Goal: Task Accomplishment & Management: Use online tool/utility

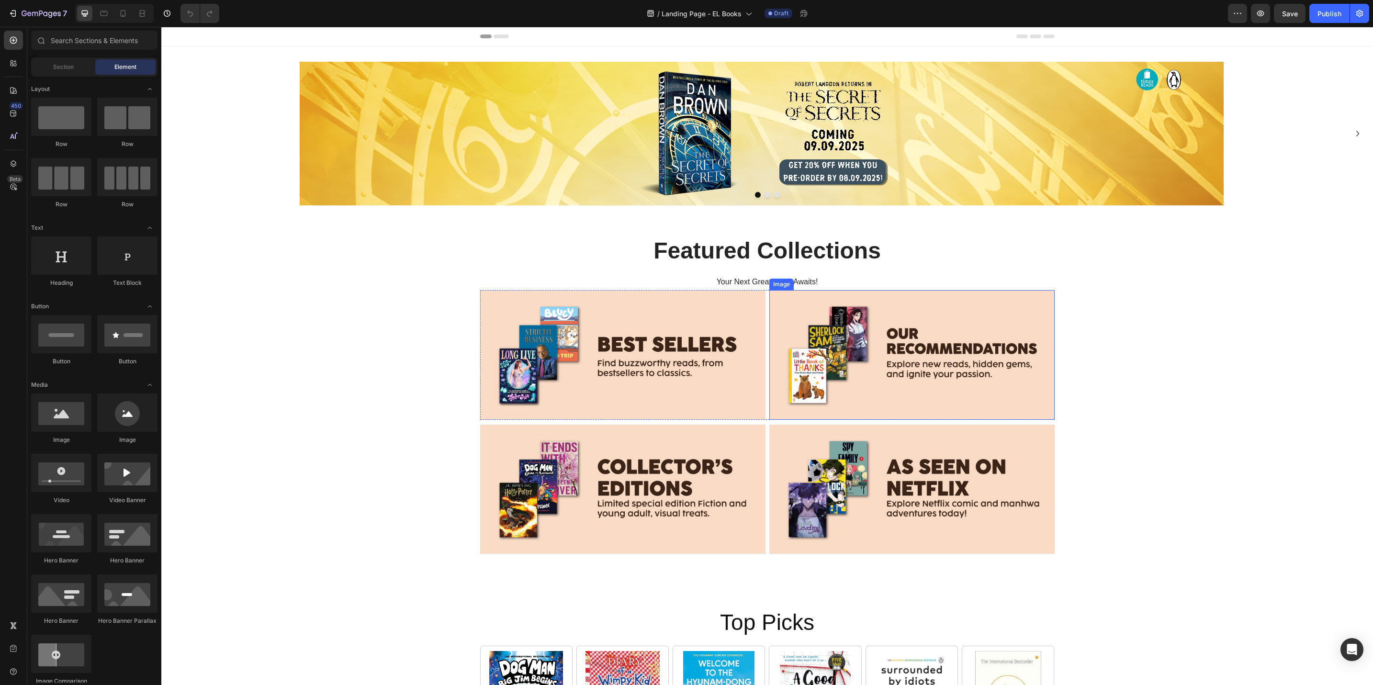
click at [918, 352] on img at bounding box center [912, 355] width 285 height 130
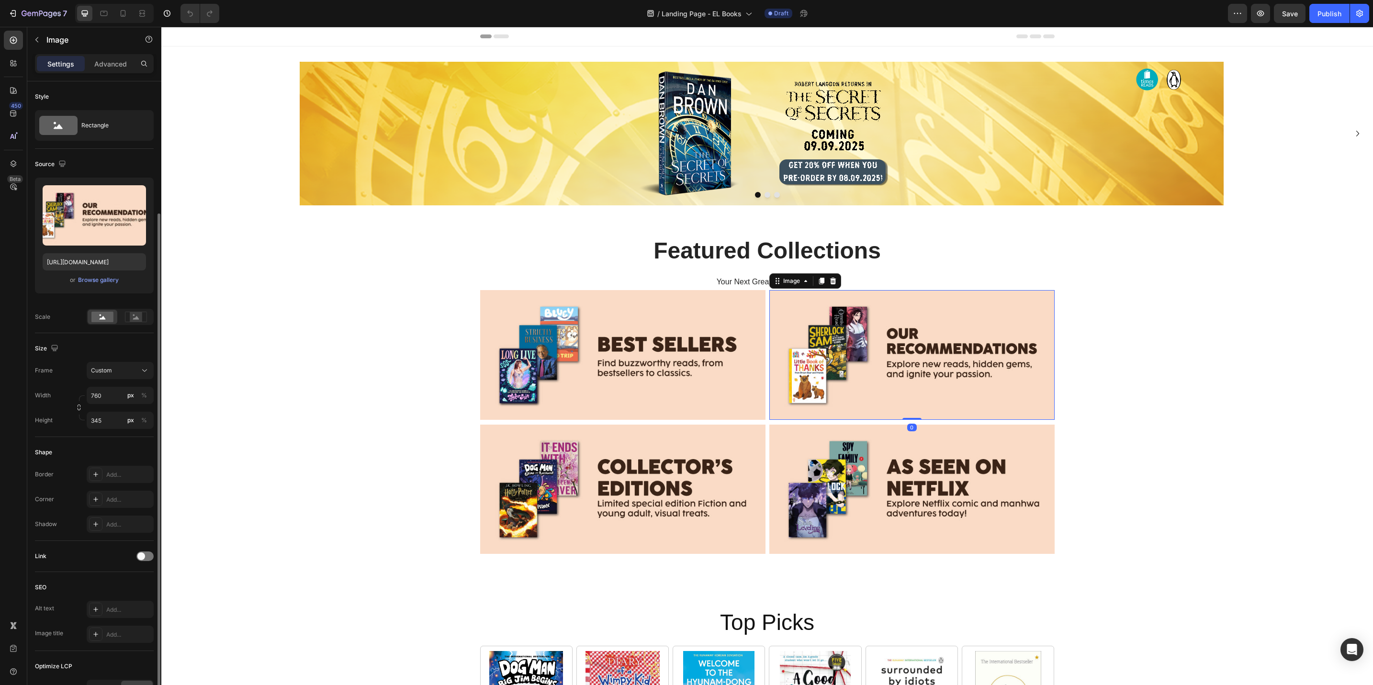
scroll to position [72, 0]
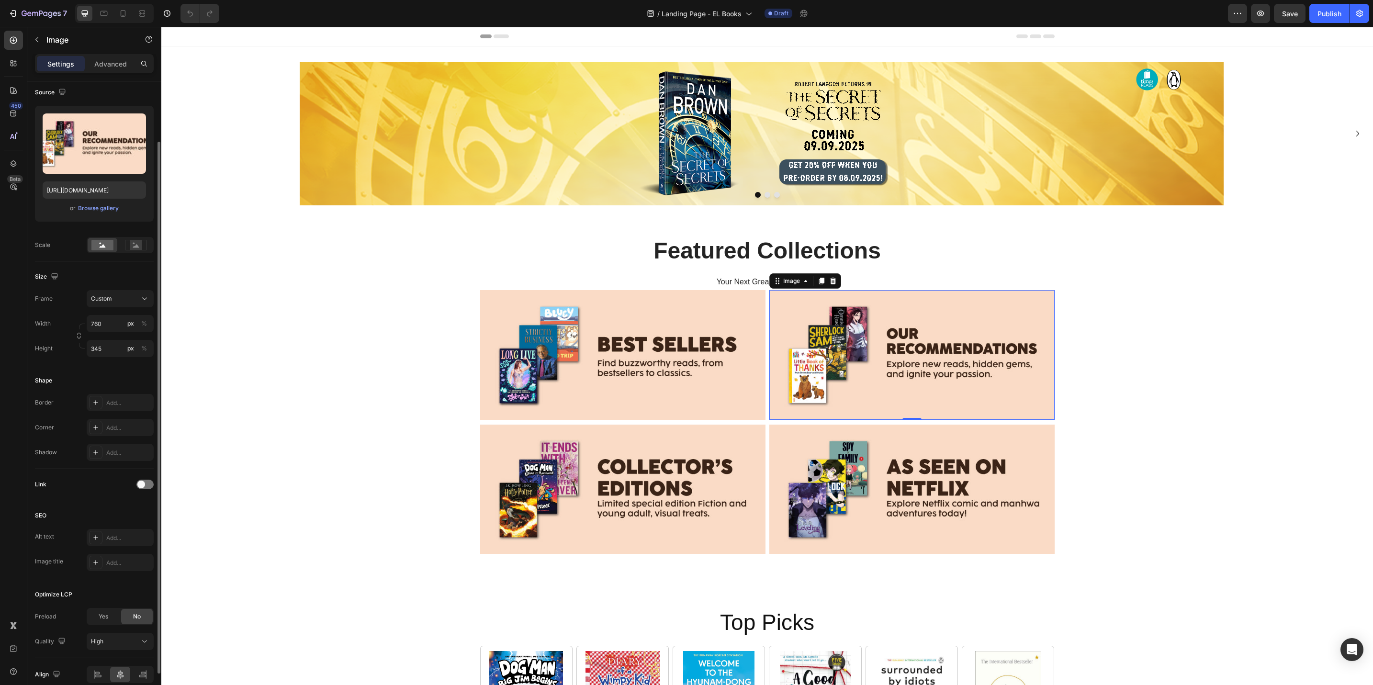
click at [142, 480] on div "Link" at bounding box center [94, 484] width 119 height 15
click at [143, 481] on div at bounding box center [144, 485] width 17 height 10
click at [123, 527] on div "Add..." at bounding box center [120, 533] width 67 height 17
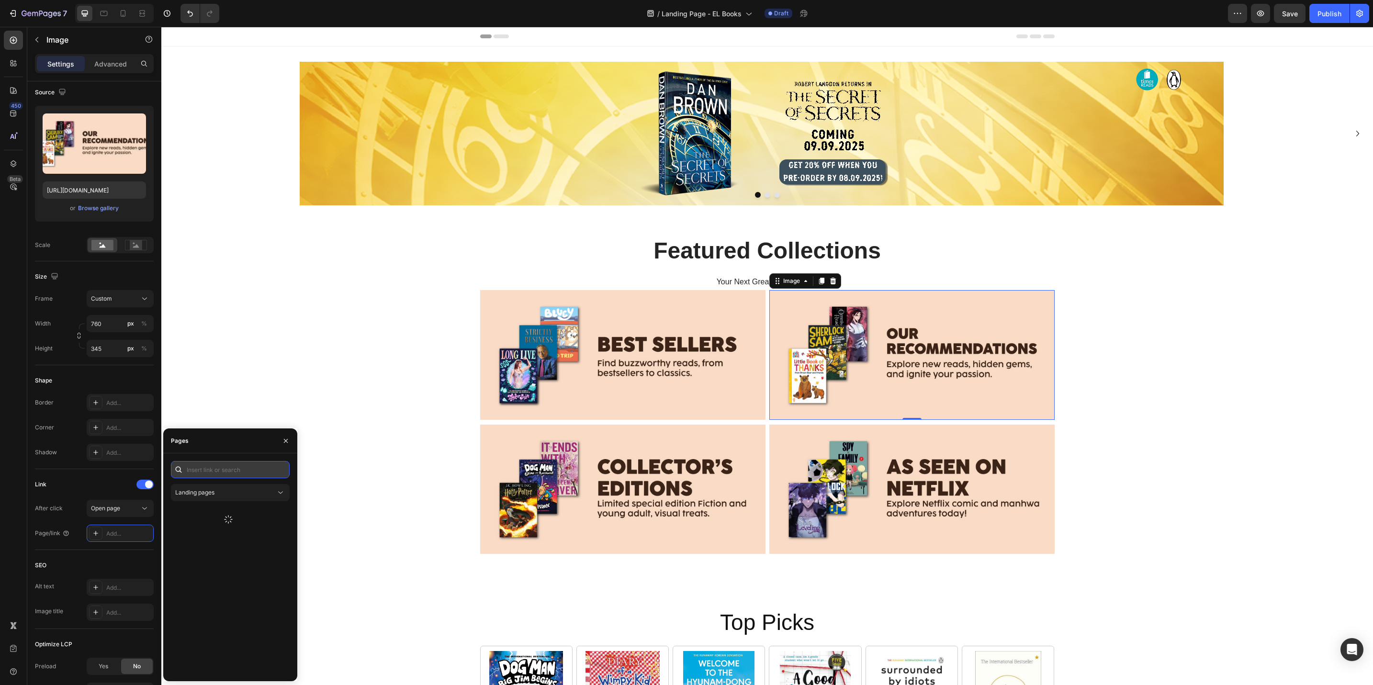
click at [203, 469] on input "text" at bounding box center [230, 469] width 119 height 17
paste input "https://popular.com.sg/collections/our-recommendations"
type input "https://popular.com.sg/collections/our-recommendations"
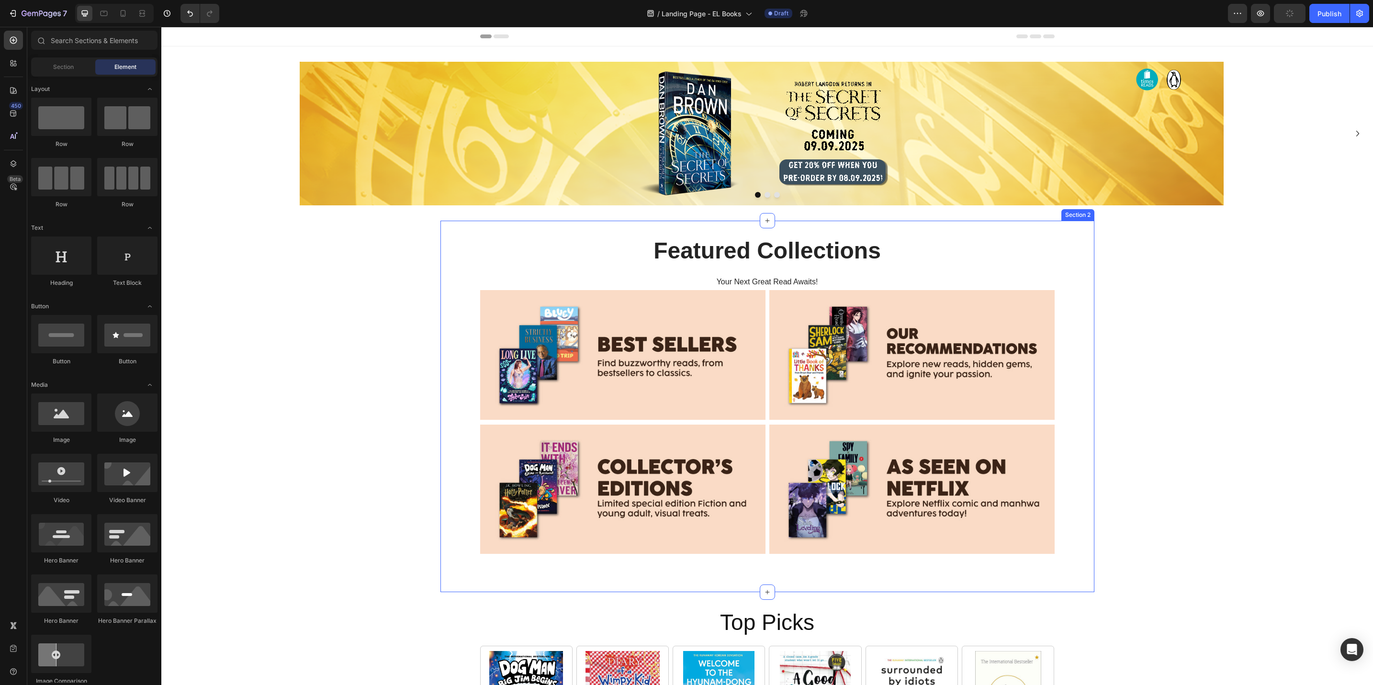
click at [860, 489] on img at bounding box center [912, 490] width 285 height 130
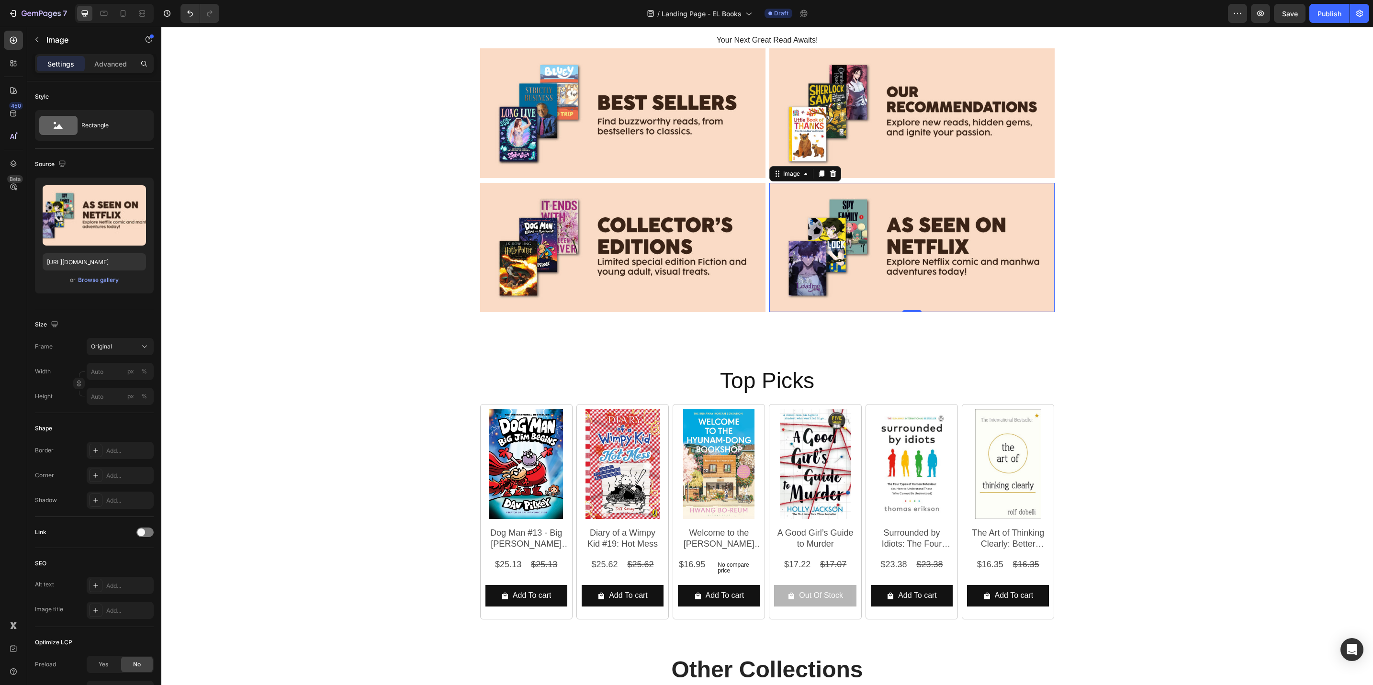
scroll to position [144, 0]
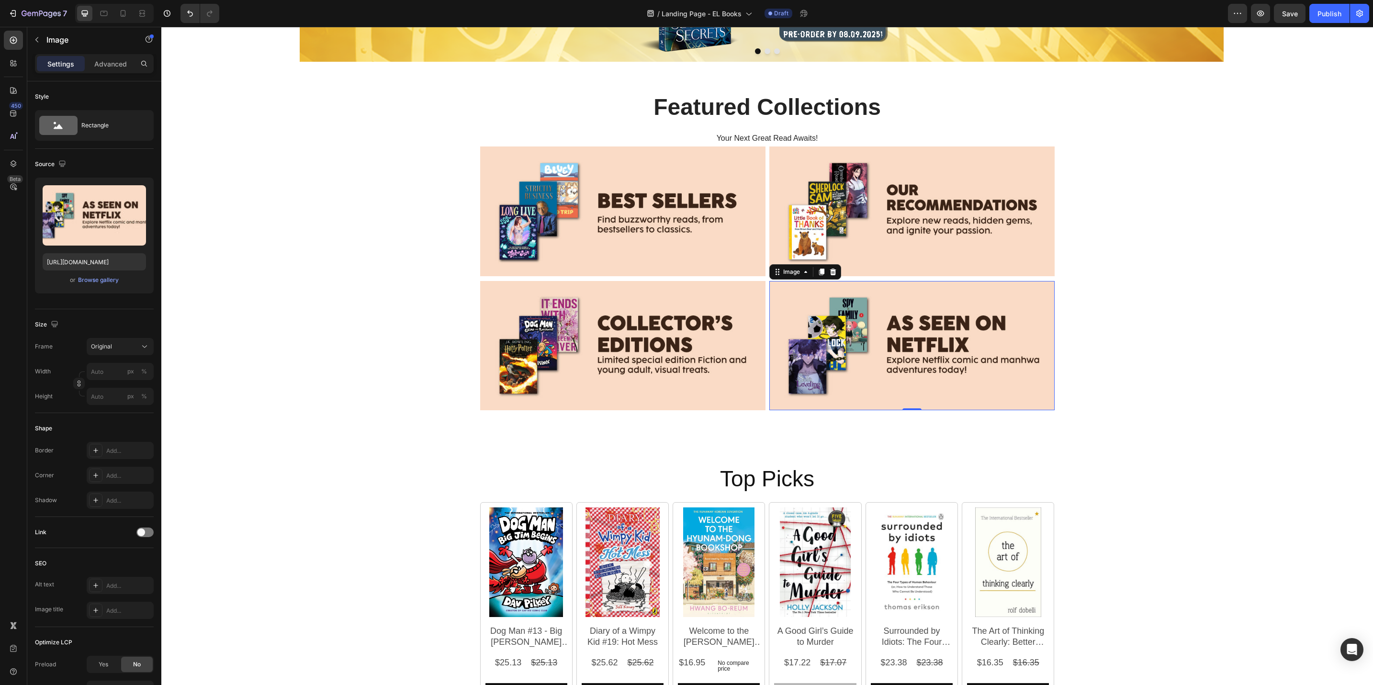
click at [885, 381] on img at bounding box center [912, 346] width 285 height 130
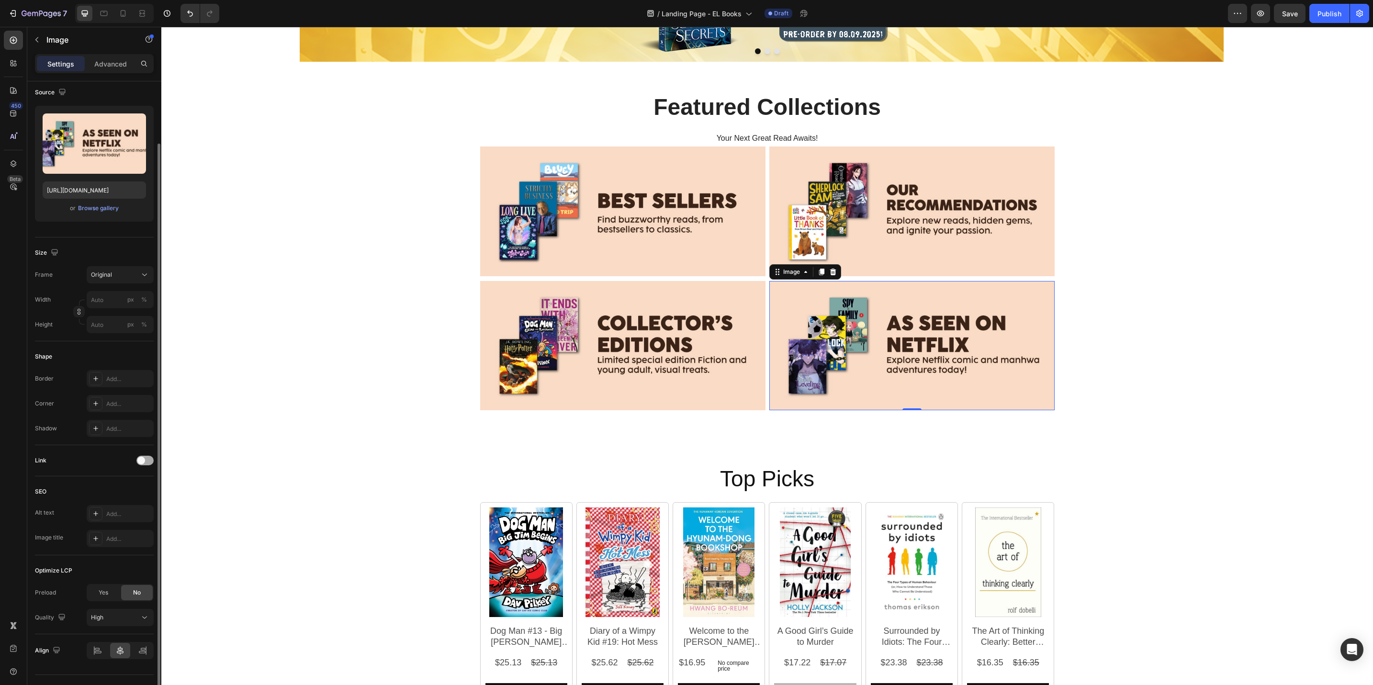
click at [143, 463] on span at bounding box center [141, 461] width 8 height 8
click at [125, 499] on div "After click Open page Page/link Add..." at bounding box center [94, 497] width 119 height 42
click at [125, 503] on div "Add..." at bounding box center [120, 509] width 67 height 17
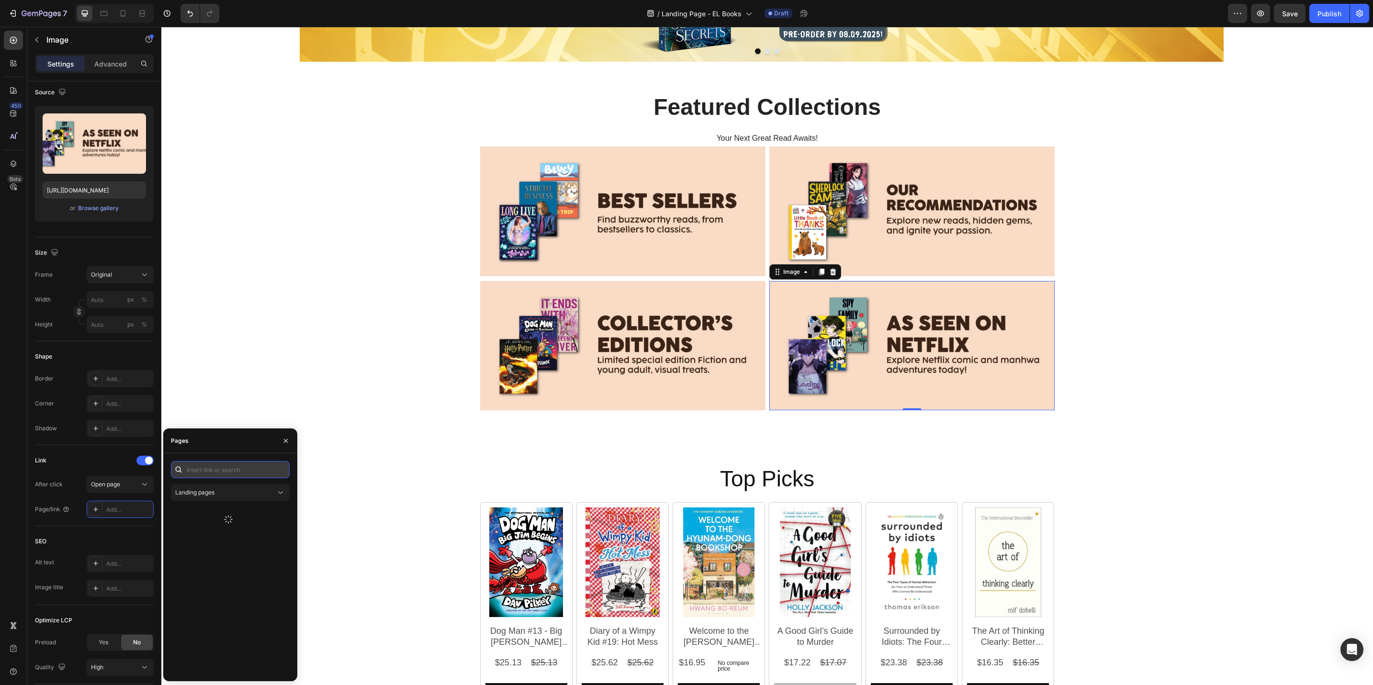
click at [203, 465] on input "text" at bounding box center [230, 469] width 119 height 17
paste input "https://popular.com.sg/pages/anime-to-netflix"
type input "https://popular.com.sg/pages/anime-to-netflix"
click at [190, 409] on div "Image Image Image Carousel Section 1 Featured Collections Heading Your Next Gre…" at bounding box center [767, 579] width 1212 height 1353
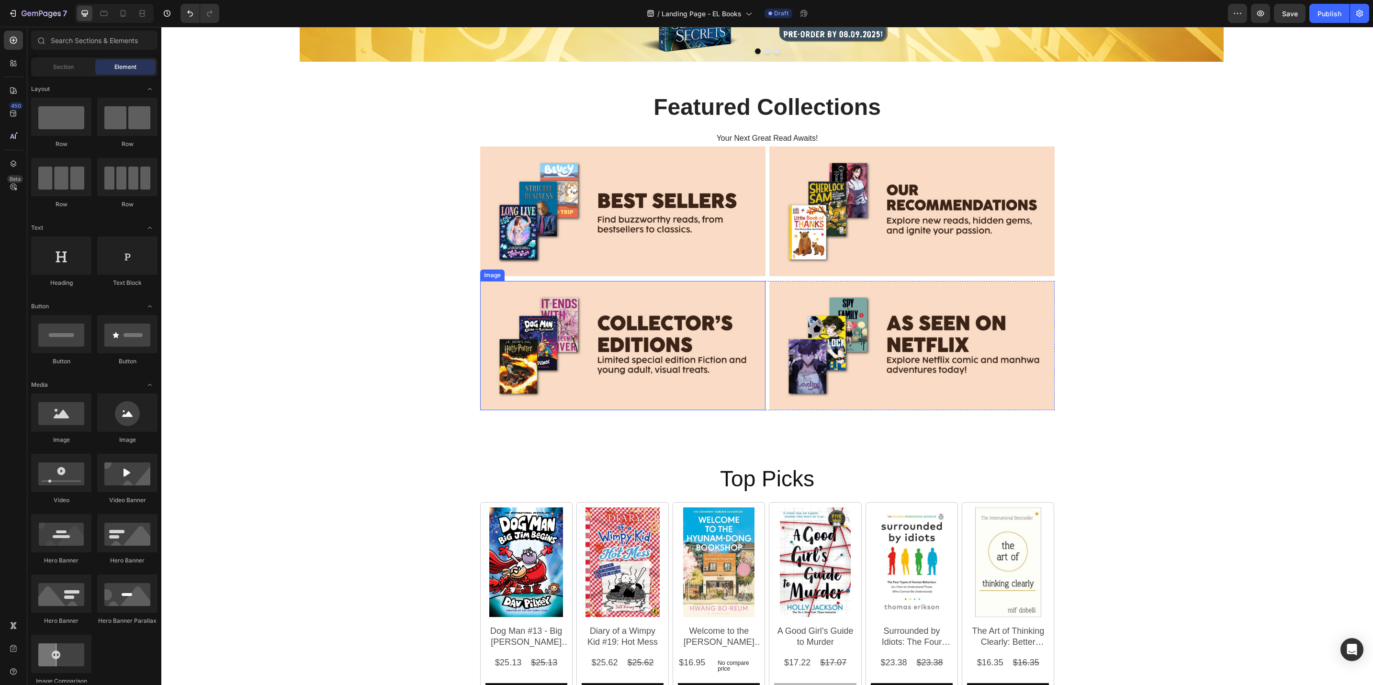
click at [486, 340] on img at bounding box center [622, 346] width 285 height 130
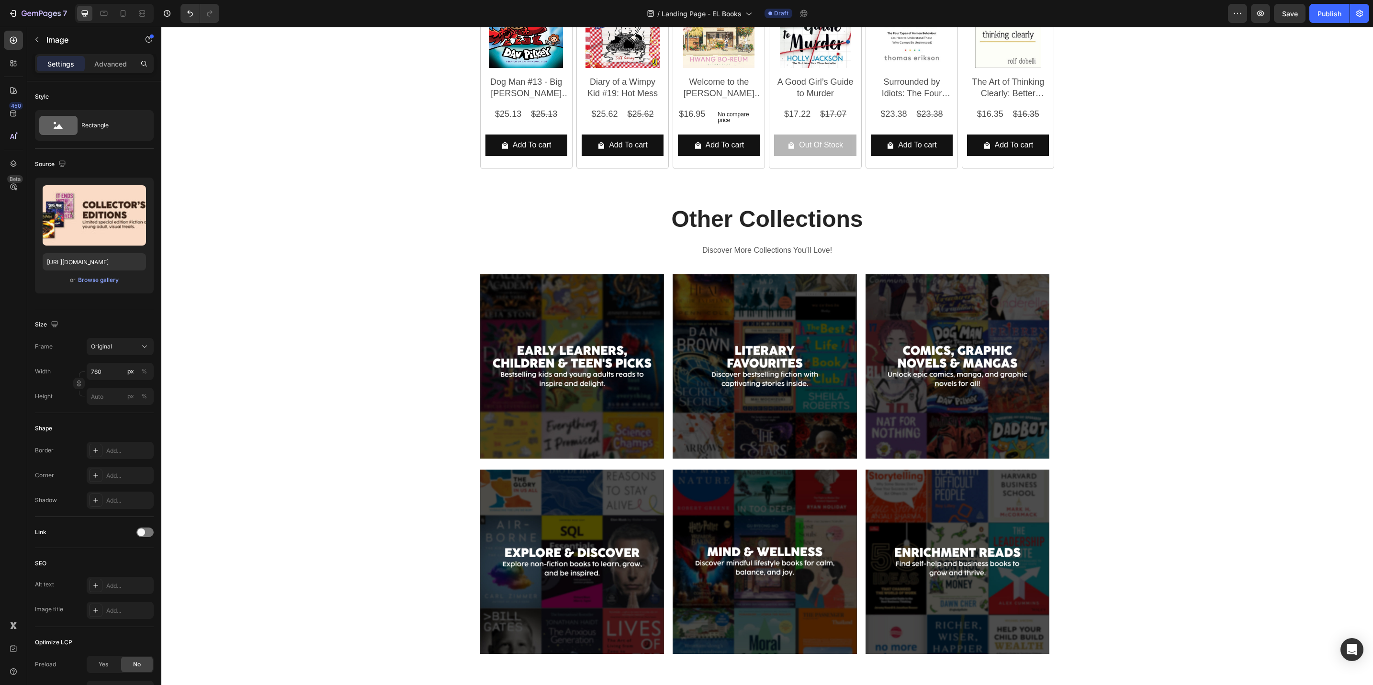
scroll to position [718, 0]
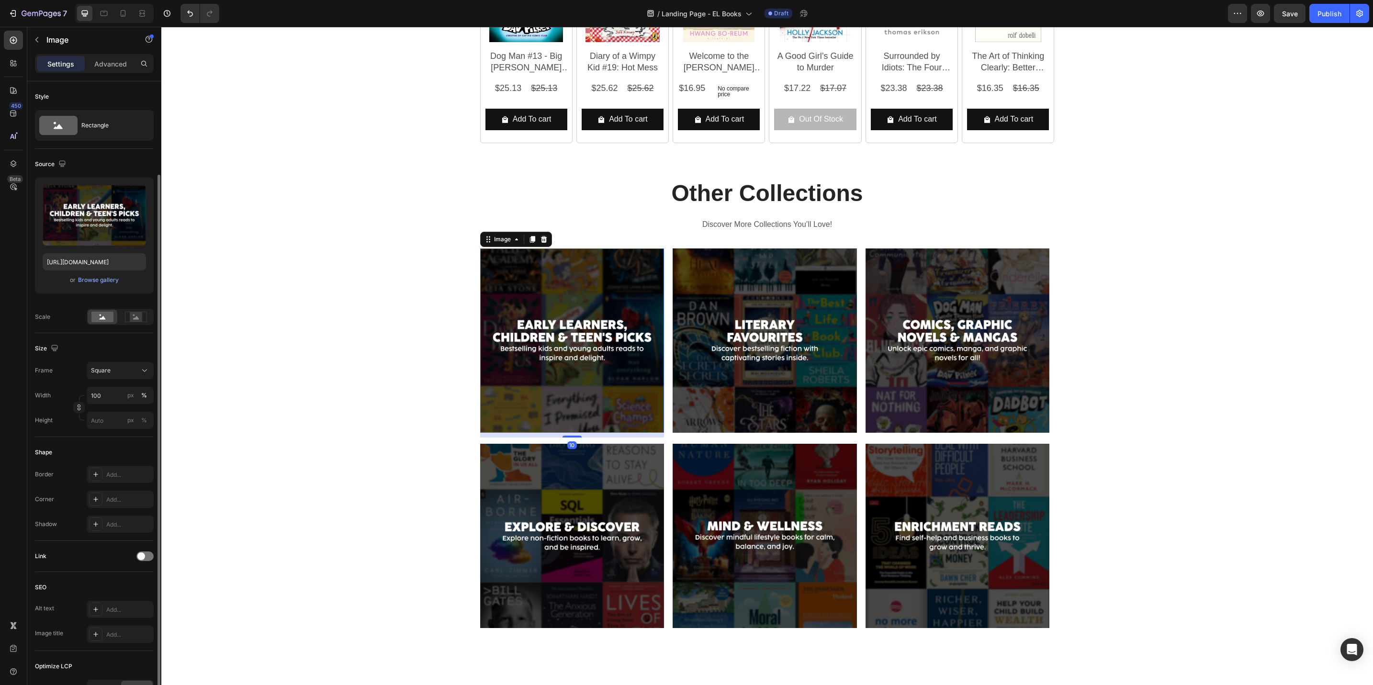
click at [626, 373] on img at bounding box center [572, 341] width 184 height 184
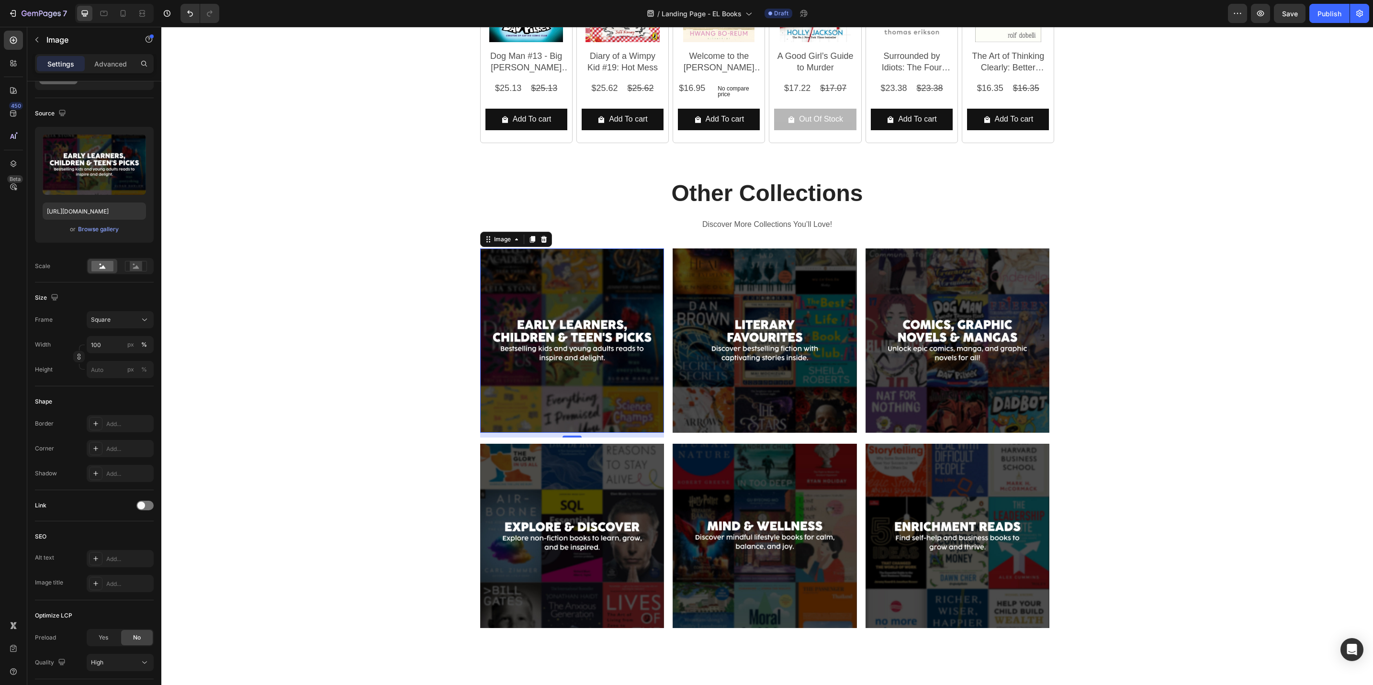
click at [628, 297] on img at bounding box center [572, 341] width 184 height 184
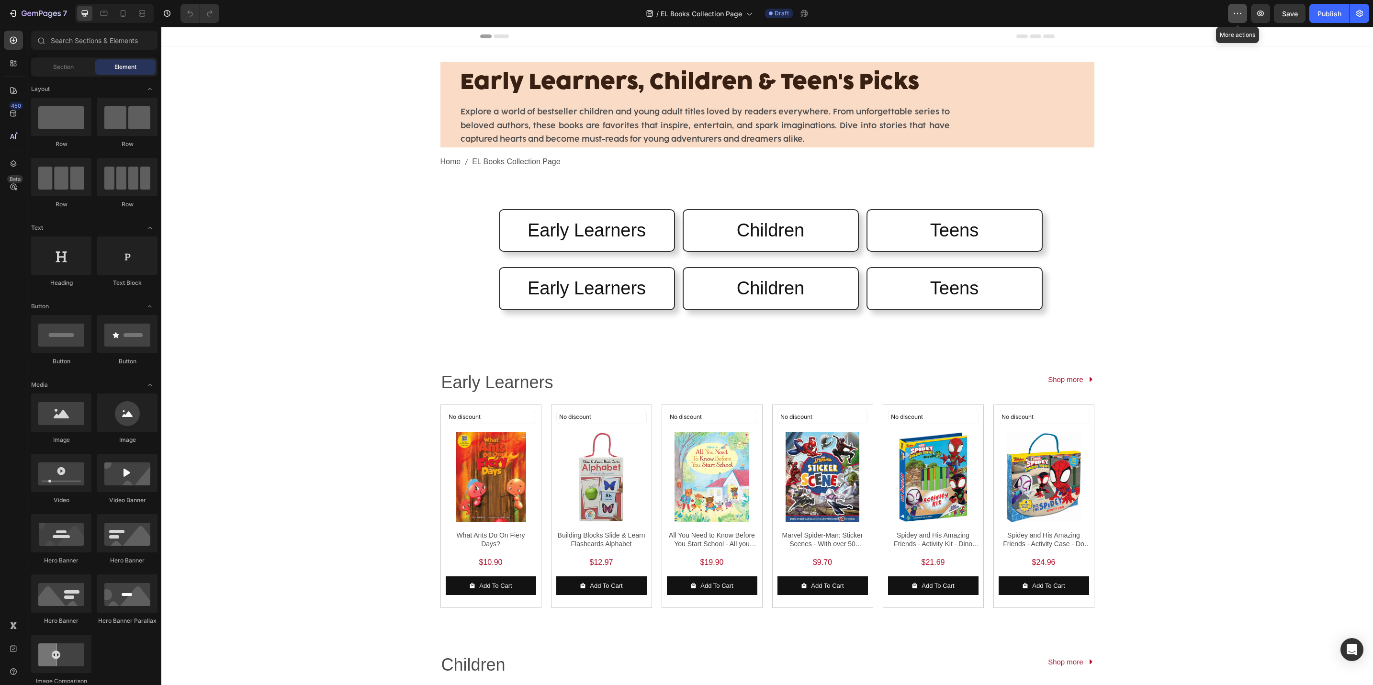
click at [1238, 9] on icon "button" at bounding box center [1238, 14] width 10 height 10
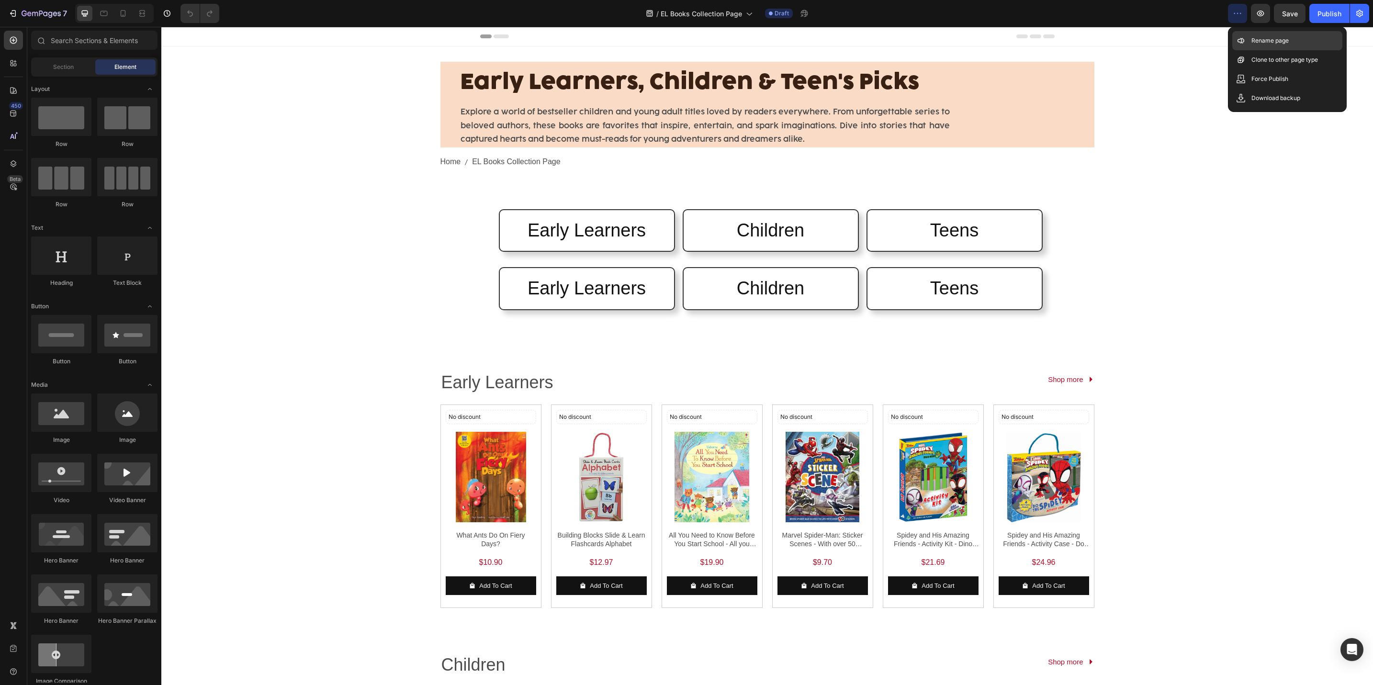
click at [1249, 50] on div "Rename page" at bounding box center [1288, 59] width 110 height 19
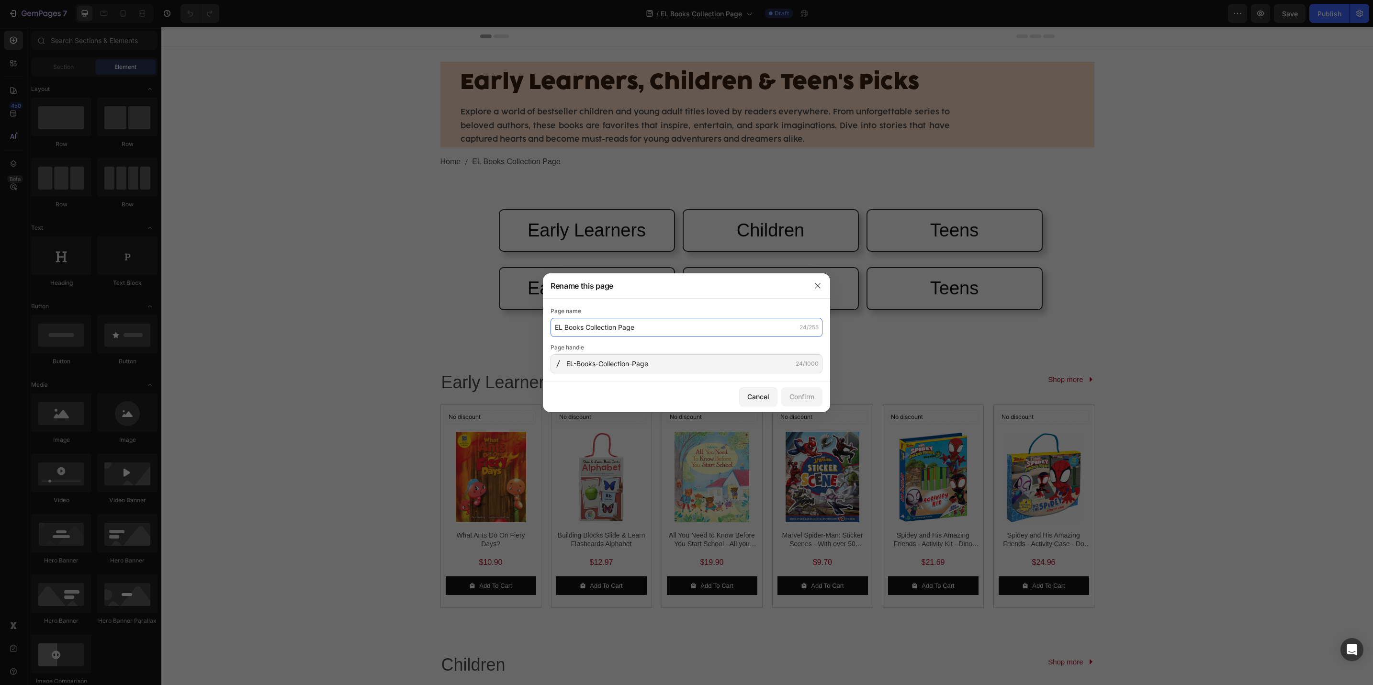
click at [662, 330] on input "EL Books Collection Page" at bounding box center [687, 327] width 272 height 19
click at [661, 331] on input "EL Books Collection Page" at bounding box center [687, 327] width 272 height 19
paste input "https://popular.com.sg/pages/anime-to-netflix"
click at [660, 334] on input "EL Books Collection Page -" at bounding box center [687, 327] width 272 height 19
paste input "Early Learners, Children & Teen's Picks"
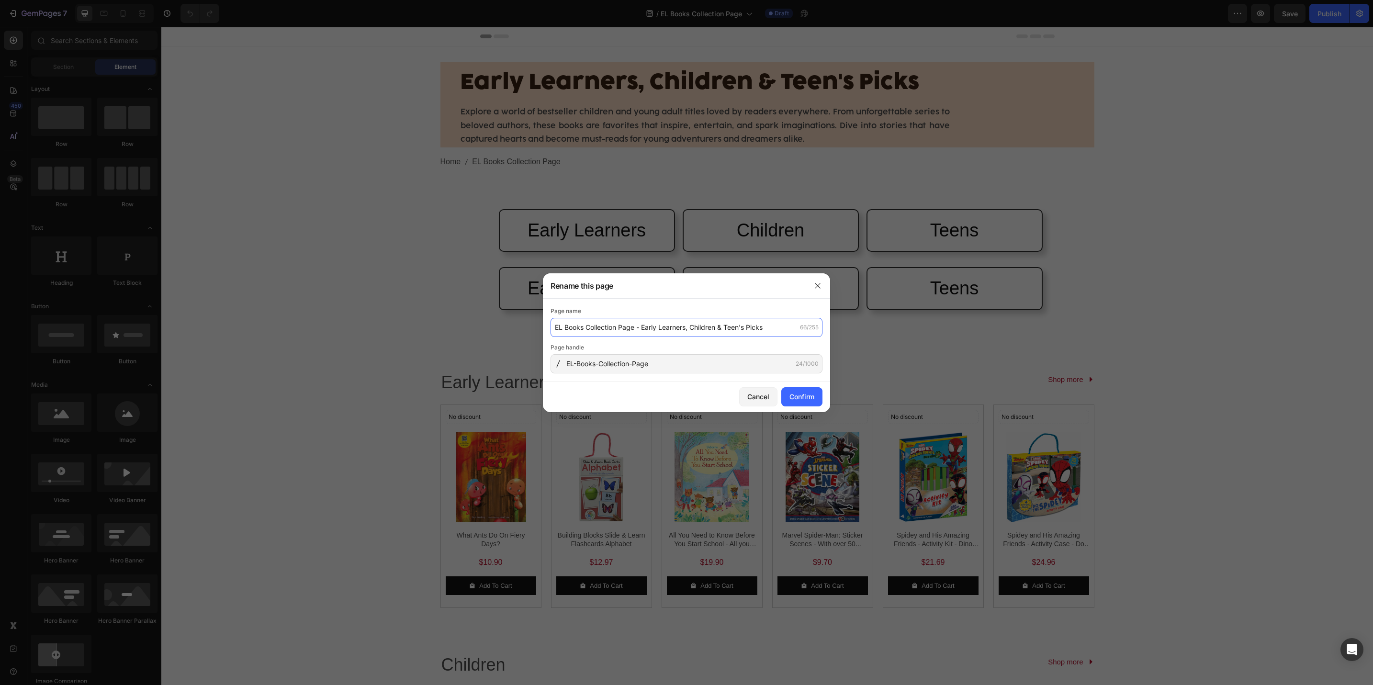
type input "EL Books Collection Page - Early Learners, Children & Teen's Picks"
paste input "arly-Learners--Children---Teen-s-Picks"
click at [566, 361] on input "Early-Learners--Children---Teen-s-Picks" at bounding box center [687, 363] width 272 height 19
click at [584, 363] on input "Early-Learners--Children---Teen-s-Picks" at bounding box center [687, 363] width 272 height 19
click at [619, 368] on input "Early-Learners--Children---Teen-s-Picks" at bounding box center [687, 363] width 272 height 19
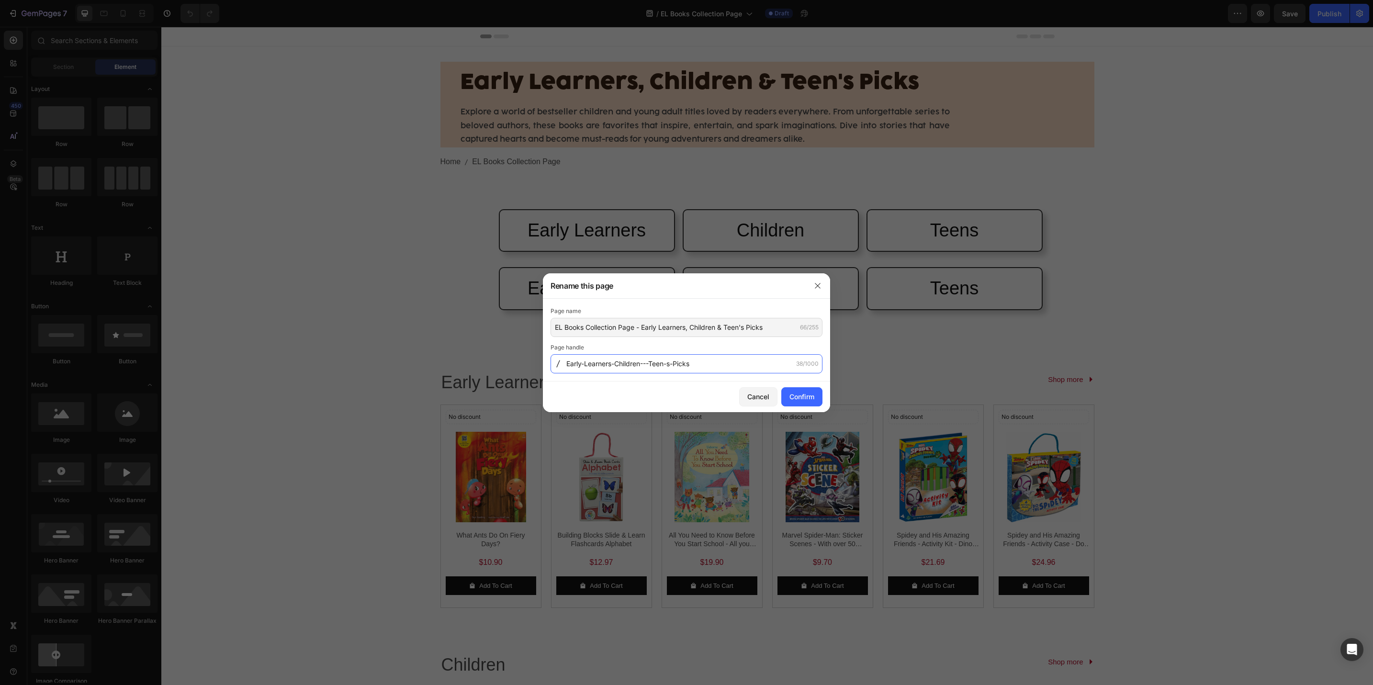
click at [651, 364] on input "Early-Learners-Children---Teen-s-Picks" at bounding box center [687, 363] width 272 height 19
click at [671, 363] on input "Early-Learners-Children-Teen-s-Picks" at bounding box center [687, 363] width 272 height 19
type input "Early-Learners-Children-TeensPicks"
click at [764, 345] on div "Page handle" at bounding box center [687, 348] width 272 height 10
click at [796, 390] on button "Confirm" at bounding box center [802, 396] width 41 height 19
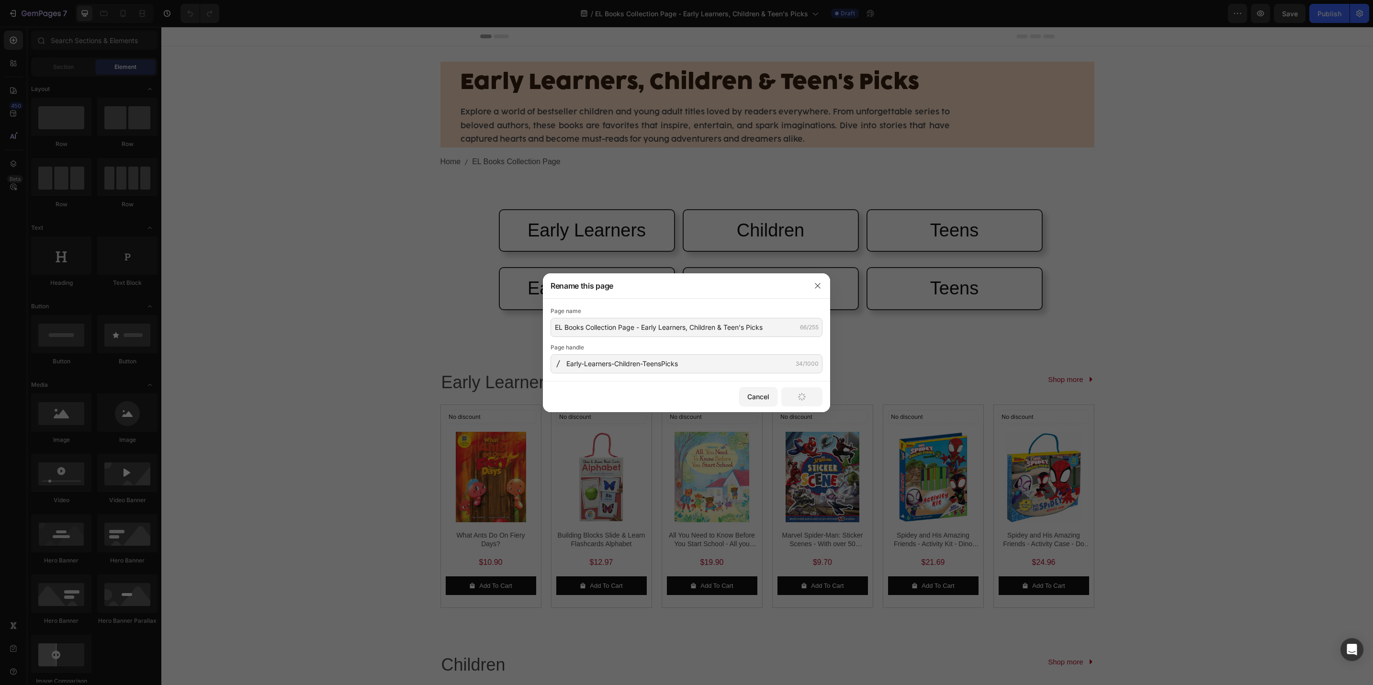
click at [821, 406] on div "Cancel Confirm" at bounding box center [686, 397] width 287 height 31
click at [809, 291] on div at bounding box center [817, 285] width 25 height 25
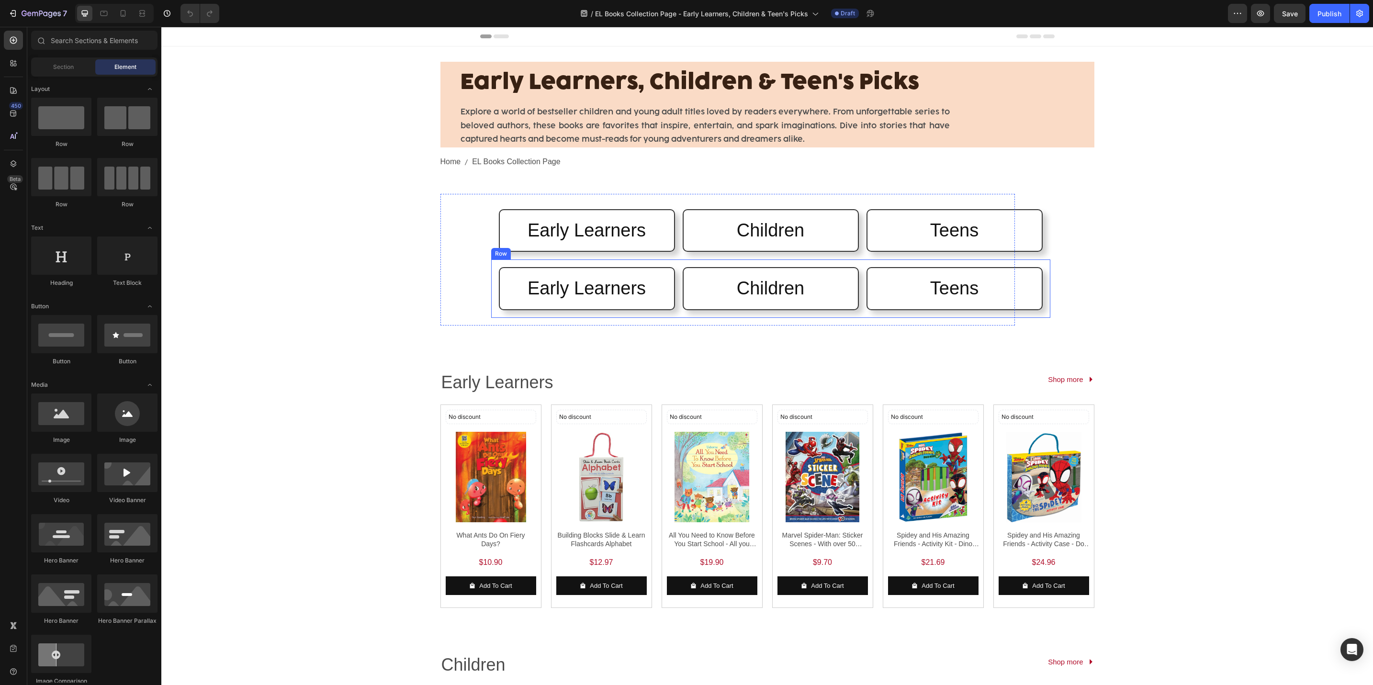
click at [741, 312] on div "Early Learners Heading Row Children Heading Row Teens Heading Row Row" at bounding box center [770, 289] width 559 height 58
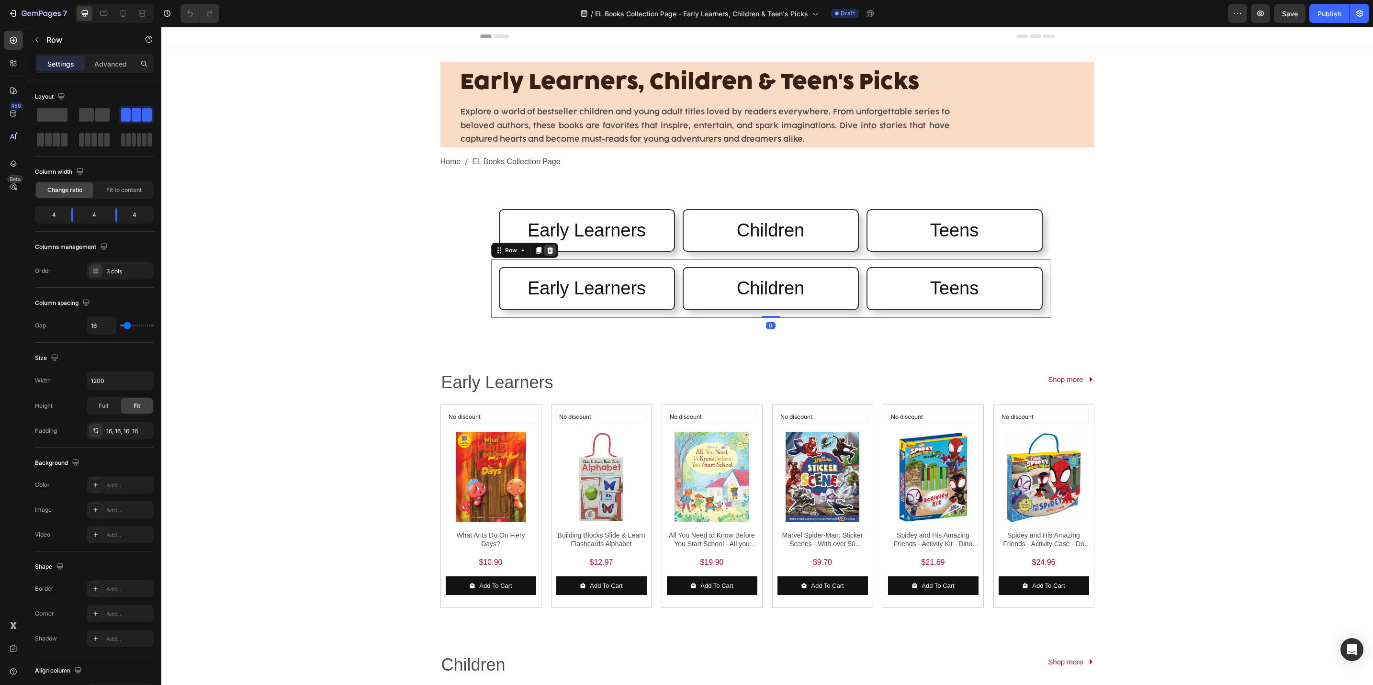
click at [546, 248] on icon at bounding box center [550, 251] width 8 height 8
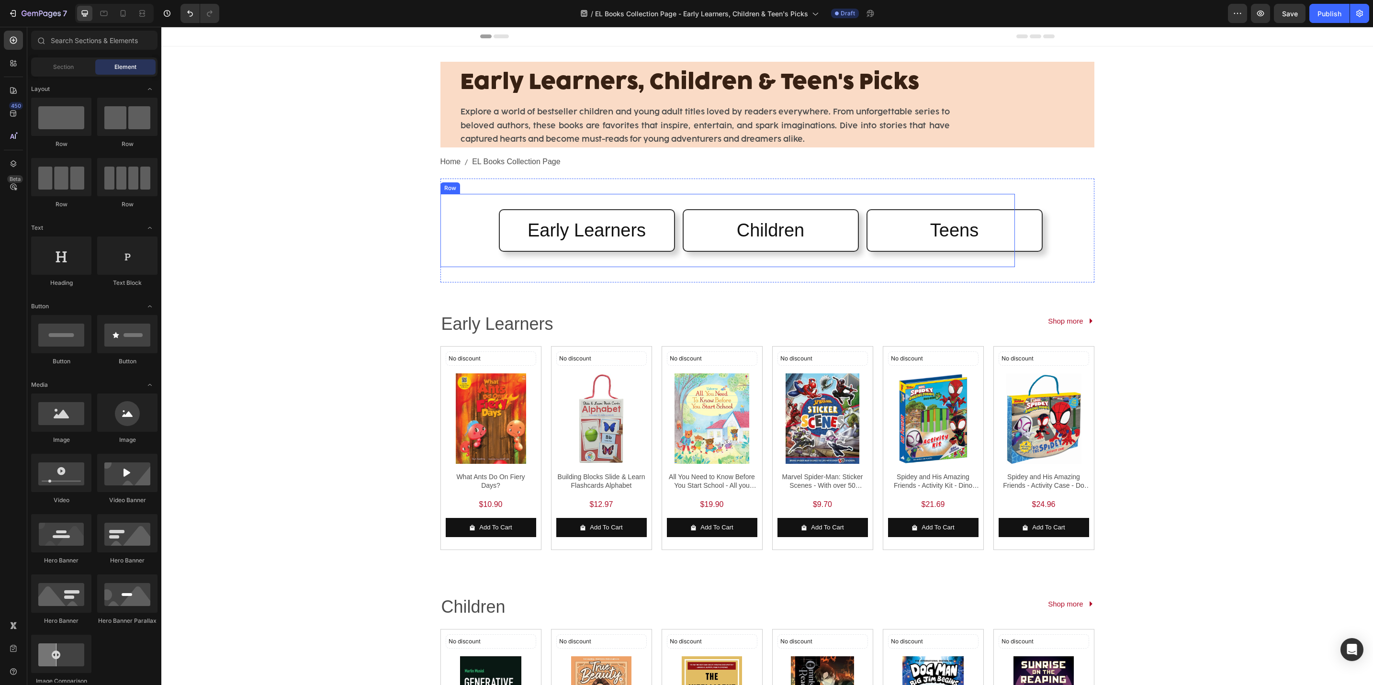
click at [448, 246] on div "Early Learners Heading Row Children Heading Row Teens Heading Row Row" at bounding box center [727, 231] width 559 height 58
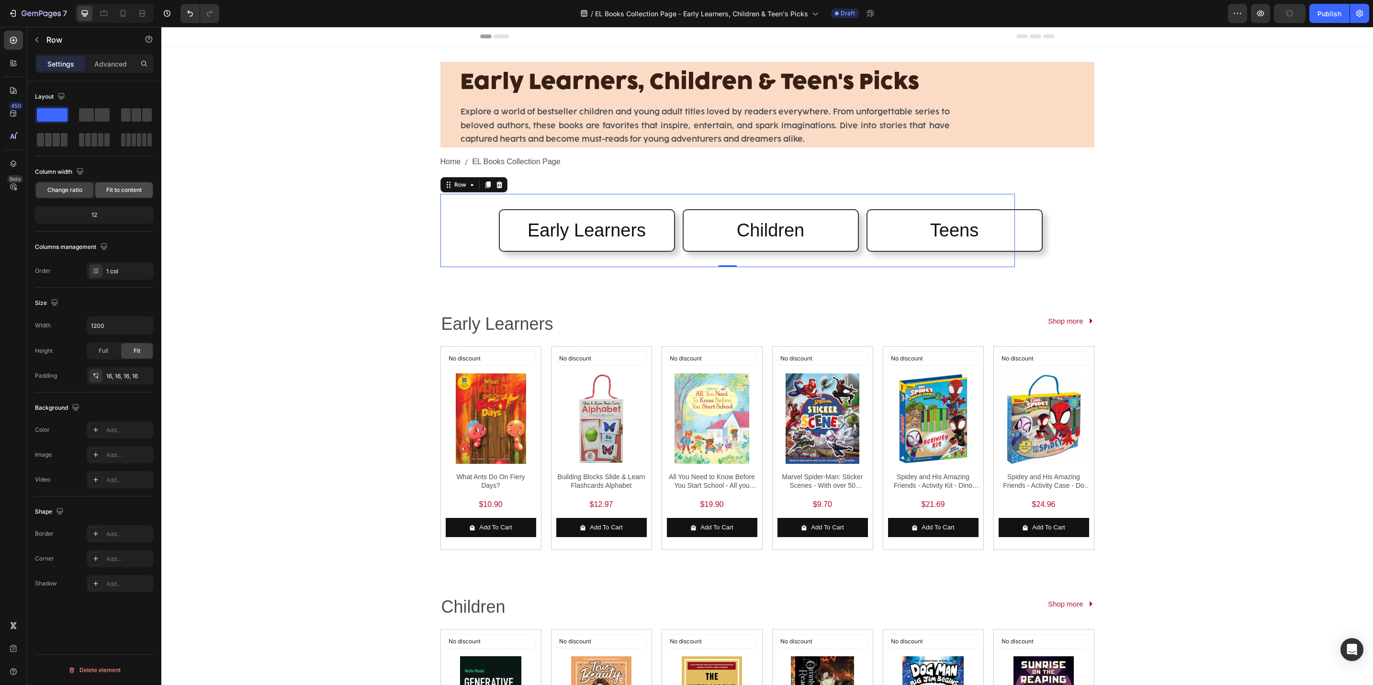
click at [121, 196] on div "Fit to content" at bounding box center [123, 189] width 57 height 15
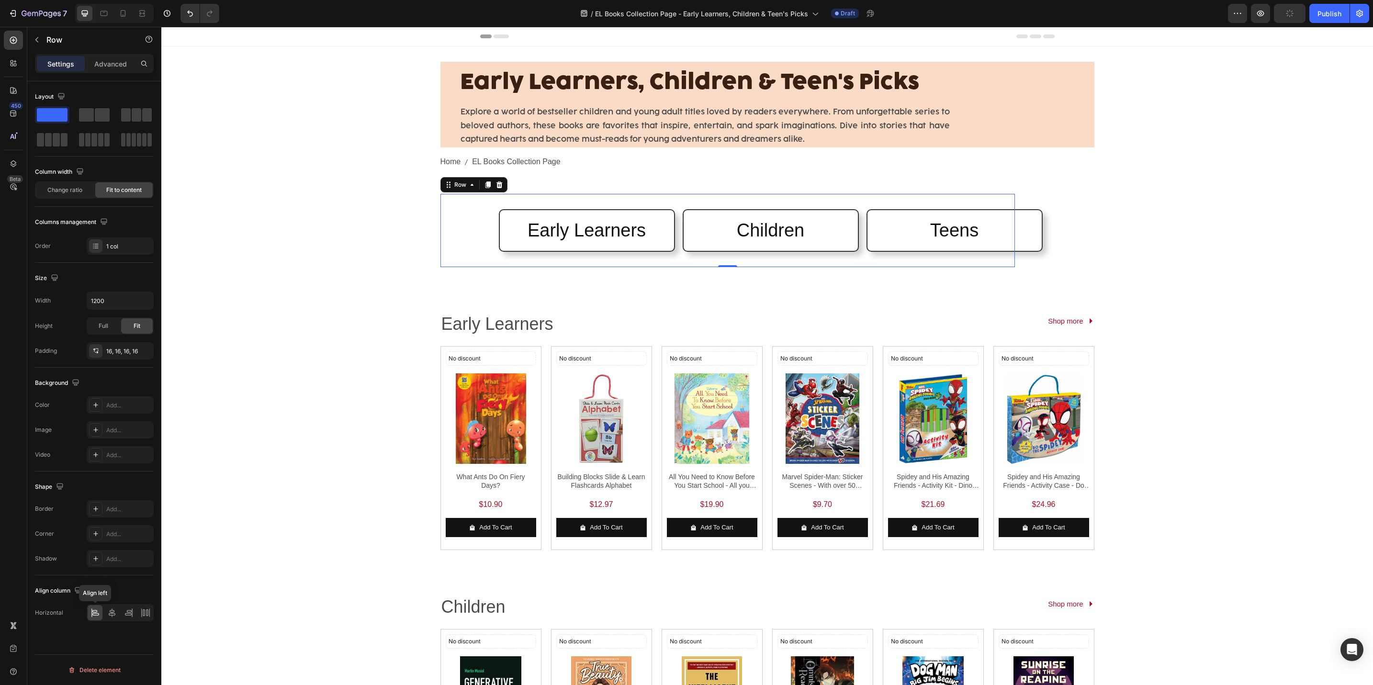
click at [98, 614] on icon at bounding box center [96, 613] width 10 height 10
click at [63, 190] on span "Change ratio" at bounding box center [64, 190] width 35 height 9
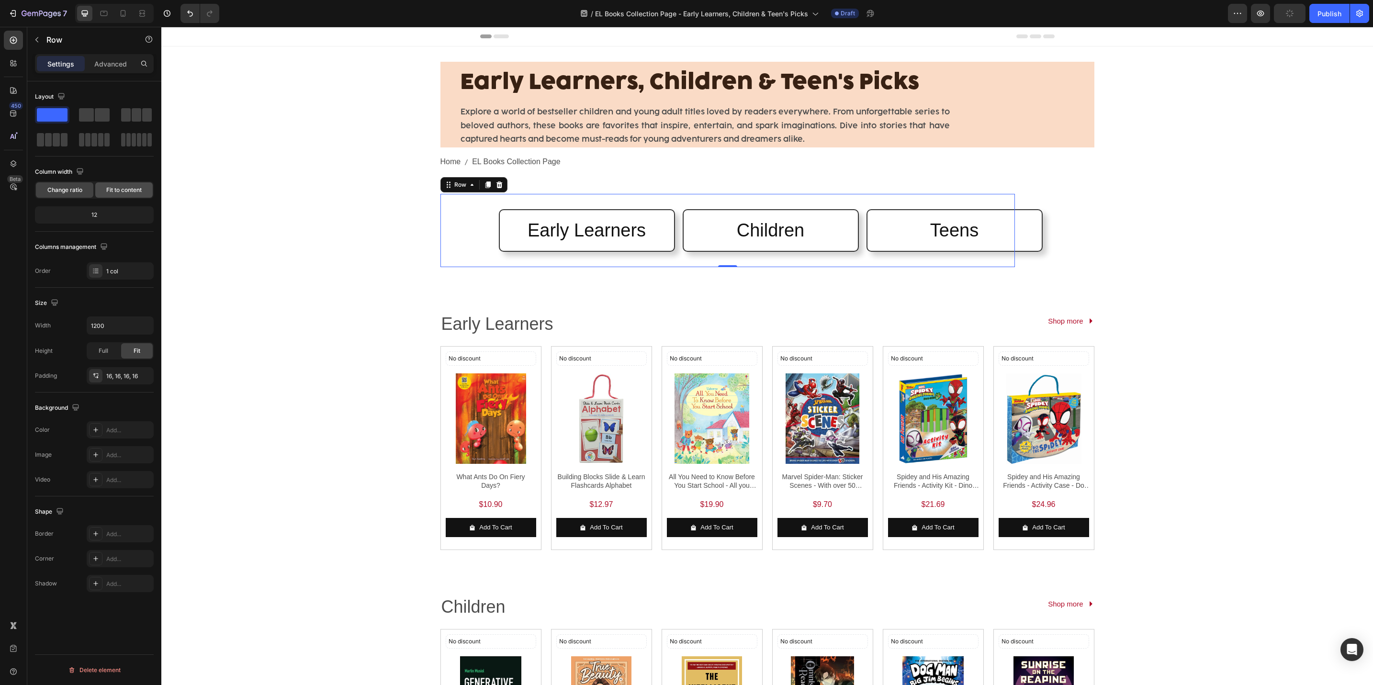
click at [126, 184] on div "Fit to content" at bounding box center [123, 189] width 57 height 15
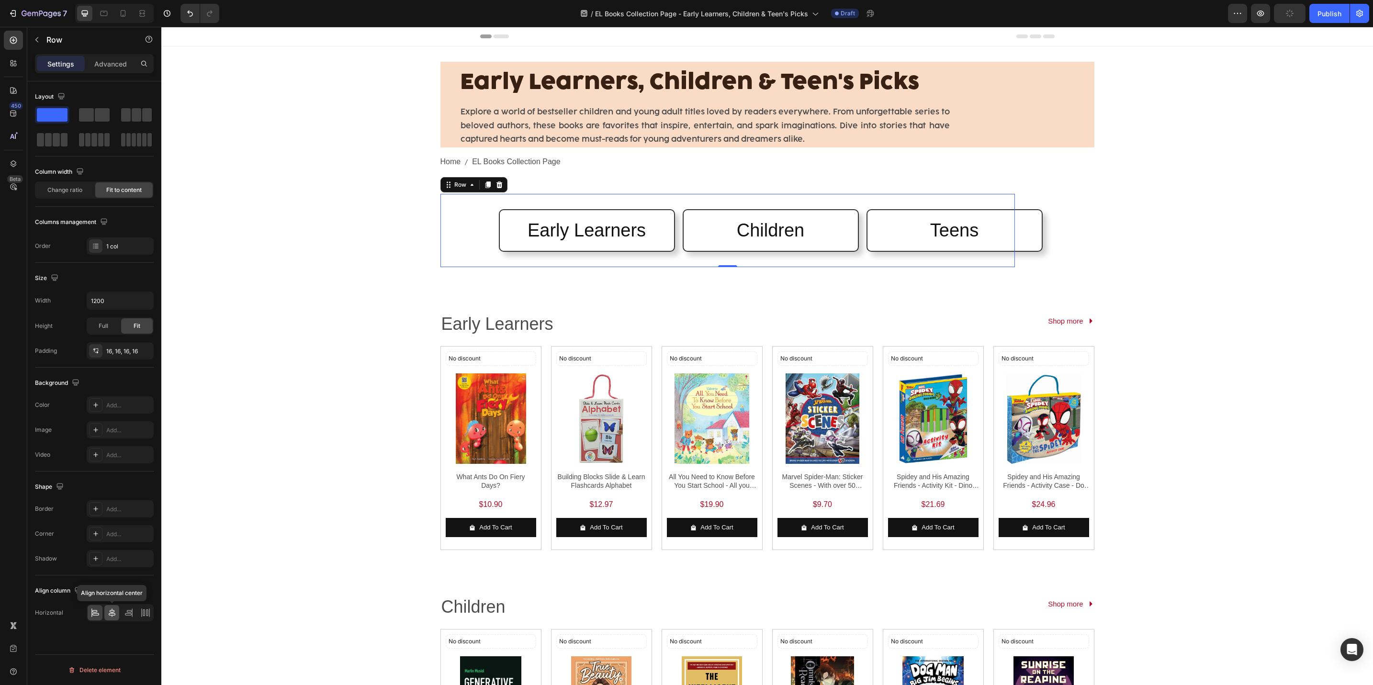
click at [111, 616] on icon at bounding box center [112, 613] width 10 height 10
click at [94, 612] on icon at bounding box center [94, 611] width 5 height 2
click at [1057, 246] on div "Early Learners Heading Row Children Heading Row Teens Heading Row Row Row 0 Sec…" at bounding box center [768, 231] width 654 height 104
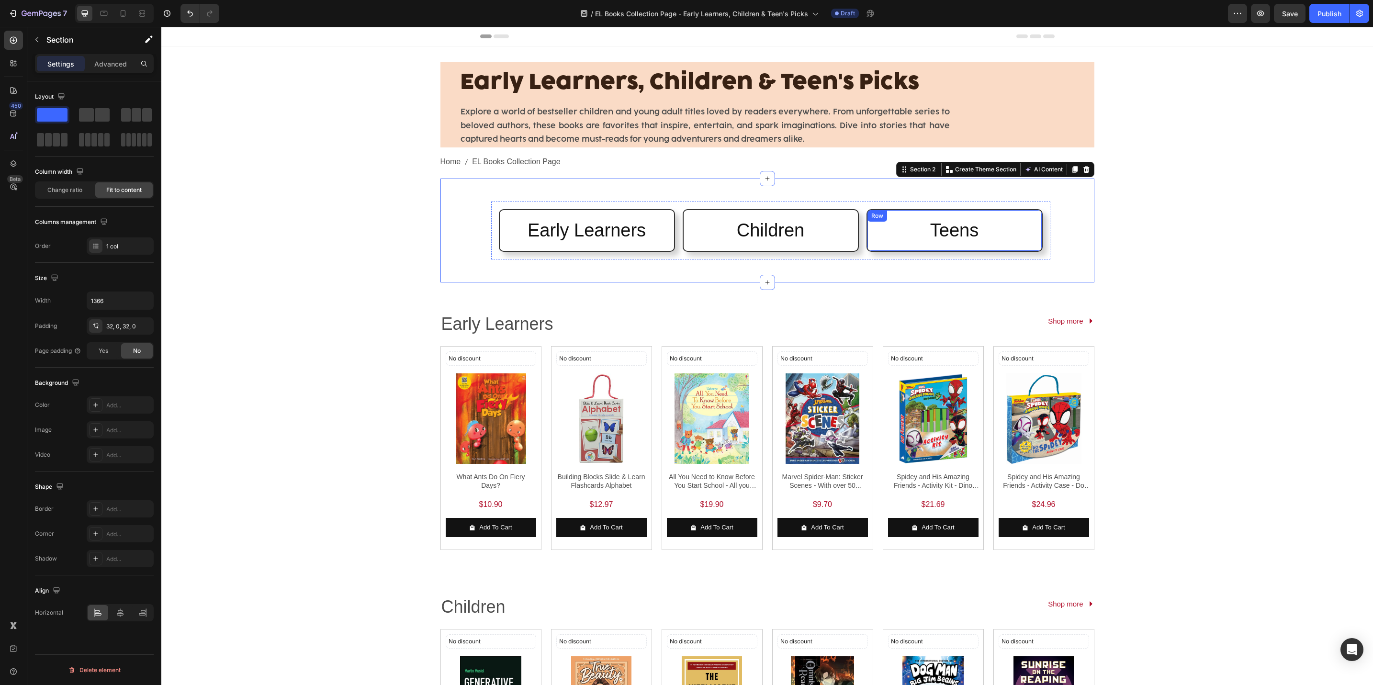
click at [1025, 245] on div "Teens Heading Row" at bounding box center [955, 230] width 176 height 43
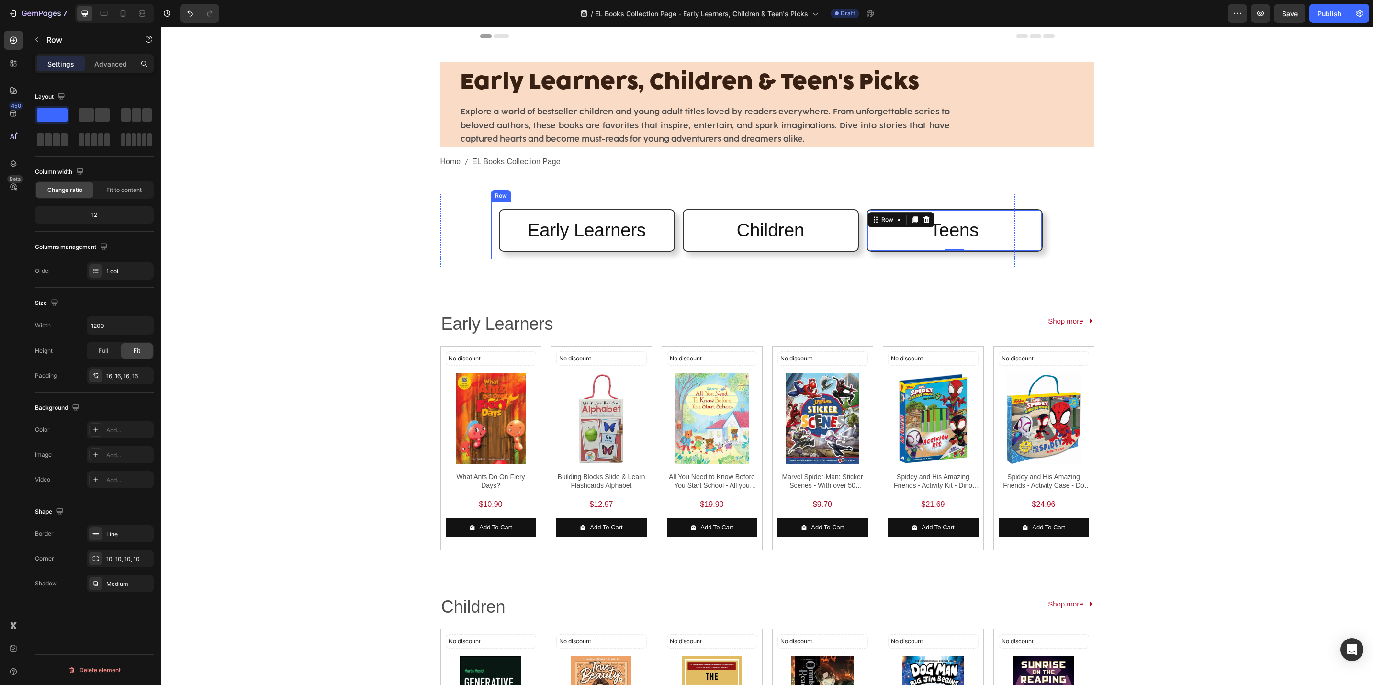
click at [855, 253] on div "Early Learners Heading Row Children Heading Row Teens Heading Row 0 Row" at bounding box center [770, 231] width 559 height 58
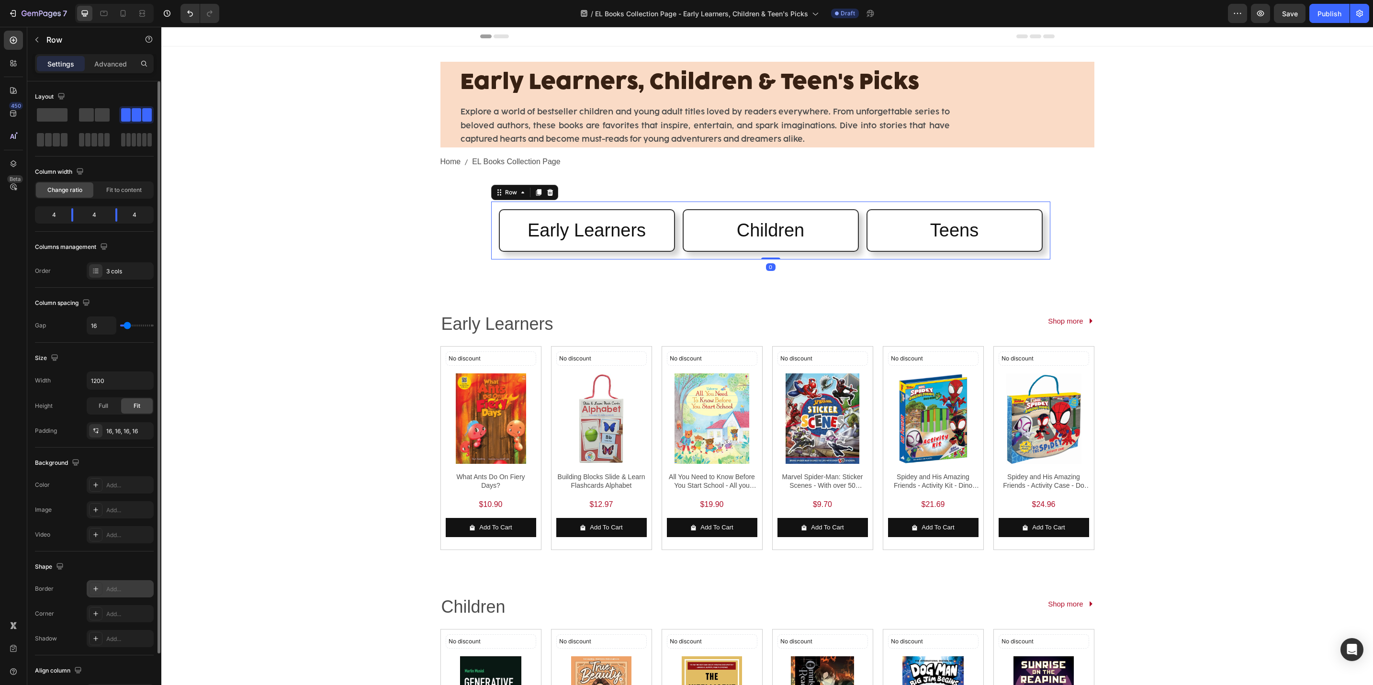
scroll to position [65, 0]
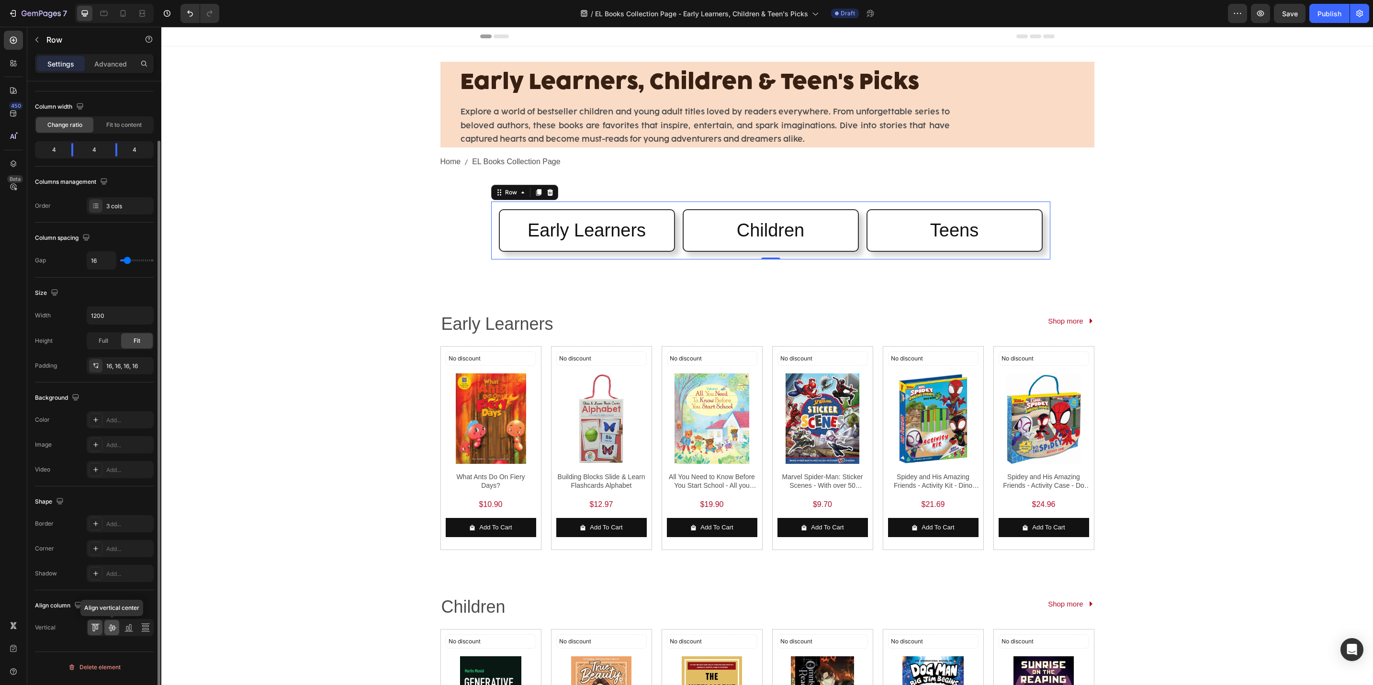
click at [108, 632] on icon at bounding box center [112, 628] width 10 height 10
click at [124, 630] on icon at bounding box center [129, 628] width 10 height 10
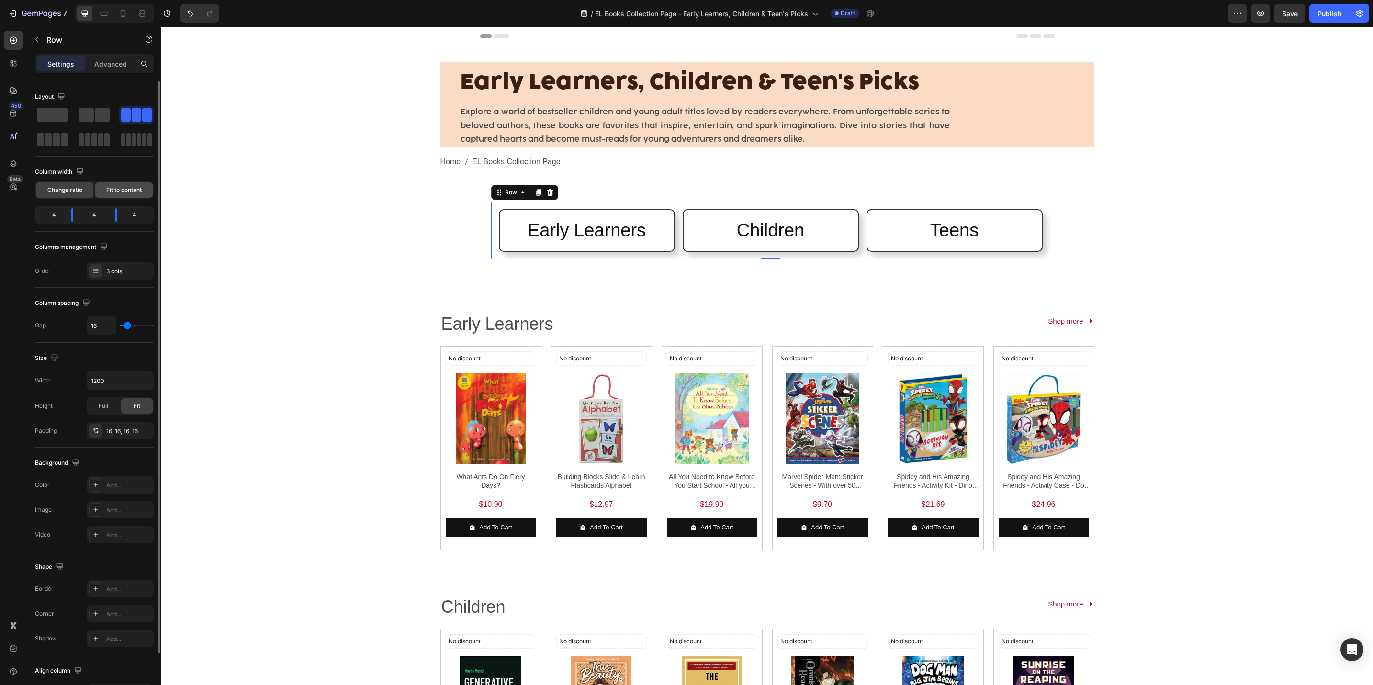
click at [120, 187] on span "Fit to content" at bounding box center [123, 190] width 35 height 9
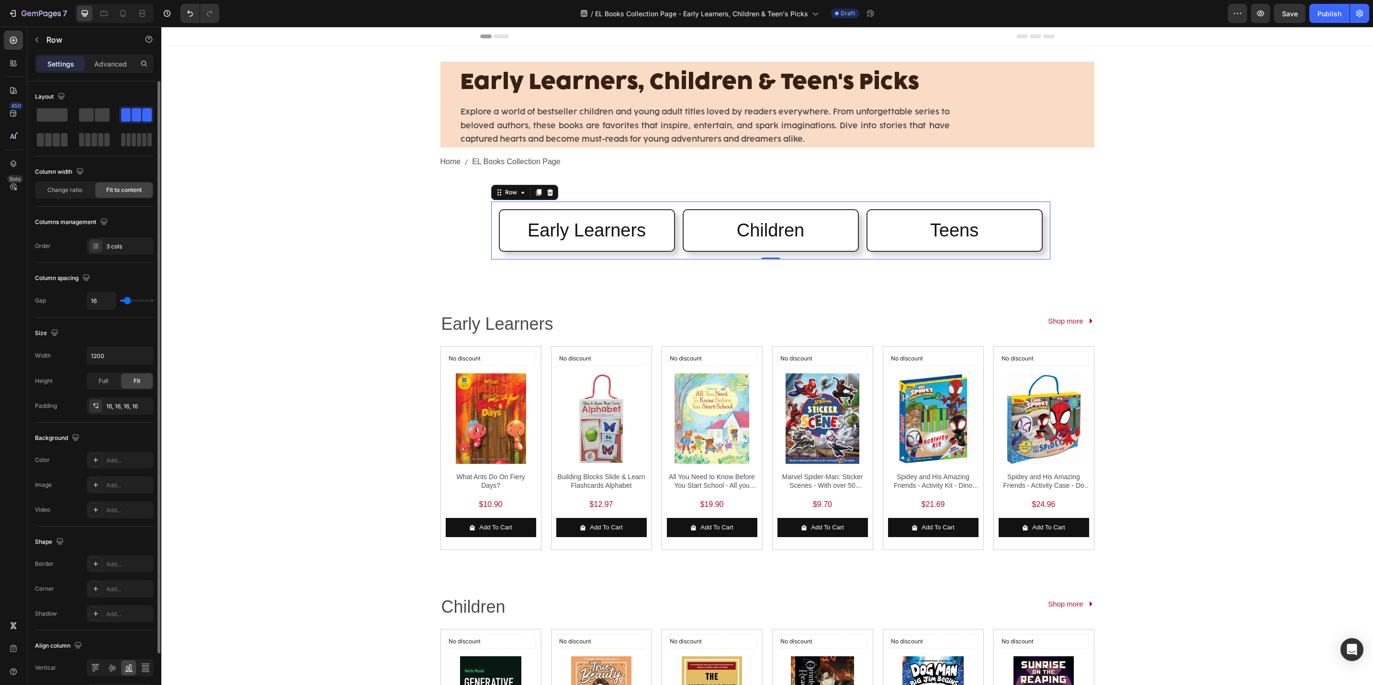
scroll to position [65, 0]
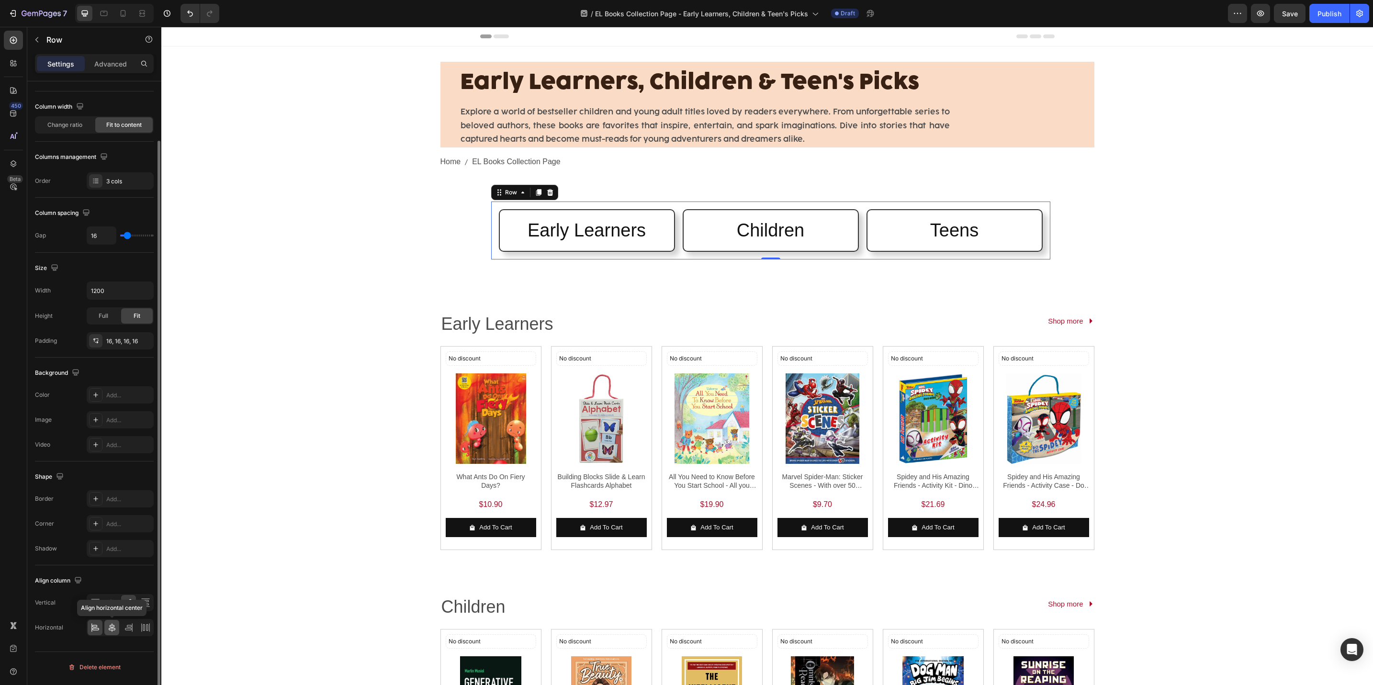
click at [118, 628] on div at bounding box center [111, 627] width 15 height 15
click at [96, 624] on div at bounding box center [95, 627] width 15 height 15
click at [98, 295] on input "1200" at bounding box center [120, 290] width 66 height 17
click at [144, 292] on icon "button" at bounding box center [145, 291] width 4 height 2
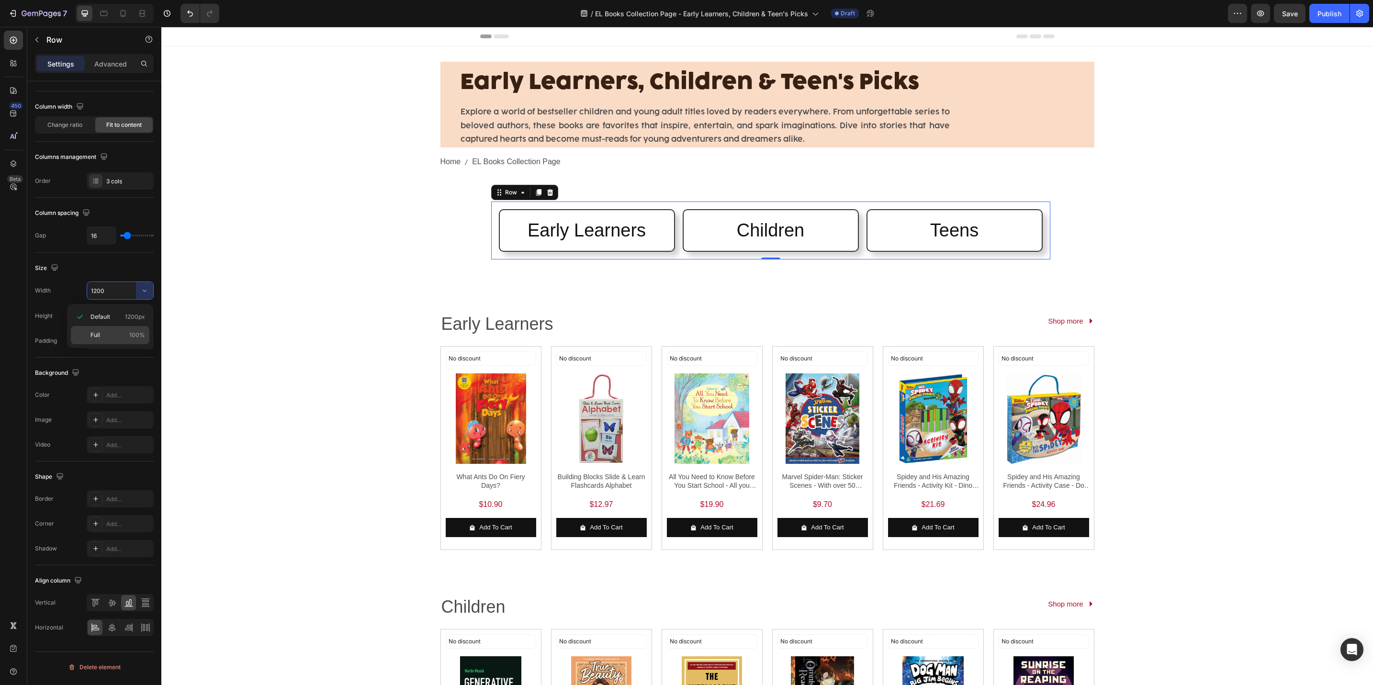
click at [110, 329] on div "Full 100%" at bounding box center [110, 335] width 79 height 18
type input "100%"
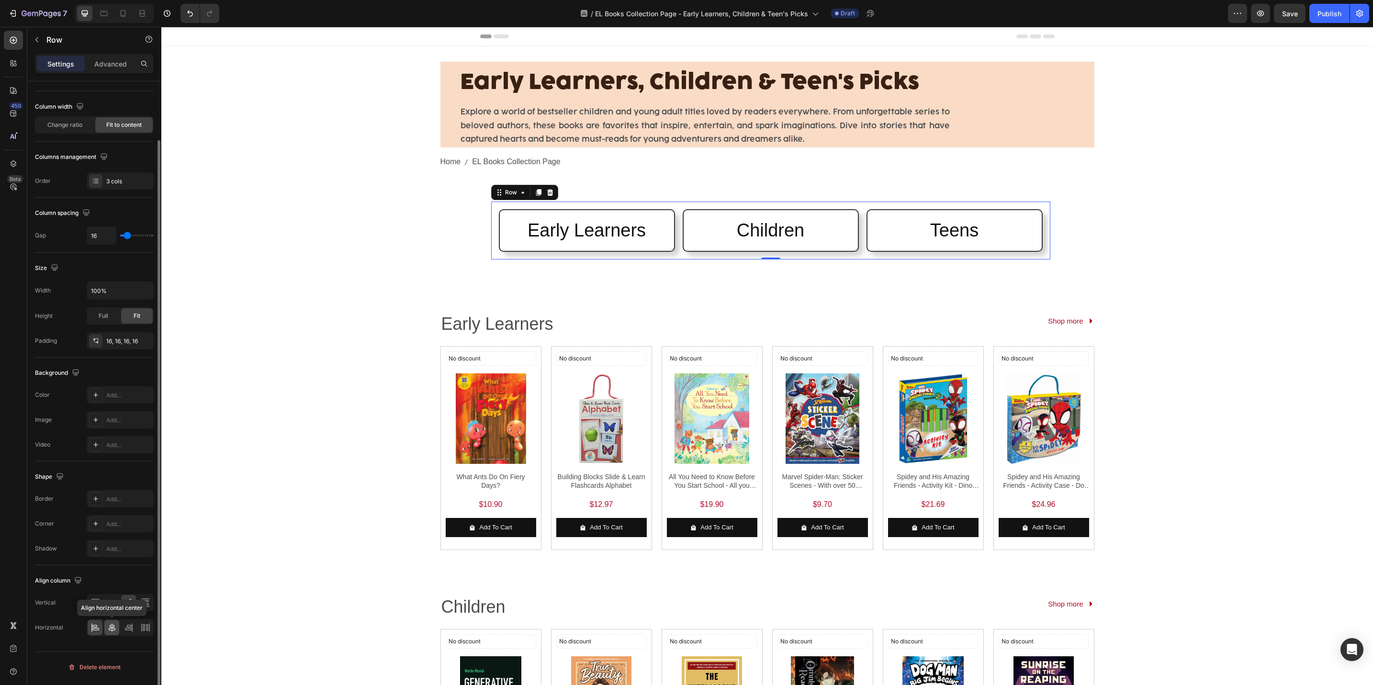
click at [113, 626] on icon at bounding box center [112, 628] width 10 height 10
click at [100, 612] on div at bounding box center [120, 602] width 67 height 17
click at [98, 611] on div at bounding box center [95, 602] width 15 height 15
click at [320, 381] on div "Early Learners, Children & Teen's Picks Heading Explore a world of bestseller c…" at bounding box center [767, 588] width 1212 height 1085
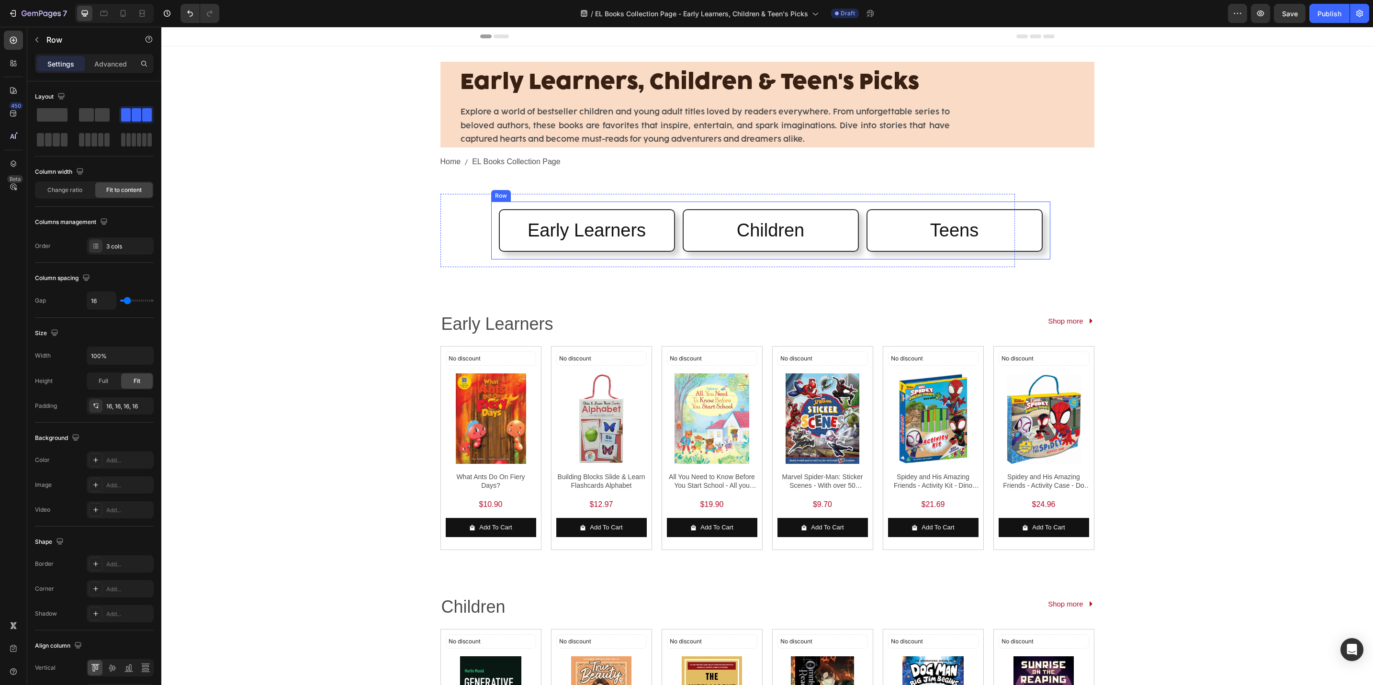
click at [632, 253] on div "Early Learners Heading Row Children Heading Row Teens Heading Row Row" at bounding box center [770, 231] width 559 height 58
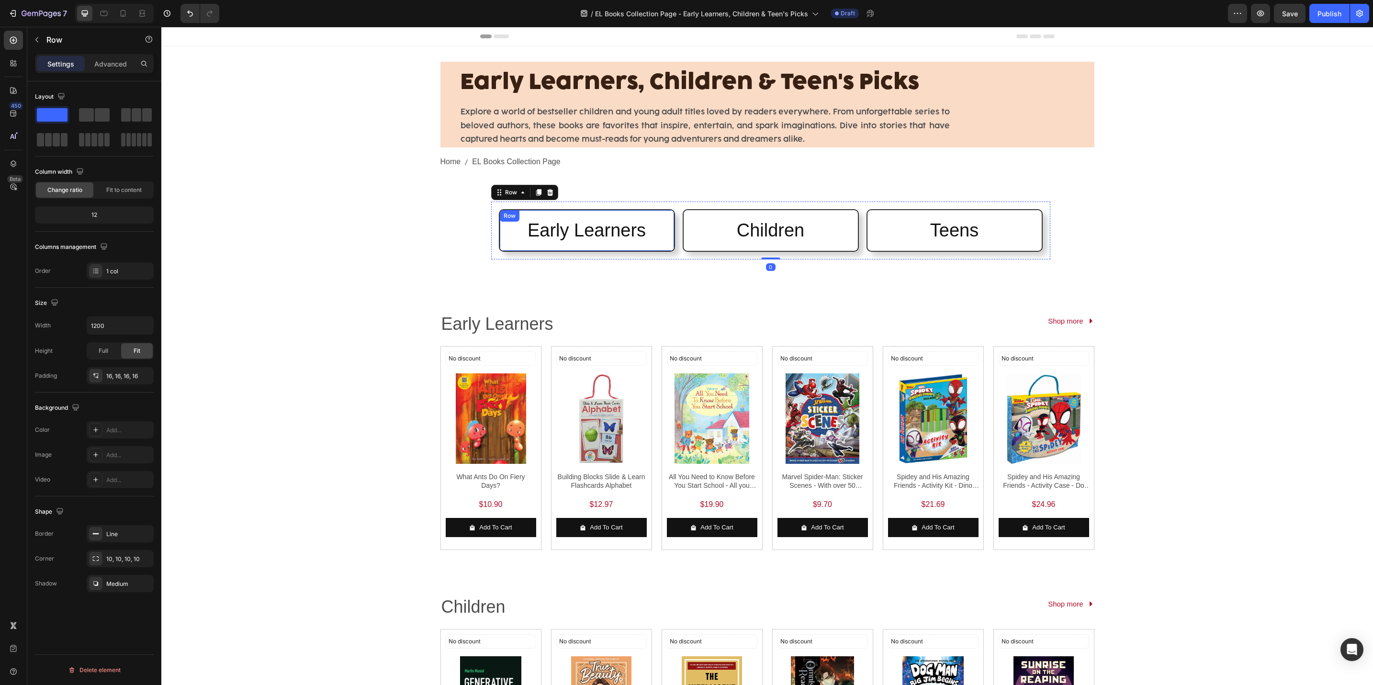
click at [633, 244] on div "Early Learners Heading Row" at bounding box center [587, 230] width 176 height 43
click at [118, 534] on div "Line" at bounding box center [120, 534] width 28 height 9
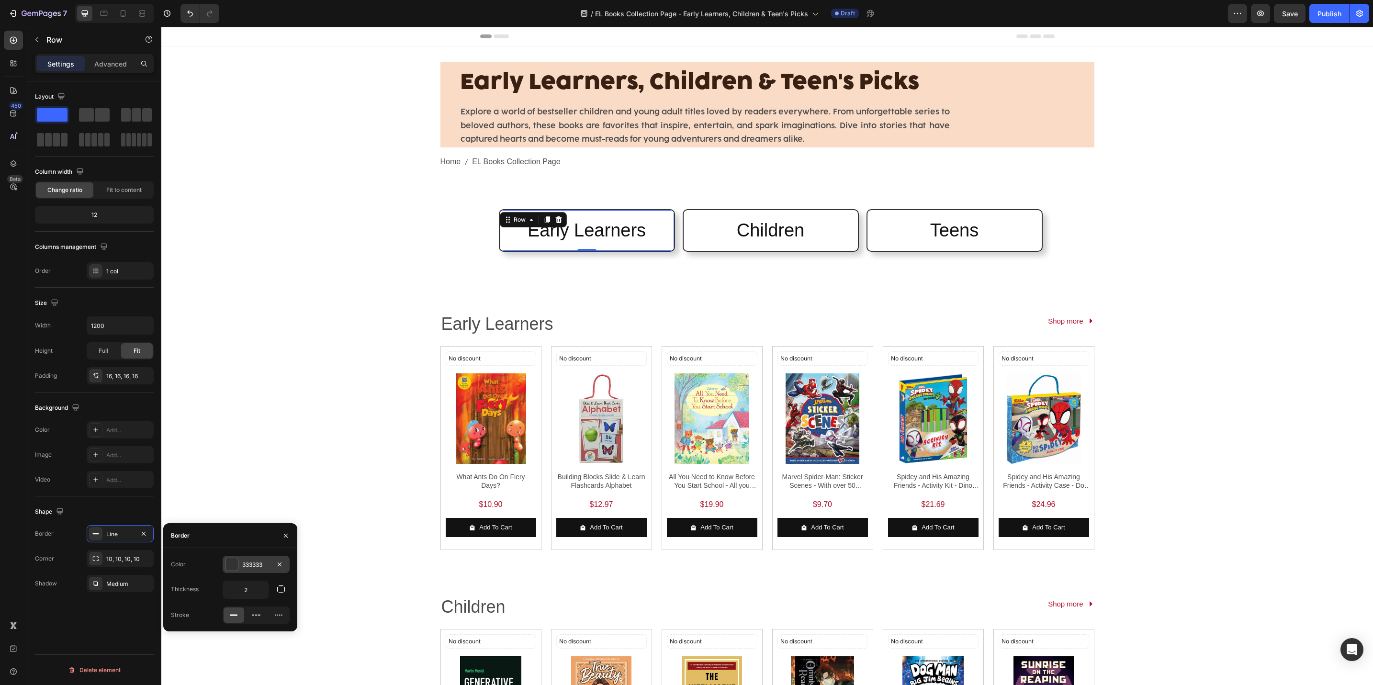
click at [252, 568] on div "333333" at bounding box center [256, 565] width 28 height 9
click at [257, 603] on div at bounding box center [263, 600] width 13 height 13
type input "6F3814"
click at [347, 433] on div "Early Learners, Children & Teen's Picks Heading Explore a world of bestseller c…" at bounding box center [767, 588] width 1212 height 1085
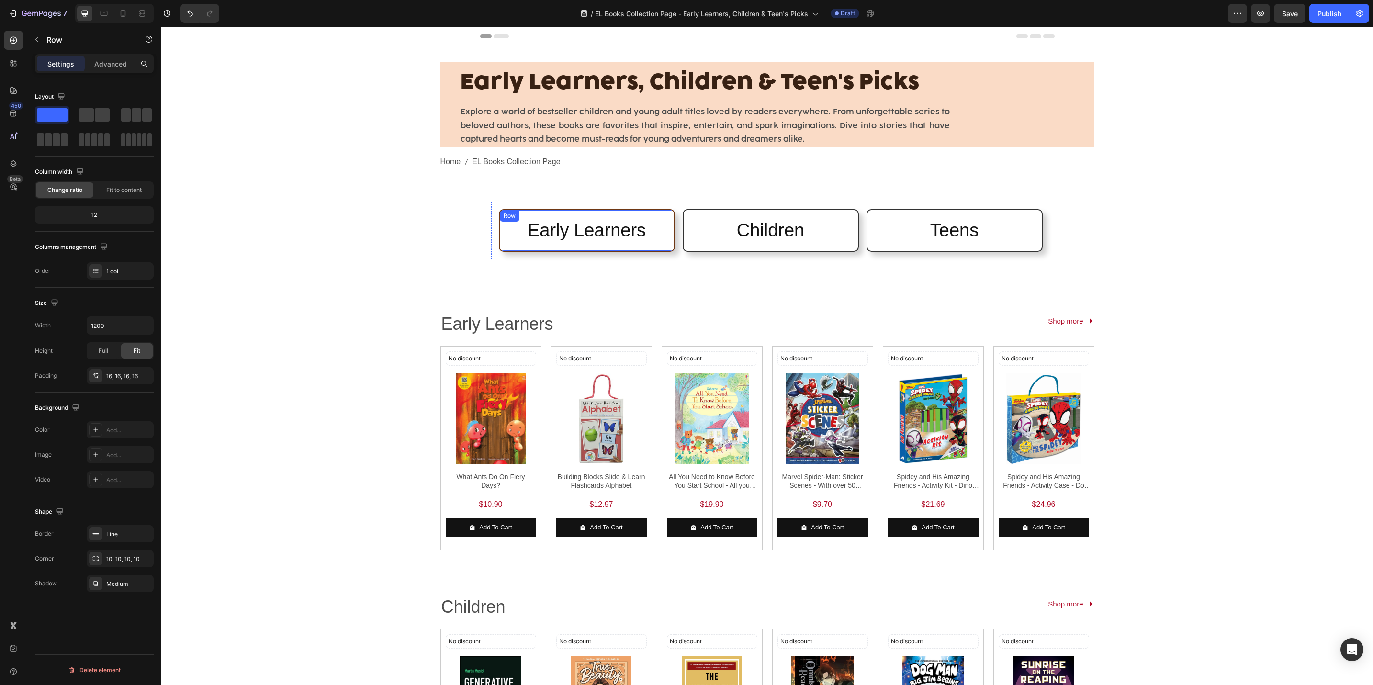
click at [501, 251] on div "Early Learners Heading Row" at bounding box center [587, 230] width 176 height 43
click at [124, 542] on div "Line" at bounding box center [120, 533] width 67 height 17
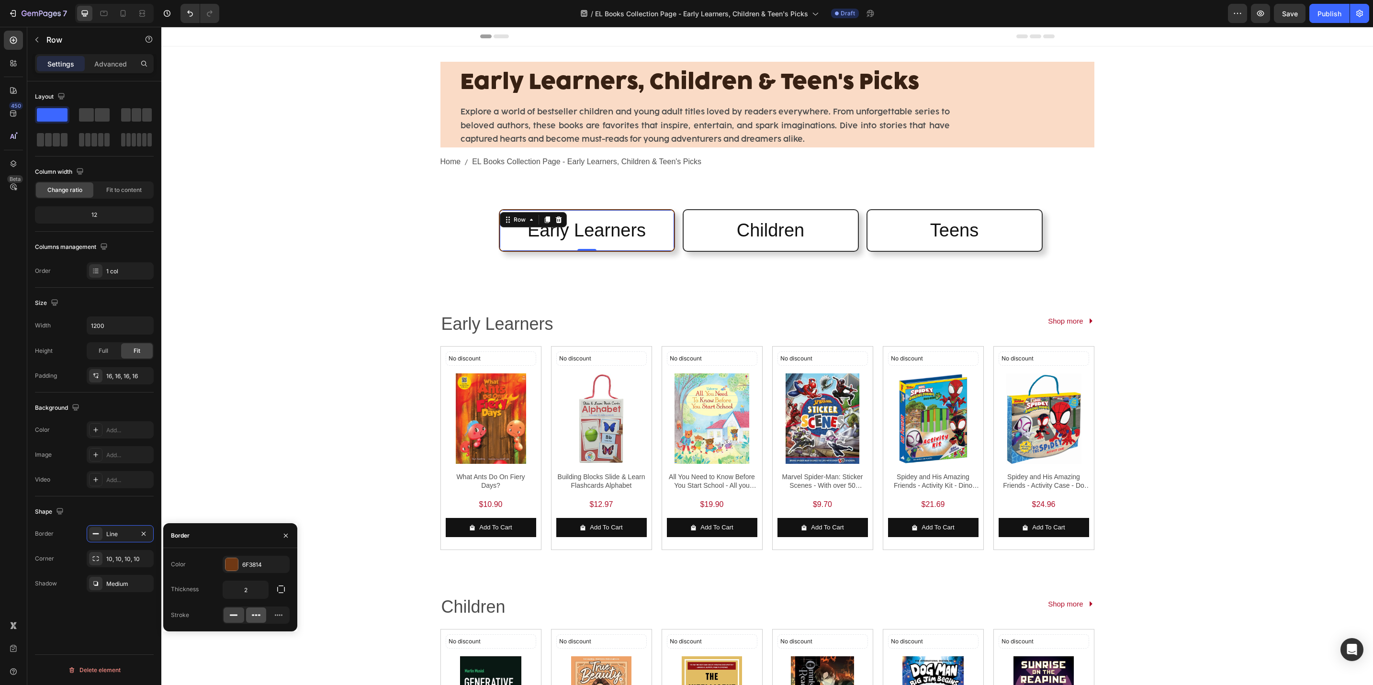
click at [254, 621] on div at bounding box center [256, 615] width 21 height 15
click at [235, 613] on icon at bounding box center [234, 616] width 10 height 10
click at [244, 582] on input "2" at bounding box center [245, 589] width 45 height 17
type input "1"
click at [345, 453] on div "Early Learners, Children & Teen's Picks Heading Explore a world of bestseller c…" at bounding box center [767, 588] width 1212 height 1085
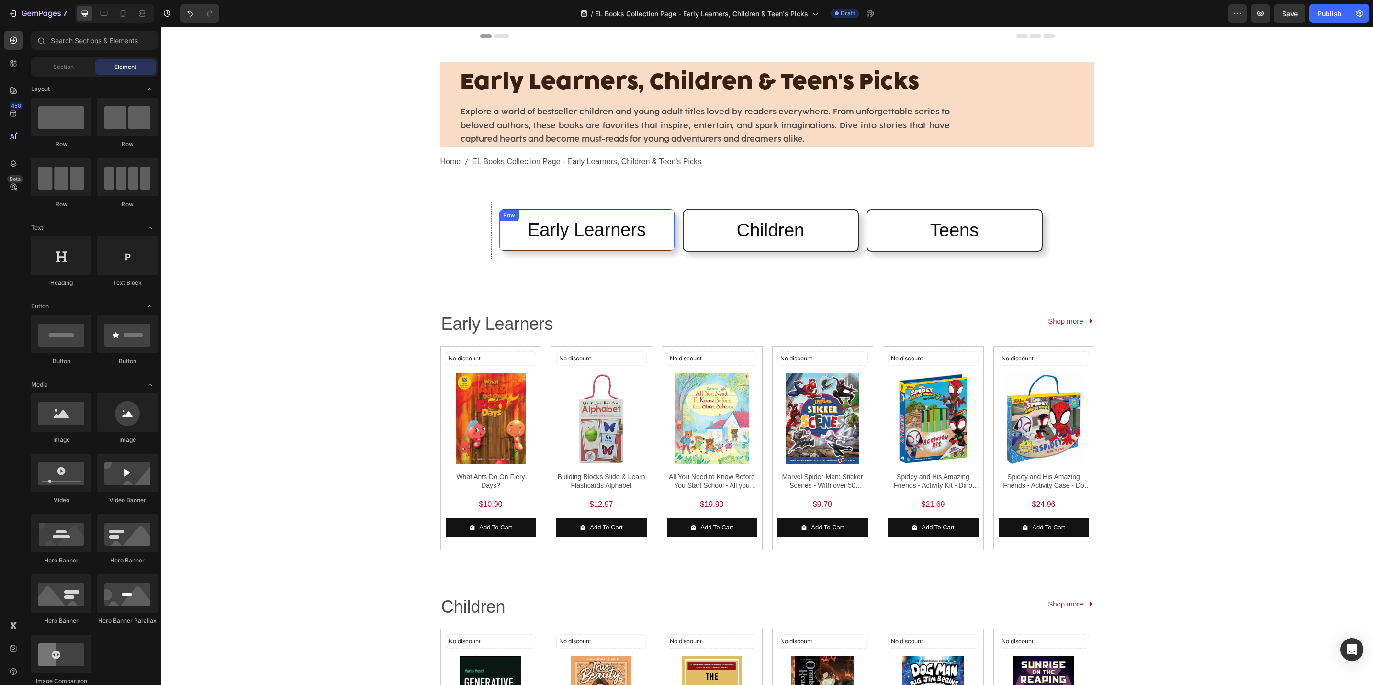
click at [566, 248] on div "Early Learners Heading Row" at bounding box center [587, 230] width 176 height 42
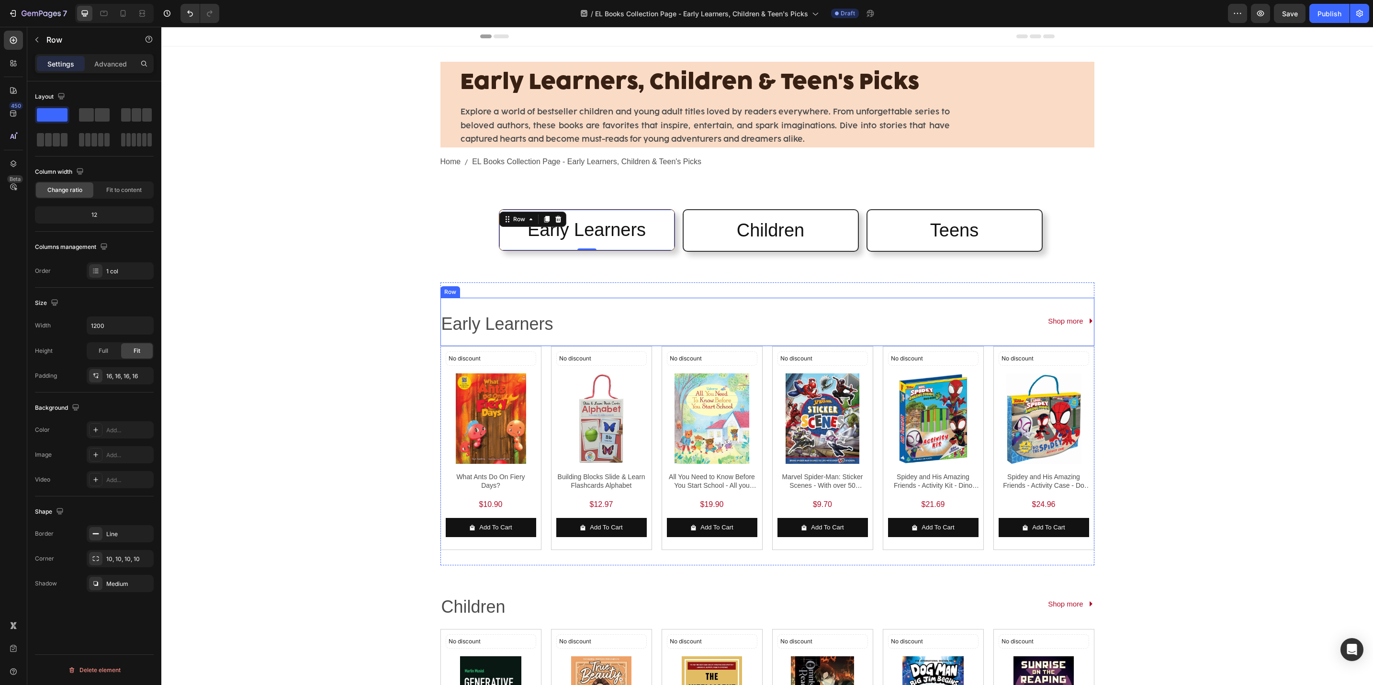
click at [758, 306] on div "Early Learners Text Block Shop more Button Row" at bounding box center [768, 322] width 654 height 48
click at [661, 249] on div "Early Learners Heading Row" at bounding box center [587, 230] width 176 height 42
click at [121, 533] on div "Line" at bounding box center [120, 534] width 28 height 9
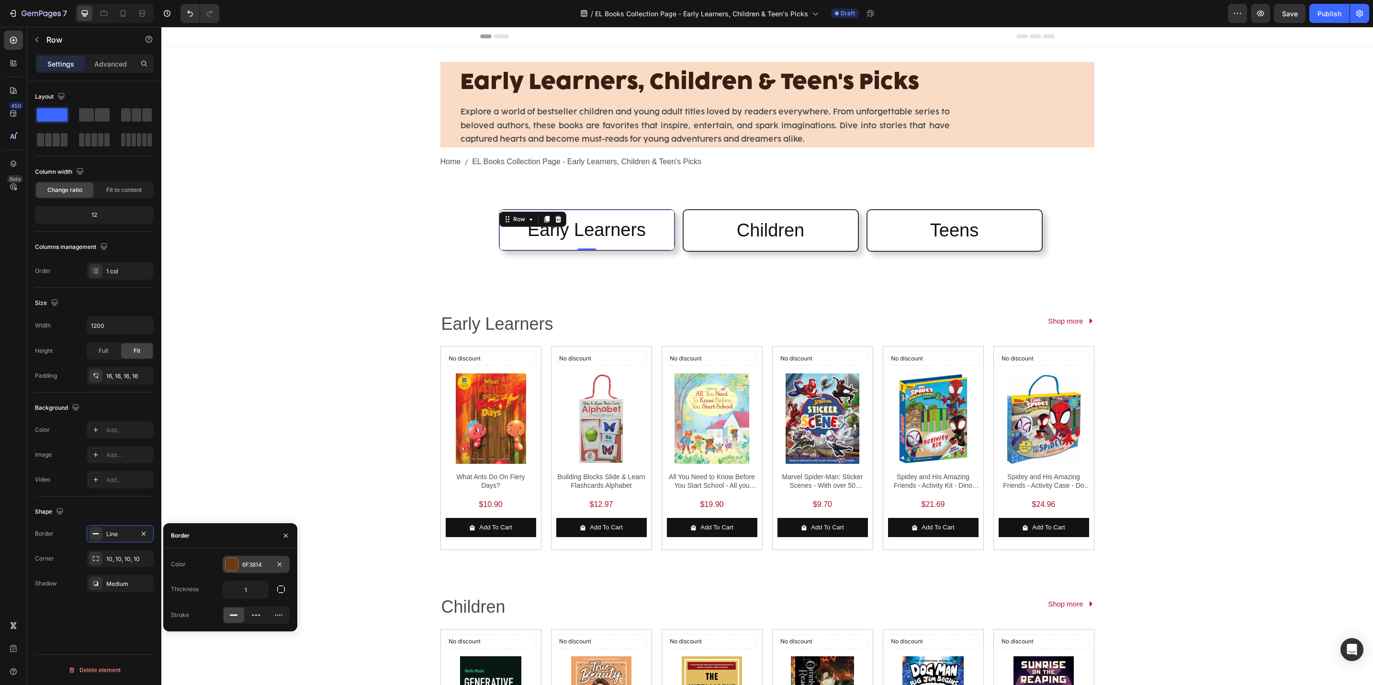
click at [227, 566] on div at bounding box center [232, 564] width 12 height 12
click at [276, 568] on icon "button" at bounding box center [281, 565] width 10 height 10
type input "FADBC6"
click at [836, 305] on div "Early Learners Text Block Shop more Button Row" at bounding box center [768, 322] width 654 height 48
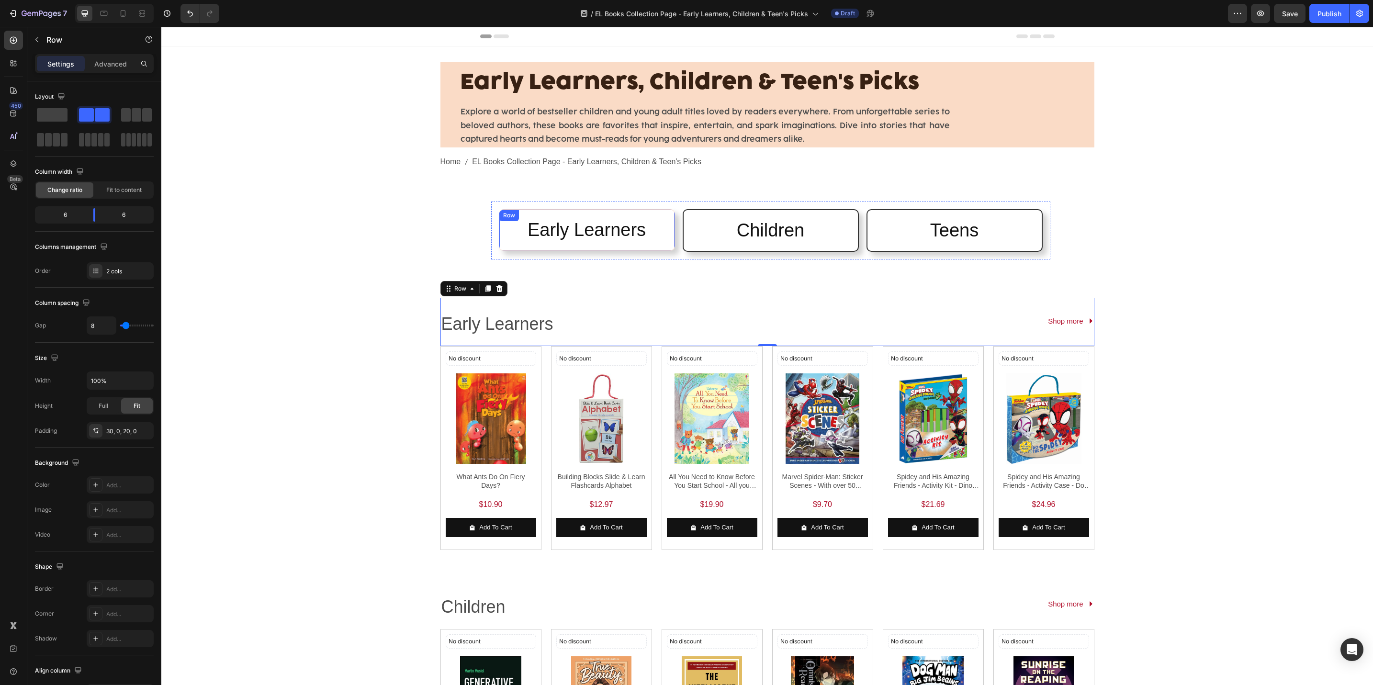
click at [514, 217] on div "Early Learners Heading Row" at bounding box center [587, 230] width 176 height 42
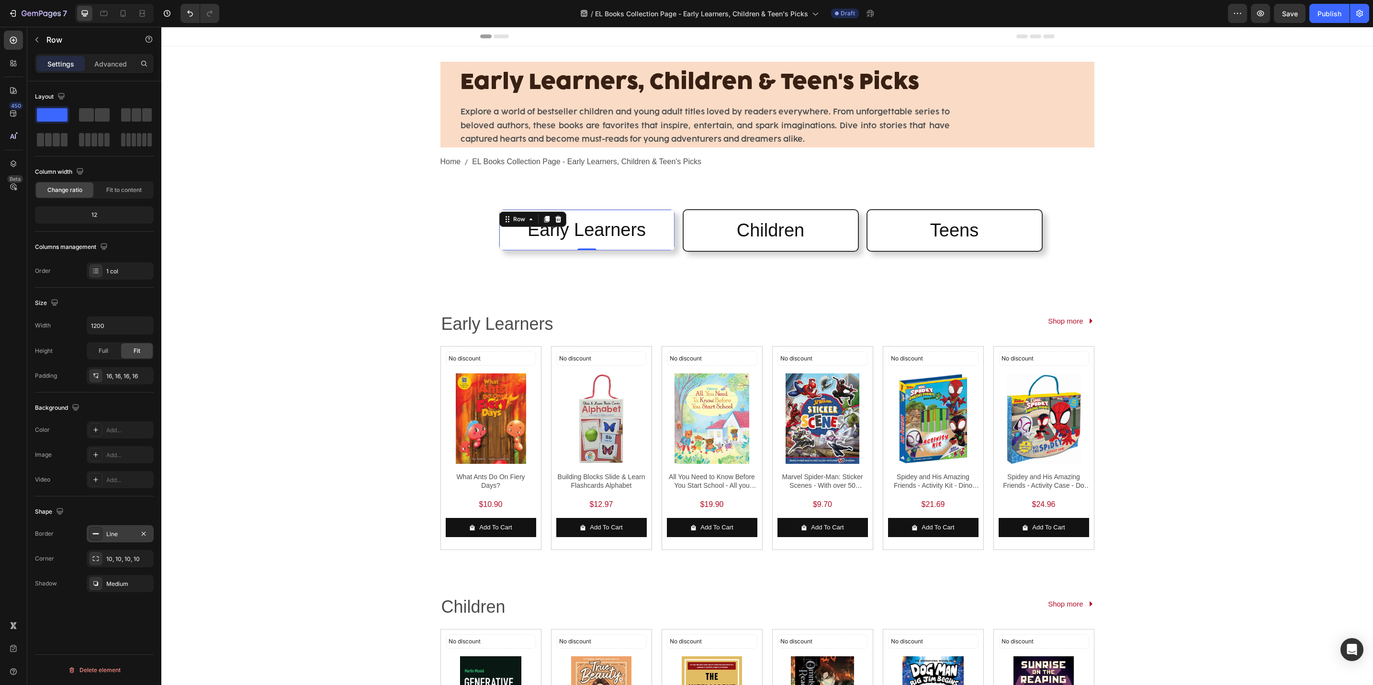
click at [111, 538] on div "Line" at bounding box center [120, 534] width 28 height 9
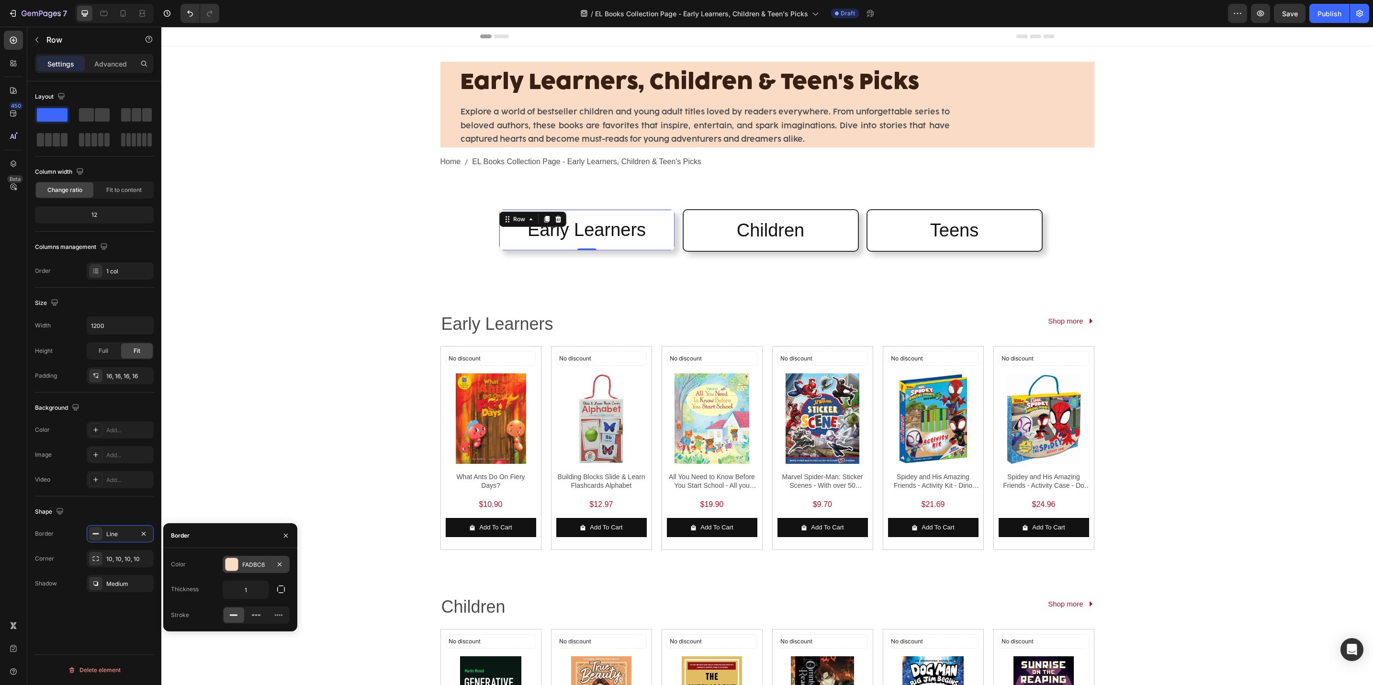
click at [236, 561] on div at bounding box center [232, 564] width 12 height 12
click at [277, 634] on div at bounding box center [281, 636] width 10 height 10
type input "C5453F"
click at [362, 435] on div "Early Learners, Children & Teen's Picks Heading Explore a world of bestseller c…" at bounding box center [767, 588] width 1212 height 1085
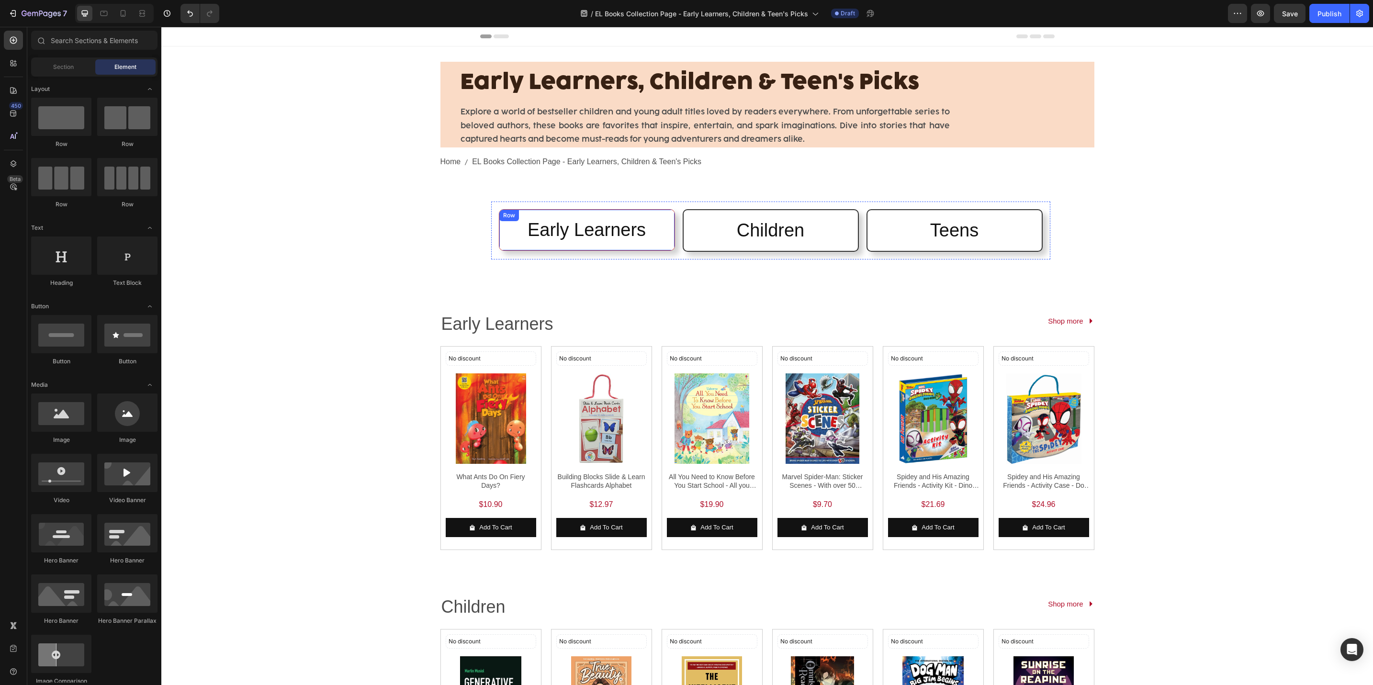
click at [516, 250] on div "Early Learners Heading Row" at bounding box center [587, 230] width 176 height 42
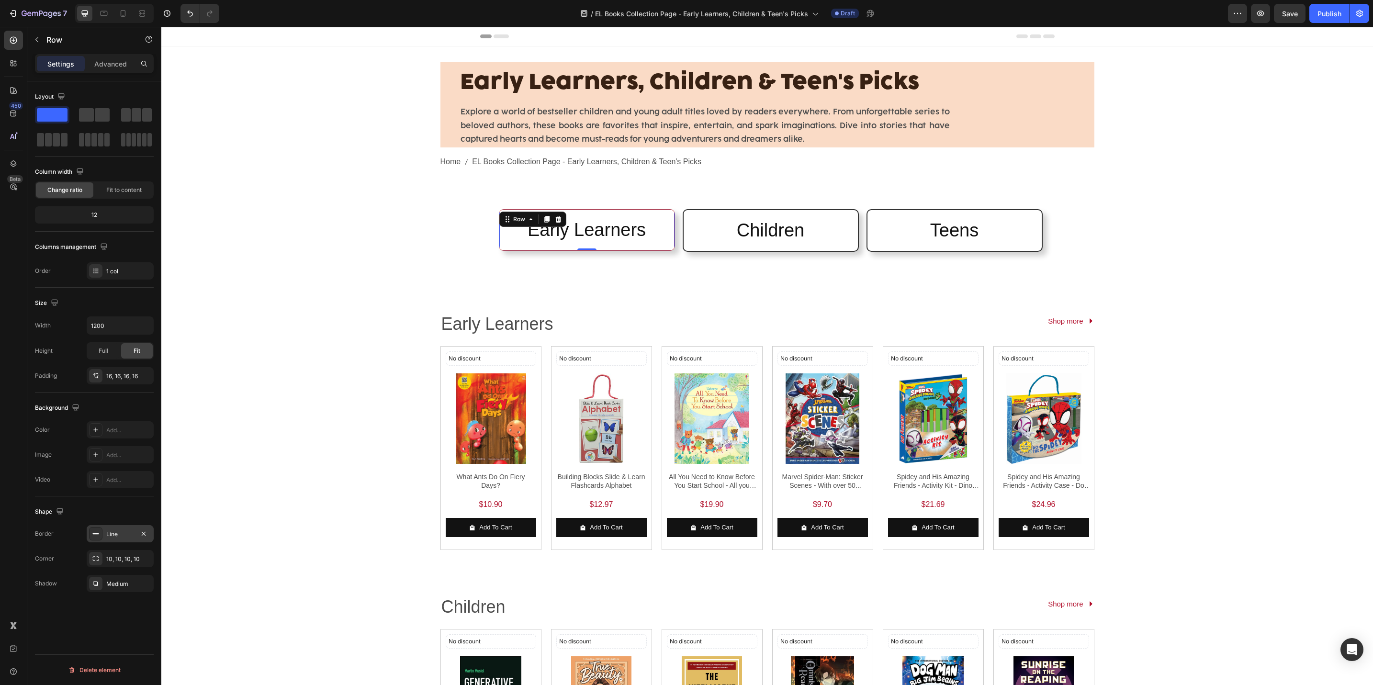
click at [113, 542] on div "Line" at bounding box center [120, 533] width 67 height 17
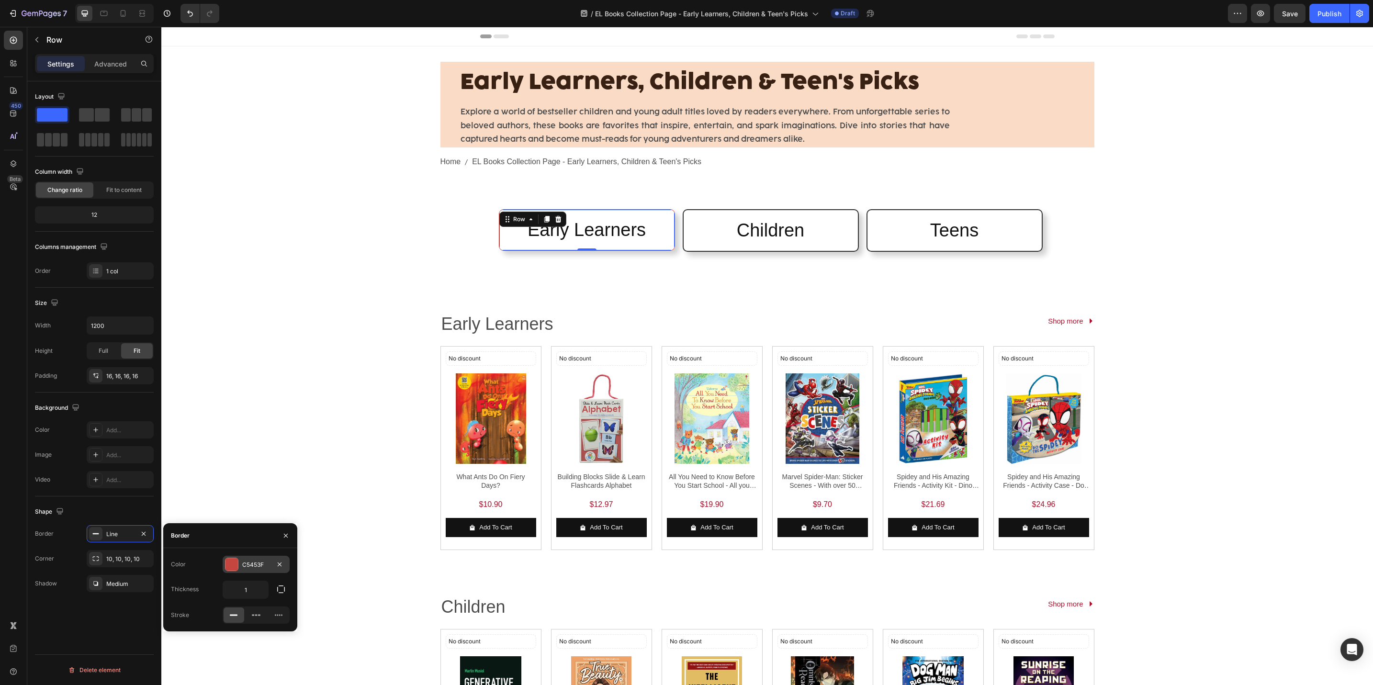
click at [235, 570] on div at bounding box center [232, 564] width 12 height 12
click at [277, 599] on div at bounding box center [281, 601] width 10 height 10
type input "333333"
click at [352, 569] on div "Early Learners, Children & Teen's Picks Heading Explore a world of bestseller c…" at bounding box center [767, 588] width 1212 height 1085
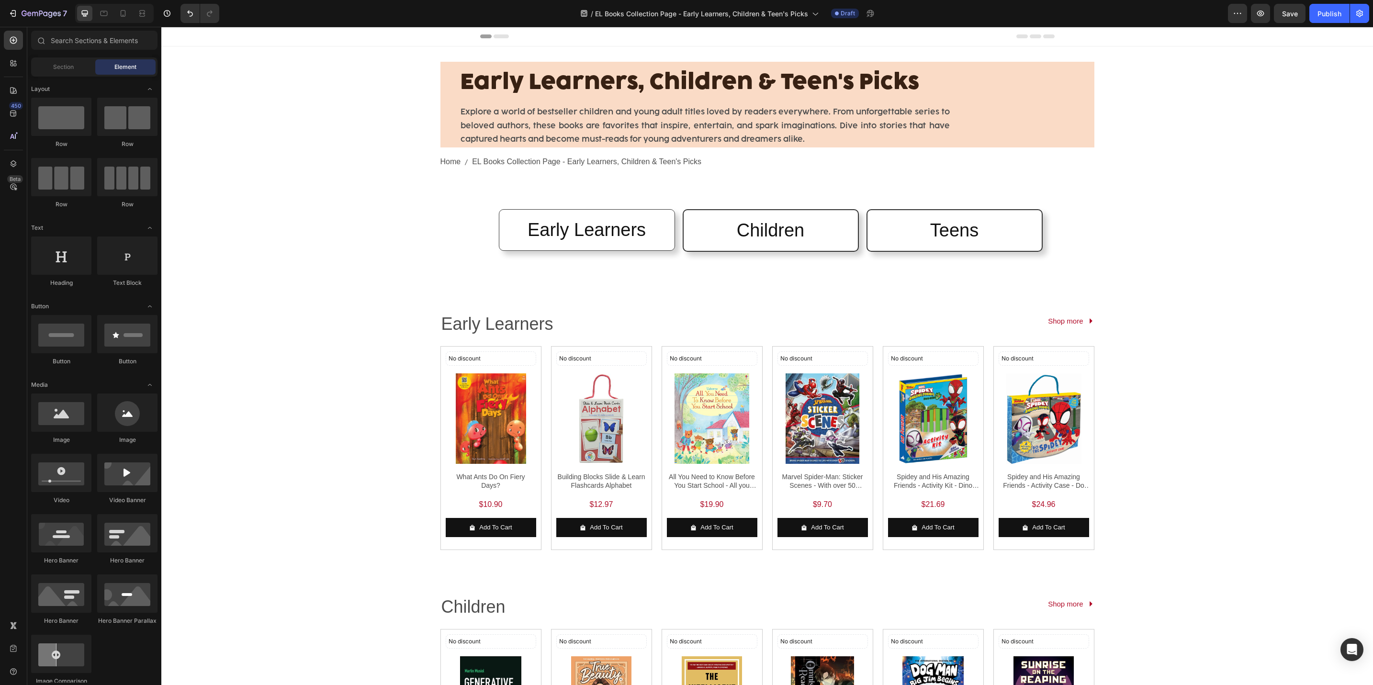
click at [352, 569] on div "Early Learners, Children & Teen's Picks Heading Explore a world of bestseller c…" at bounding box center [767, 588] width 1212 height 1085
click at [936, 224] on h2 "Teens" at bounding box center [954, 230] width 159 height 25
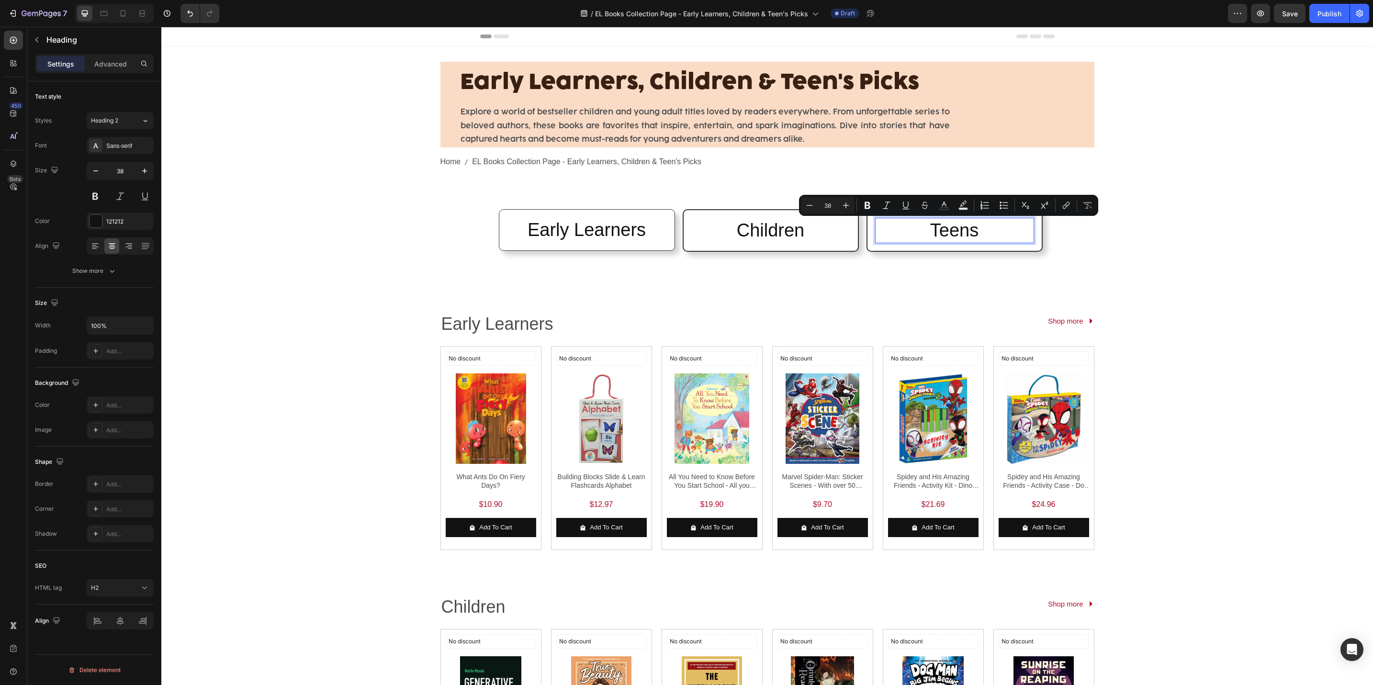
click at [966, 227] on p "Teens" at bounding box center [954, 230] width 157 height 23
click at [972, 230] on p "Teens" at bounding box center [954, 230] width 157 height 23
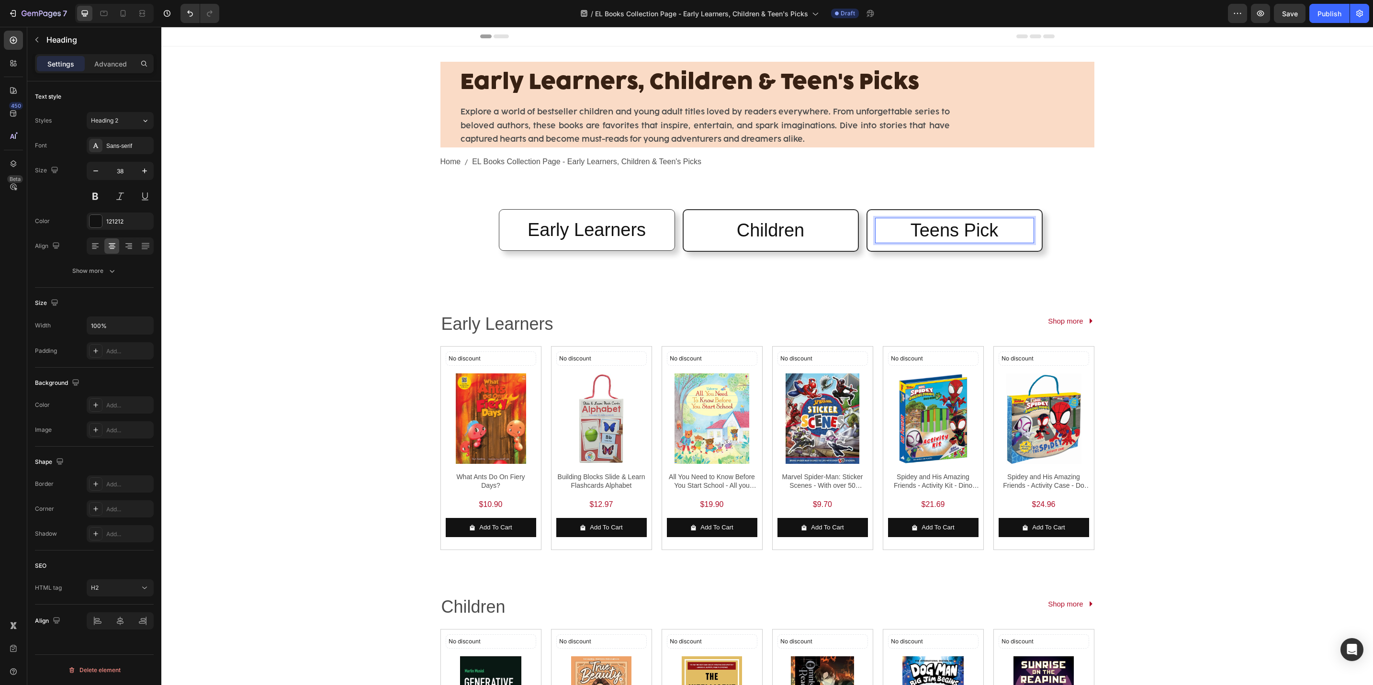
click at [1157, 349] on div "Early Learners, Children & Teen's Picks Heading Explore a world of bestseller c…" at bounding box center [767, 588] width 1212 height 1085
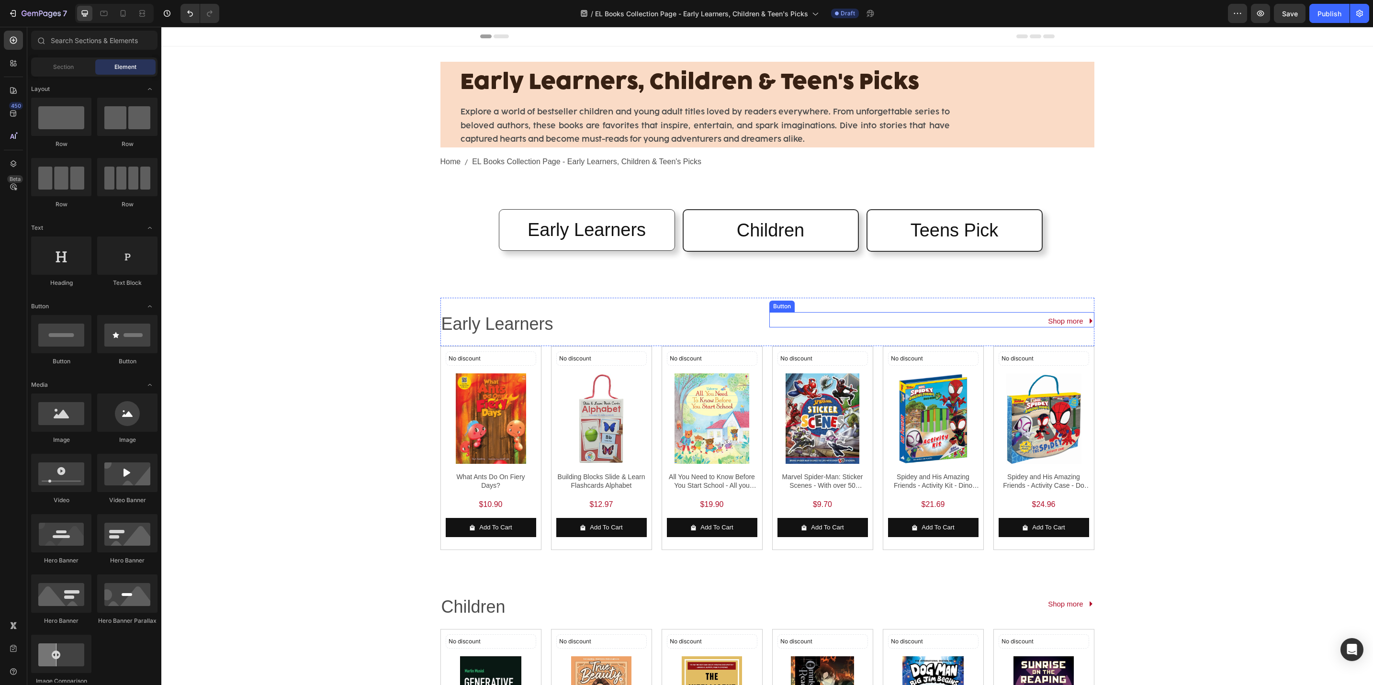
click at [1088, 318] on icon at bounding box center [1091, 321] width 7 height 7
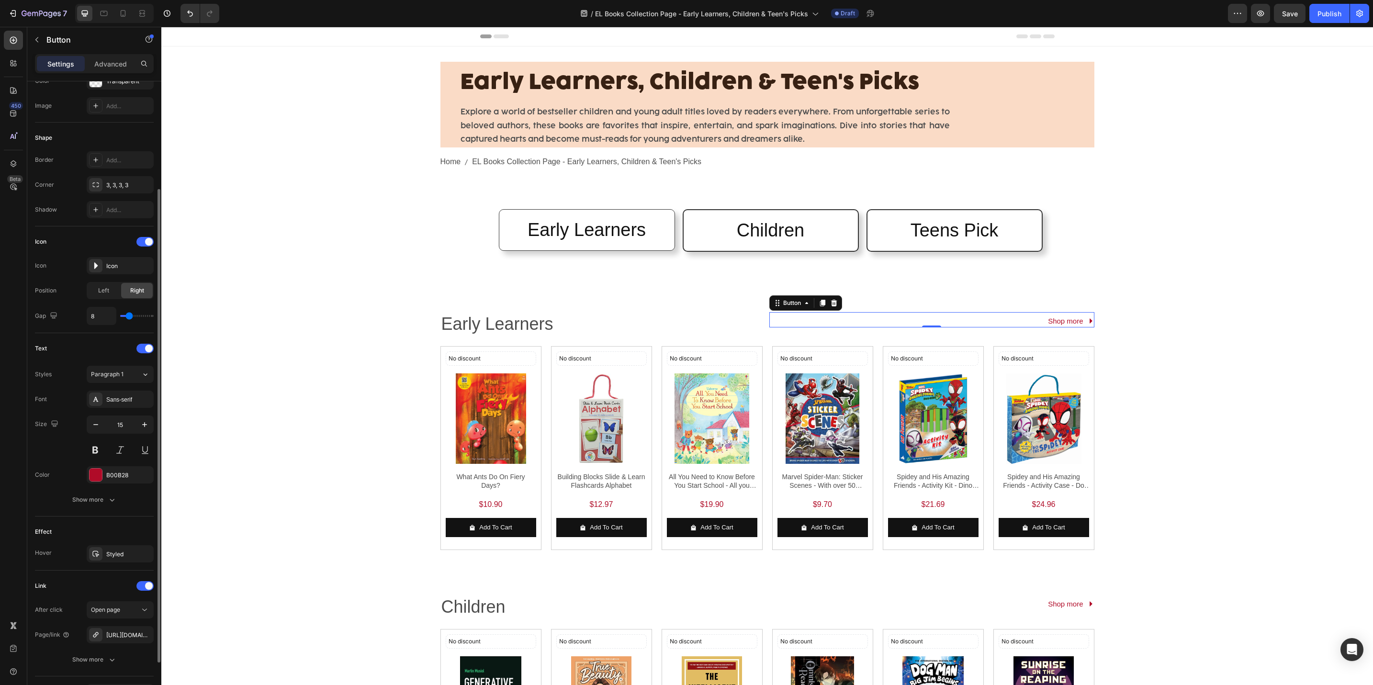
scroll to position [210, 0]
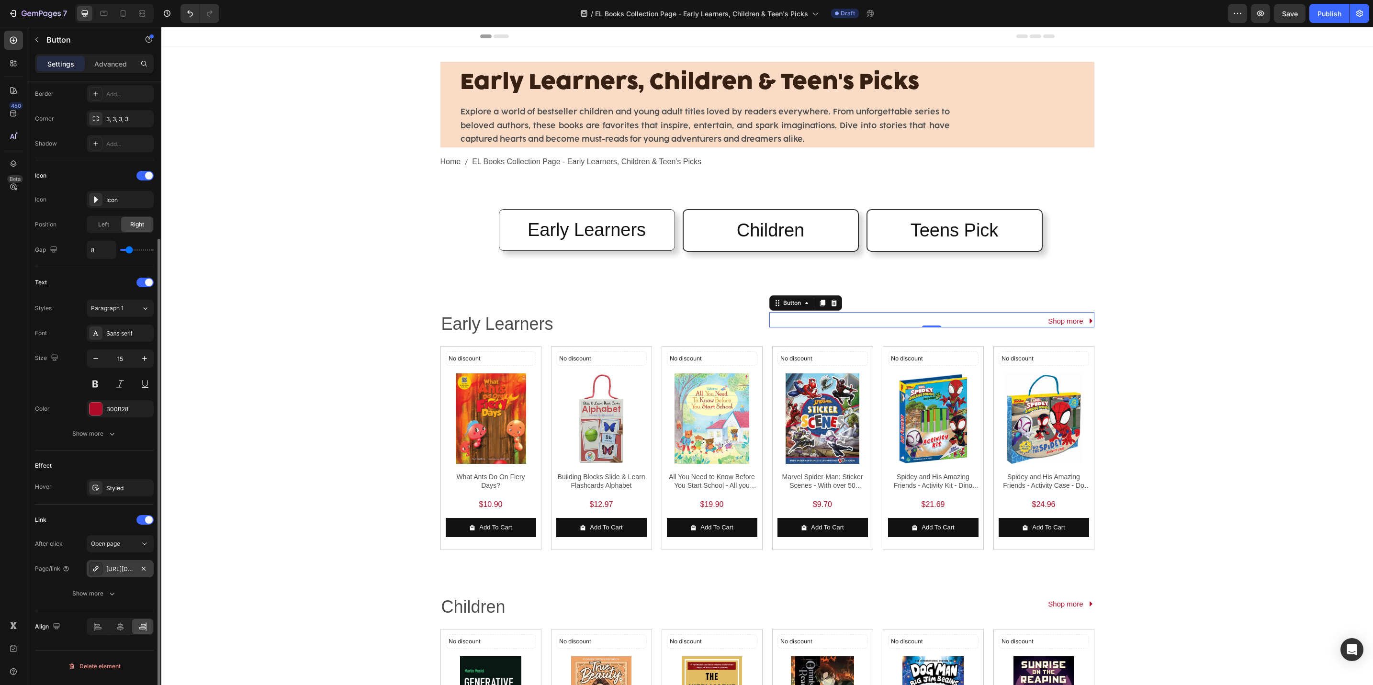
click at [124, 568] on div "https://popular.com.sg/early-learners" at bounding box center [120, 569] width 28 height 9
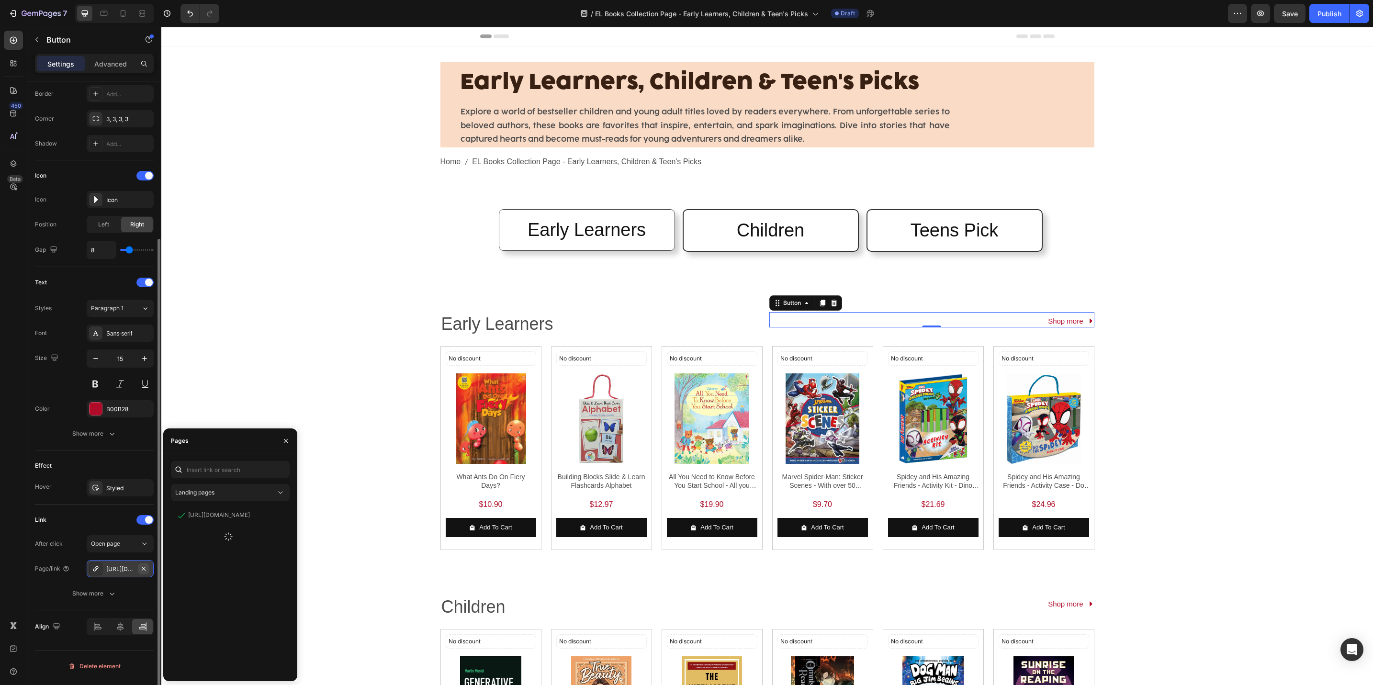
click at [145, 571] on icon "button" at bounding box center [144, 569] width 8 height 8
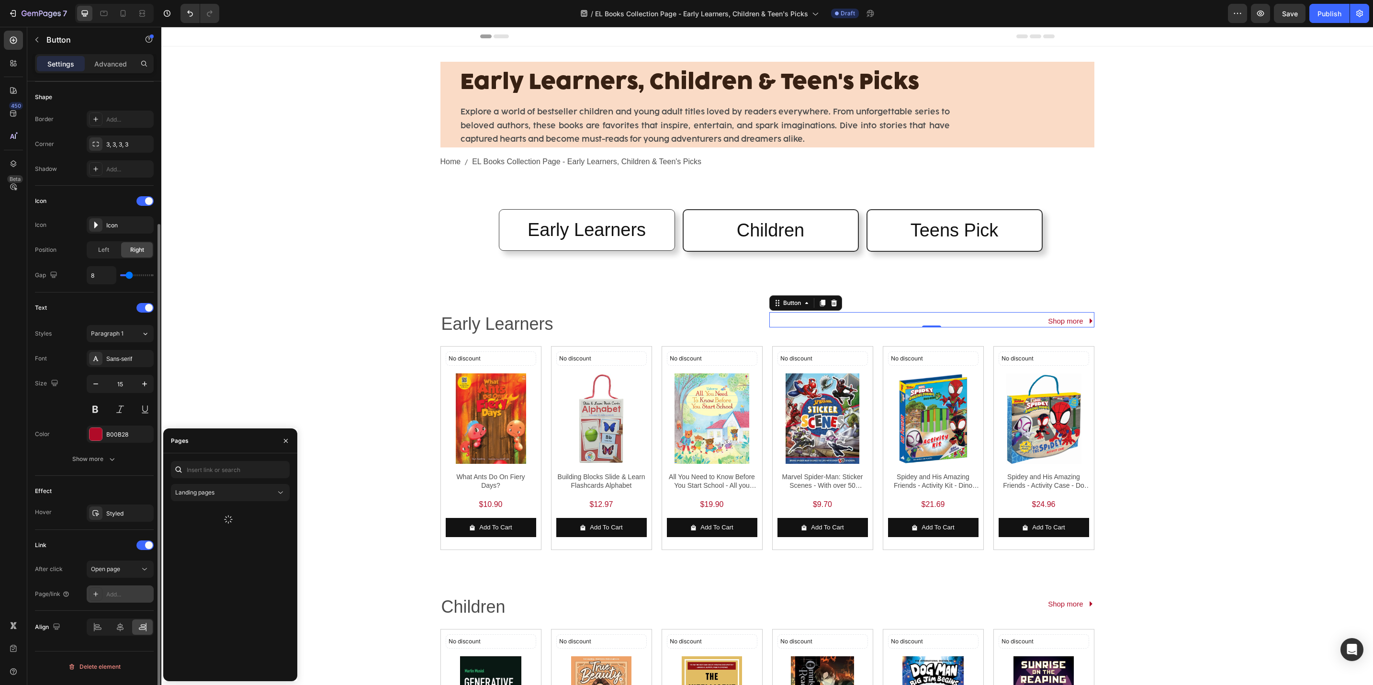
scroll to position [184, 0]
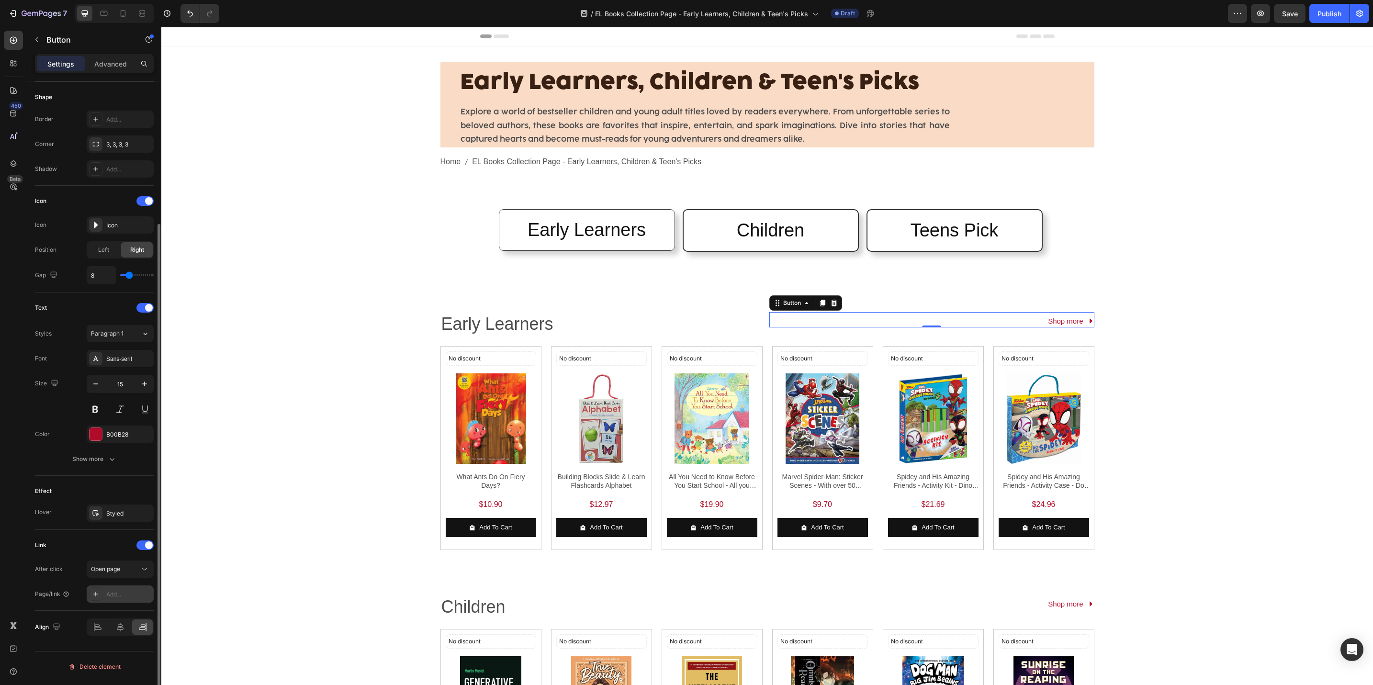
click at [118, 589] on div "Add..." at bounding box center [120, 594] width 67 height 17
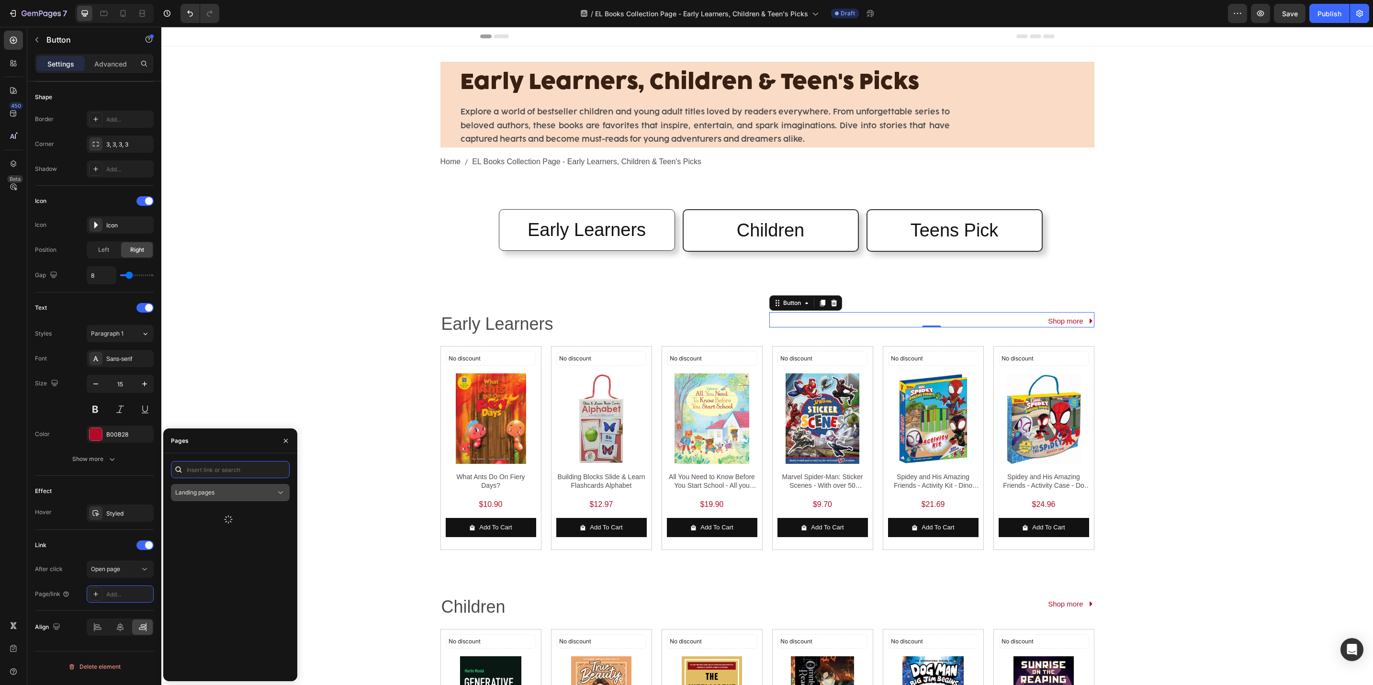
paste input "https://popular.com.sg/collections/early-learners"
type input "https://popular.com.sg/collections/early-learners"
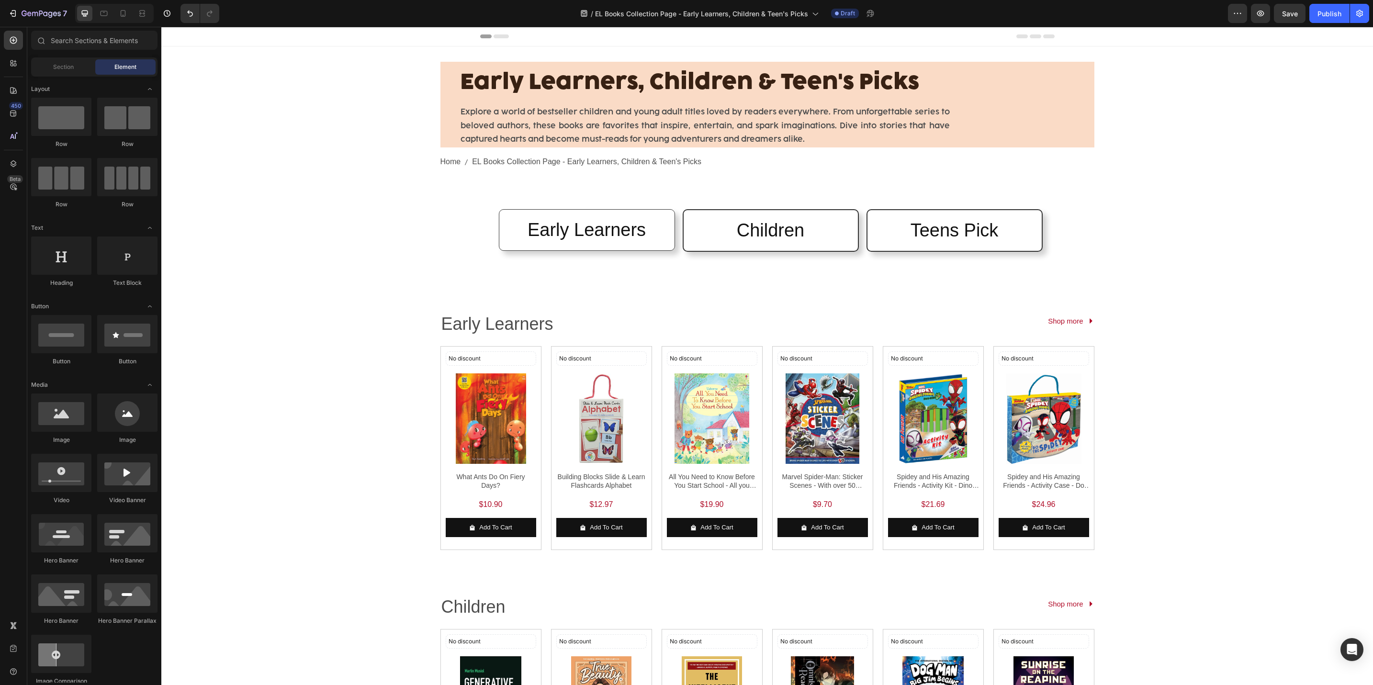
click at [204, 405] on div "Early Learners, Children & Teen's Picks Heading Explore a world of bestseller c…" at bounding box center [767, 588] width 1212 height 1085
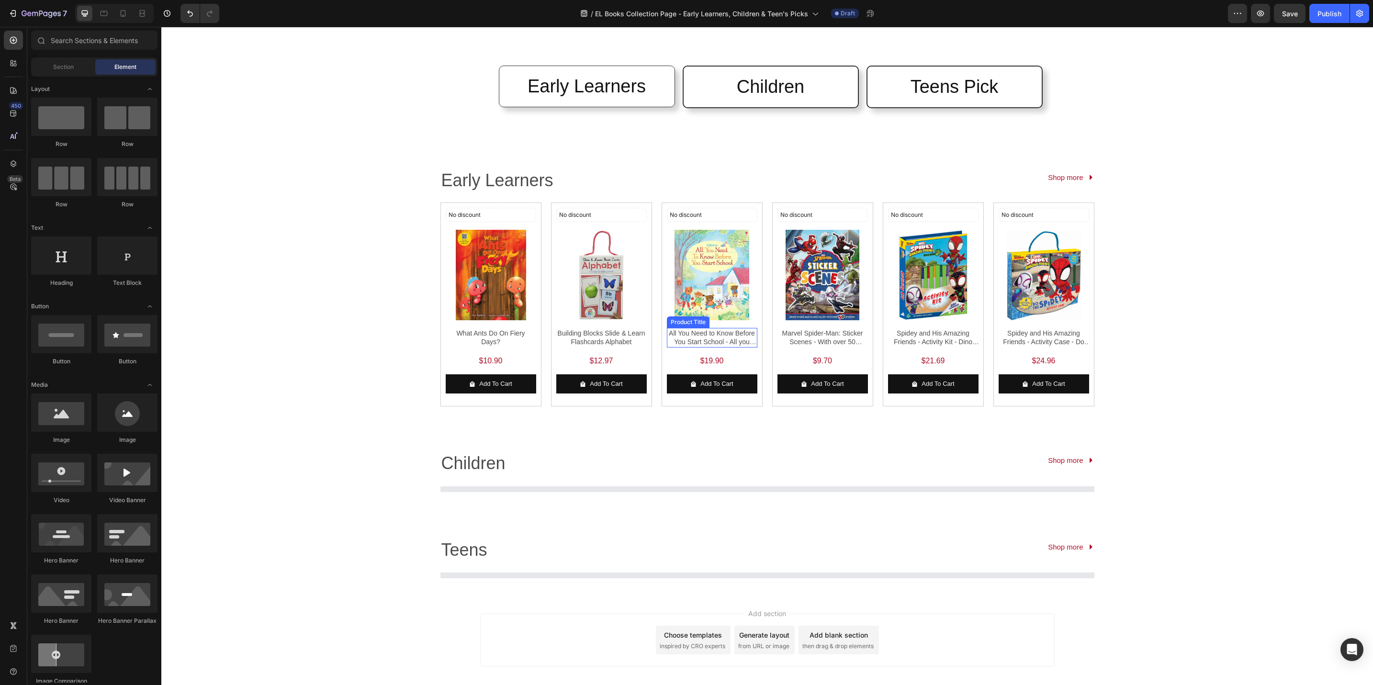
scroll to position [192, 0]
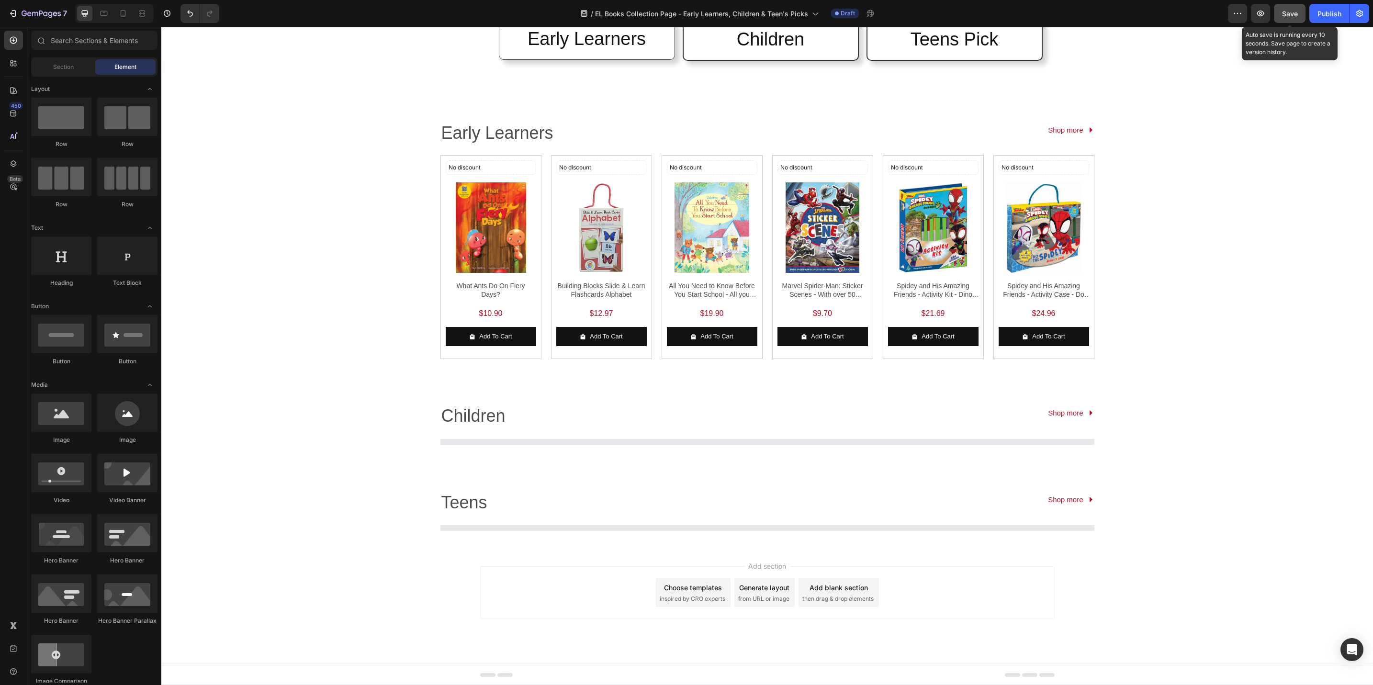
click at [1278, 17] on button "Save" at bounding box center [1290, 13] width 32 height 19
click at [778, 398] on div "Children Text Block Shop more Button Row" at bounding box center [768, 414] width 654 height 48
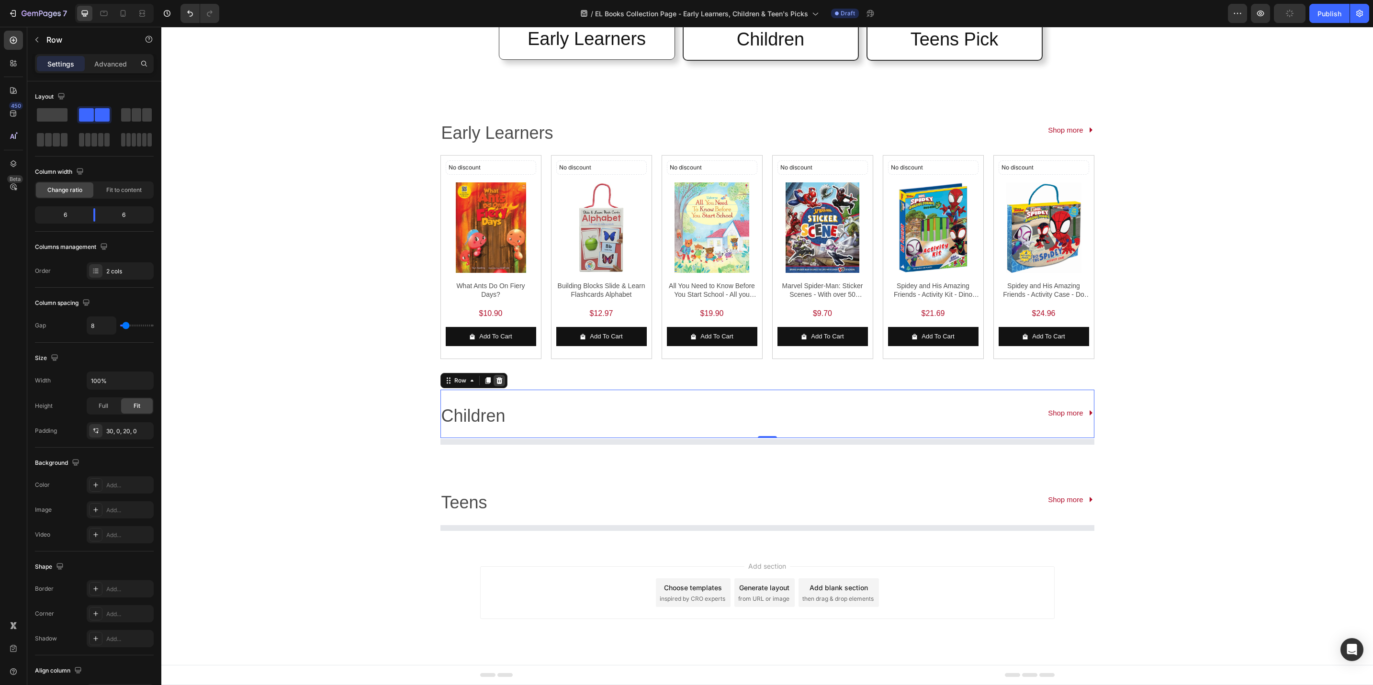
click at [496, 384] on icon at bounding box center [500, 381] width 8 height 8
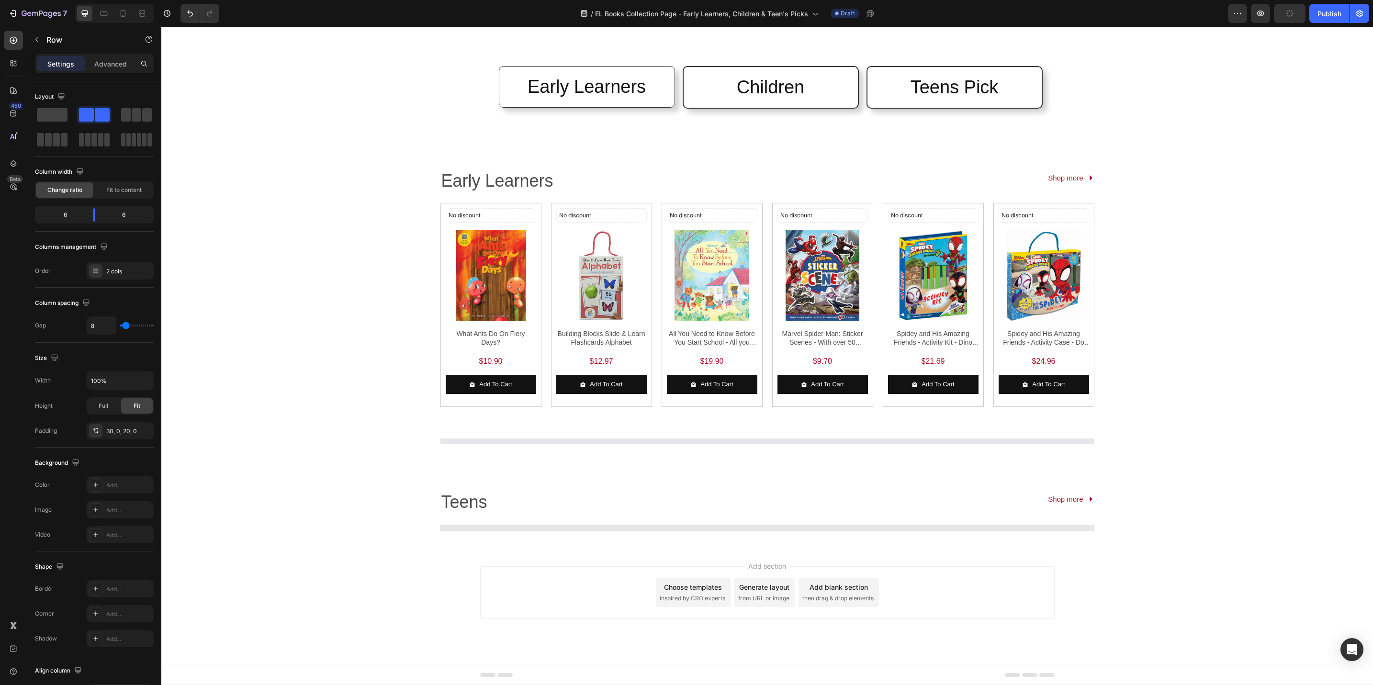
scroll to position [144, 0]
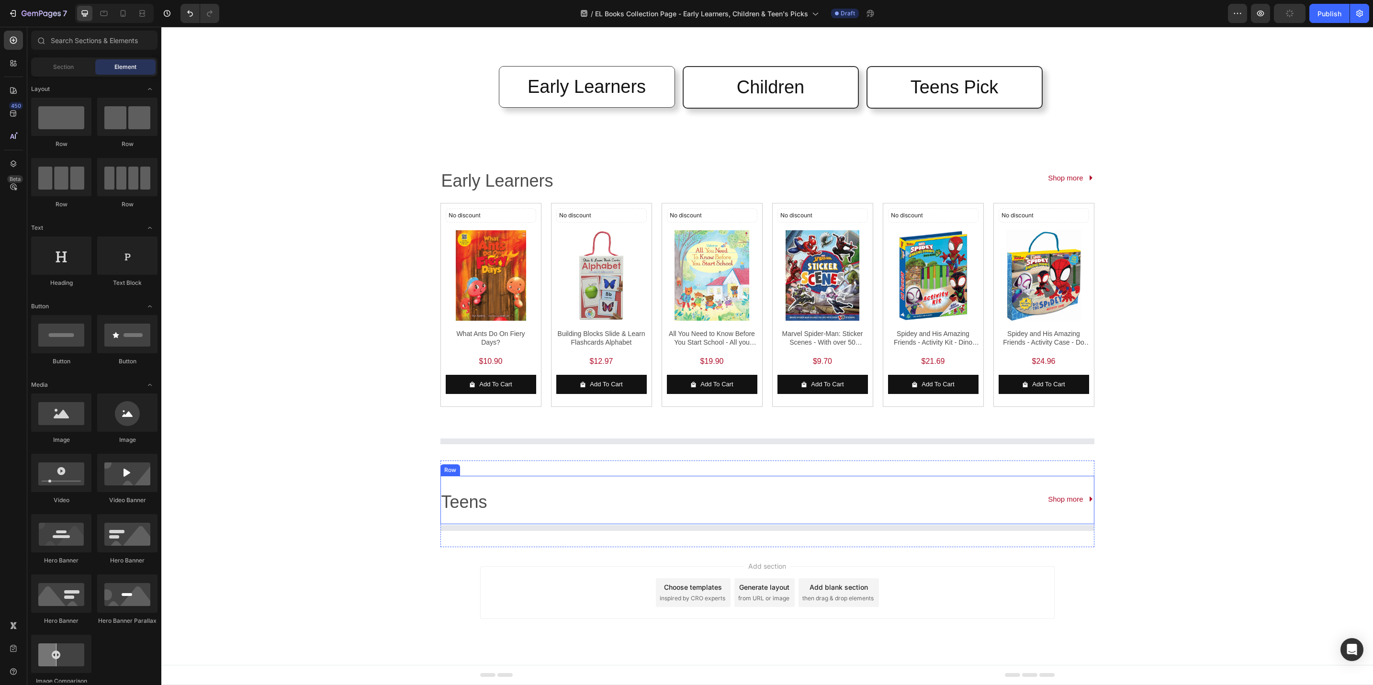
click at [850, 477] on div "Teens Text Block Shop more Button Row" at bounding box center [768, 500] width 654 height 48
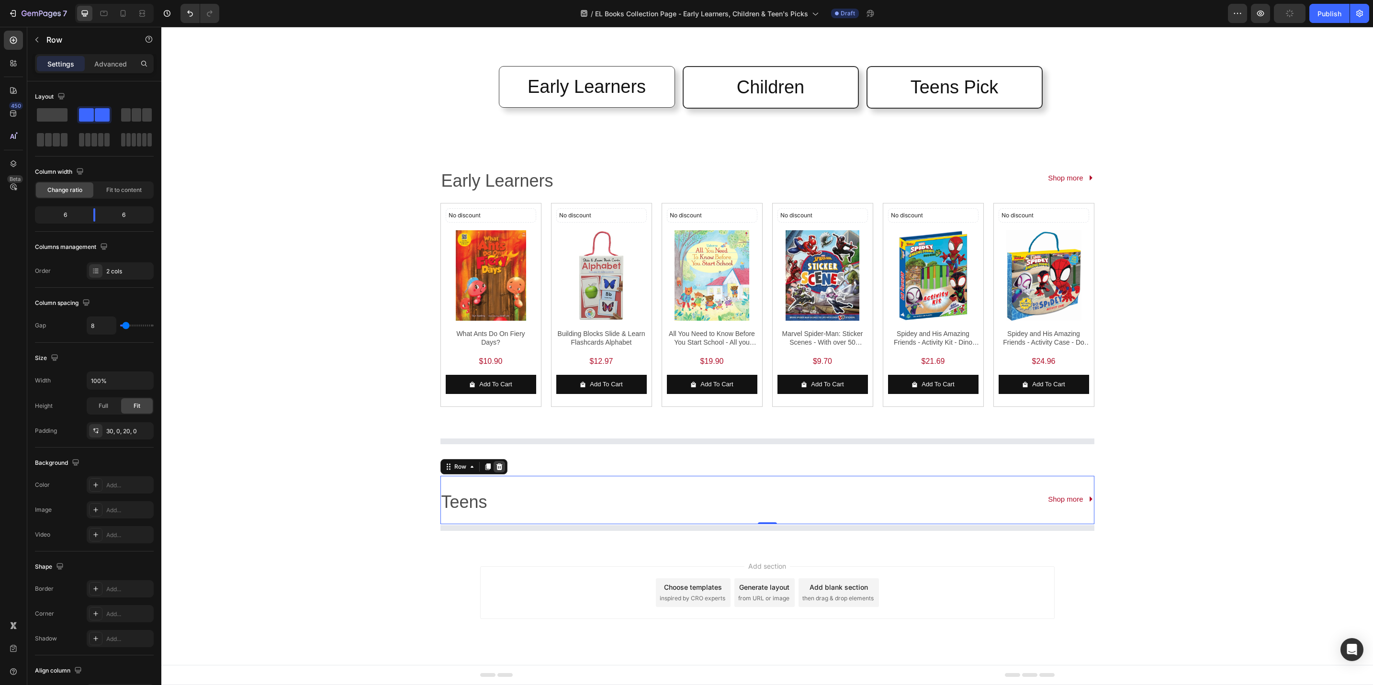
click at [497, 467] on icon at bounding box center [500, 467] width 8 height 8
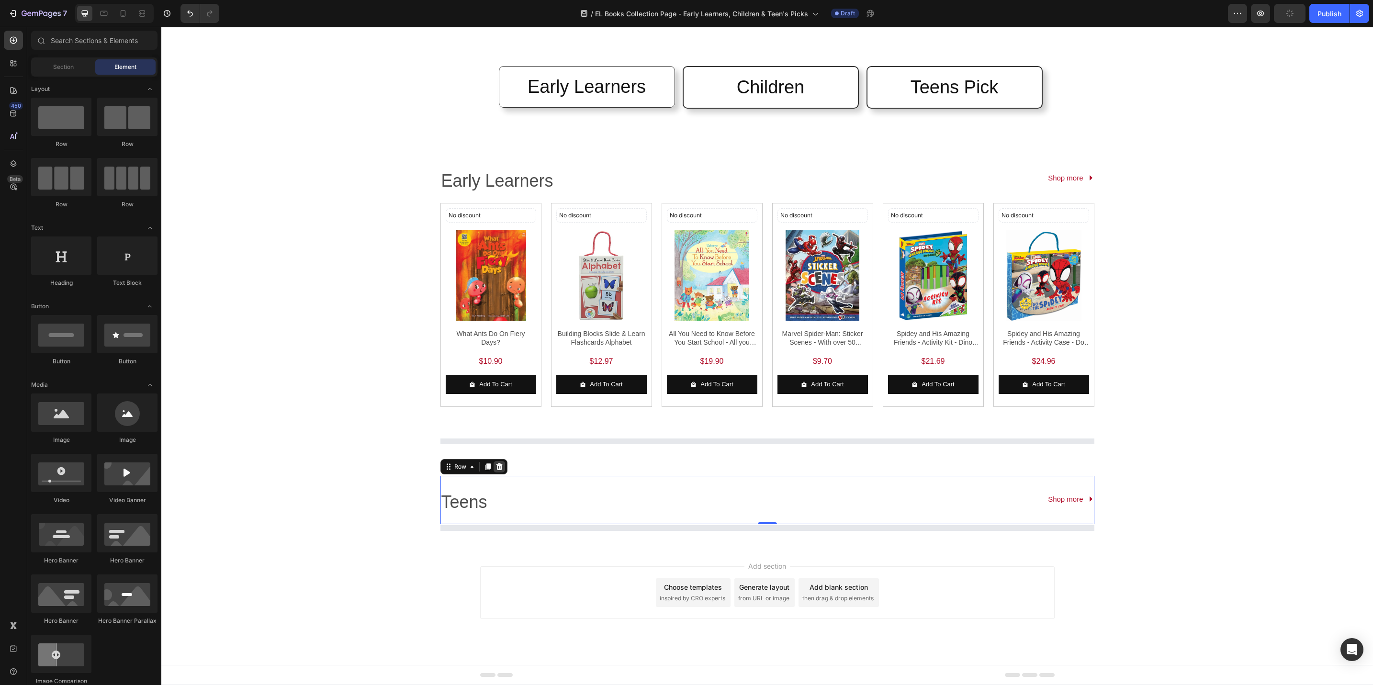
scroll to position [75, 0]
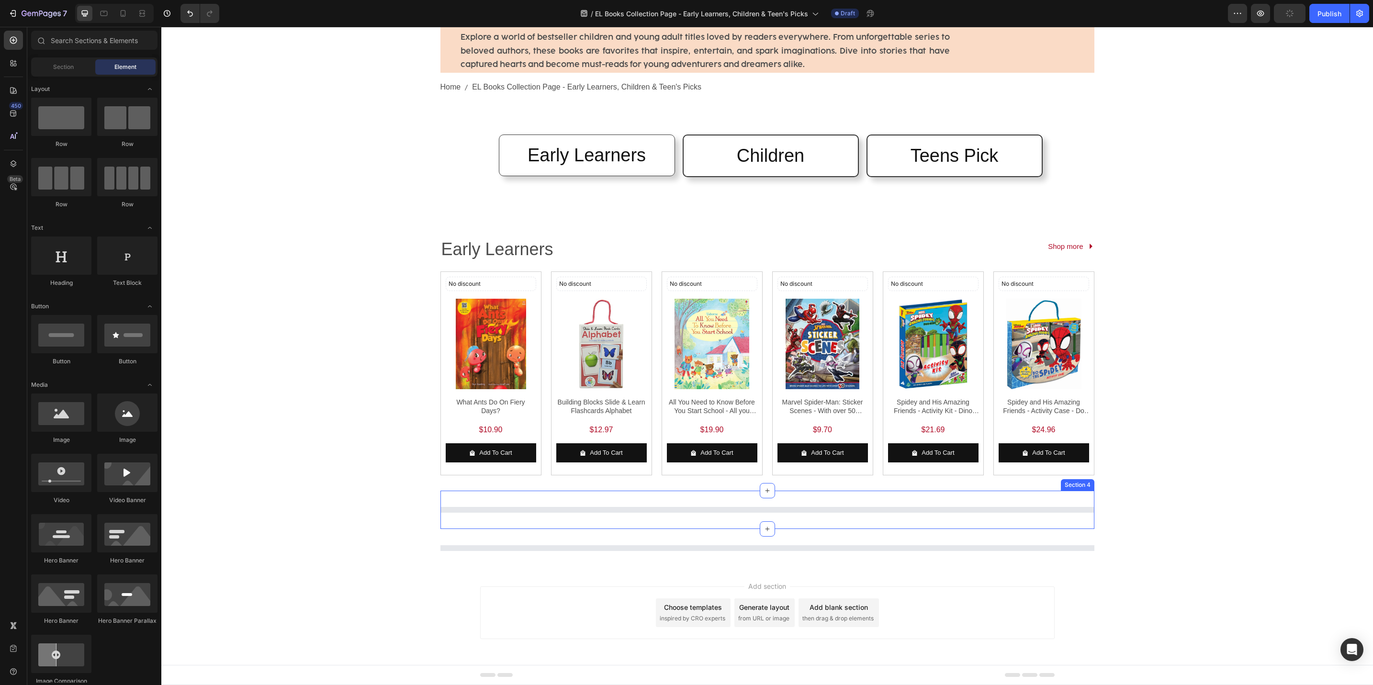
click at [500, 500] on div "Product List Product List Shop more Button Section 4" at bounding box center [768, 510] width 654 height 38
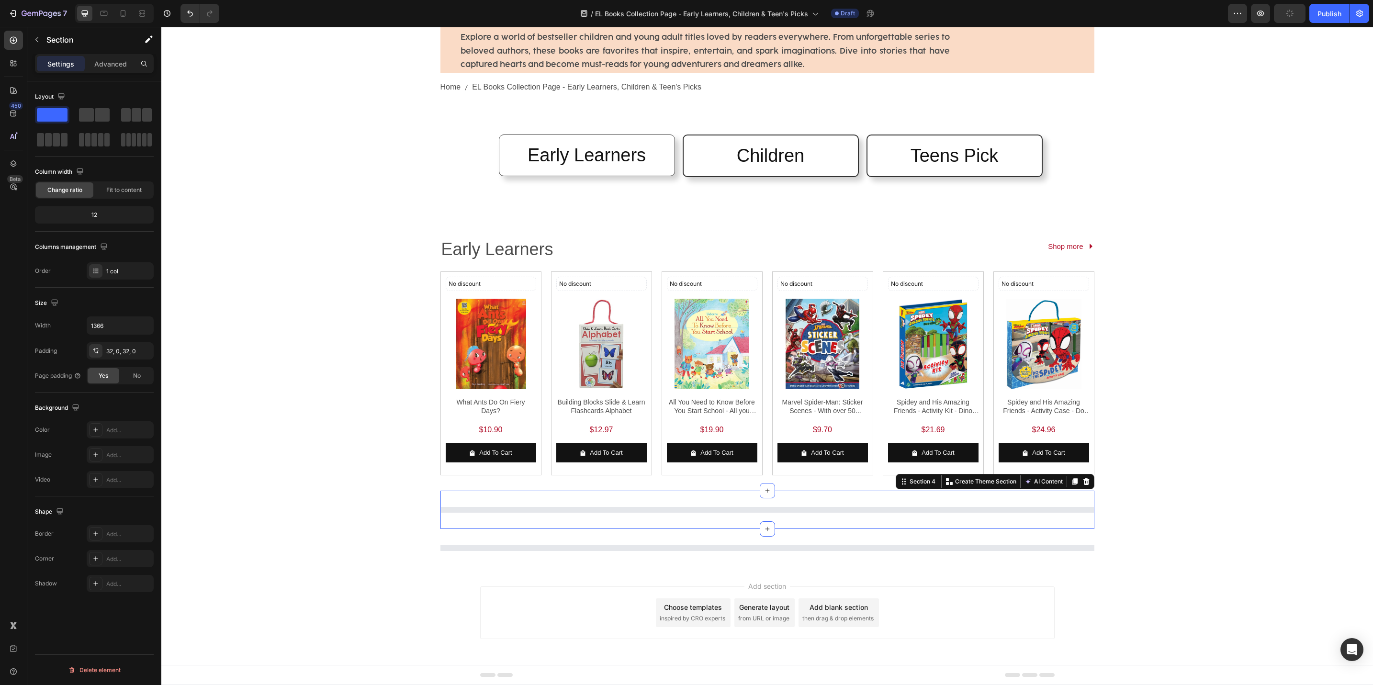
click at [1085, 486] on div at bounding box center [1086, 481] width 11 height 11
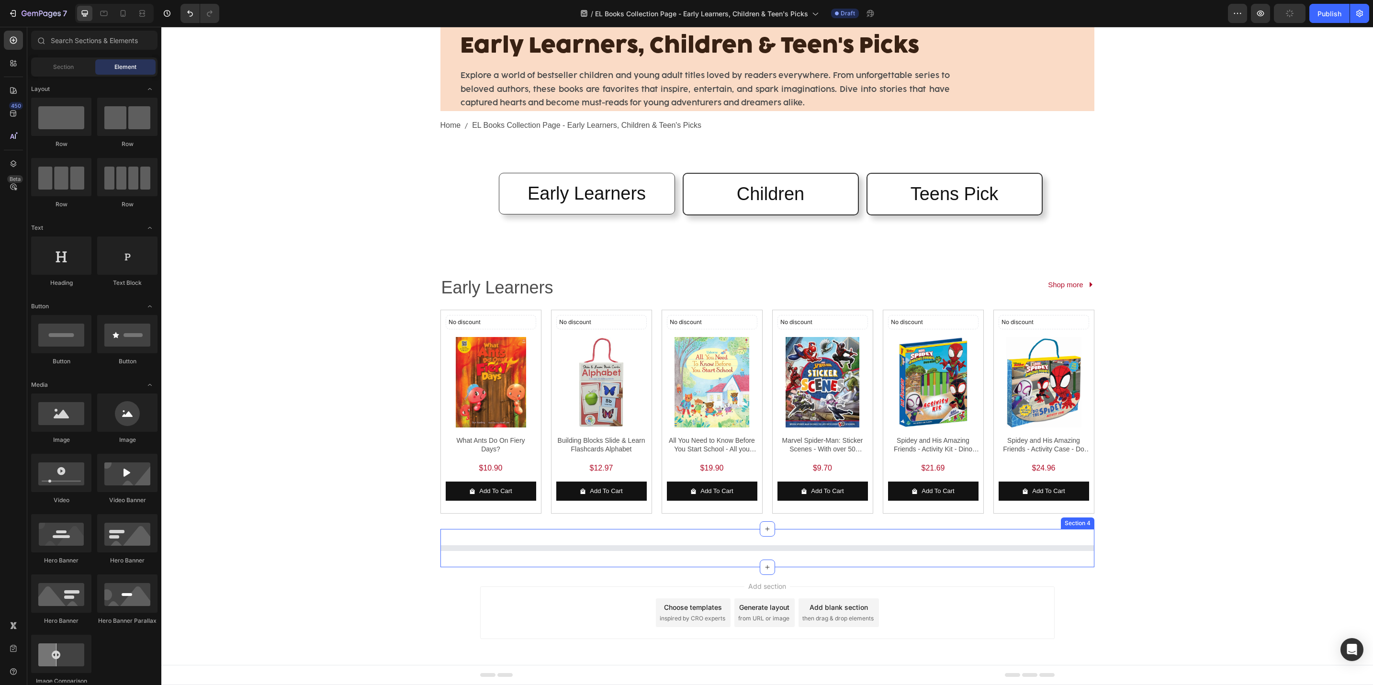
click at [595, 562] on div "Product List Product List Shop more Button Section 4" at bounding box center [768, 548] width 654 height 38
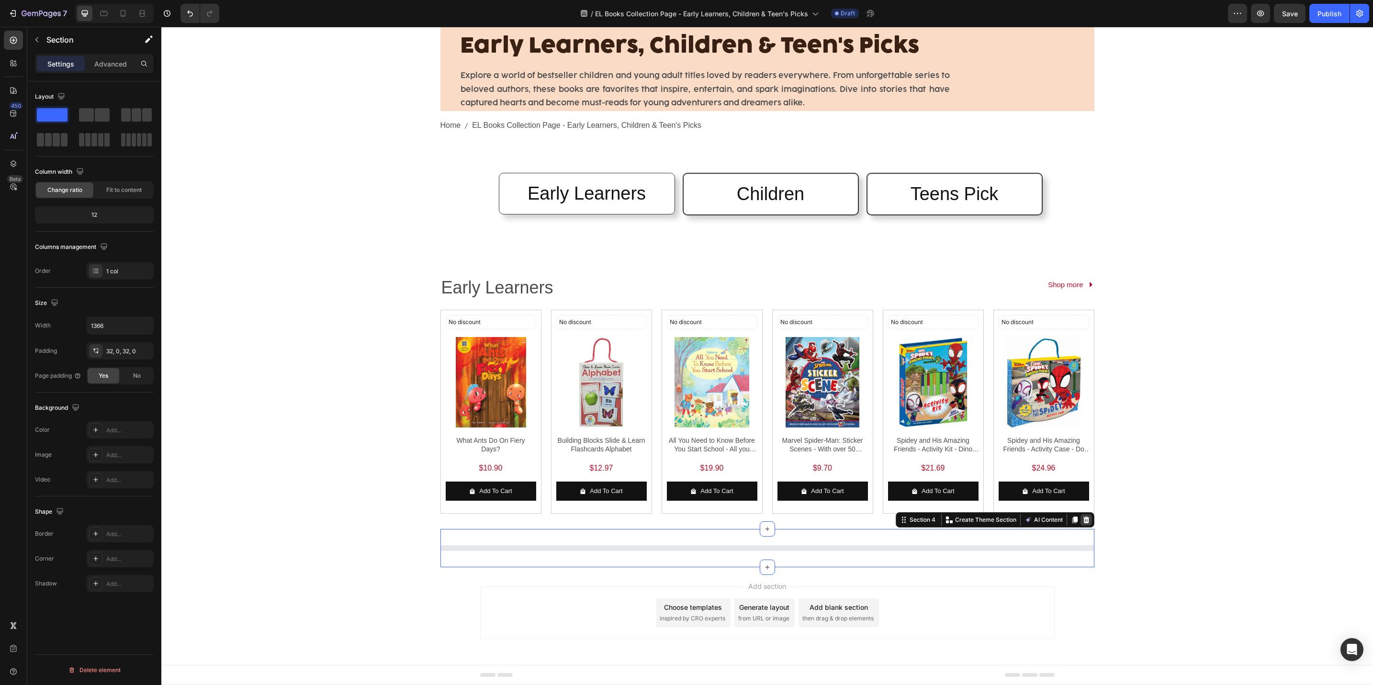
click at [1083, 522] on icon at bounding box center [1087, 520] width 8 height 8
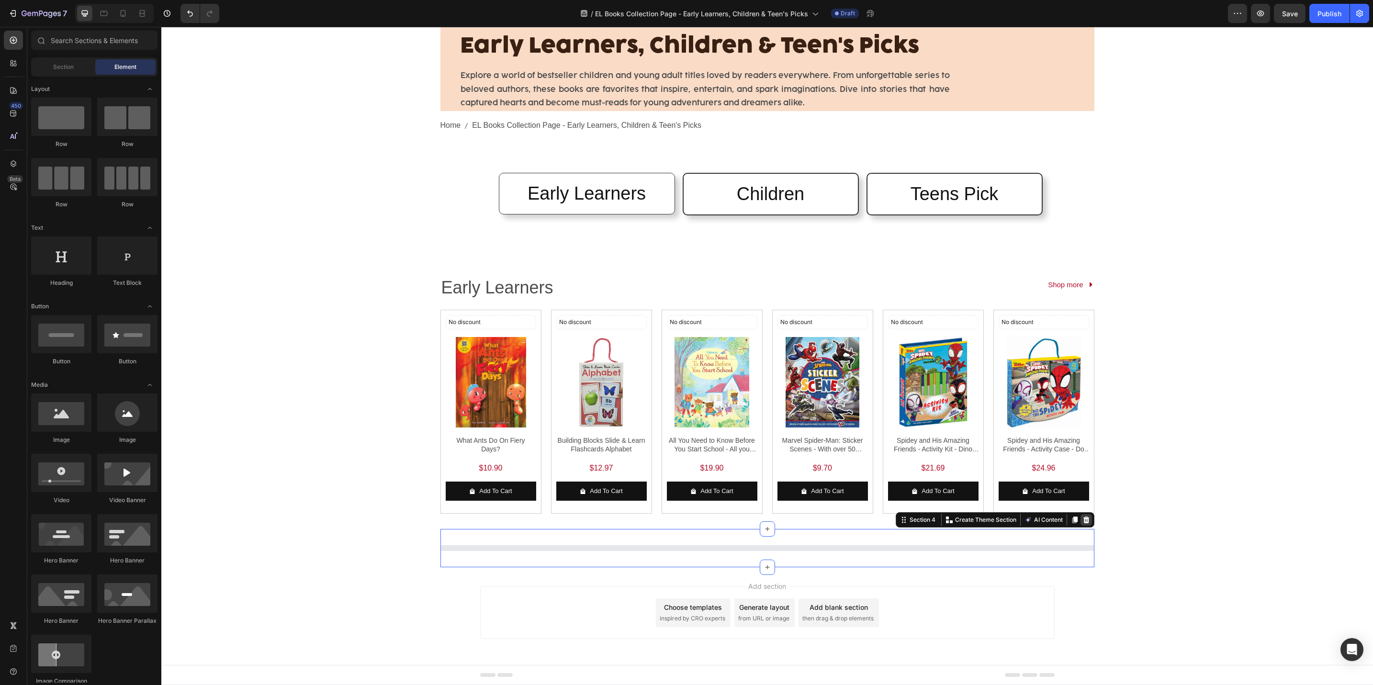
scroll to position [0, 0]
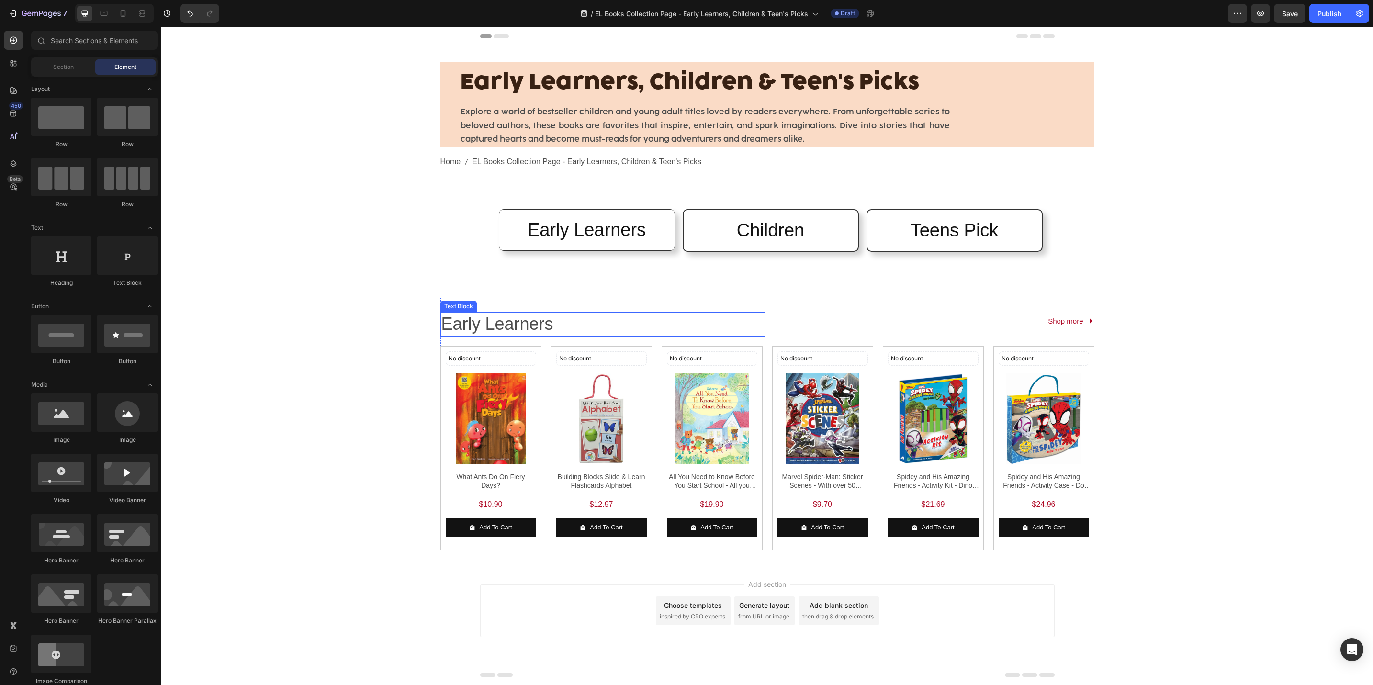
click at [446, 332] on p "Early Learners" at bounding box center [595, 324] width 307 height 23
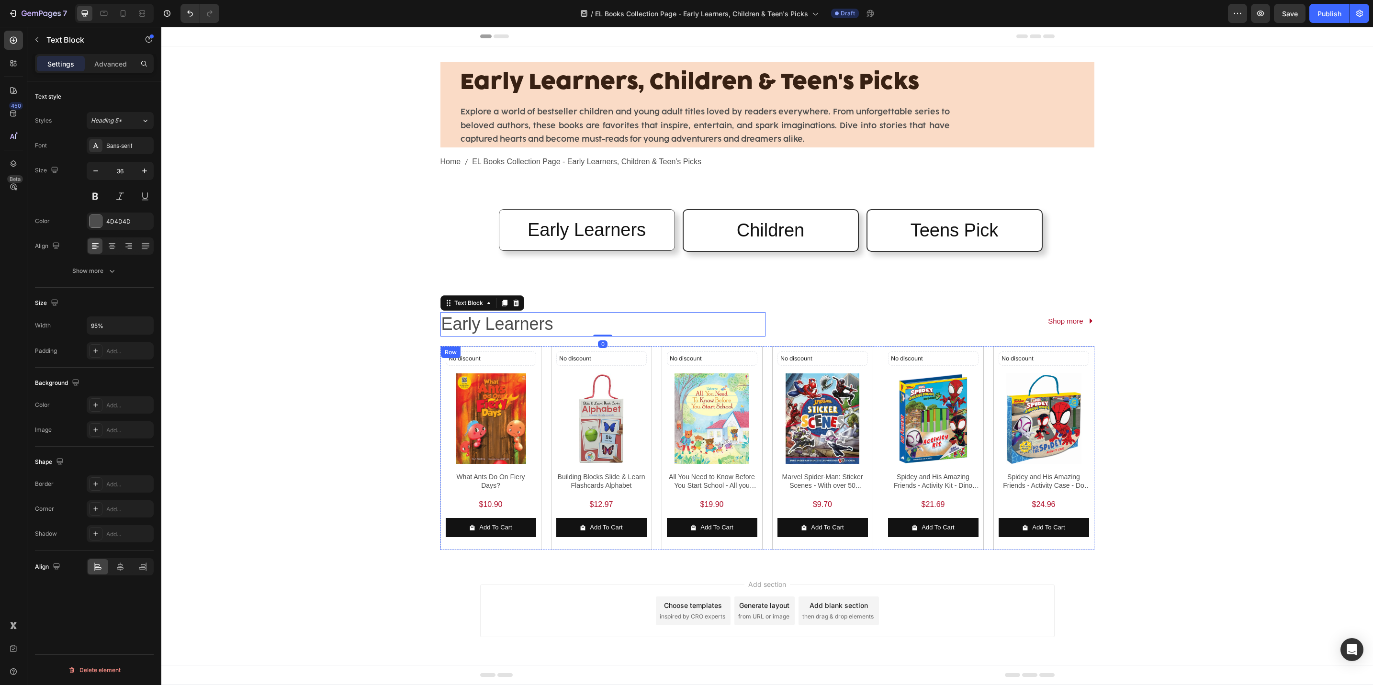
click at [441, 355] on div "No discount Not be displayed when published Discount Tag Product Images What An…" at bounding box center [491, 448] width 101 height 204
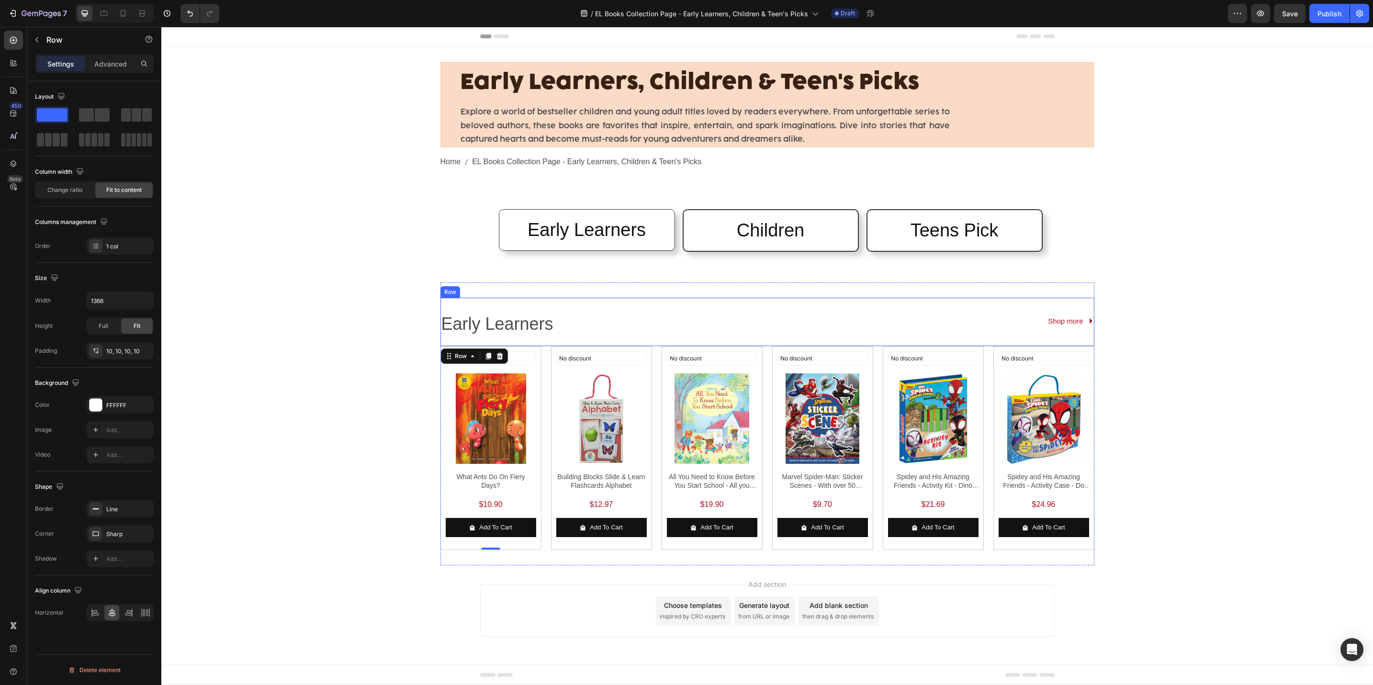
click at [443, 305] on div "Early Learners Text Block Shop more Button Row" at bounding box center [768, 322] width 654 height 48
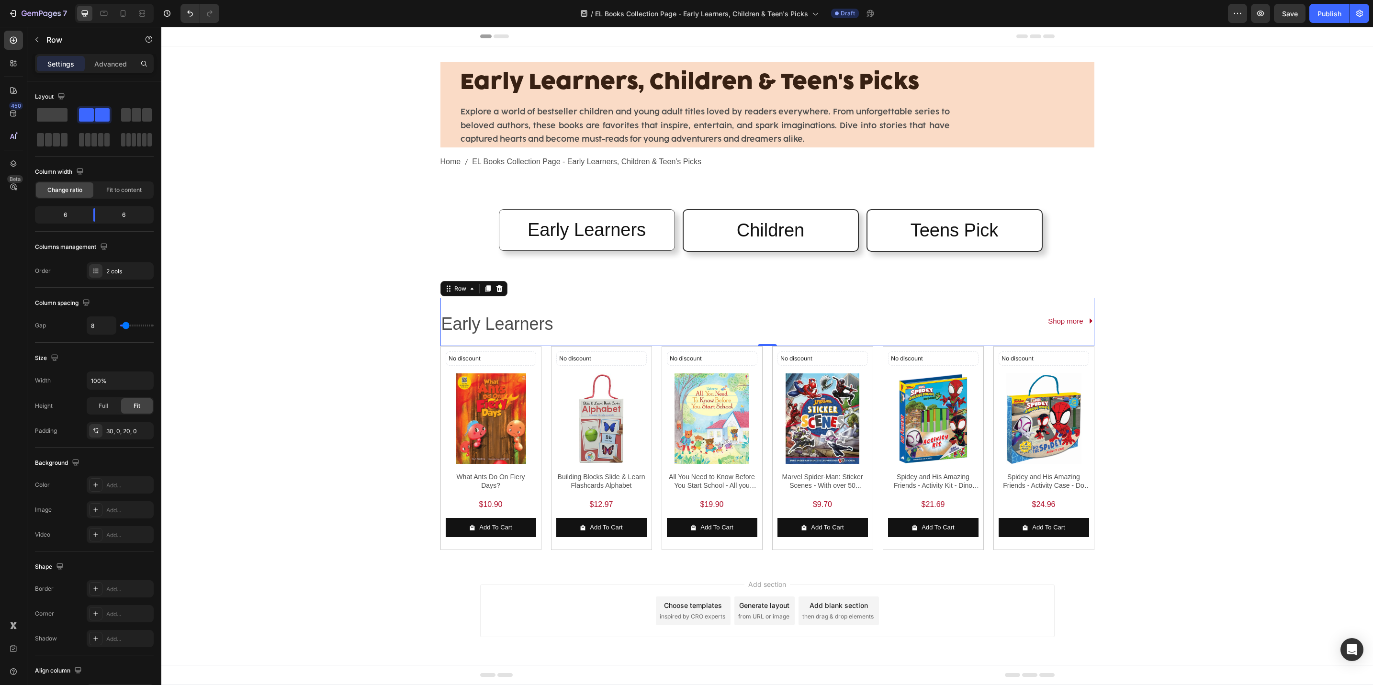
click at [398, 365] on div "Early Learners, Children & Teen's Picks Heading Explore a world of bestseller c…" at bounding box center [767, 305] width 1212 height 519
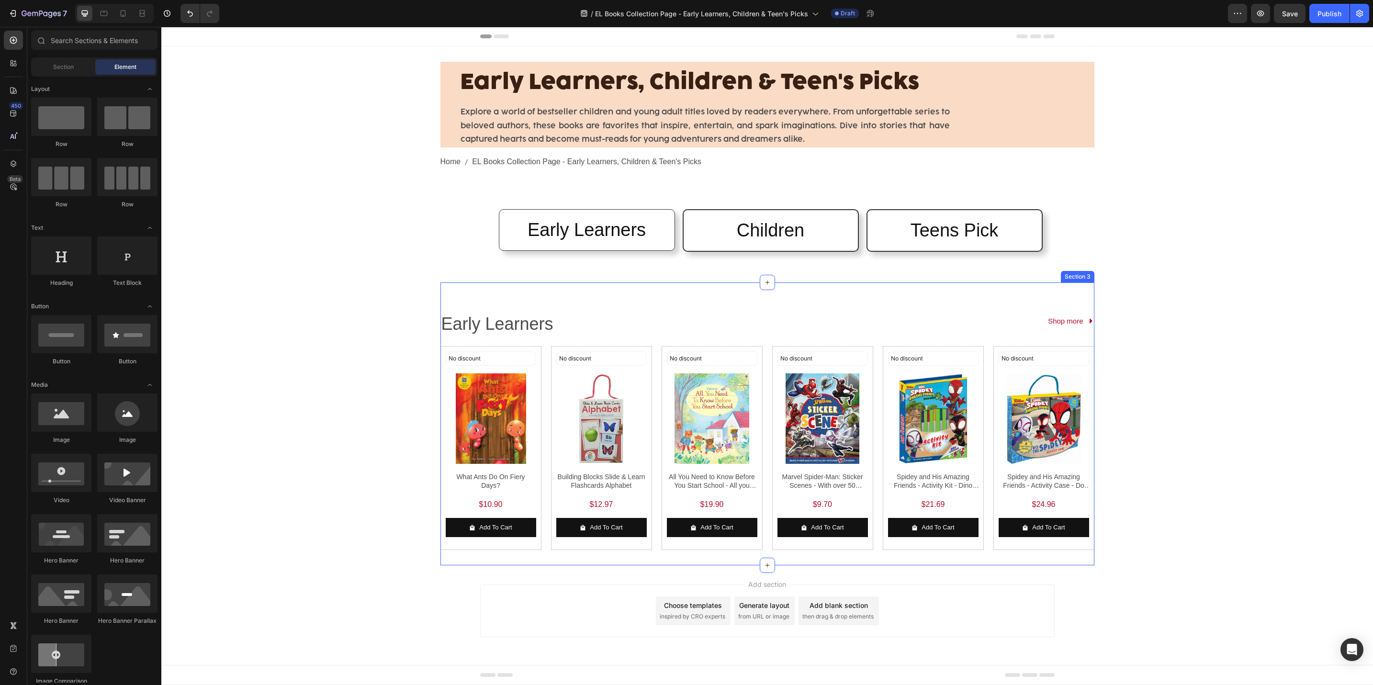
click at [582, 292] on div "Early Learners Text Block Shop more Button Row No discount Not be displayed whe…" at bounding box center [768, 424] width 654 height 283
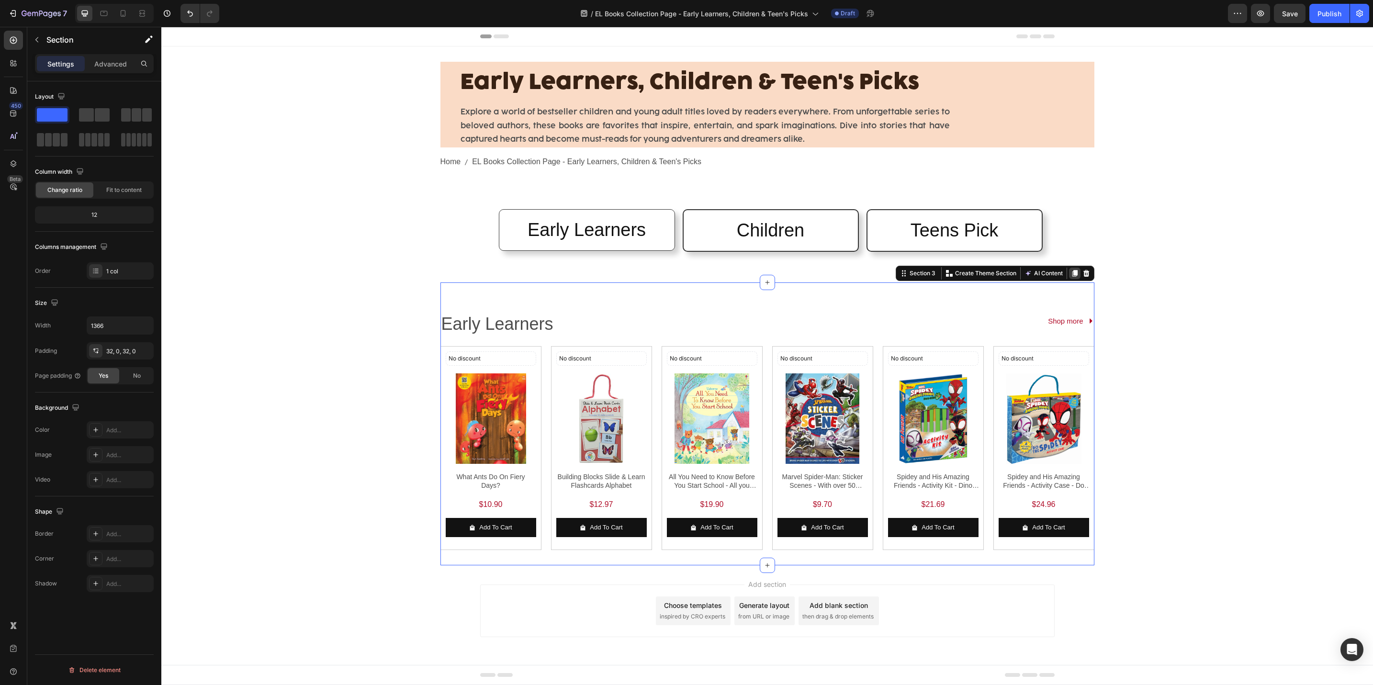
click at [1076, 276] on icon at bounding box center [1074, 274] width 5 height 7
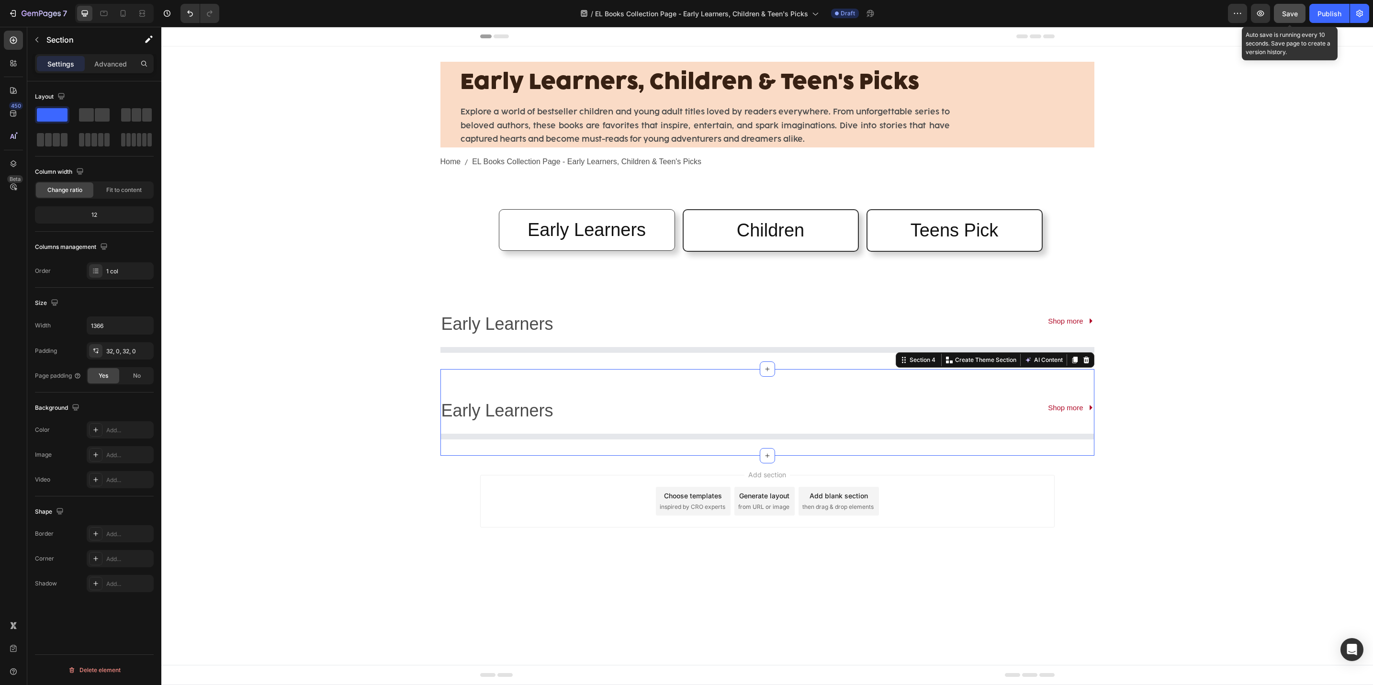
click at [1285, 17] on div "Save" at bounding box center [1290, 14] width 16 height 10
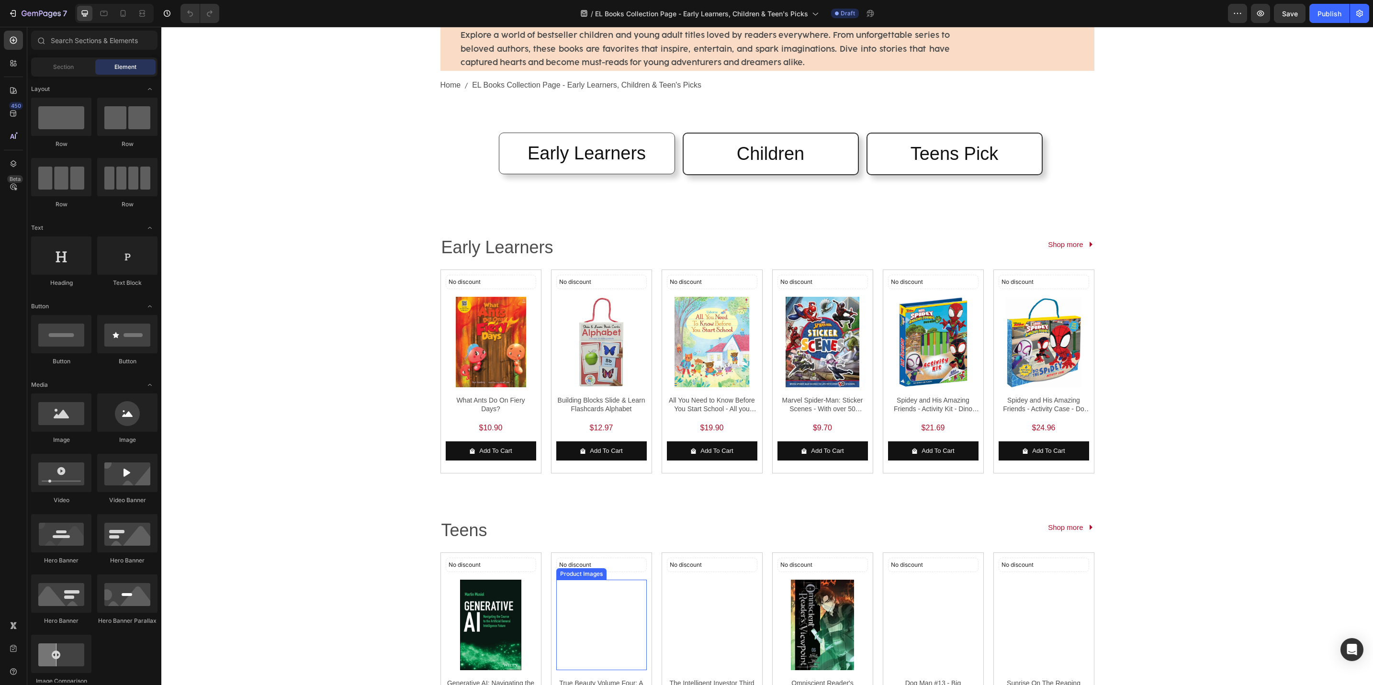
scroll to position [72, 0]
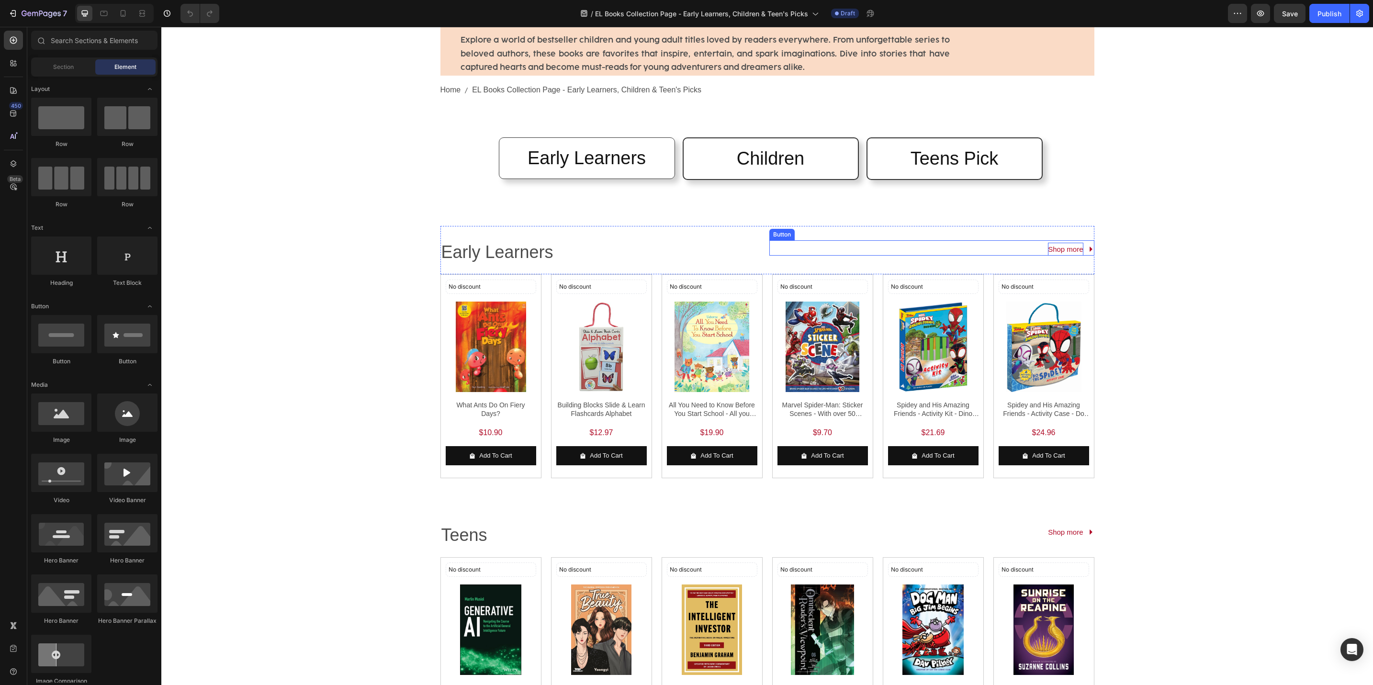
click at [1071, 250] on p "Shop more" at bounding box center [1065, 249] width 35 height 13
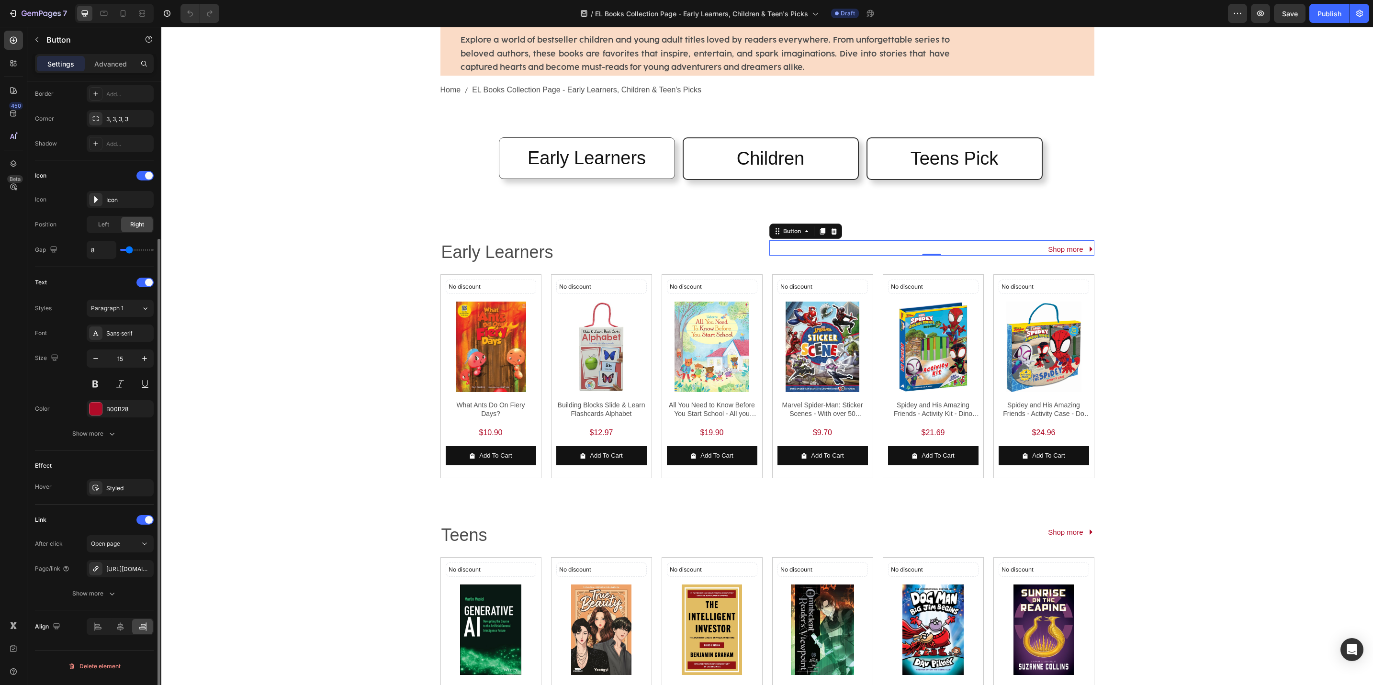
scroll to position [210, 0]
click at [134, 567] on div "https://popular.com.sg/early-learners" at bounding box center [120, 569] width 28 height 9
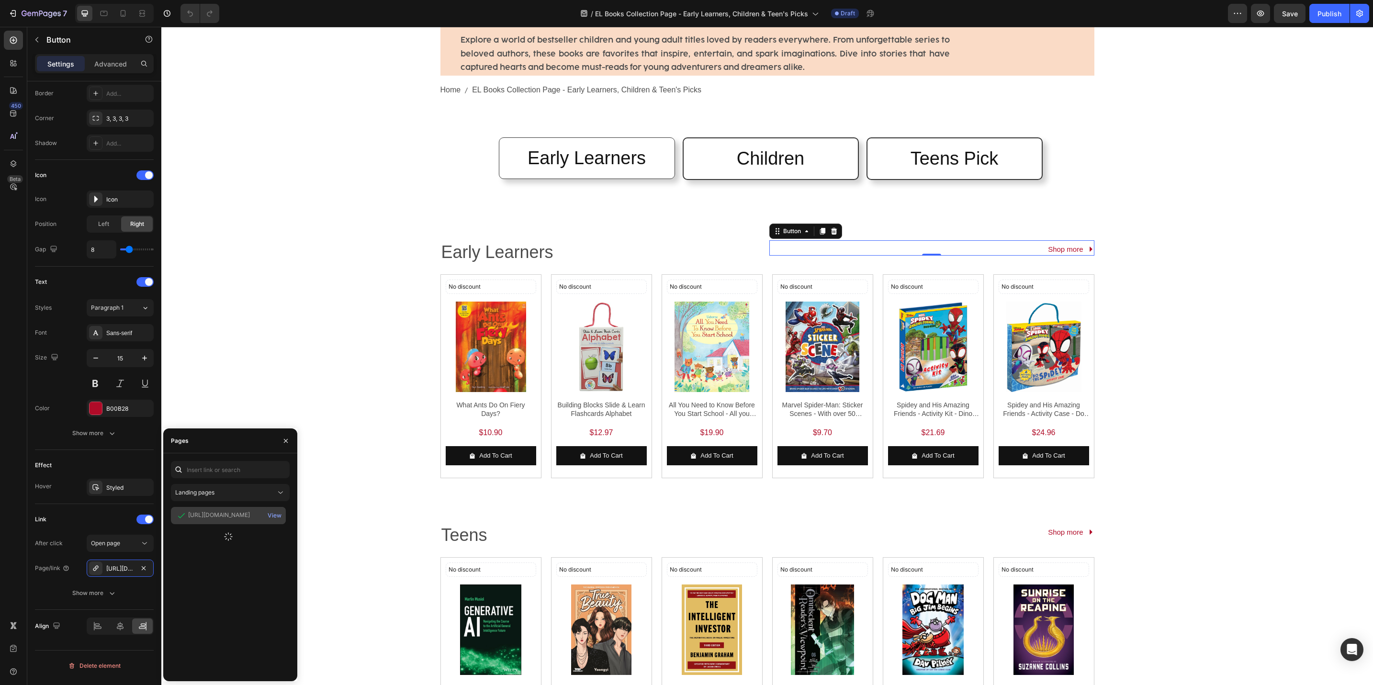
click at [238, 519] on div "https://popular.com.sg/collections/early-learners" at bounding box center [219, 516] width 62 height 10
click at [272, 517] on div "View" at bounding box center [275, 515] width 14 height 9
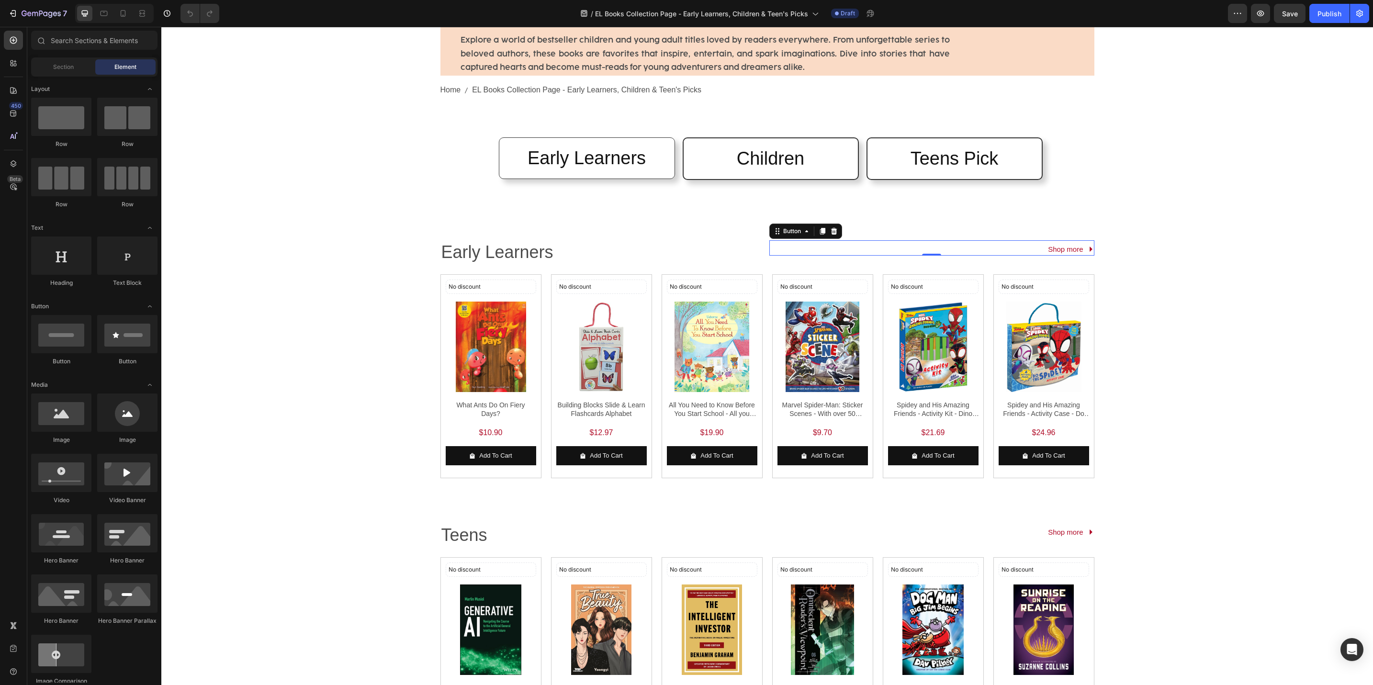
click at [398, 276] on div "Early Learners, Children & Teen's Picks Heading Explore a world of bestseller c…" at bounding box center [767, 517] width 1212 height 1085
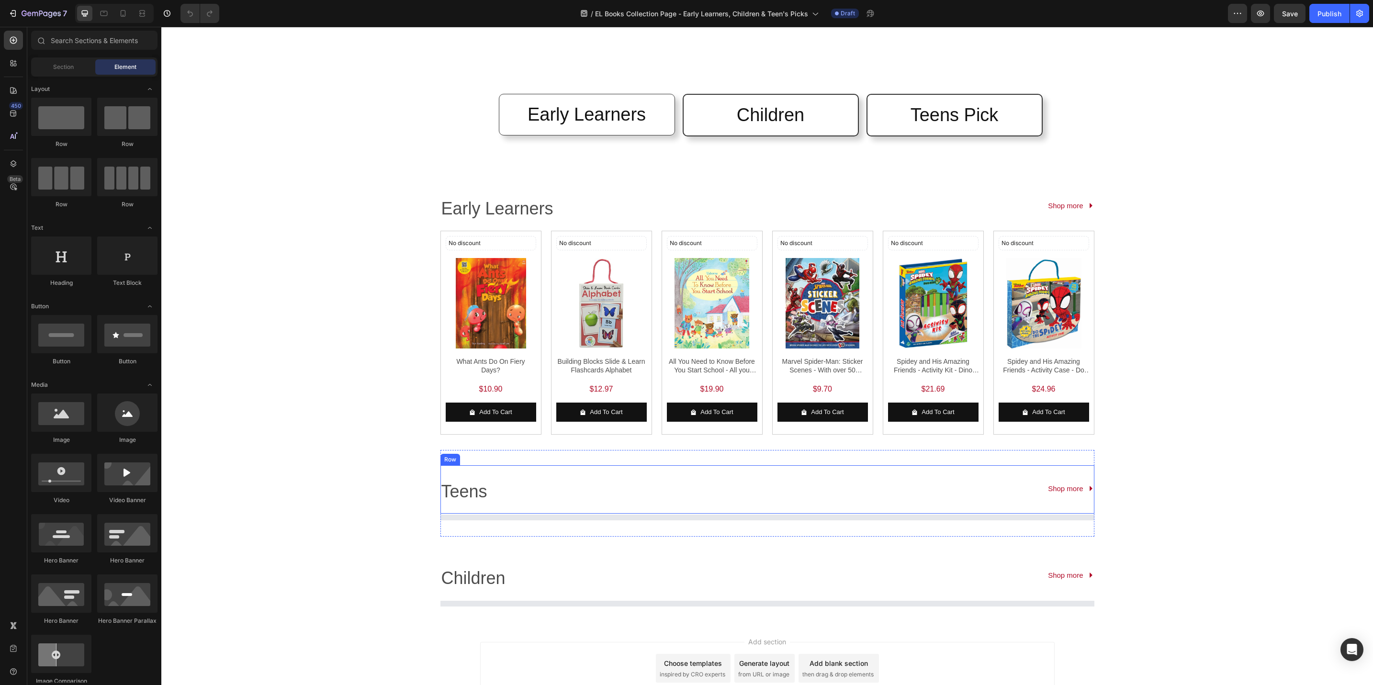
scroll to position [192, 0]
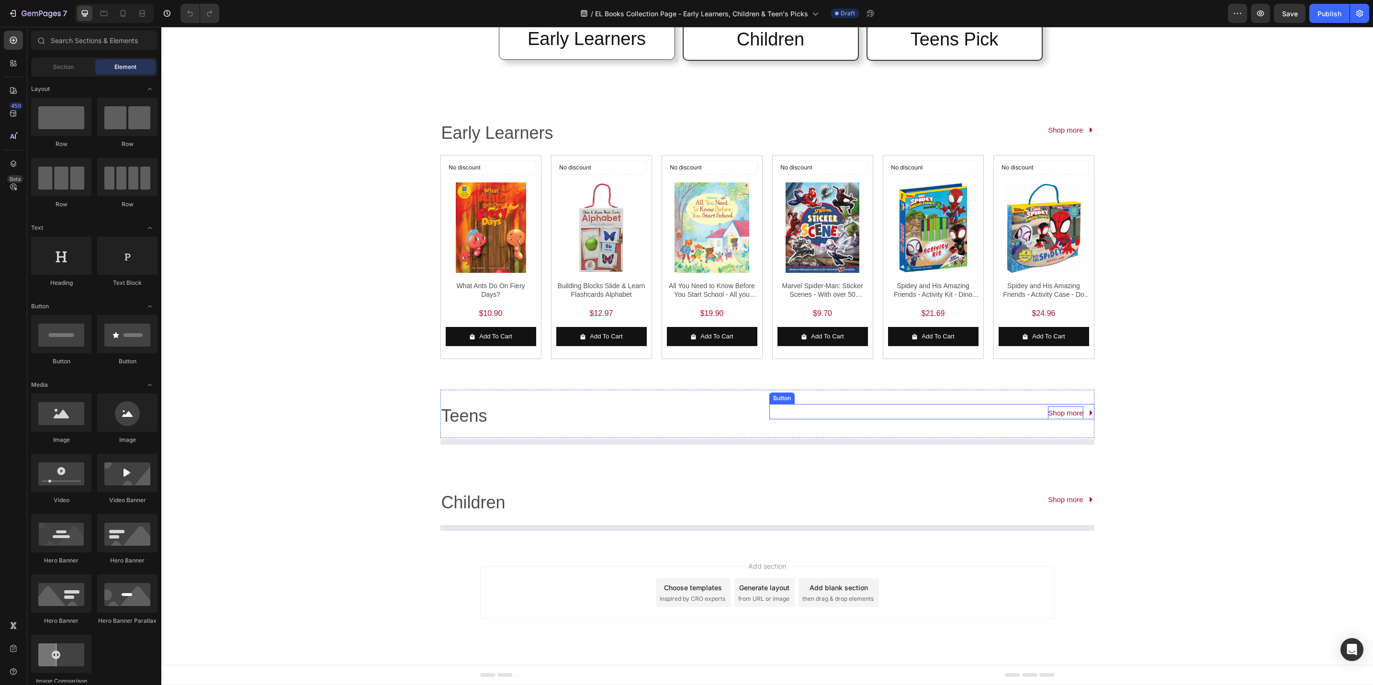
drag, startPoint x: 1074, startPoint y: 409, endPoint x: 1059, endPoint y: 413, distance: 15.2
click at [1074, 409] on p "Shop more" at bounding box center [1065, 413] width 35 height 13
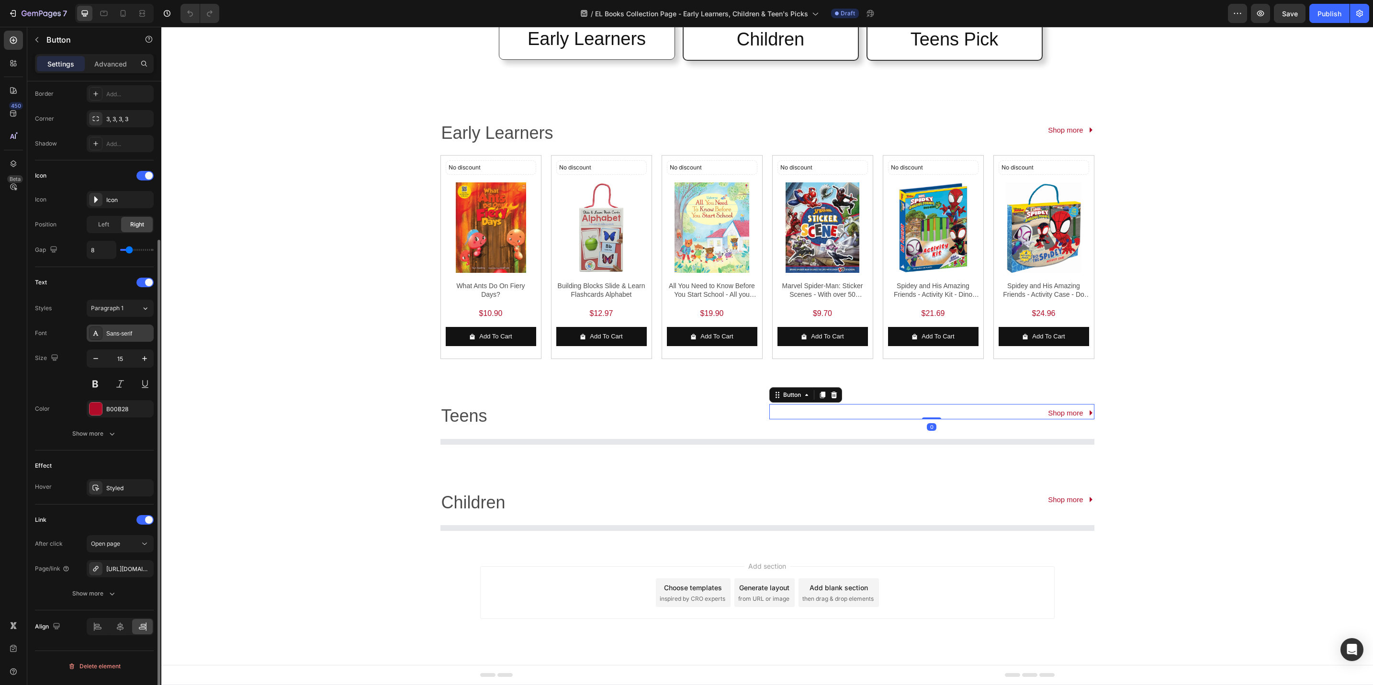
scroll to position [210, 0]
click at [127, 571] on div "https://popular.com.sg/english" at bounding box center [120, 569] width 28 height 9
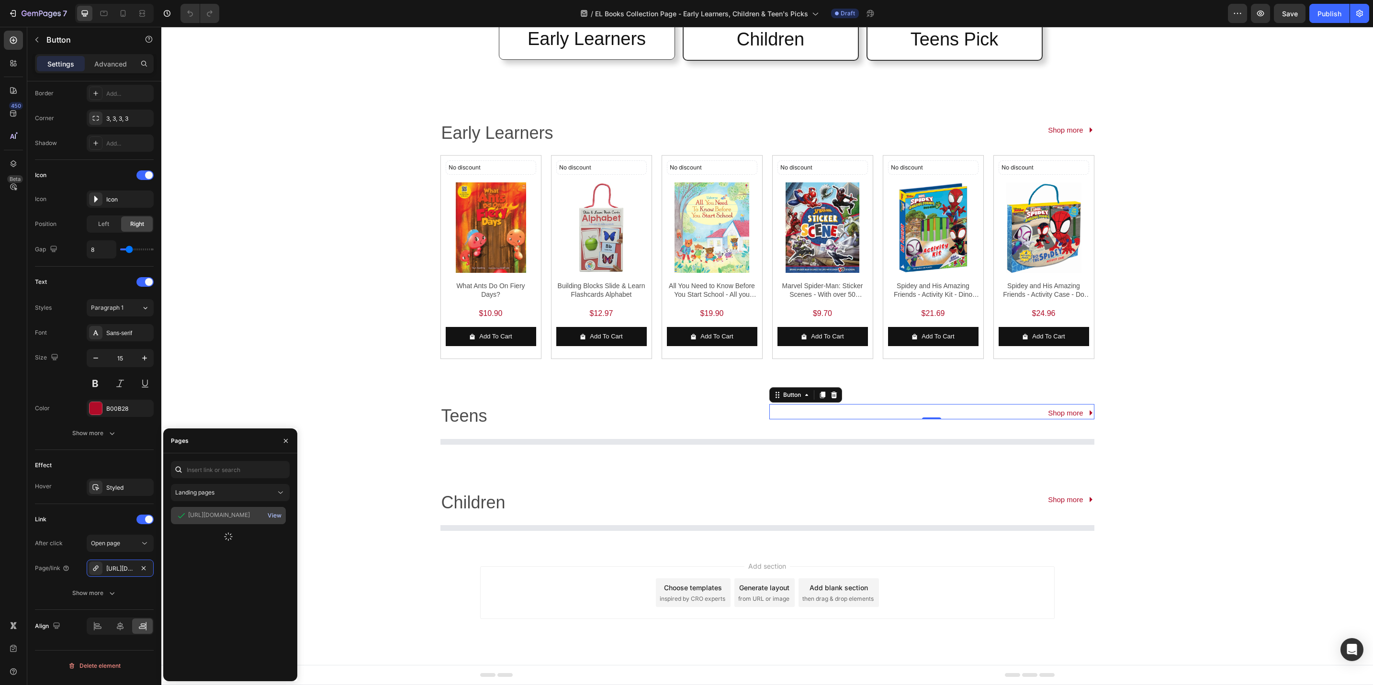
click at [274, 518] on div "View" at bounding box center [275, 515] width 14 height 9
click at [271, 471] on input "text" at bounding box center [230, 469] width 119 height 17
paste input "https://popular.com.sg/collections/el-books-children"
type input "https://popular.com.sg/collections/el-books-children"
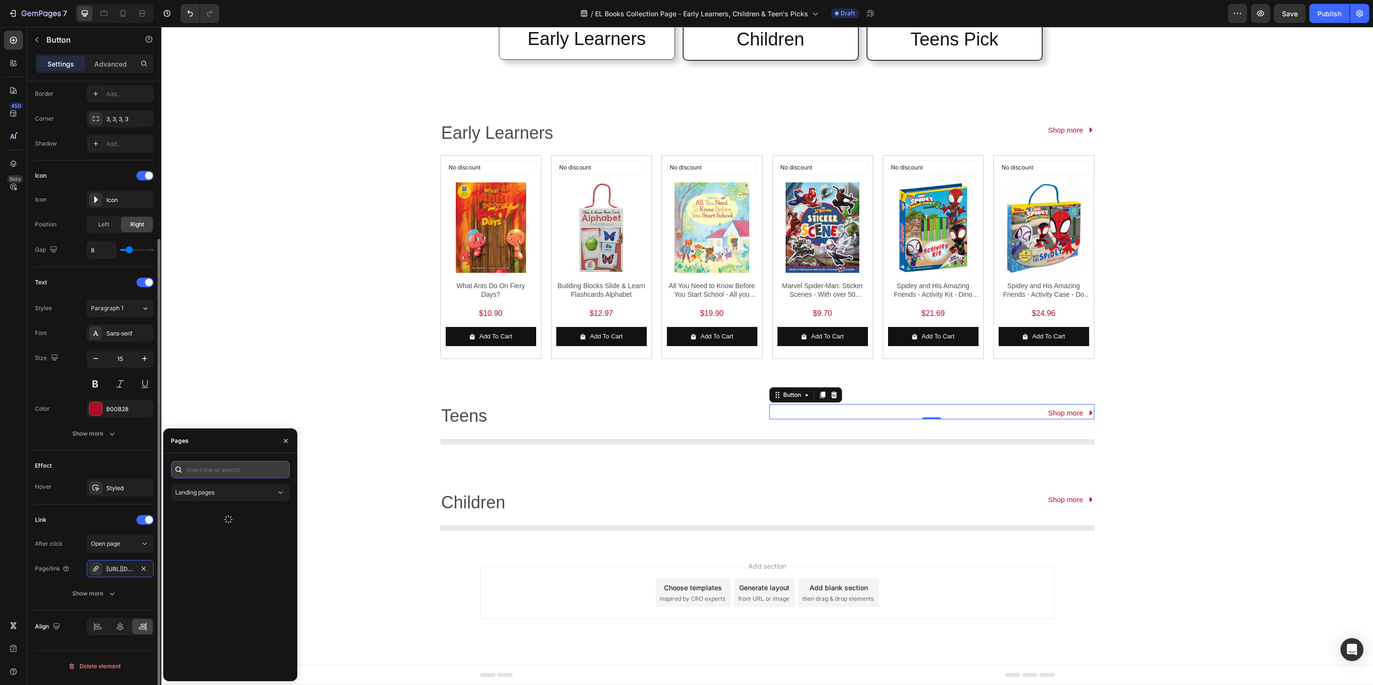
scroll to position [210, 0]
click at [264, 470] on input "text" at bounding box center [230, 469] width 119 height 17
click at [145, 570] on icon "button" at bounding box center [144, 569] width 4 height 4
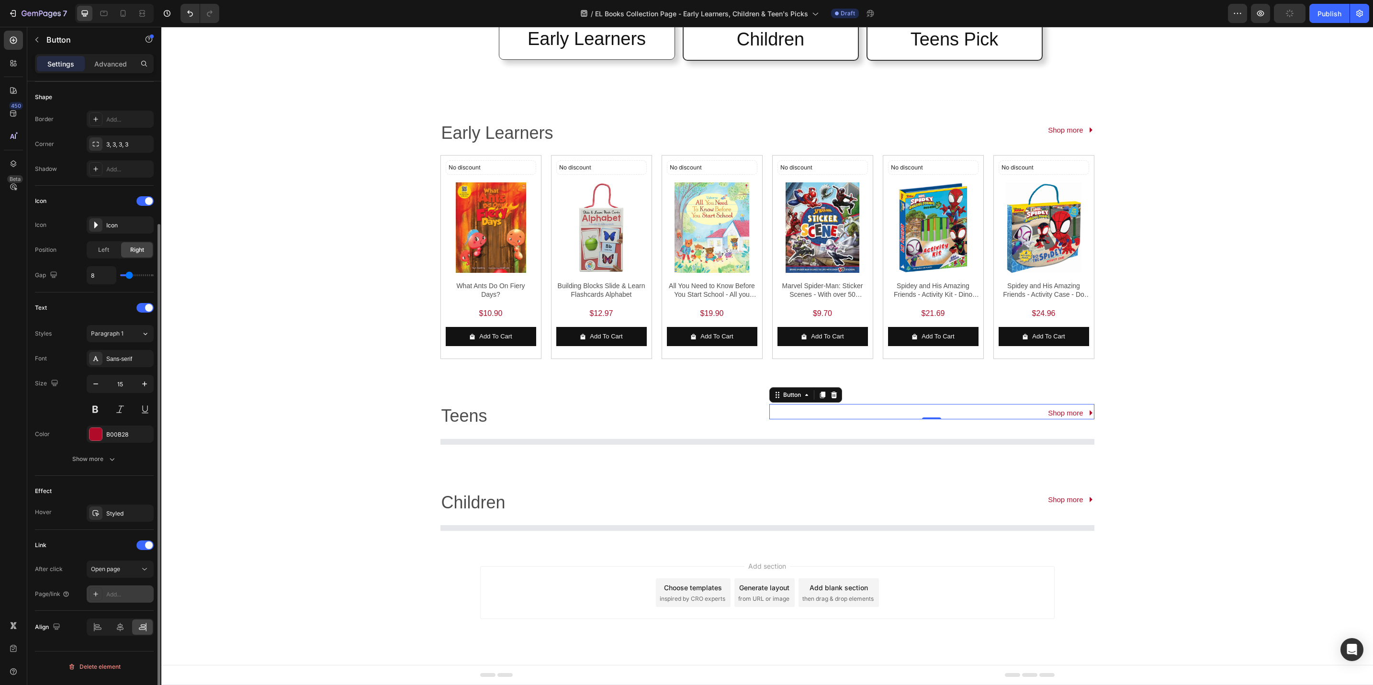
scroll to position [184, 0]
click at [456, 406] on p "Teens" at bounding box center [595, 416] width 307 height 23
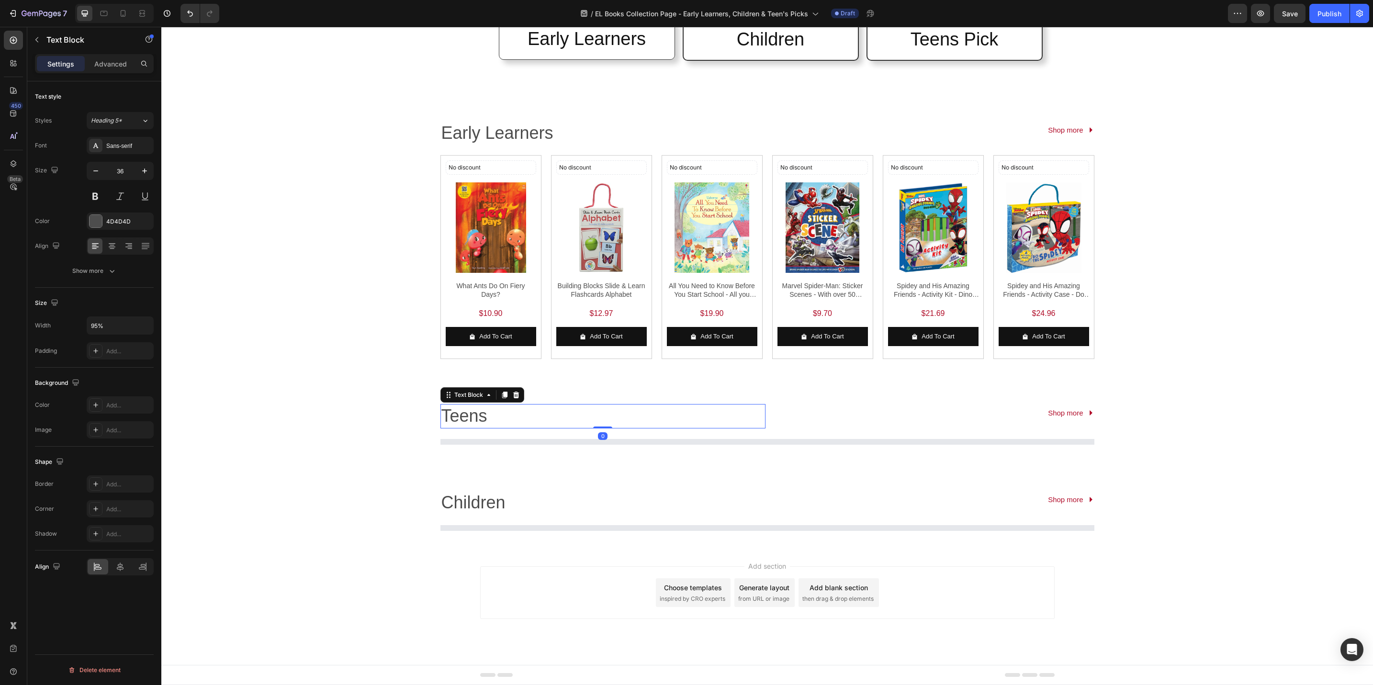
click at [460, 416] on p "Teens" at bounding box center [595, 416] width 307 height 23
click at [433, 440] on section "Children Text Block Shop more Button Row Product List Product List Shop more Bu…" at bounding box center [767, 417] width 669 height 87
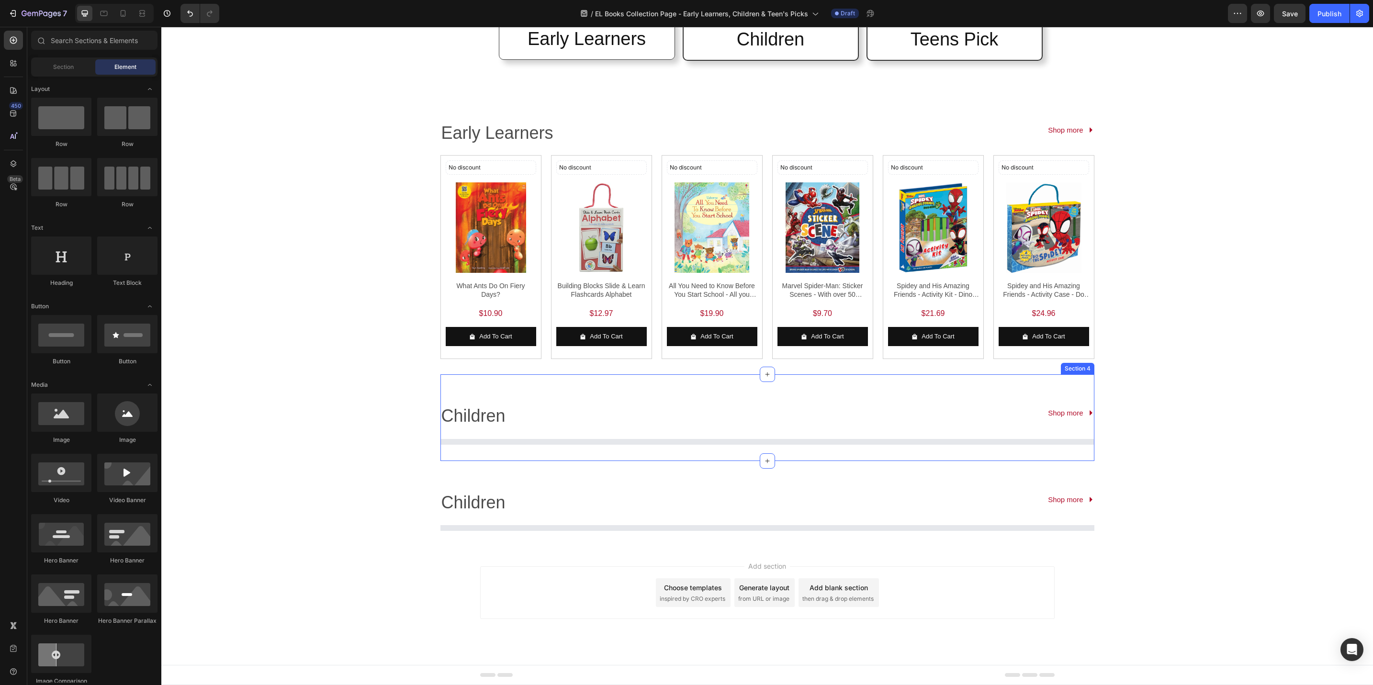
click at [492, 451] on div "Children Text Block Shop more Button Row Product List Product List Shop more Bu…" at bounding box center [768, 417] width 654 height 87
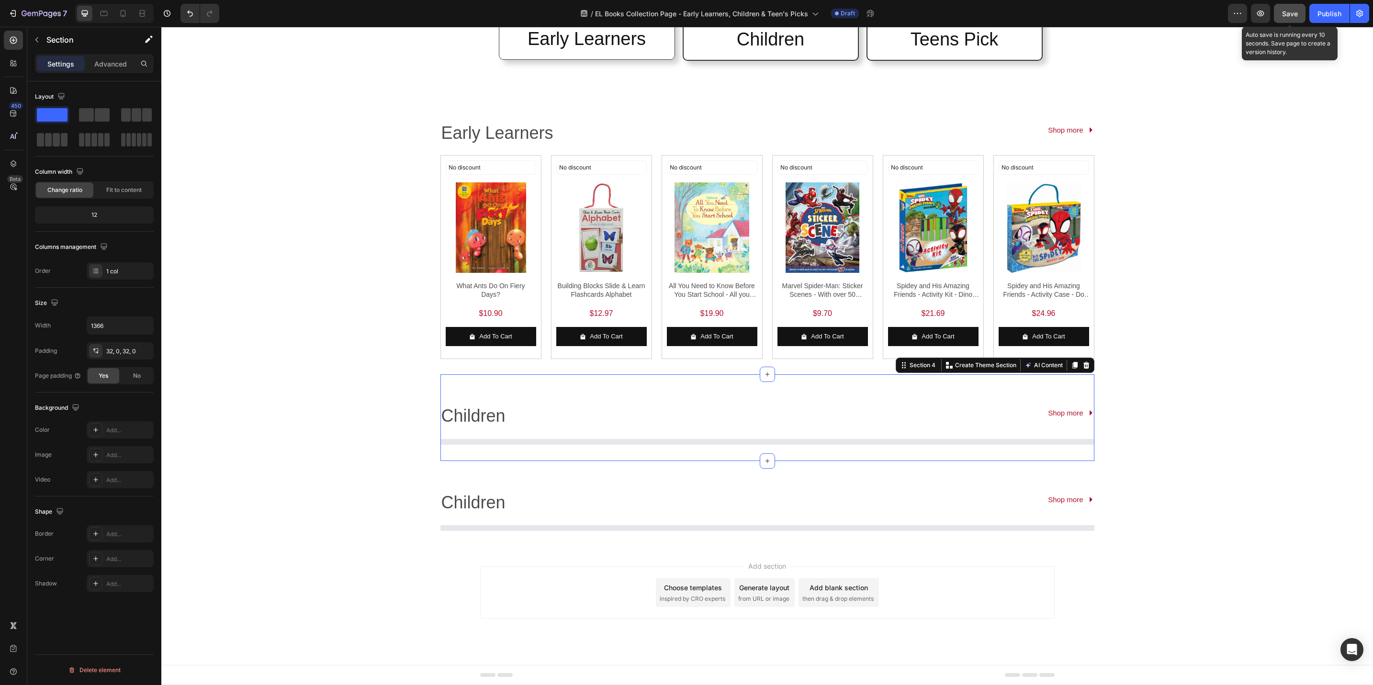
click at [1279, 11] on button "Save" at bounding box center [1290, 13] width 32 height 19
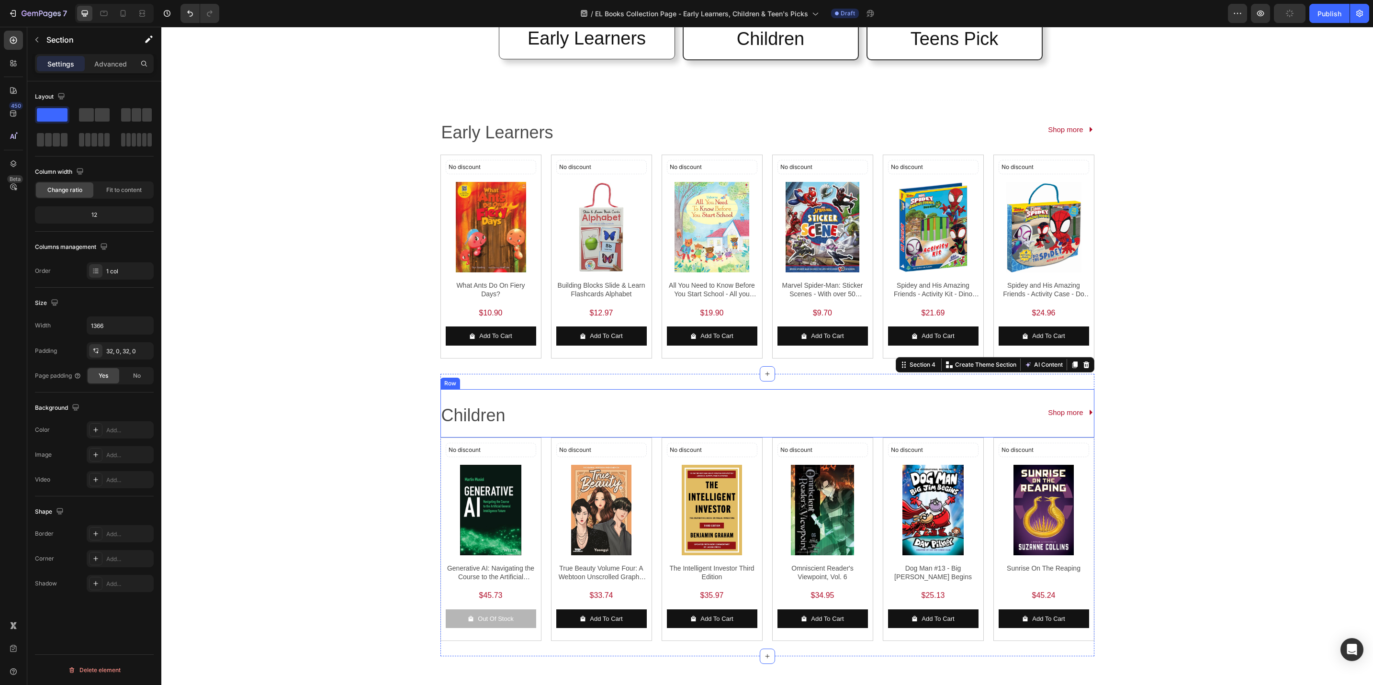
click at [1070, 419] on div "Shop more Button" at bounding box center [932, 416] width 325 height 24
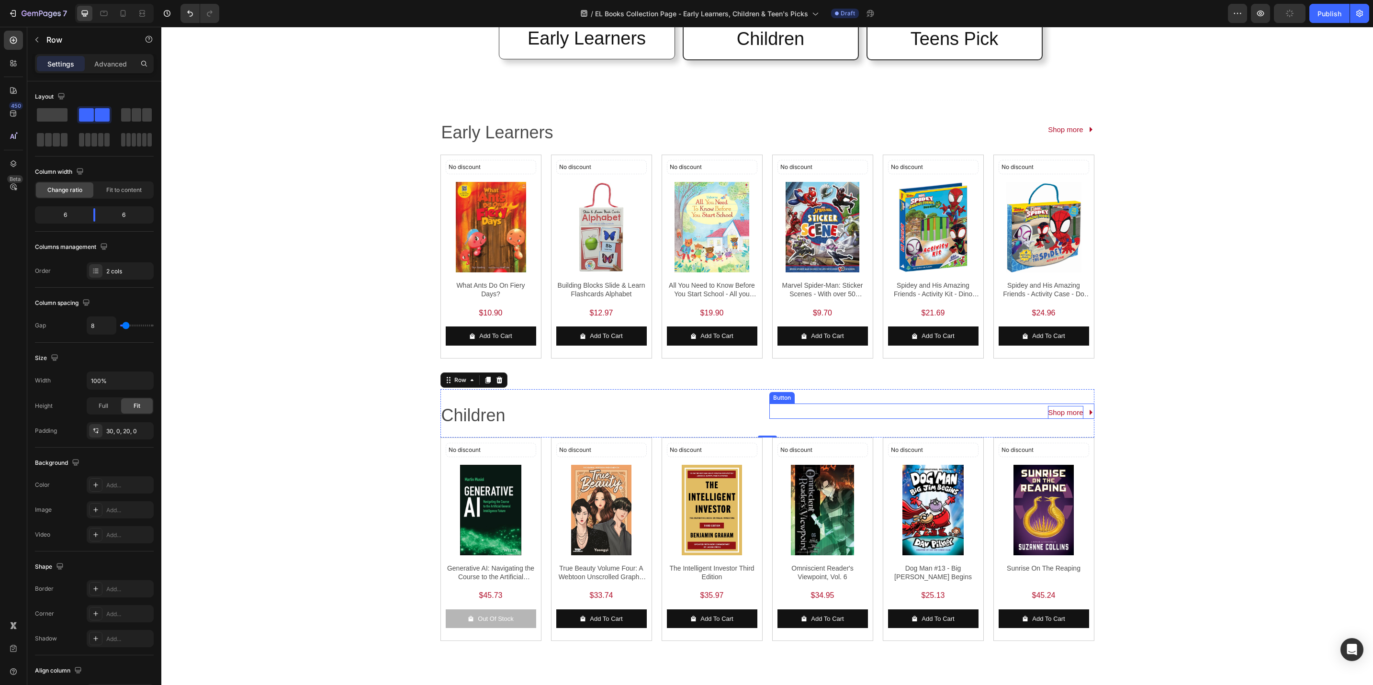
click at [1069, 418] on p "Shop more" at bounding box center [1065, 412] width 35 height 13
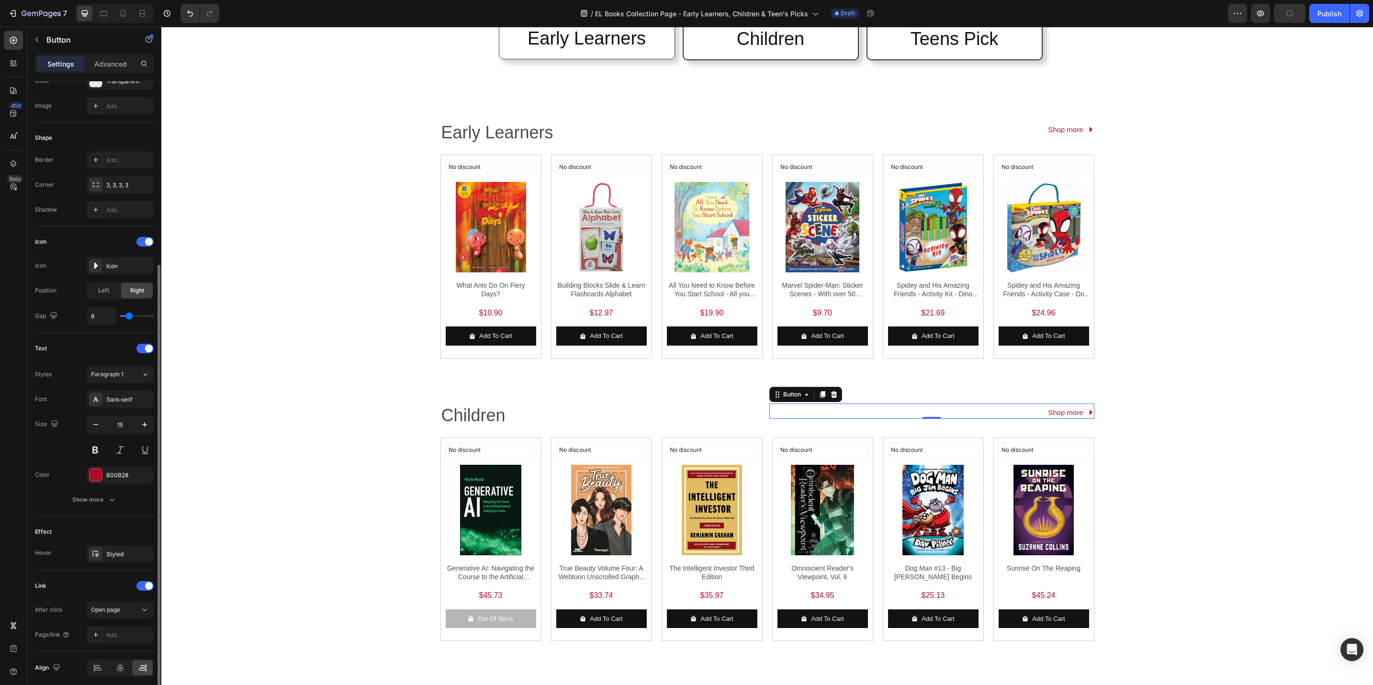
scroll to position [184, 0]
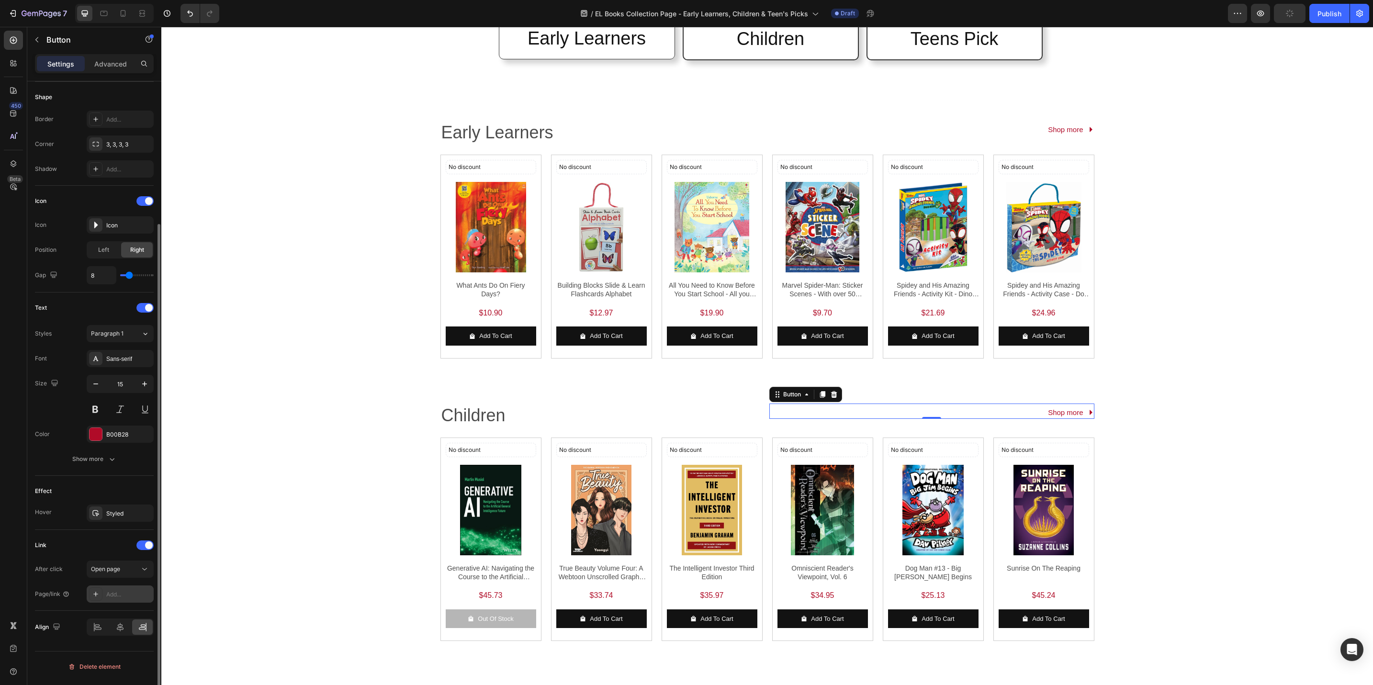
click at [129, 592] on div "Add..." at bounding box center [120, 594] width 67 height 17
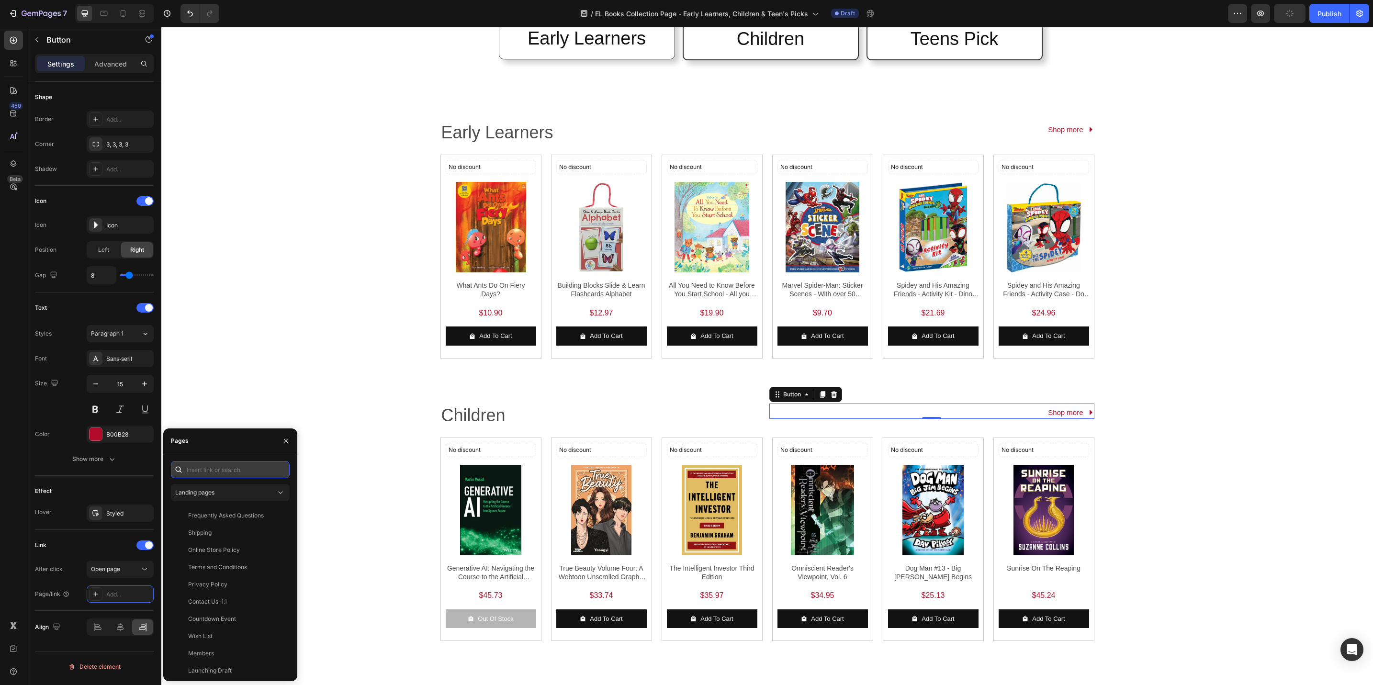
click at [218, 469] on input "text" at bounding box center [230, 469] width 119 height 17
paste input "https://popular.com.sg/collections/el-books-children"
type input "https://popular.com.sg/collections/el-books-children"
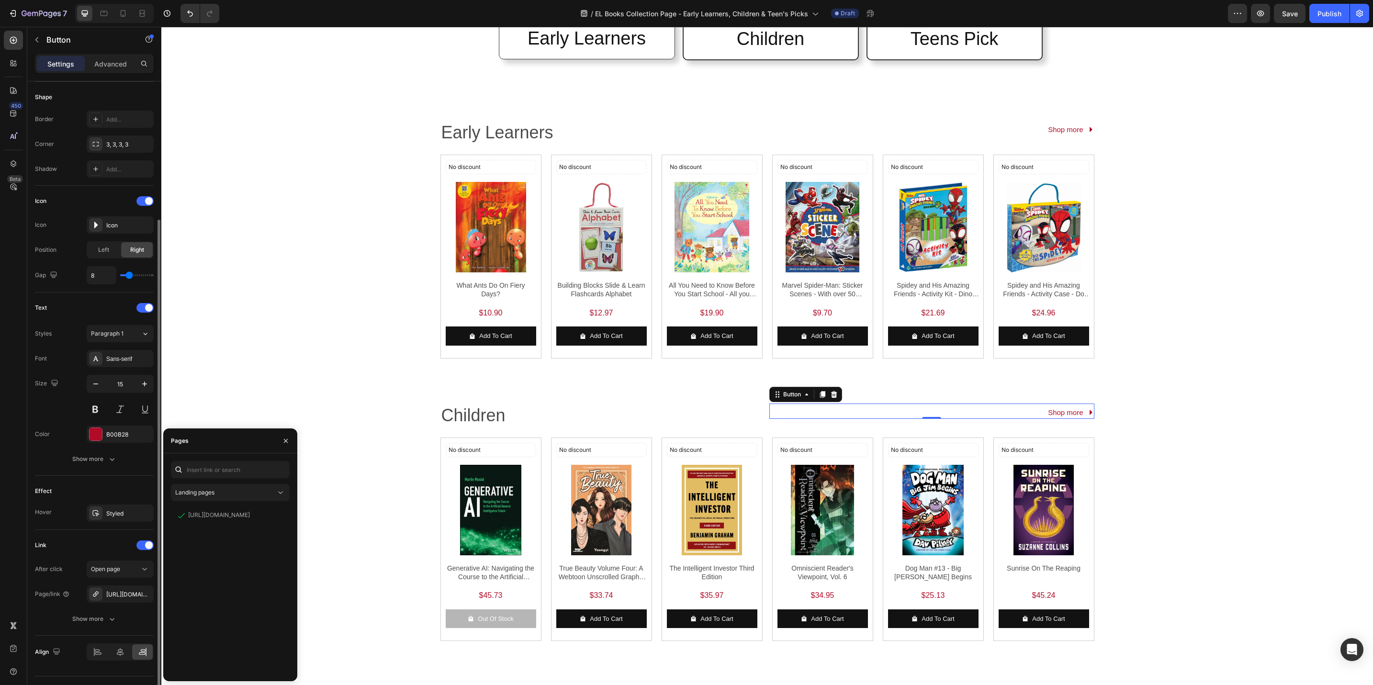
click at [113, 551] on div "Link" at bounding box center [94, 545] width 119 height 15
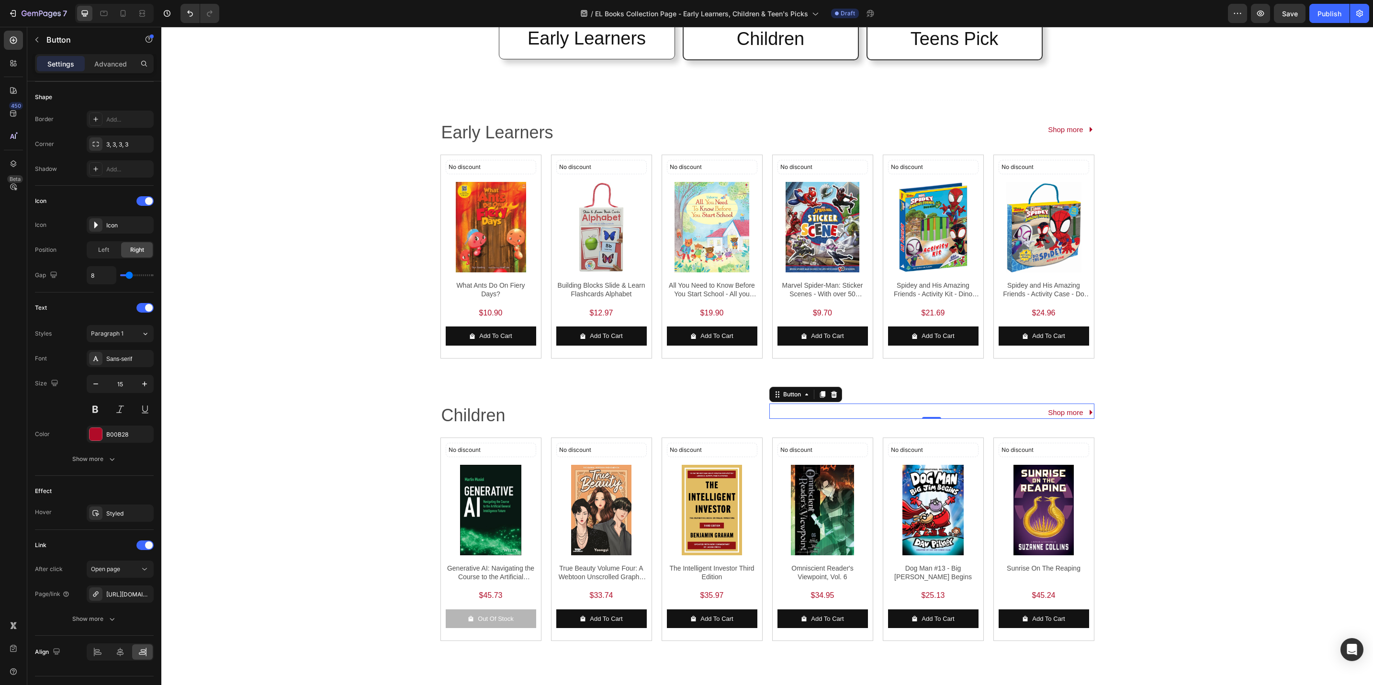
click at [1080, 416] on div "Shop more" at bounding box center [1071, 412] width 46 height 13
click at [1110, 418] on div "Early Learners Heading Row Children Heading Row Teens Pick Heading Row Row Row …" at bounding box center [767, 397] width 1212 height 1085
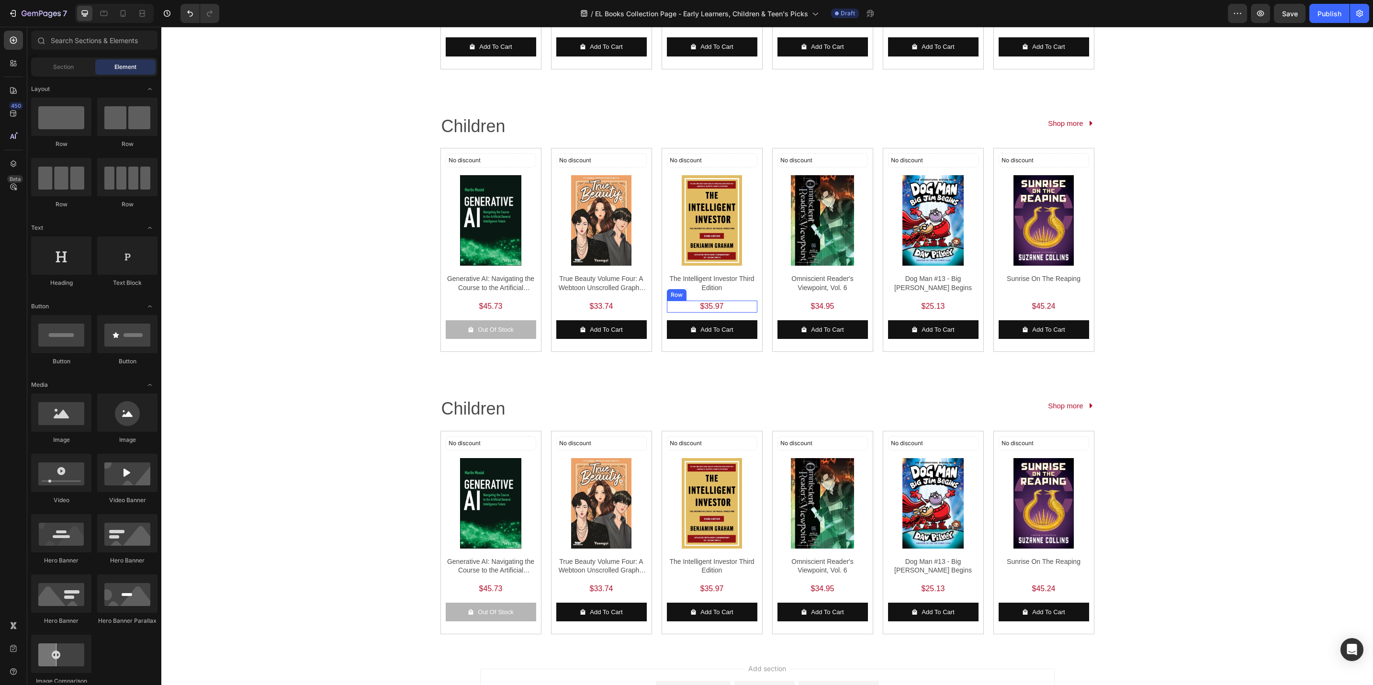
scroll to position [551, 0]
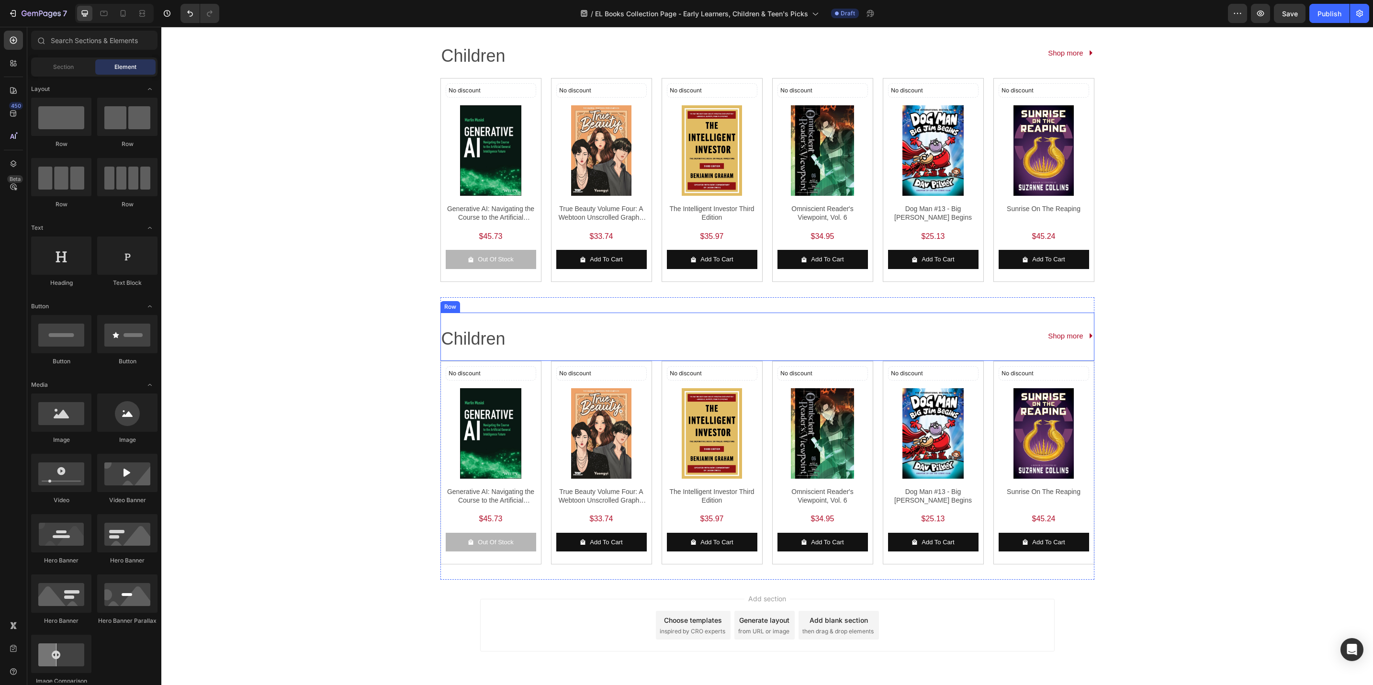
click at [690, 322] on div "Children Text Block Shop more Button Row" at bounding box center [768, 337] width 654 height 48
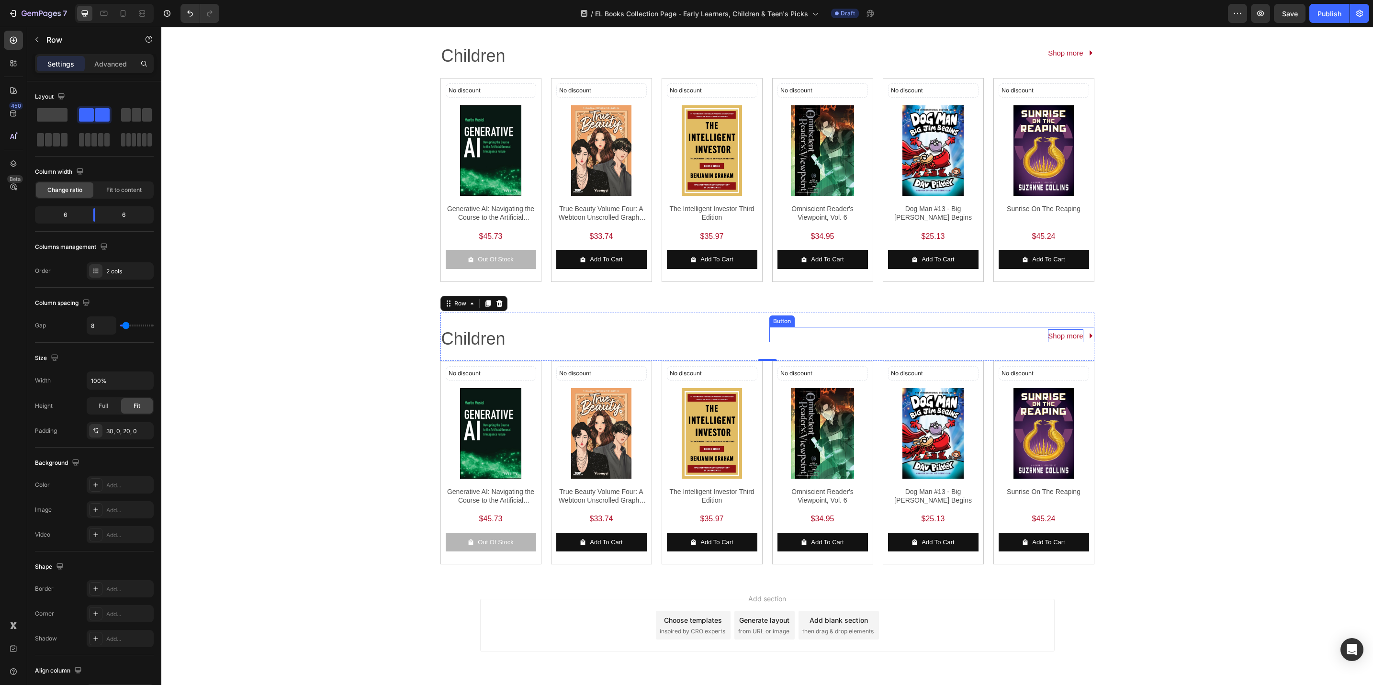
click at [1063, 337] on p "Shop more" at bounding box center [1065, 335] width 35 height 13
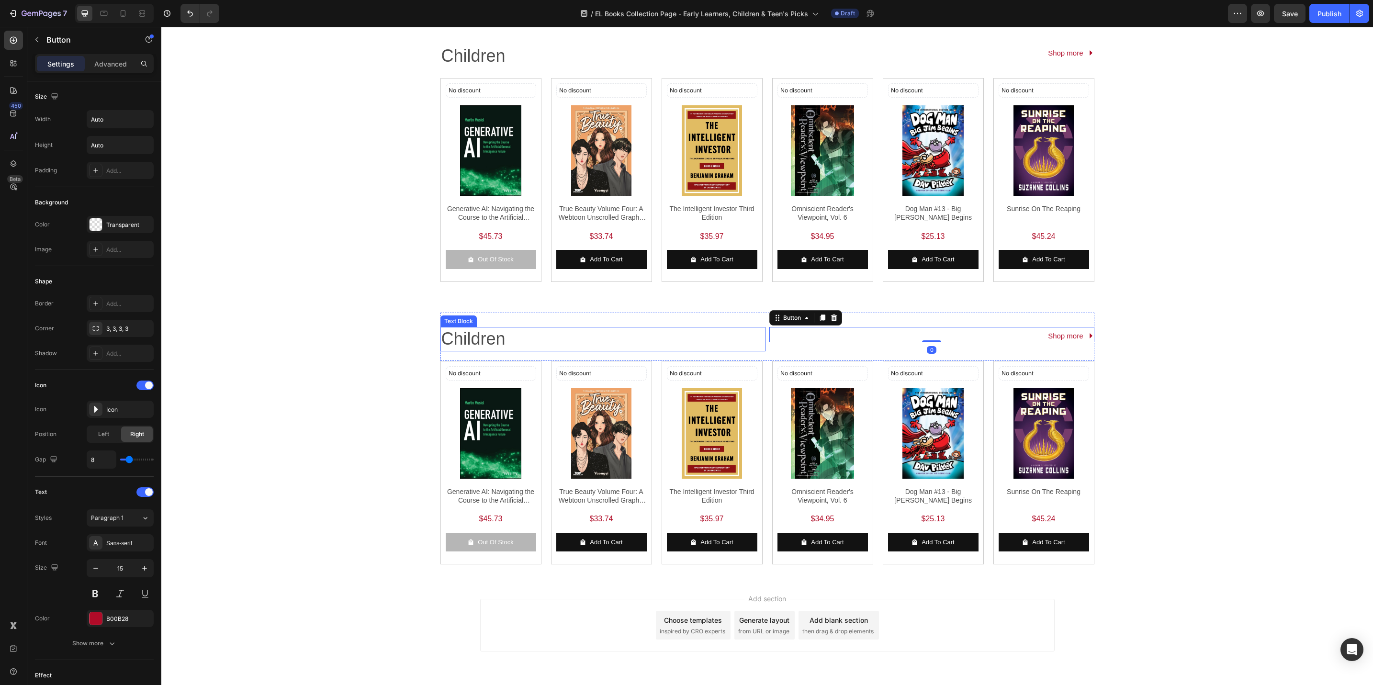
click at [473, 343] on p "Children" at bounding box center [595, 339] width 307 height 23
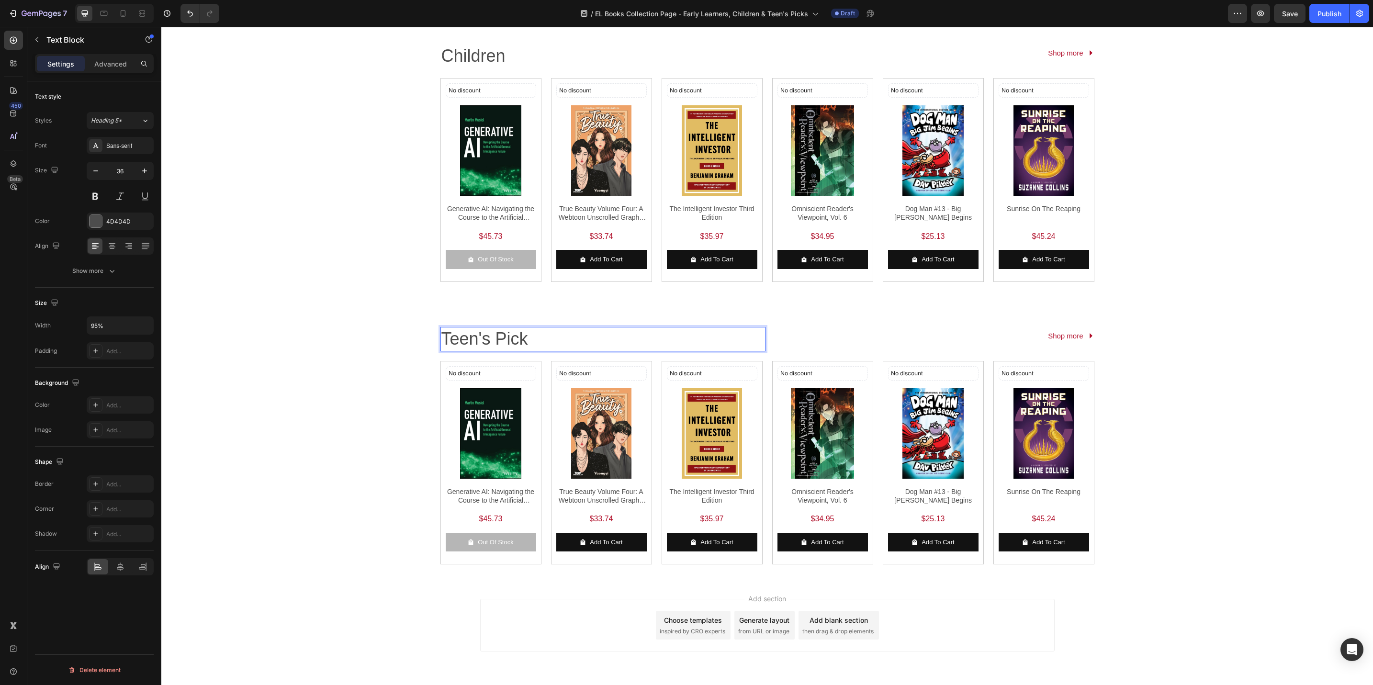
click at [539, 342] on p "Teen's Pick" at bounding box center [595, 339] width 307 height 23
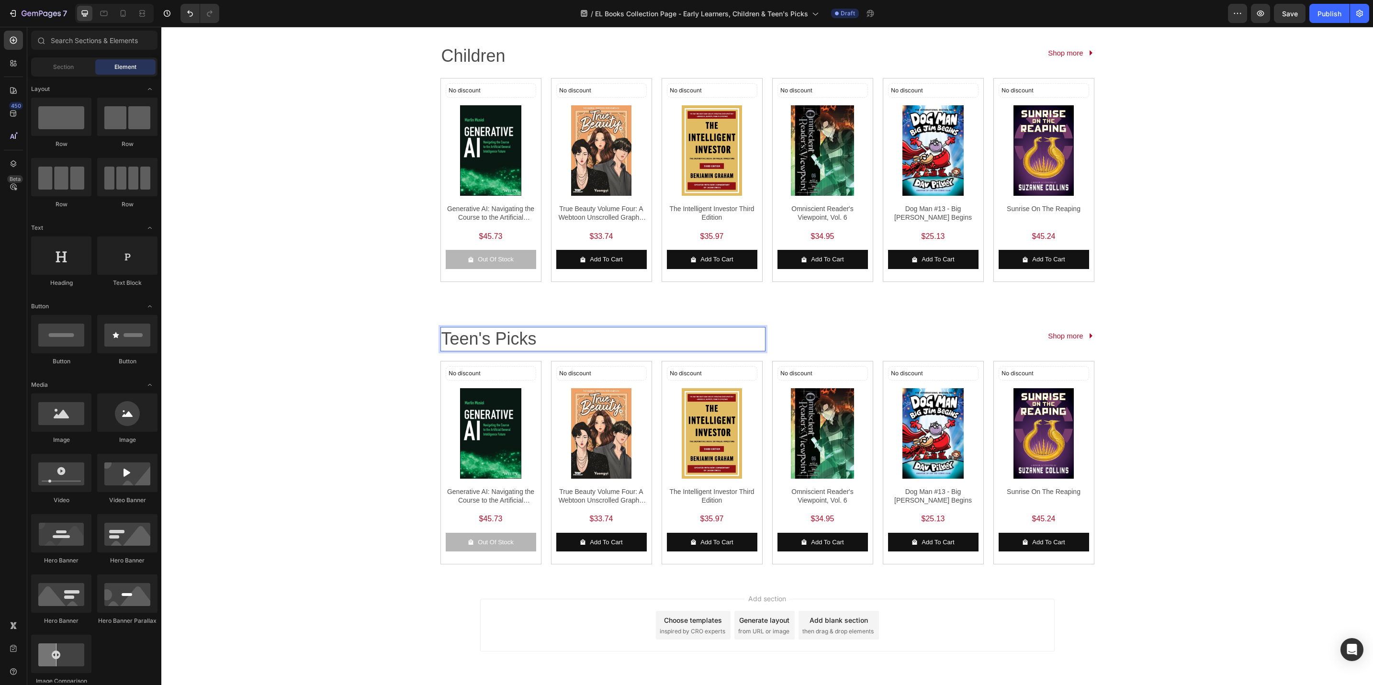
click at [274, 465] on div "Children Text Block Shop more Button Row No discount Not be displayed when publ…" at bounding box center [767, 38] width 1212 height 1084
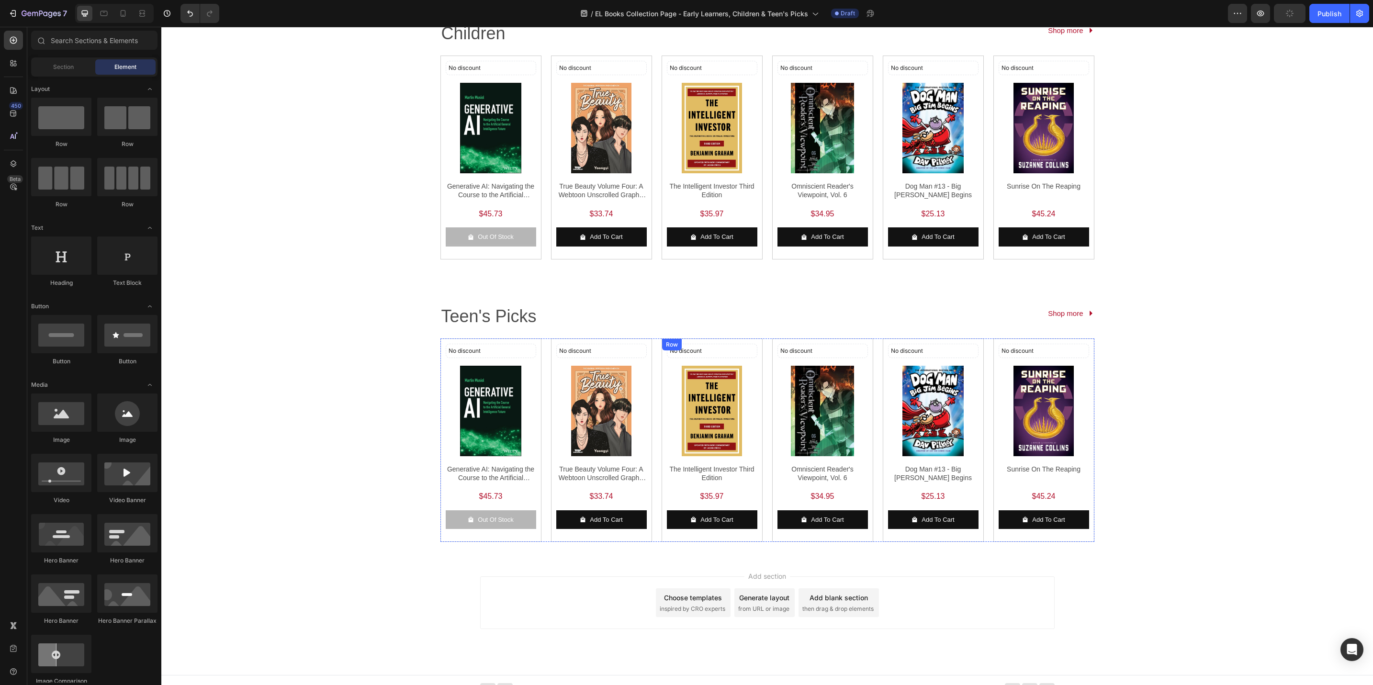
scroll to position [585, 0]
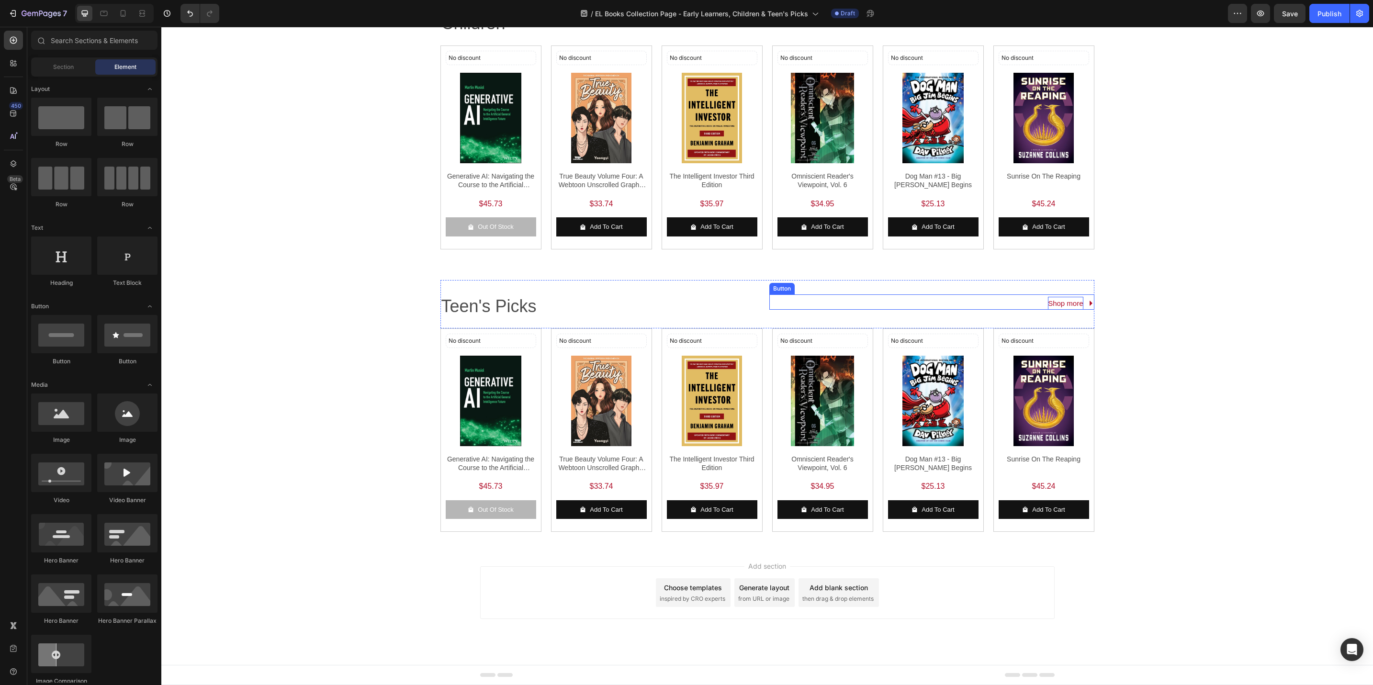
click at [1052, 305] on p "Shop more" at bounding box center [1065, 303] width 35 height 13
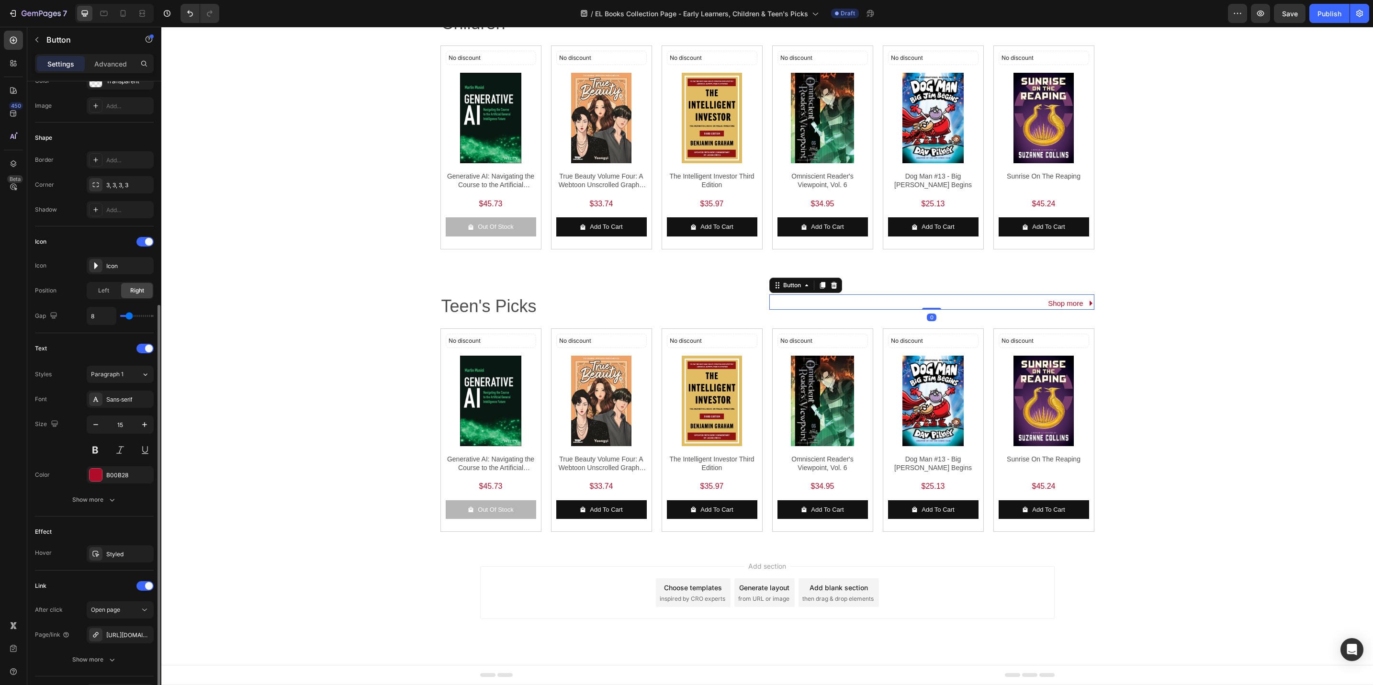
scroll to position [210, 0]
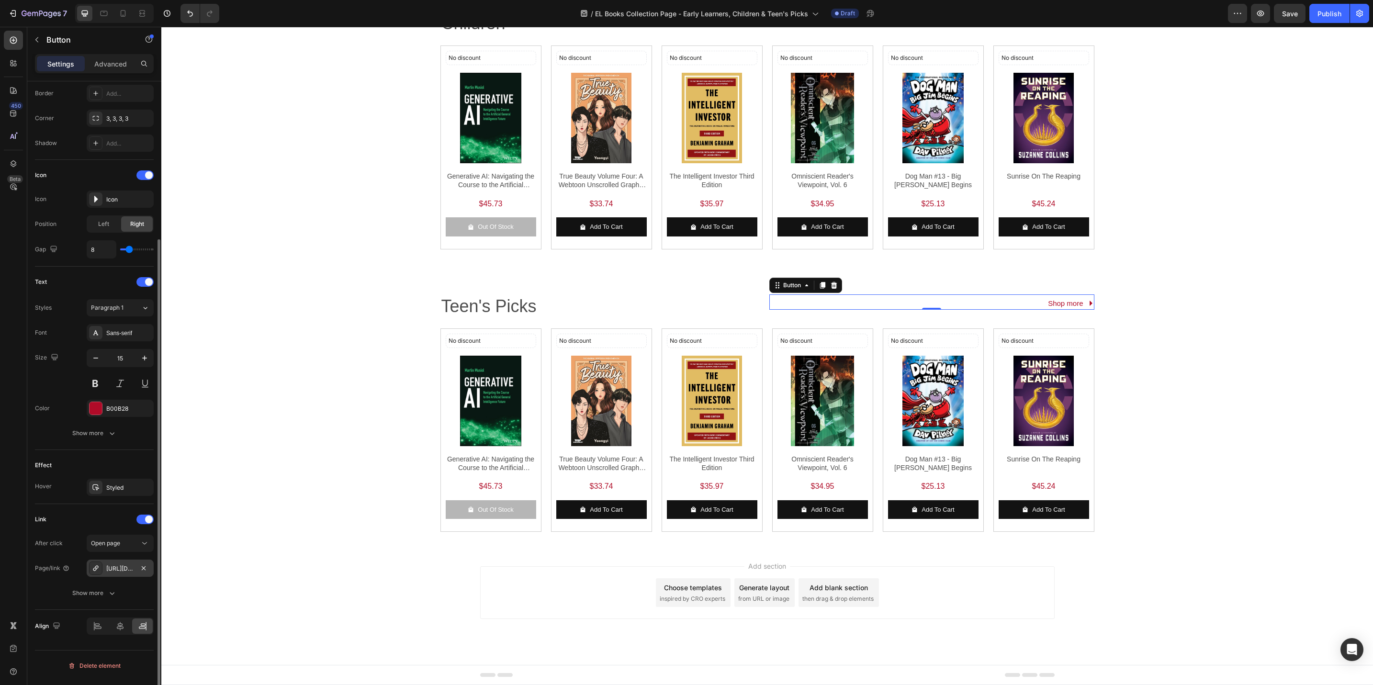
click at [130, 568] on div "https://popular.com.sg/english" at bounding box center [120, 569] width 28 height 9
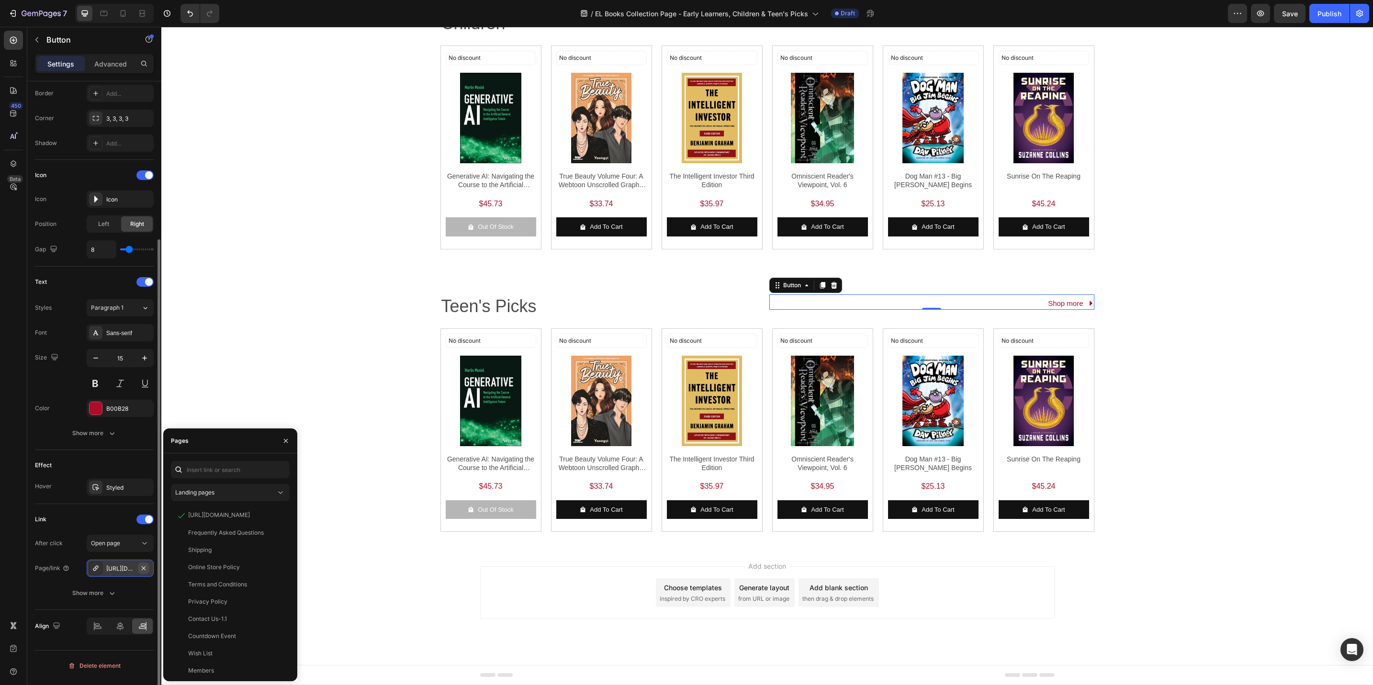
click at [145, 567] on button "button" at bounding box center [143, 568] width 11 height 11
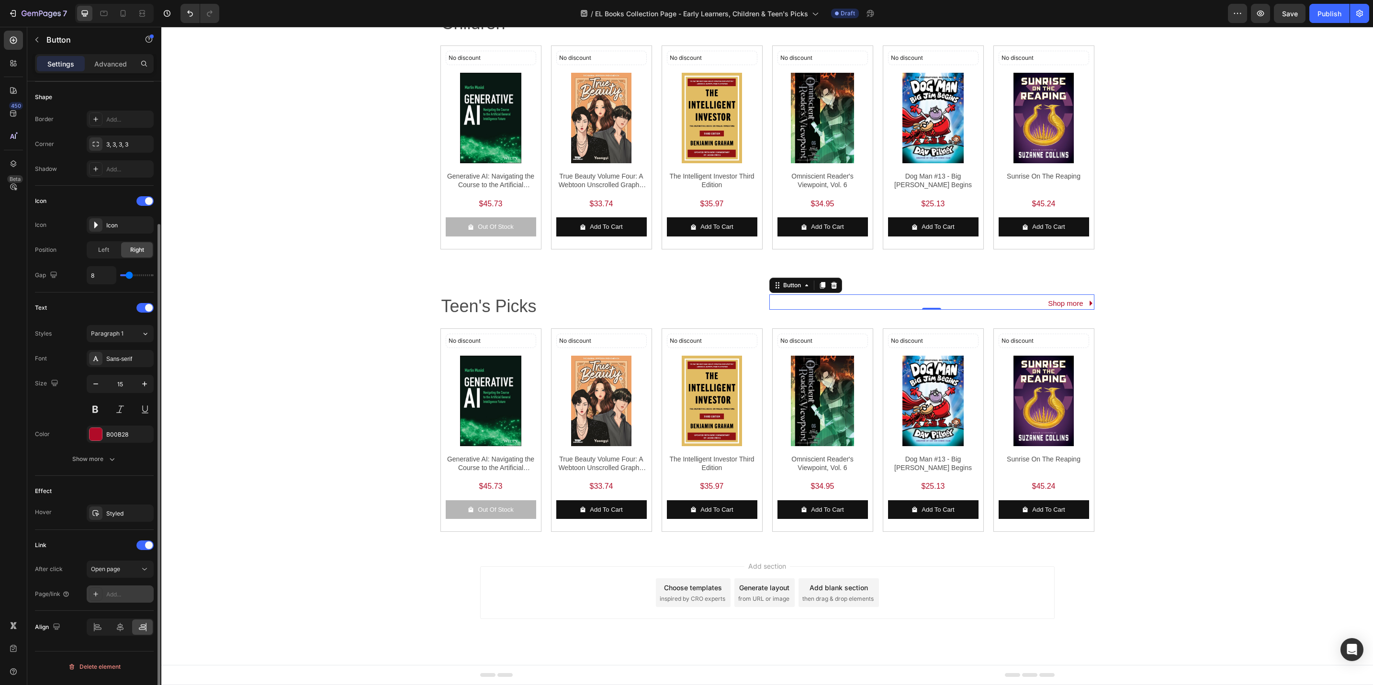
click at [115, 596] on div "Add..." at bounding box center [128, 594] width 45 height 9
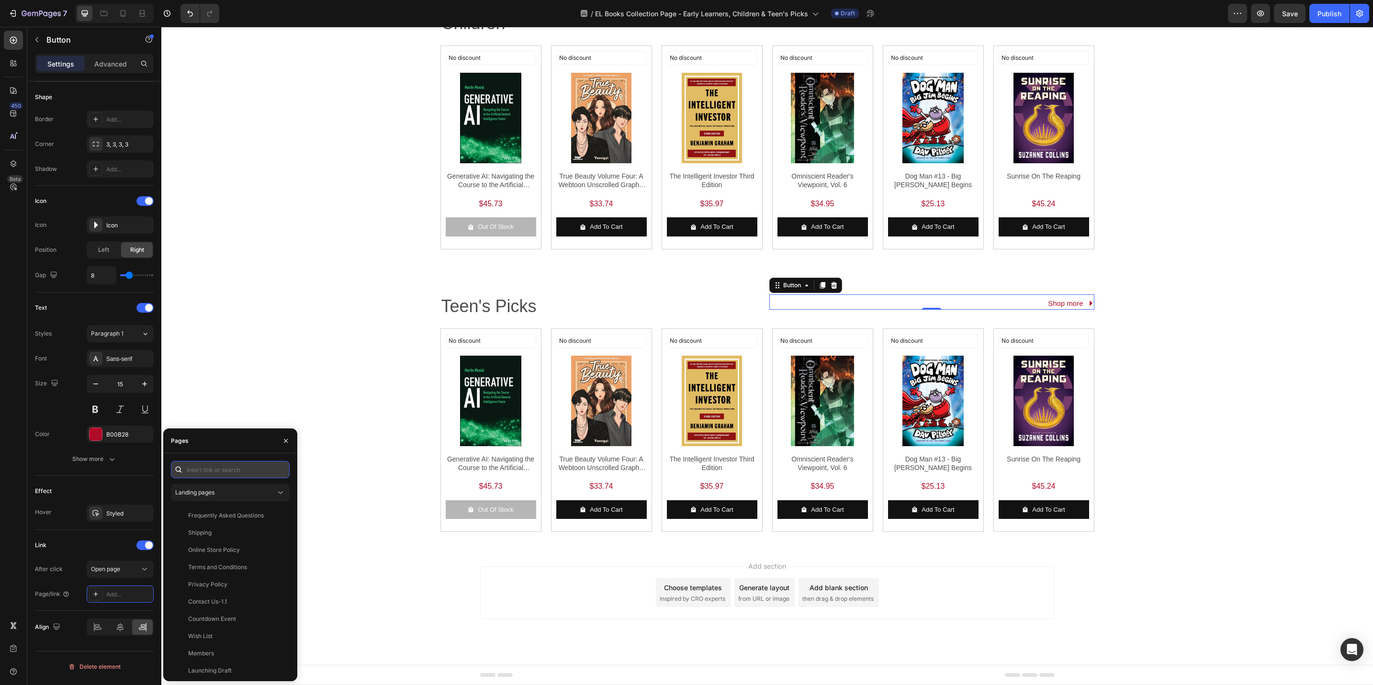
paste input "https://popular.com.sg/collections/el-books-teens-pick"
type input "https://popular.com.sg/collections/el-books-teens-pick"
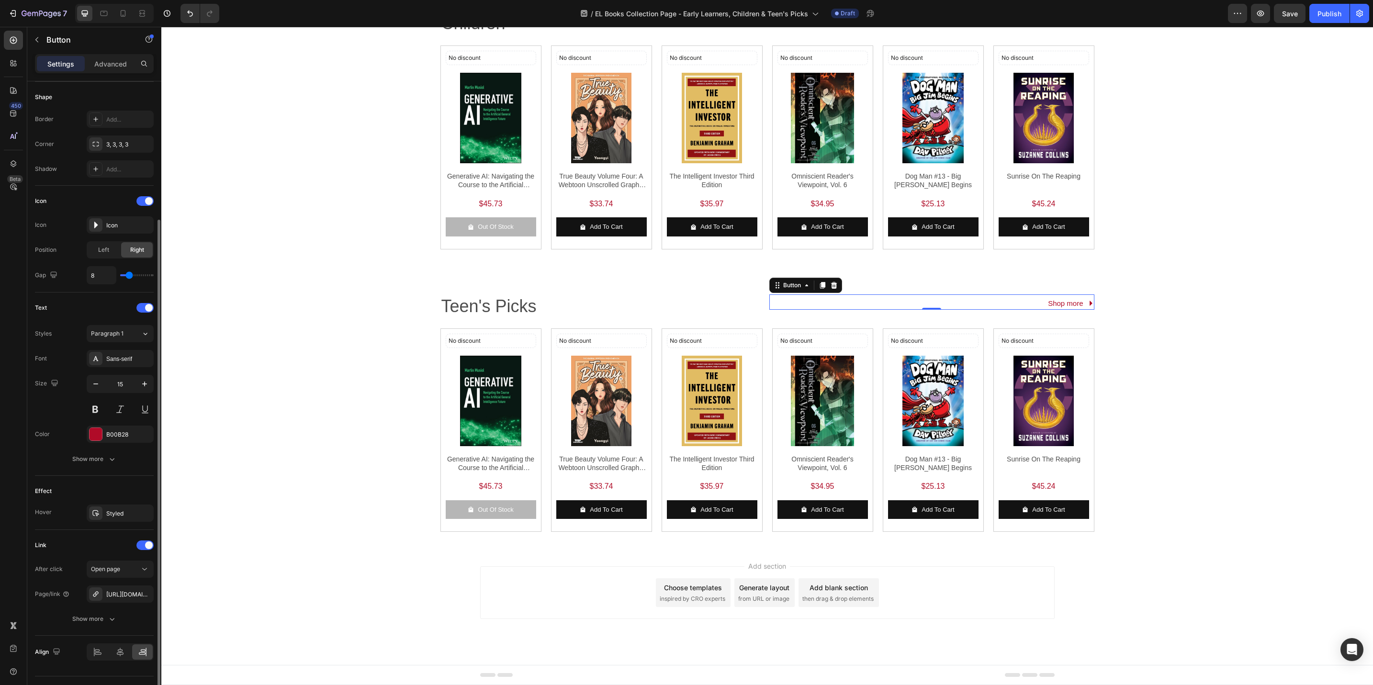
click at [105, 553] on div "Link" at bounding box center [94, 545] width 119 height 15
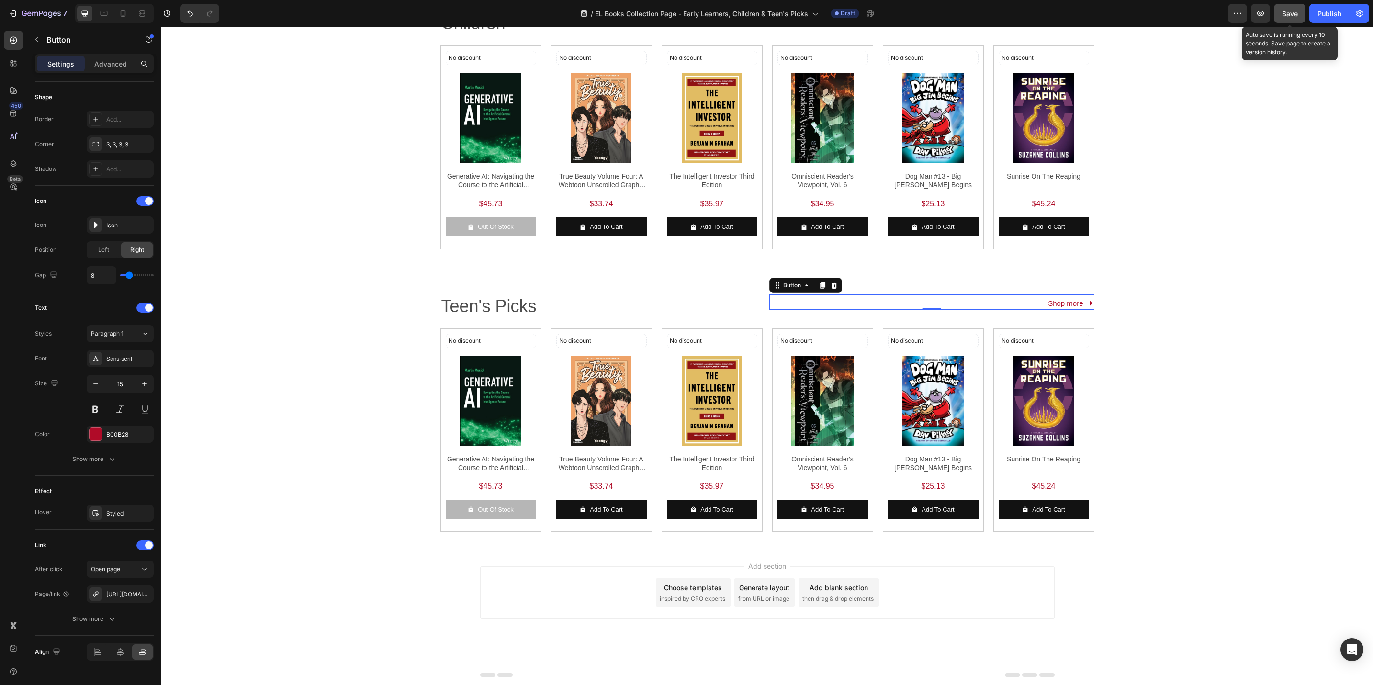
click at [1304, 19] on button "Save" at bounding box center [1290, 13] width 32 height 19
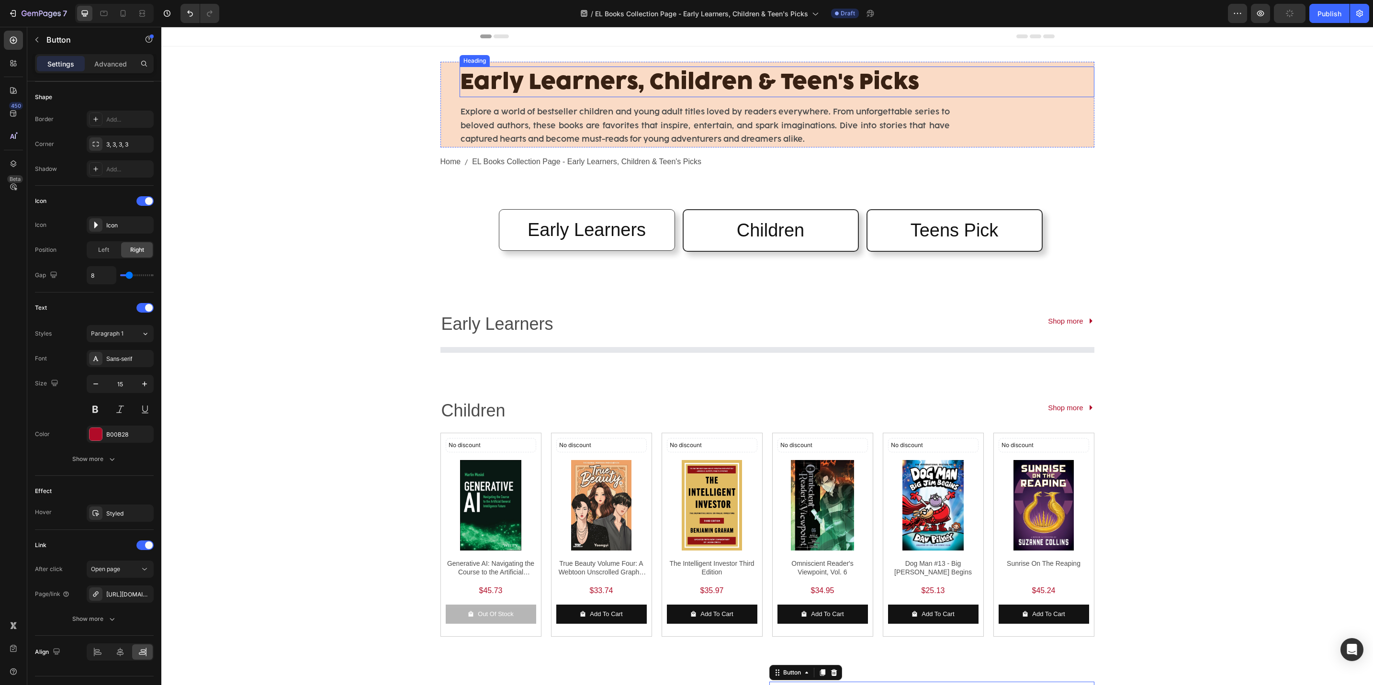
click at [500, 83] on span "Early Learners, Children & Teen's Picks" at bounding box center [690, 81] width 459 height 27
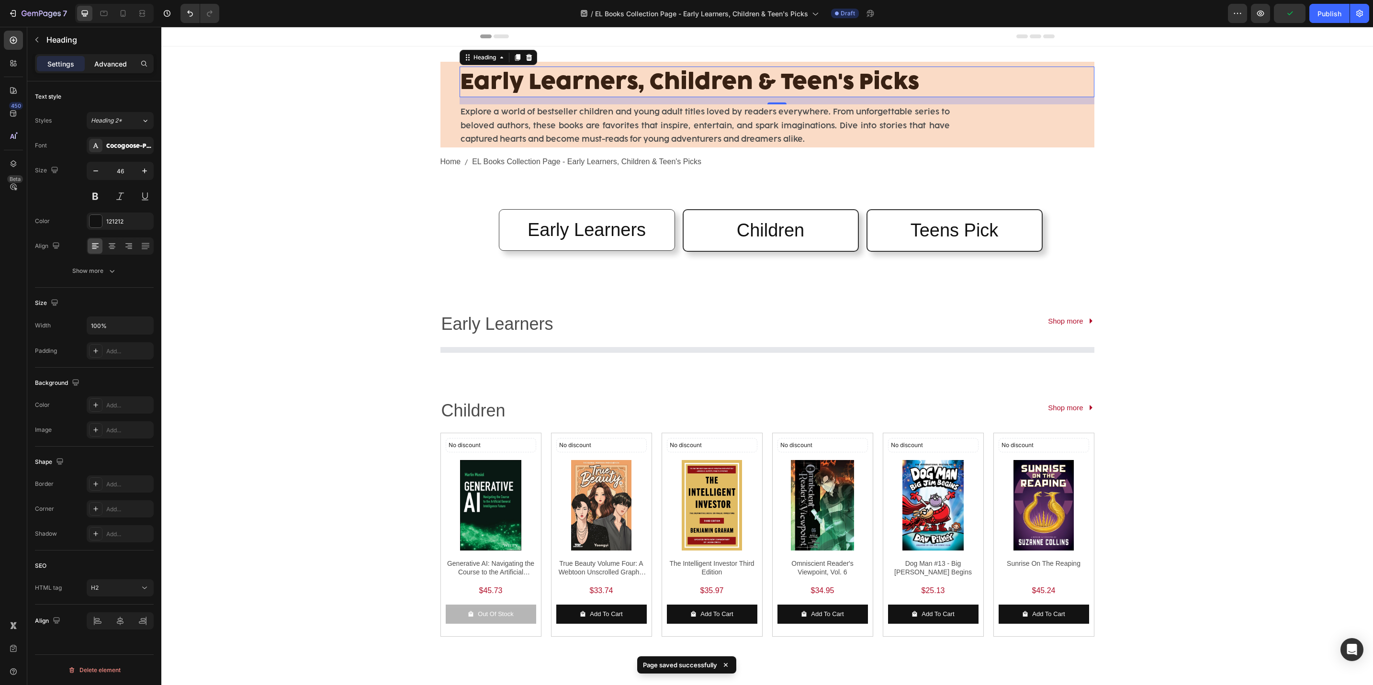
click at [113, 59] on p "Advanced" at bounding box center [110, 64] width 33 height 10
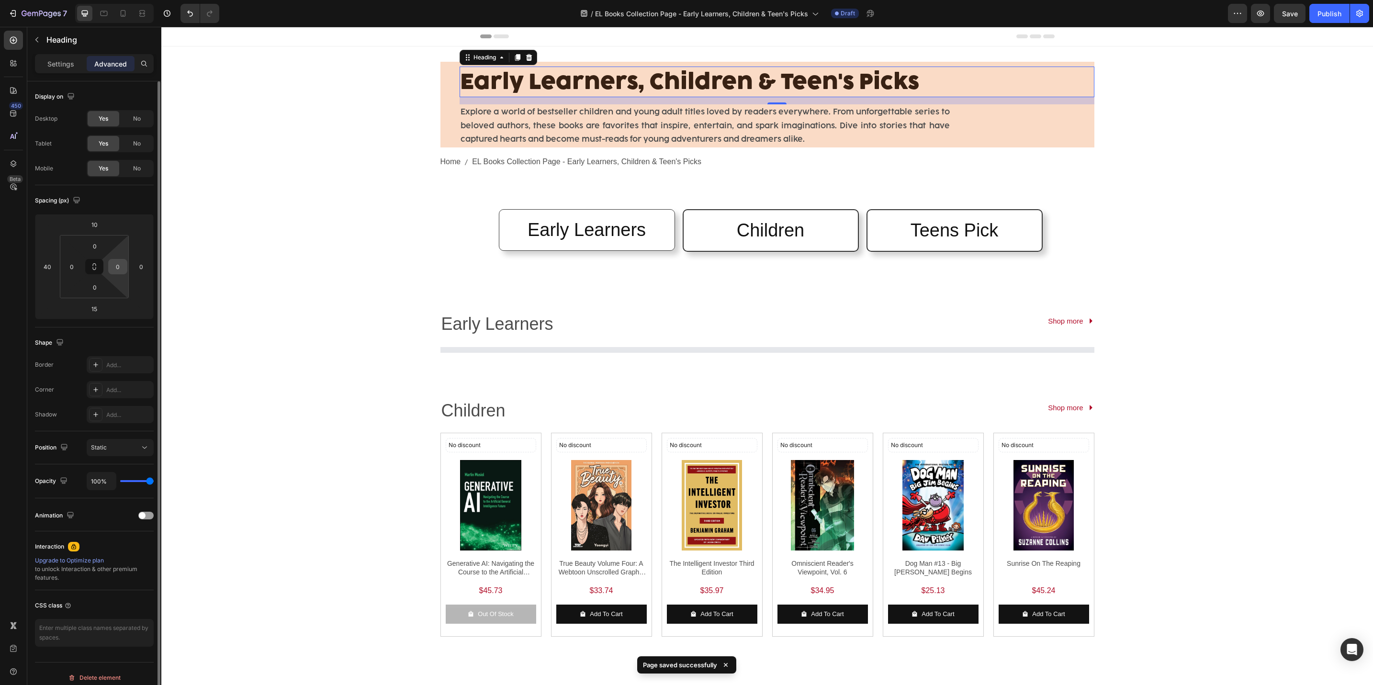
click at [115, 262] on input "0" at bounding box center [118, 267] width 14 height 14
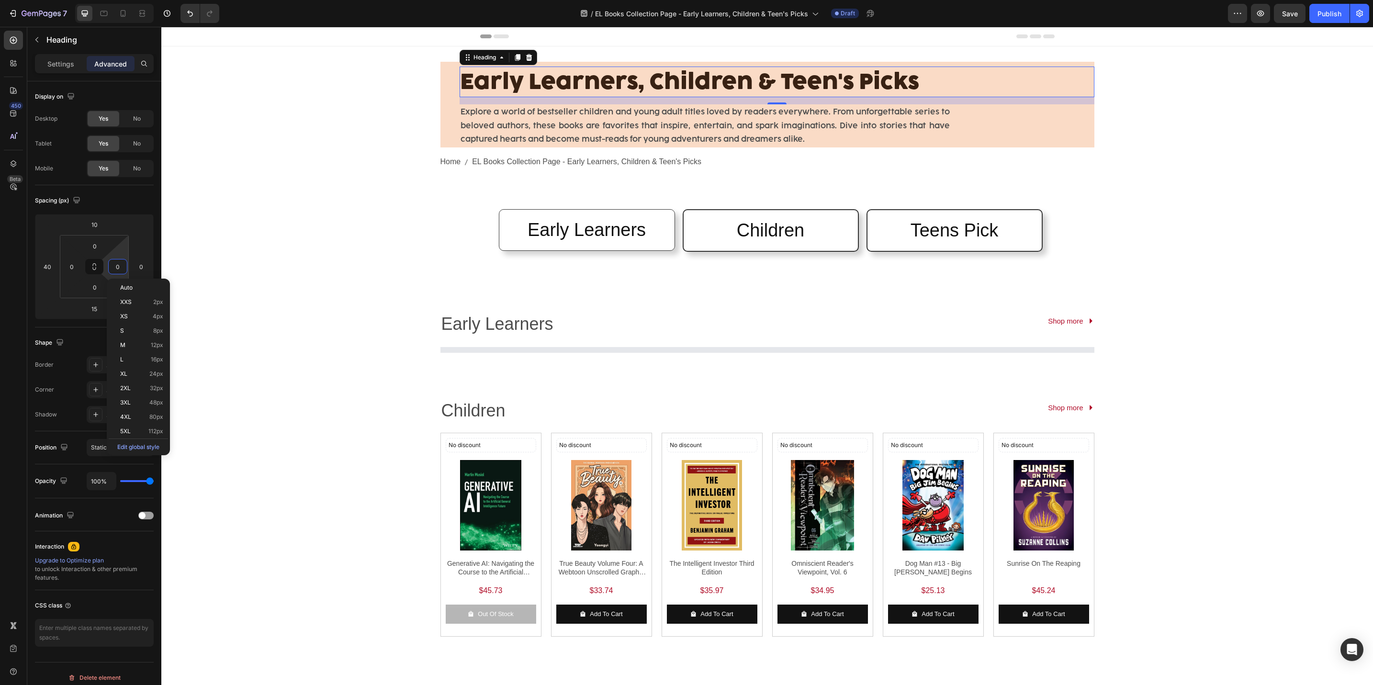
click at [259, 217] on div "Early Learners, Children & Teen's Picks Heading 15 Explore a world of bestselle…" at bounding box center [767, 490] width 1212 height 888
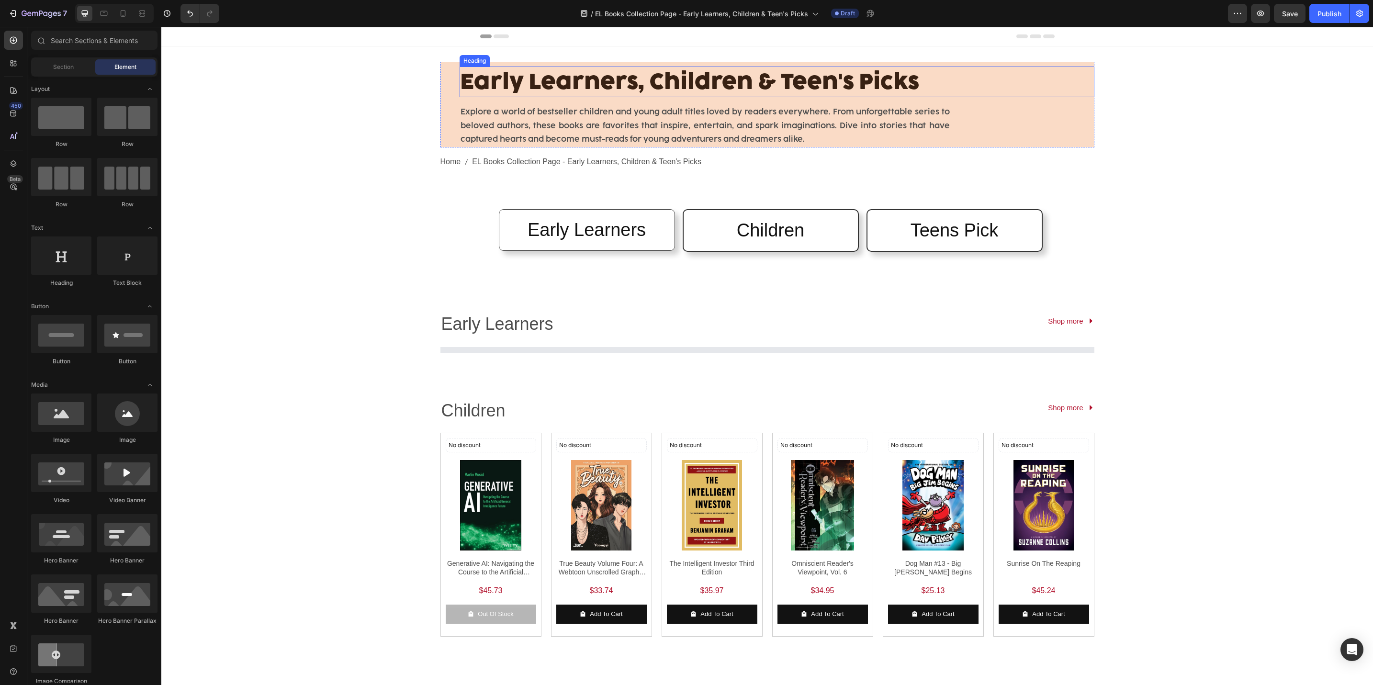
click at [707, 85] on span "Early Learners, Children & Teen's Picks" at bounding box center [690, 81] width 459 height 27
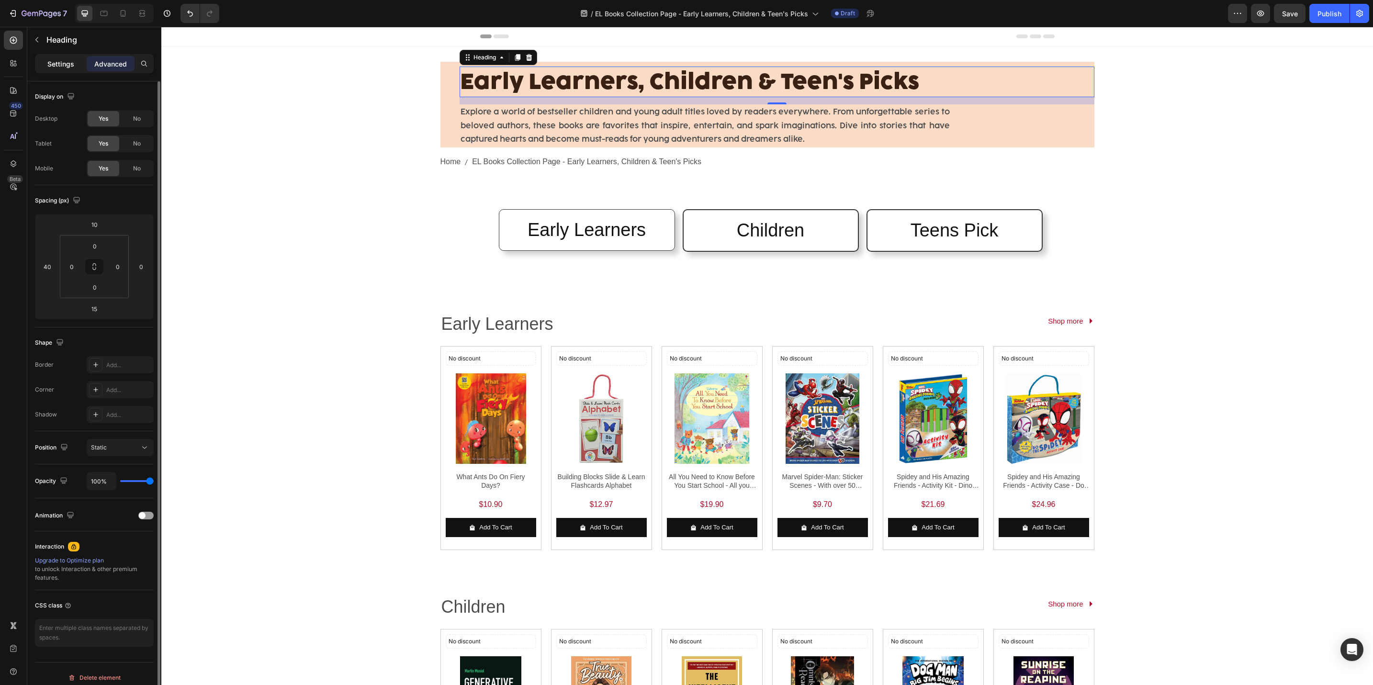
click at [47, 59] on p "Settings" at bounding box center [60, 64] width 27 height 10
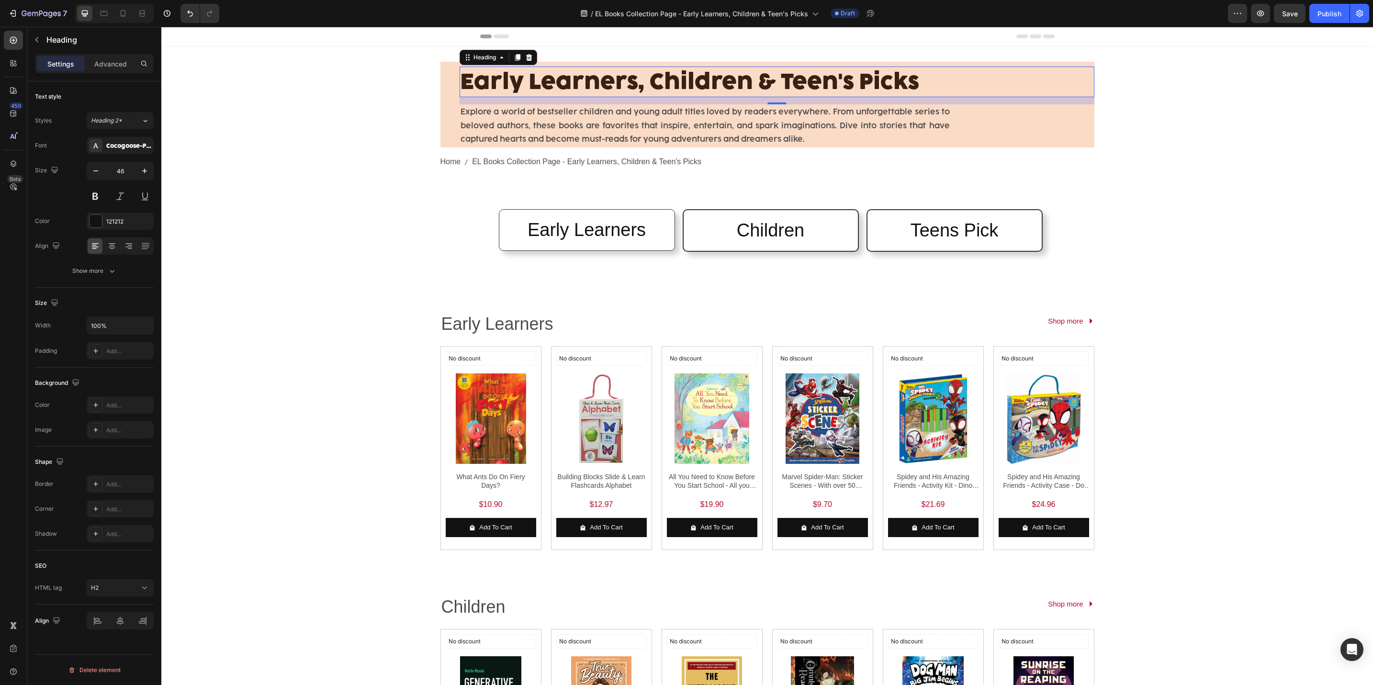
click at [52, 60] on p "Settings" at bounding box center [60, 64] width 27 height 10
click at [107, 243] on icon at bounding box center [112, 246] width 10 height 10
click at [95, 69] on div "Advanced" at bounding box center [111, 63] width 48 height 15
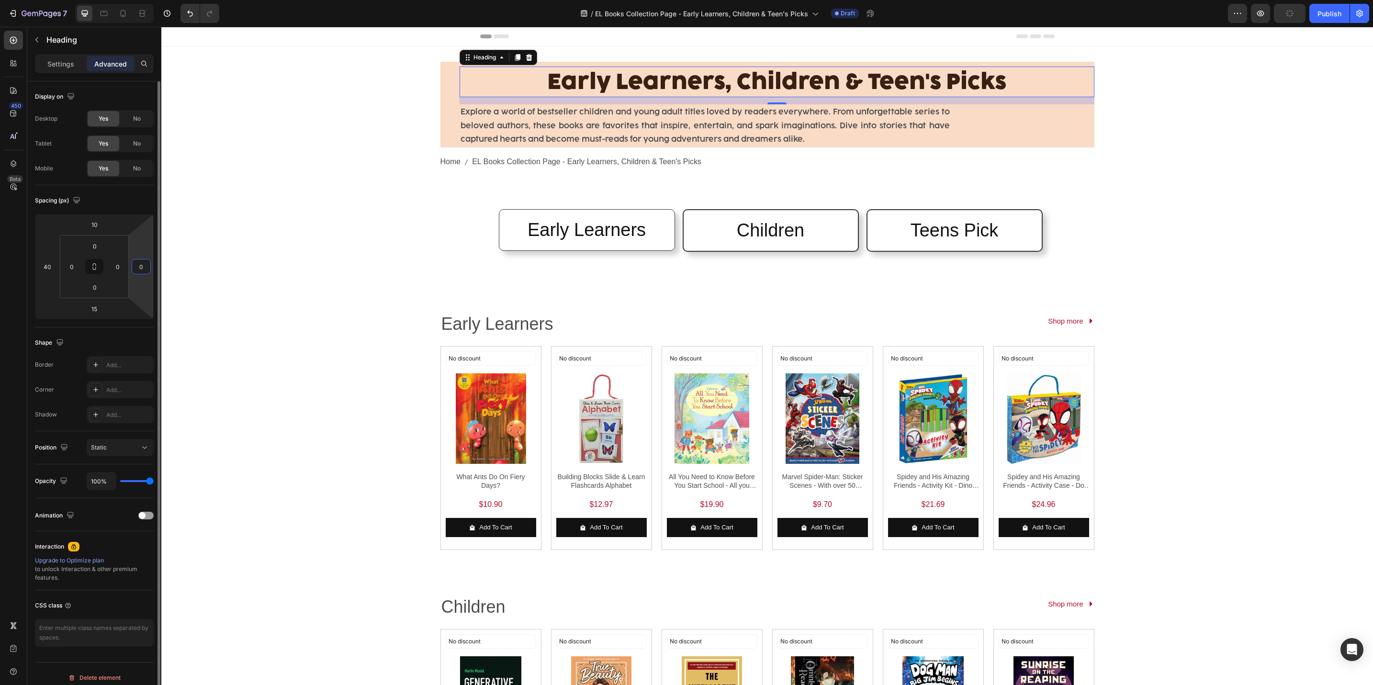
click at [140, 267] on input "0" at bounding box center [141, 267] width 14 height 14
type input "40"
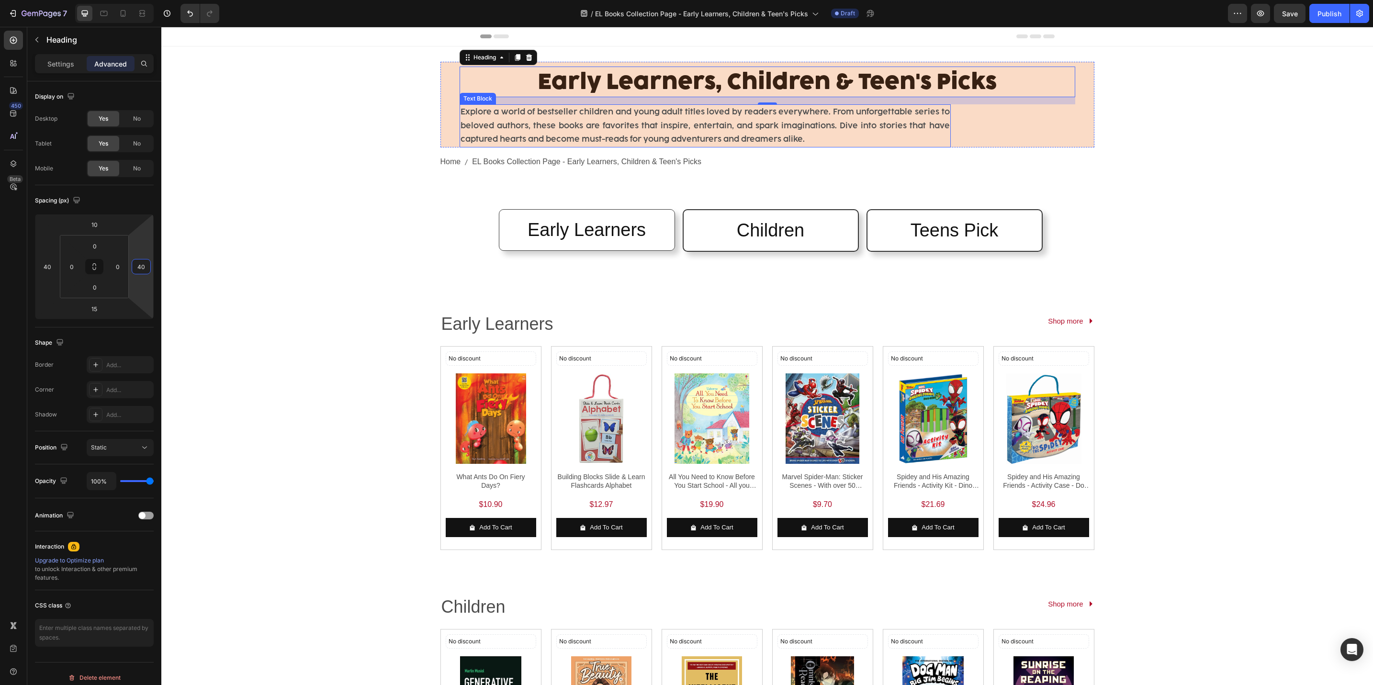
click at [461, 117] on p "Explore a world of bestseller children and young adult titles loved by readers …" at bounding box center [705, 125] width 489 height 41
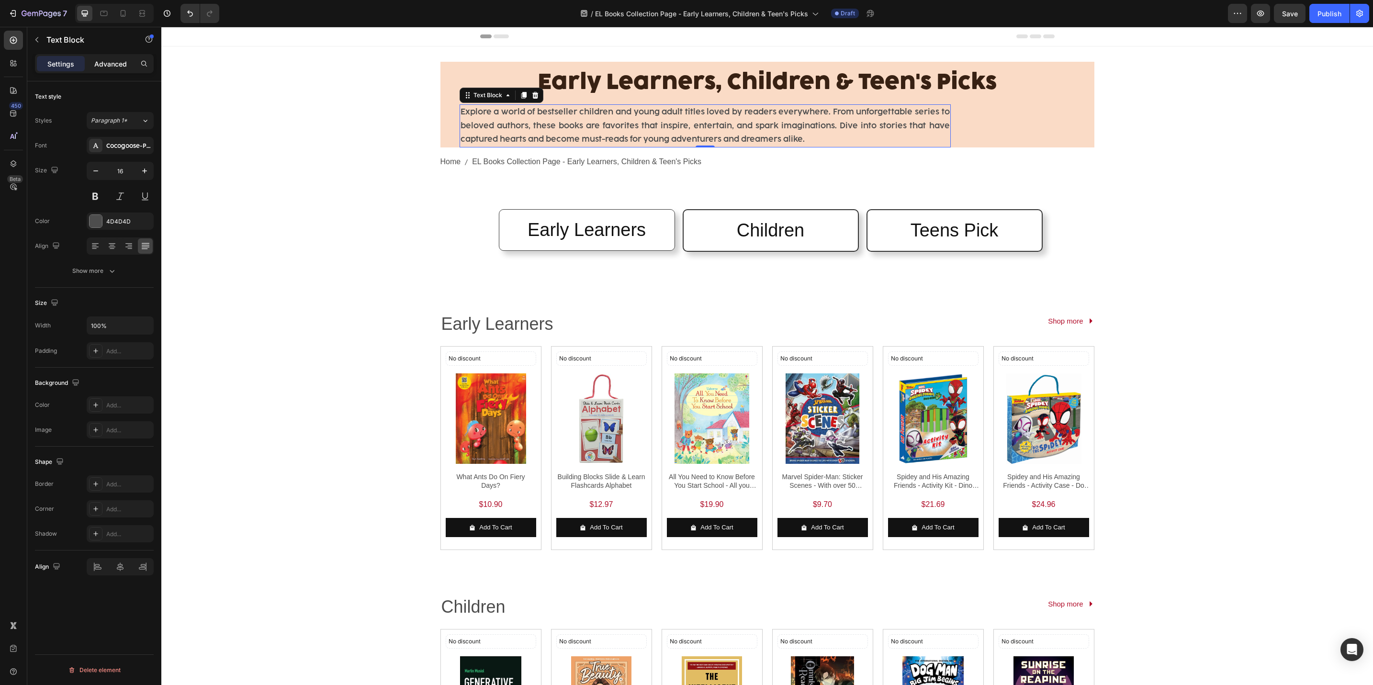
click at [105, 57] on div "Advanced" at bounding box center [111, 63] width 48 height 15
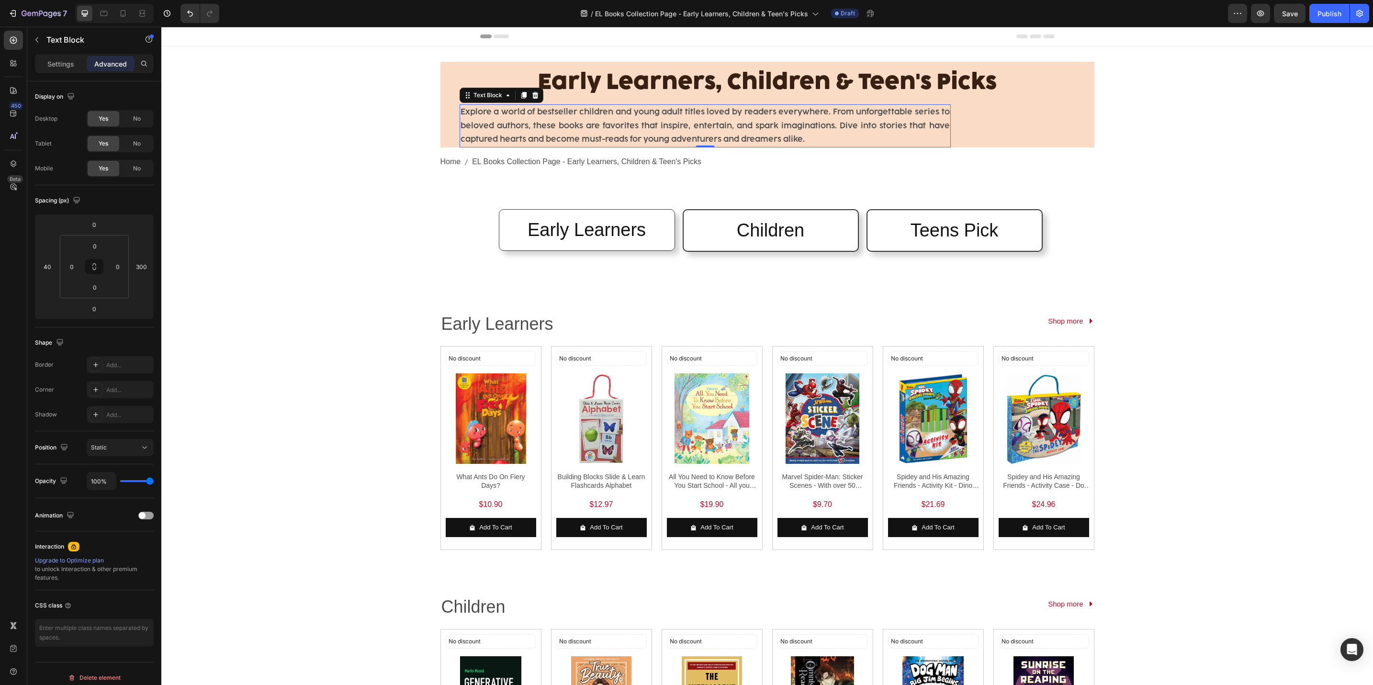
click at [625, 136] on p "Explore a world of bestseller children and young adult titles loved by readers …" at bounding box center [705, 125] width 489 height 41
click at [62, 65] on p "Settings" at bounding box center [60, 64] width 27 height 10
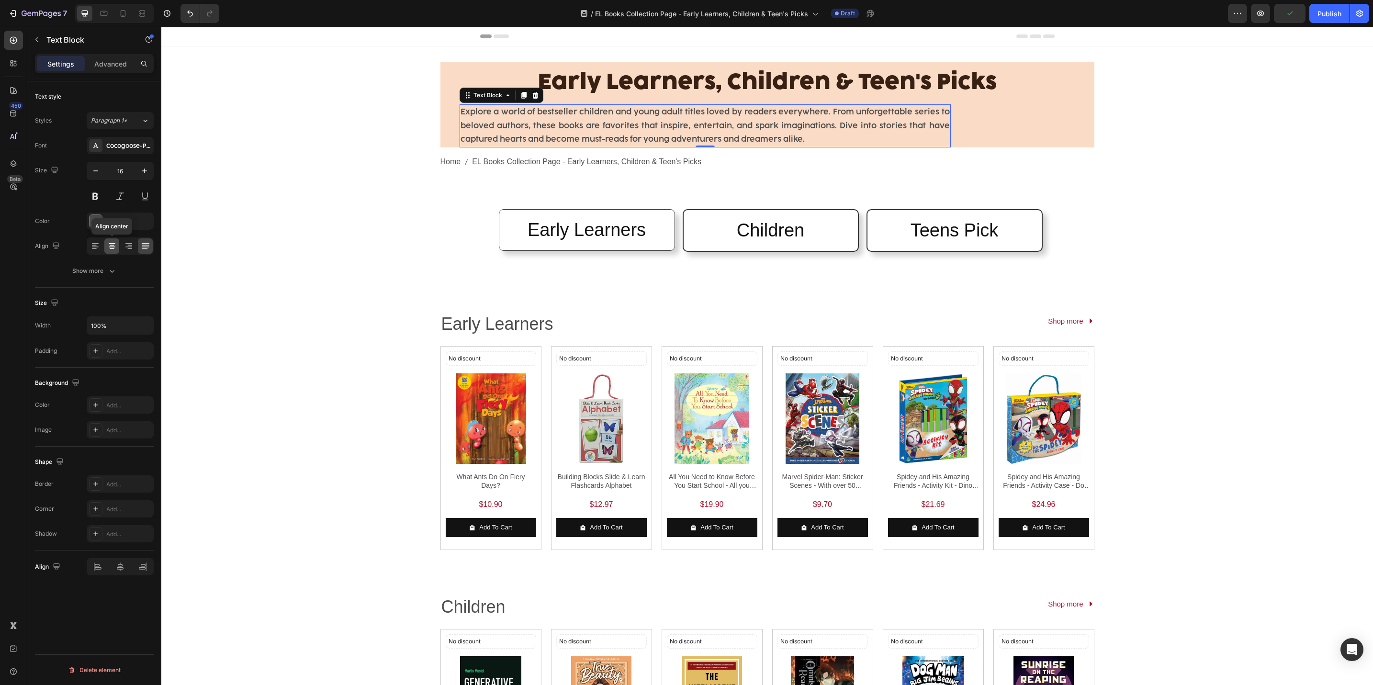
click at [110, 245] on icon at bounding box center [112, 246] width 10 height 10
click at [125, 569] on div at bounding box center [120, 566] width 67 height 17
click at [140, 327] on icon "button" at bounding box center [145, 326] width 10 height 10
click at [114, 358] on div "Fit content Auto" at bounding box center [110, 351] width 79 height 18
click at [130, 575] on div at bounding box center [120, 566] width 21 height 15
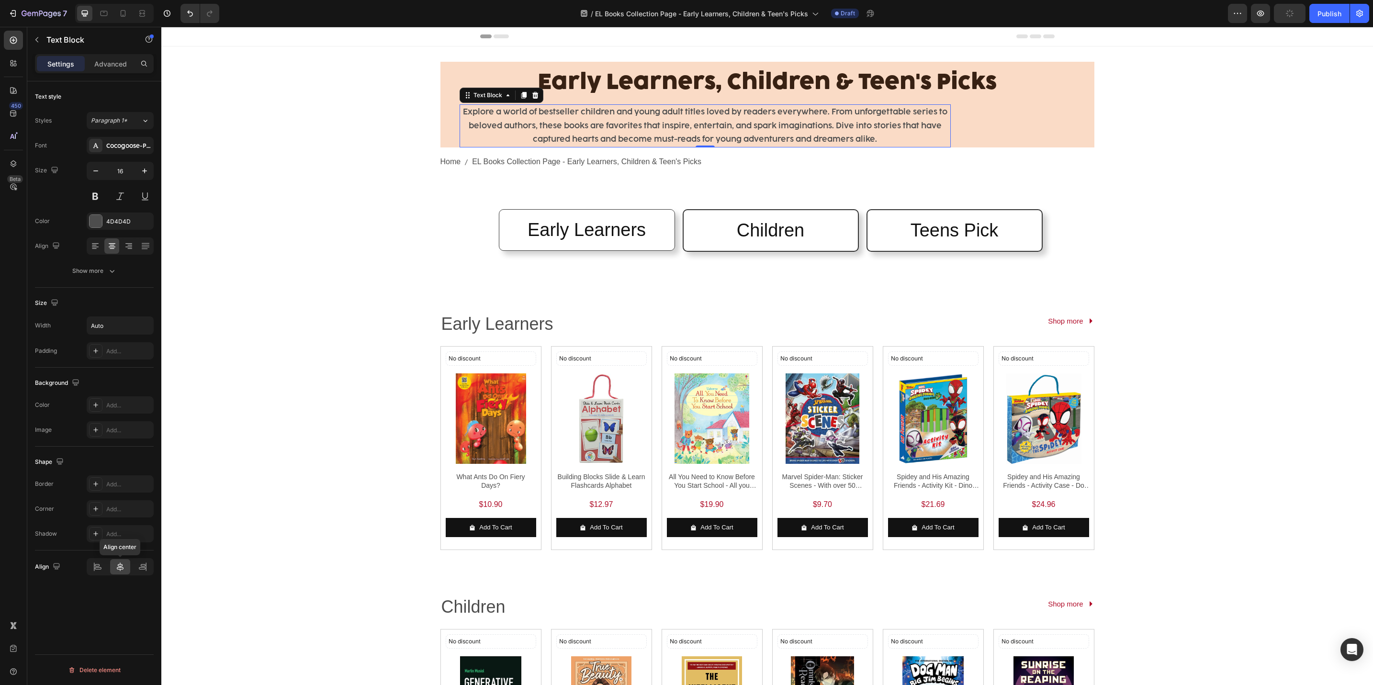
click at [128, 569] on div at bounding box center [120, 566] width 21 height 15
click at [117, 330] on input "Auto" at bounding box center [120, 325] width 66 height 17
click at [141, 328] on icon "button" at bounding box center [145, 326] width 10 height 10
click at [128, 379] on div "Default 1200px" at bounding box center [110, 388] width 79 height 18
click at [98, 571] on icon at bounding box center [98, 567] width 10 height 10
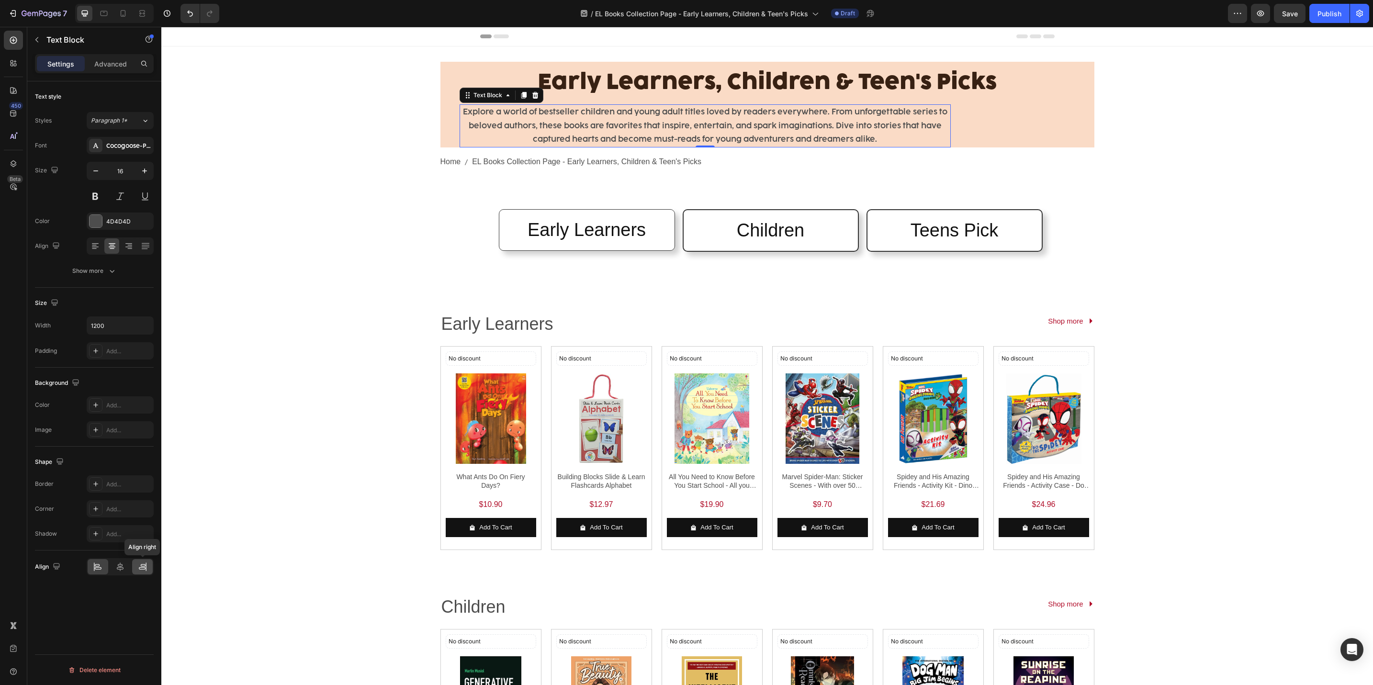
click at [138, 569] on icon at bounding box center [143, 567] width 10 height 10
click at [118, 565] on icon at bounding box center [120, 567] width 10 height 10
click at [118, 278] on button "Show more" at bounding box center [94, 270] width 119 height 17
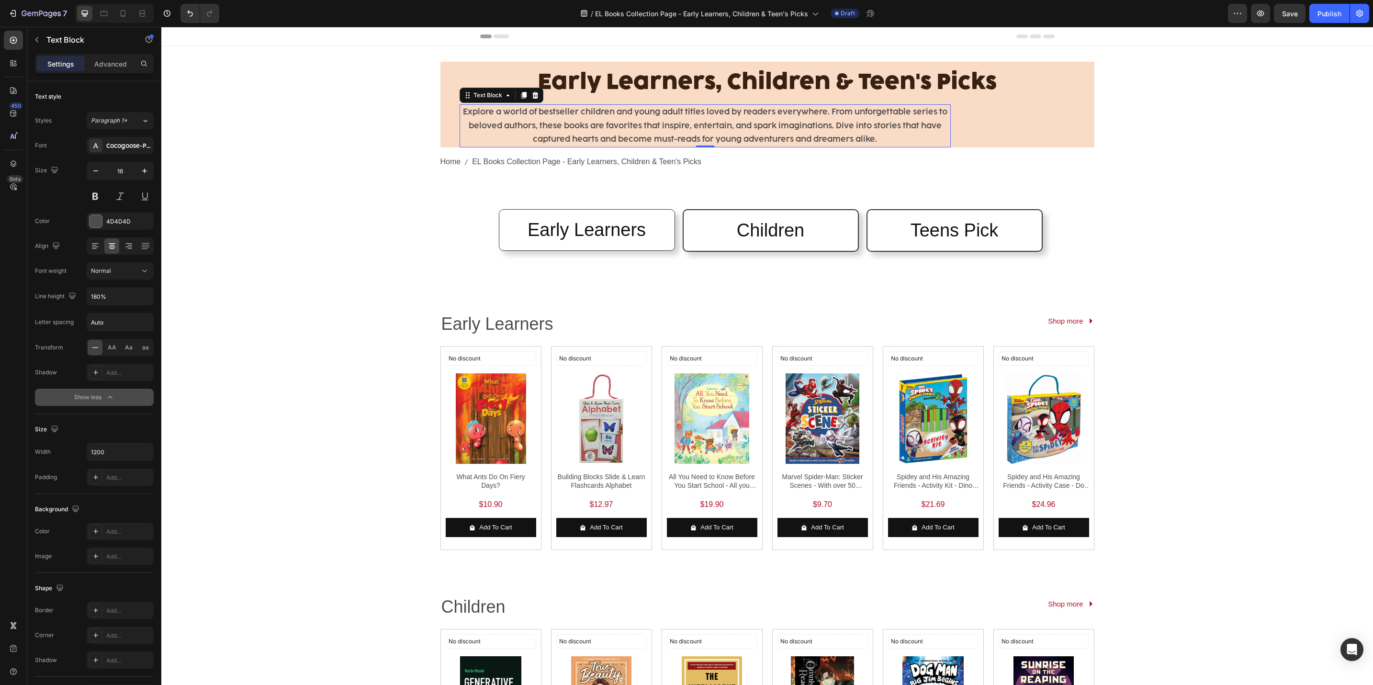
click at [118, 278] on button "Normal" at bounding box center [120, 270] width 67 height 17
click at [143, 457] on icon "button" at bounding box center [145, 452] width 10 height 10
click at [143, 479] on span "Auto" at bounding box center [139, 479] width 12 height 9
type input "Auto"
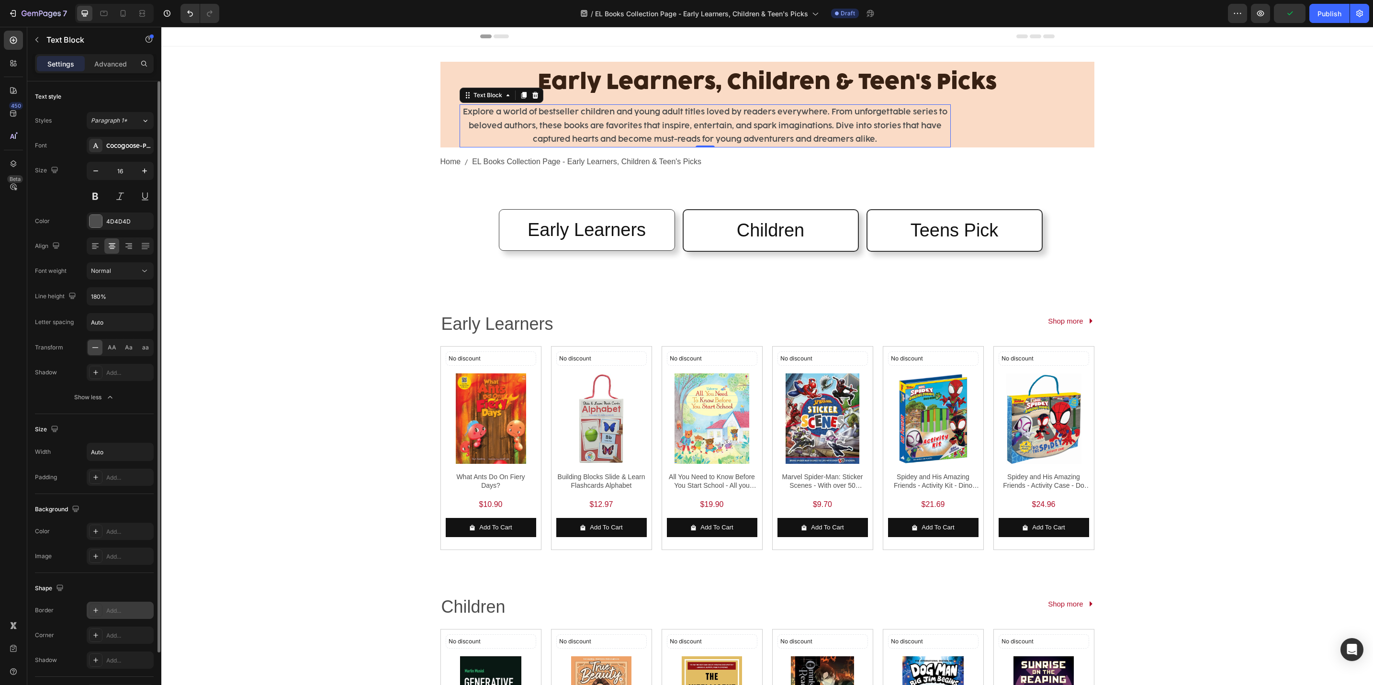
scroll to position [67, 0]
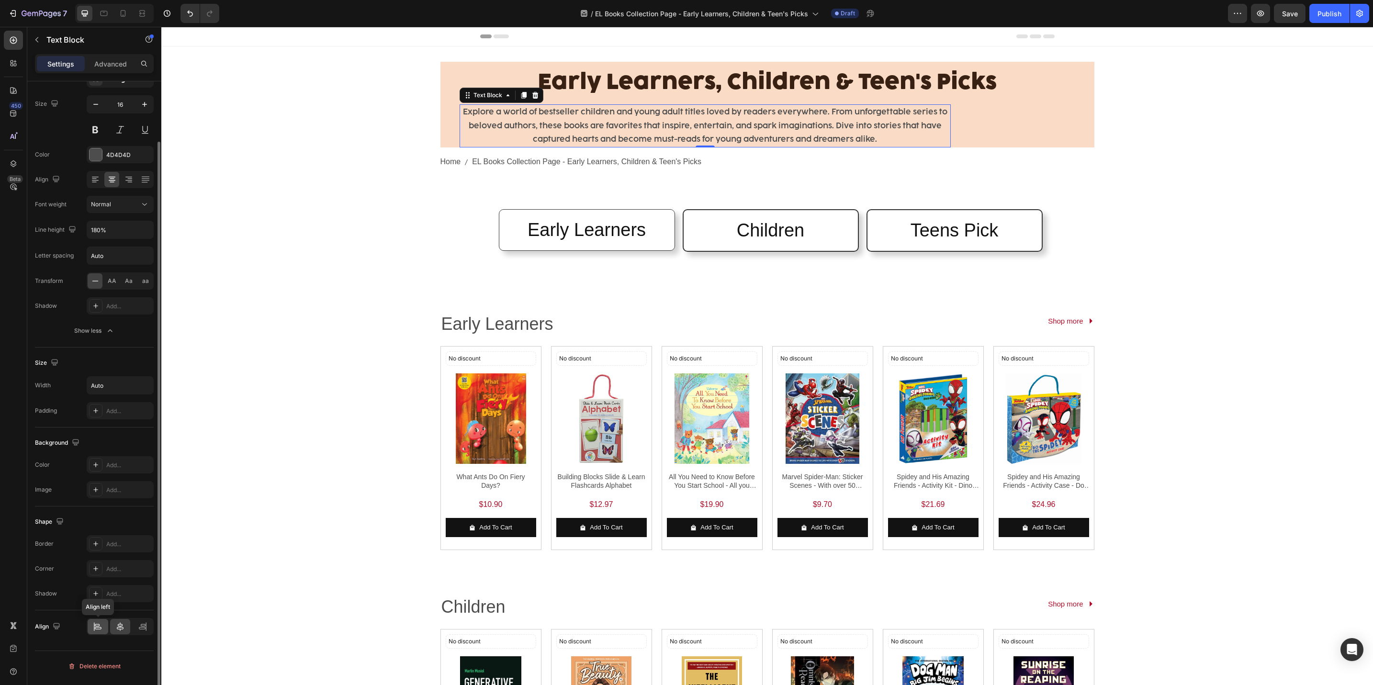
click at [105, 624] on div at bounding box center [98, 626] width 21 height 15
click at [101, 178] on div at bounding box center [95, 179] width 15 height 15
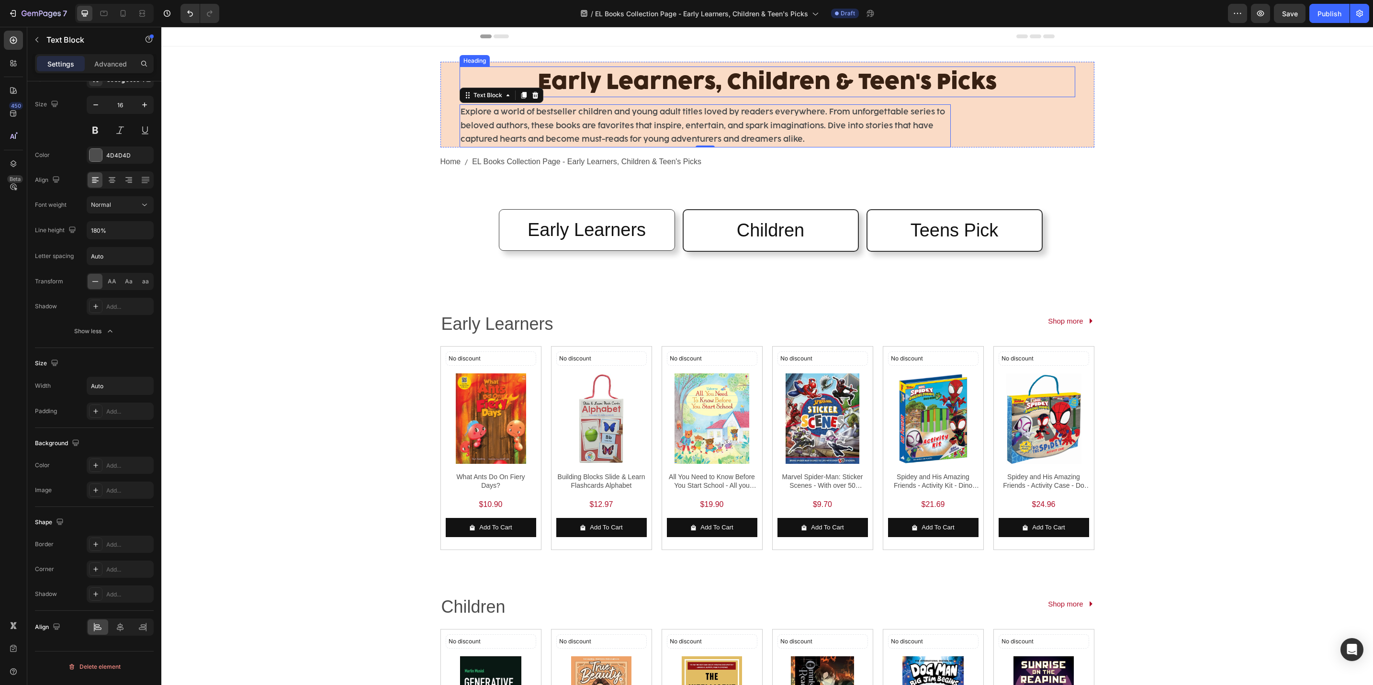
click at [543, 82] on span "Early Learners, Children & Teen's Picks" at bounding box center [767, 81] width 459 height 27
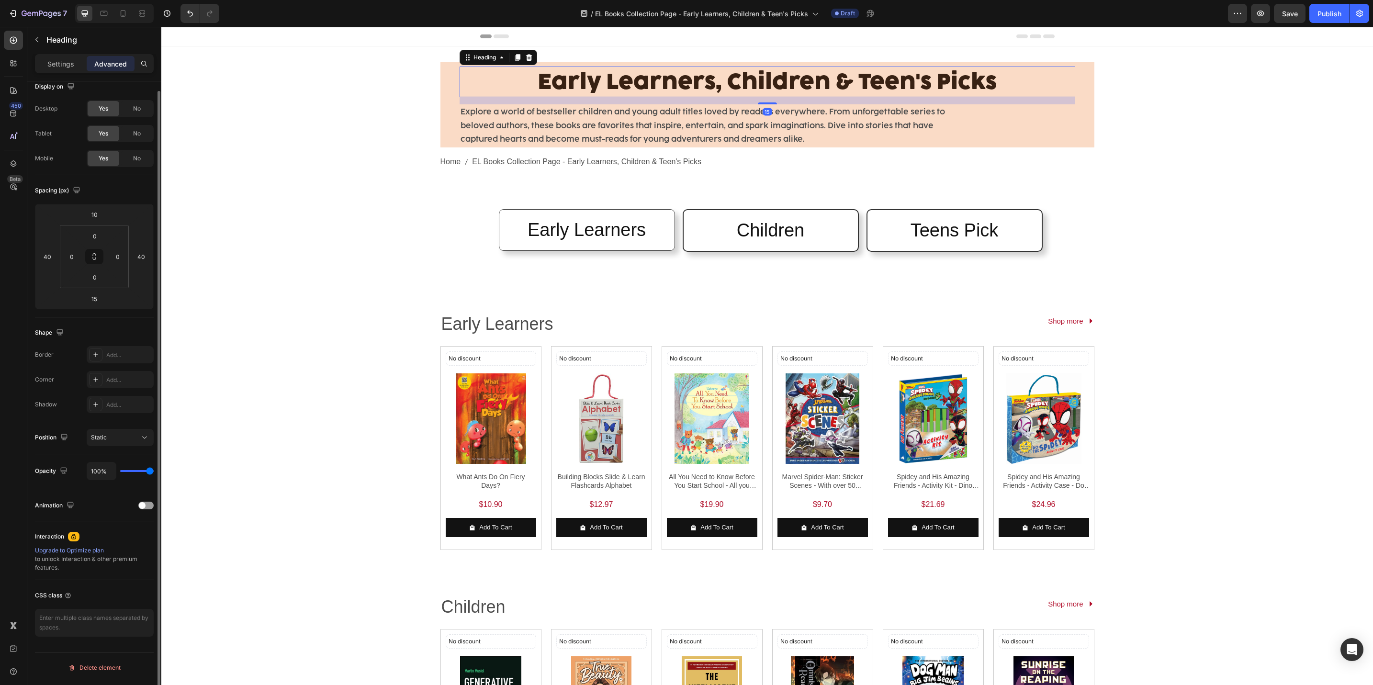
scroll to position [0, 0]
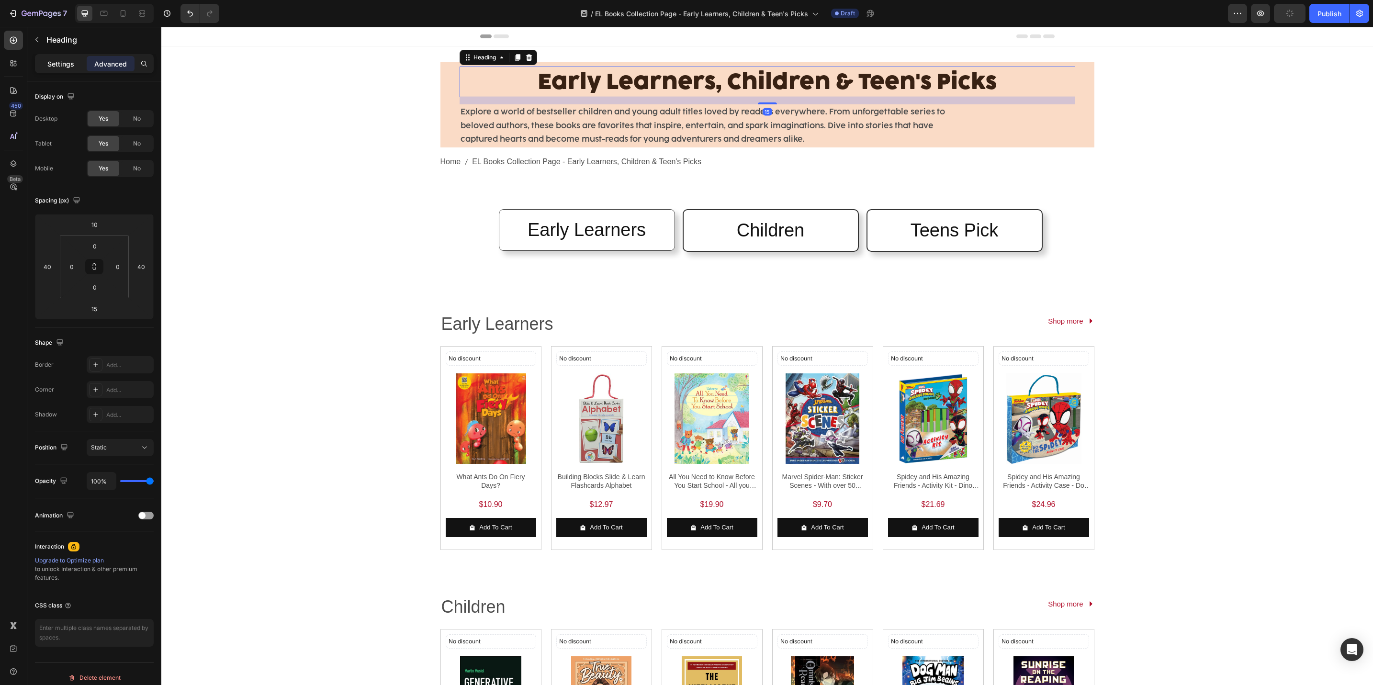
click at [62, 65] on p "Settings" at bounding box center [60, 64] width 27 height 10
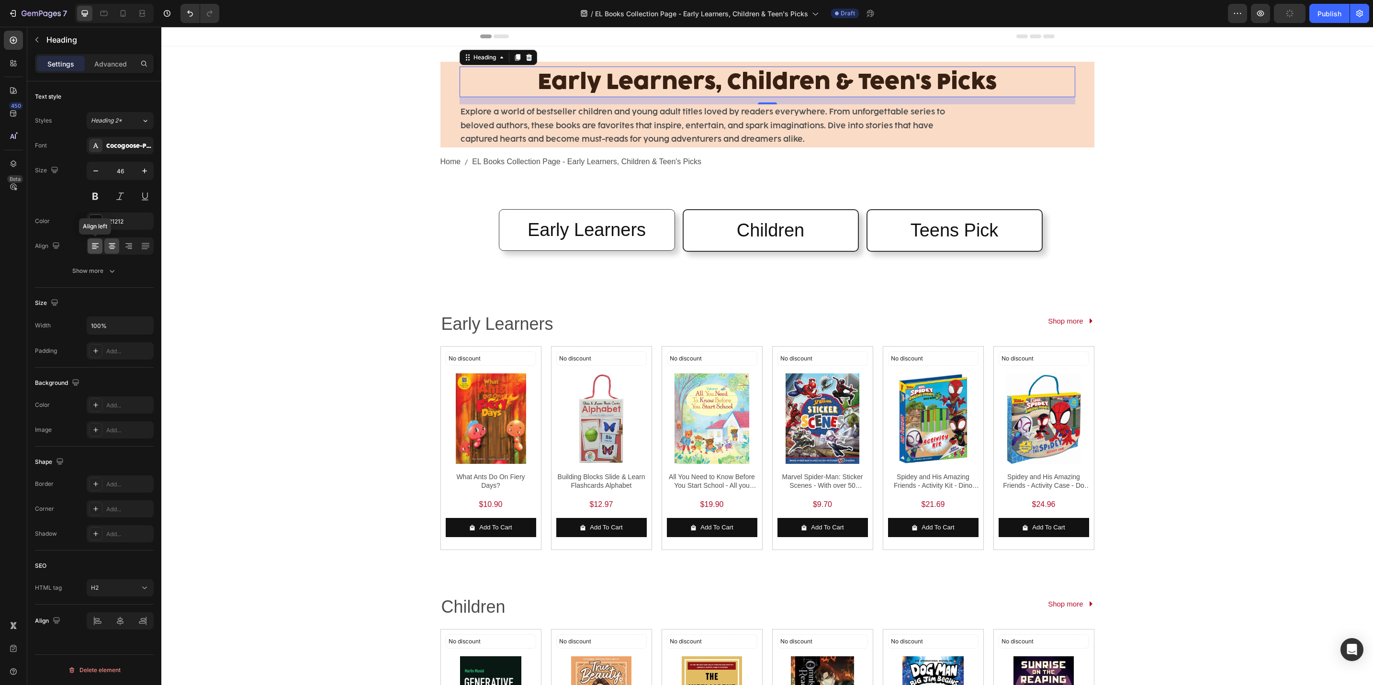
click at [99, 250] on icon at bounding box center [96, 246] width 10 height 10
click at [308, 239] on div "Early Learners, Children & Teen's Picks Heading 15 Explore a world of bestselle…" at bounding box center [767, 588] width 1212 height 1085
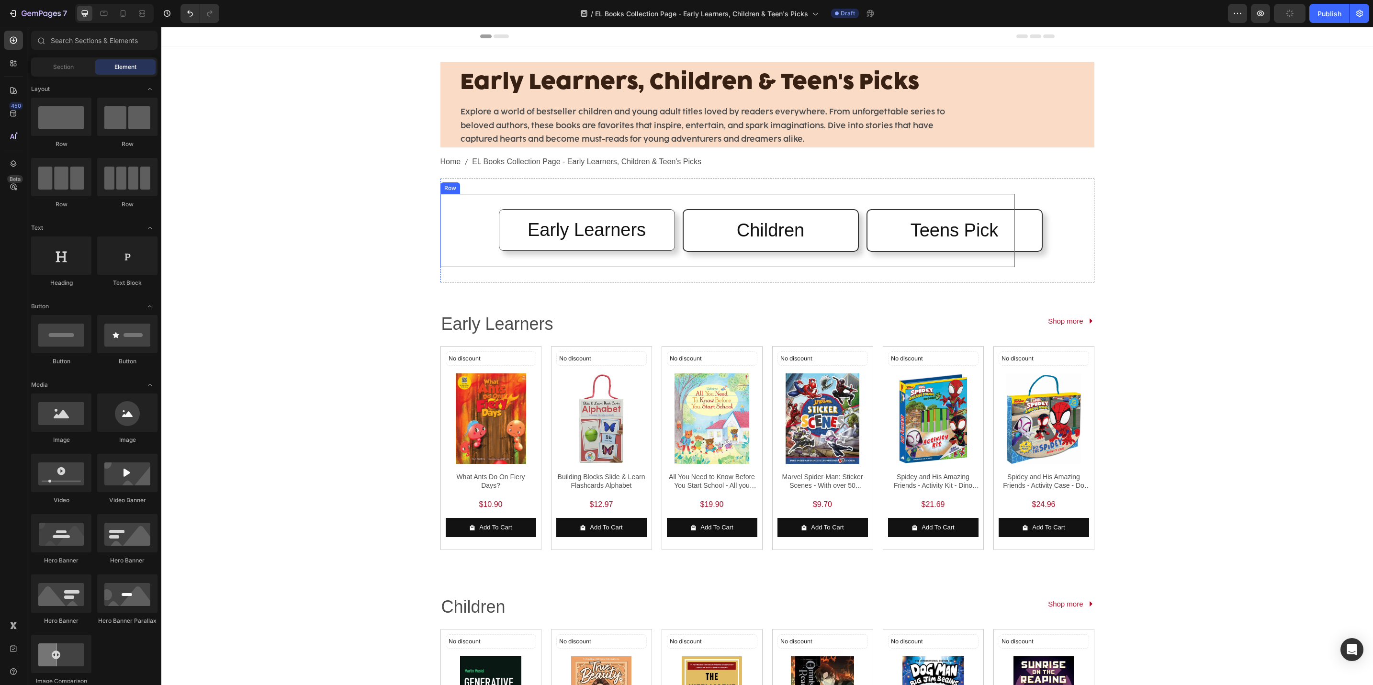
click at [463, 227] on div "Early Learners Heading Row Children Heading Row Teens Pick Heading Row Row" at bounding box center [727, 231] width 559 height 58
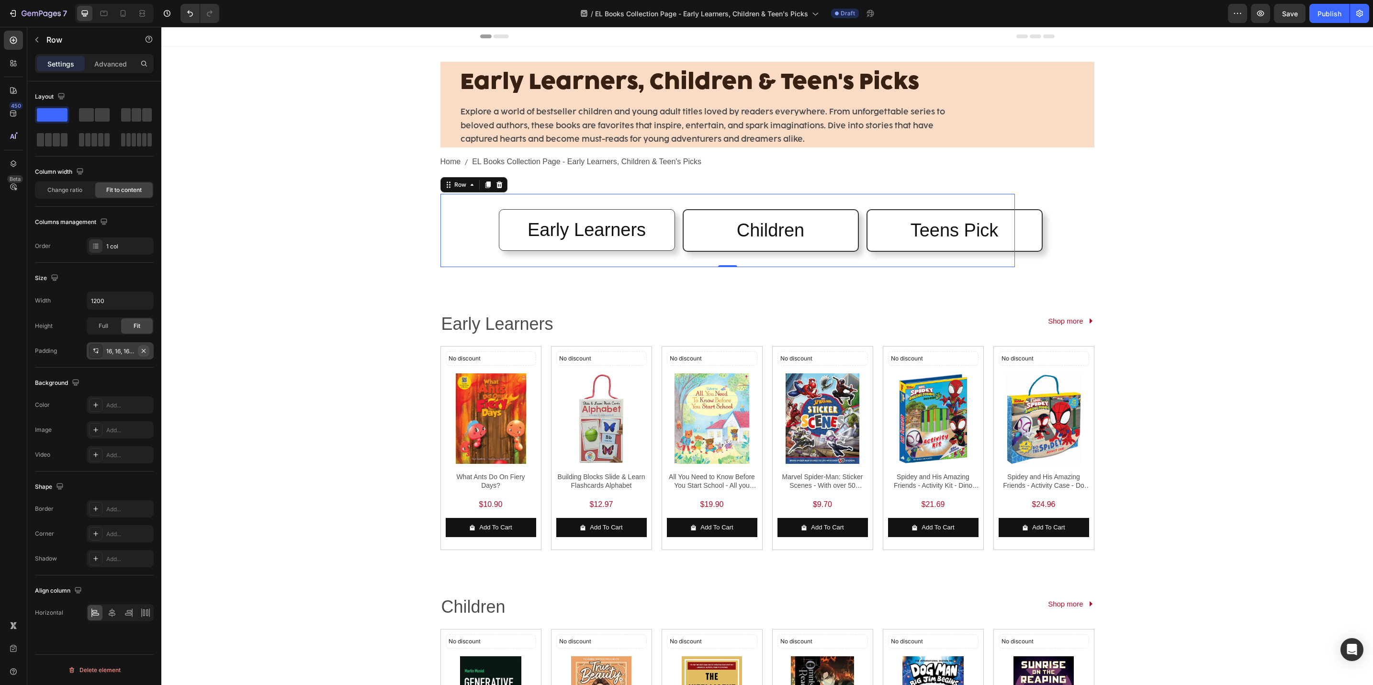
click at [147, 352] on icon "button" at bounding box center [144, 351] width 8 height 8
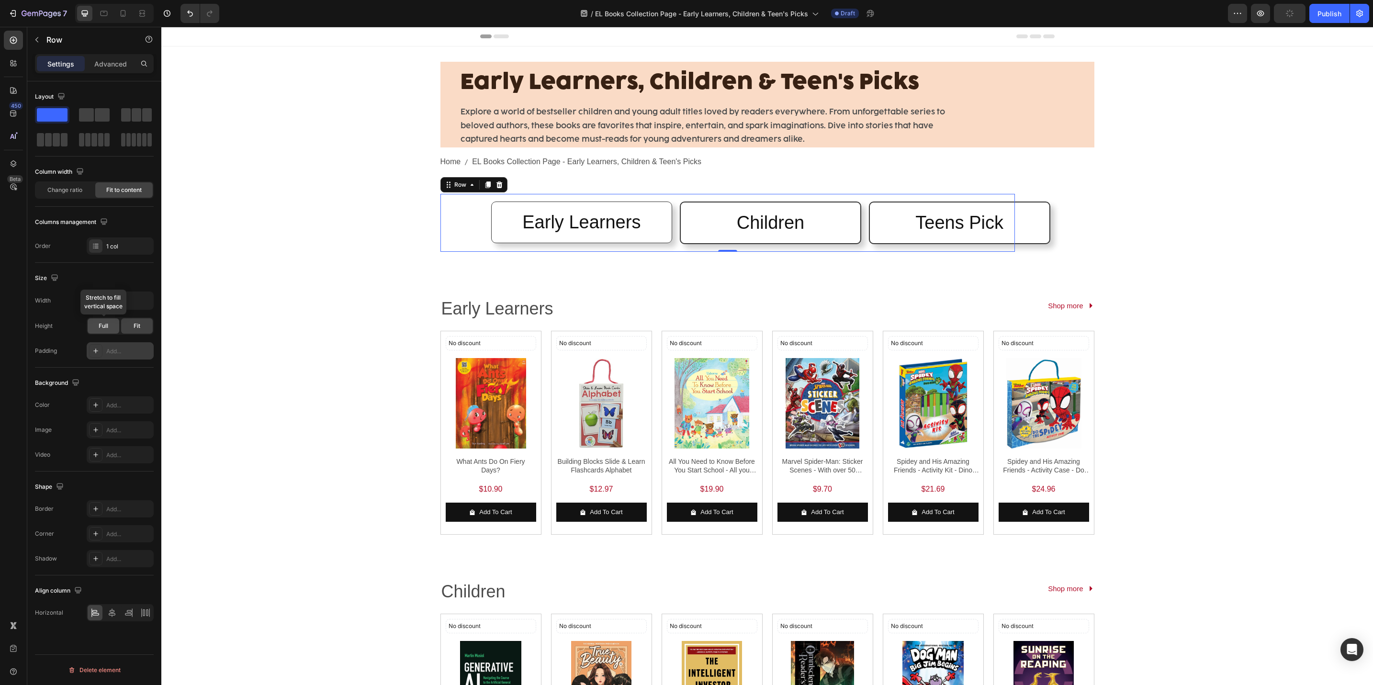
click at [107, 322] on div "Full" at bounding box center [104, 325] width 32 height 15
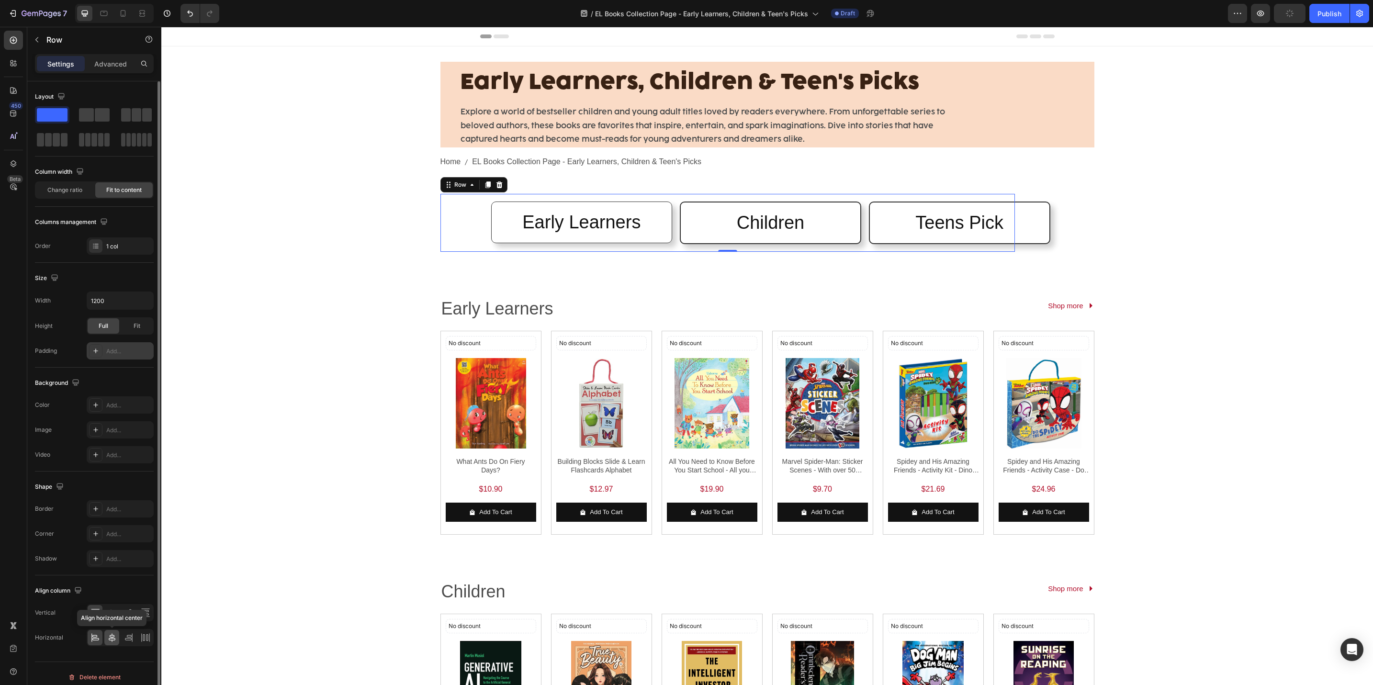
click at [113, 641] on icon at bounding box center [112, 638] width 7 height 9
click at [99, 642] on icon at bounding box center [96, 638] width 10 height 10
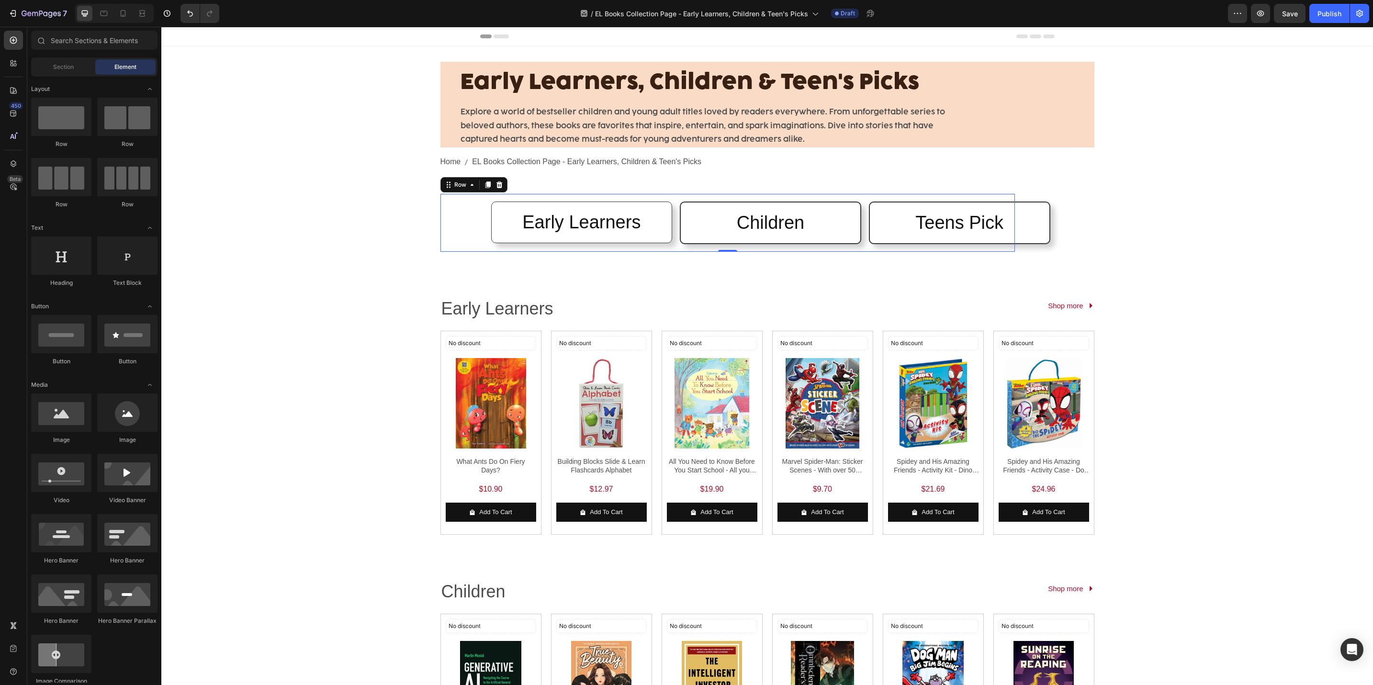
click at [394, 199] on div "Early Learners, Children & Teen's Picks Heading Explore a world of bestseller c…" at bounding box center [767, 580] width 1212 height 1069
click at [473, 215] on div "Early Learners Heading Row Children Heading Row Teens Pick Heading Row Row" at bounding box center [728, 223] width 575 height 58
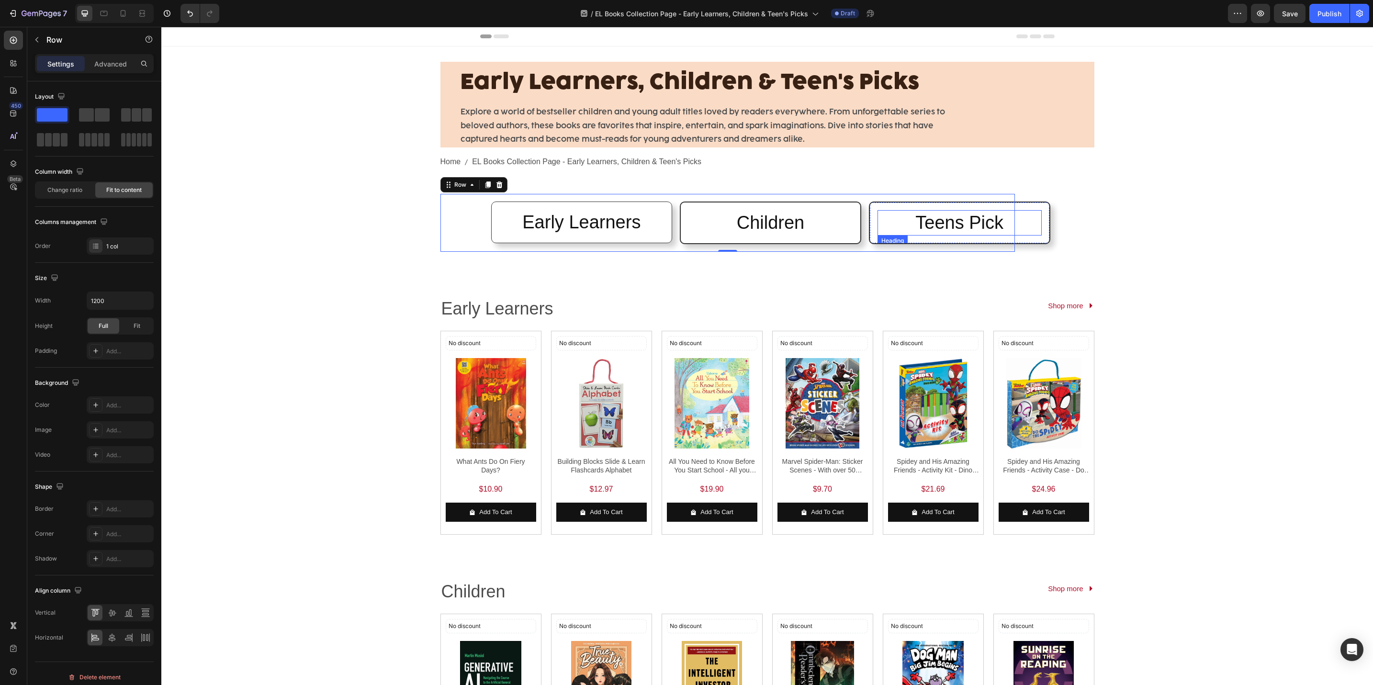
click at [1028, 235] on h2 "Teens Pick" at bounding box center [960, 222] width 164 height 25
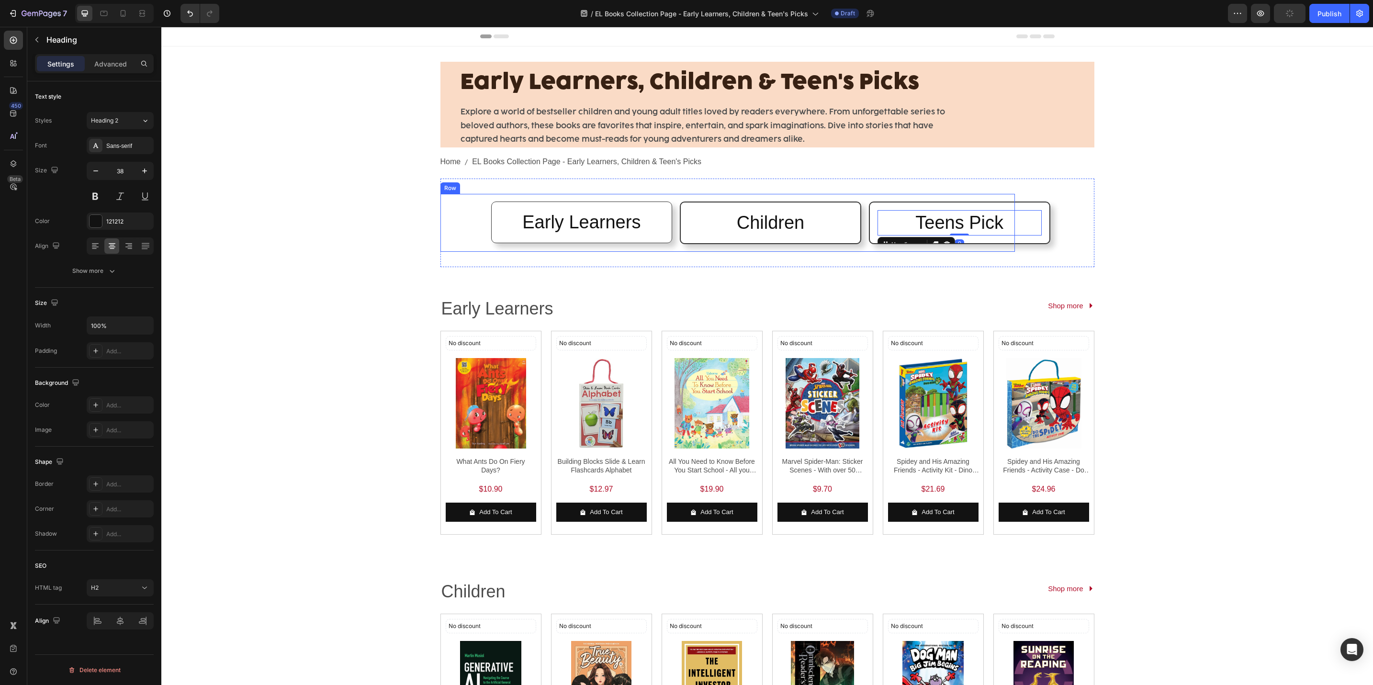
click at [450, 229] on div "Early Learners Heading Row Children Heading Row Teens Pick Heading 0 Row Row" at bounding box center [728, 223] width 575 height 58
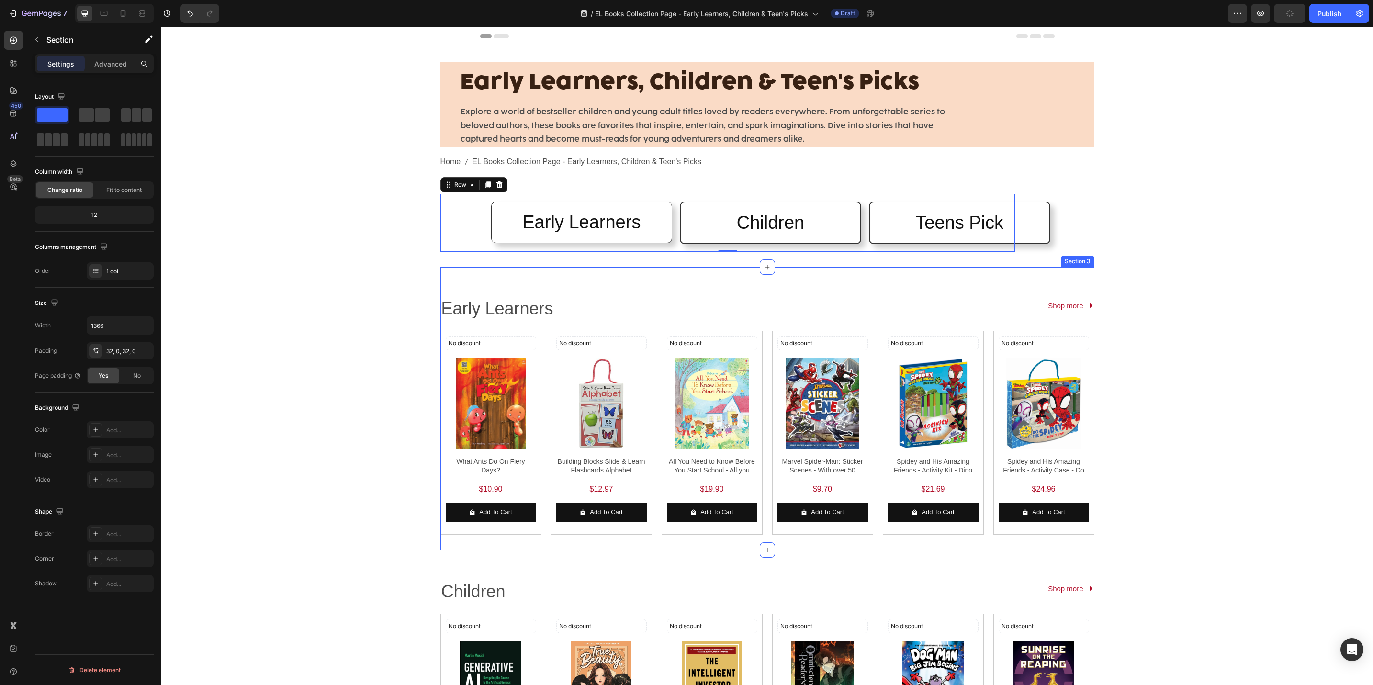
click at [577, 281] on div "Early Learners Text Block Shop more Button Row No discount Not be displayed whe…" at bounding box center [768, 408] width 654 height 283
click at [764, 263] on icon at bounding box center [768, 267] width 8 height 8
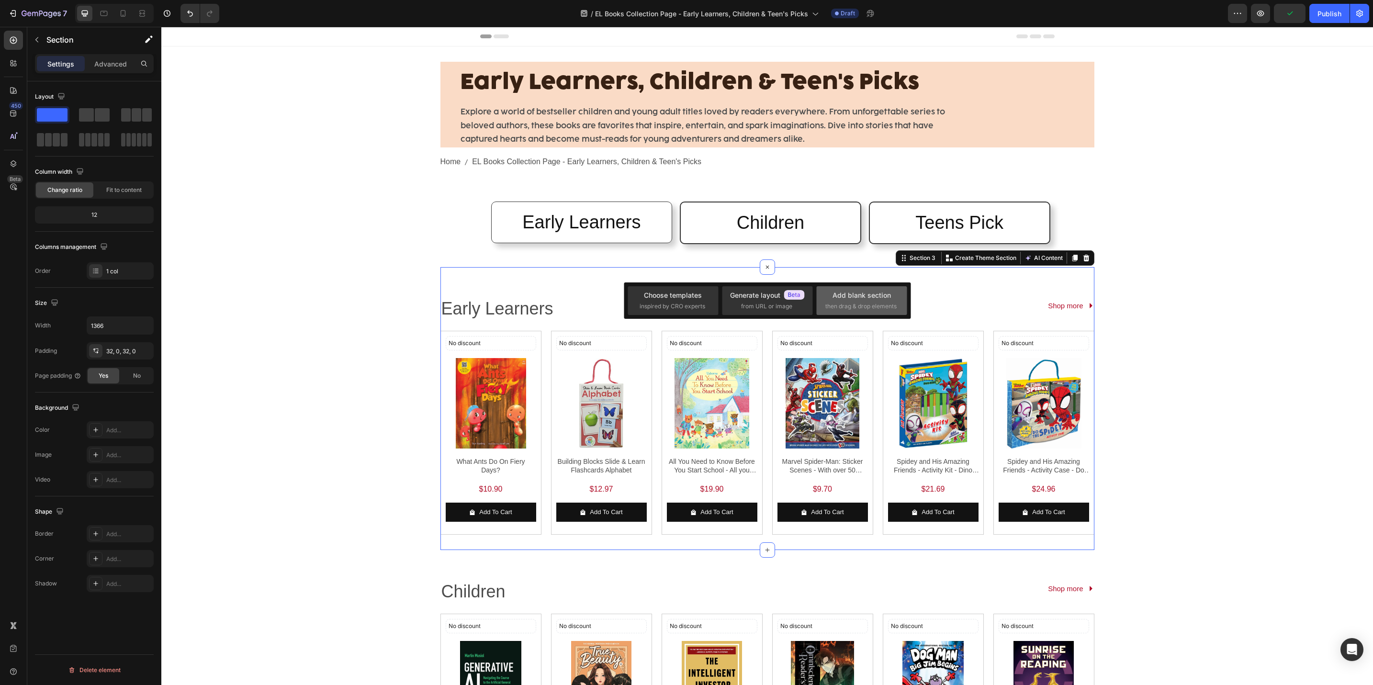
click at [843, 294] on div "Add blank section" at bounding box center [862, 295] width 58 height 10
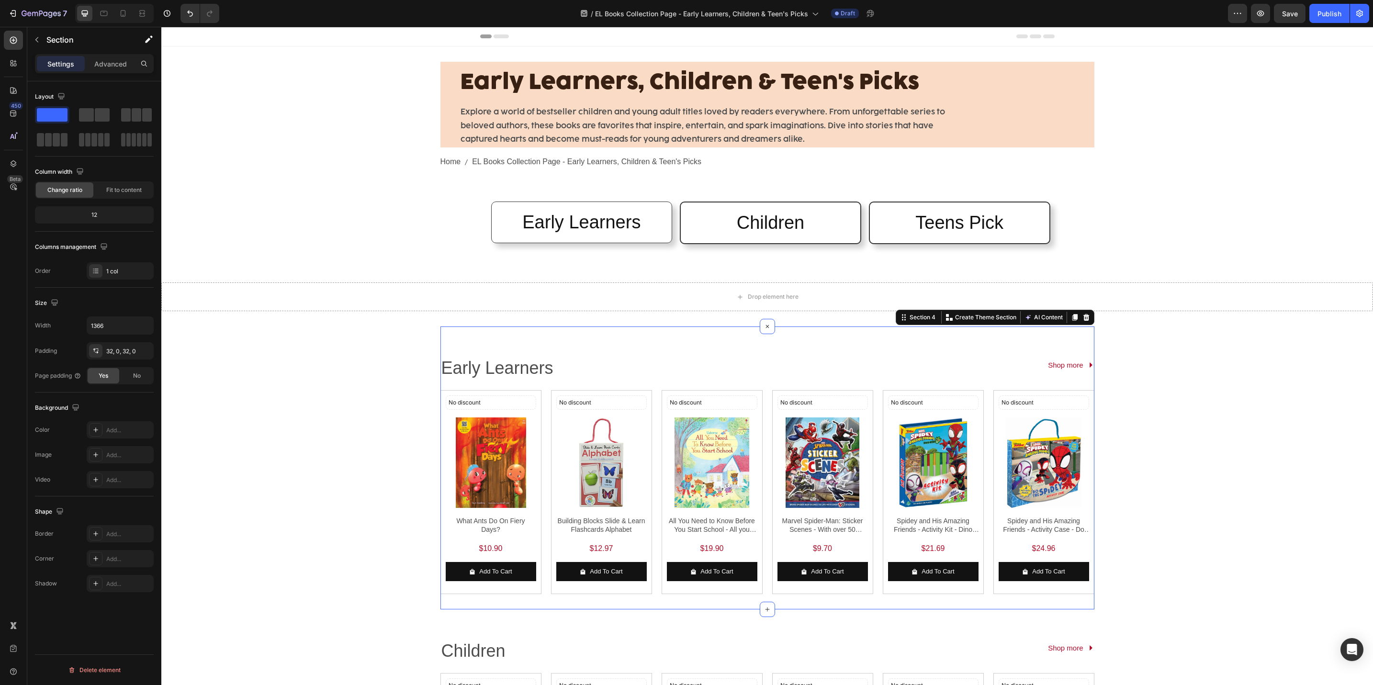
drag, startPoint x: 69, startPoint y: 40, endPoint x: -44, endPoint y: 185, distance: 184.2
click at [0, 0] on html "7 Version history / EL Books Collection Page - Early Learners, Children & Teen'…" at bounding box center [686, 0] width 1373 height 0
click at [59, 51] on div "Section" at bounding box center [77, 39] width 100 height 25
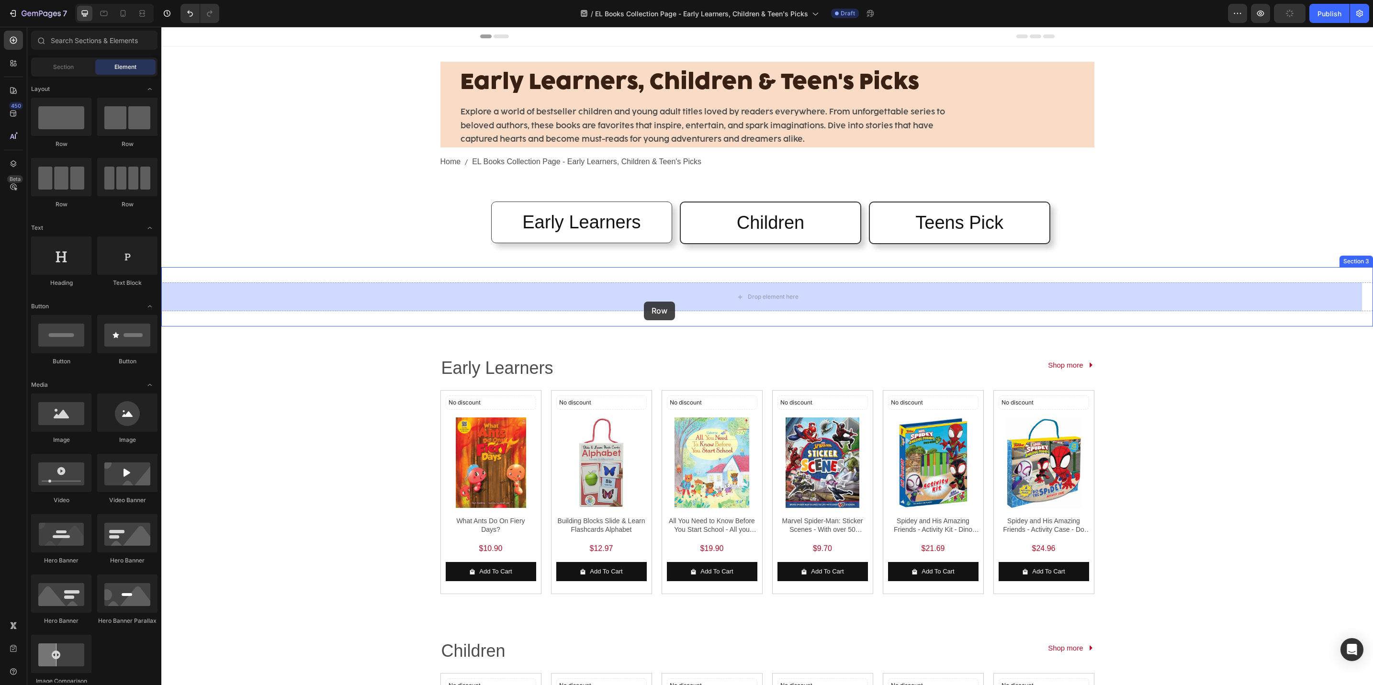
drag, startPoint x: 213, startPoint y: 141, endPoint x: 644, endPoint y: 302, distance: 460.1
drag, startPoint x: 234, startPoint y: 211, endPoint x: 646, endPoint y: 305, distance: 422.5
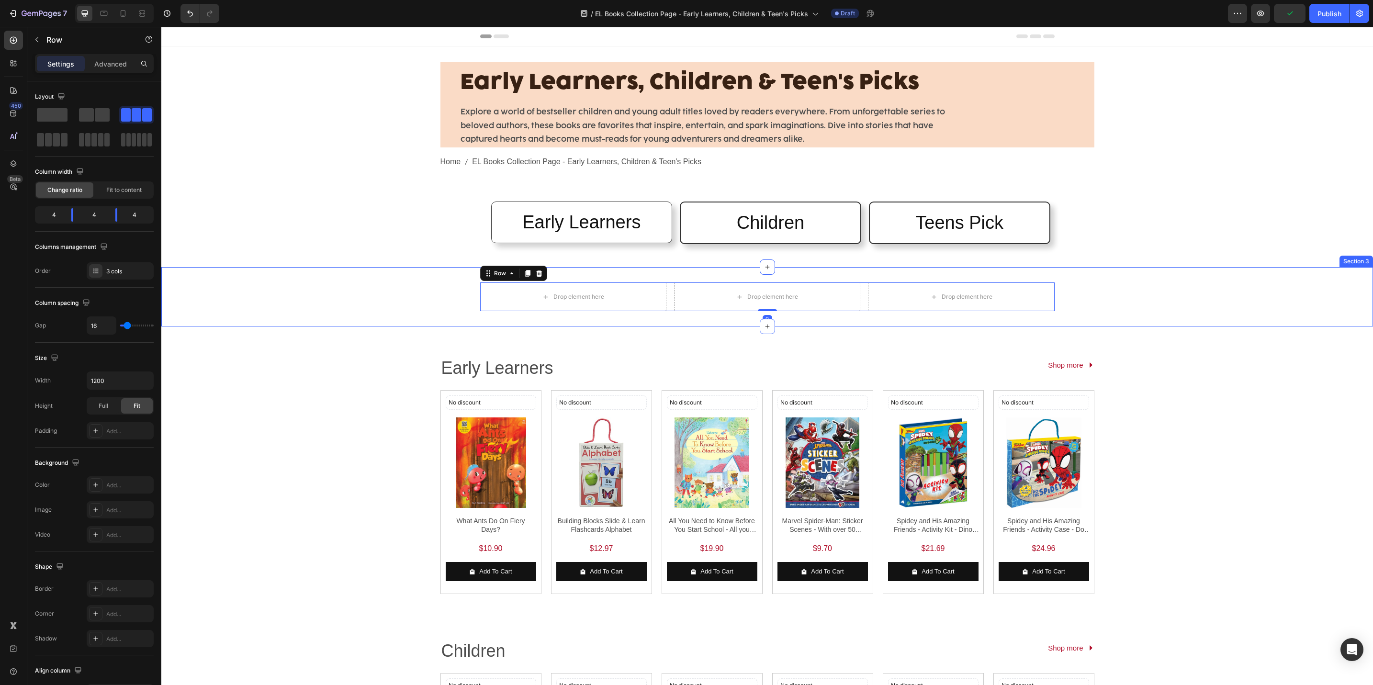
click at [335, 284] on div "Drop element here Drop element here Drop element here Row 0" at bounding box center [767, 297] width 1212 height 29
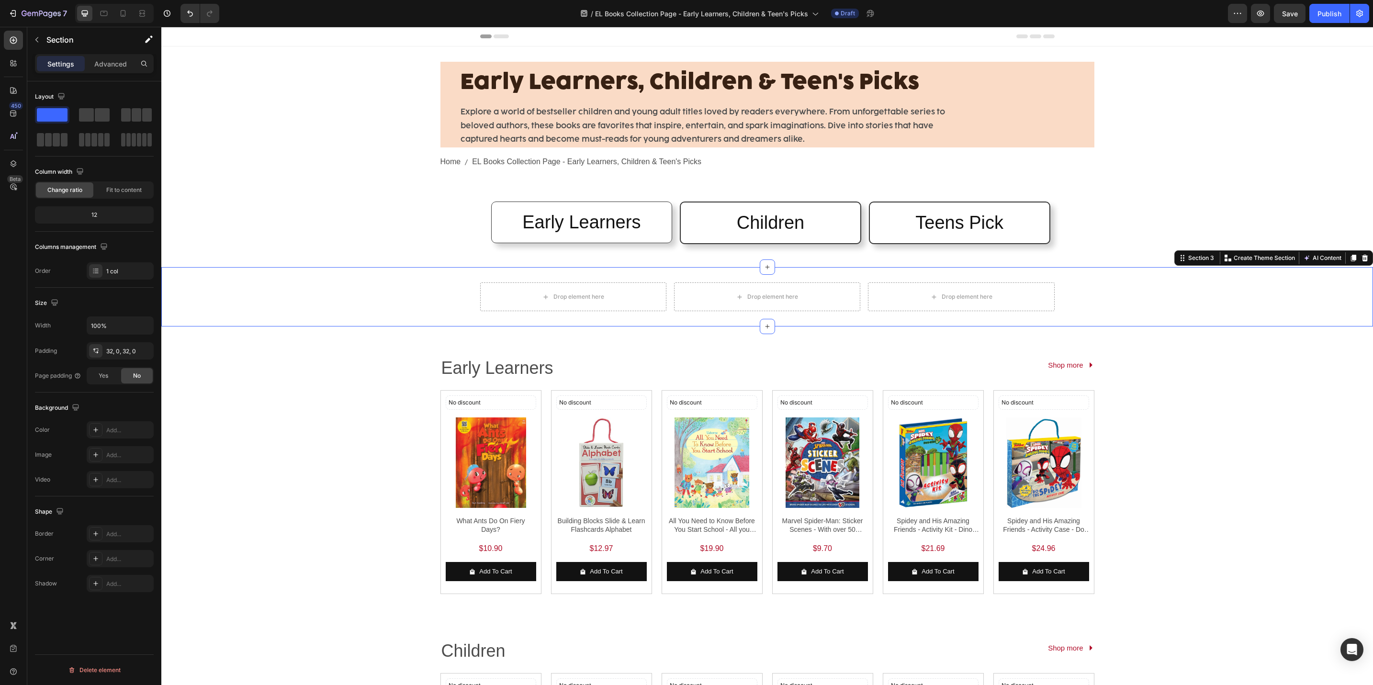
click at [447, 298] on div "Drop element here Drop element here Drop element here Row" at bounding box center [767, 297] width 1212 height 29
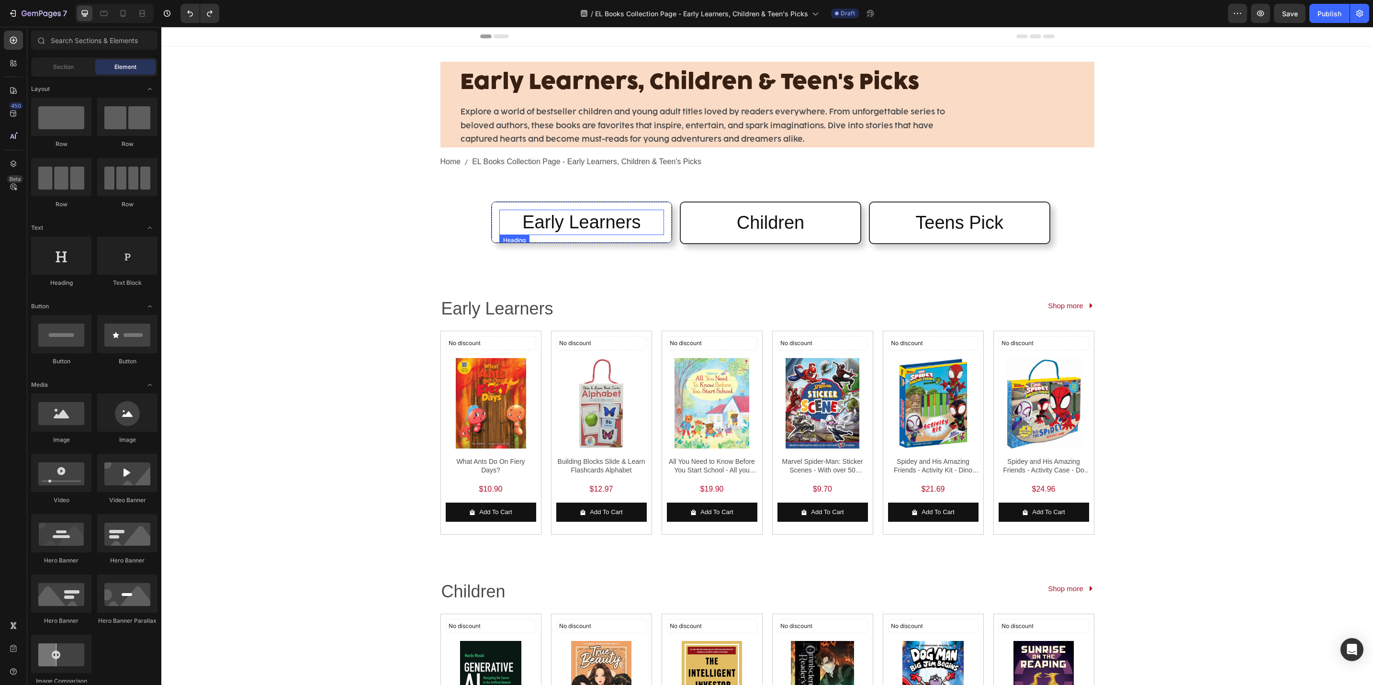
click at [619, 233] on h2 "Early Learners" at bounding box center [581, 222] width 165 height 25
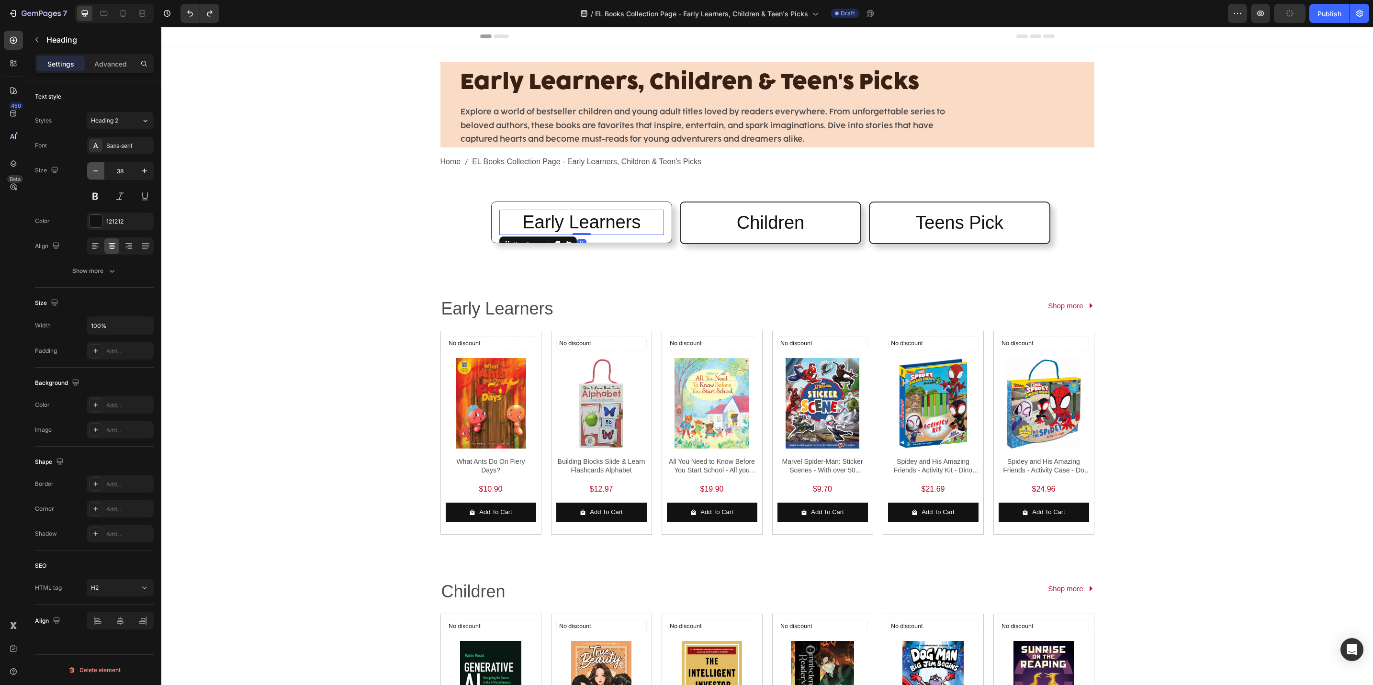
click at [91, 165] on button "button" at bounding box center [95, 170] width 17 height 17
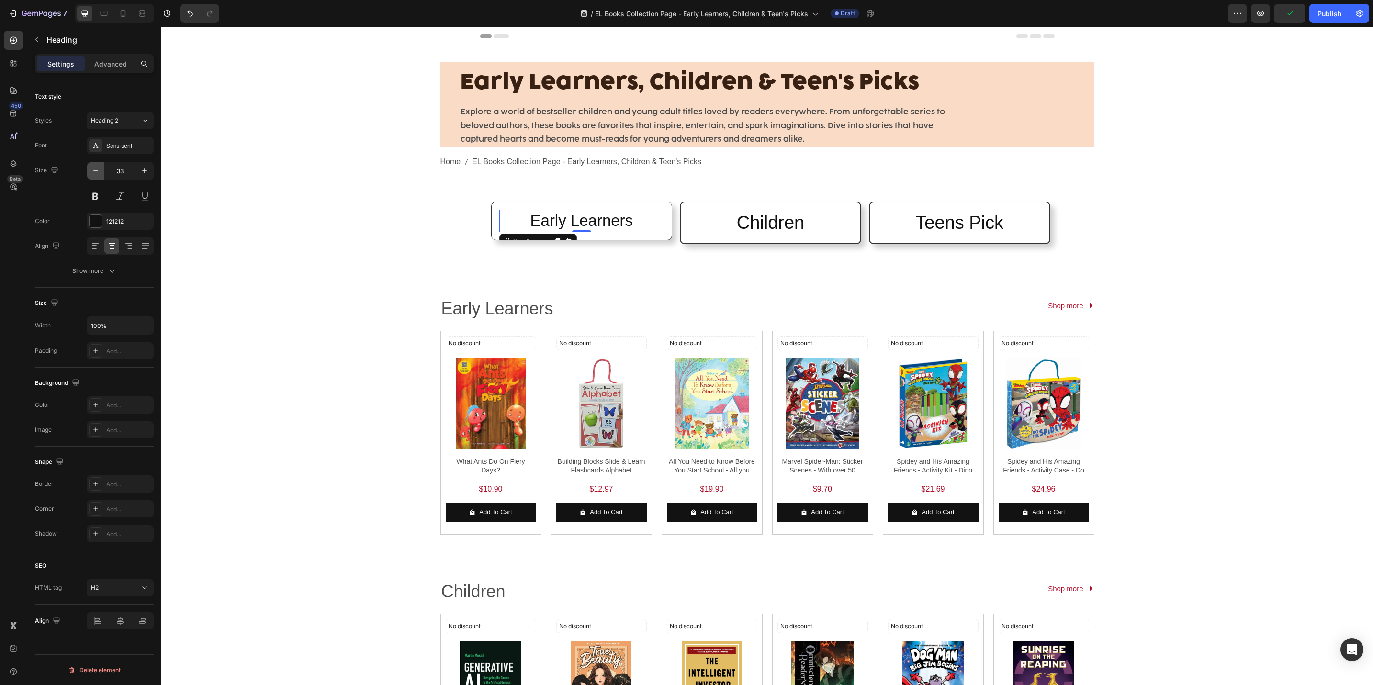
click at [91, 165] on button "button" at bounding box center [95, 170] width 17 height 17
type input "32"
click at [710, 223] on h2 "Children" at bounding box center [771, 222] width 164 height 25
click at [101, 176] on button "button" at bounding box center [95, 170] width 17 height 17
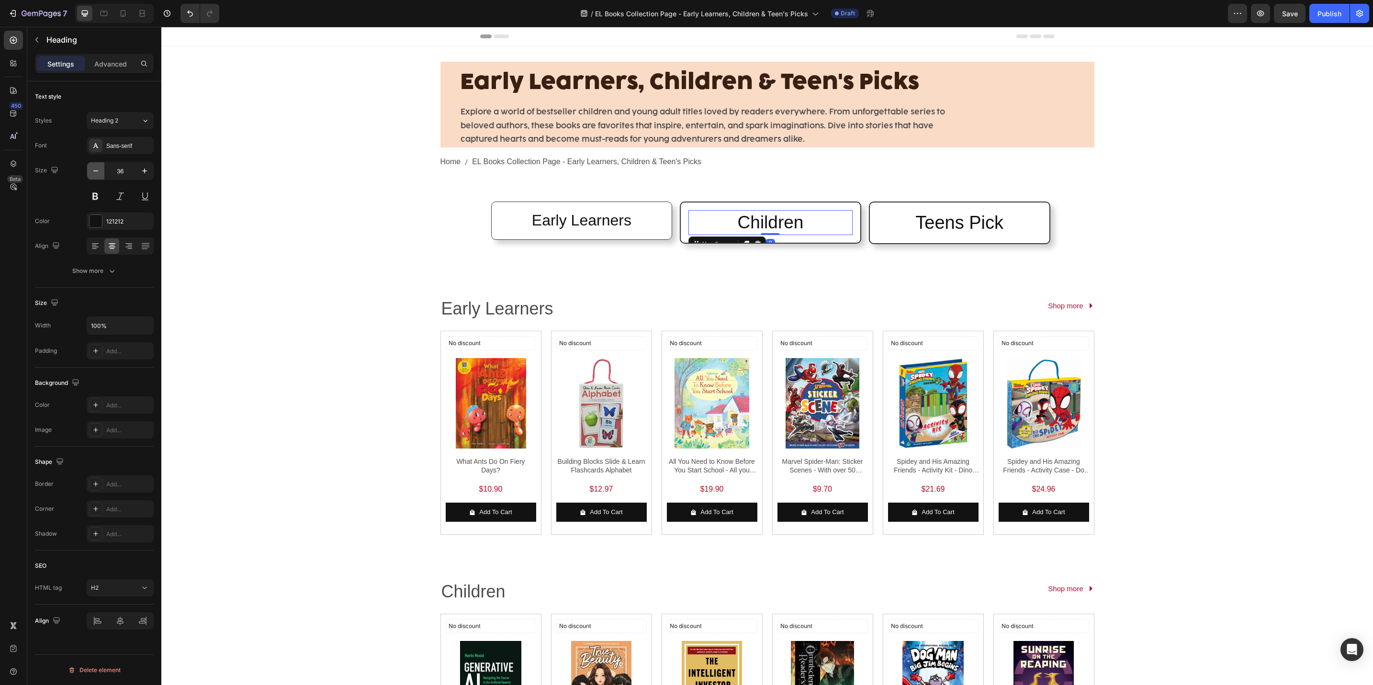
click at [101, 176] on button "button" at bounding box center [95, 170] width 17 height 17
type input "32"
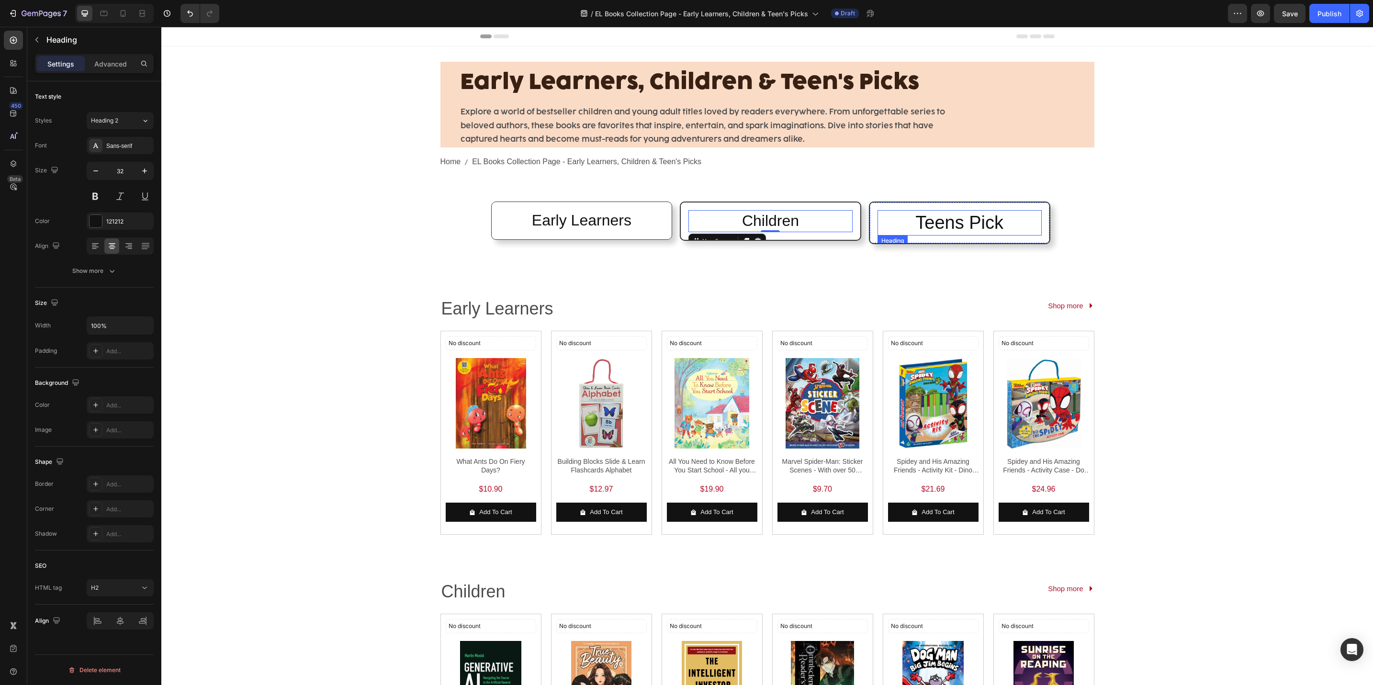
click at [975, 221] on h2 "Teens Pick" at bounding box center [960, 222] width 164 height 25
click at [99, 173] on icon "button" at bounding box center [96, 171] width 10 height 10
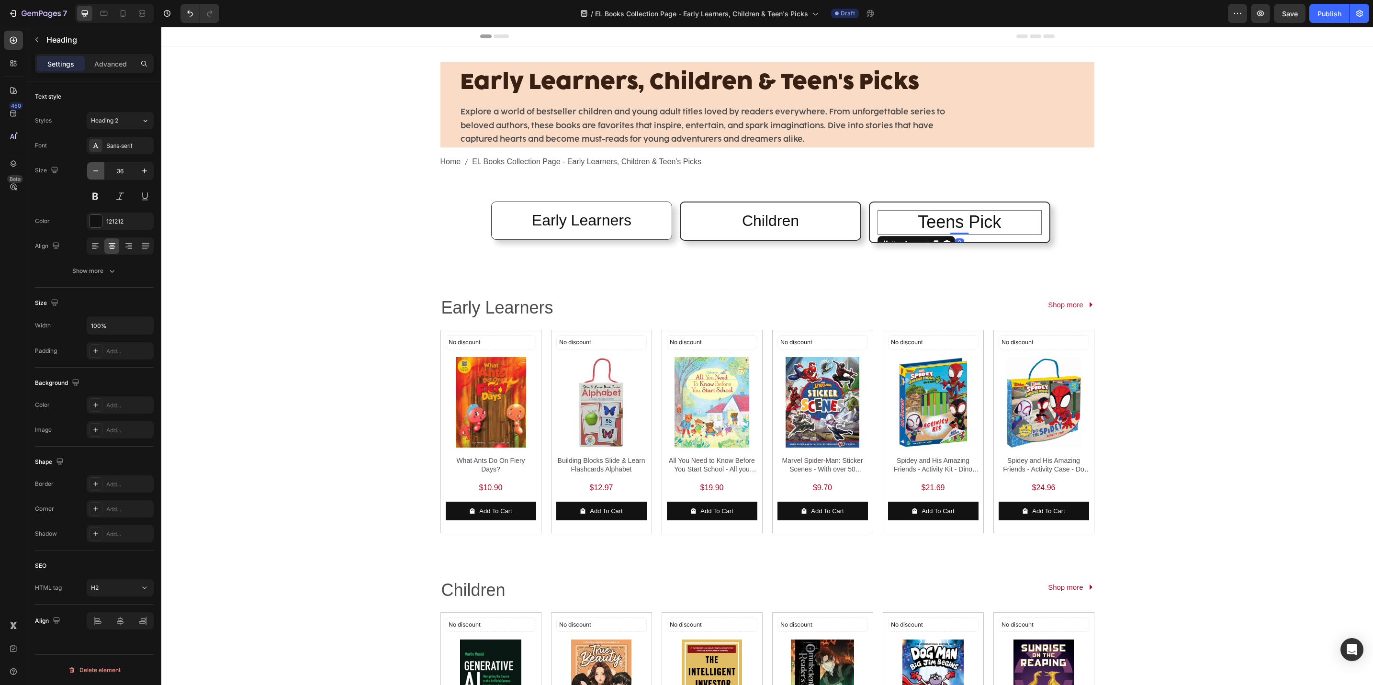
click at [99, 173] on icon "button" at bounding box center [96, 171] width 10 height 10
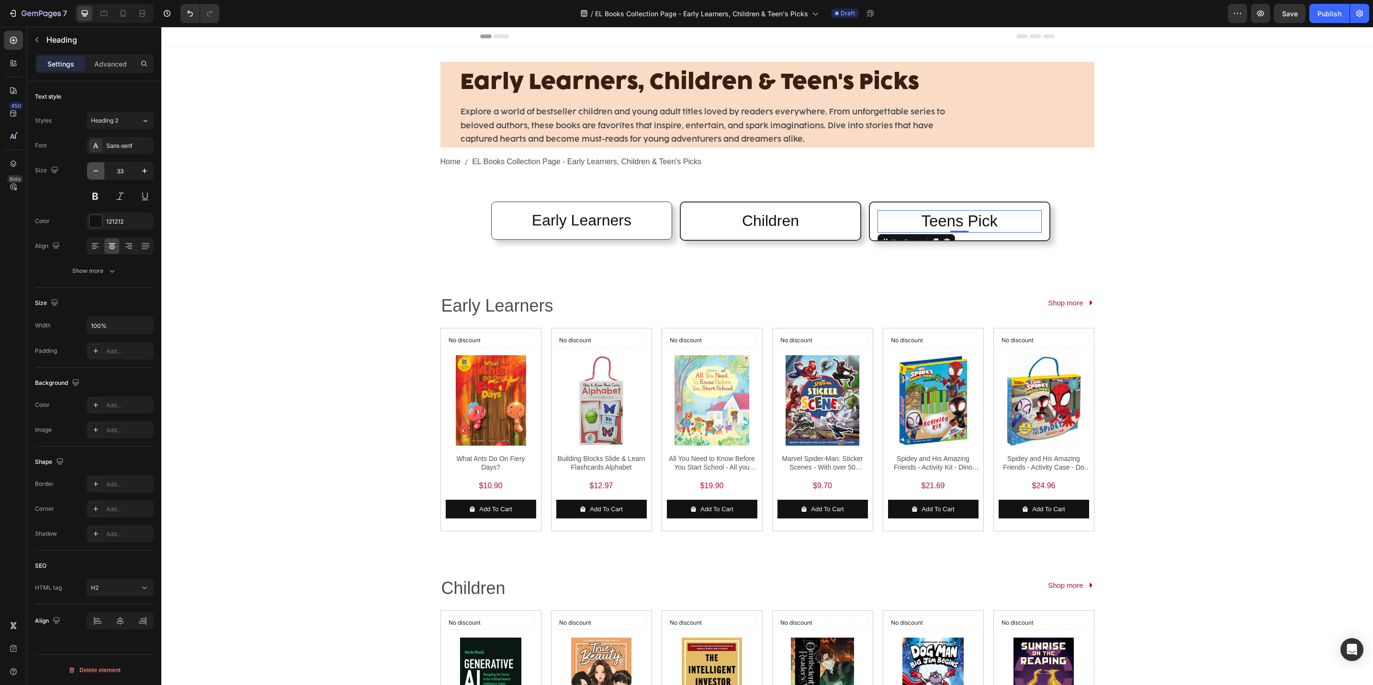
click at [99, 173] on icon "button" at bounding box center [96, 171] width 10 height 10
type input "32"
click at [345, 235] on div "Early Learners, Children & Teen's Picks Heading Explore a world of bestseller c…" at bounding box center [767, 579] width 1212 height 1066
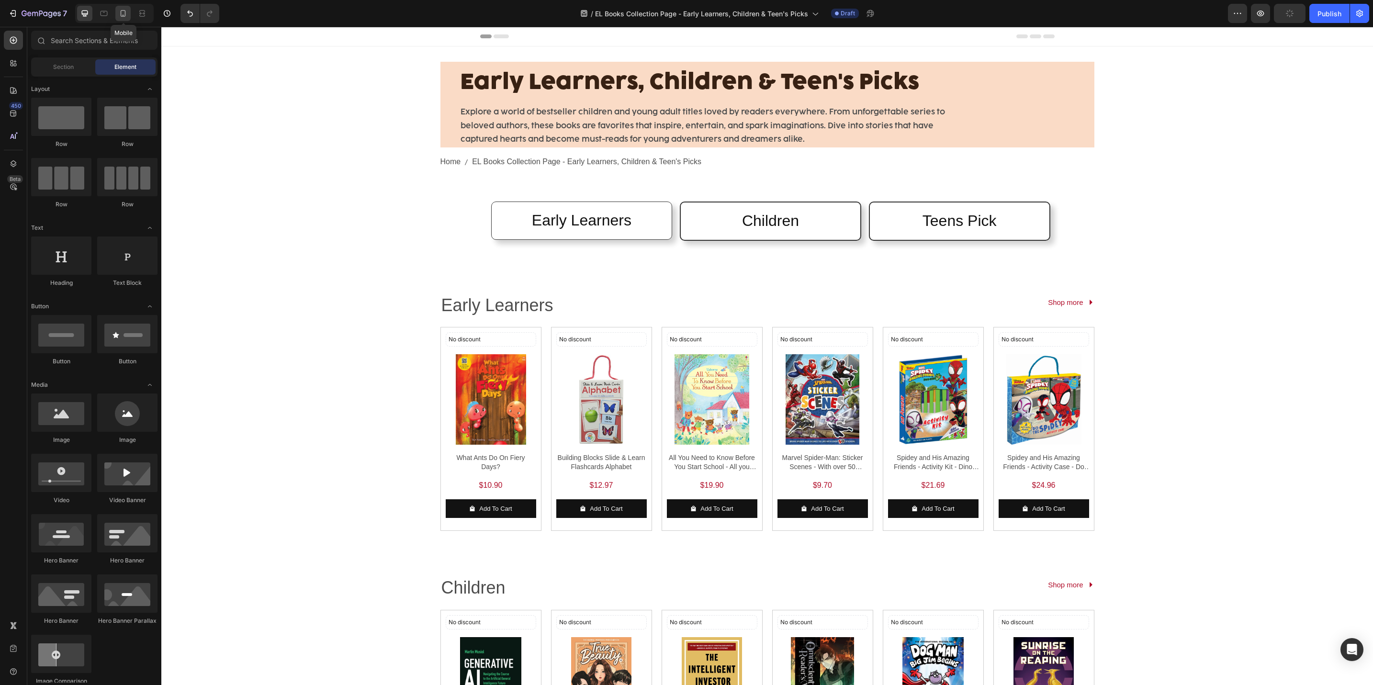
click at [121, 13] on icon at bounding box center [123, 13] width 5 height 7
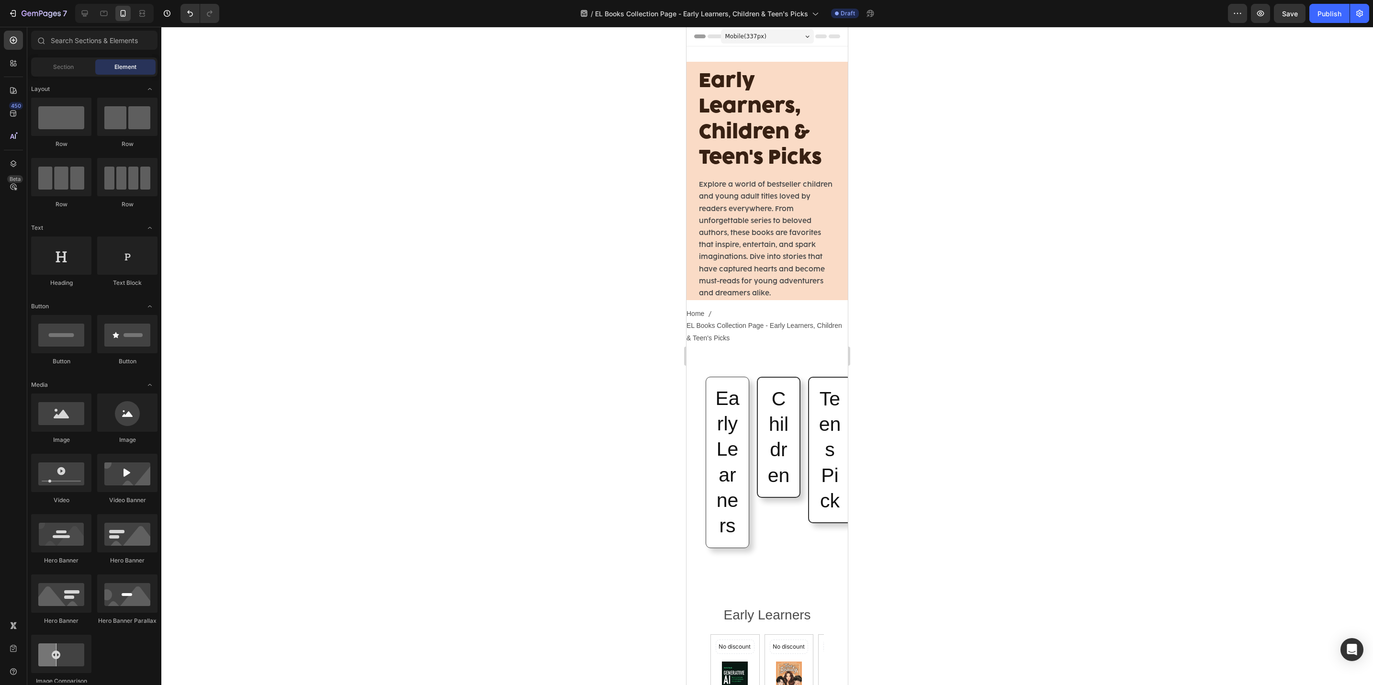
click at [69, 75] on div "Section Element" at bounding box center [94, 66] width 126 height 19
click at [68, 72] on div "Section" at bounding box center [63, 66] width 60 height 15
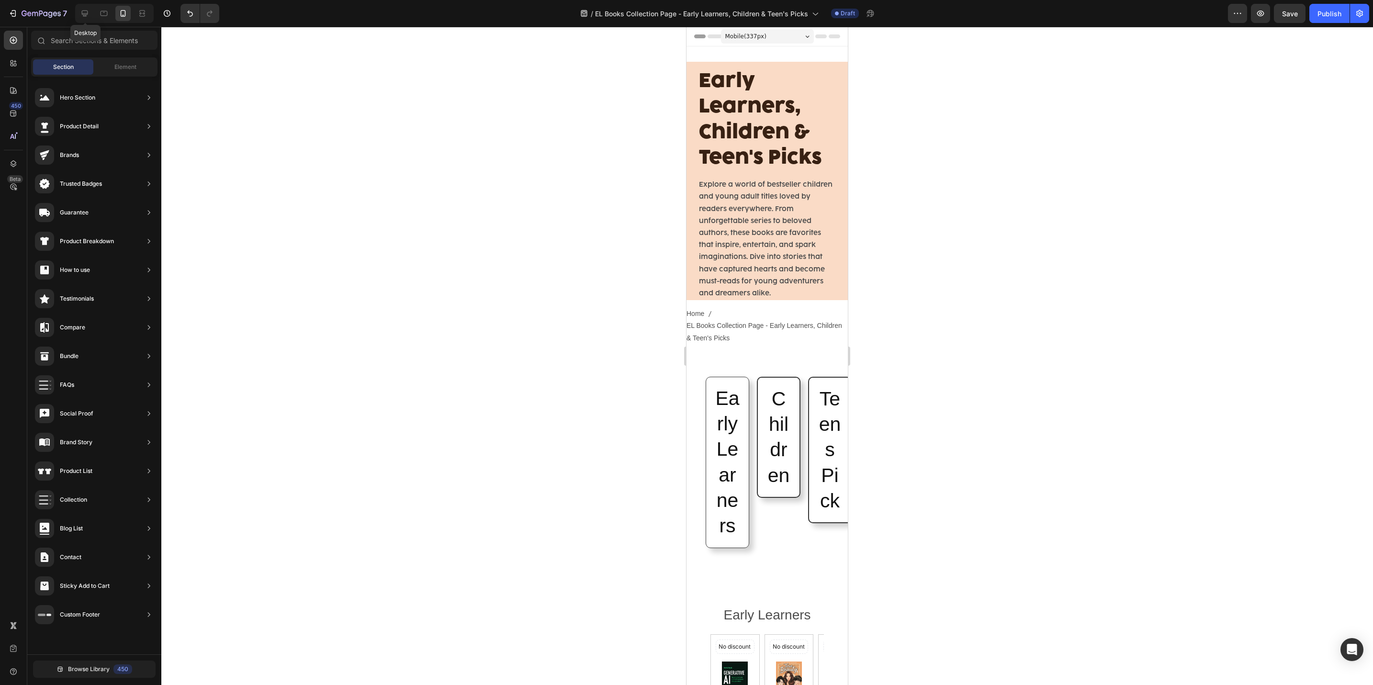
click at [96, 21] on div at bounding box center [103, 13] width 15 height 15
click at [88, 19] on div at bounding box center [84, 13] width 15 height 15
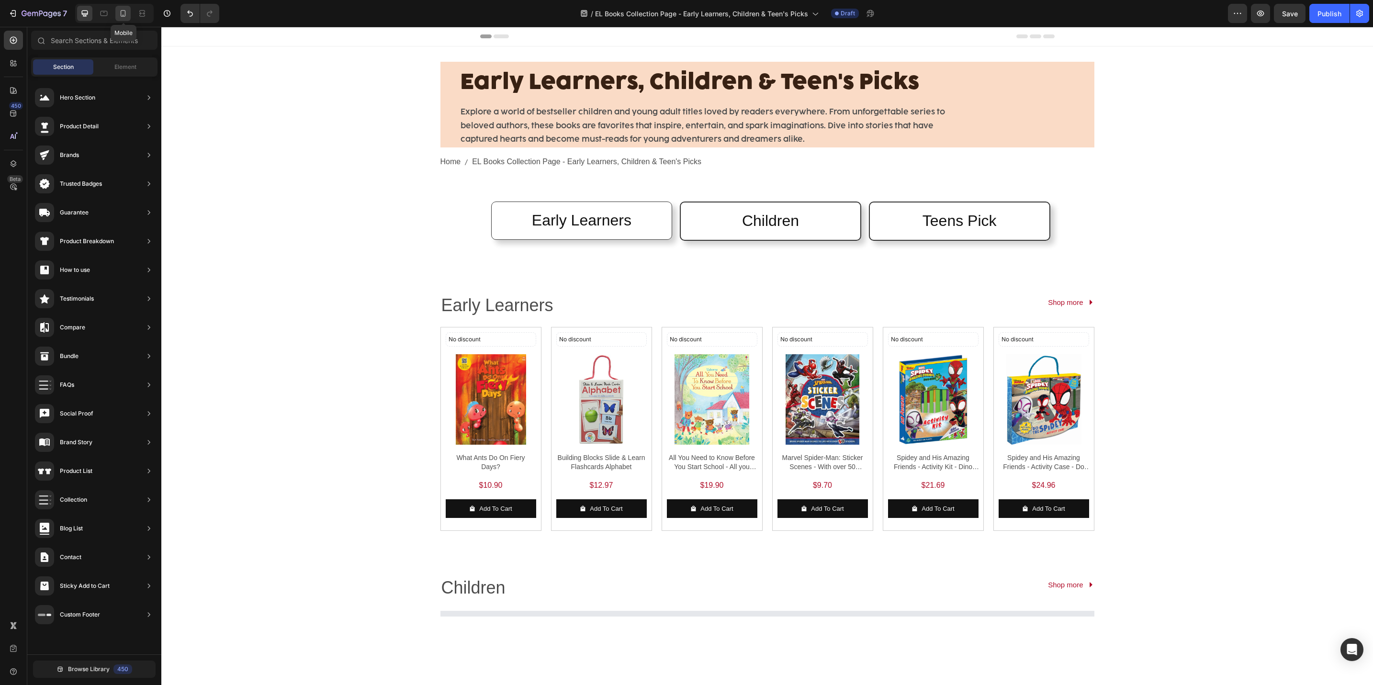
click at [129, 17] on div at bounding box center [122, 13] width 15 height 15
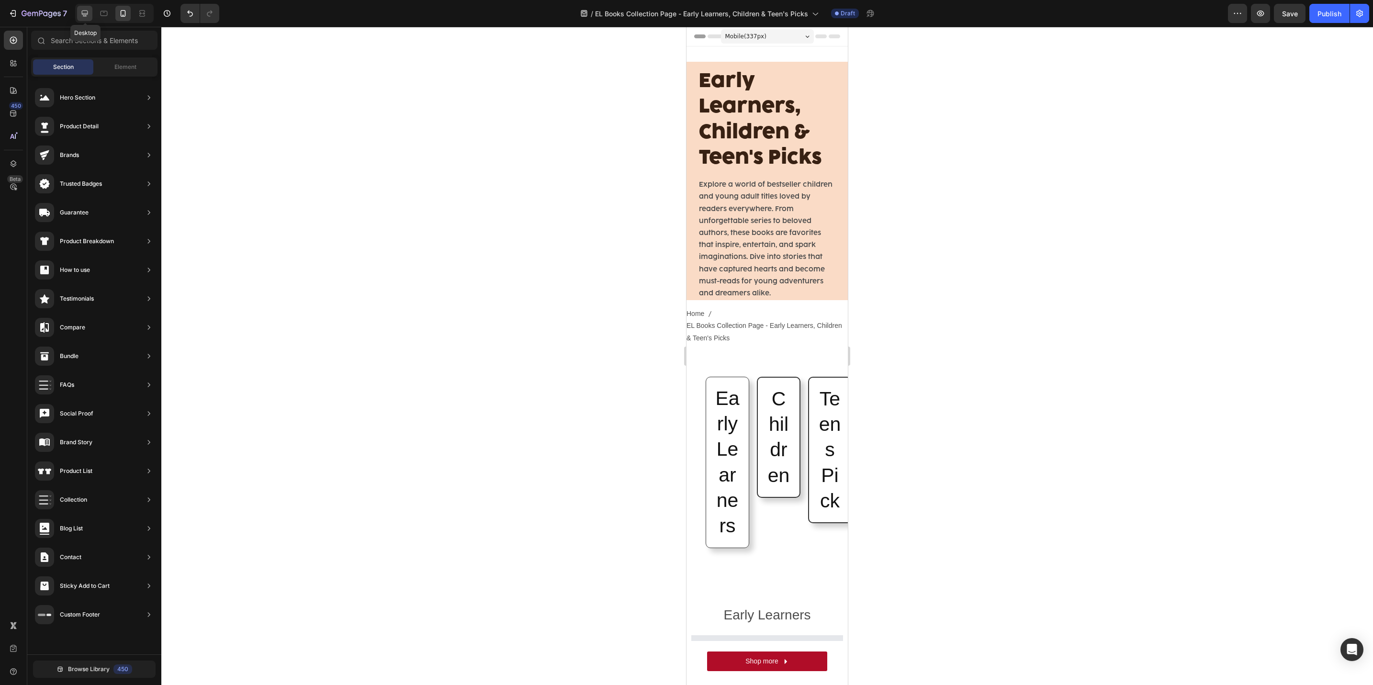
click at [84, 13] on icon at bounding box center [85, 14] width 6 height 6
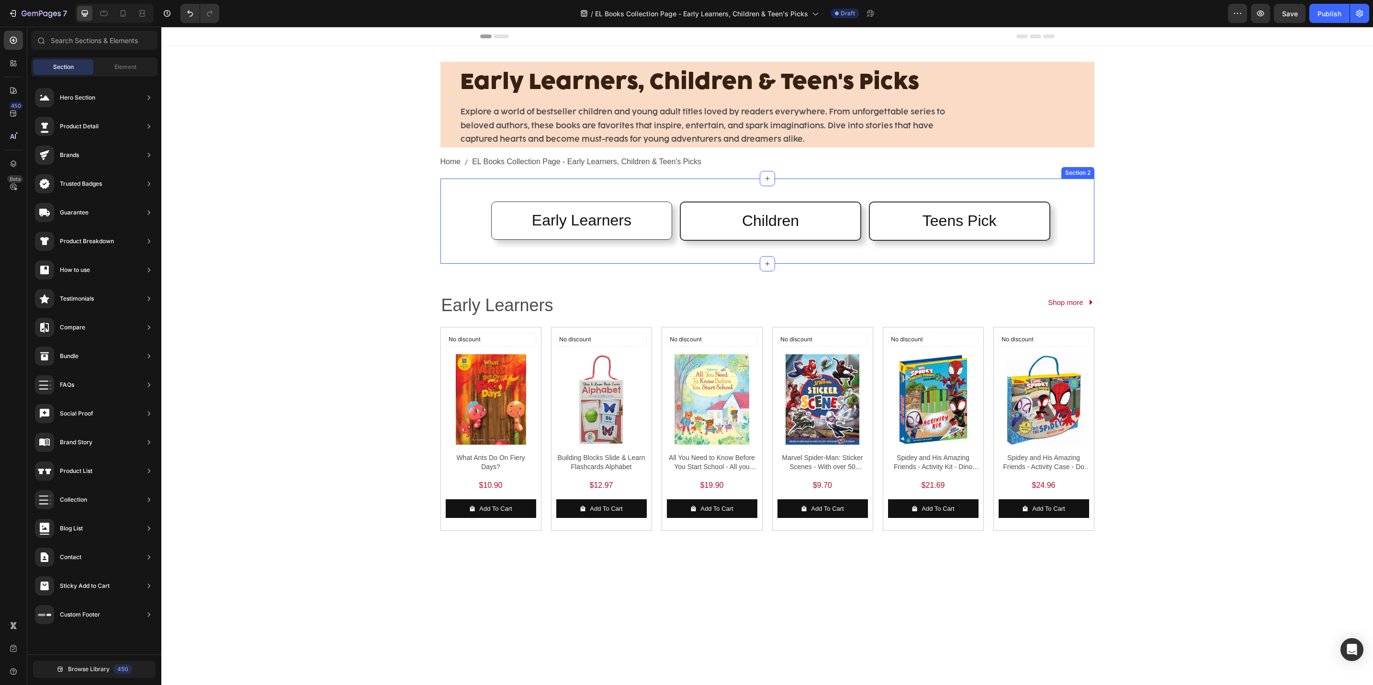
click at [486, 187] on div "Early Learners Heading Row Children Heading Row Teens Pick Heading Row Row Row …" at bounding box center [768, 221] width 654 height 85
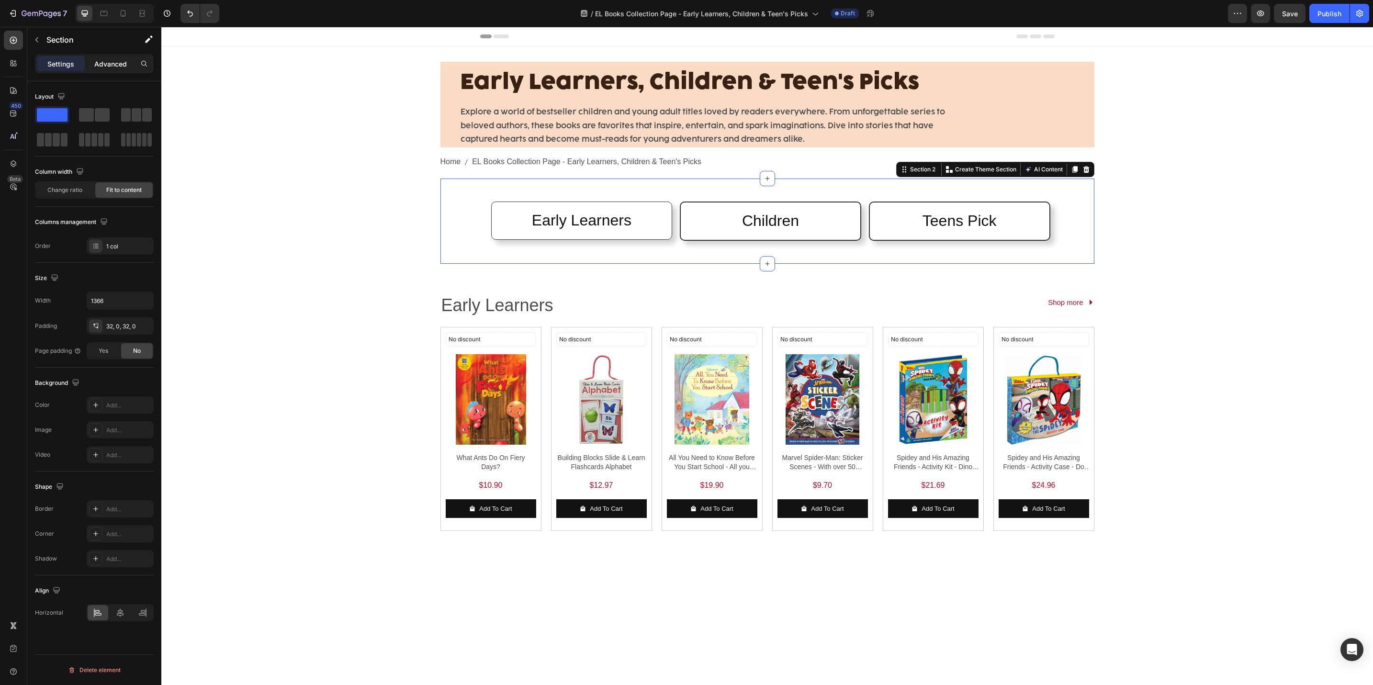
click at [118, 68] on p "Advanced" at bounding box center [110, 64] width 33 height 10
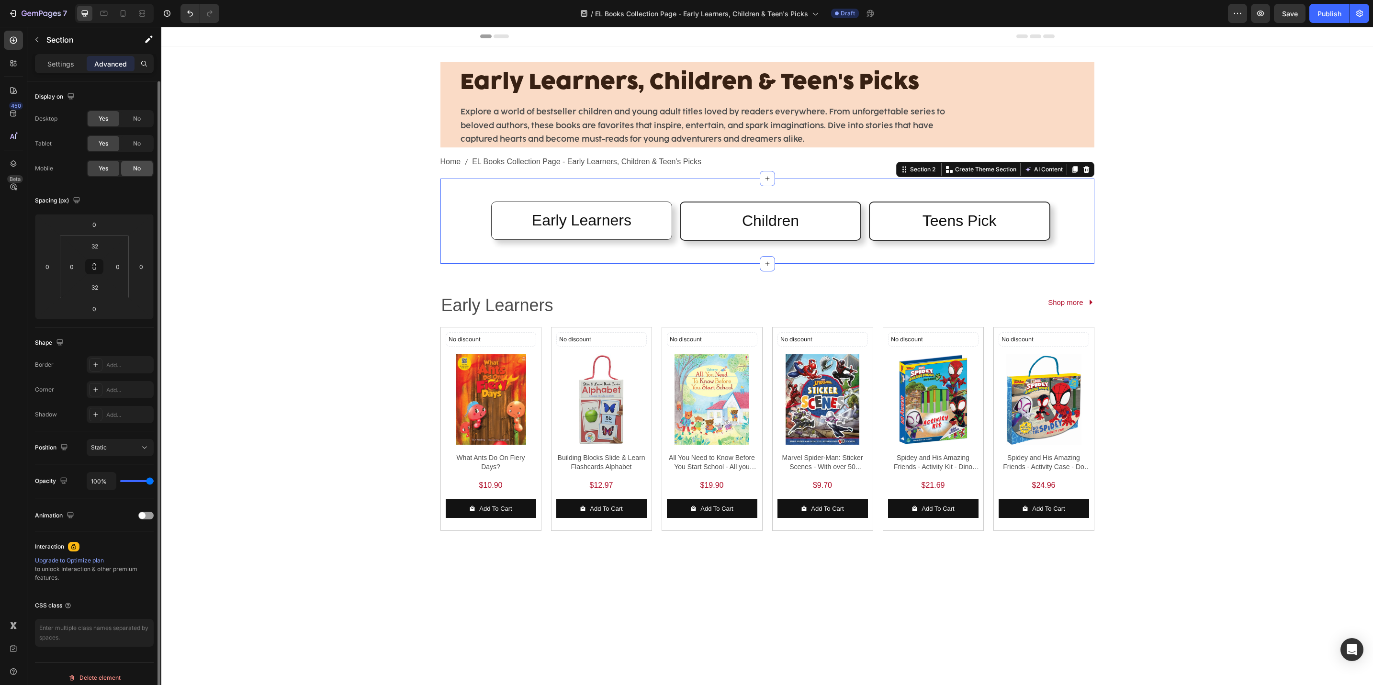
click at [134, 173] on span "No" at bounding box center [137, 168] width 8 height 9
click at [226, 215] on div "Early Learners, Children & Teen's Picks Heading Explore a world of bestseller c…" at bounding box center [767, 382] width 1212 height 673
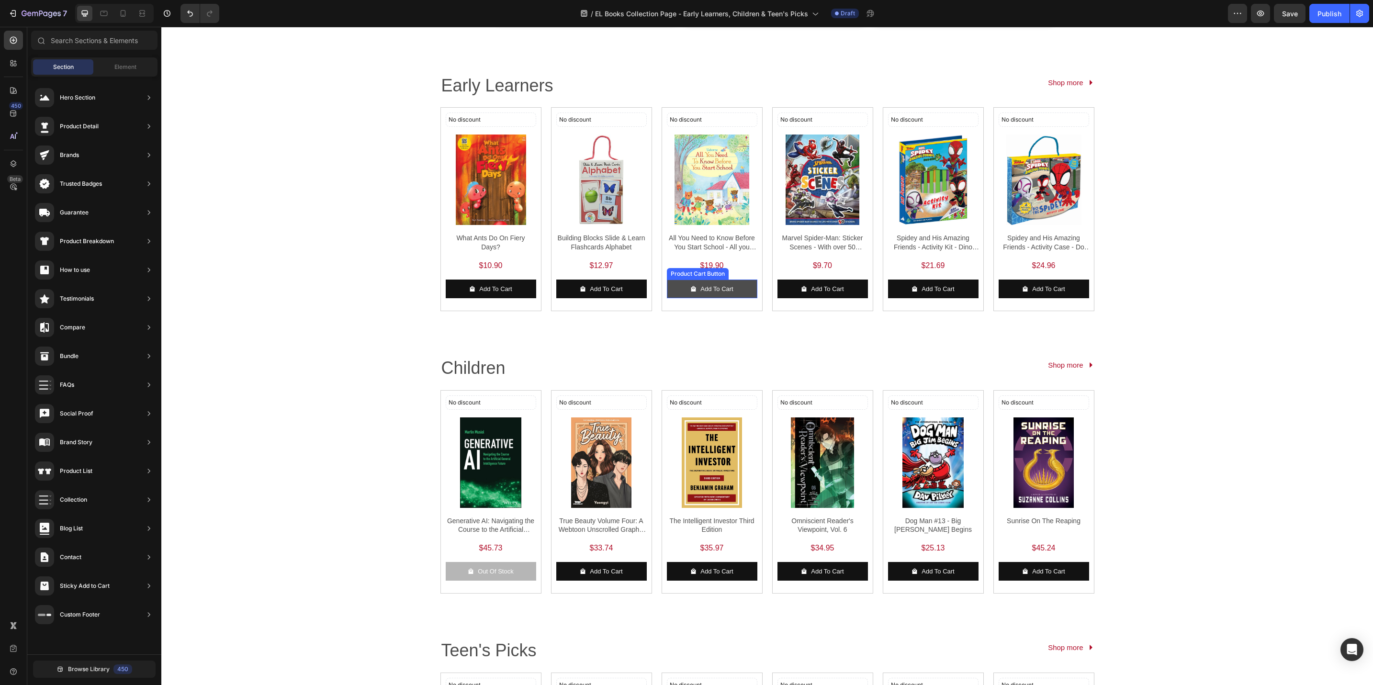
scroll to position [245, 0]
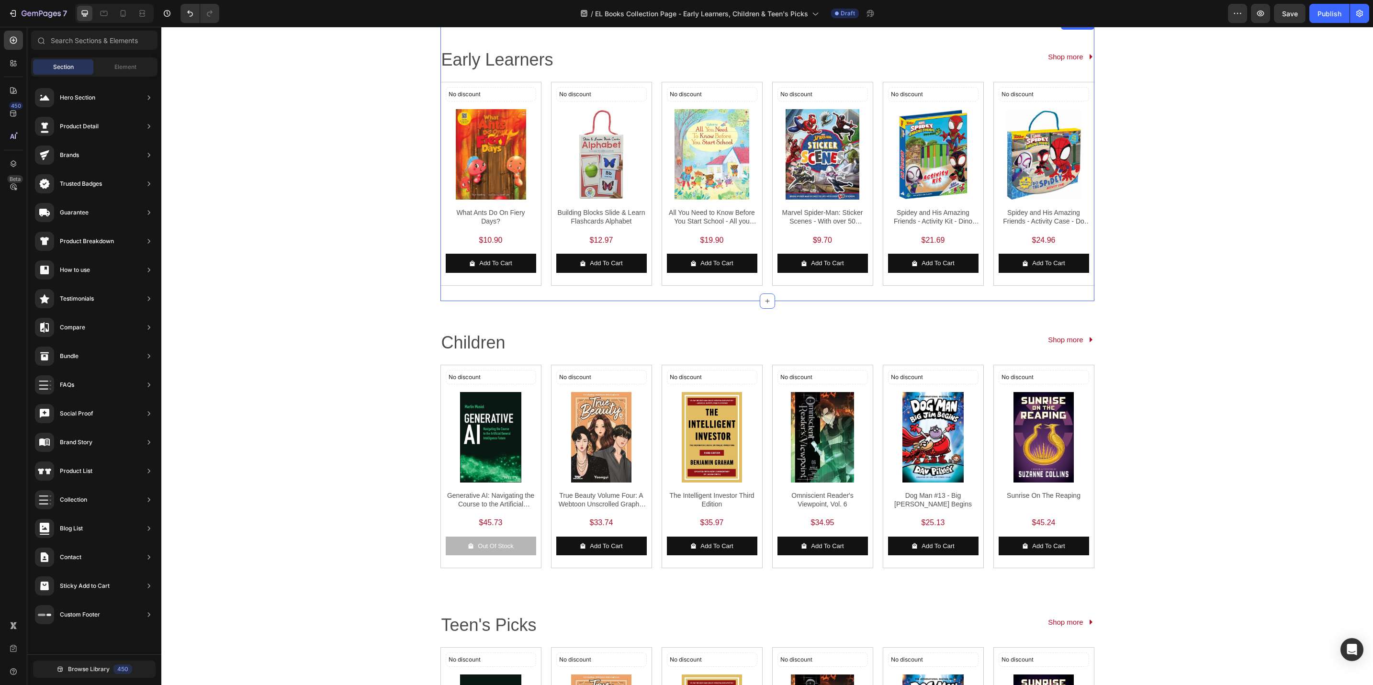
click at [875, 296] on div "Early Learners Text Block Shop more Button Row No discount Not be displayed whe…" at bounding box center [768, 159] width 654 height 283
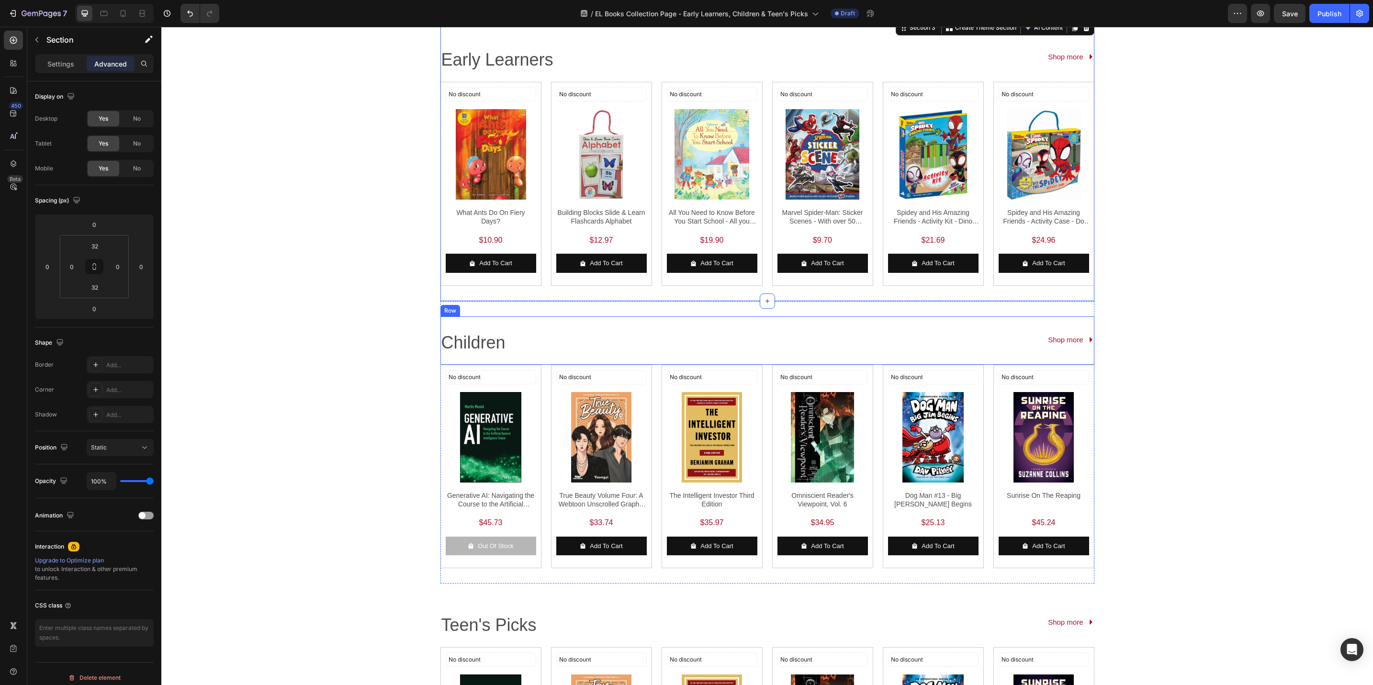
click at [875, 349] on div "Shop more Button" at bounding box center [932, 343] width 325 height 24
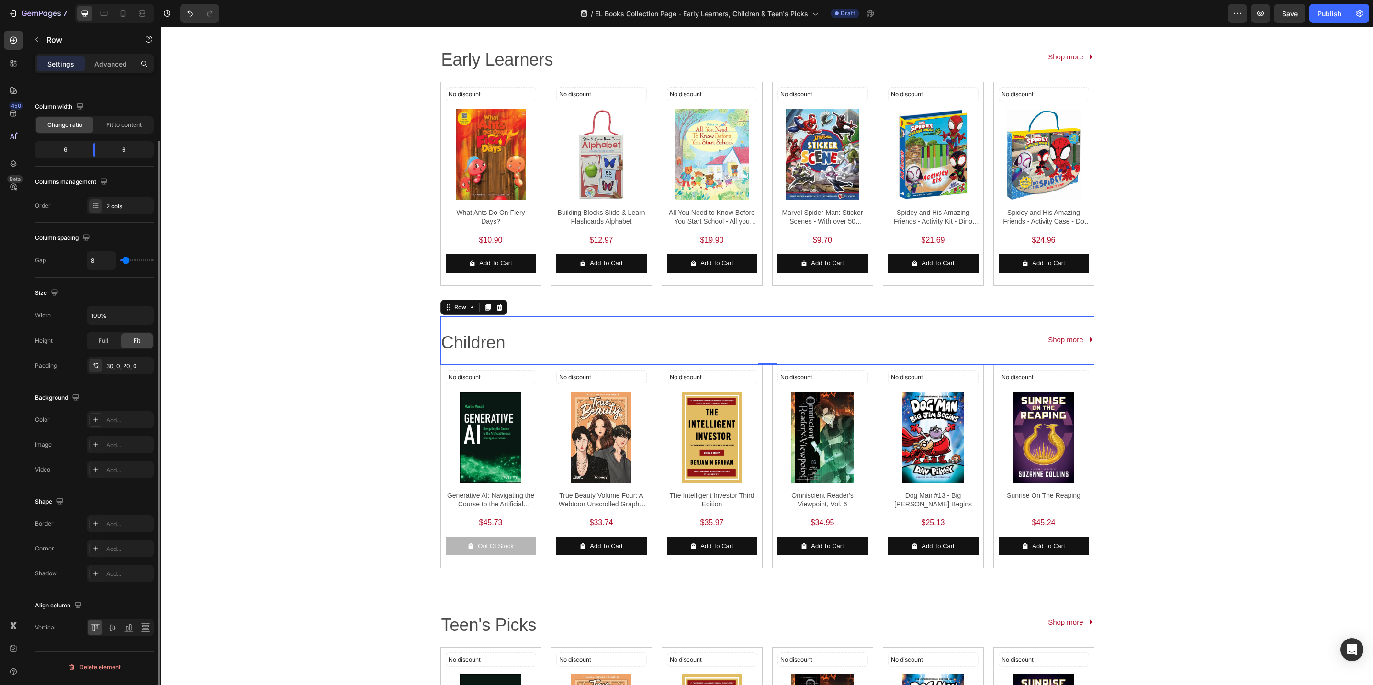
scroll to position [0, 0]
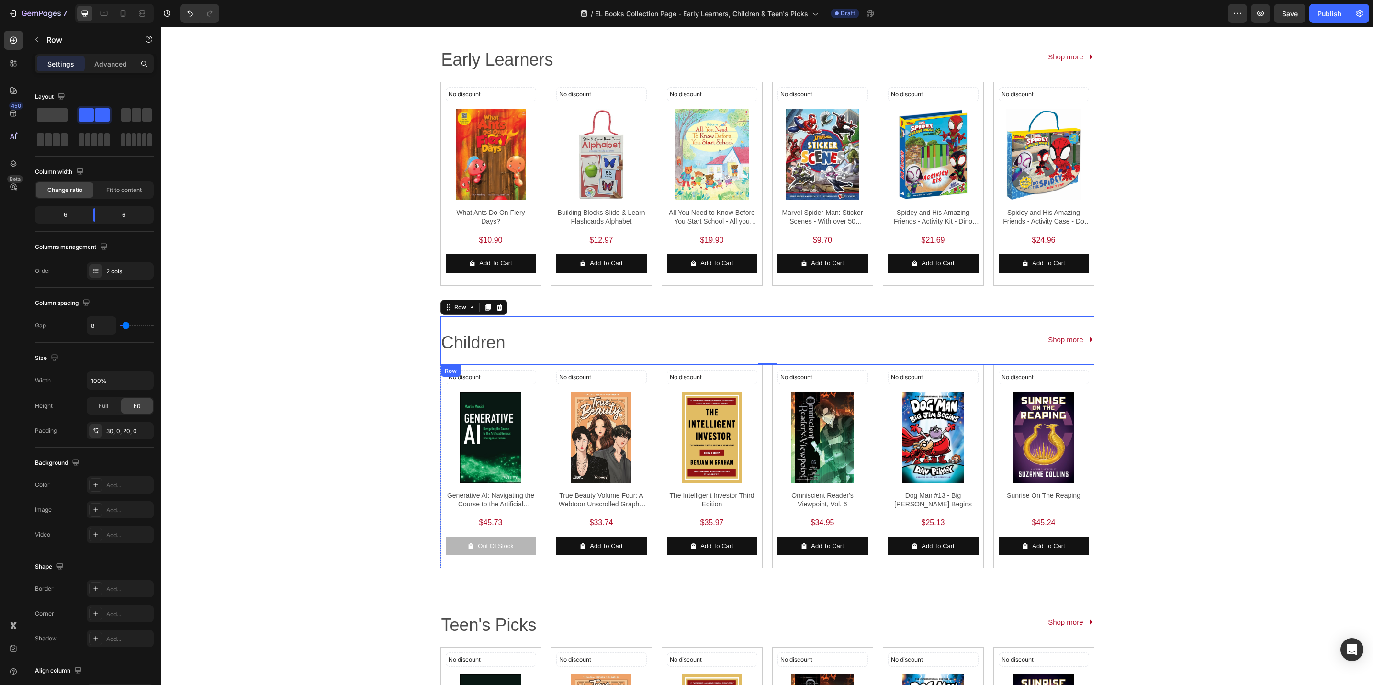
click at [535, 421] on div "No discount Not be displayed when published Discount Tag Product Images Generat…" at bounding box center [491, 467] width 101 height 204
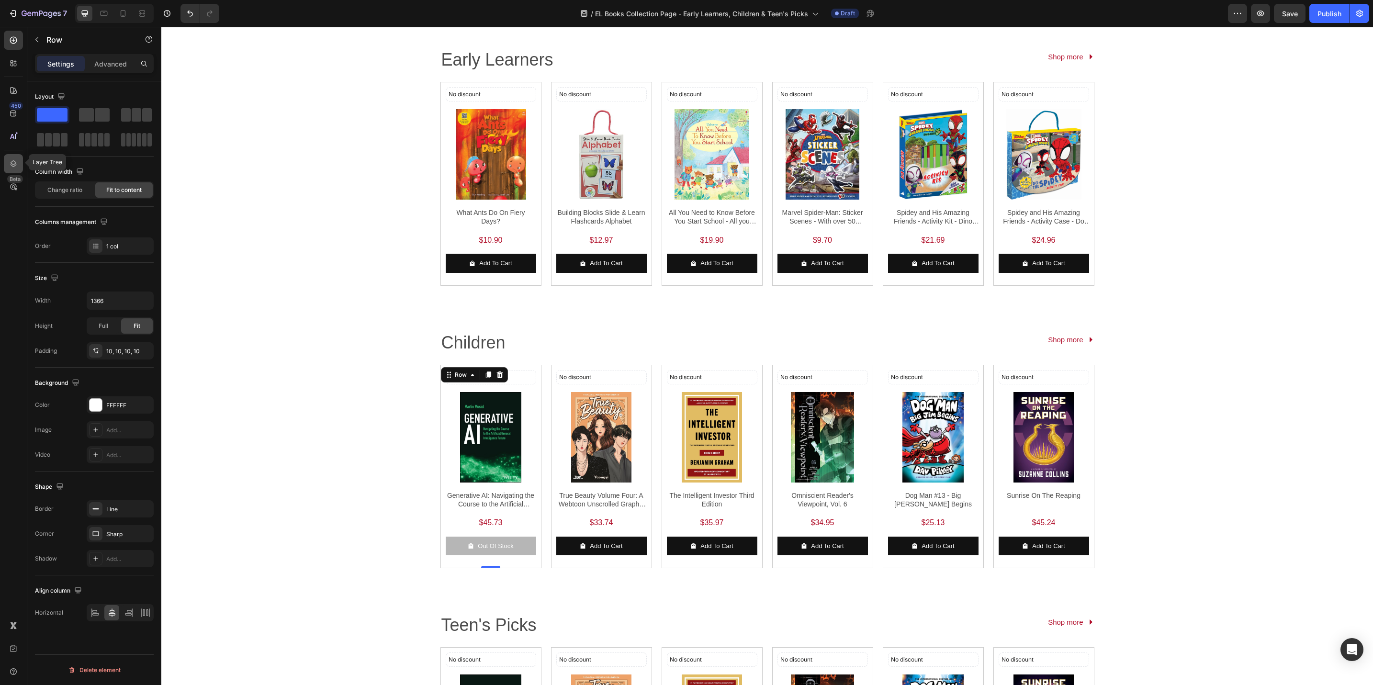
click at [11, 159] on icon at bounding box center [14, 164] width 10 height 10
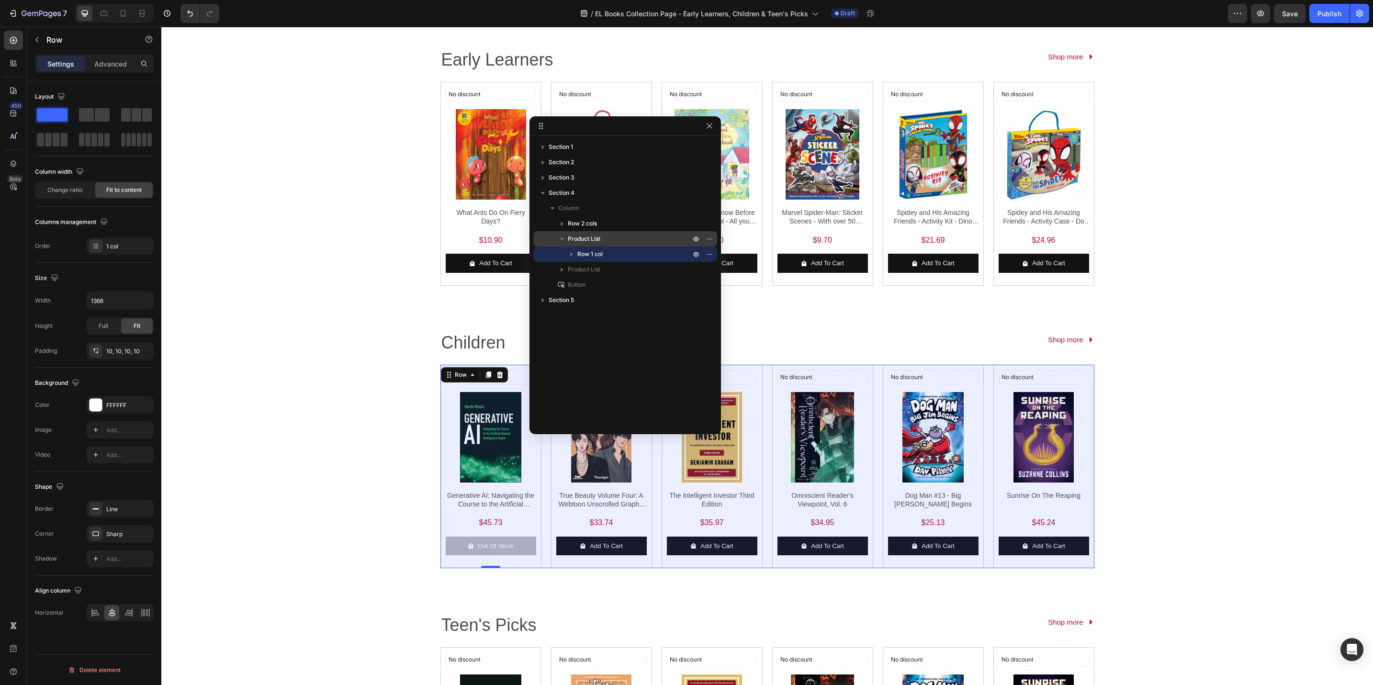
click at [581, 239] on span "Product List" at bounding box center [584, 239] width 33 height 10
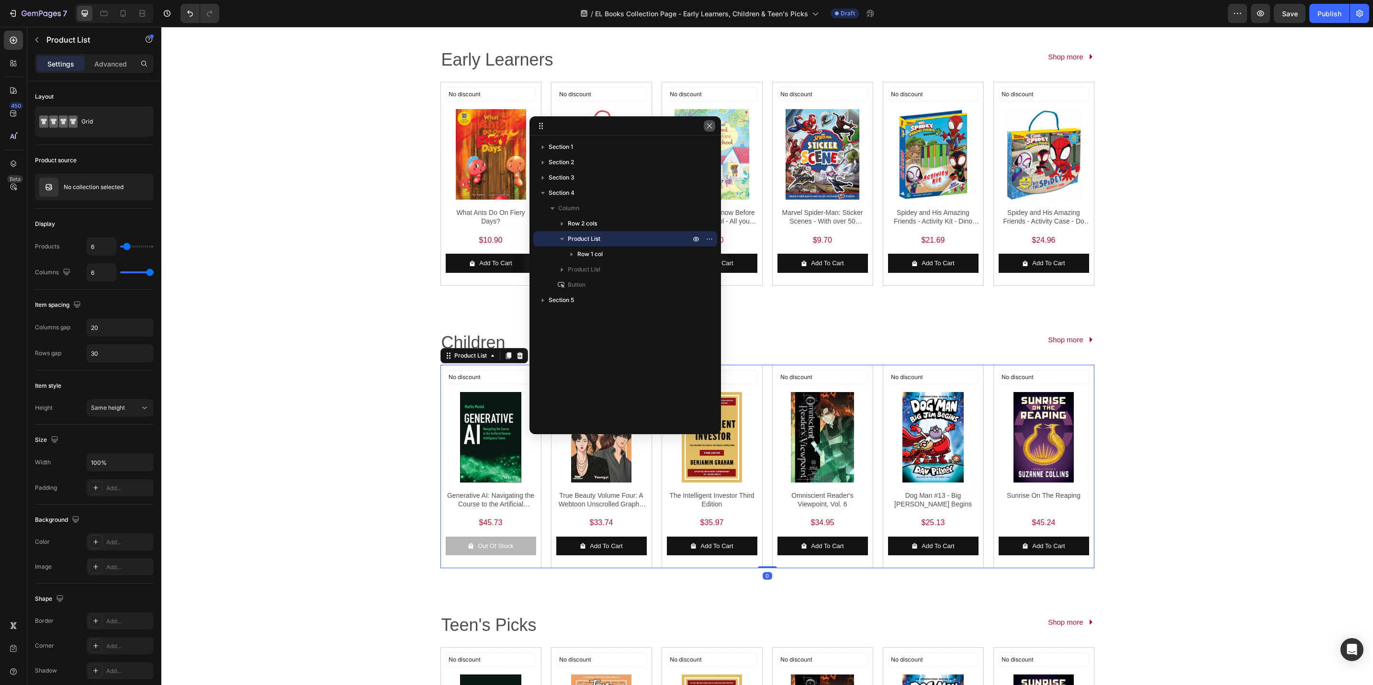
click at [707, 125] on icon "button" at bounding box center [710, 126] width 8 height 8
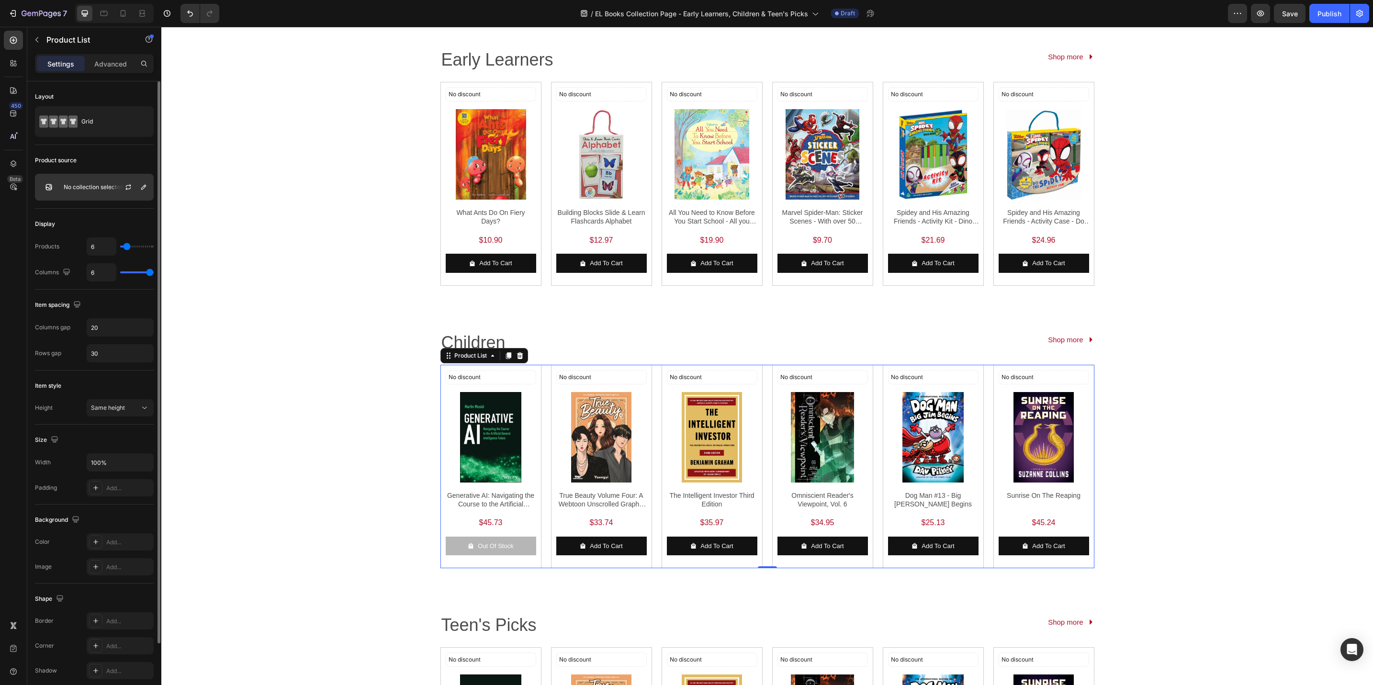
click at [101, 196] on div "No collection selected" at bounding box center [94, 187] width 119 height 27
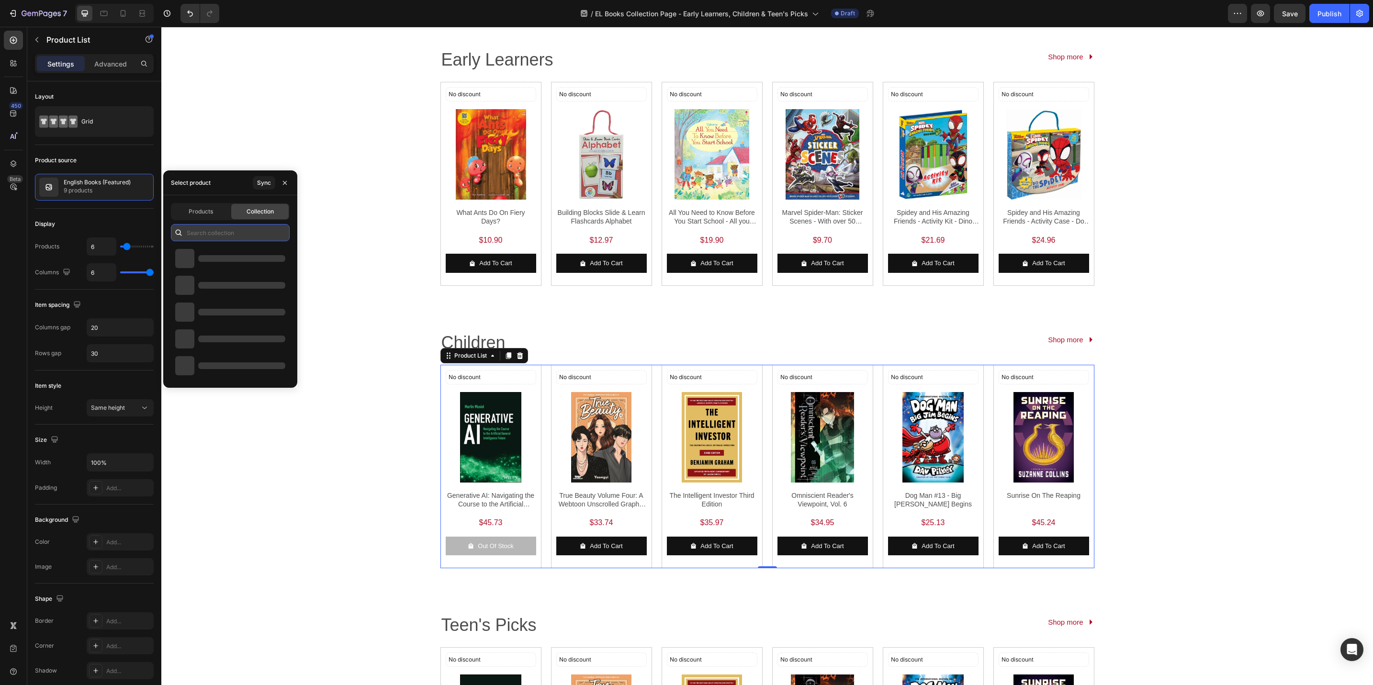
click at [226, 225] on input "text" at bounding box center [230, 232] width 119 height 17
paste input "EL Books - Early Learners"
click at [223, 266] on p "419 products" at bounding box center [233, 264] width 70 height 10
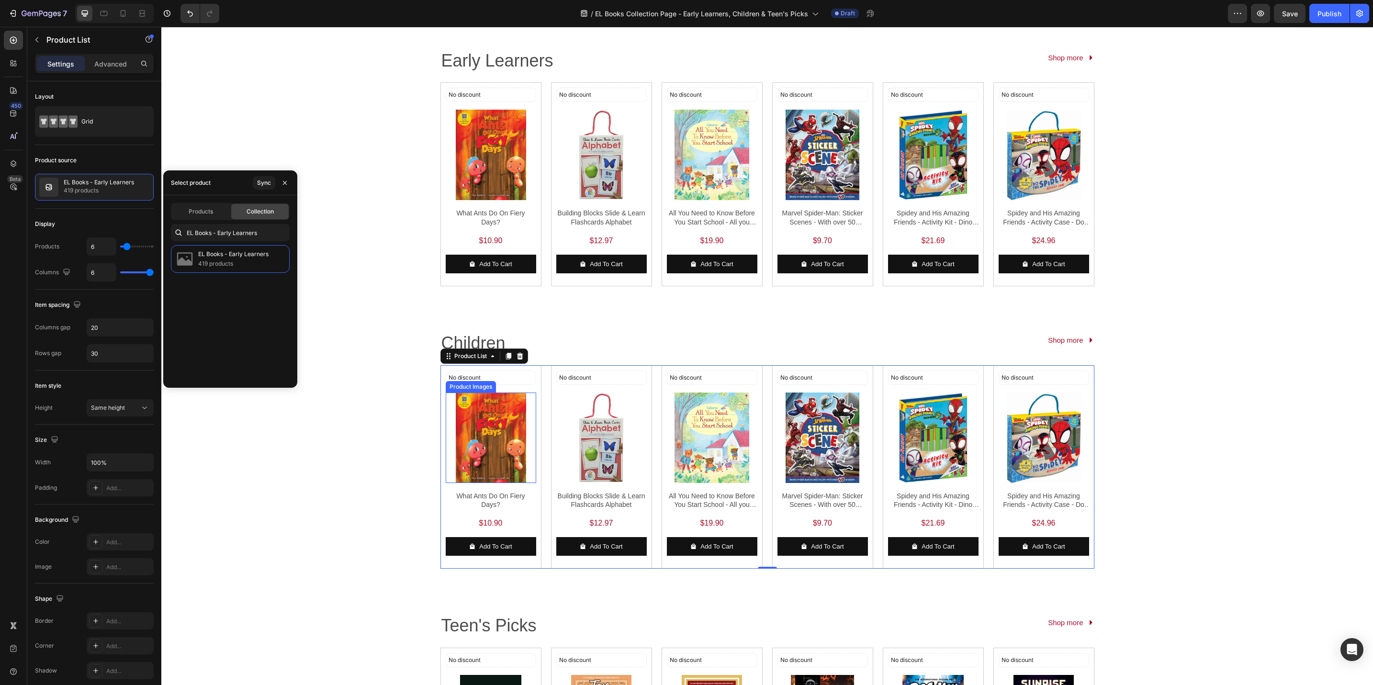
scroll to position [173, 0]
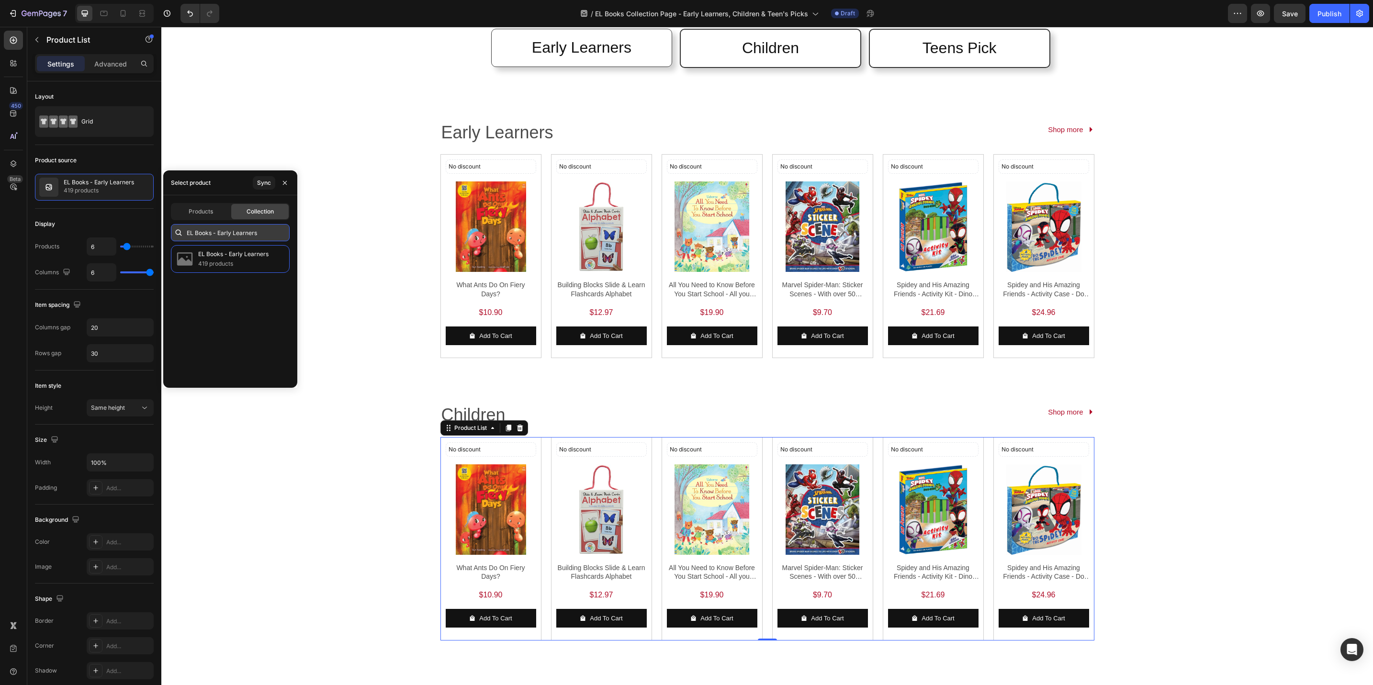
click at [223, 227] on input "EL Books - Early Learners" at bounding box center [230, 232] width 119 height 17
paste input "Children"
type input "EL Books - Children"
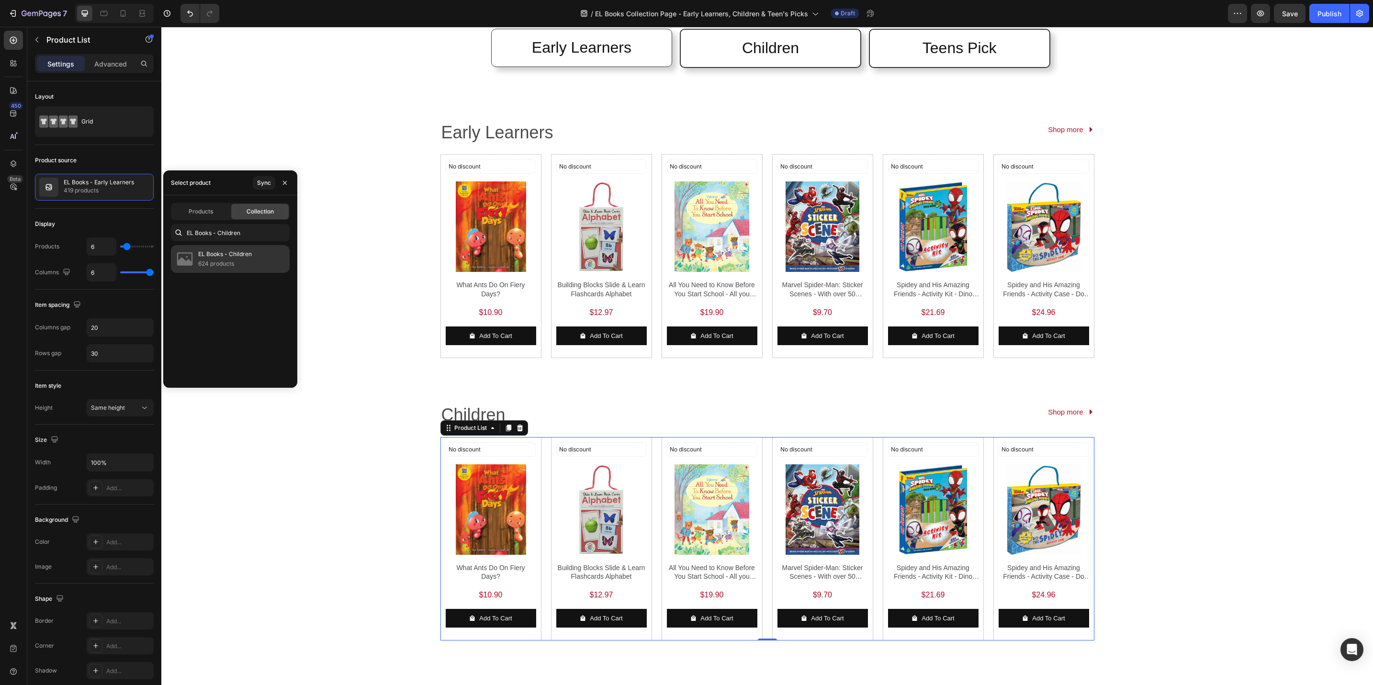
click at [249, 268] on p "624 products" at bounding box center [225, 264] width 54 height 10
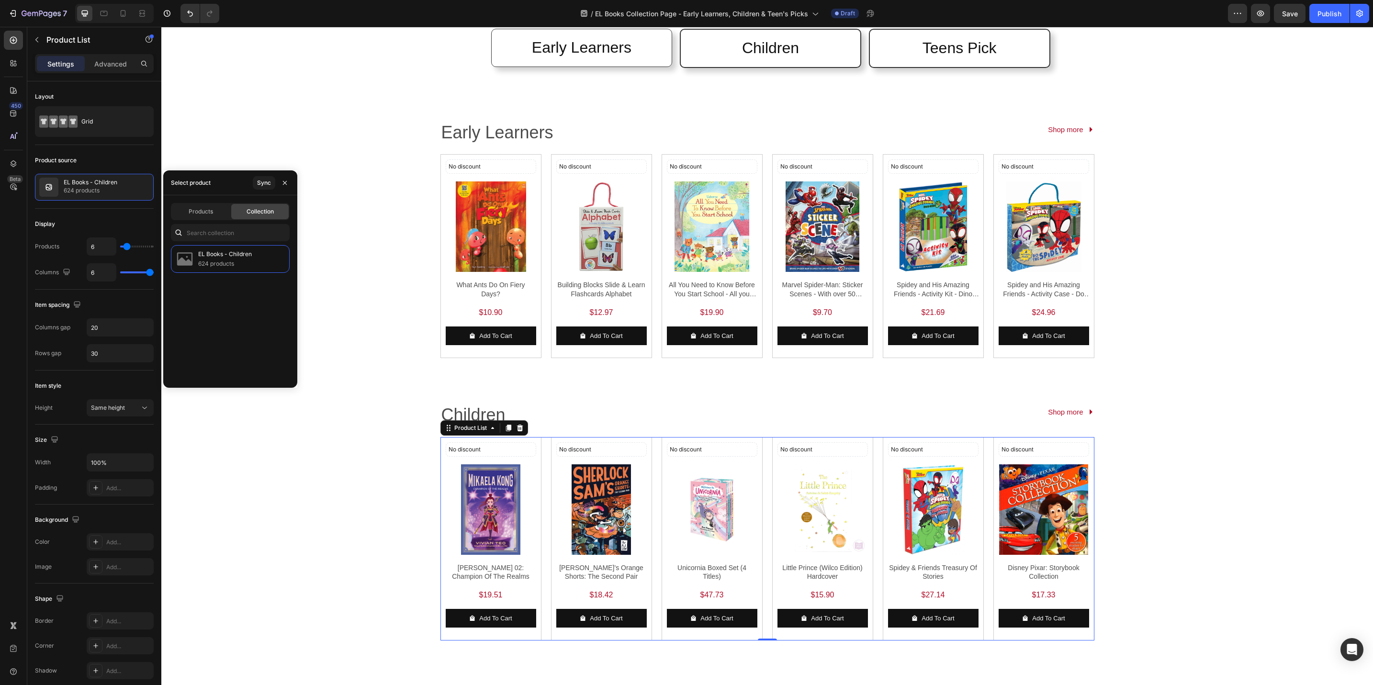
click at [387, 512] on div "Early Learners Heading Row Children Heading Row Teens Pick Heading Row Row Row …" at bounding box center [767, 407] width 1212 height 1066
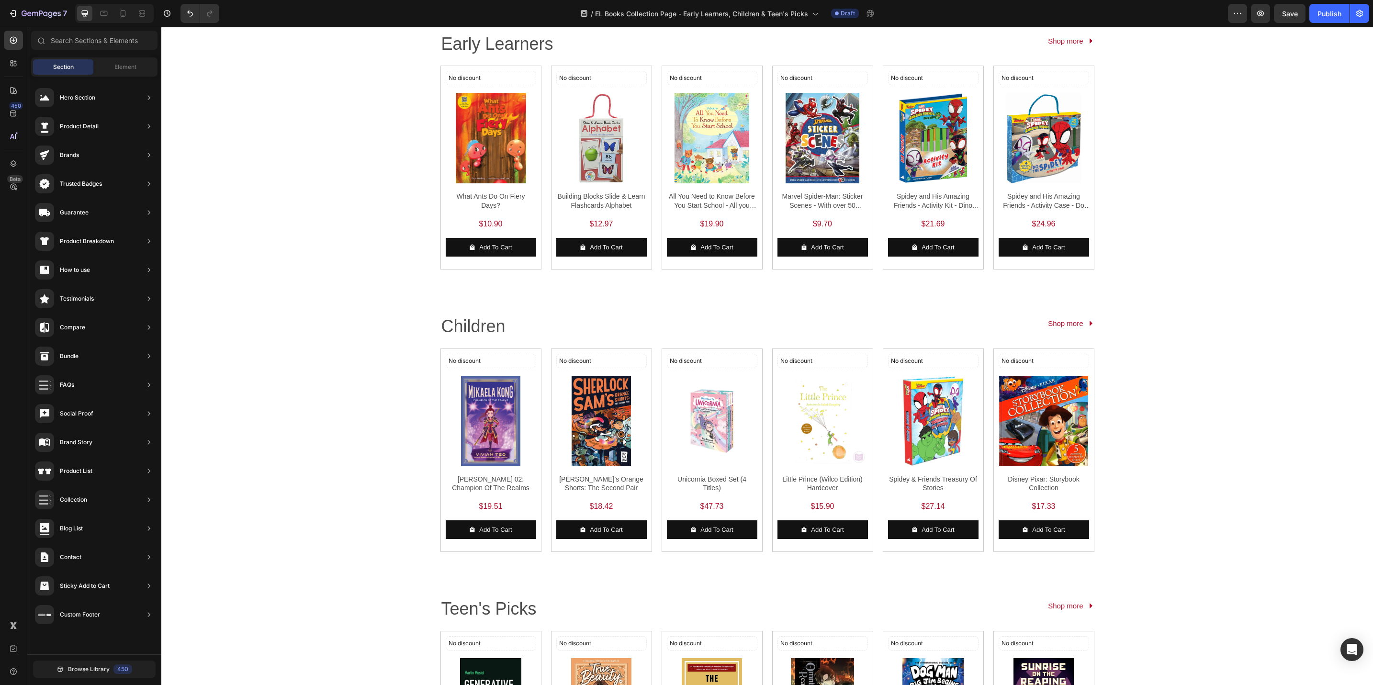
scroll to position [388, 0]
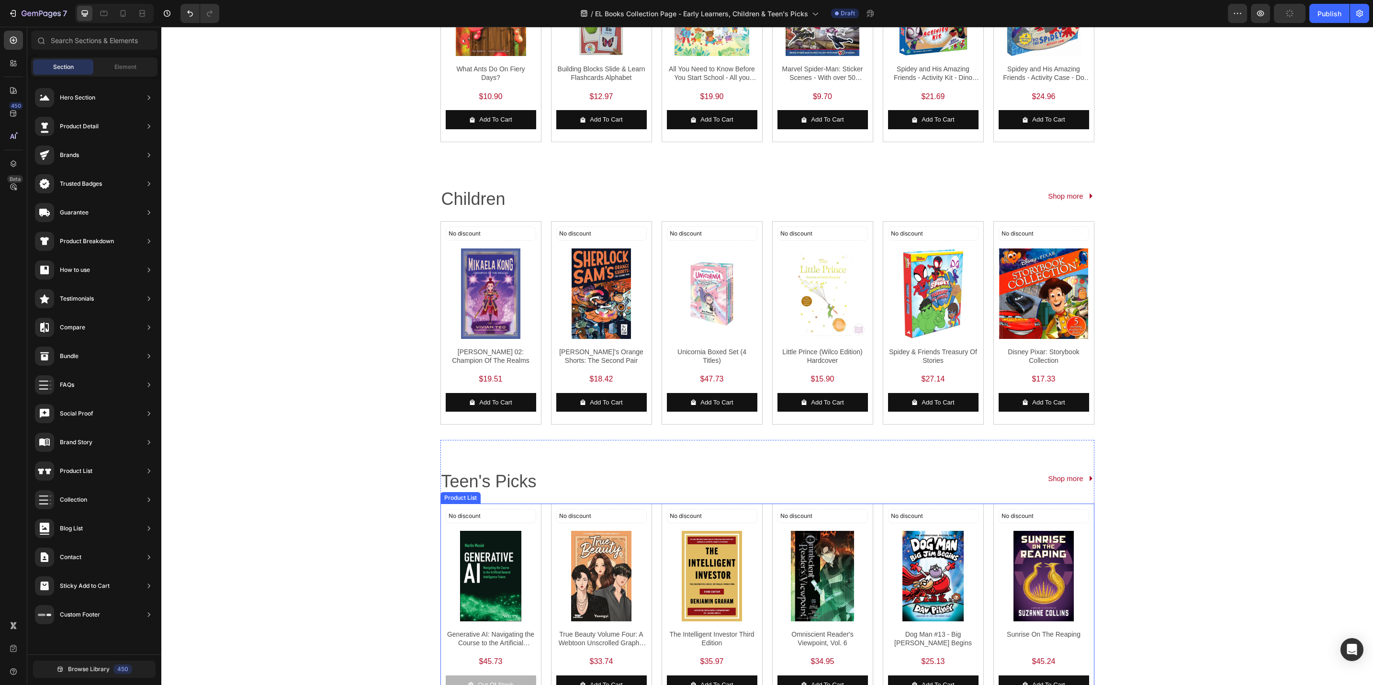
click at [542, 519] on div "No discount Not be displayed when published Discount Tag Product Images Generat…" at bounding box center [768, 606] width 654 height 204
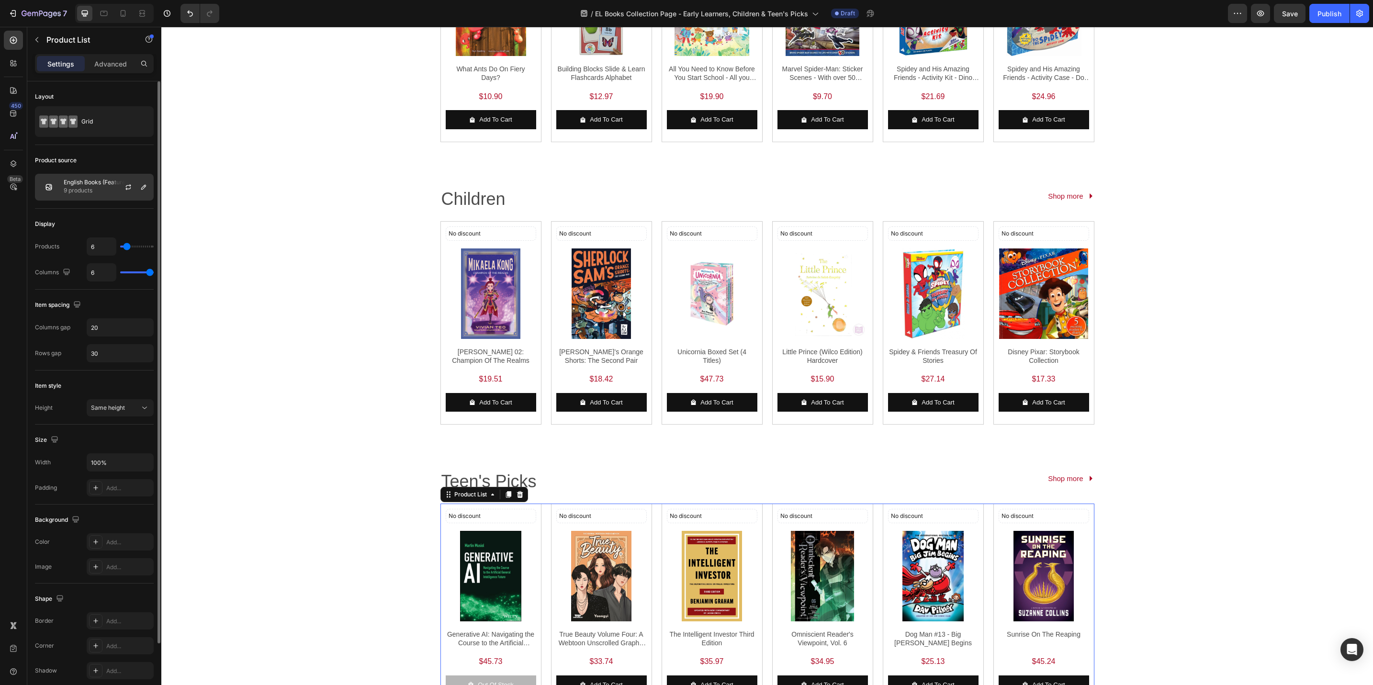
click at [82, 180] on p "English Books (Featured)" at bounding box center [97, 182] width 67 height 7
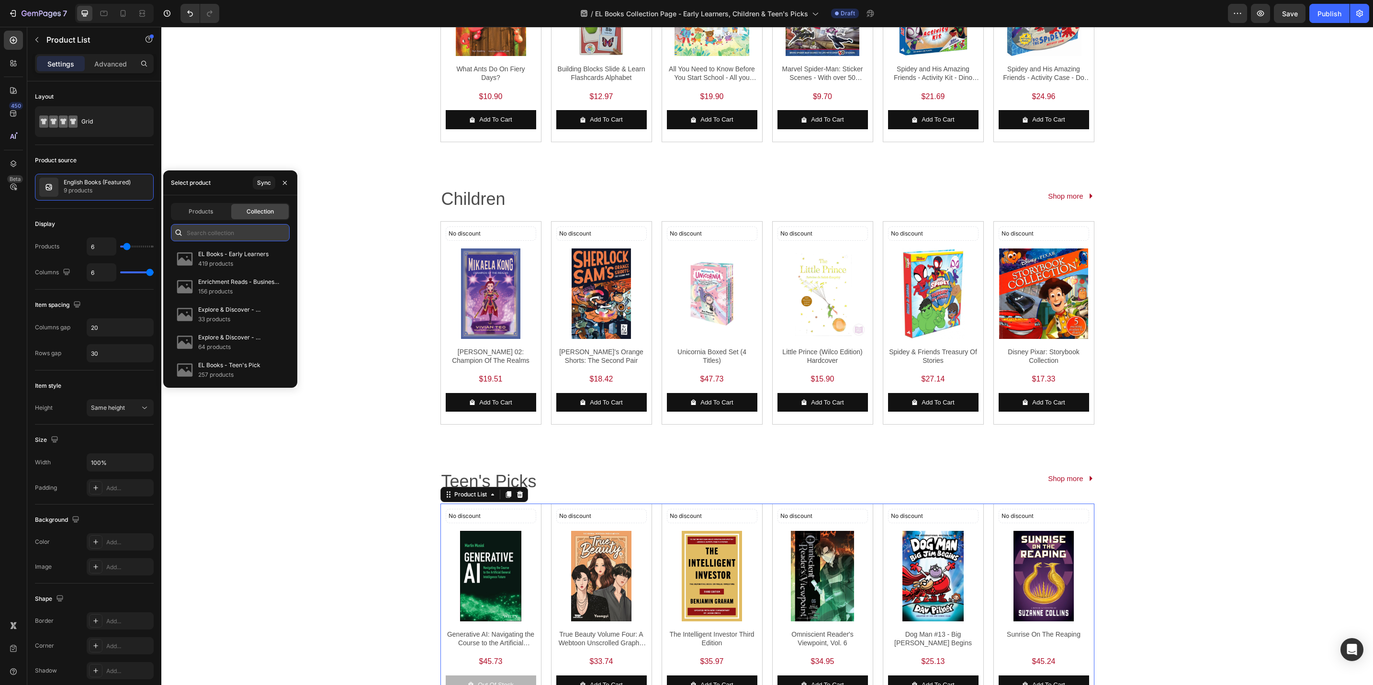
click at [213, 233] on input "text" at bounding box center [230, 232] width 119 height 17
paste input "EL Books - Teen's Pick"
type input "EL Books - Teen's Pick"
click at [220, 260] on p "257 products" at bounding box center [229, 264] width 62 height 10
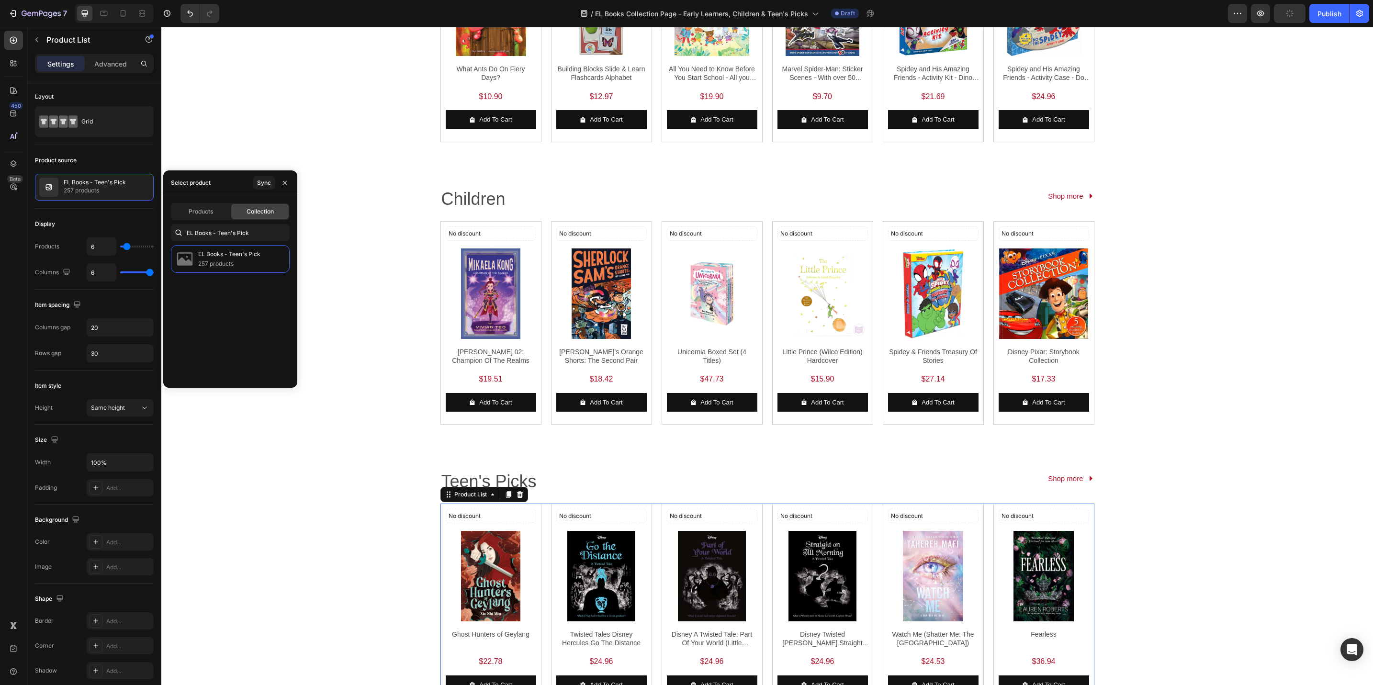
click at [396, 259] on div "Early Learners Text Block Shop more Button Row No discount Not be displayed whe…" at bounding box center [767, 190] width 1212 height 1065
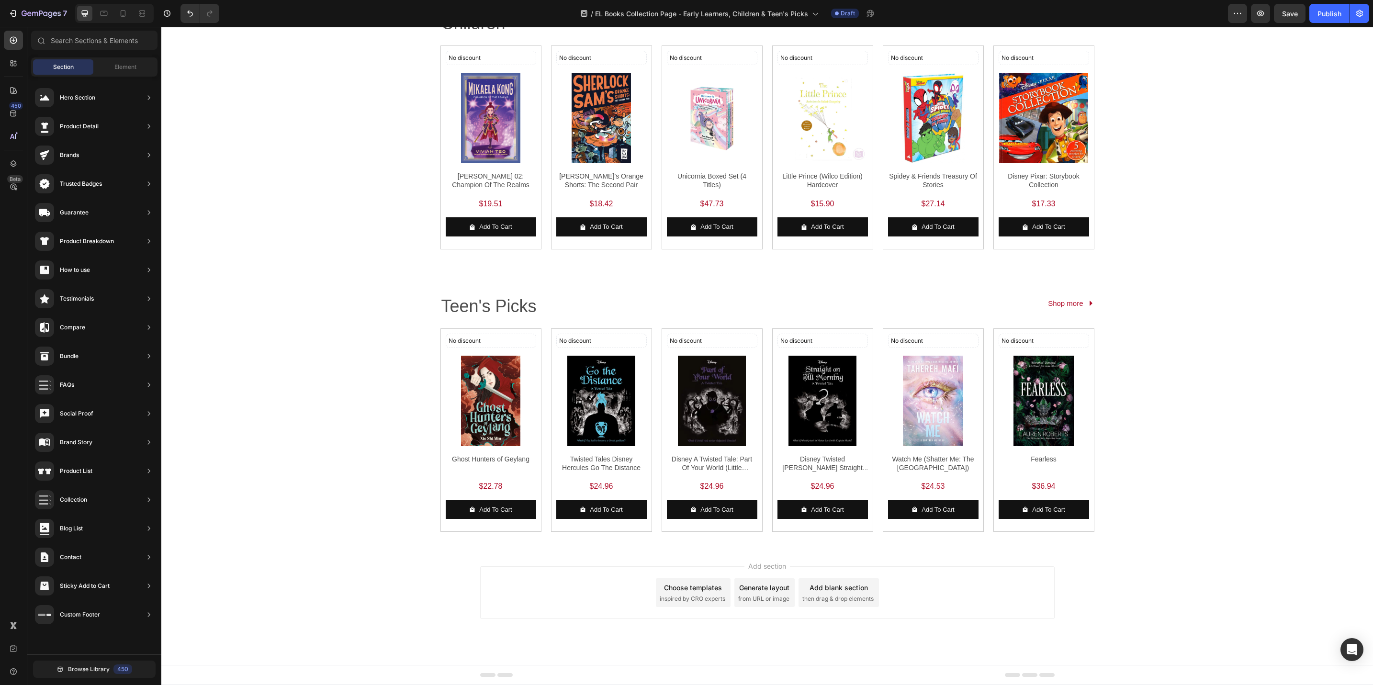
scroll to position [0, 0]
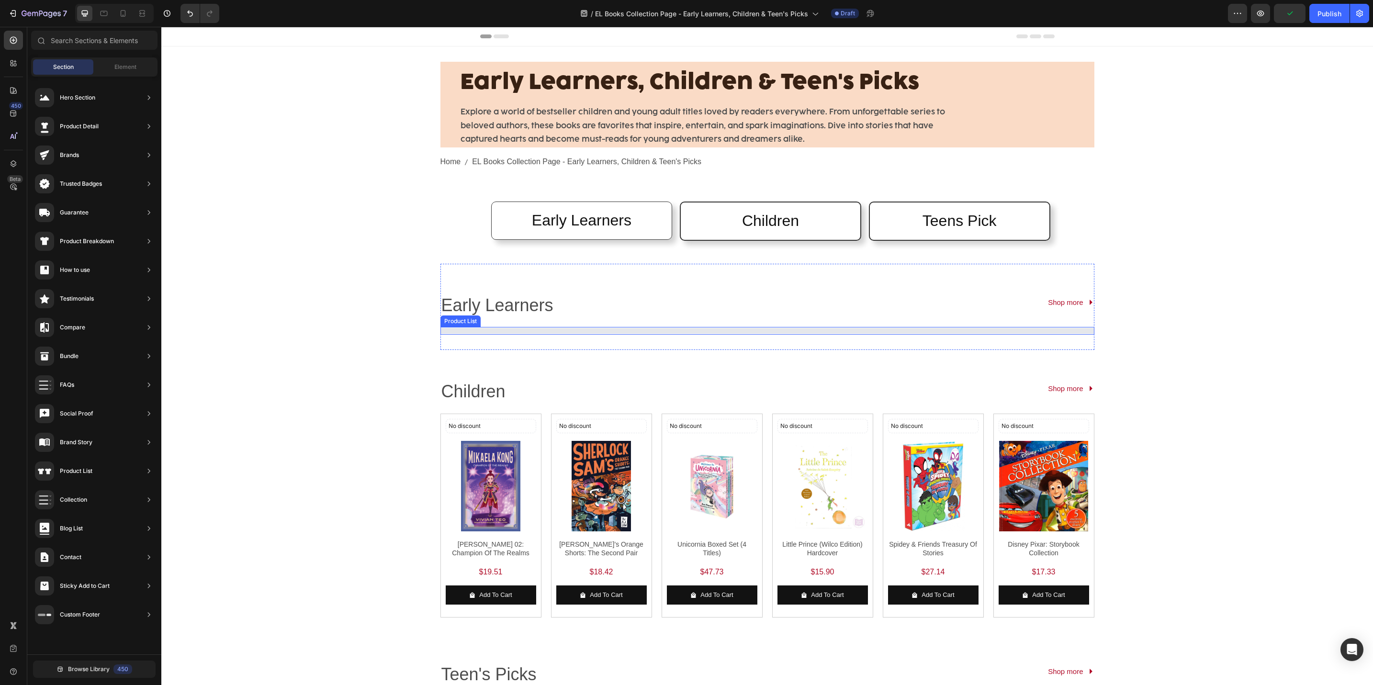
click at [441, 328] on div at bounding box center [441, 331] width 0 height 6
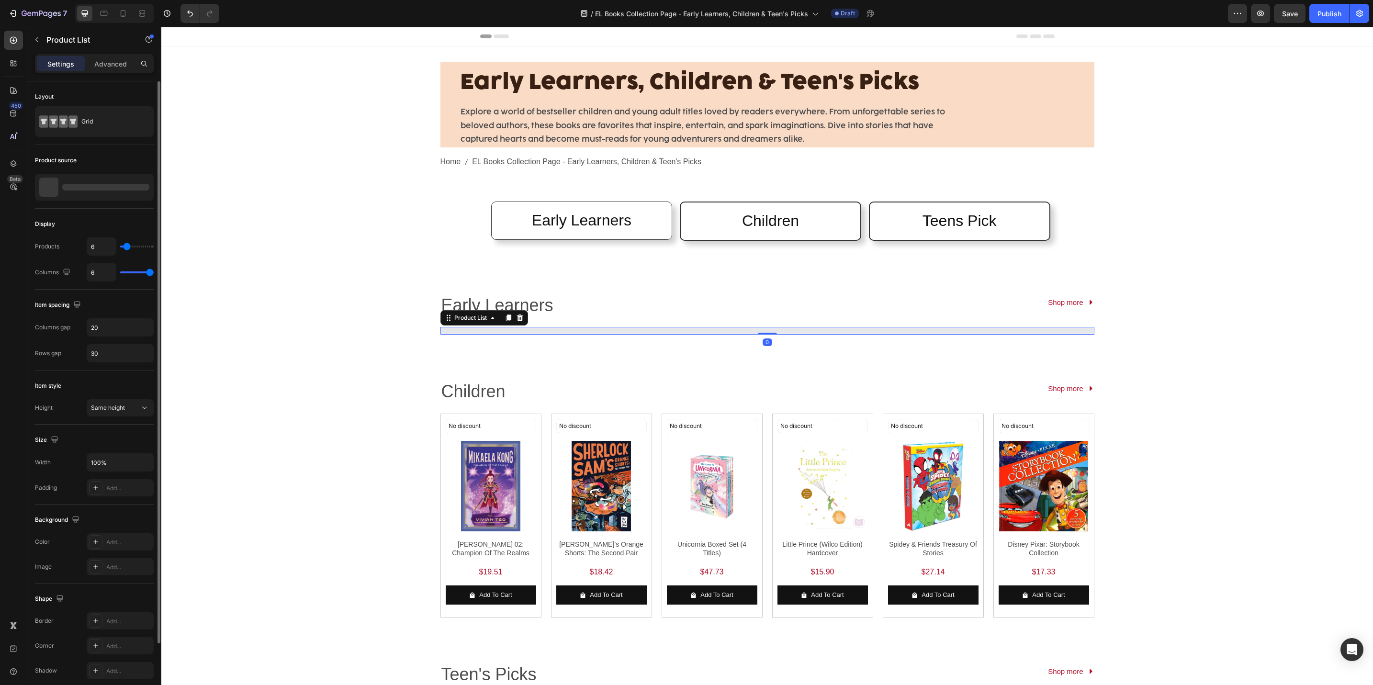
click at [87, 190] on div at bounding box center [105, 187] width 87 height 7
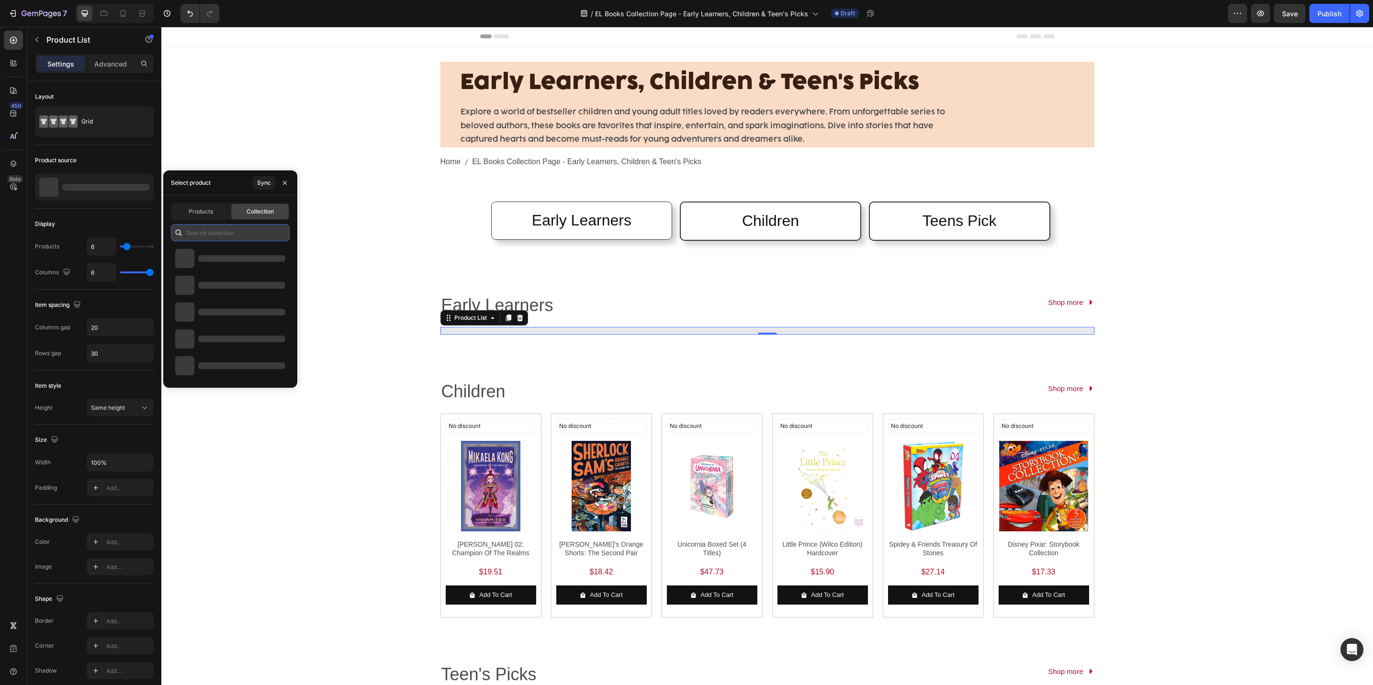
click at [197, 238] on input "text" at bounding box center [230, 232] width 119 height 17
paste input "EL Books - Early Learners"
type input "EL Books - Early Learners"
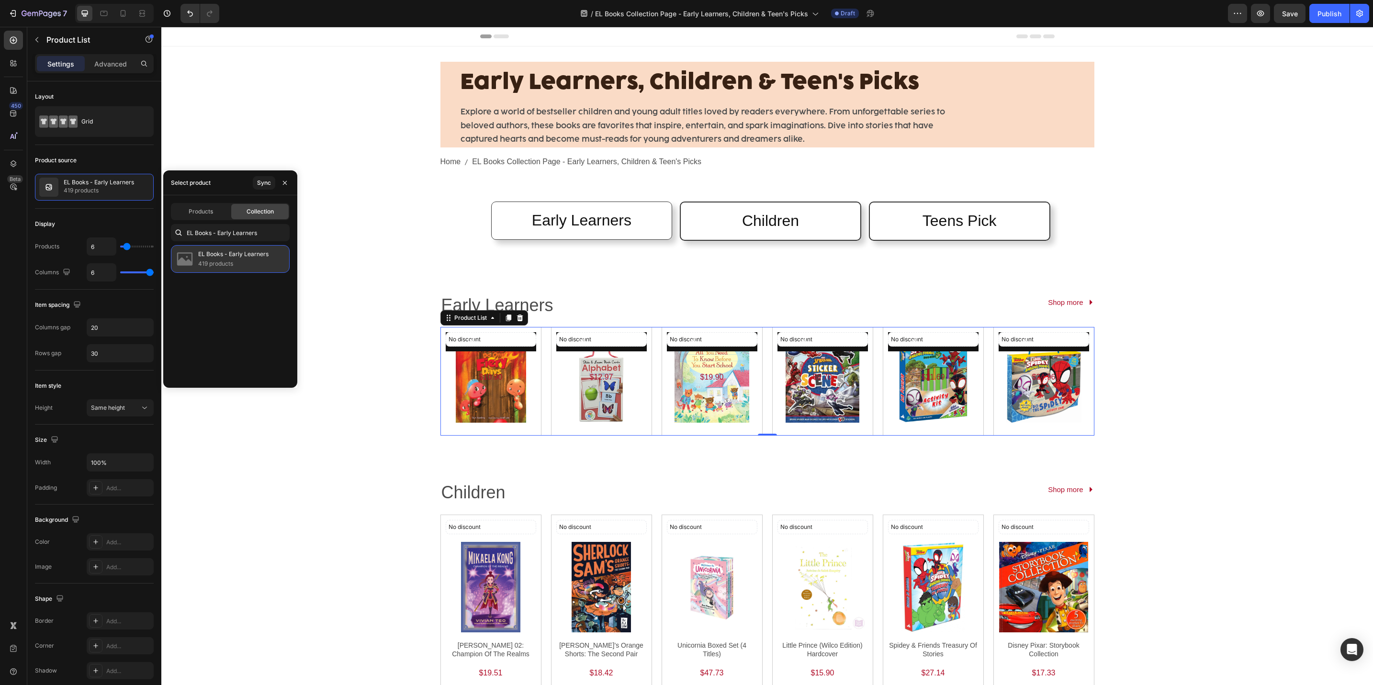
click at [248, 246] on div "EL Books - Early Learners 419 products" at bounding box center [230, 259] width 119 height 28
click at [248, 257] on p "EL Books - Early Learners" at bounding box center [233, 255] width 70 height 10
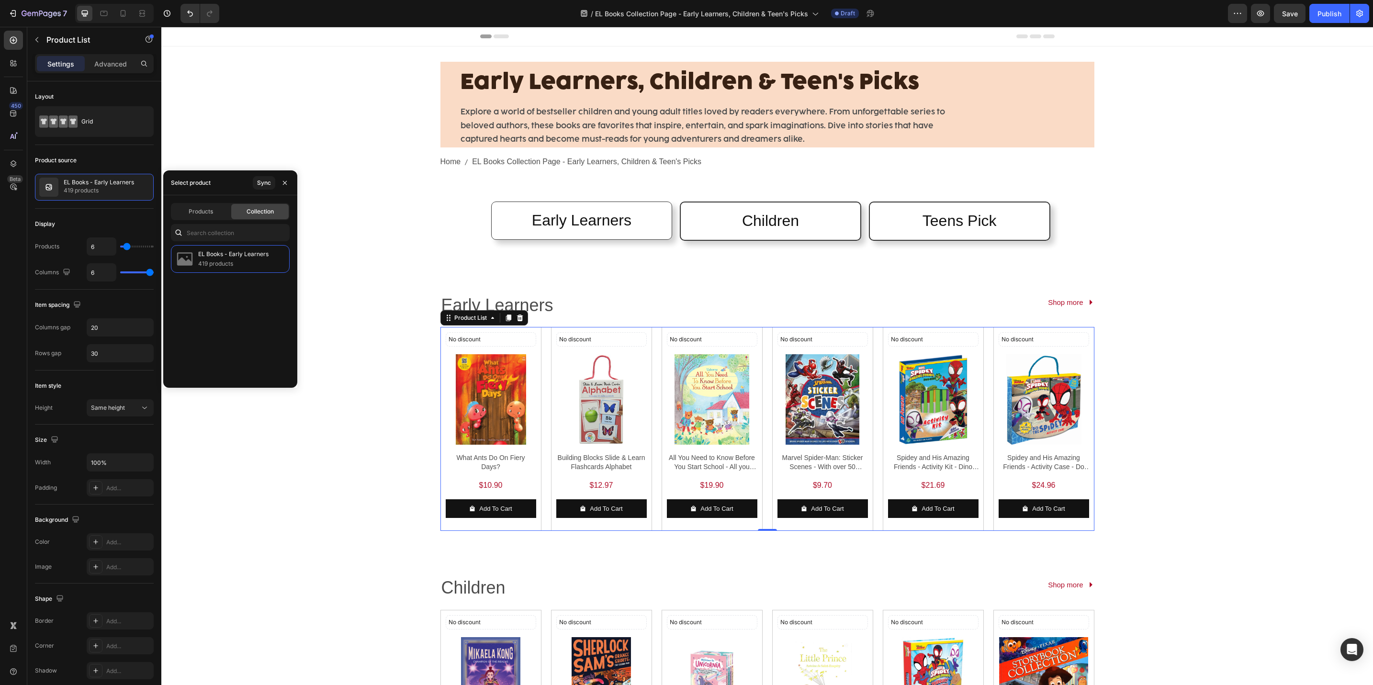
click at [323, 304] on div "Early Learners, Children & Teen's Picks Heading Explore a world of bestseller c…" at bounding box center [767, 579] width 1212 height 1066
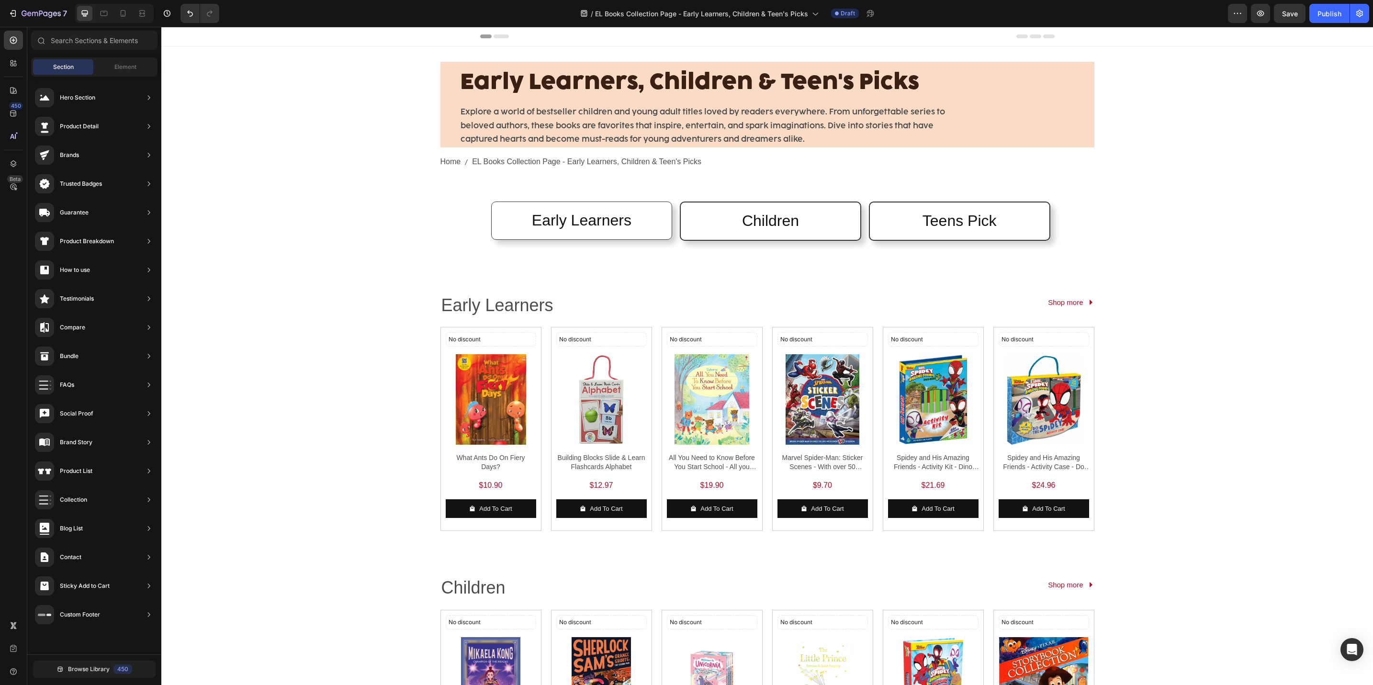
click at [59, 63] on span "Section" at bounding box center [63, 67] width 21 height 9
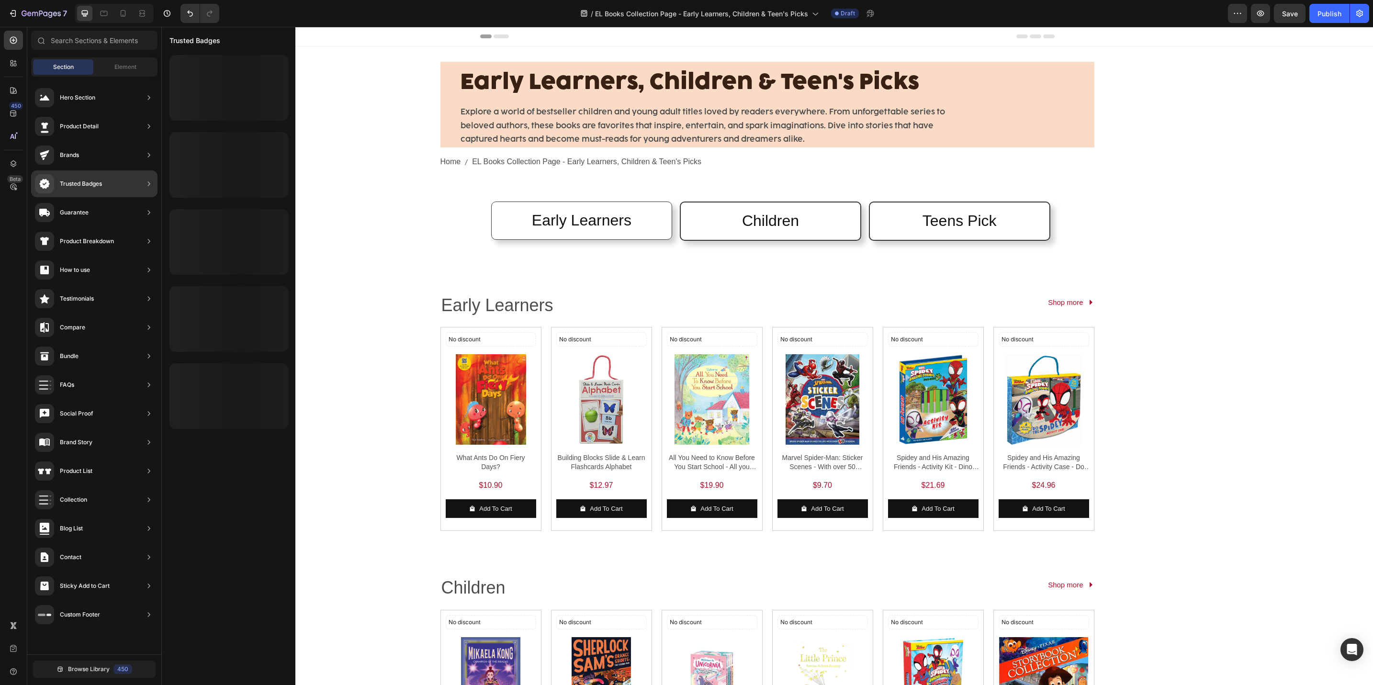
scroll to position [144, 0]
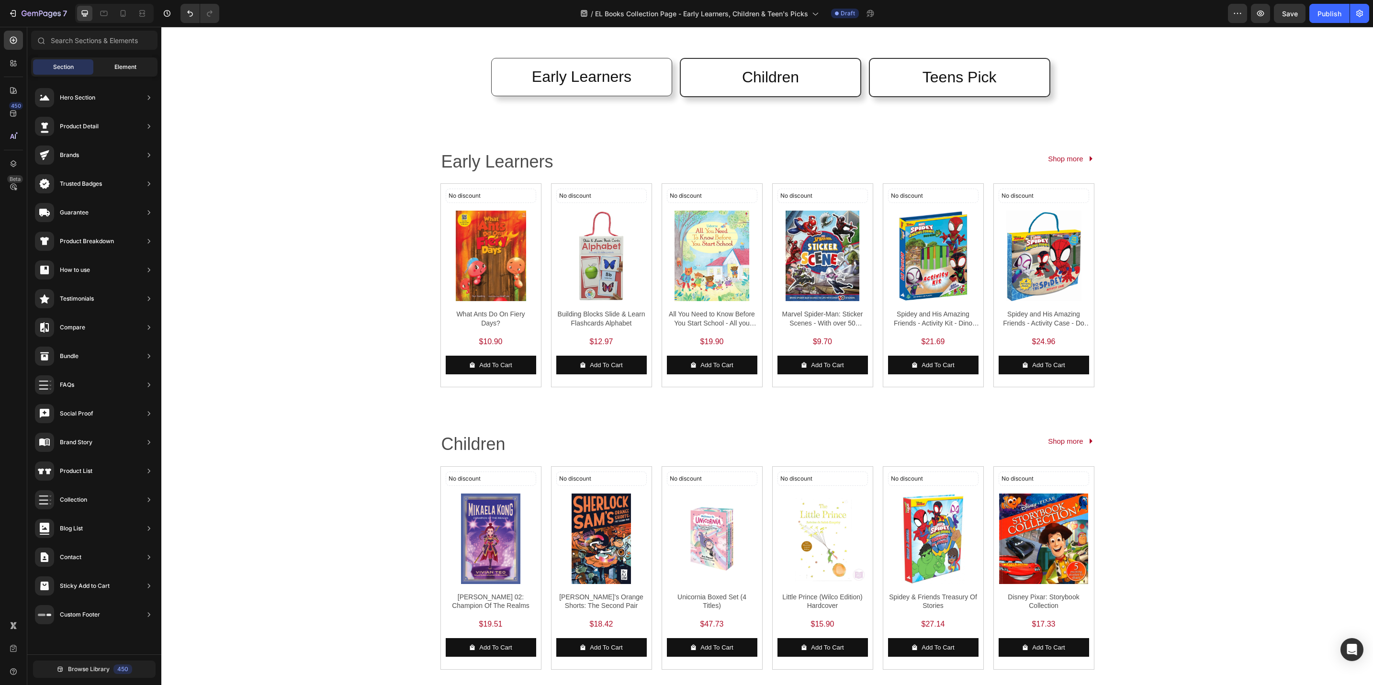
click at [105, 68] on div "Element" at bounding box center [125, 66] width 60 height 15
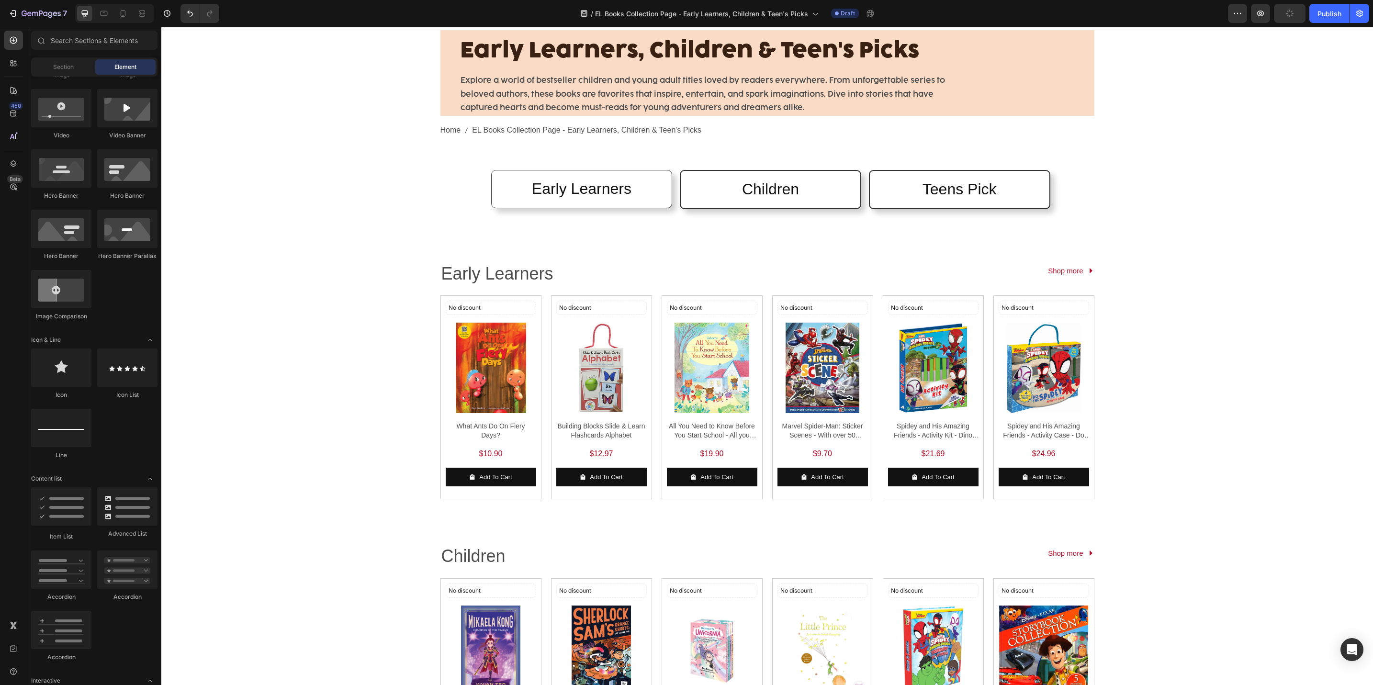
scroll to position [0, 0]
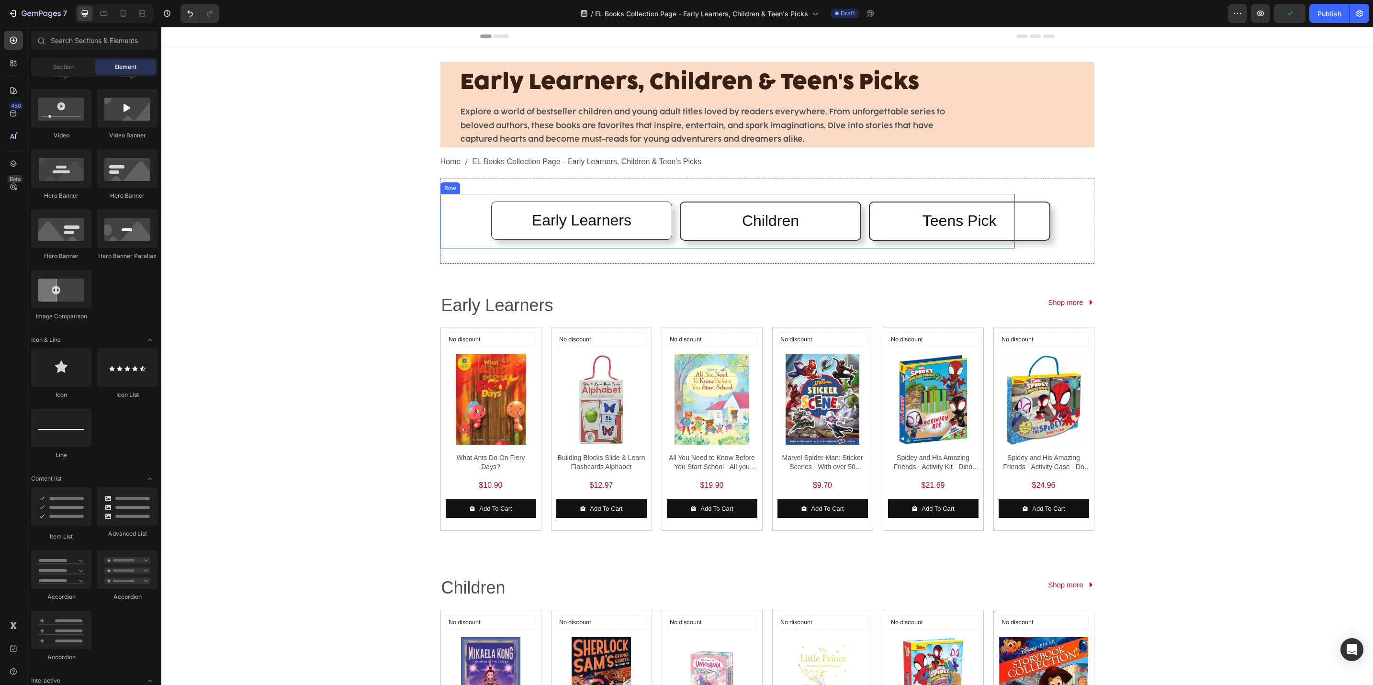
click at [453, 236] on div "Early Learners Heading Row Children Heading Row Teens Pick Heading Row Row" at bounding box center [728, 221] width 575 height 55
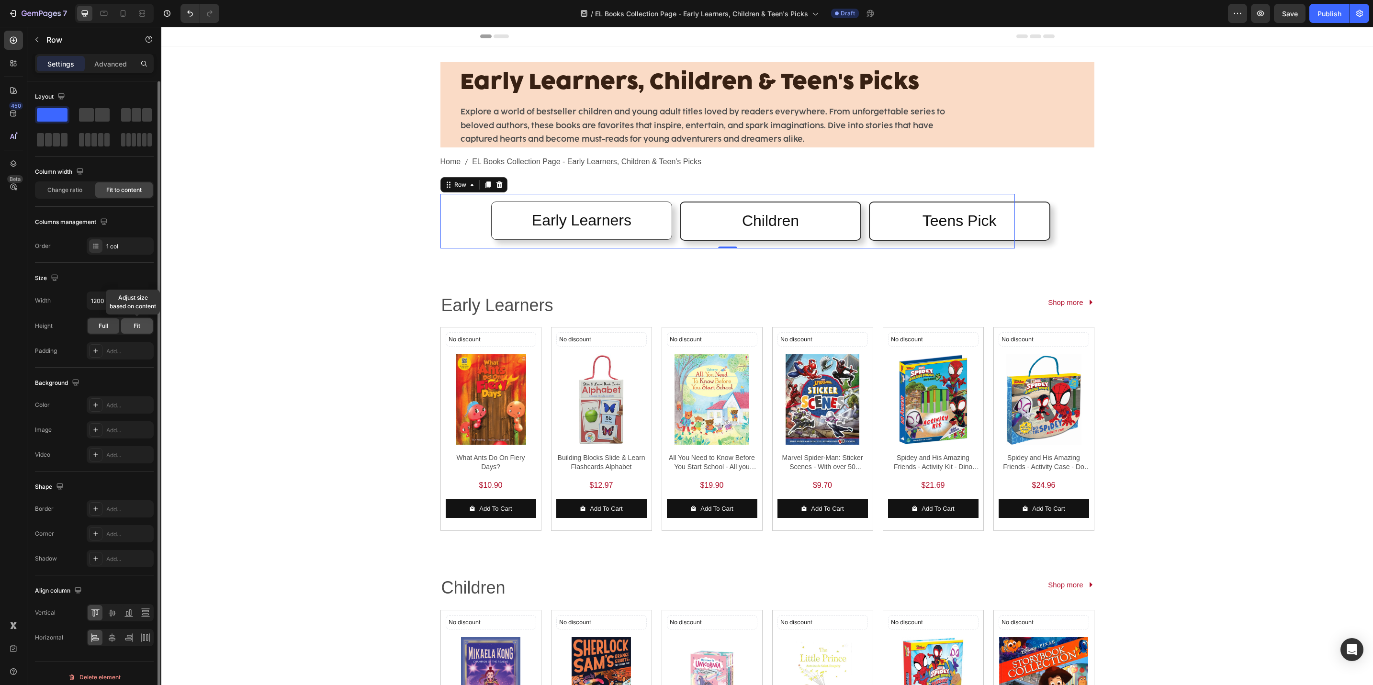
click at [127, 334] on div "Fit" at bounding box center [137, 325] width 32 height 15
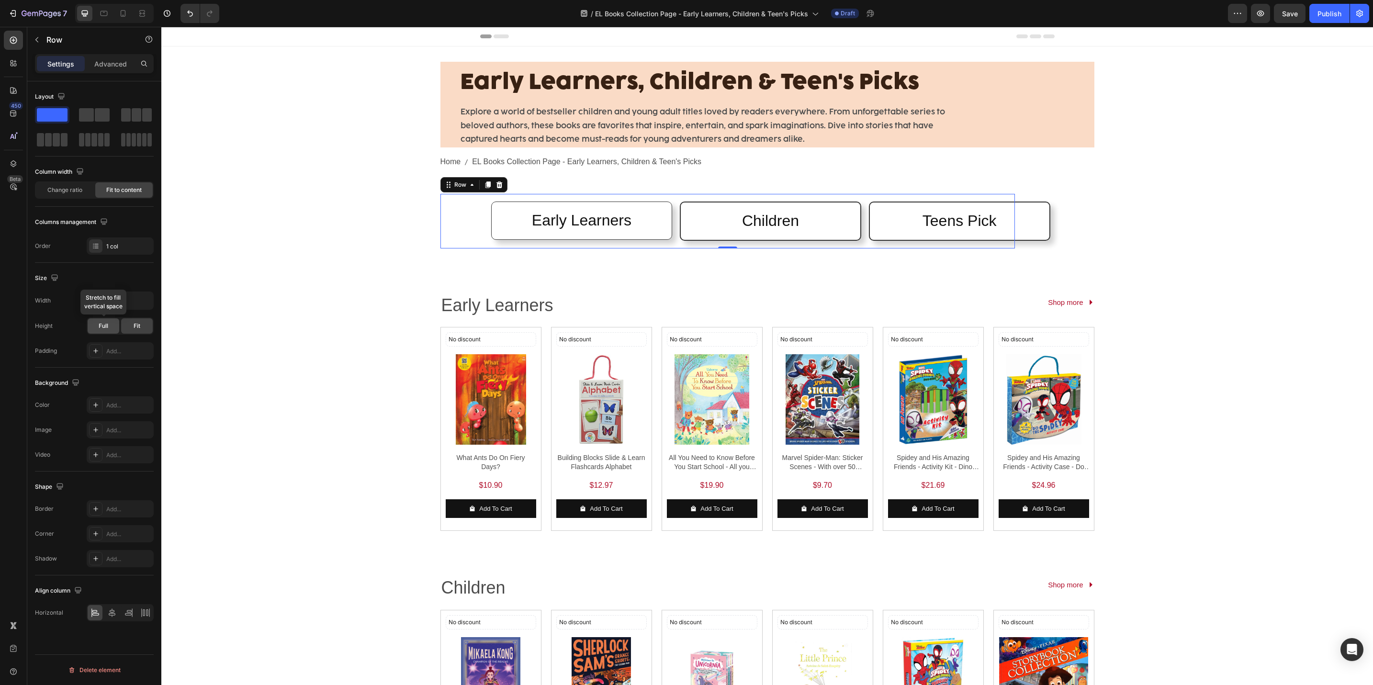
click at [102, 326] on span "Full" at bounding box center [104, 326] width 10 height 9
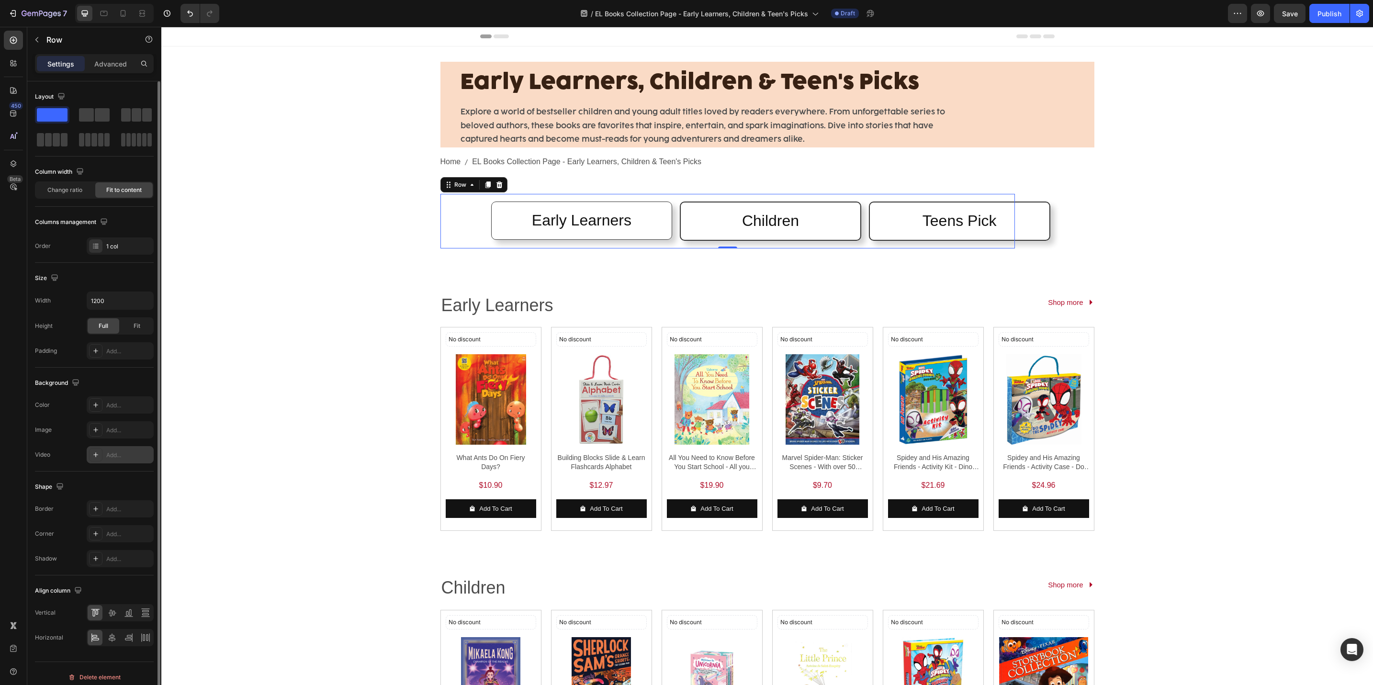
scroll to position [9, 0]
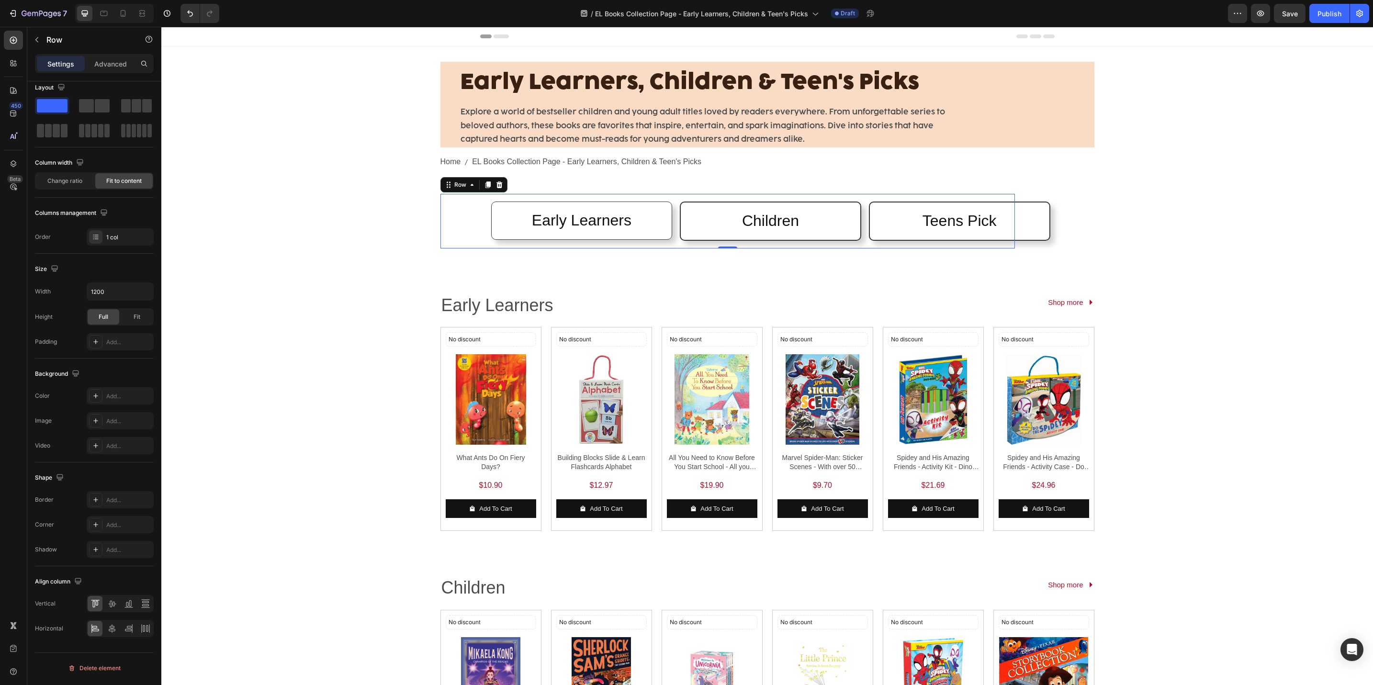
click at [257, 354] on div "Early Learners, Children & Teen's Picks Heading Explore a world of bestseller c…" at bounding box center [767, 579] width 1212 height 1066
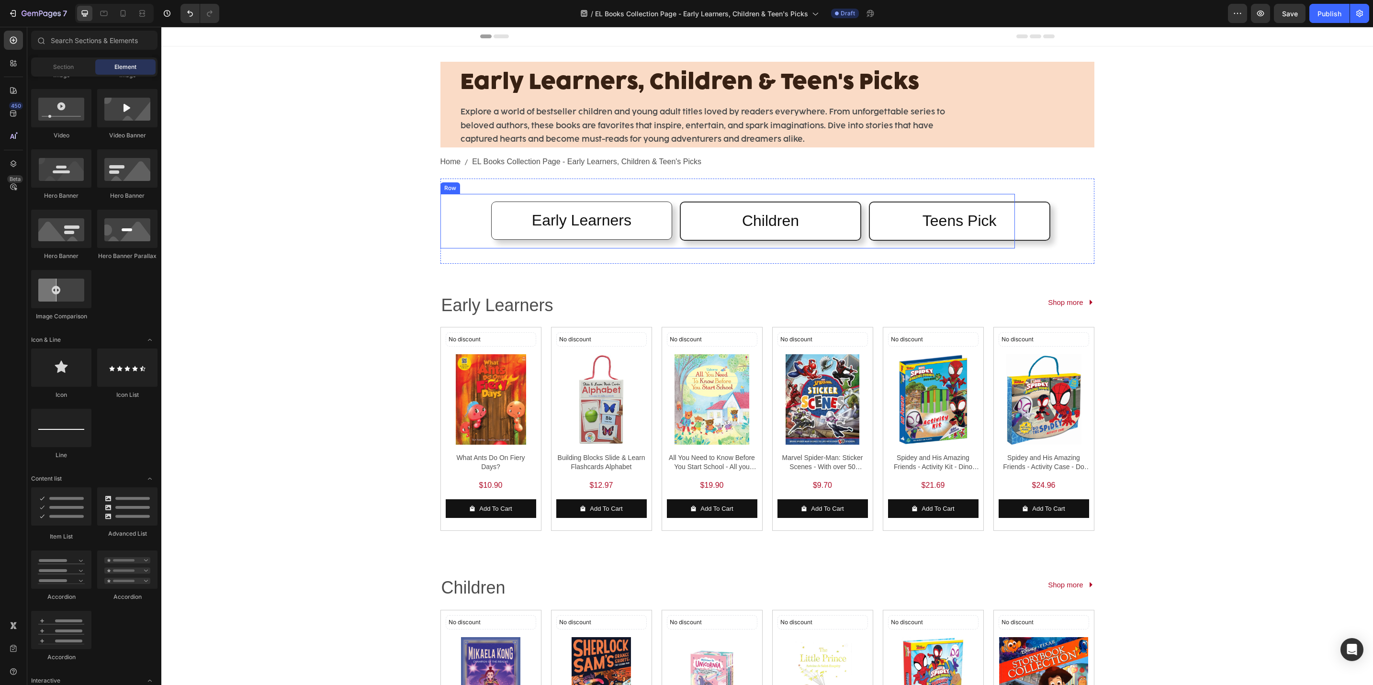
click at [463, 236] on div "Early Learners Heading Row Children Heading Row Teens Pick Heading Row Row" at bounding box center [728, 221] width 575 height 55
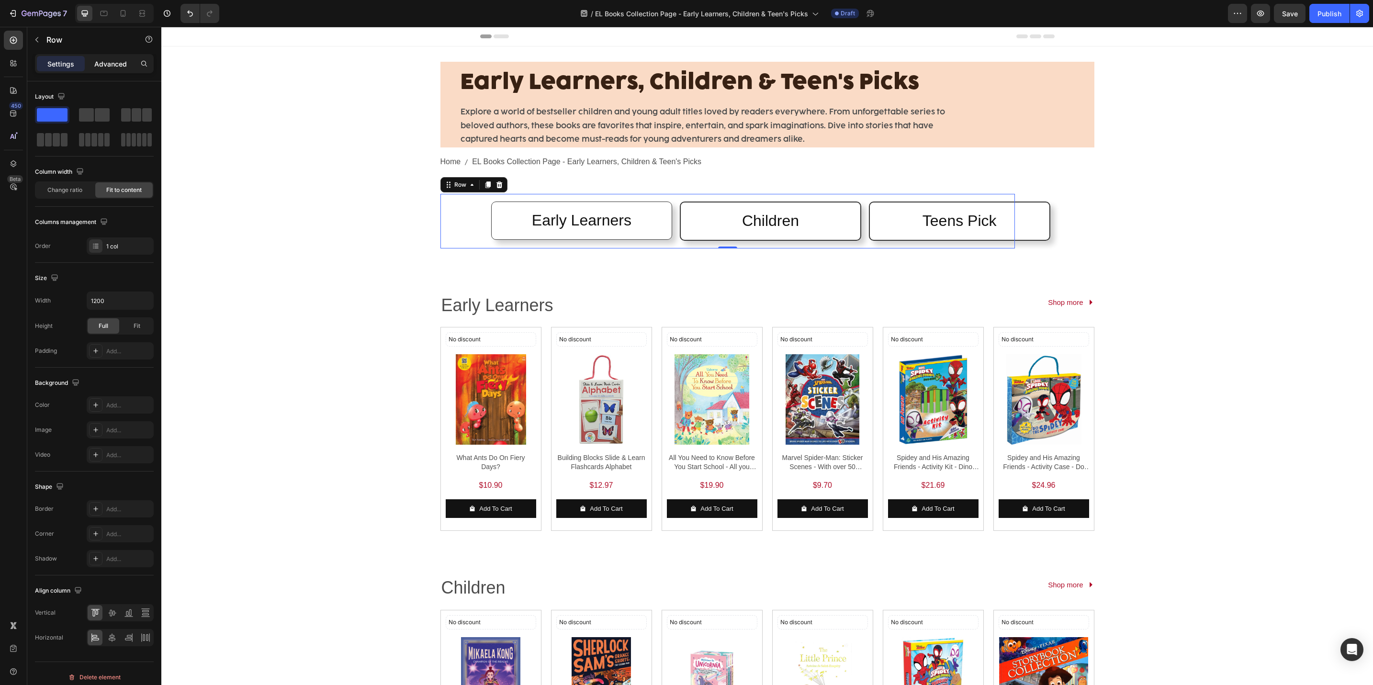
click at [125, 67] on p "Advanced" at bounding box center [110, 64] width 33 height 10
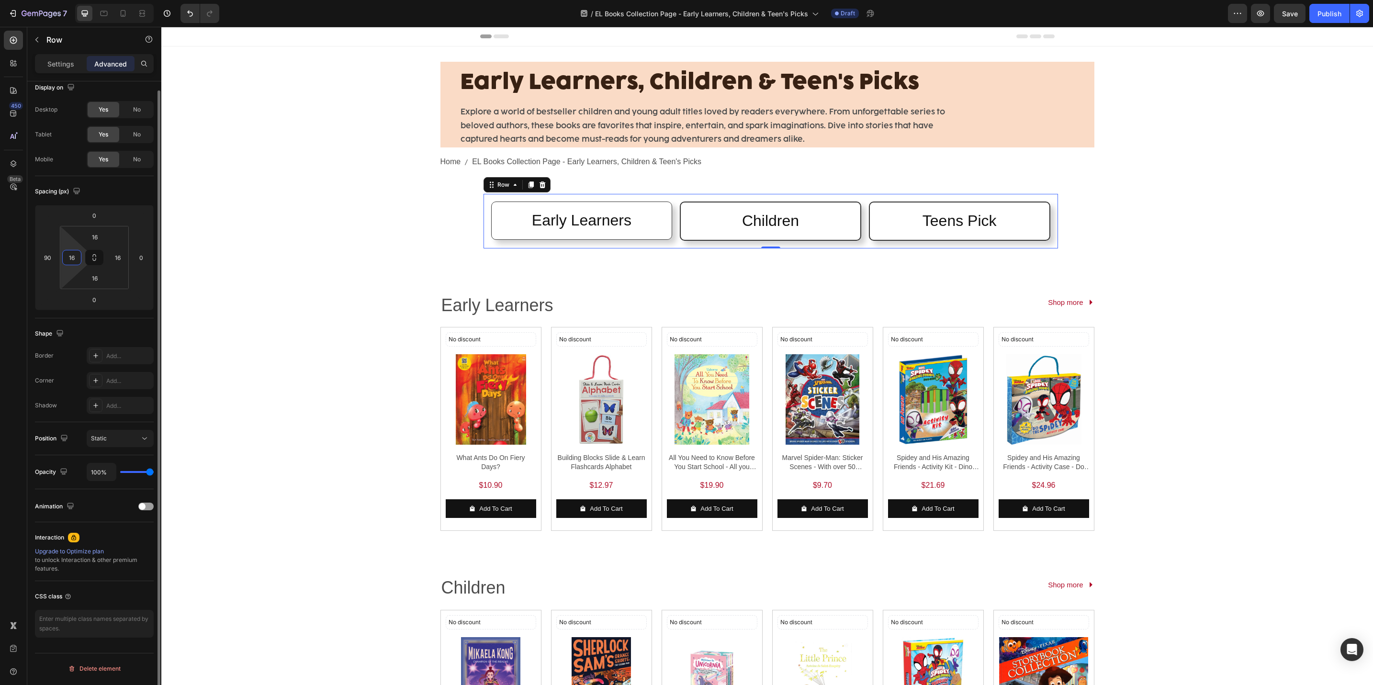
click at [70, 259] on input "16" at bounding box center [72, 257] width 14 height 14
type input "0"
click at [46, 254] on input "90" at bounding box center [47, 257] width 14 height 14
type input "0"
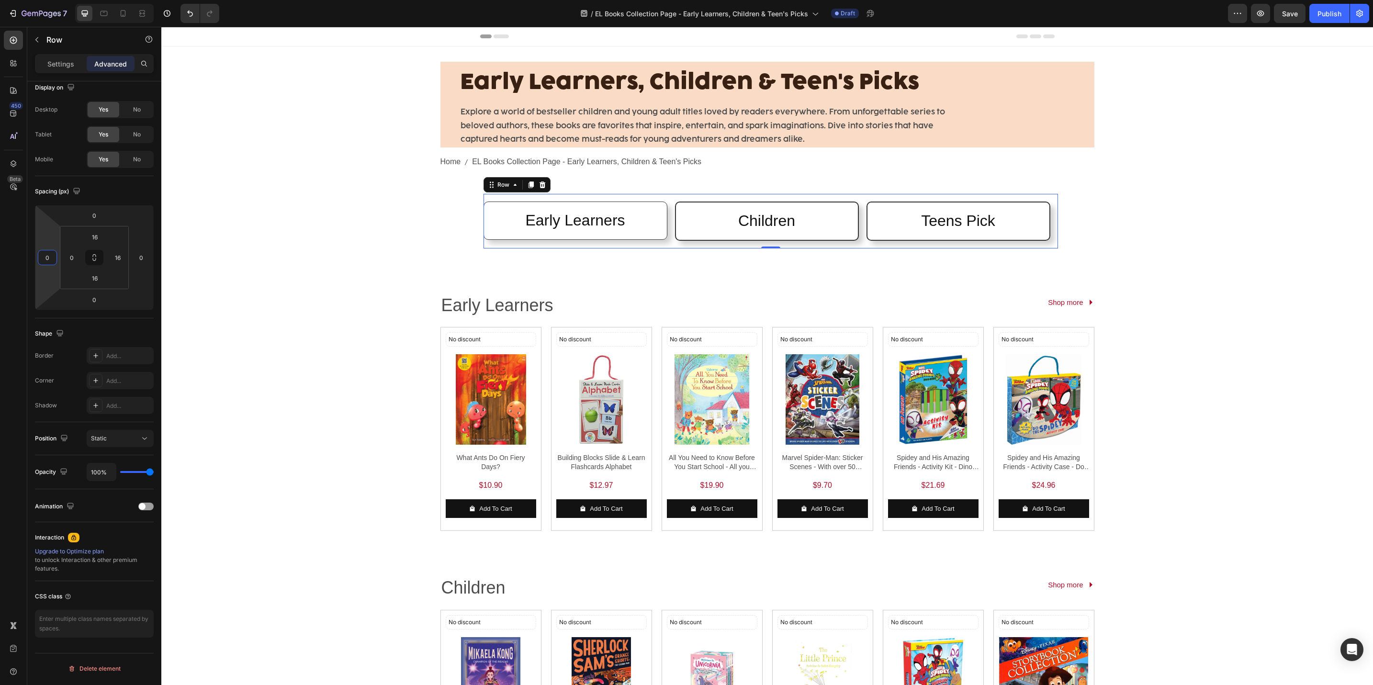
click at [193, 282] on div "Early Learners, Children & Teen's Picks Heading Explore a world of bestseller c…" at bounding box center [767, 579] width 1212 height 1066
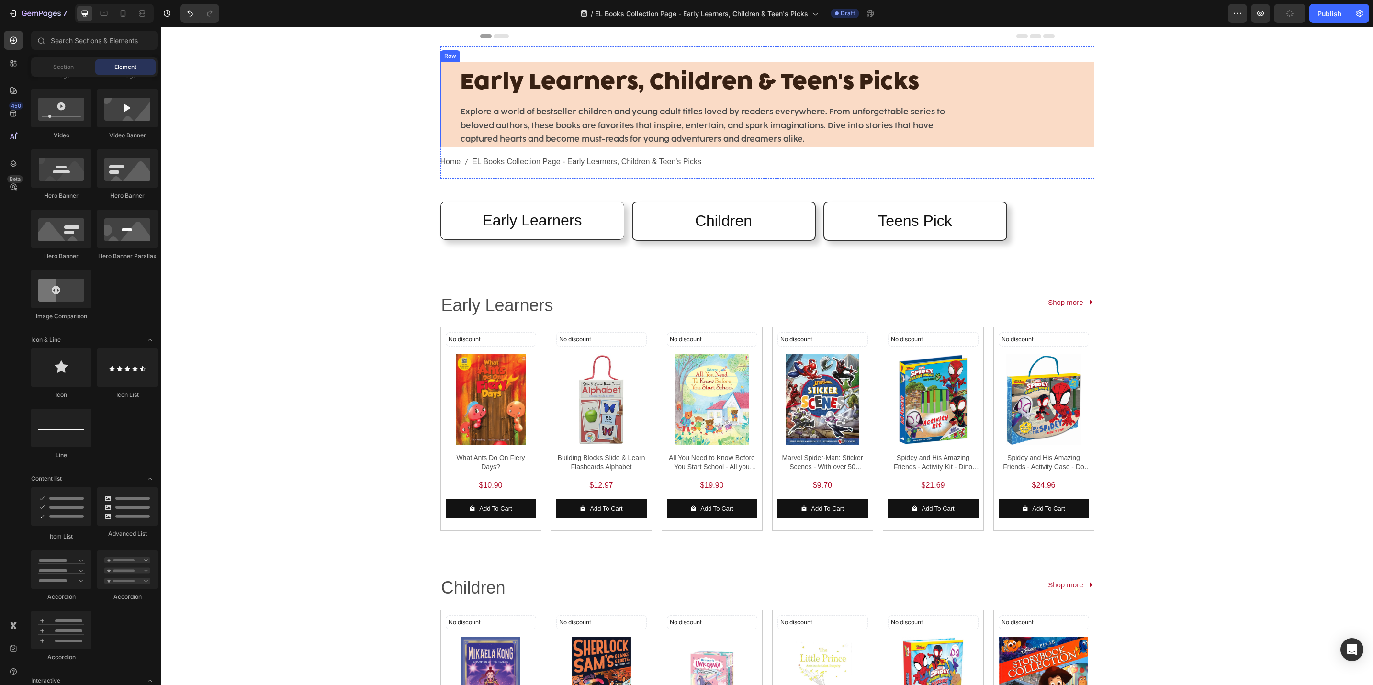
click at [1023, 118] on div "Early Learners, Children & Teen's Picks Heading Explore a world of bestseller c…" at bounding box center [768, 105] width 654 height 86
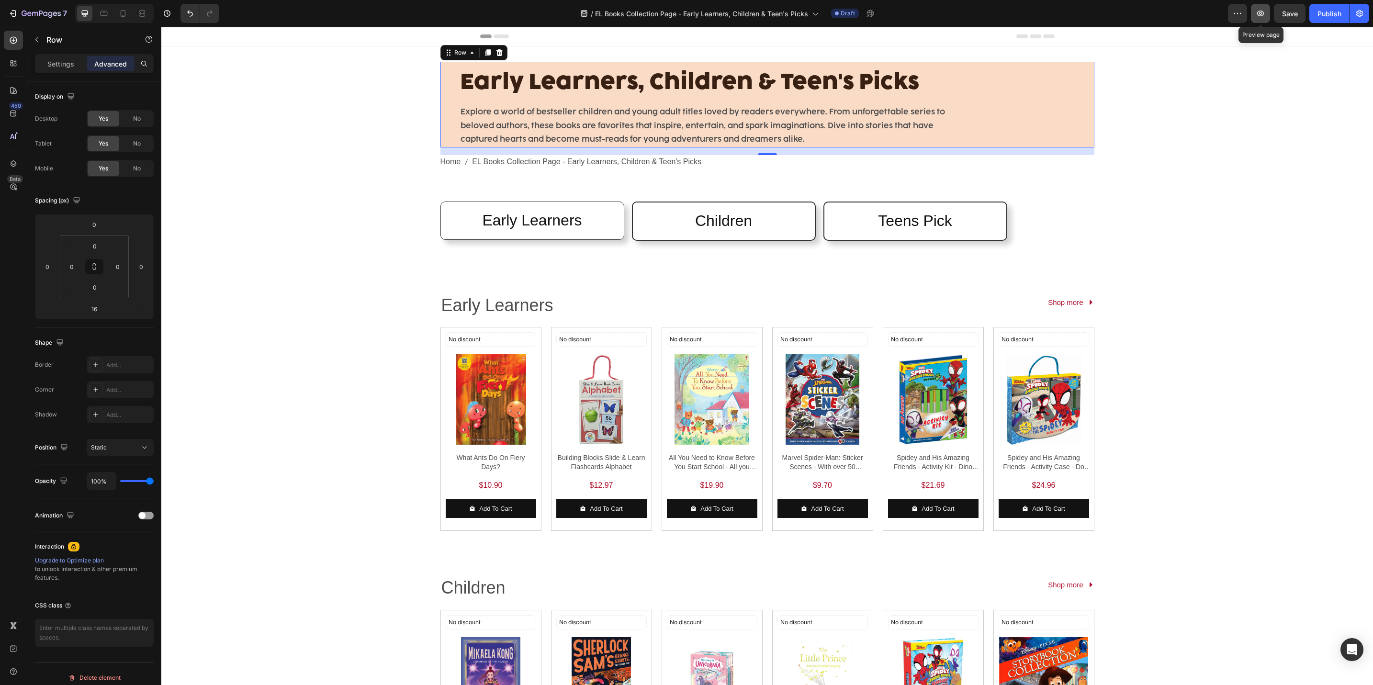
click at [1262, 11] on icon "button" at bounding box center [1261, 14] width 7 height 6
click at [495, 231] on h2 "Early Learners" at bounding box center [533, 221] width 168 height 22
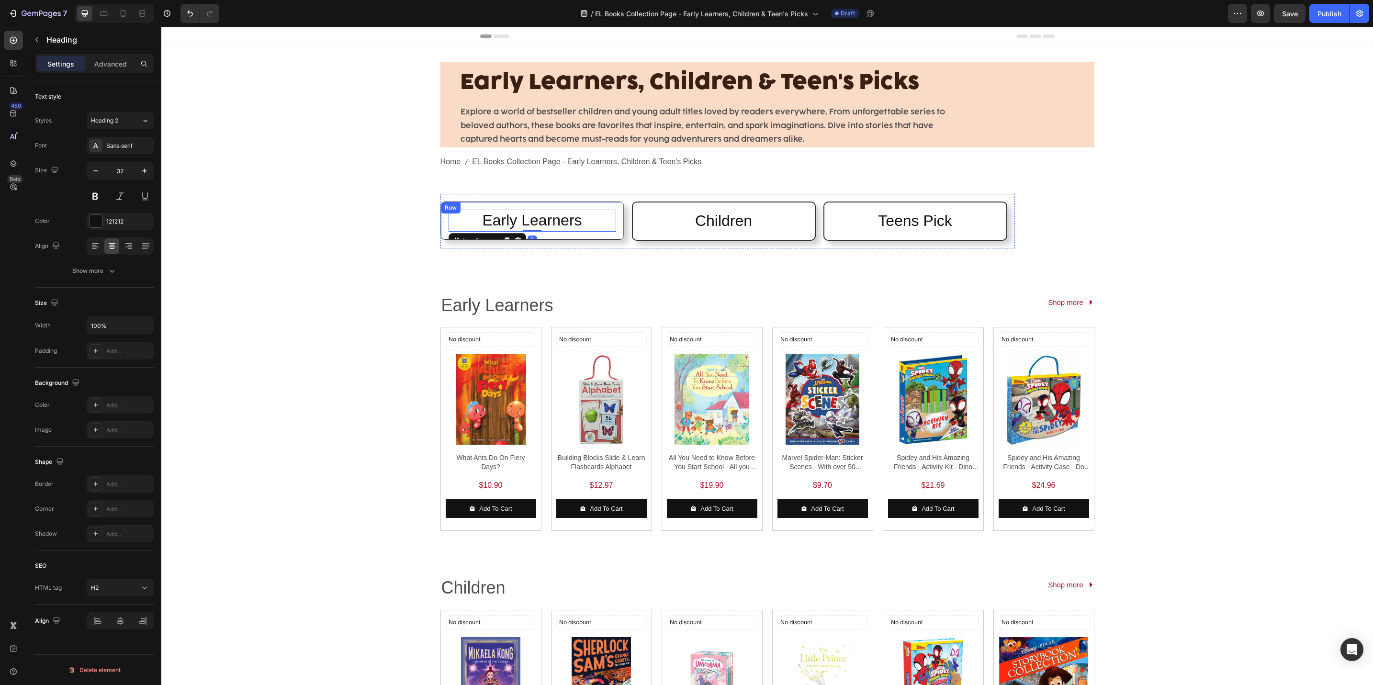
click at [593, 236] on div "Early Learners Heading 0 Row" at bounding box center [533, 221] width 184 height 38
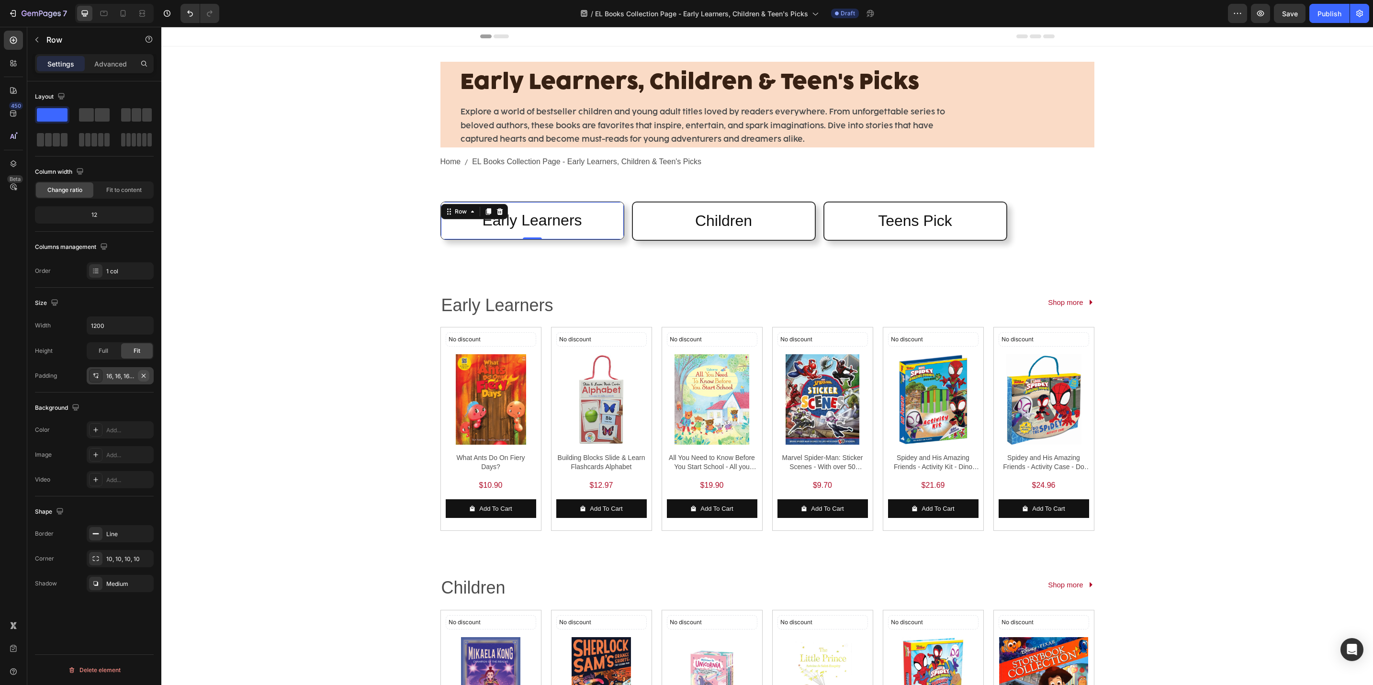
click at [140, 379] on icon "button" at bounding box center [144, 376] width 8 height 8
click at [315, 326] on div "Early Learners, Children & Teen's Picks Heading Explore a world of bestseller c…" at bounding box center [767, 579] width 1212 height 1066
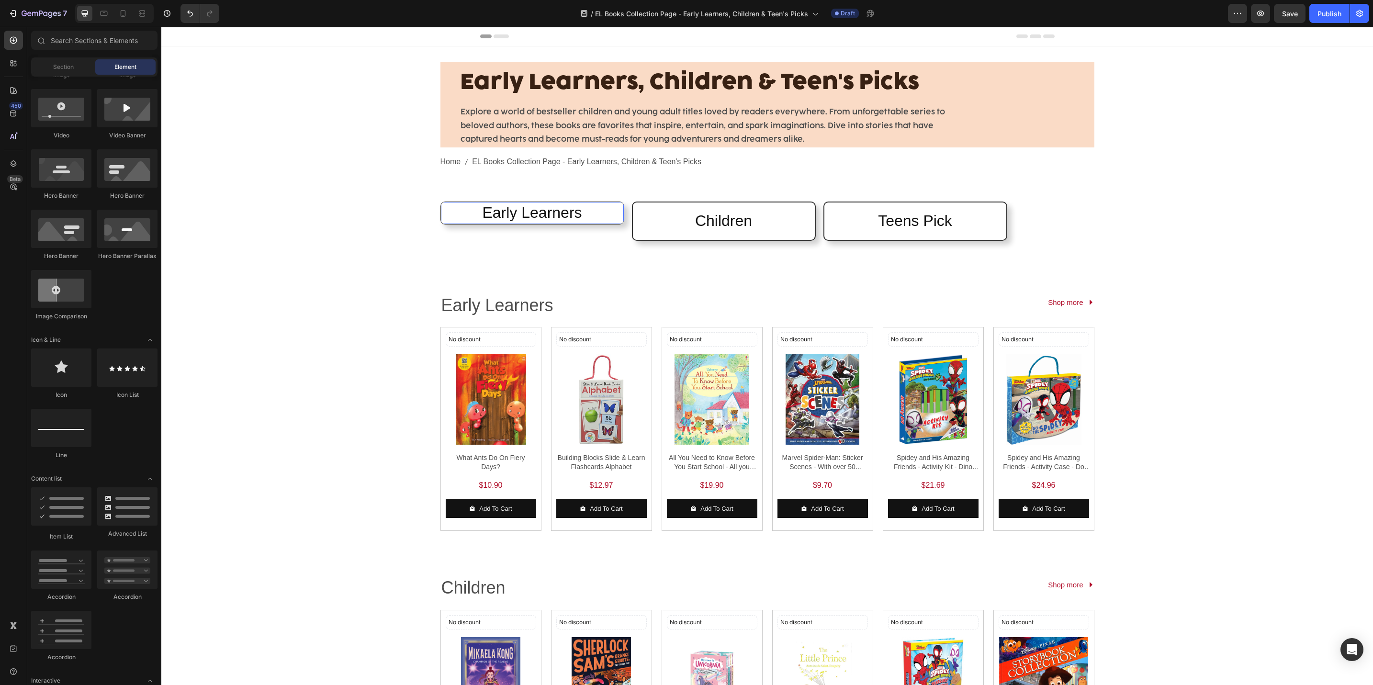
click at [481, 219] on h2 "Early Learners" at bounding box center [532, 213] width 183 height 22
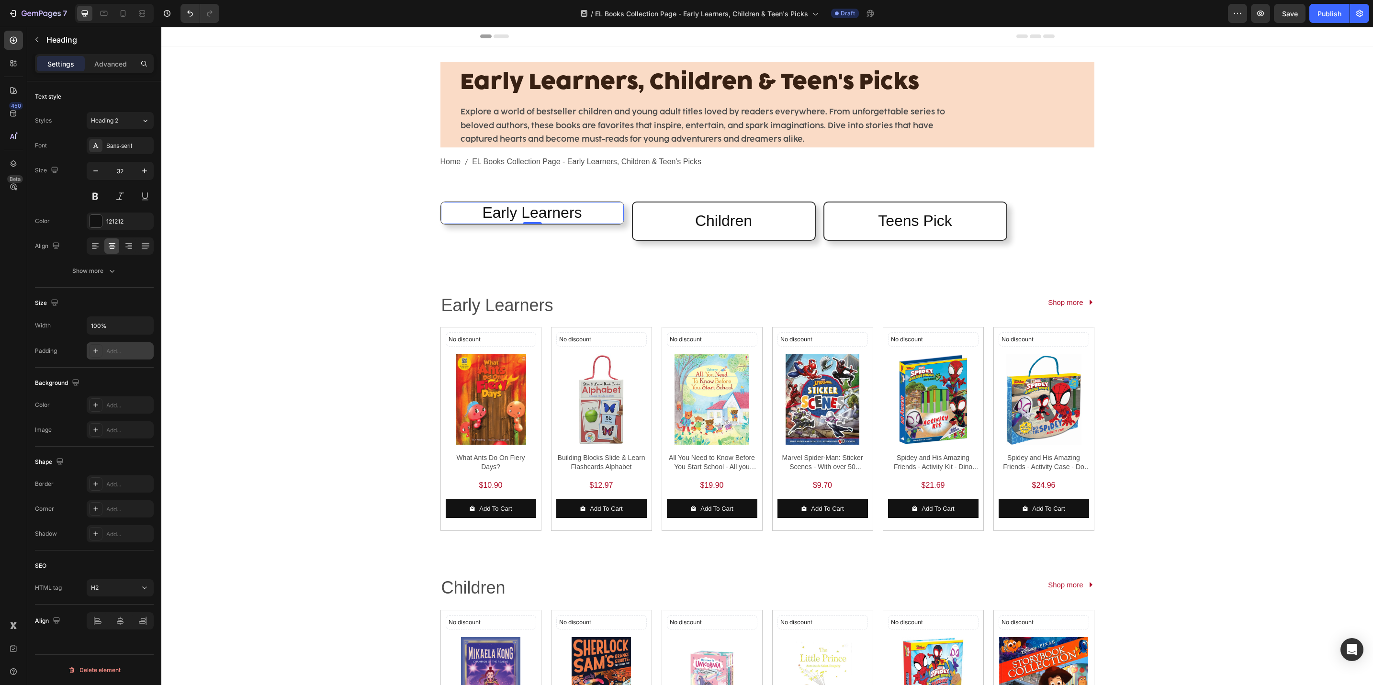
click at [123, 360] on div "Add..." at bounding box center [120, 350] width 67 height 17
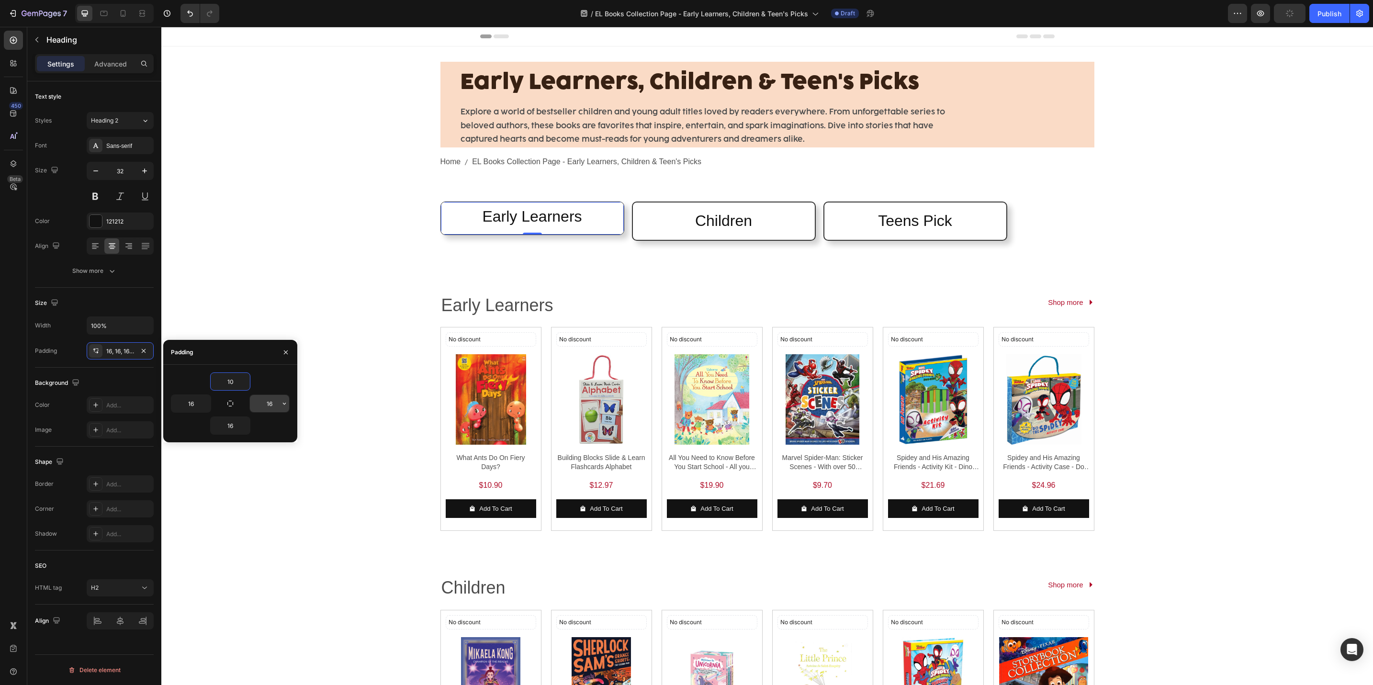
type input "10"
click at [262, 403] on input "16" at bounding box center [269, 403] width 39 height 17
type input "10"
click at [233, 420] on input "16" at bounding box center [230, 425] width 39 height 17
type input "10"
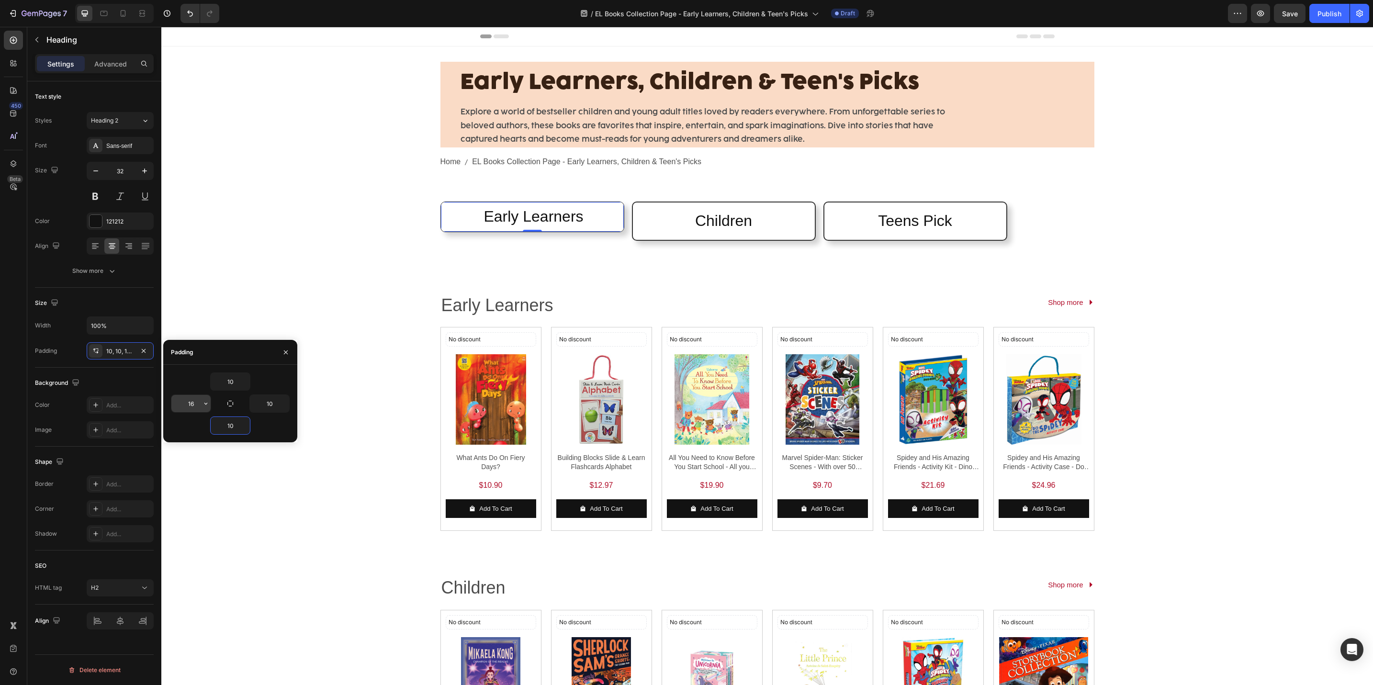
click at [187, 408] on input "16" at bounding box center [190, 403] width 39 height 17
type input "10"
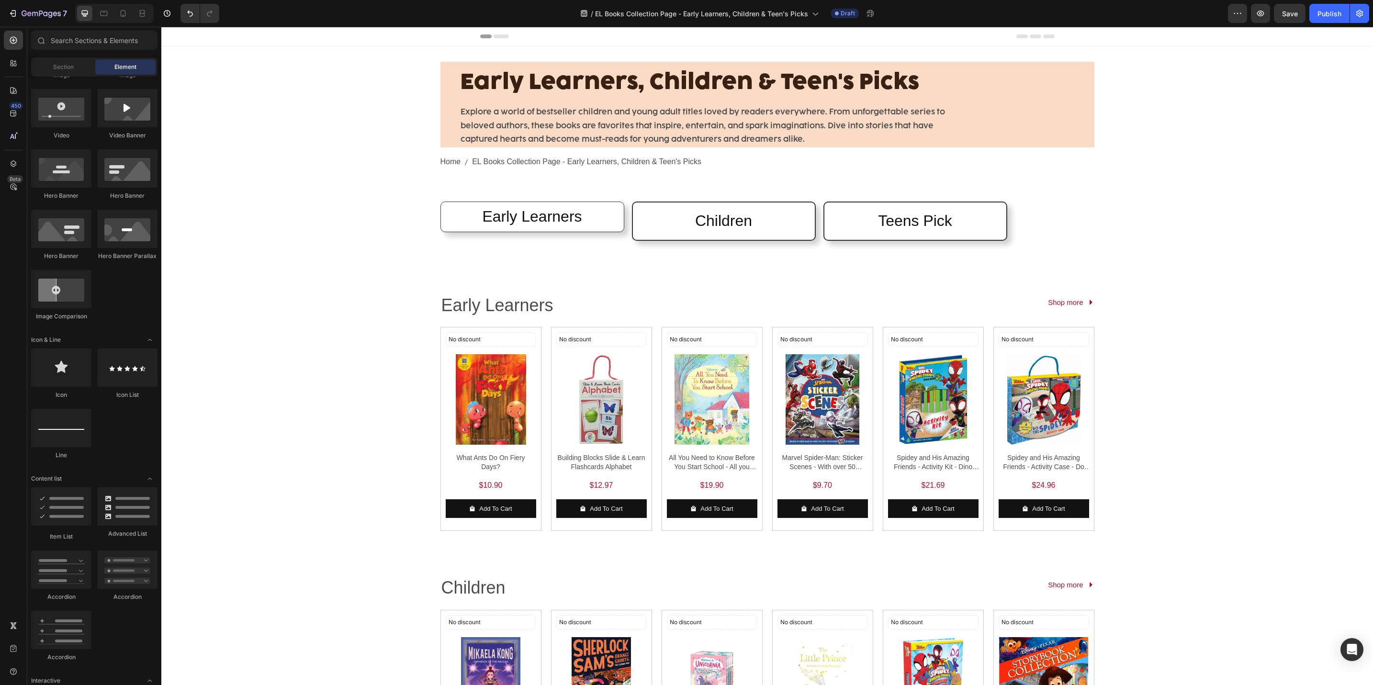
click at [339, 460] on div "Early Learners, Children & Teen's Picks Heading Explore a world of bestseller c…" at bounding box center [767, 579] width 1212 height 1066
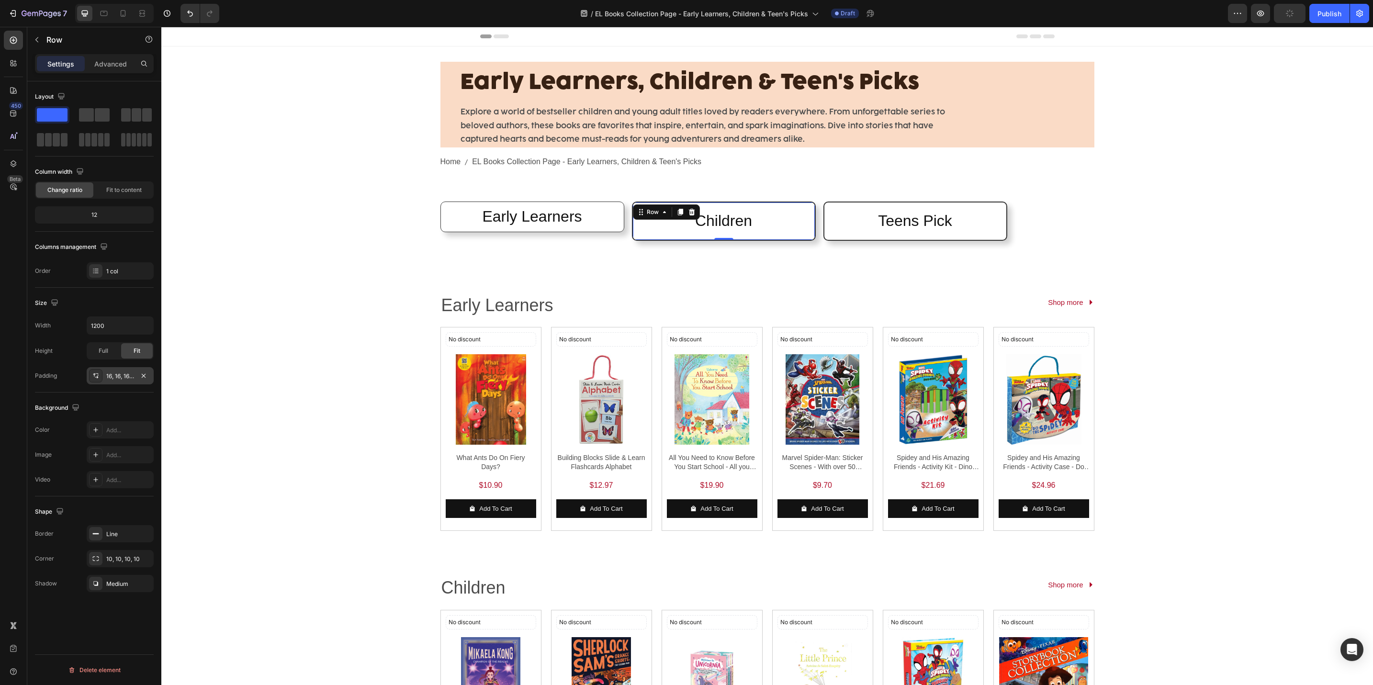
click at [131, 376] on div "16, 16, 16, 16" at bounding box center [120, 376] width 28 height 9
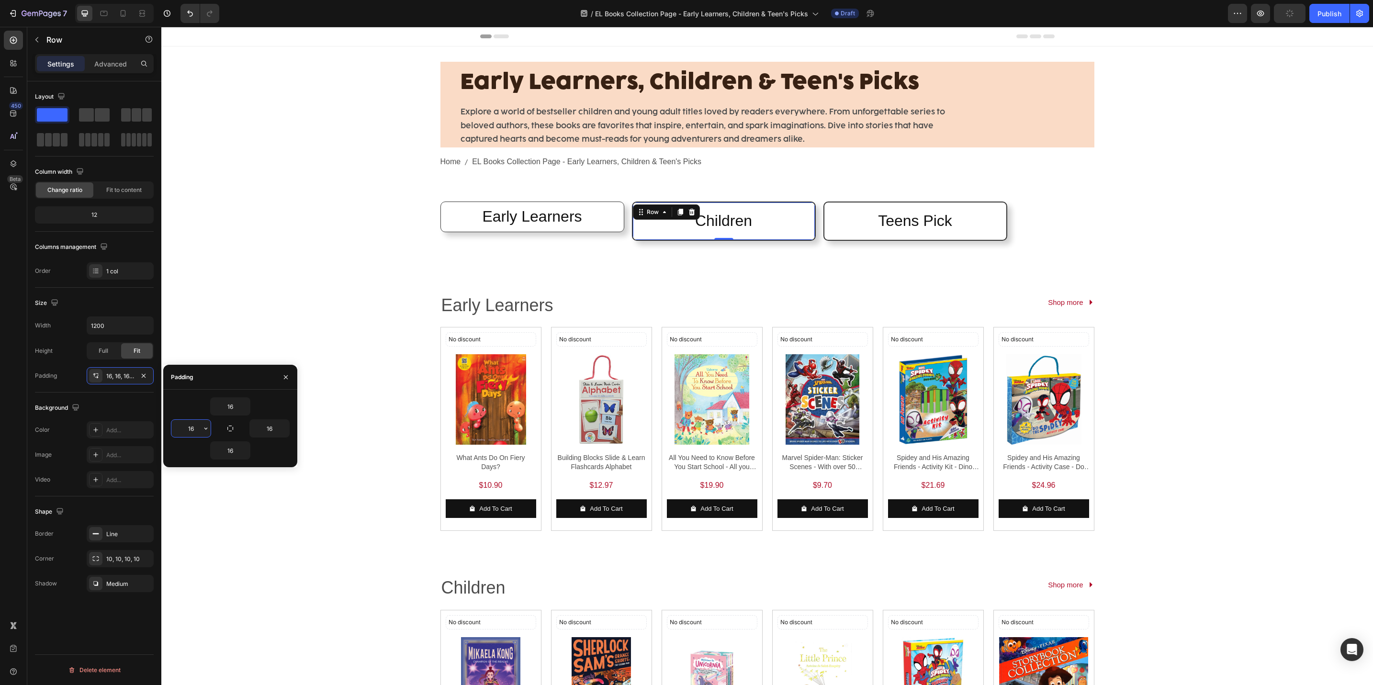
click at [181, 434] on input "16" at bounding box center [190, 428] width 39 height 17
type input "10"
click at [237, 409] on input "16" at bounding box center [230, 406] width 39 height 17
type input "10"
click at [269, 431] on input "16" at bounding box center [269, 428] width 39 height 17
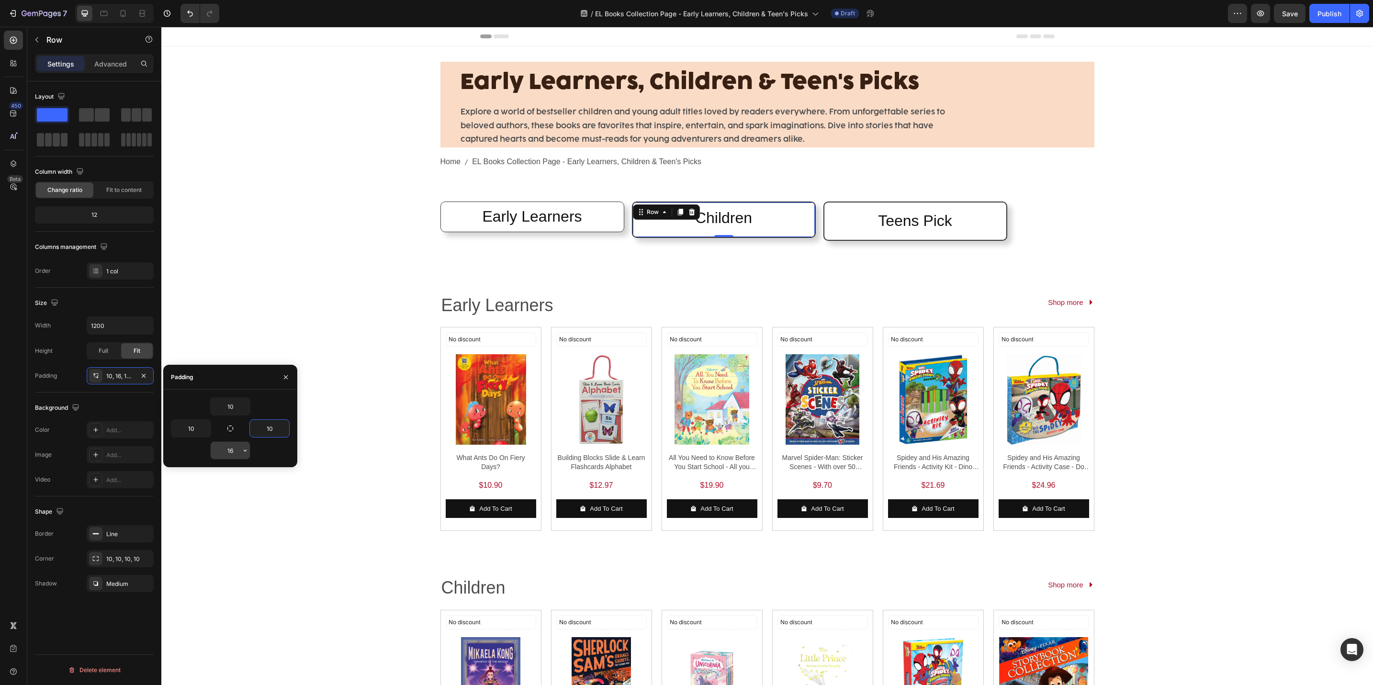
type input "10"
click at [229, 450] on input "16" at bounding box center [230, 450] width 39 height 17
type input "10"
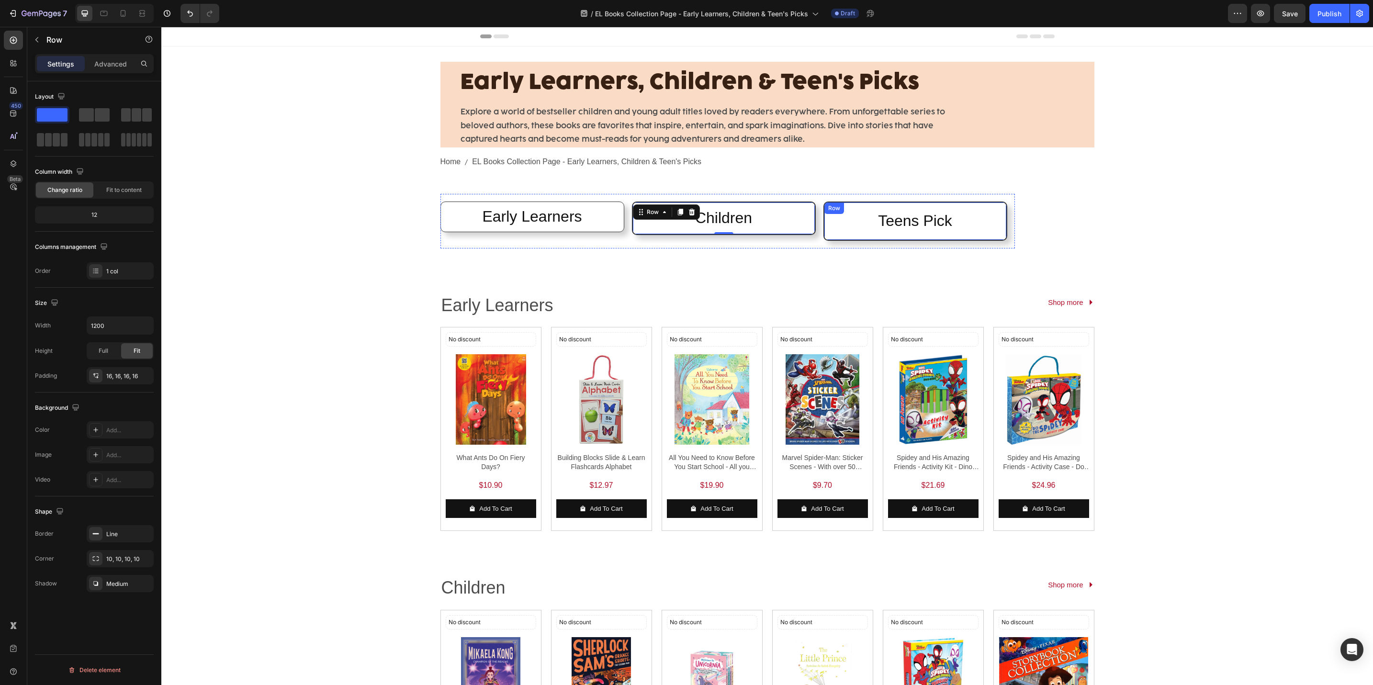
click at [824, 228] on div "Teens Pick Heading Row" at bounding box center [916, 221] width 184 height 39
click at [116, 374] on div "16, 16, 16, 16" at bounding box center [120, 376] width 28 height 9
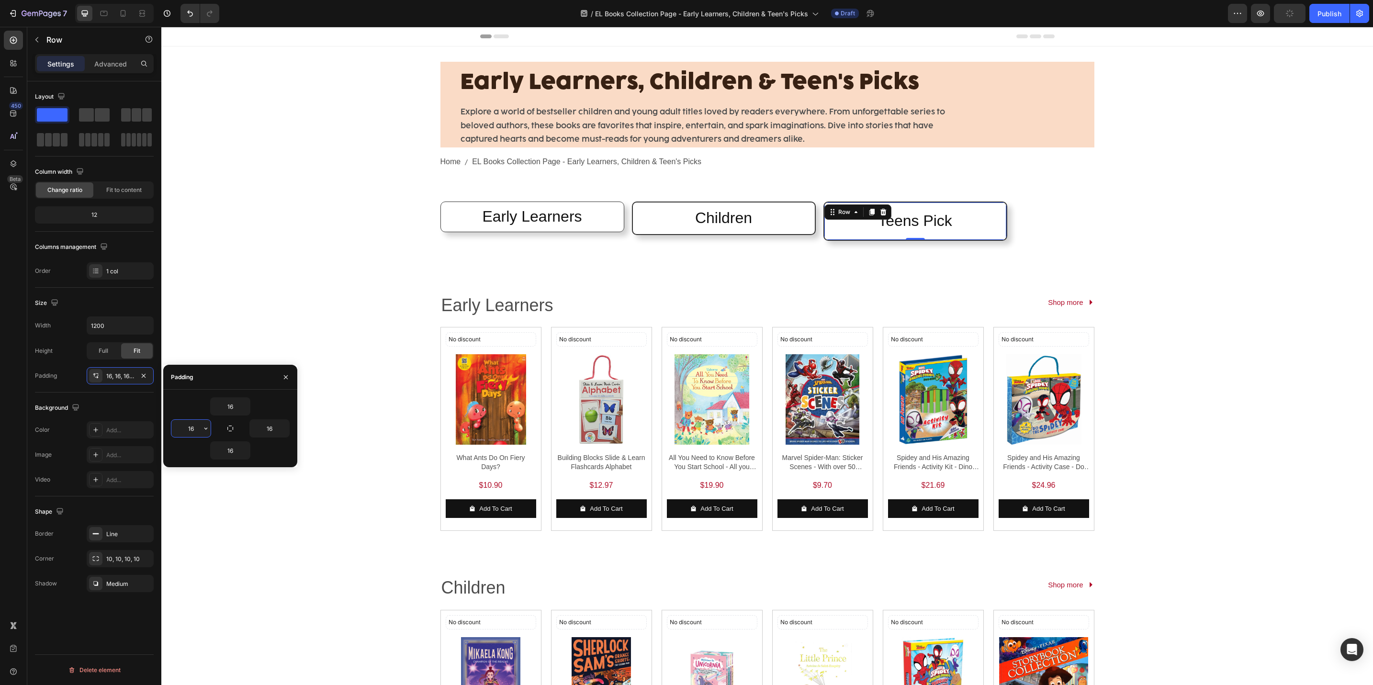
click at [194, 430] on input "16" at bounding box center [190, 428] width 39 height 17
type input "10"
click at [236, 414] on input "16" at bounding box center [230, 406] width 39 height 17
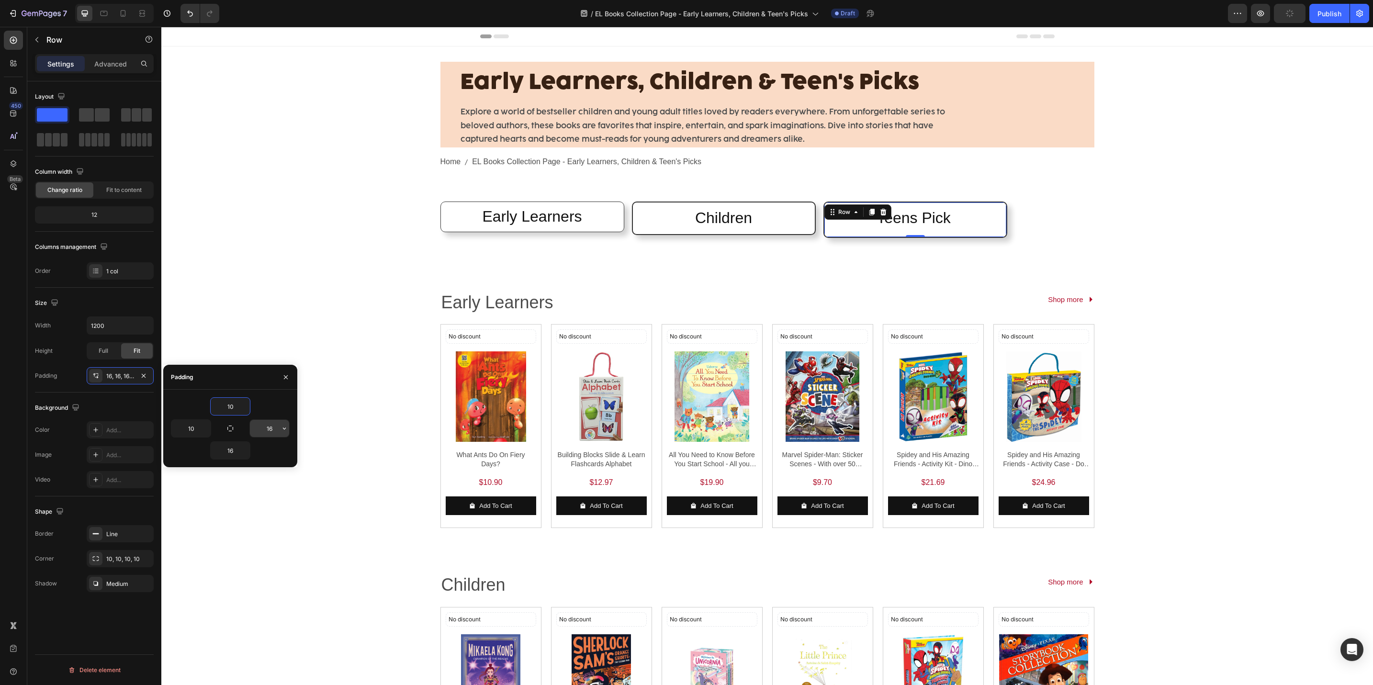
type input "10"
click at [259, 430] on input "16" at bounding box center [269, 428] width 39 height 17
type input "10"
click at [228, 447] on input "16" at bounding box center [230, 450] width 39 height 17
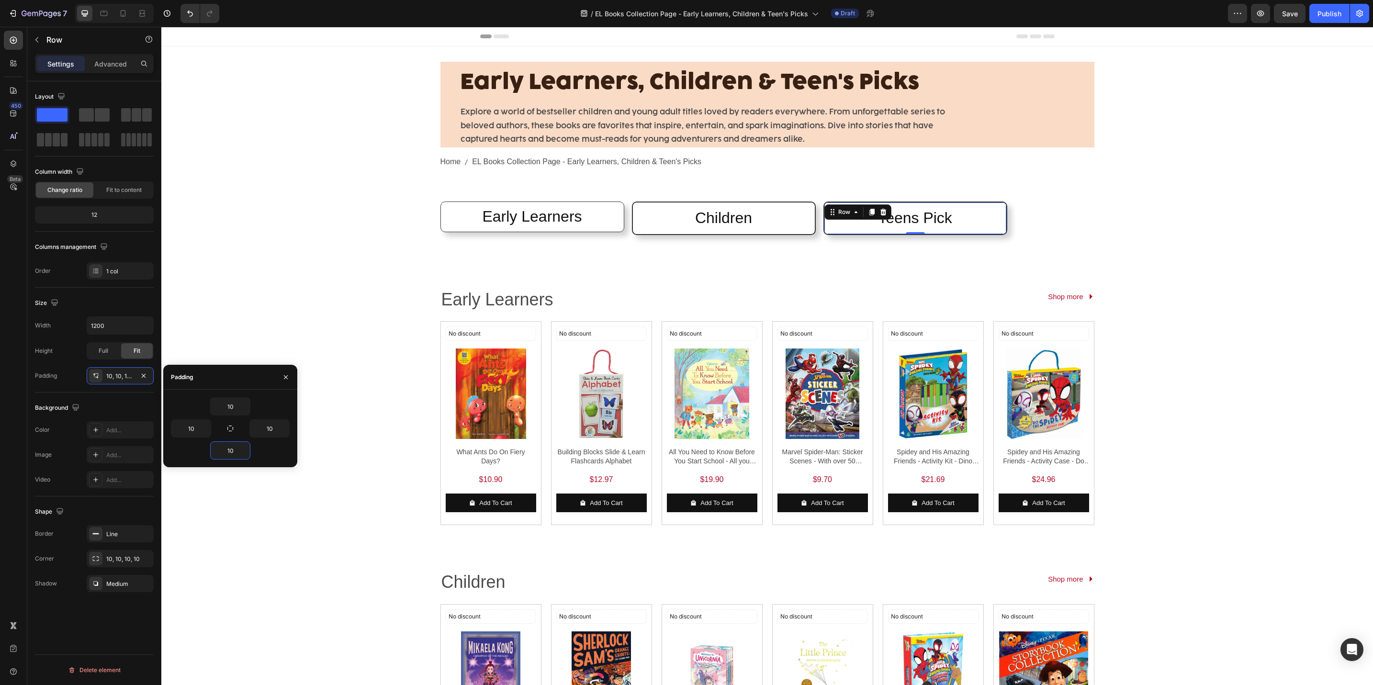
type input "10"
click at [250, 467] on div "10 10 10 10" at bounding box center [230, 429] width 134 height 78
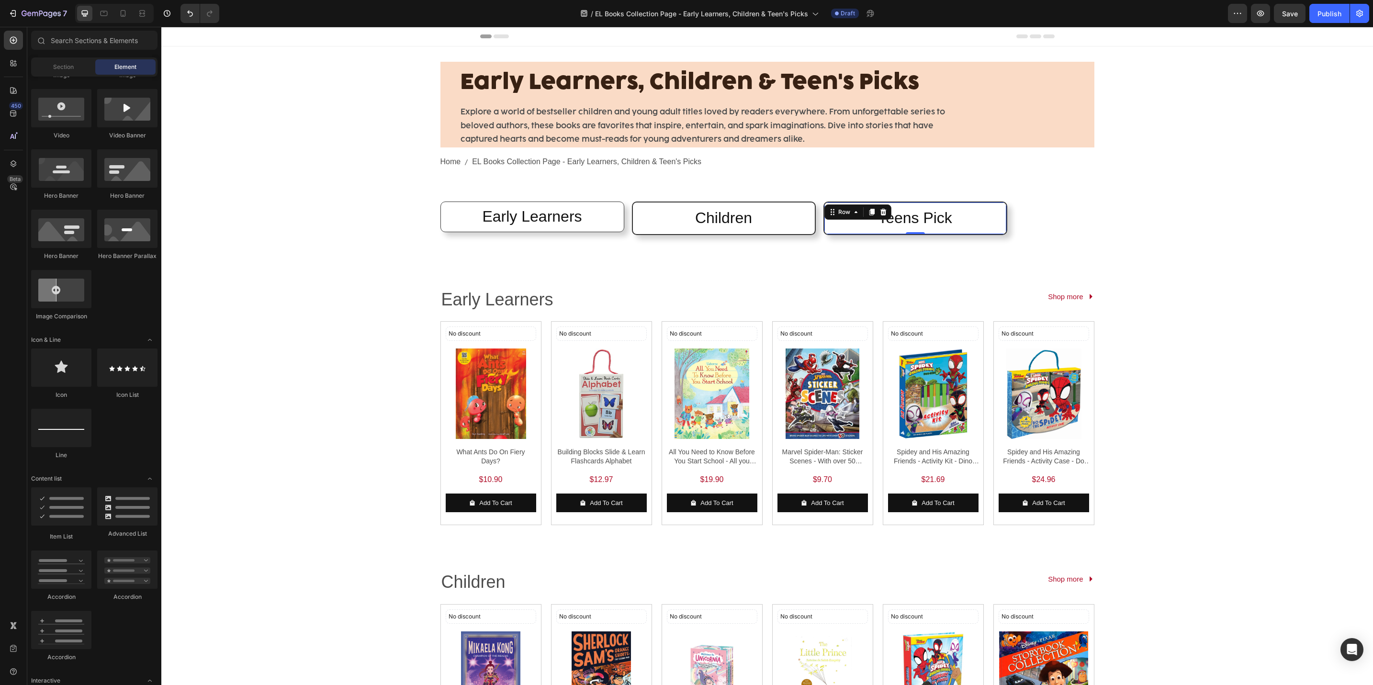
click at [261, 481] on div "Early Learners, Children & Teen's Picks Heading Explore a world of bestseller c…" at bounding box center [767, 576] width 1212 height 1060
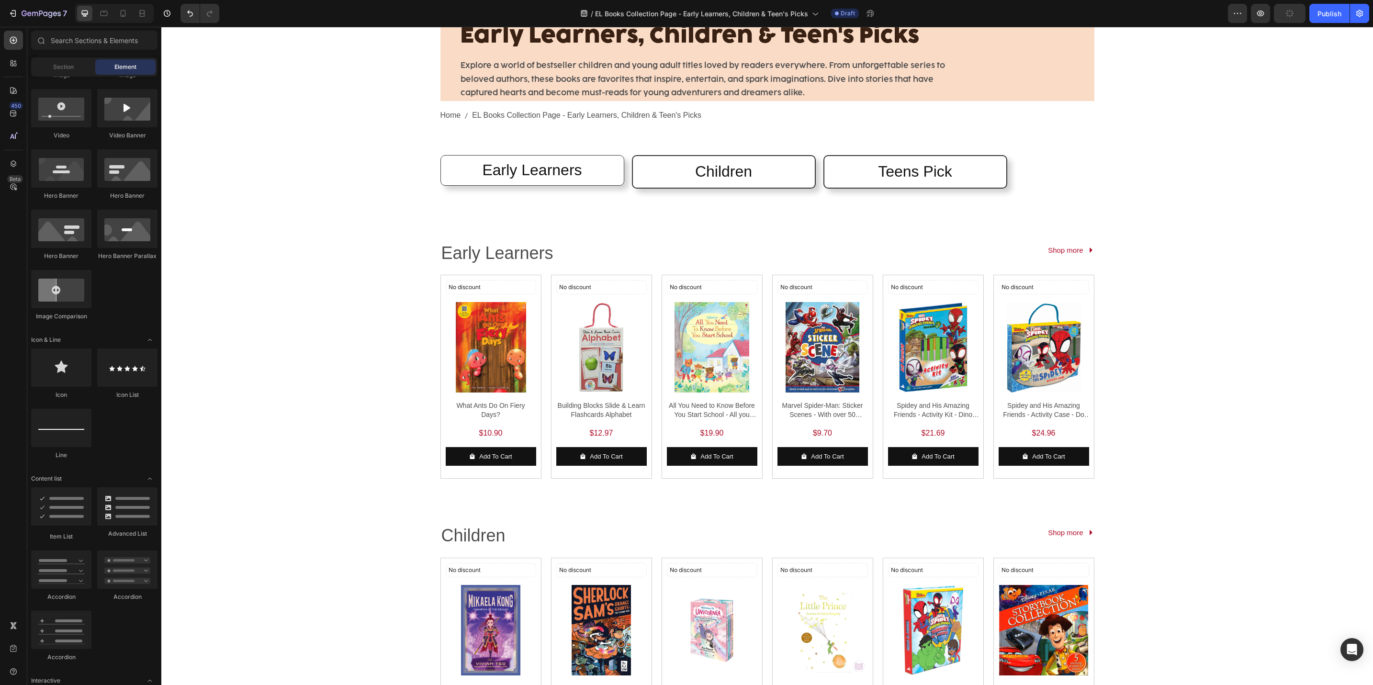
scroll to position [0, 0]
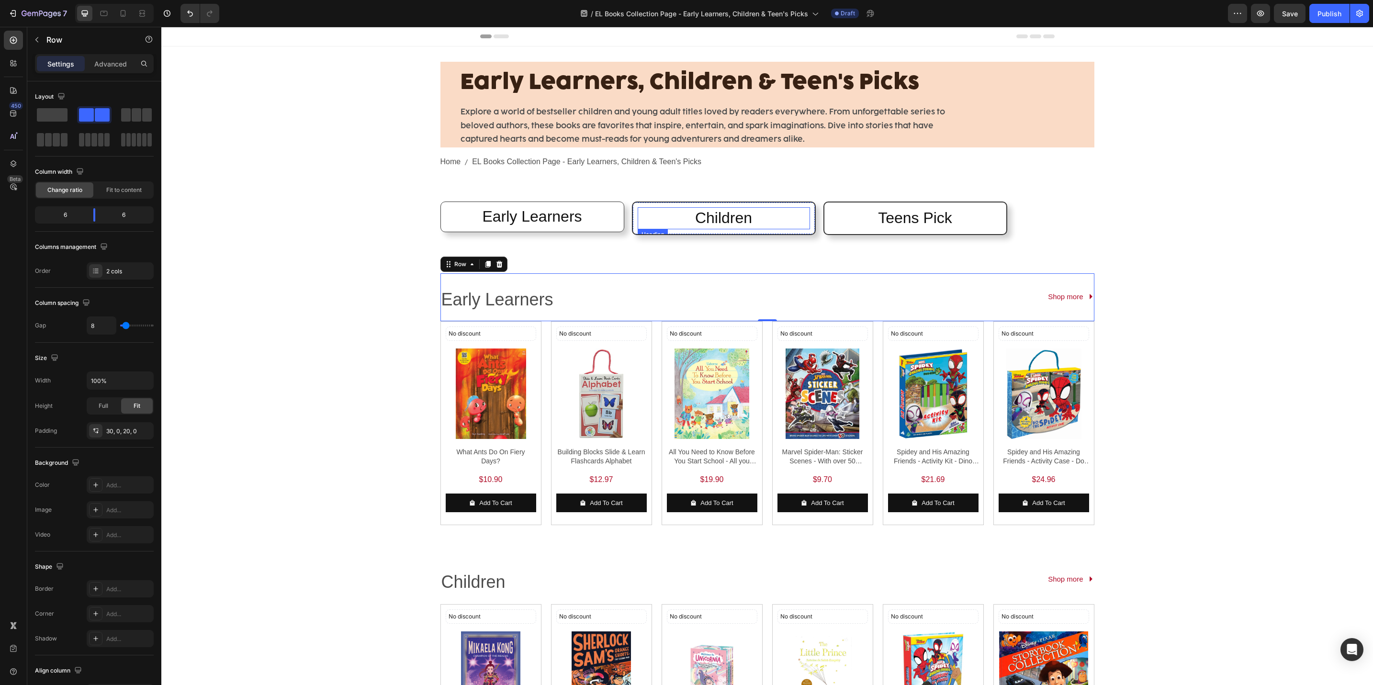
click at [687, 207] on h2 "Children" at bounding box center [724, 218] width 172 height 22
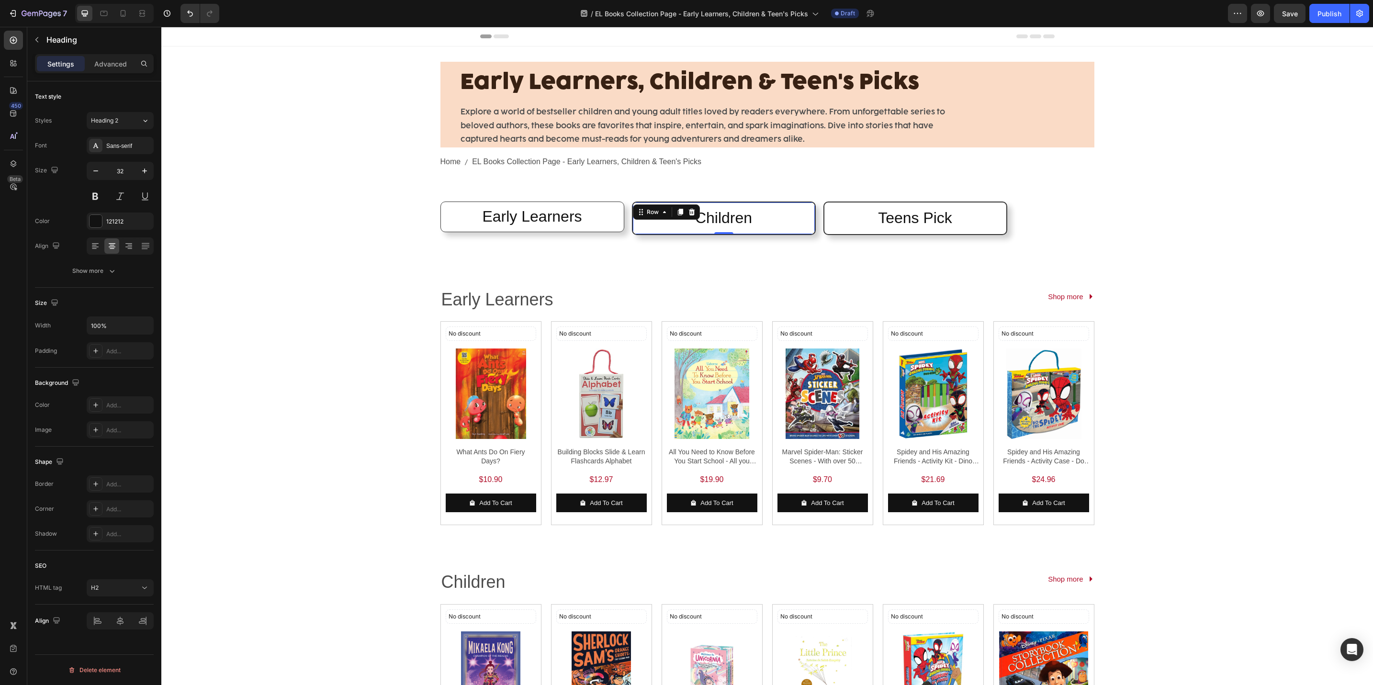
click at [684, 203] on div "Children Heading Row 0" at bounding box center [724, 219] width 184 height 34
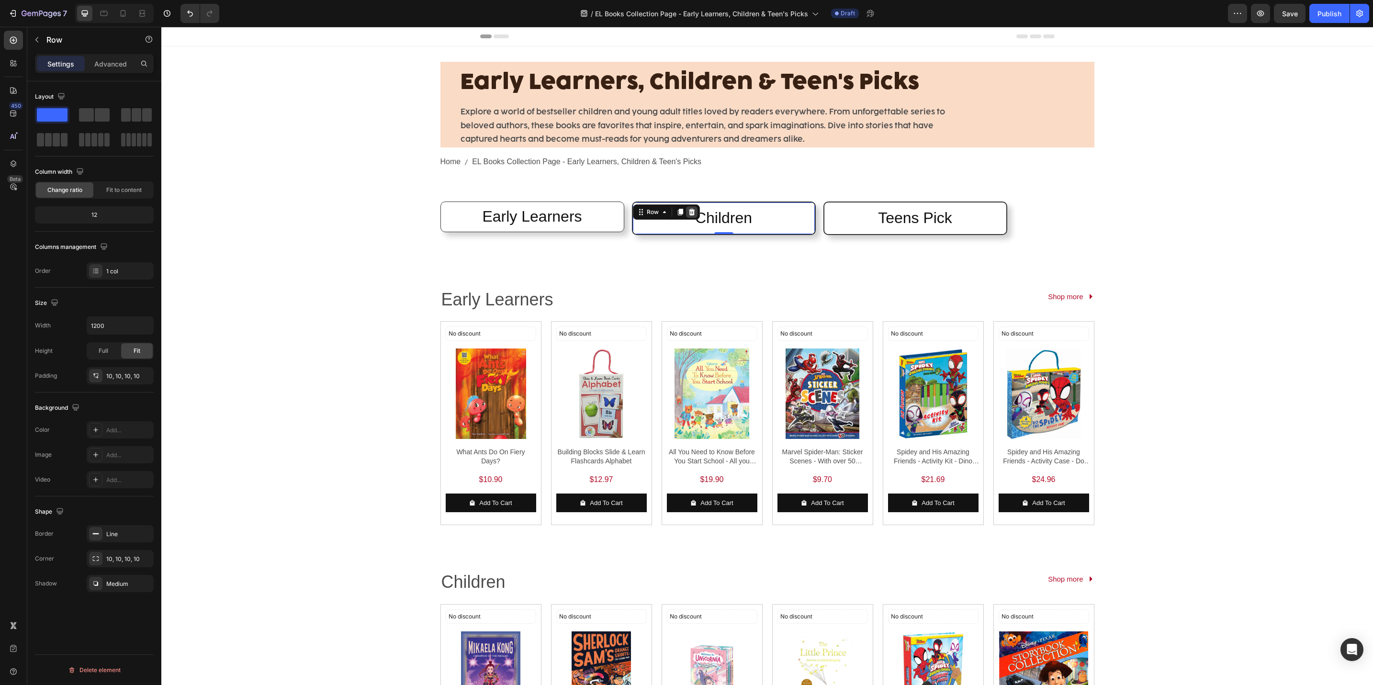
click at [690, 215] on icon at bounding box center [692, 212] width 8 height 8
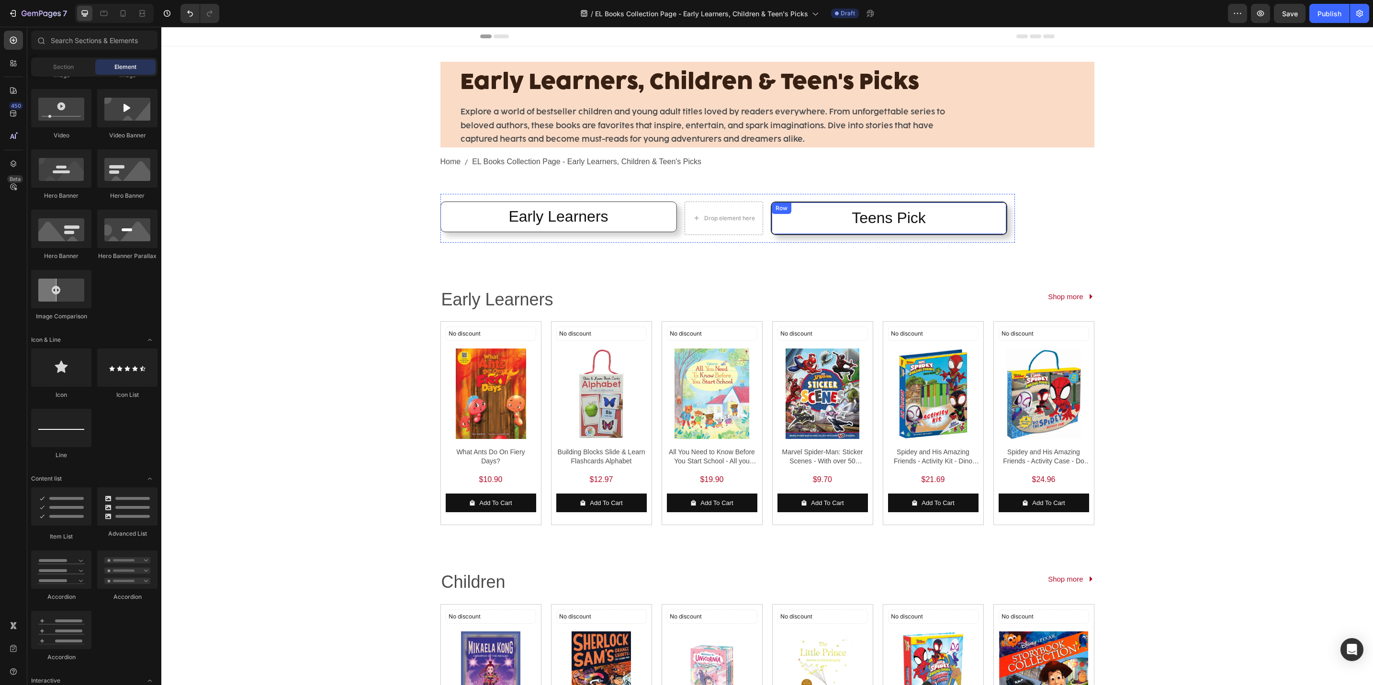
click at [819, 204] on div "Teens Pick Heading Row" at bounding box center [889, 219] width 237 height 34
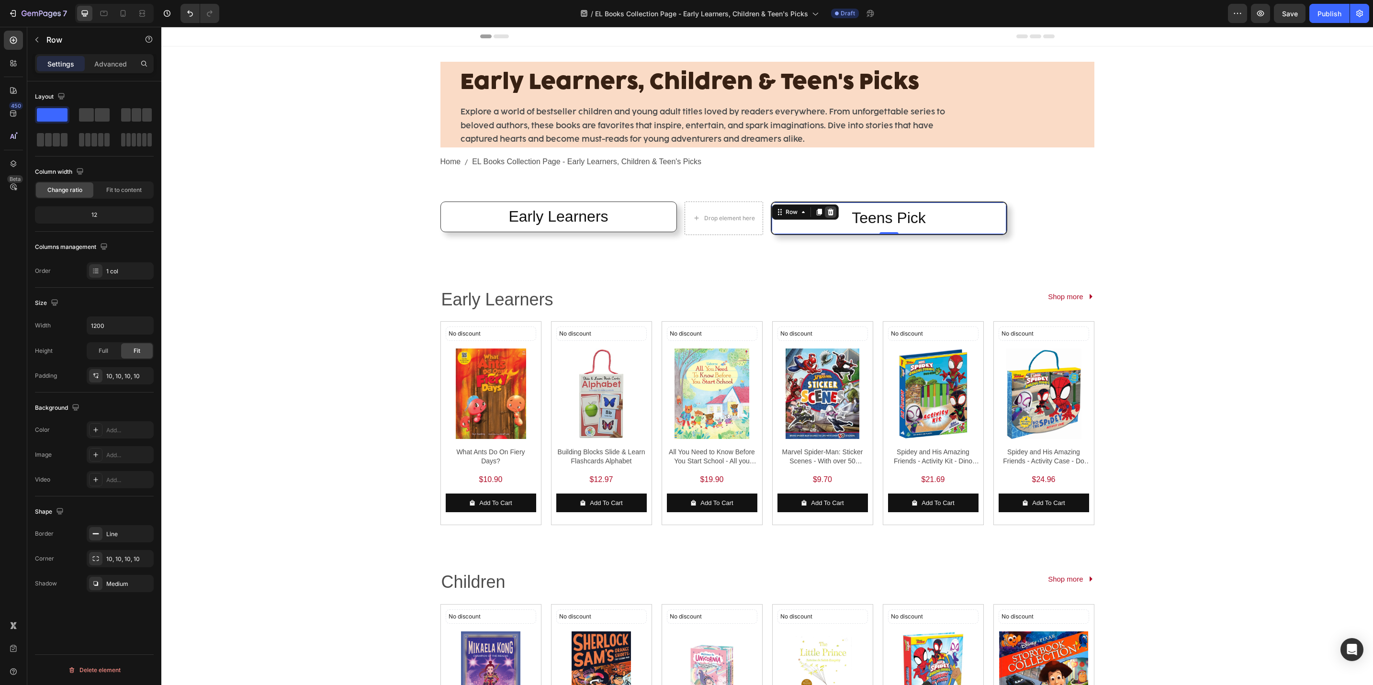
click at [827, 213] on icon at bounding box center [831, 212] width 8 height 8
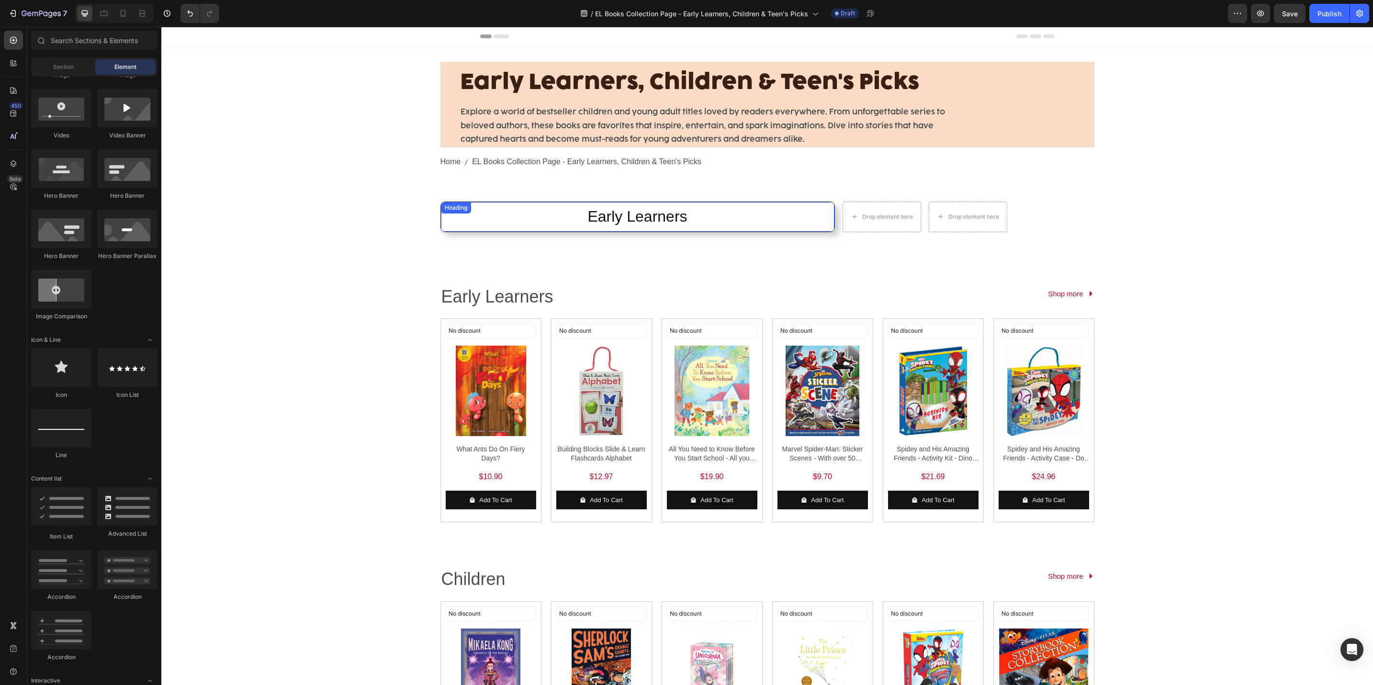
click at [458, 211] on div "Heading" at bounding box center [456, 208] width 26 height 9
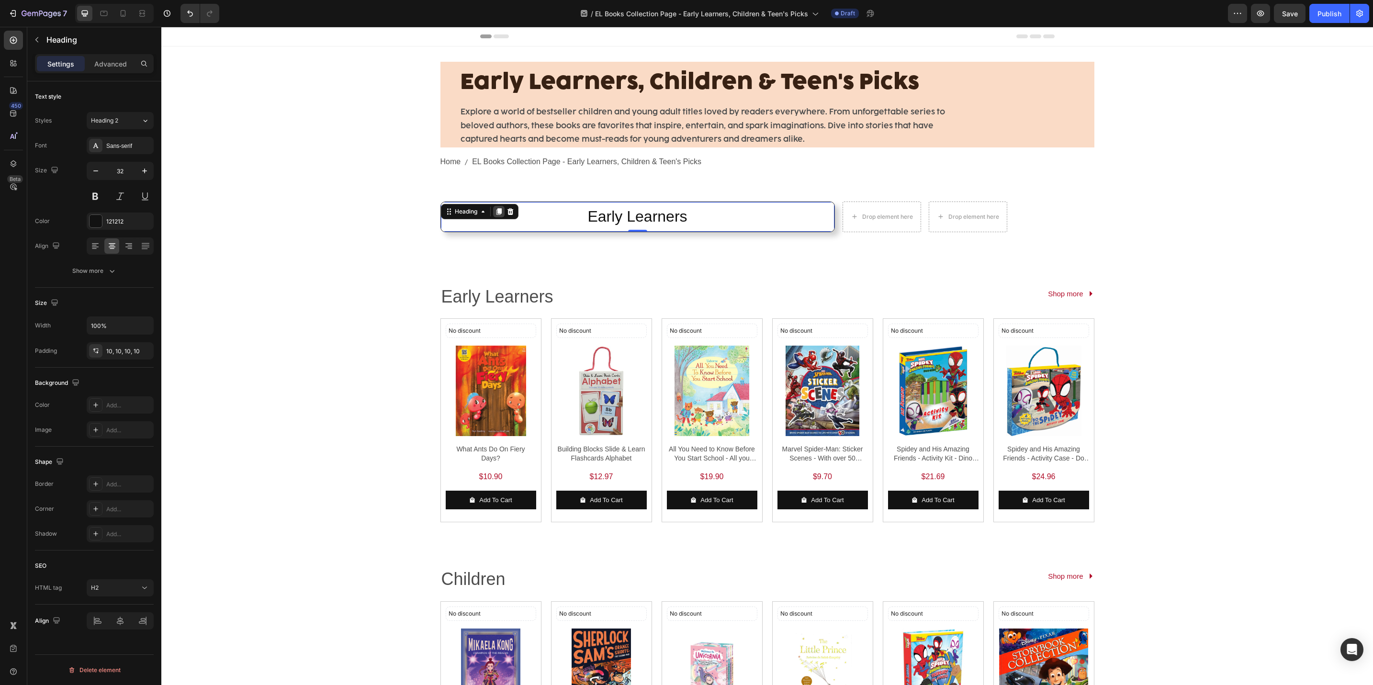
click at [498, 215] on icon at bounding box center [499, 212] width 8 height 8
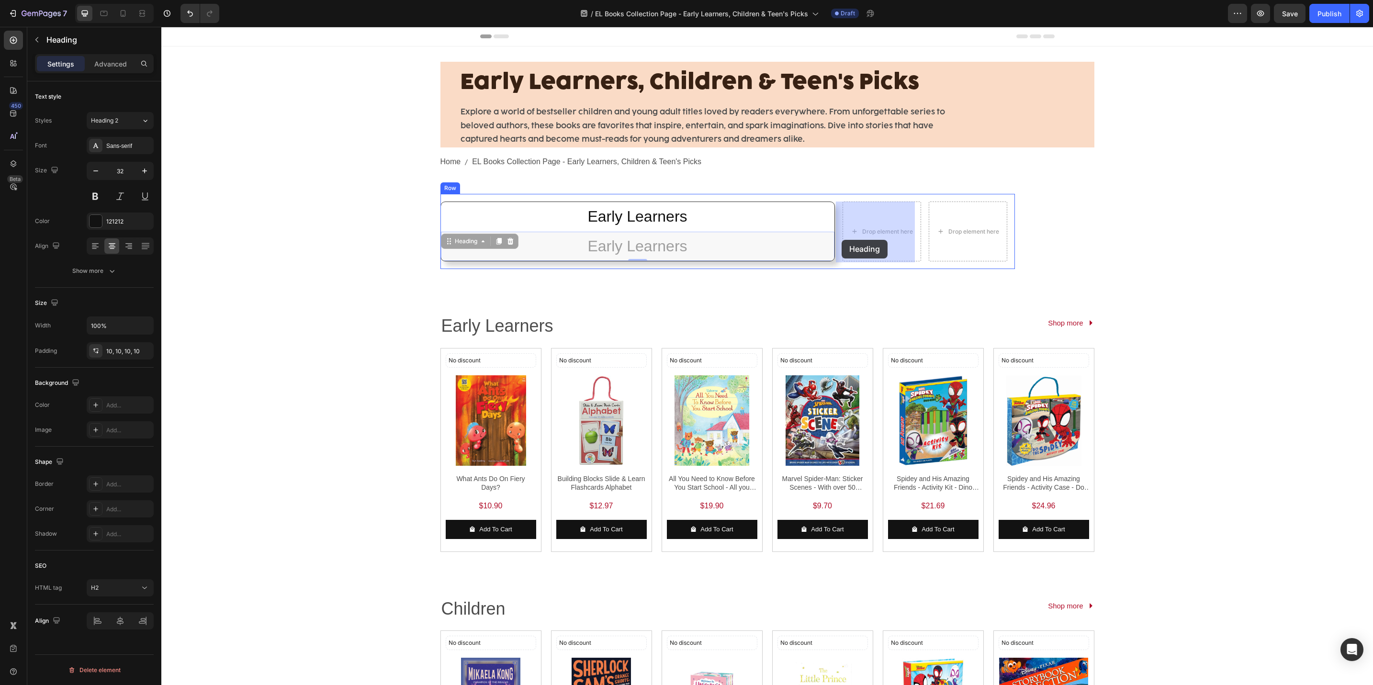
drag, startPoint x: 465, startPoint y: 247, endPoint x: 842, endPoint y: 240, distance: 376.5
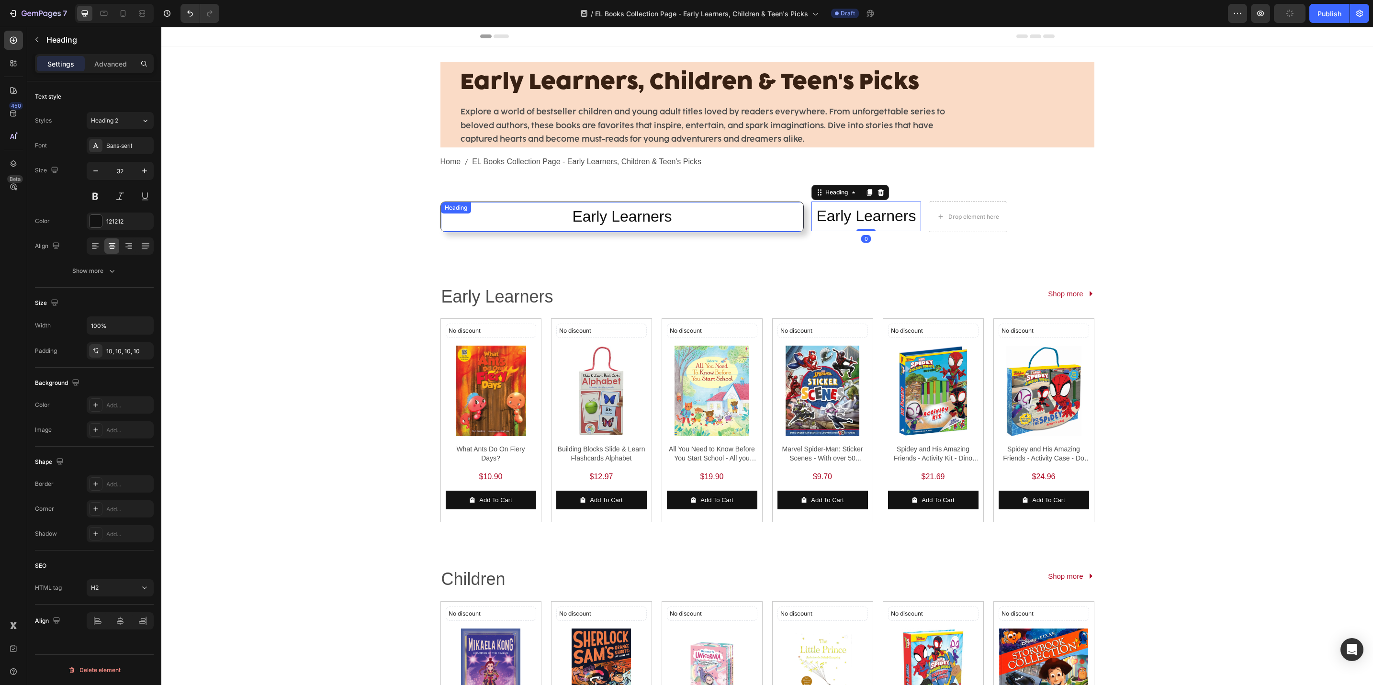
click at [520, 212] on h2 "Early Learners" at bounding box center [622, 217] width 363 height 30
click at [498, 212] on icon at bounding box center [499, 212] width 8 height 8
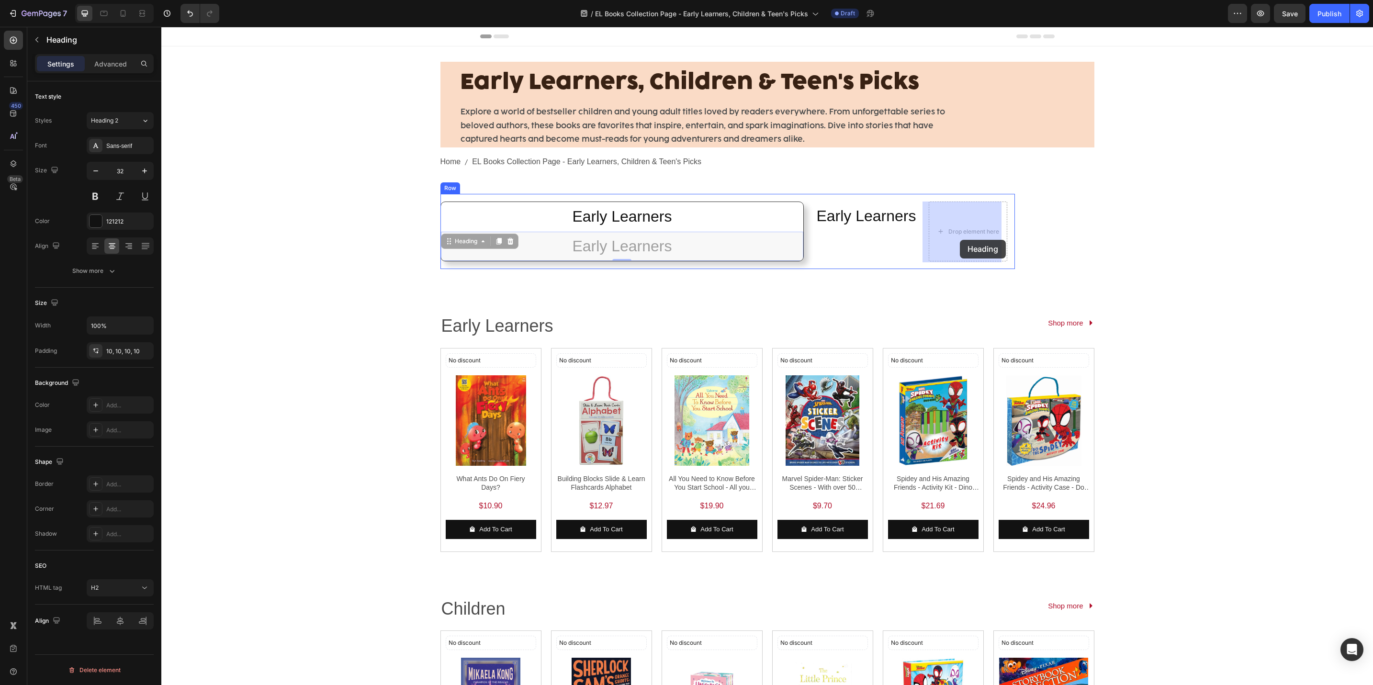
drag, startPoint x: 457, startPoint y: 246, endPoint x: 960, endPoint y: 240, distance: 502.9
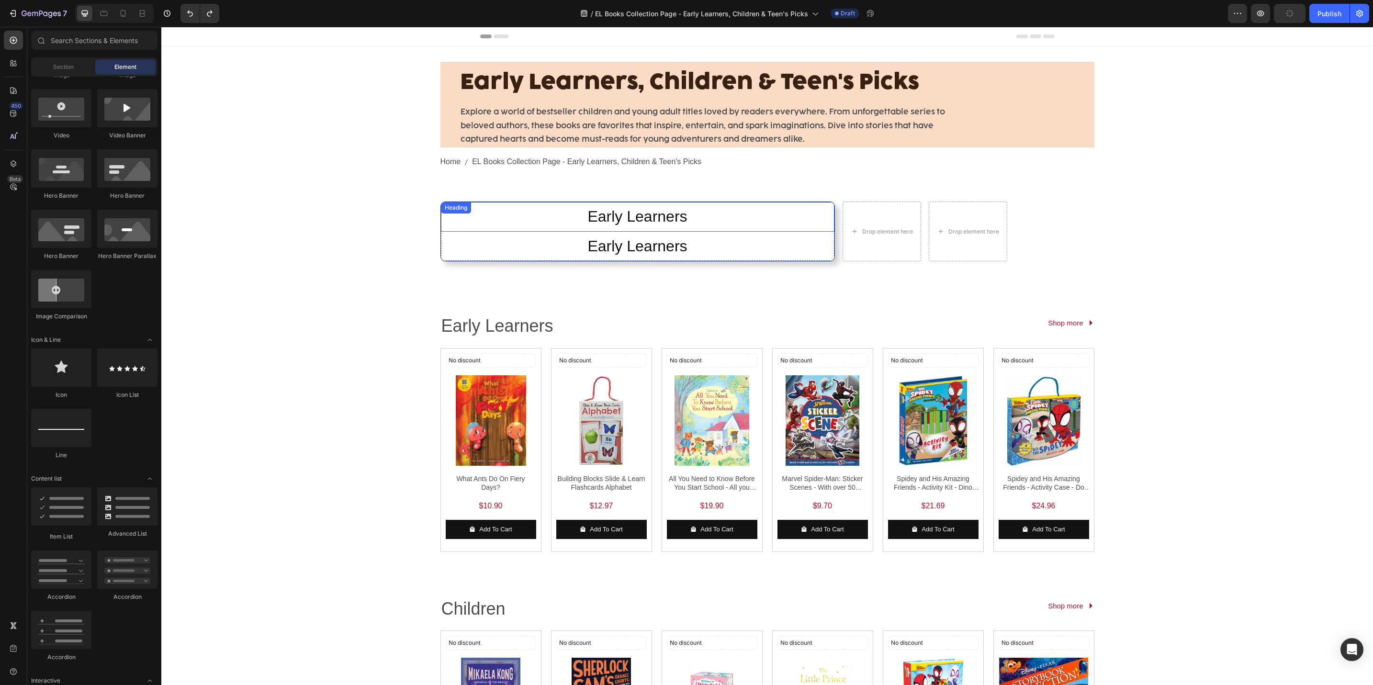
click at [809, 203] on h2 "Early Learners" at bounding box center [638, 217] width 394 height 30
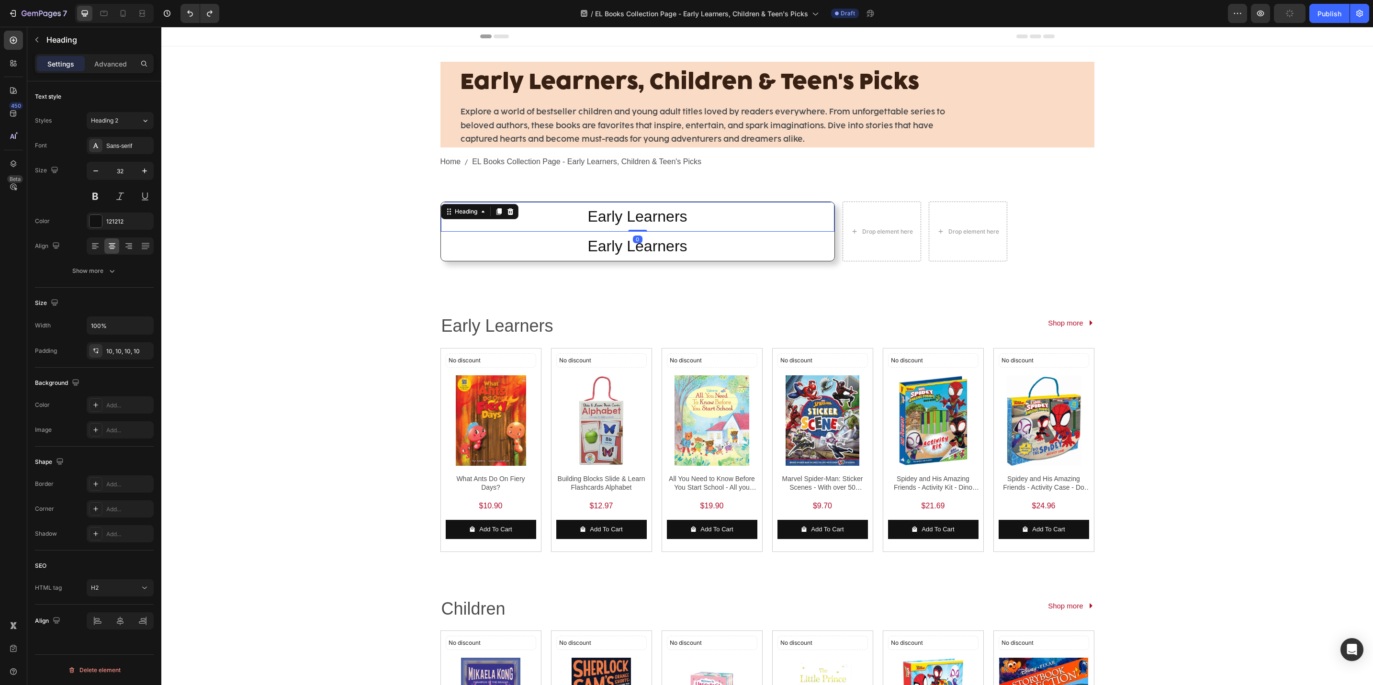
click at [709, 232] on h2 "Early Learners" at bounding box center [638, 247] width 394 height 30
click at [509, 236] on div at bounding box center [510, 241] width 11 height 11
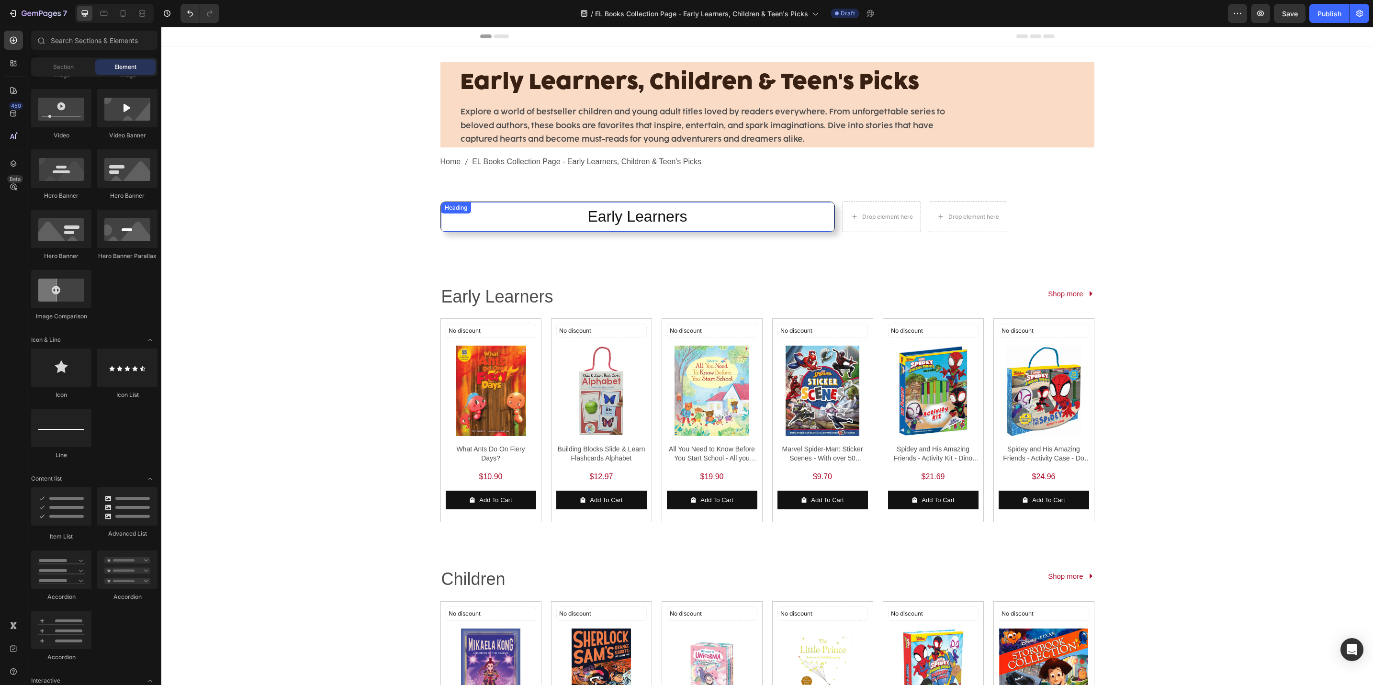
click at [532, 210] on h2 "Early Learners" at bounding box center [638, 217] width 394 height 30
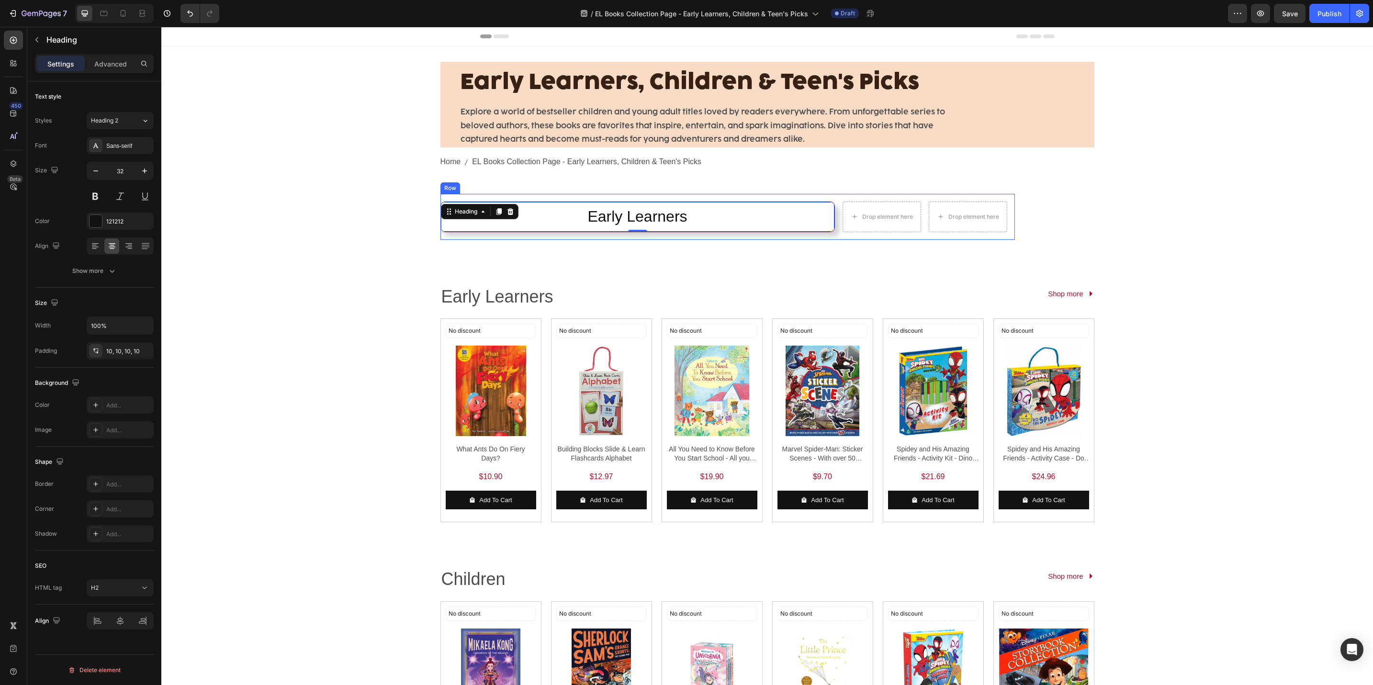
click at [538, 195] on div "Early Learners Heading 0 Row Drop element here Drop element here Row" at bounding box center [728, 217] width 575 height 46
click at [539, 200] on div "Early Learners Heading 0 Row Drop element here Drop element here Row" at bounding box center [728, 217] width 575 height 46
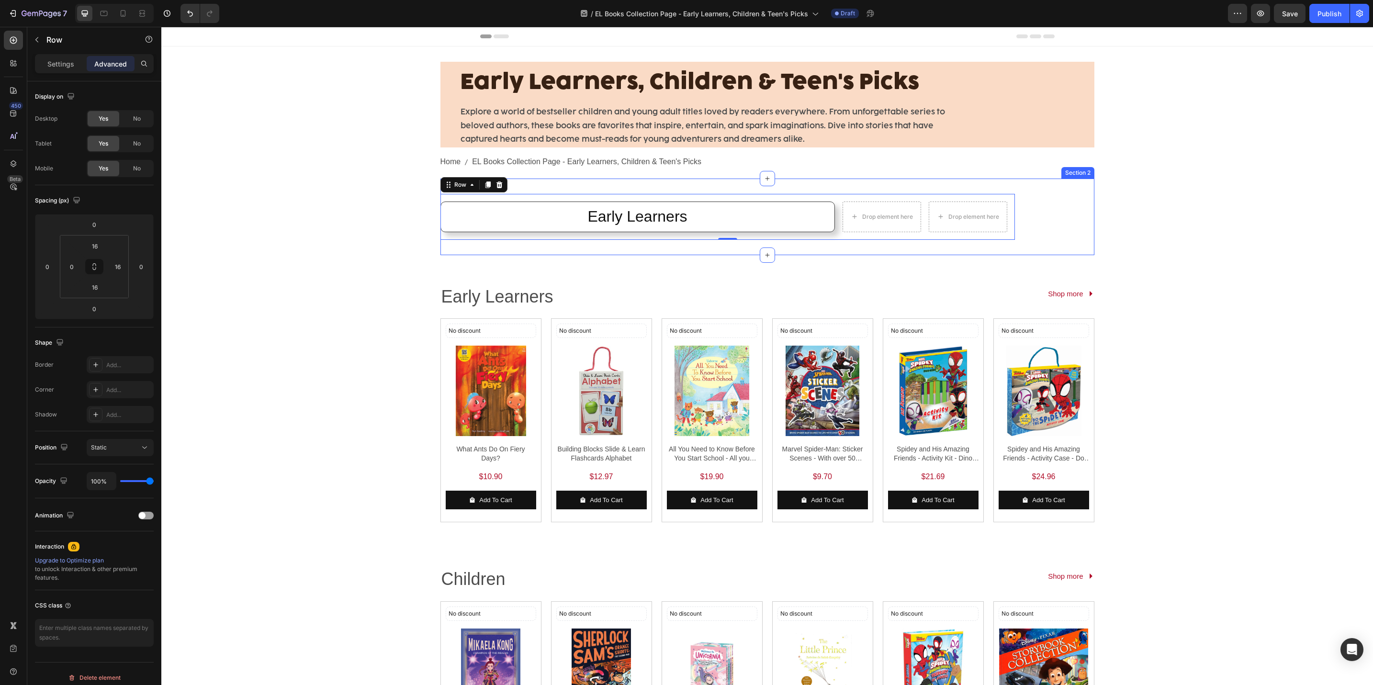
click at [566, 184] on div "Early Learners Heading Row Drop element here Drop element here Row 0 Row Sectio…" at bounding box center [768, 217] width 654 height 77
click at [1072, 171] on icon at bounding box center [1074, 169] width 5 height 7
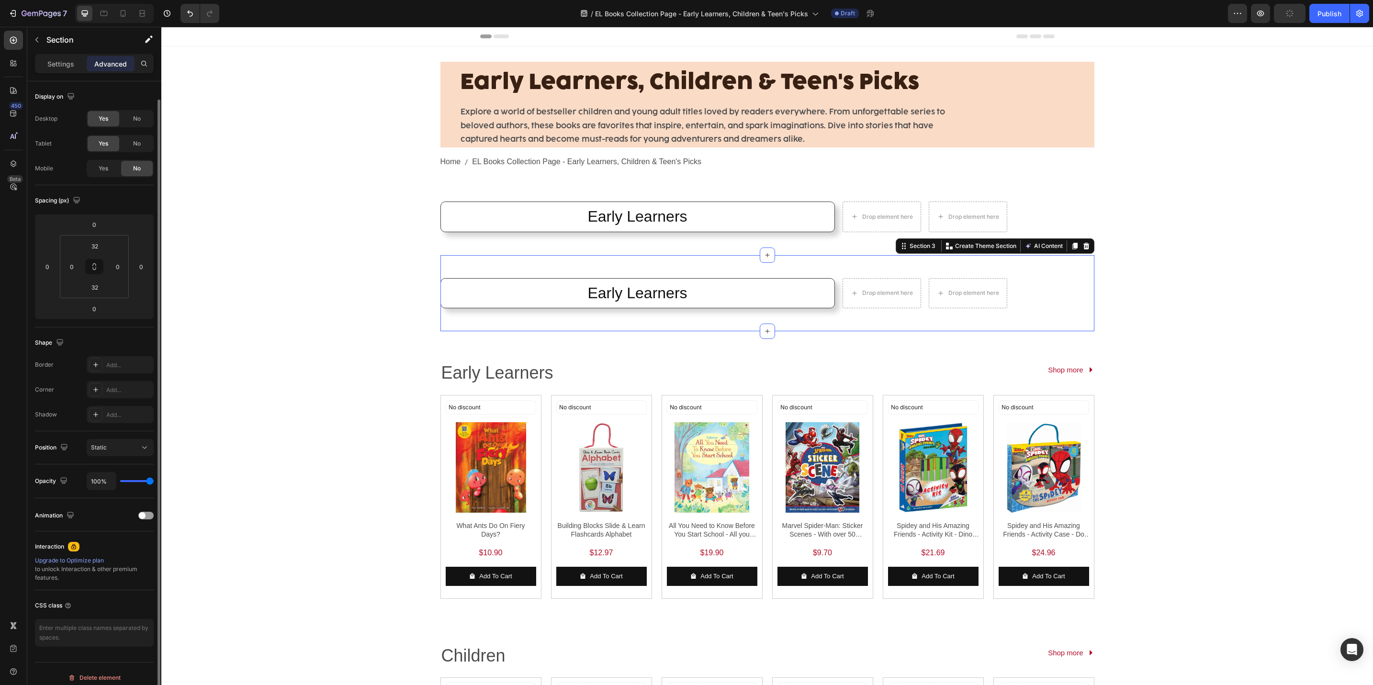
scroll to position [9, 0]
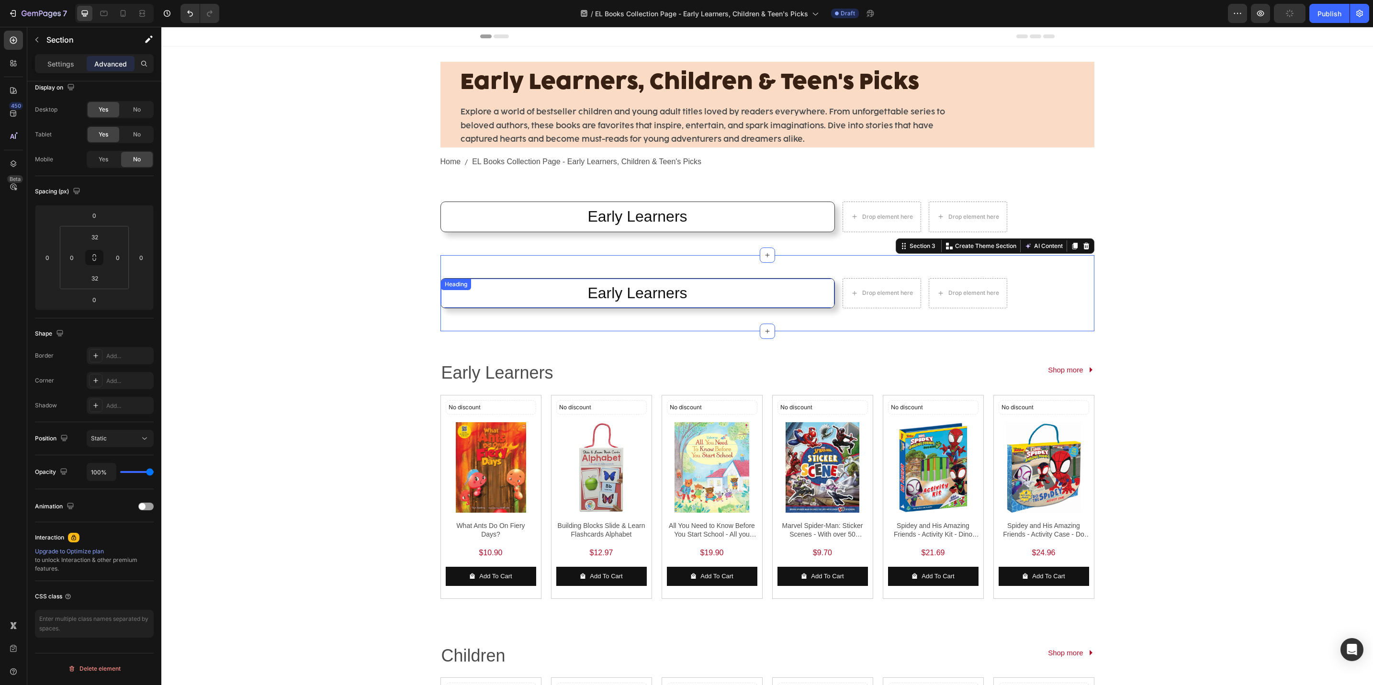
click at [746, 283] on h2 "Early Learners" at bounding box center [638, 294] width 394 height 30
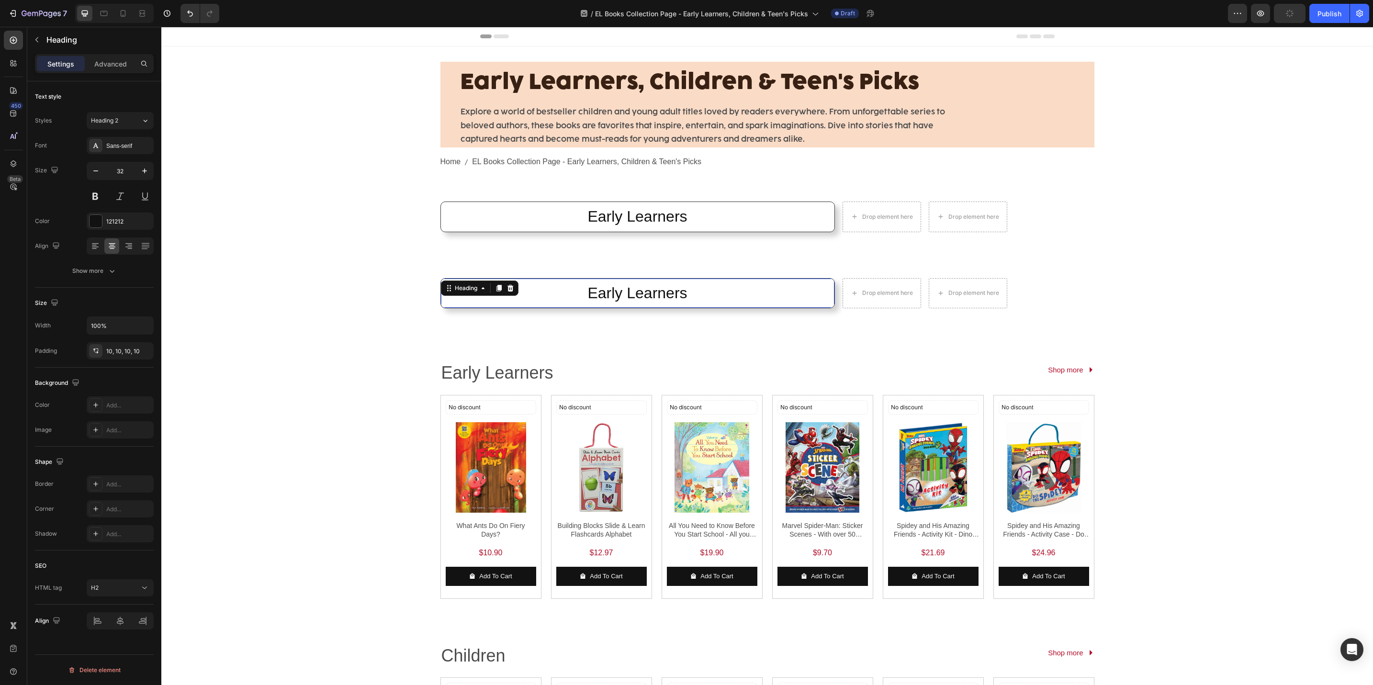
scroll to position [0, 0]
click at [507, 286] on icon at bounding box center [510, 287] width 6 height 7
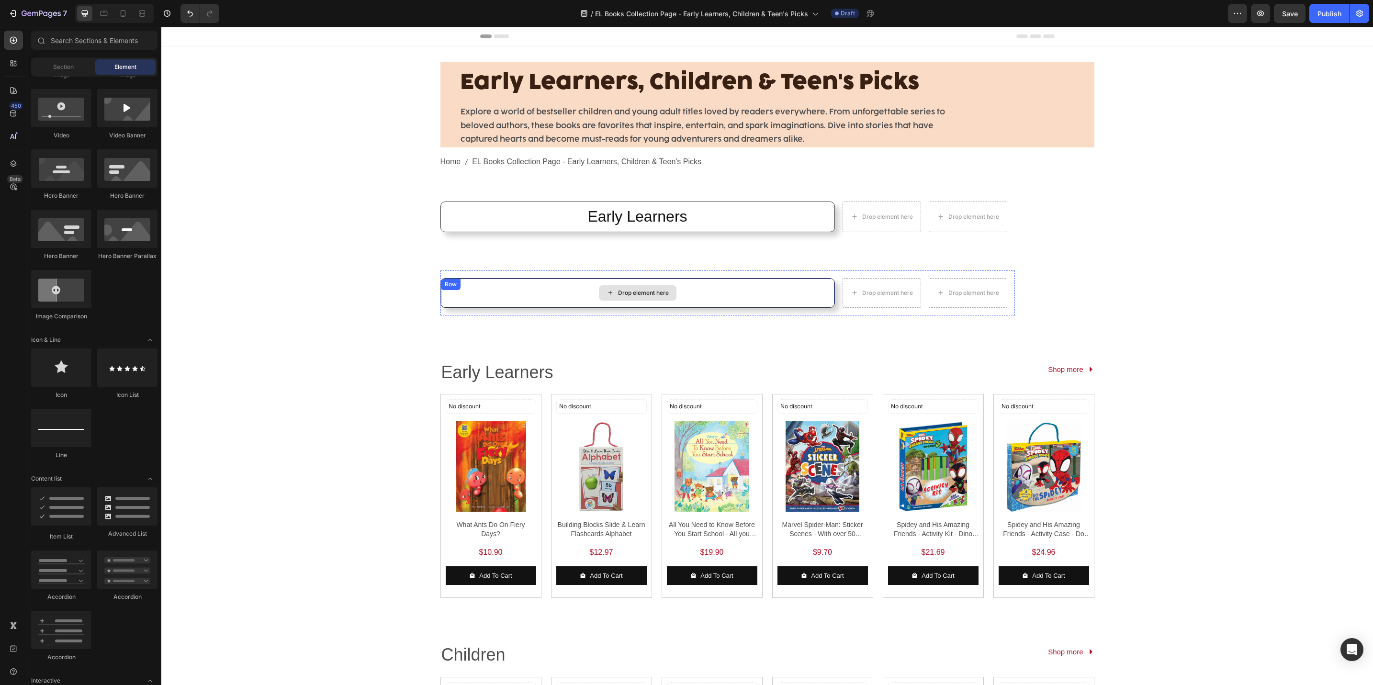
click at [563, 284] on div "Drop element here" at bounding box center [638, 293] width 394 height 29
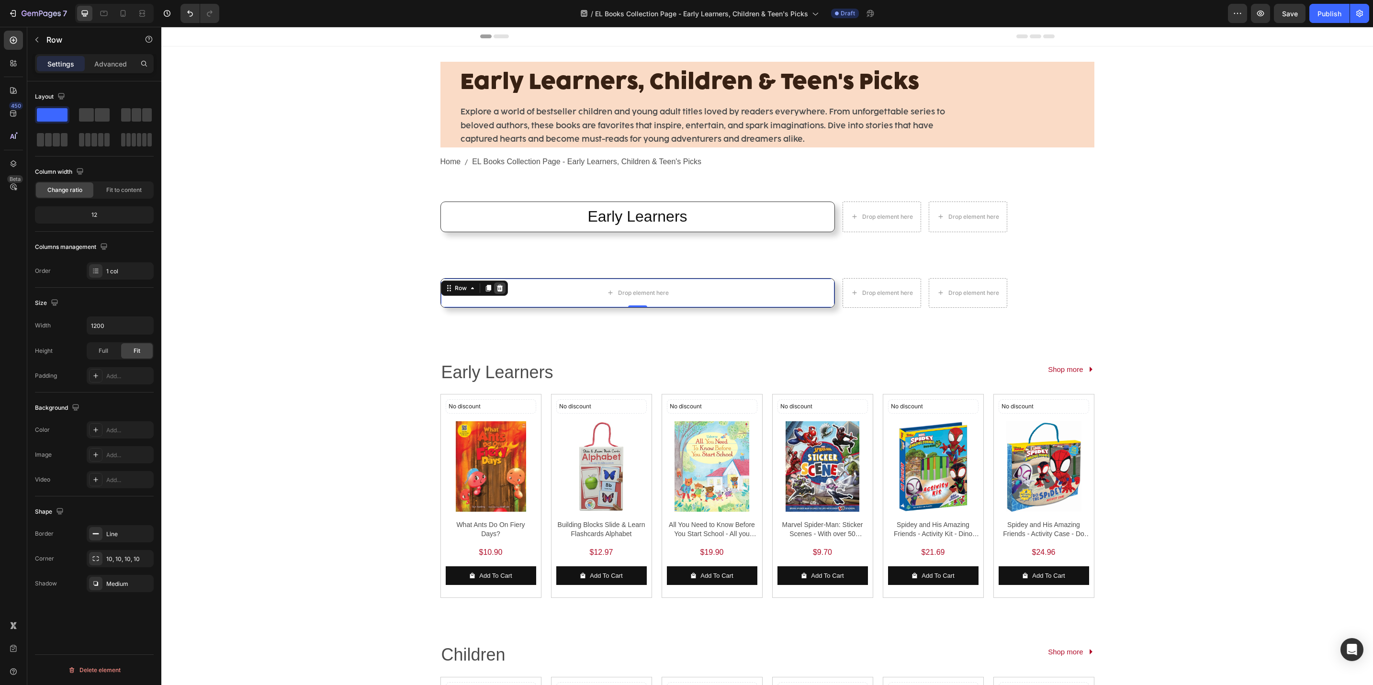
click at [494, 287] on div at bounding box center [499, 288] width 11 height 11
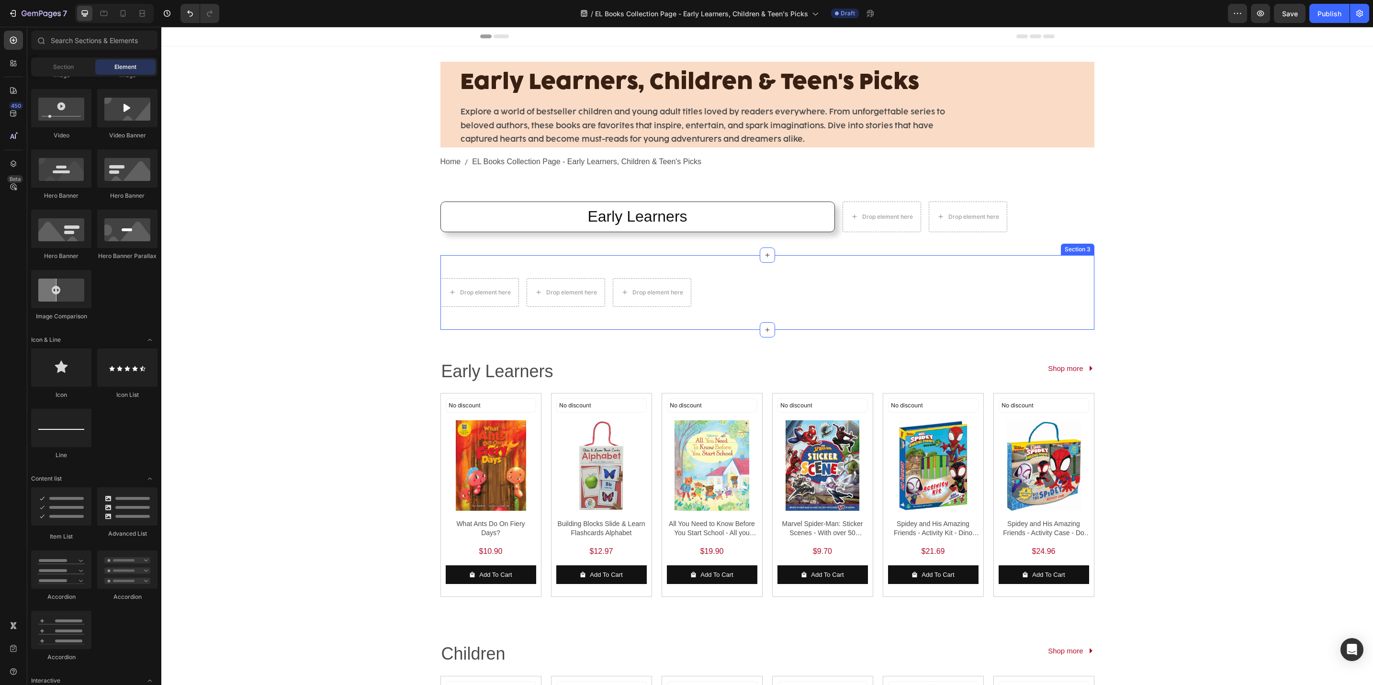
click at [575, 270] on div "Drop element here Drop element here Drop element here Row Row Section 3" at bounding box center [768, 292] width 654 height 75
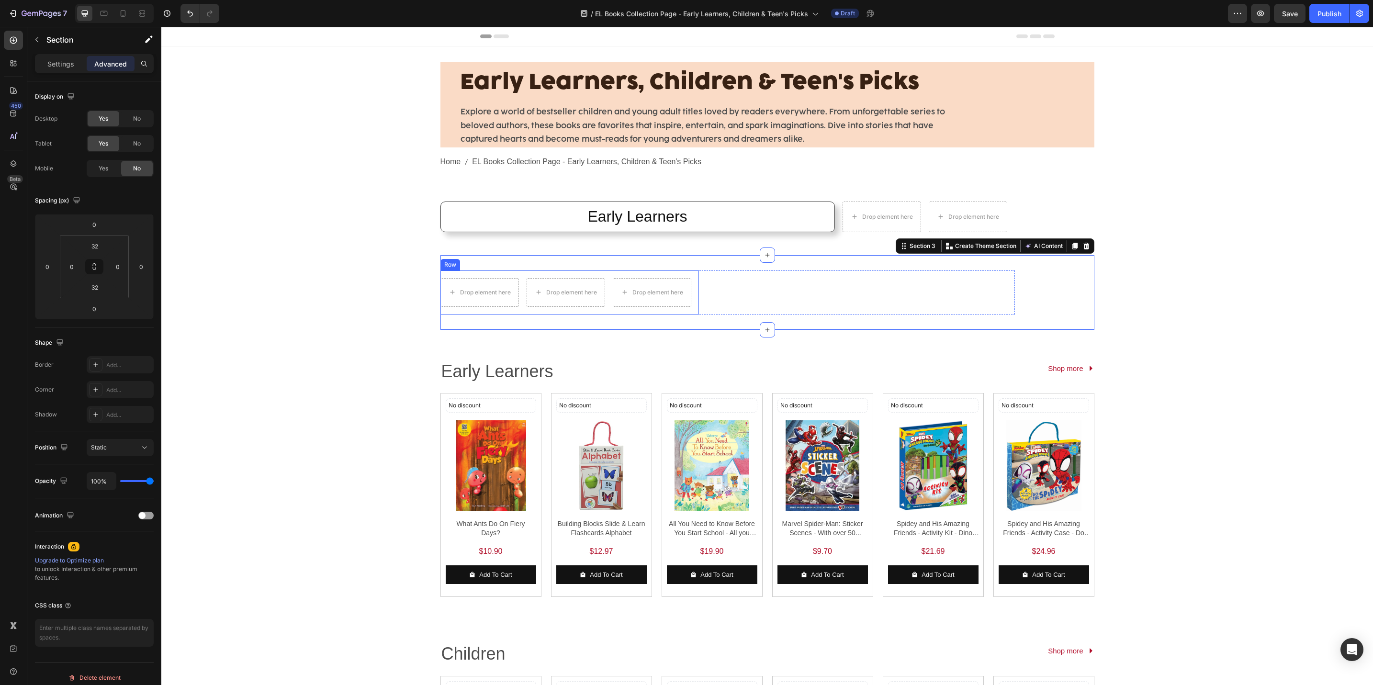
click at [575, 278] on div "Drop element here" at bounding box center [566, 292] width 79 height 29
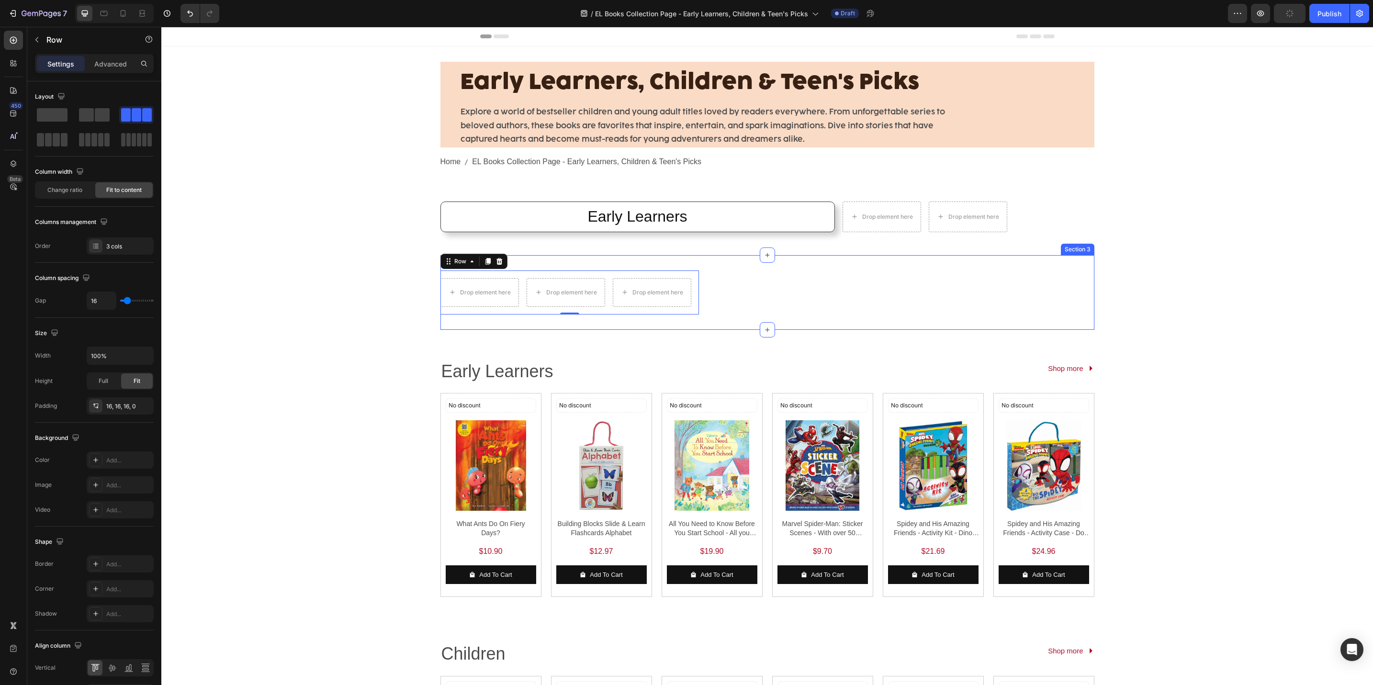
click at [639, 327] on div "Drop element here Drop element here Drop element here Row 0 Row Section 3" at bounding box center [768, 292] width 654 height 75
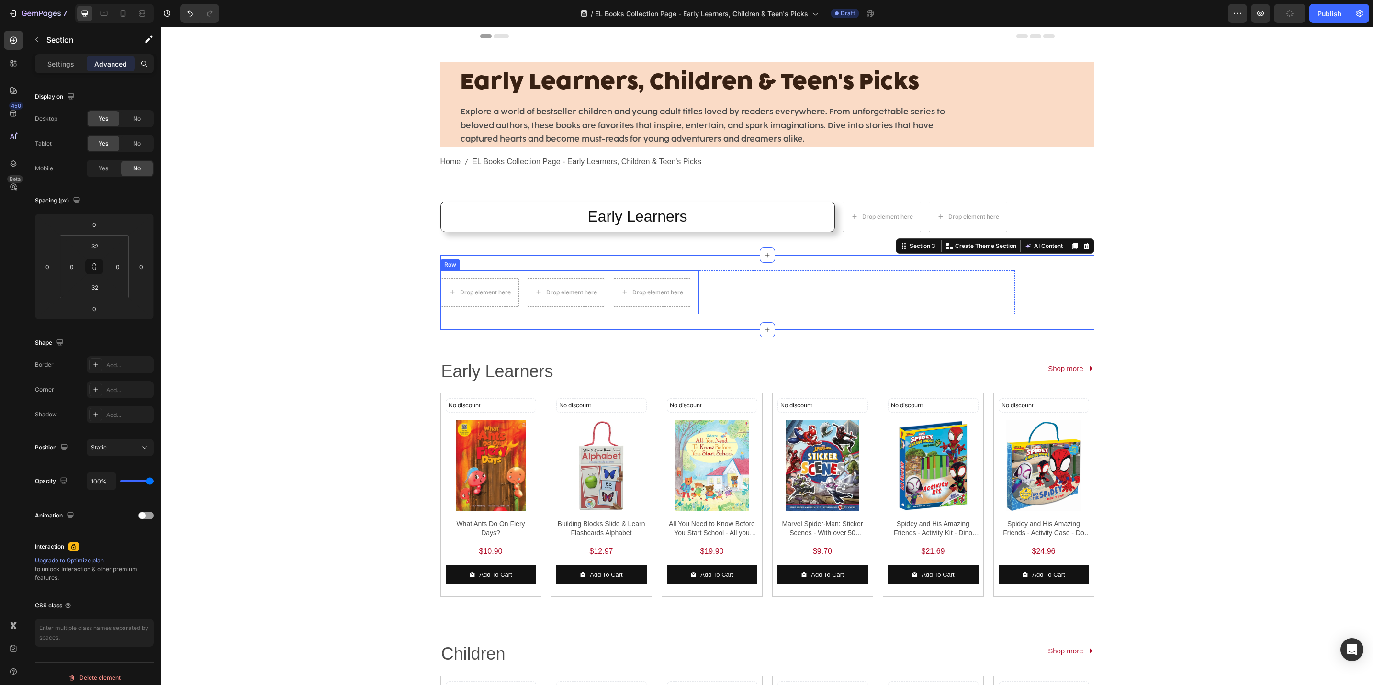
click at [647, 309] on div "Drop element here Drop element here Drop element here Row" at bounding box center [570, 293] width 259 height 44
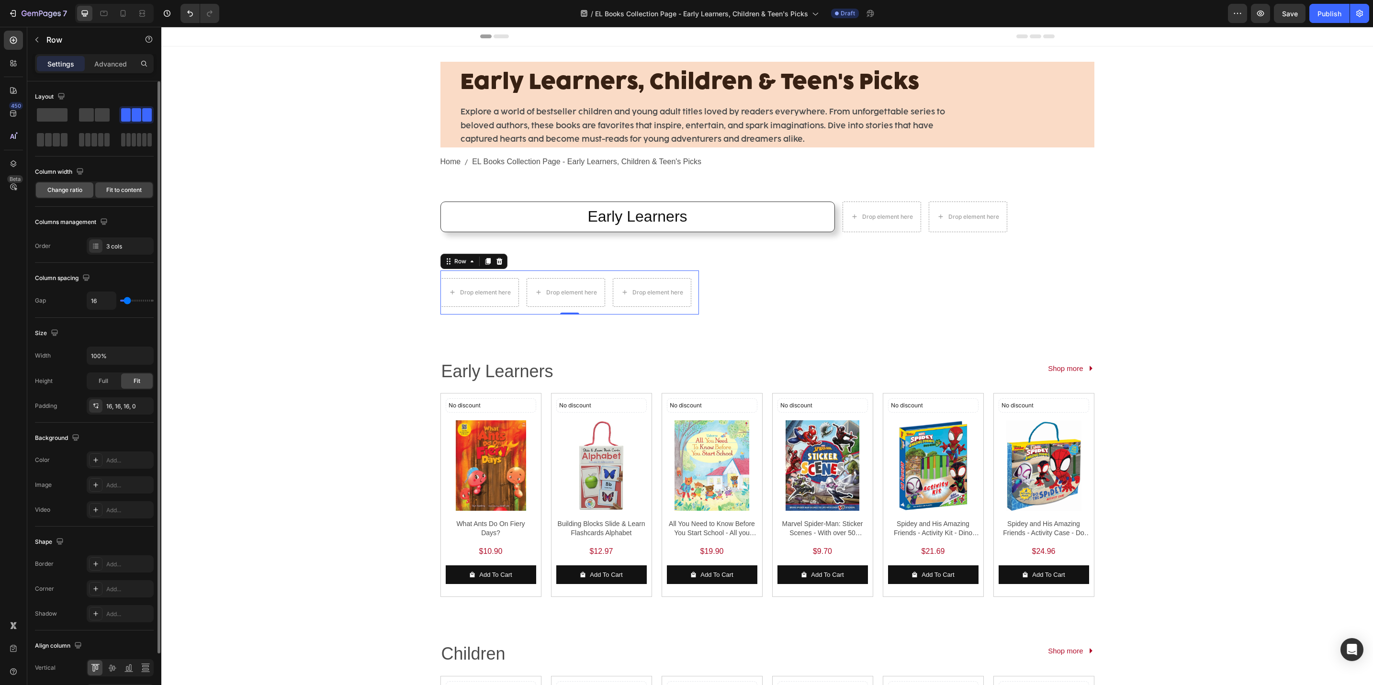
click at [72, 188] on span "Change ratio" at bounding box center [64, 190] width 35 height 9
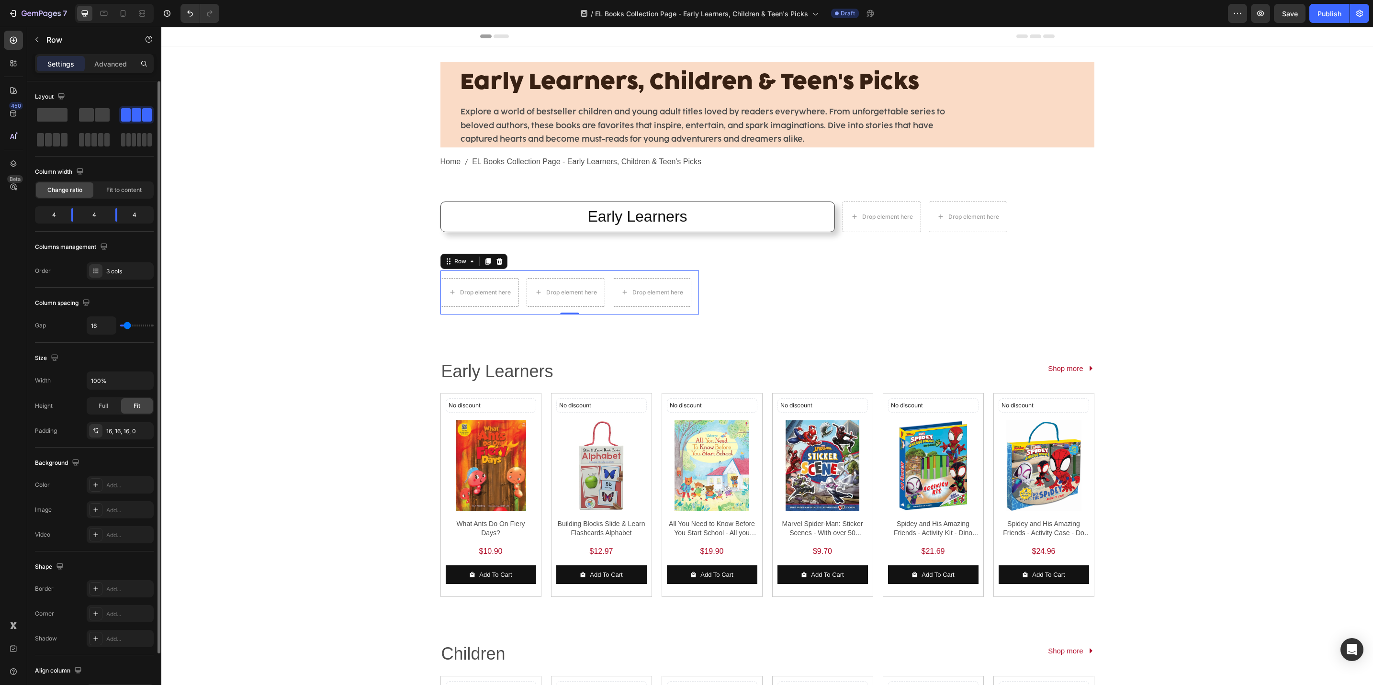
click at [72, 188] on span "Change ratio" at bounding box center [64, 190] width 35 height 9
click at [118, 191] on span "Fit to content" at bounding box center [123, 190] width 35 height 9
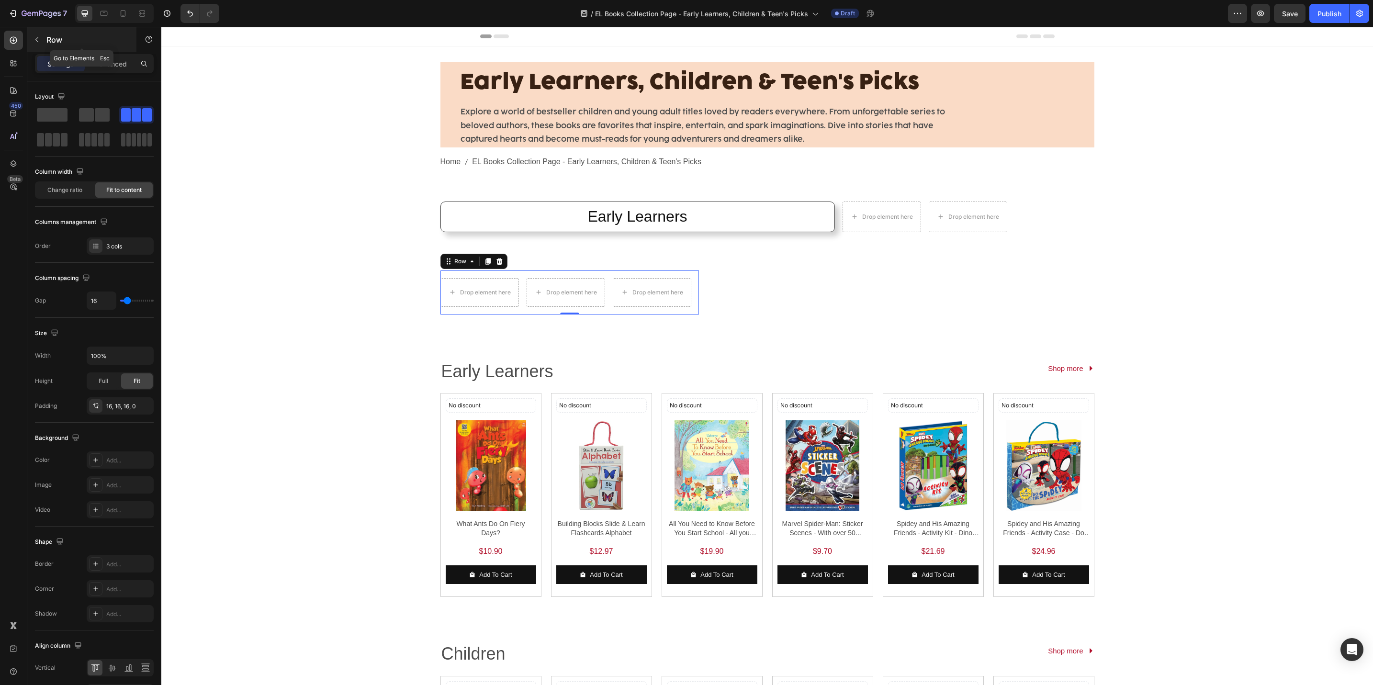
click at [54, 49] on div "Row" at bounding box center [81, 39] width 109 height 25
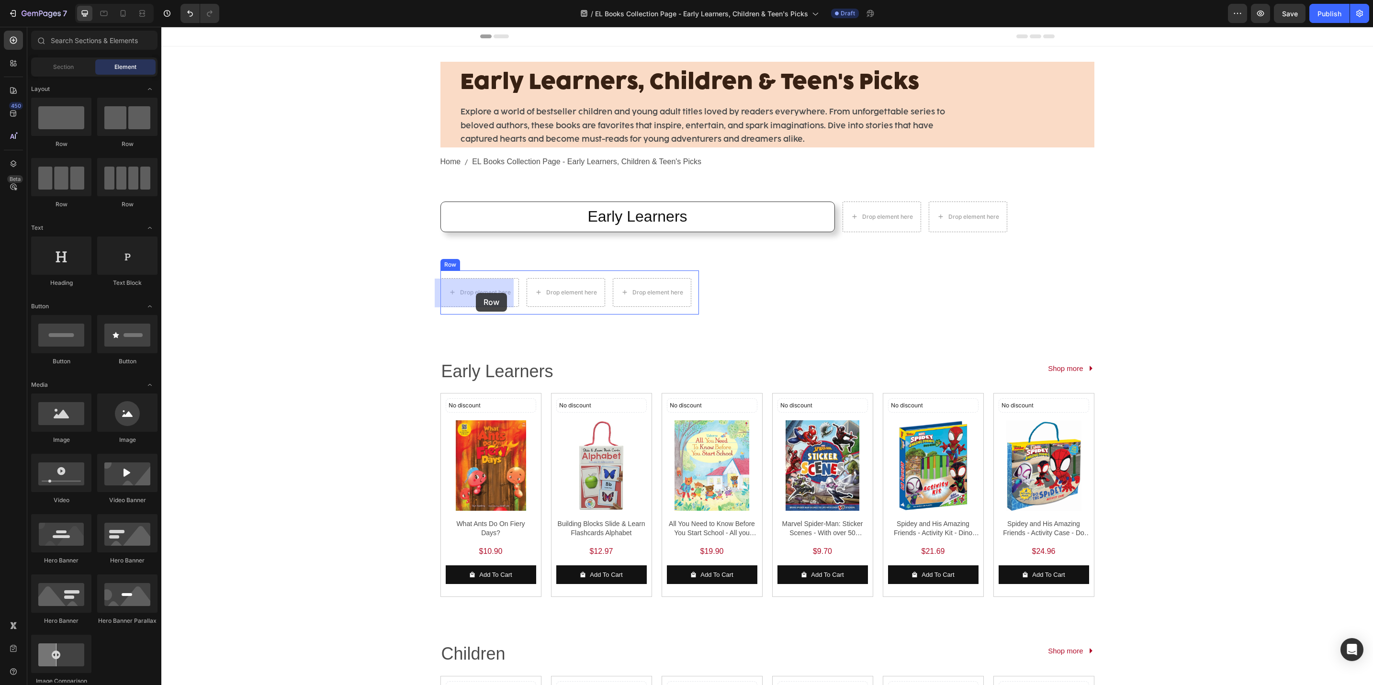
drag, startPoint x: 233, startPoint y: 145, endPoint x: 476, endPoint y: 293, distance: 284.3
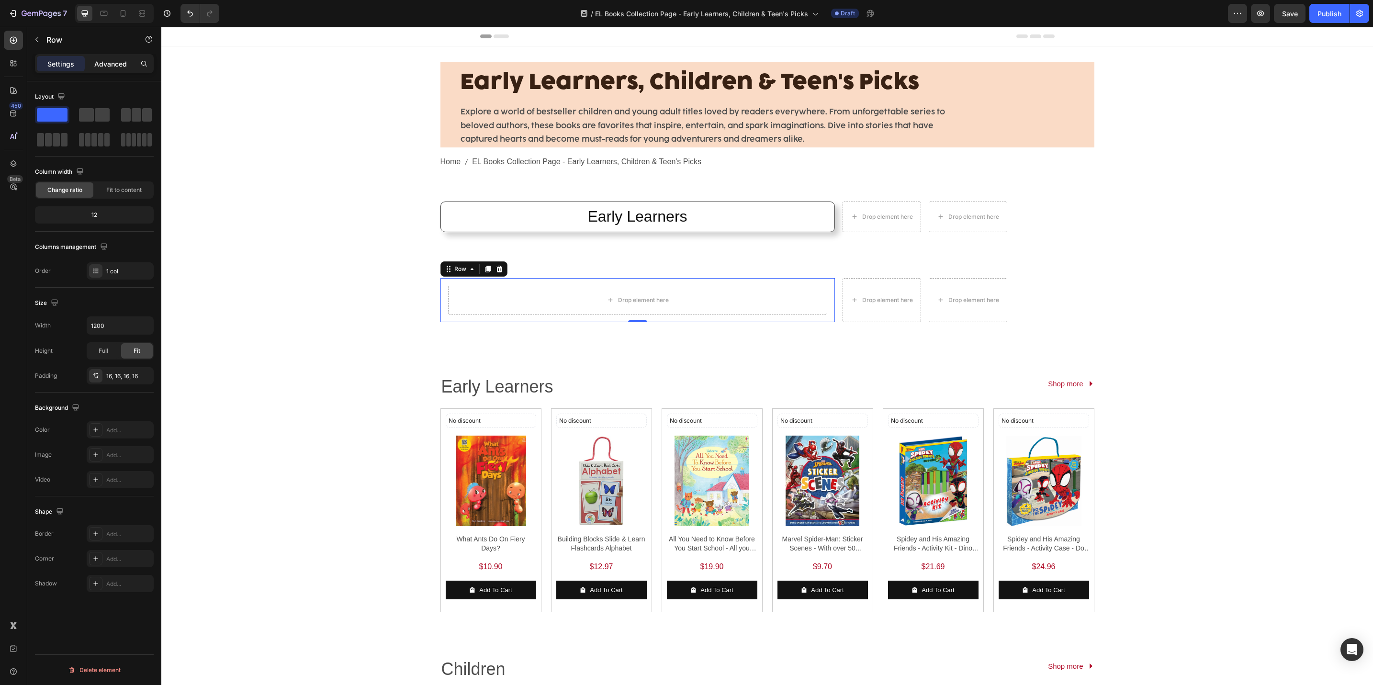
click at [109, 61] on p "Advanced" at bounding box center [110, 64] width 33 height 10
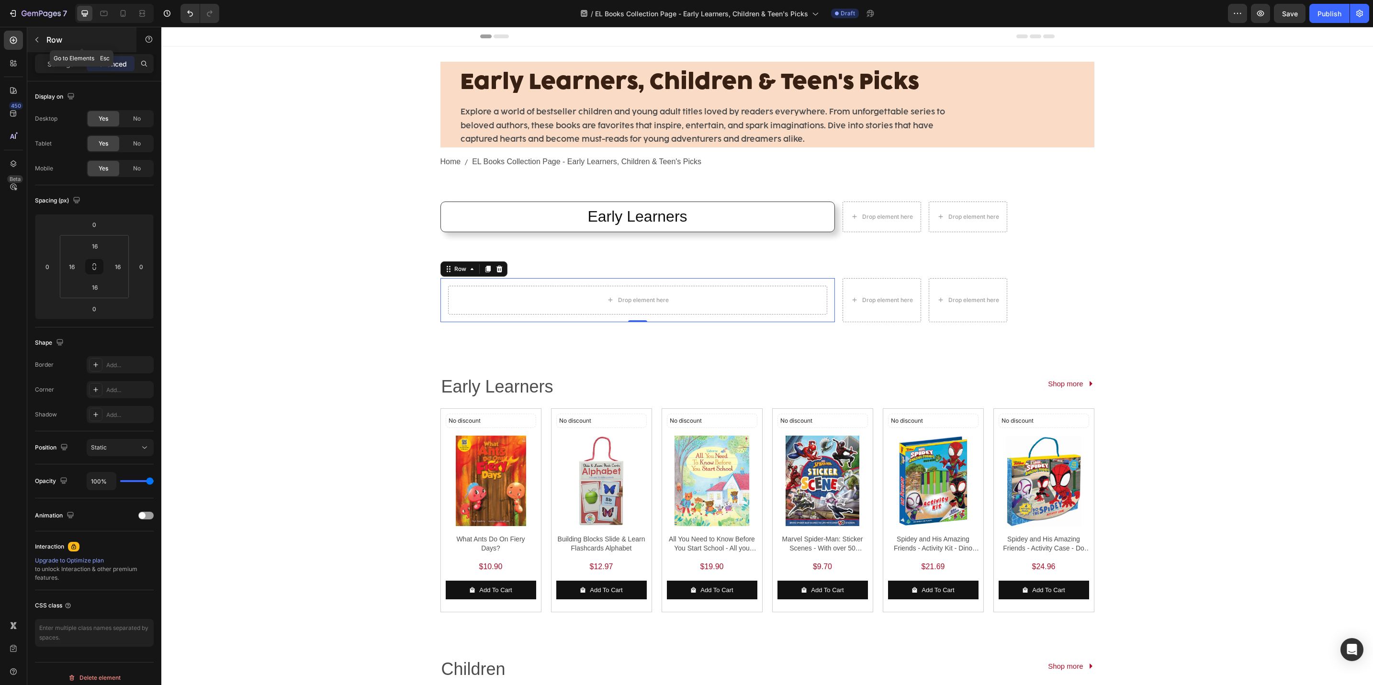
click at [58, 45] on p "Row" at bounding box center [86, 39] width 81 height 11
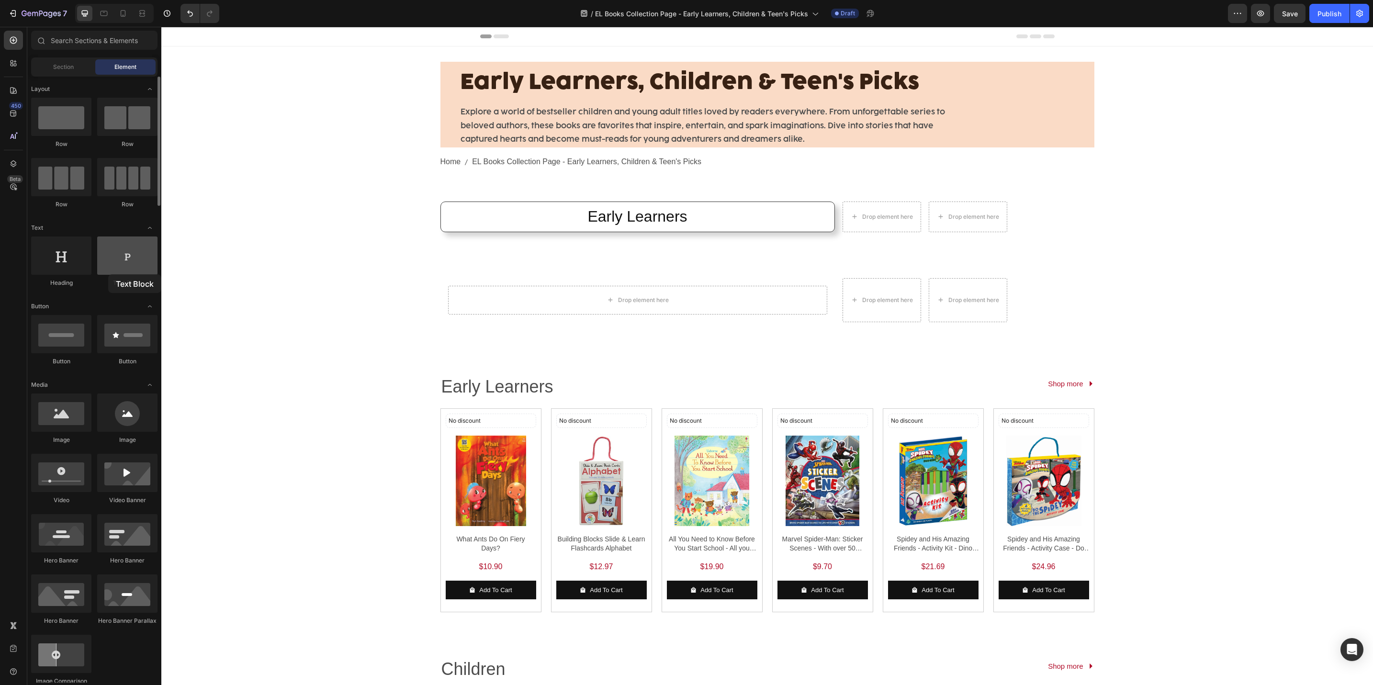
drag, startPoint x: 144, startPoint y: 276, endPoint x: 108, endPoint y: 274, distance: 36.0
click at [108, 274] on div "Text Block" at bounding box center [127, 262] width 60 height 51
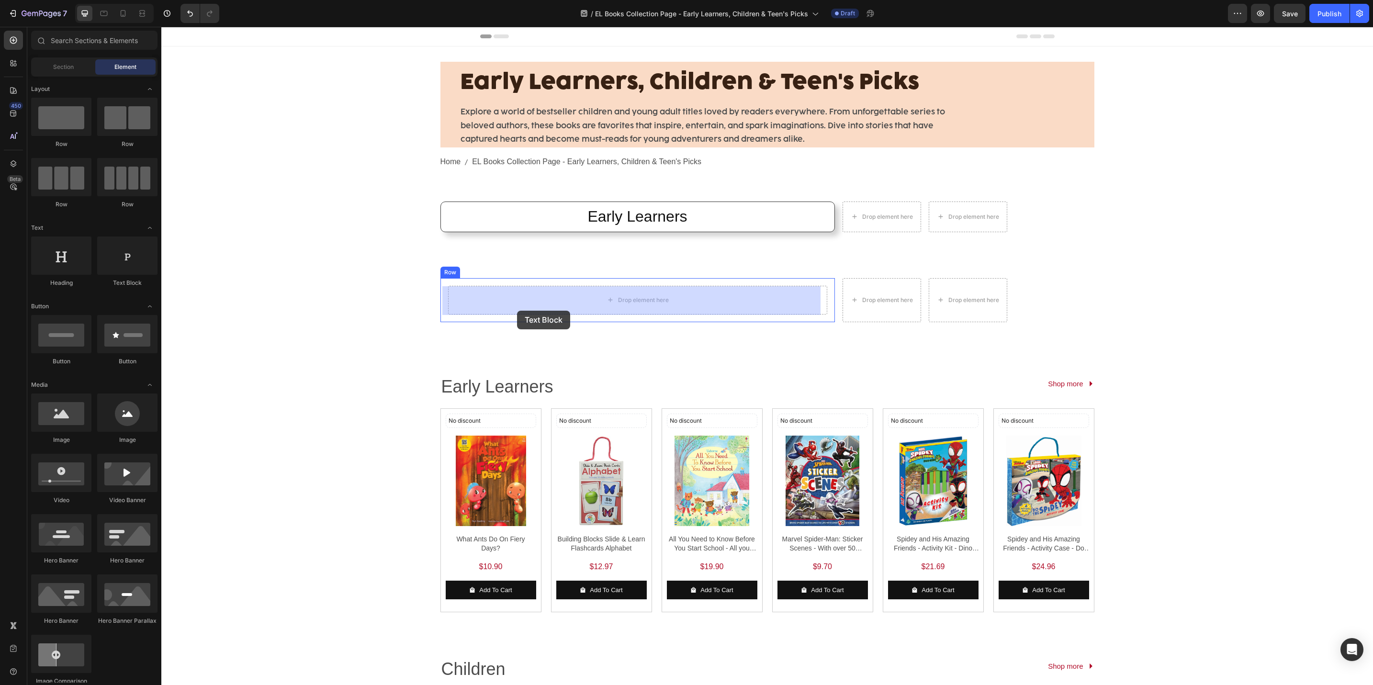
drag, startPoint x: 278, startPoint y: 287, endPoint x: 517, endPoint y: 311, distance: 240.6
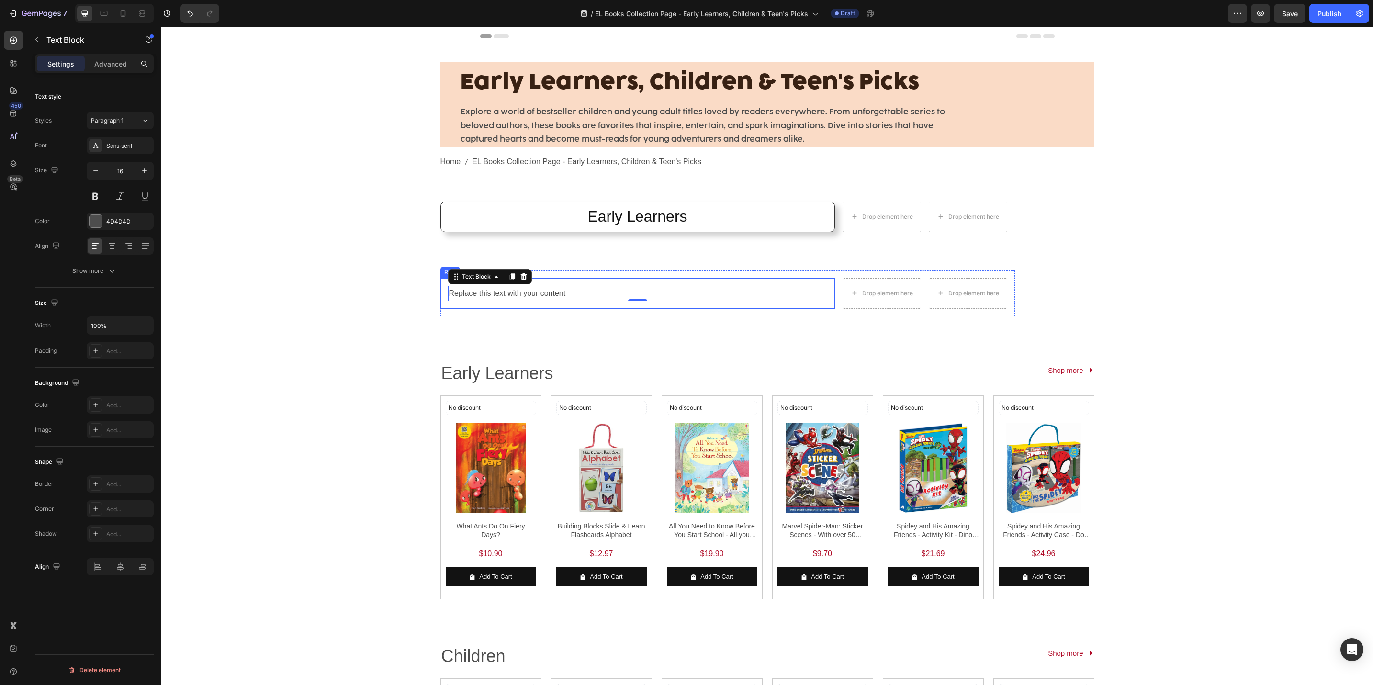
click at [556, 282] on div "Replace this text with your content Text Block 0 Row" at bounding box center [638, 293] width 395 height 31
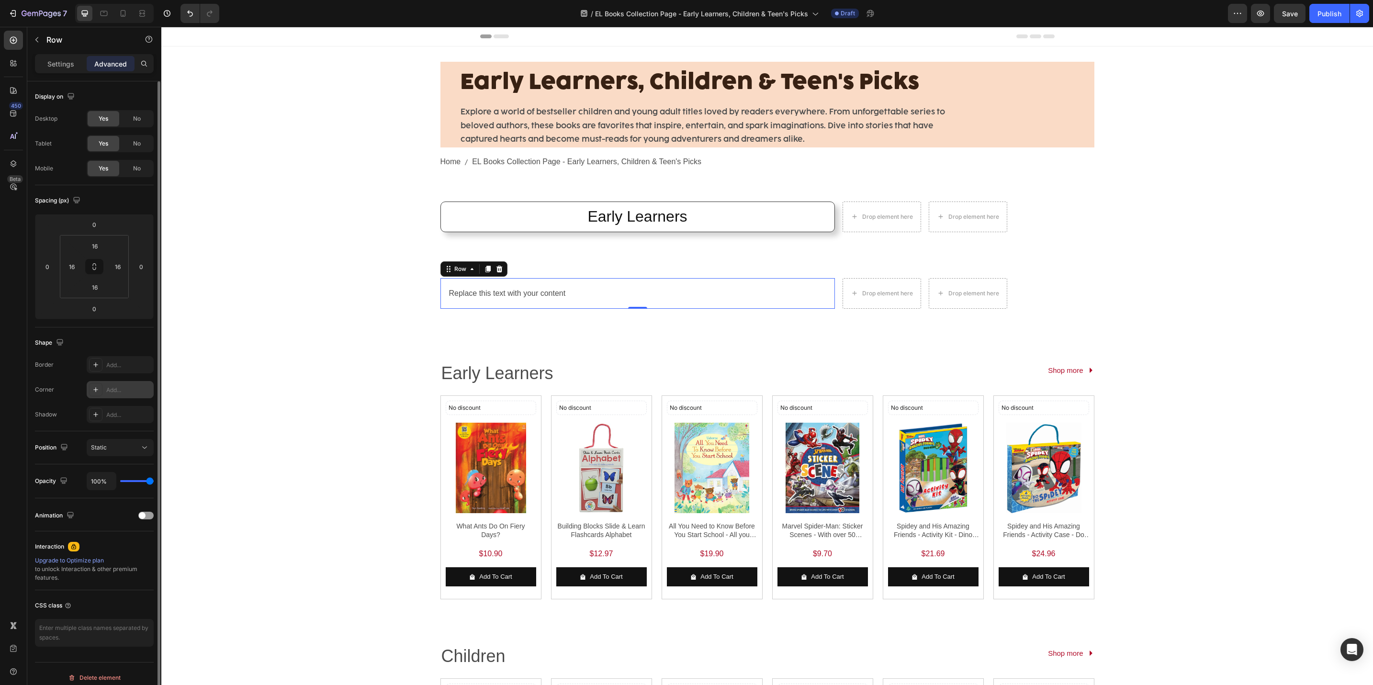
click at [125, 394] on div "Add..." at bounding box center [128, 390] width 45 height 9
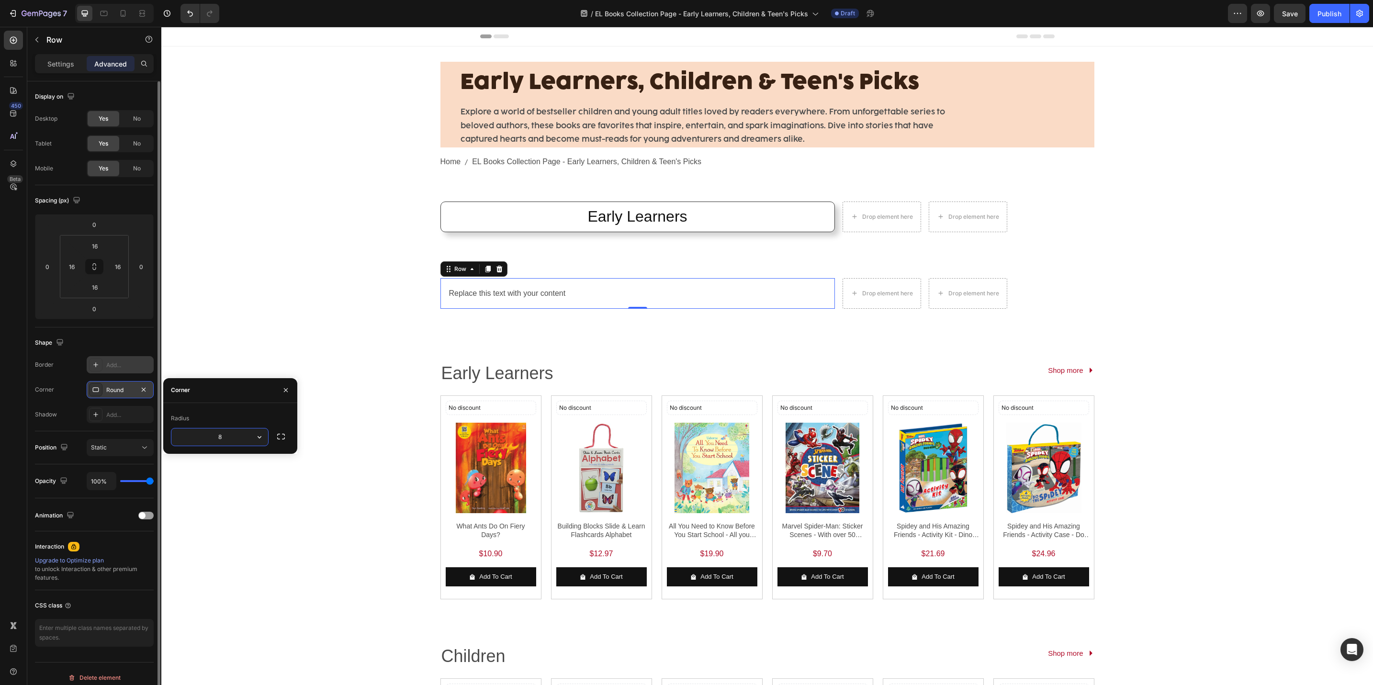
click at [124, 368] on div "Add..." at bounding box center [128, 365] width 45 height 9
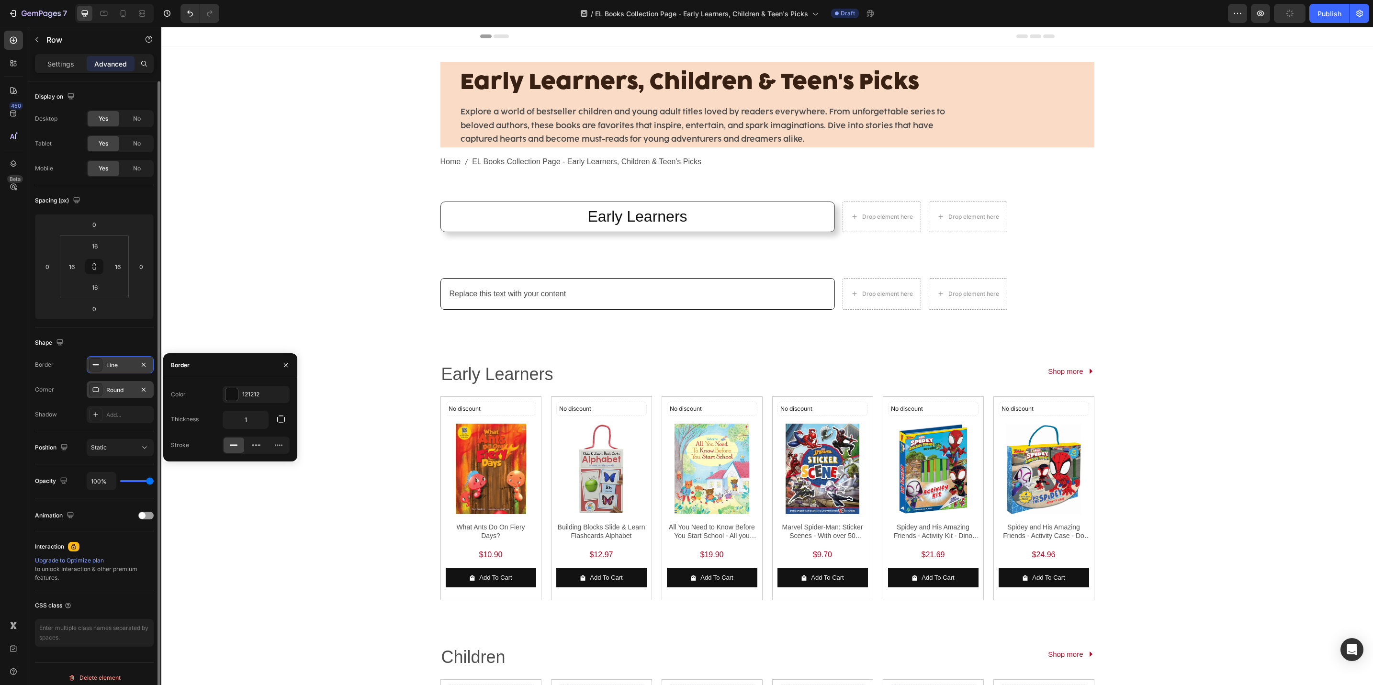
click at [396, 364] on div "Early Learners, Children & Teen's Picks Heading Explore a world of bestseller c…" at bounding box center [767, 613] width 1212 height 1135
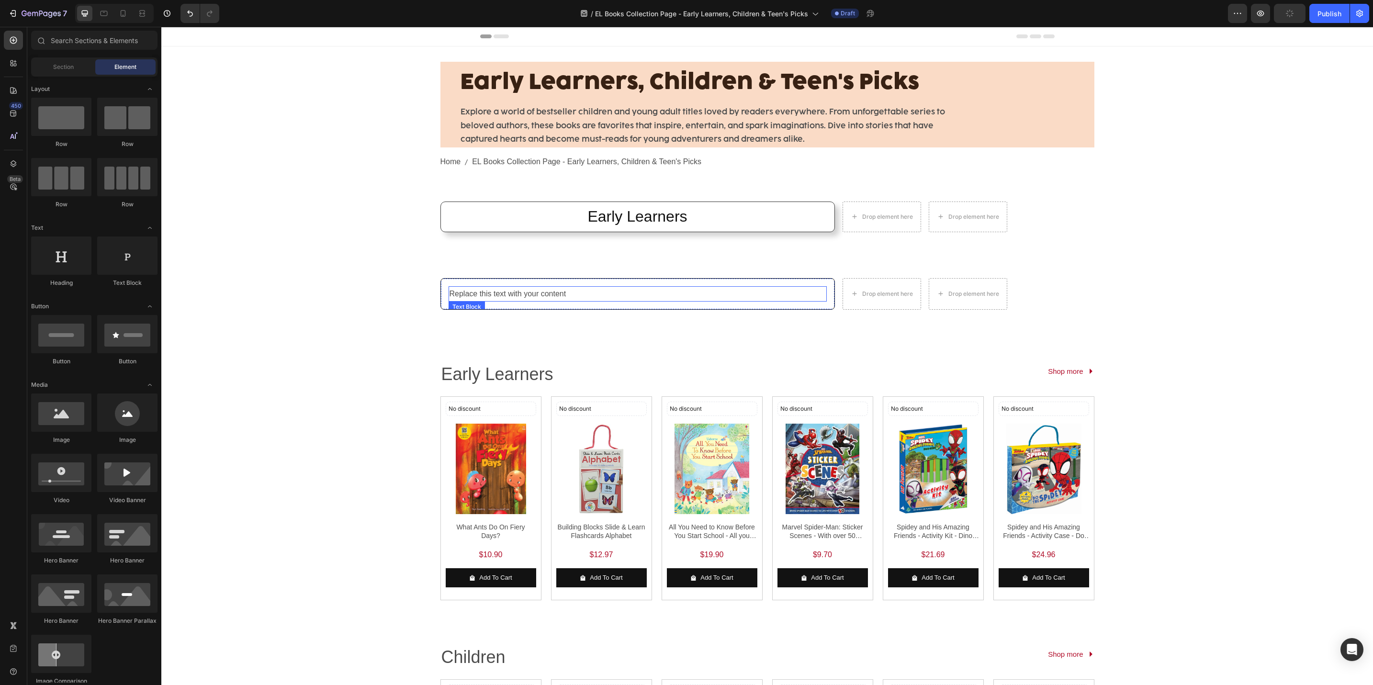
click at [715, 294] on div "Replace this text with your content" at bounding box center [638, 294] width 378 height 16
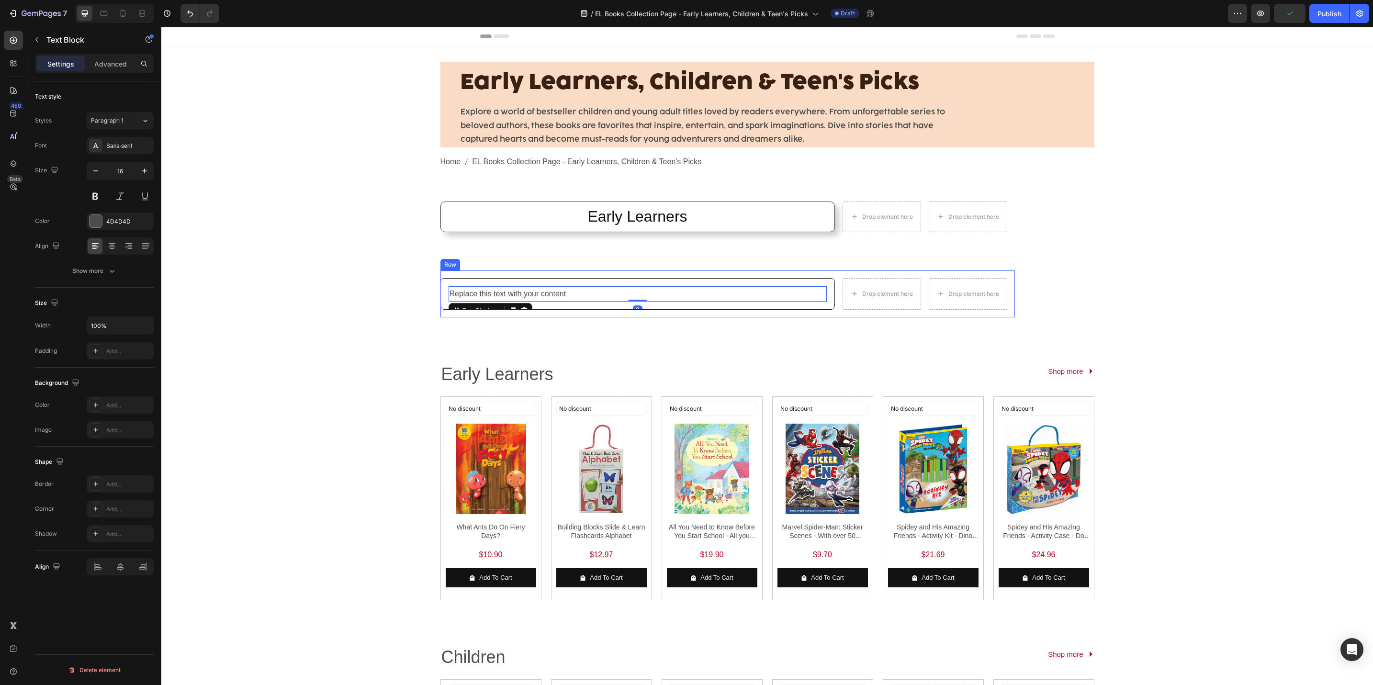
click at [715, 278] on div "Replace this text with your content Text Block 0 Row" at bounding box center [638, 294] width 395 height 32
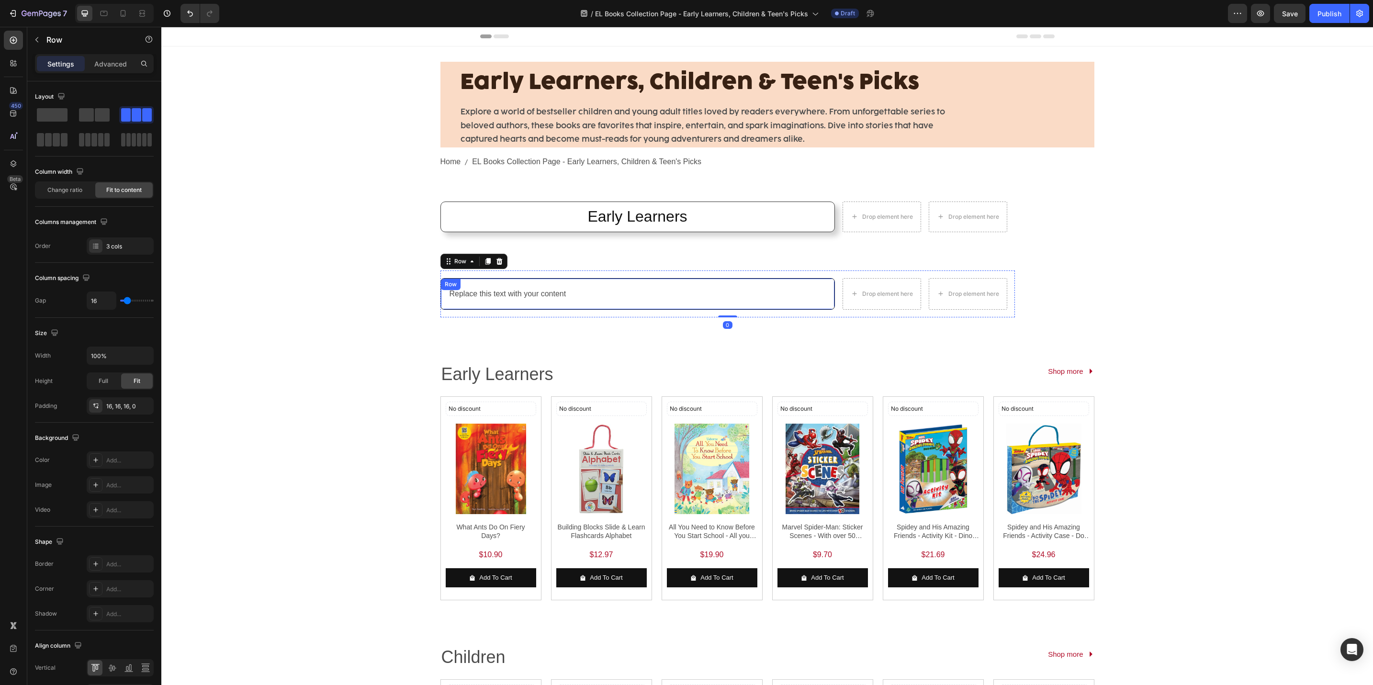
click at [825, 297] on div "Replace this text with your content Text Block Row" at bounding box center [638, 294] width 395 height 32
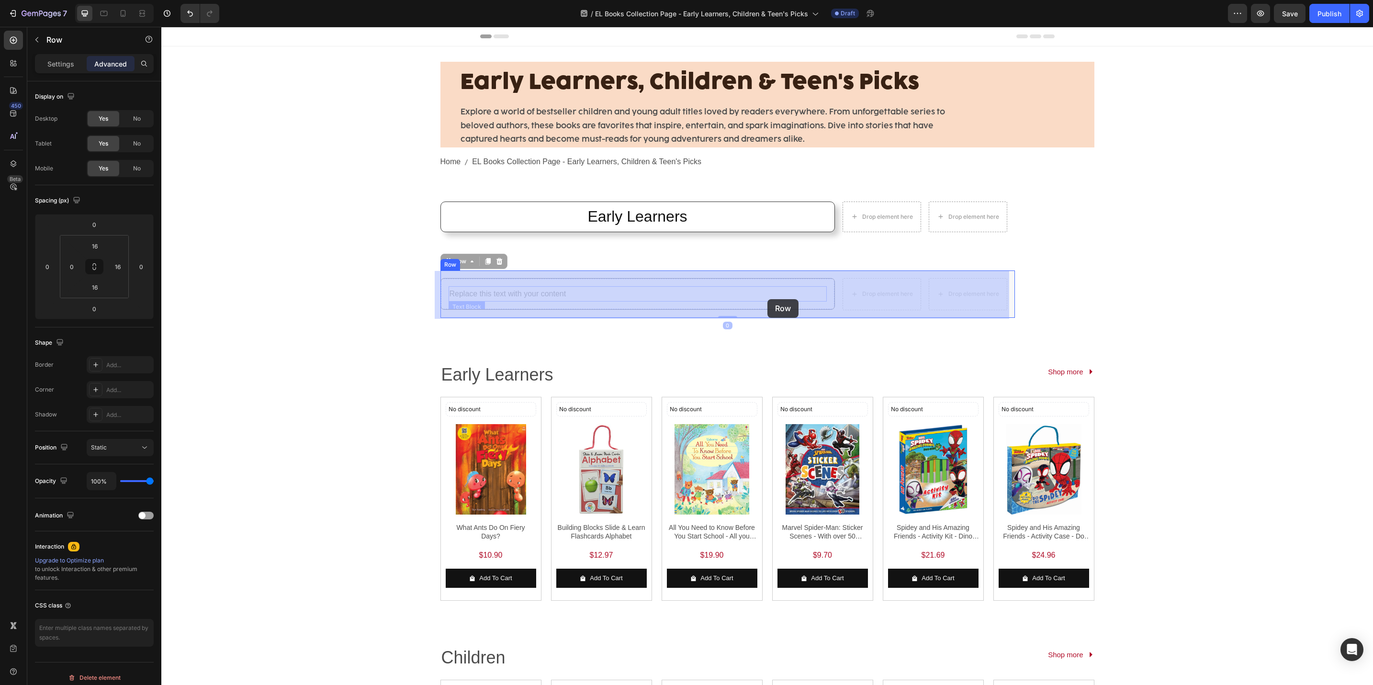
drag, startPoint x: 829, startPoint y: 295, endPoint x: 787, endPoint y: 299, distance: 42.4
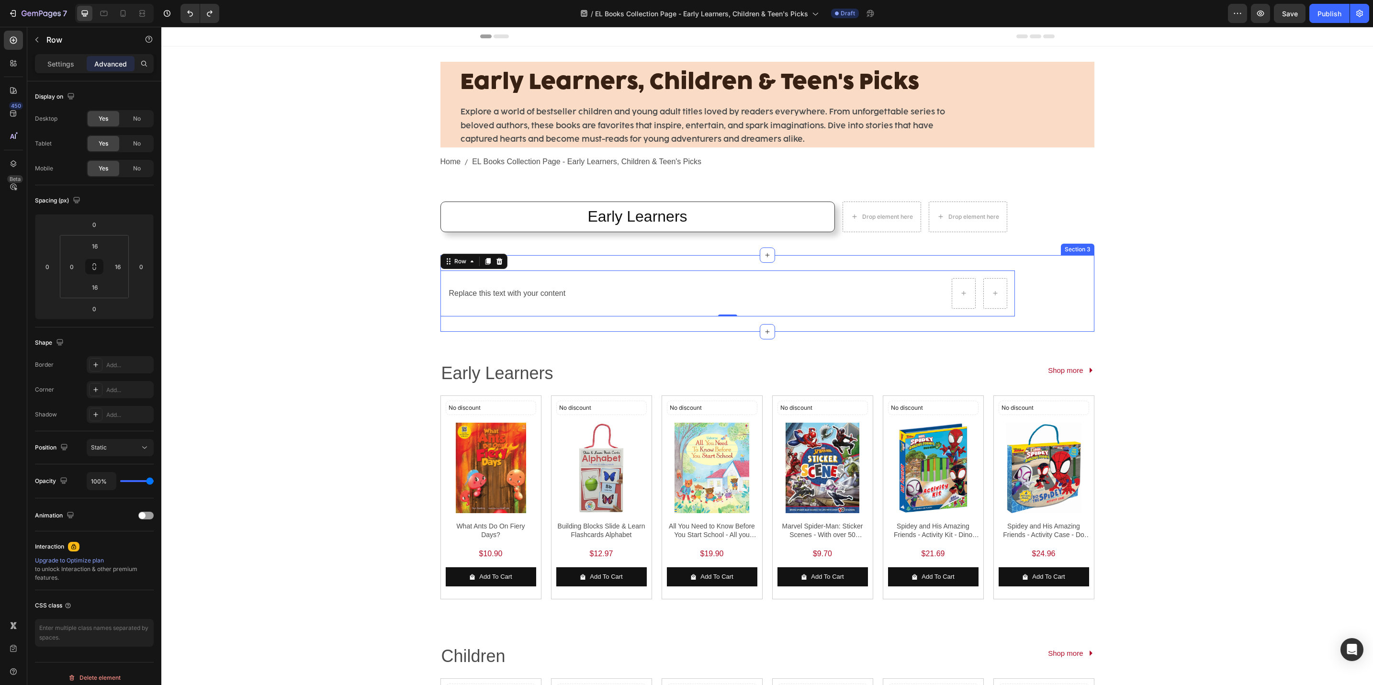
click at [280, 292] on div "Early Learners, Children & Teen's Picks Heading Explore a world of bestseller c…" at bounding box center [767, 613] width 1212 height 1134
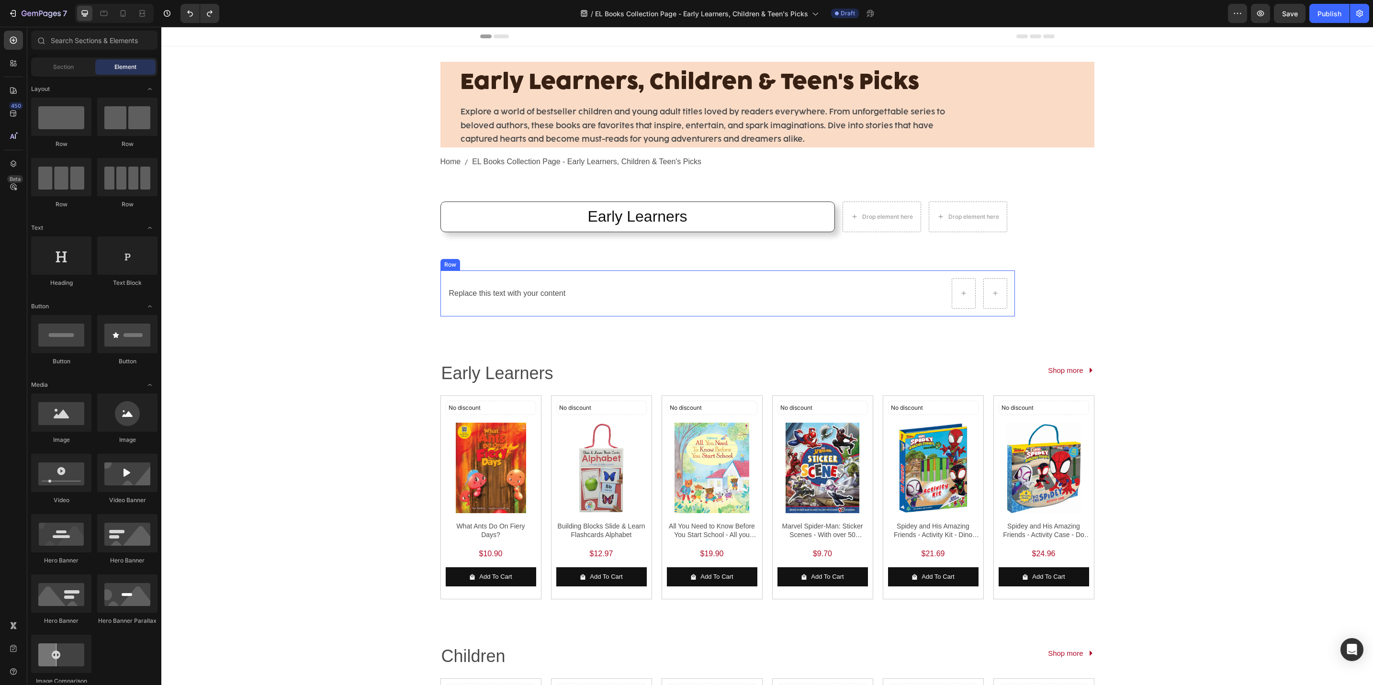
click at [558, 274] on div "Replace this text with your content Text Block Row Row" at bounding box center [728, 294] width 575 height 46
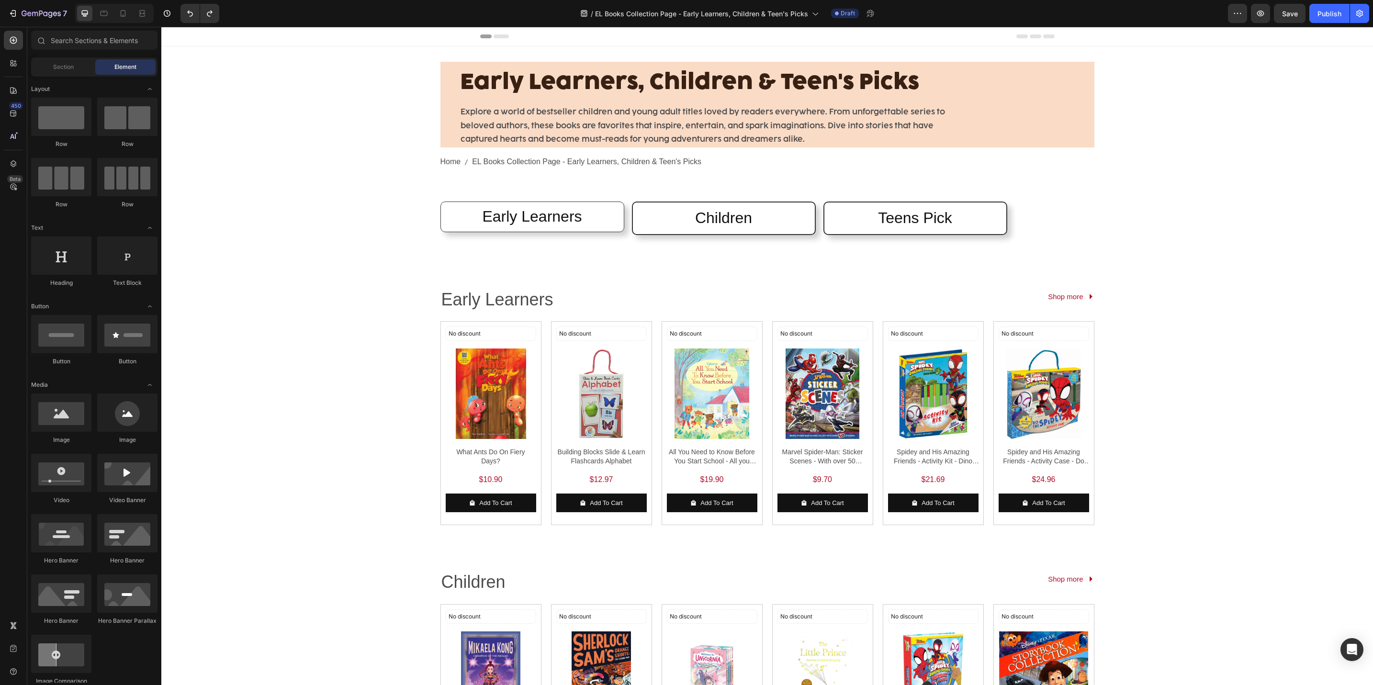
click at [269, 200] on div "Early Learners, Children & Teen's Picks Heading Explore a world of bestseller c…" at bounding box center [767, 576] width 1212 height 1060
click at [460, 226] on h2 "Early Learners" at bounding box center [532, 217] width 183 height 30
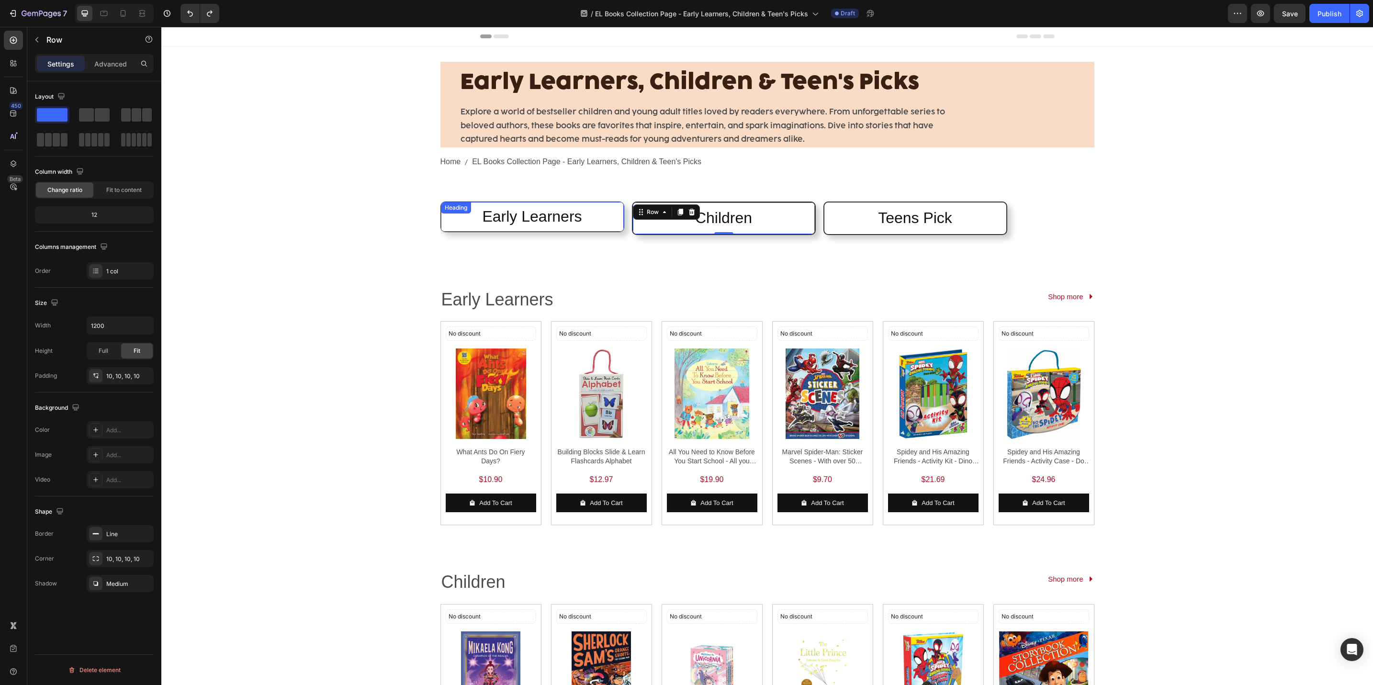
click at [595, 230] on h2 "Early Learners" at bounding box center [532, 217] width 183 height 30
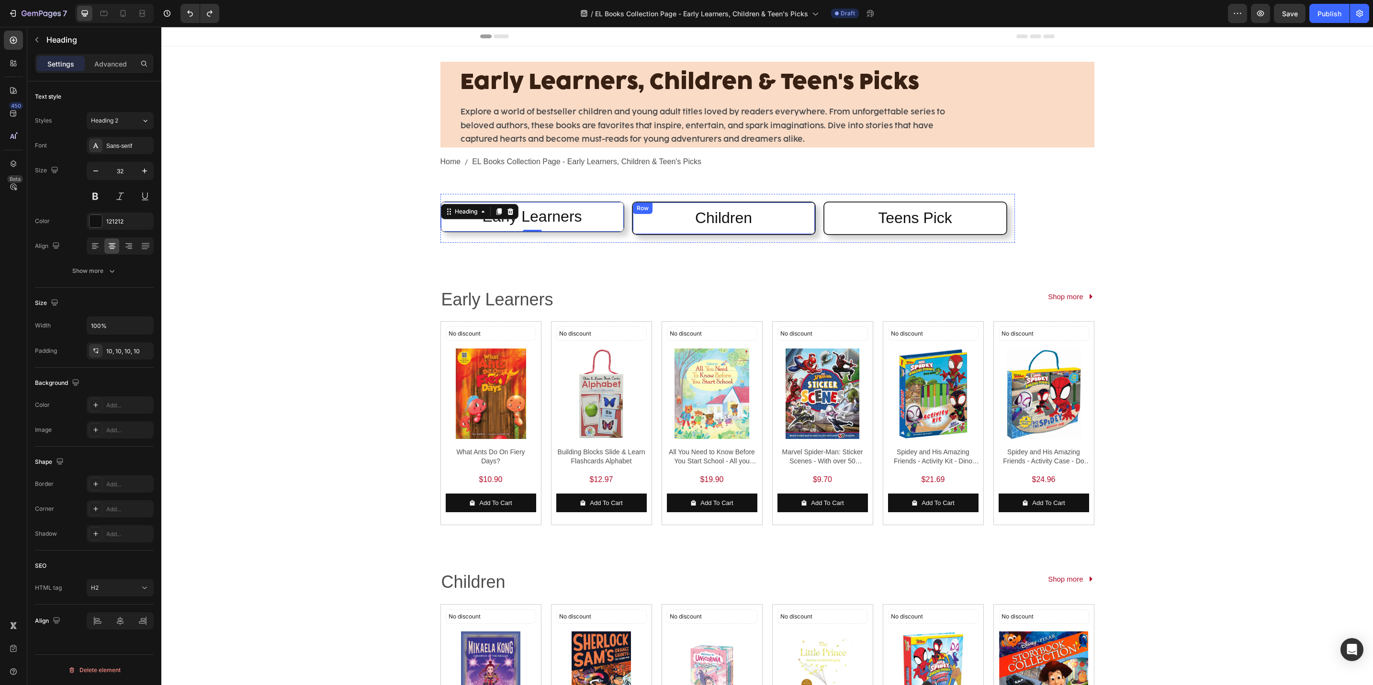
click at [669, 230] on div "Children Heading Row" at bounding box center [724, 219] width 184 height 34
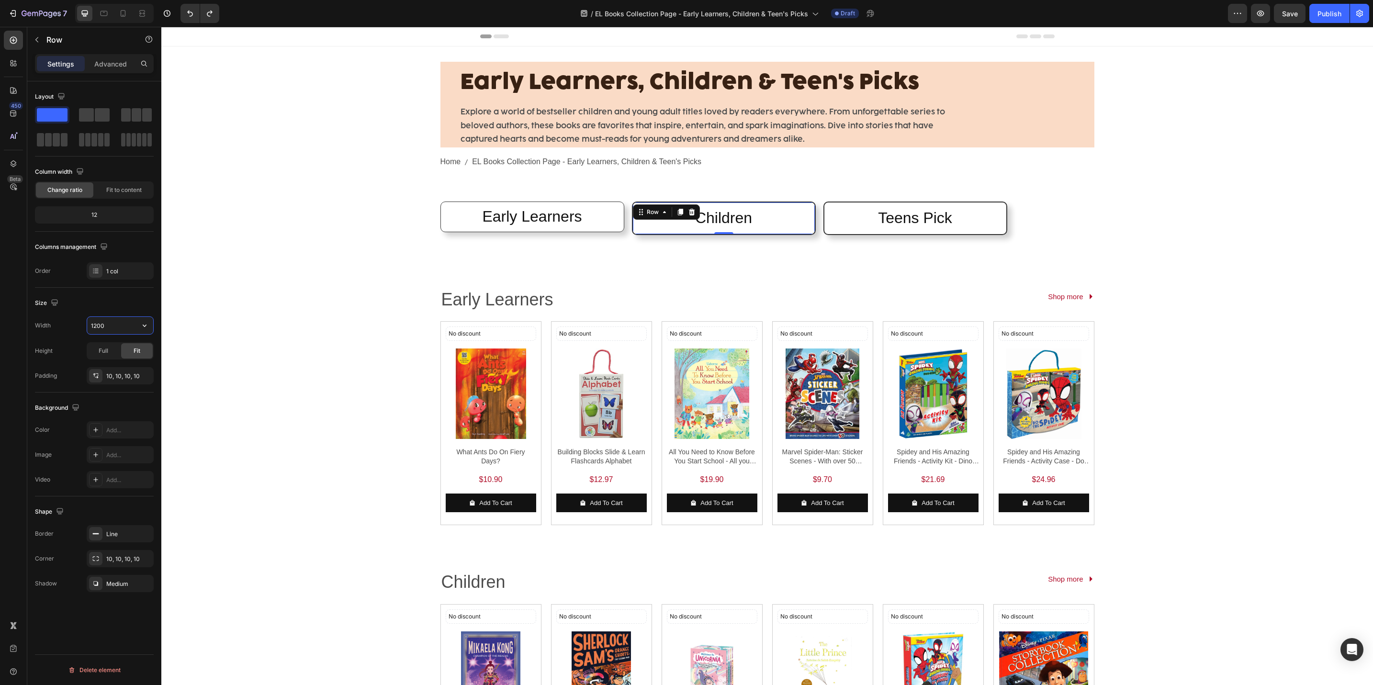
click at [110, 325] on input "1200" at bounding box center [120, 325] width 66 height 17
click at [140, 328] on icon "button" at bounding box center [145, 326] width 10 height 10
click at [115, 363] on div "Full 100%" at bounding box center [110, 370] width 79 height 18
type input "1200"
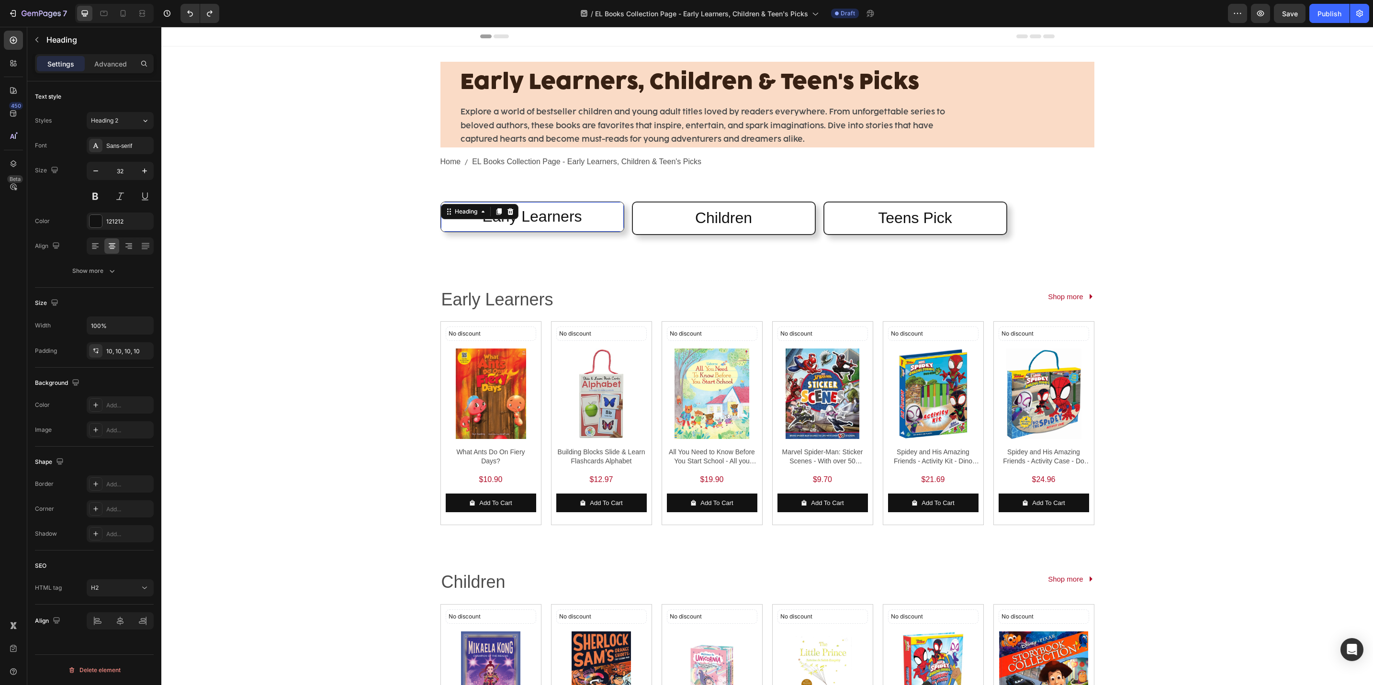
click at [539, 231] on h2 "Early Learners" at bounding box center [532, 217] width 183 height 30
click at [138, 330] on button "button" at bounding box center [144, 325] width 17 height 17
click at [124, 351] on p "Fit content Auto" at bounding box center [118, 351] width 55 height 9
click at [140, 330] on icon "button" at bounding box center [145, 326] width 10 height 10
click at [120, 379] on div "Full 100%" at bounding box center [110, 388] width 79 height 18
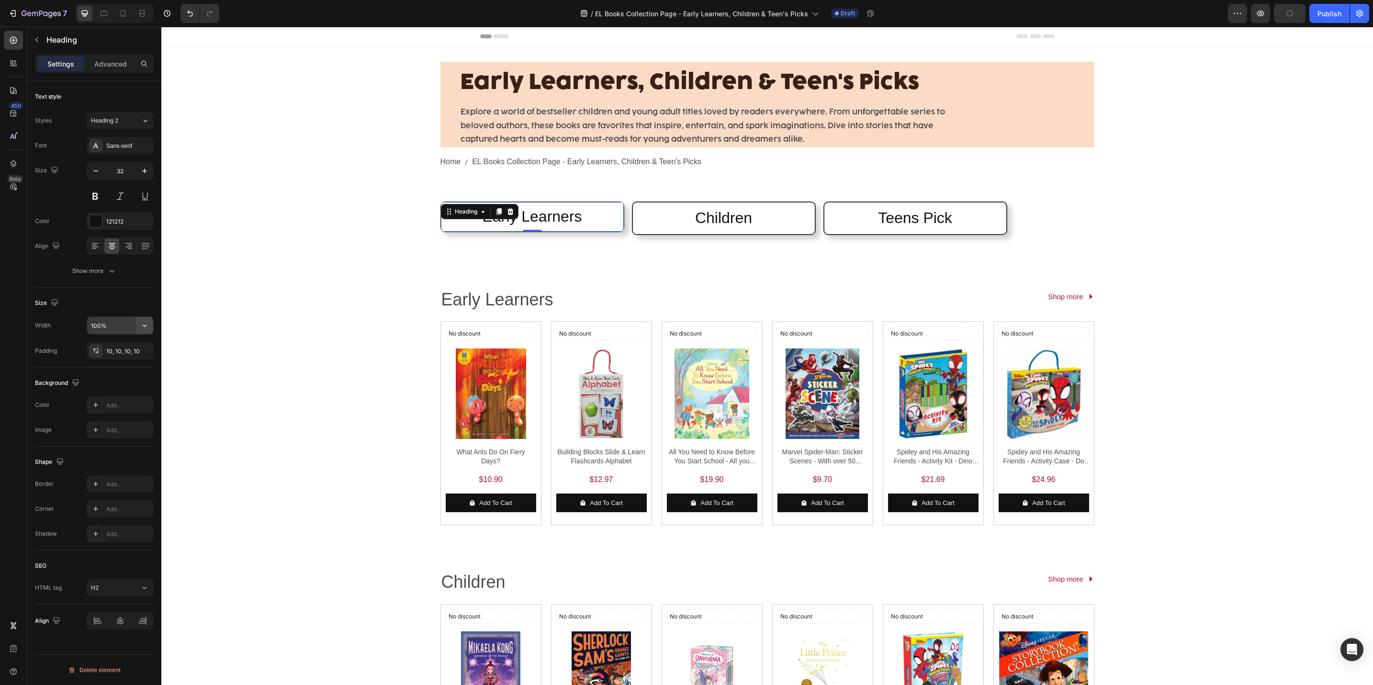
click at [142, 327] on icon "button" at bounding box center [145, 326] width 10 height 10
click at [111, 386] on p "Default 1200px" at bounding box center [118, 388] width 55 height 9
type input "1200"
click at [873, 230] on div "Teens Pick Heading Row" at bounding box center [916, 219] width 184 height 34
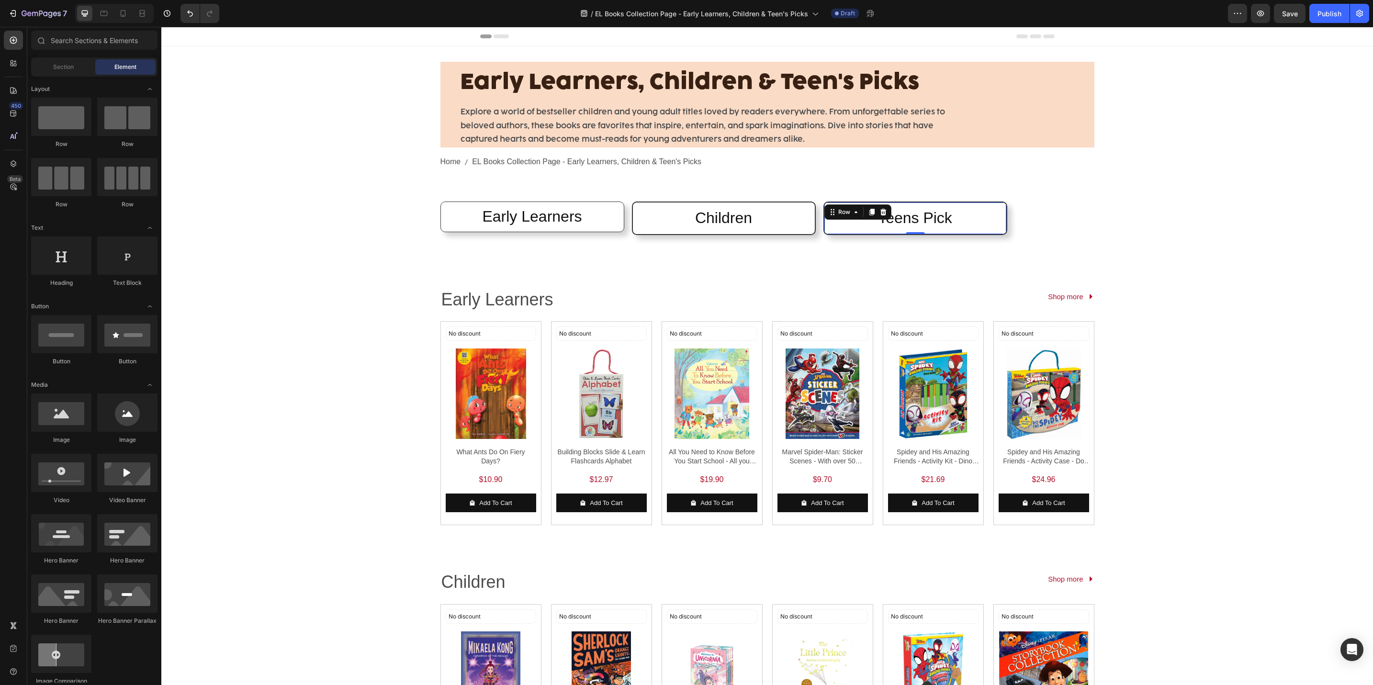
click at [401, 245] on div "Early Learners, Children & Teen's Picks Heading Explore a world of bestseller c…" at bounding box center [767, 576] width 1212 height 1060
click at [1254, 12] on button "button" at bounding box center [1260, 13] width 19 height 19
click at [624, 210] on div "Early Learners Heading Row Children Heading Row Teens Pick Heading Row Row" at bounding box center [728, 218] width 575 height 49
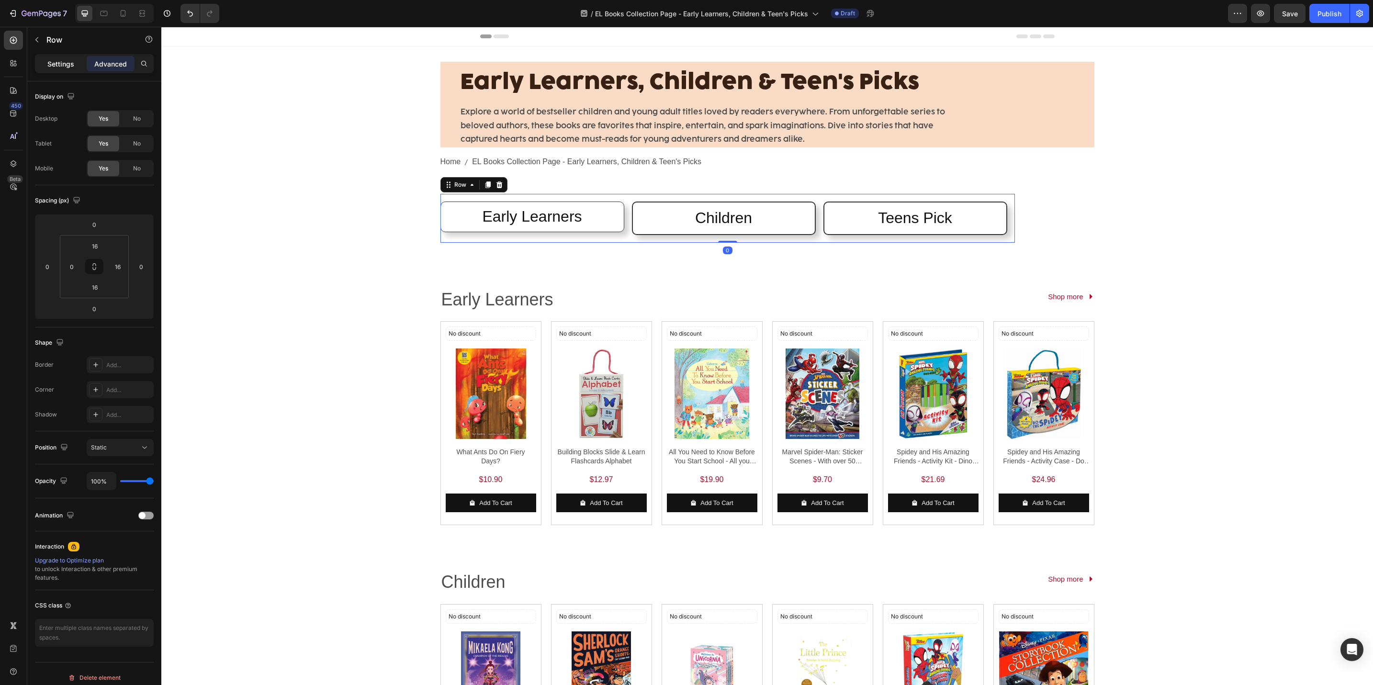
click at [47, 68] on p "Settings" at bounding box center [60, 64] width 27 height 10
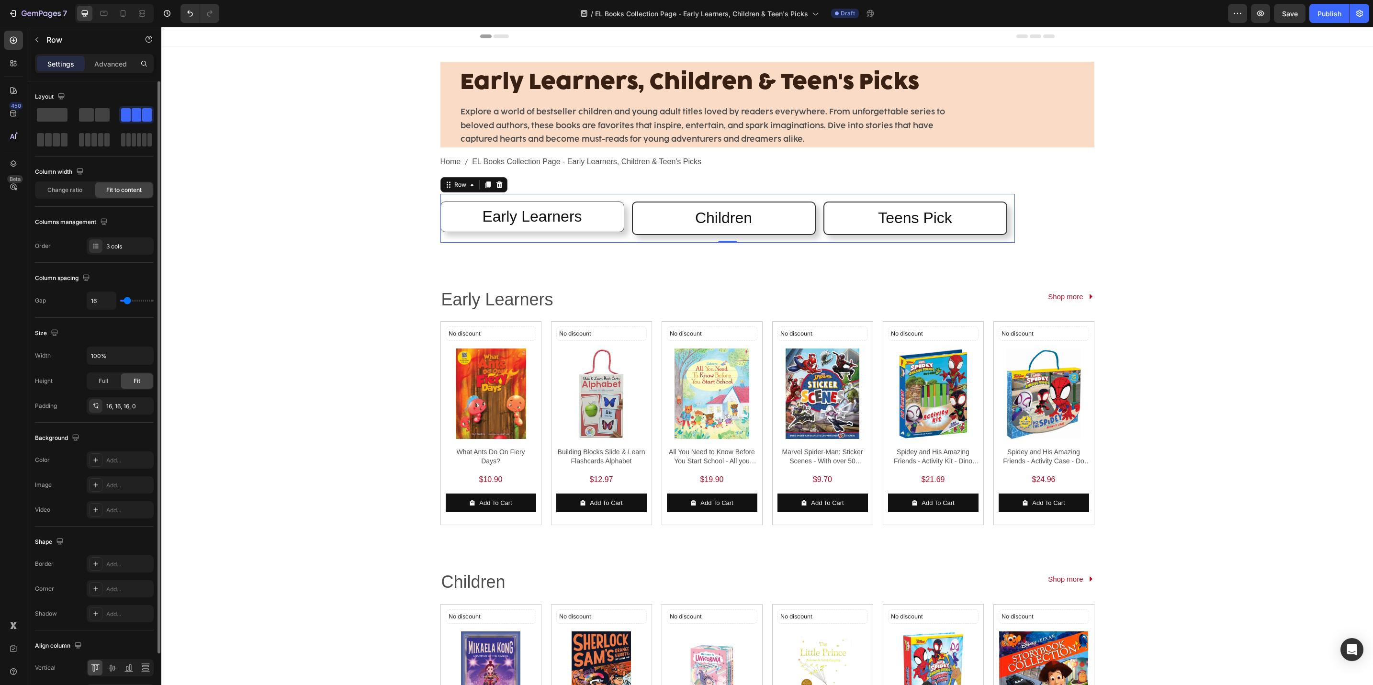
type input "1"
type input "4"
type input "8"
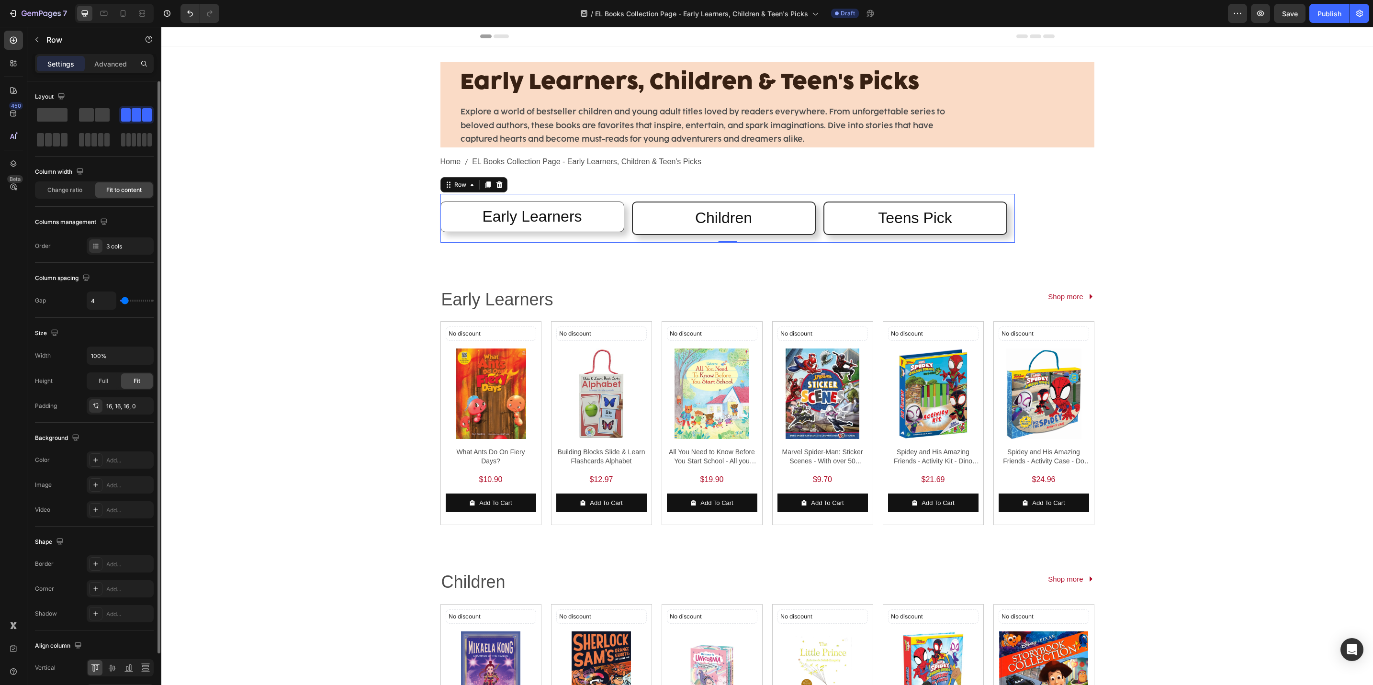
type input "8"
type input "11"
type input "14"
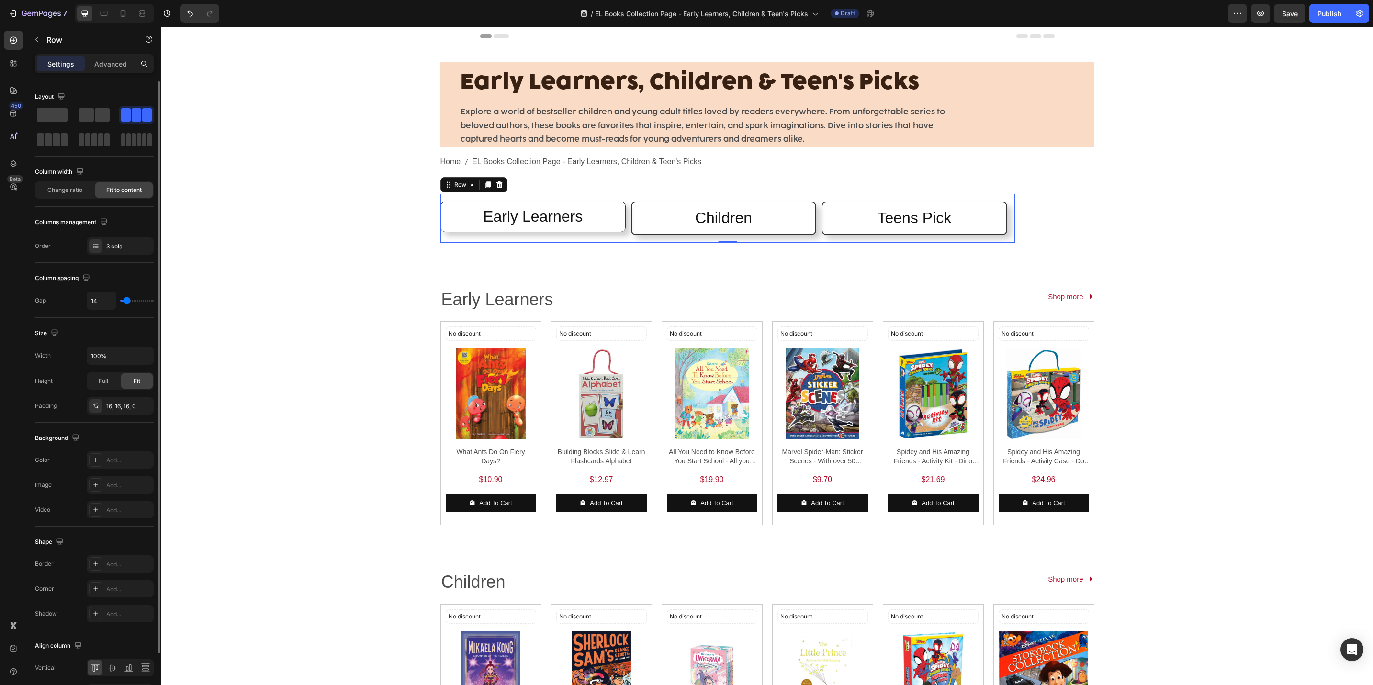
type input "21"
type input "24"
type input "31"
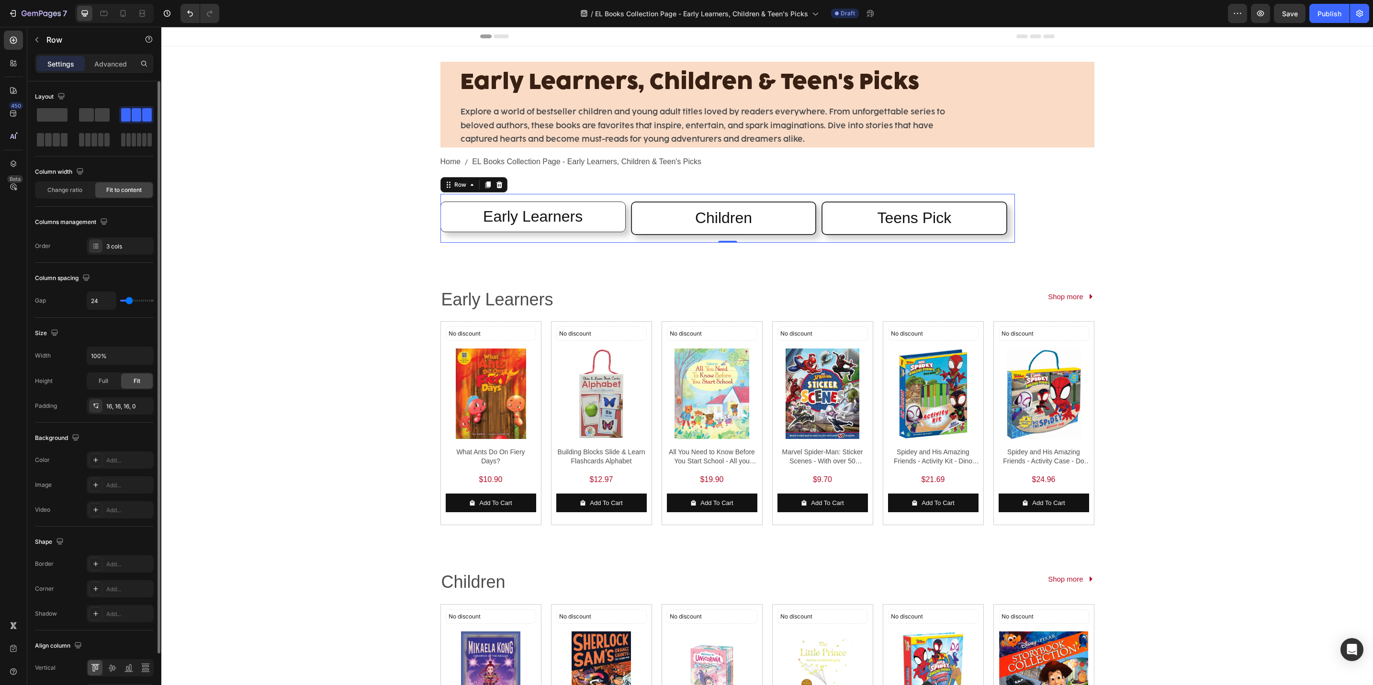
type input "31"
type input "38"
type input "41"
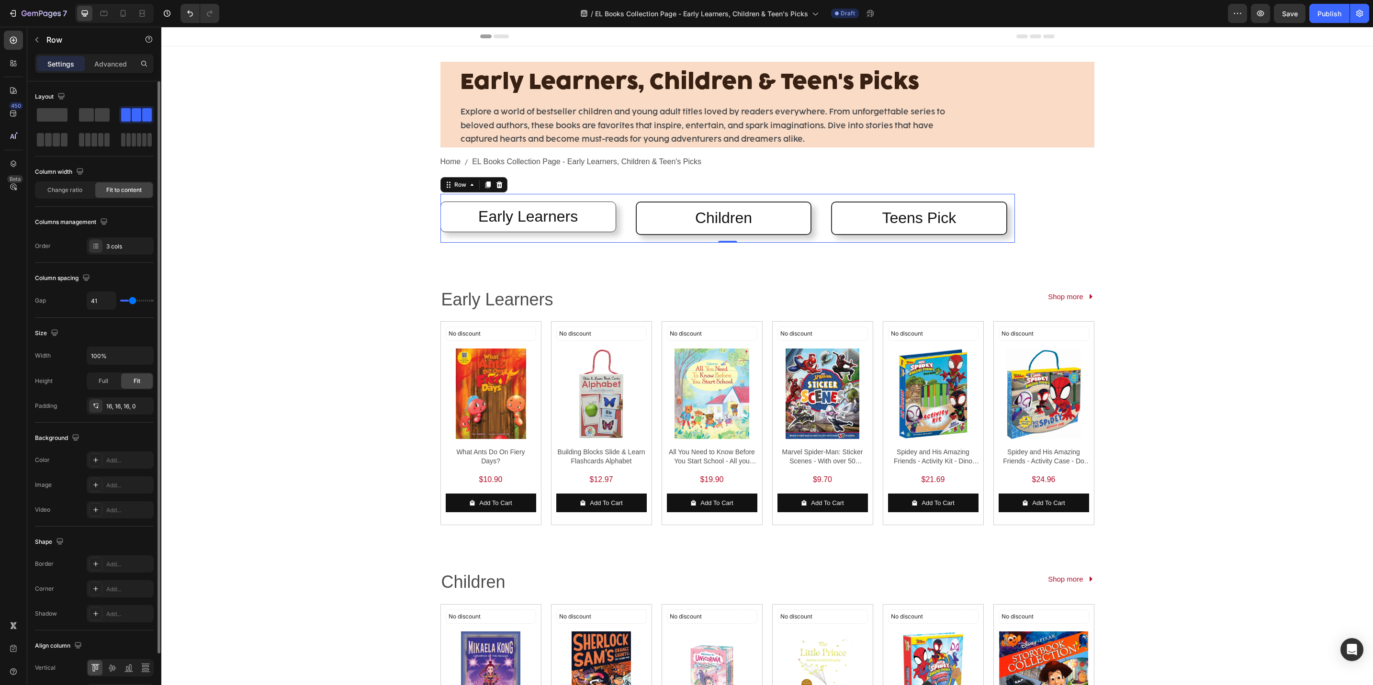
type input "44"
type input "51"
type input "54"
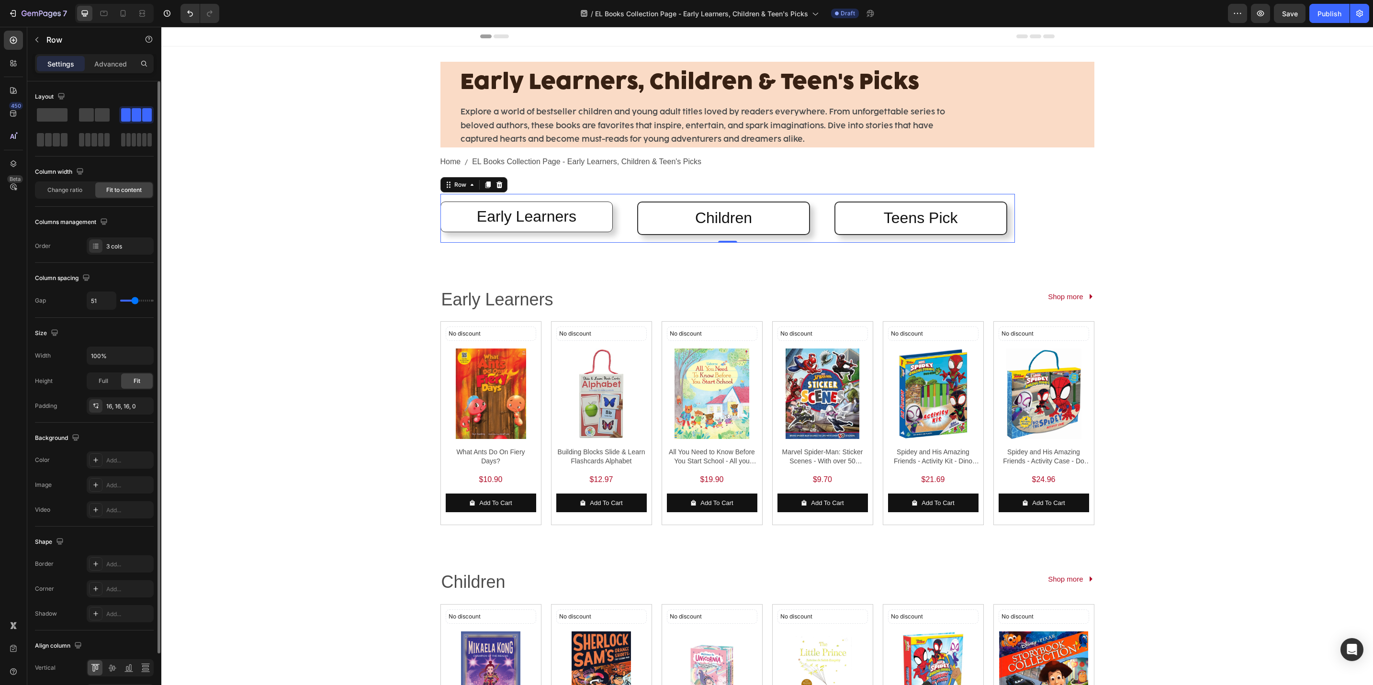
type input "54"
type input "61"
type input "64"
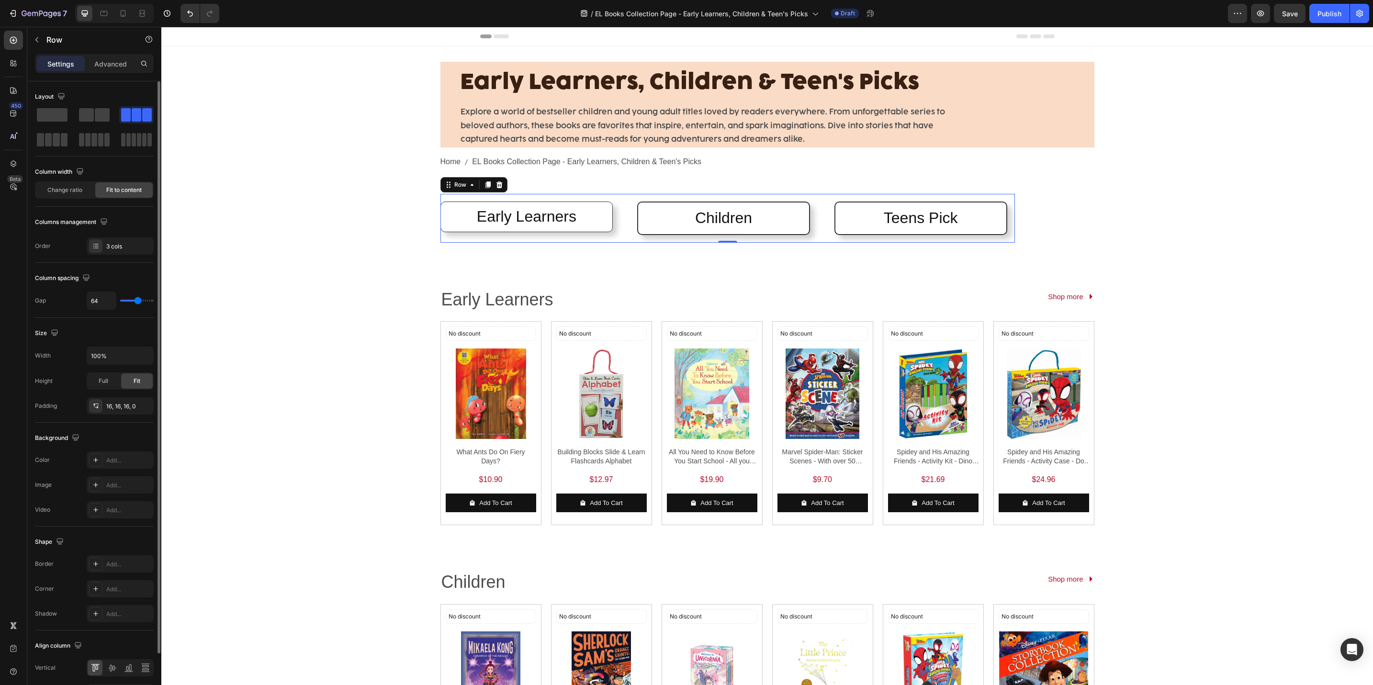
type input "68"
type input "71"
type input "74"
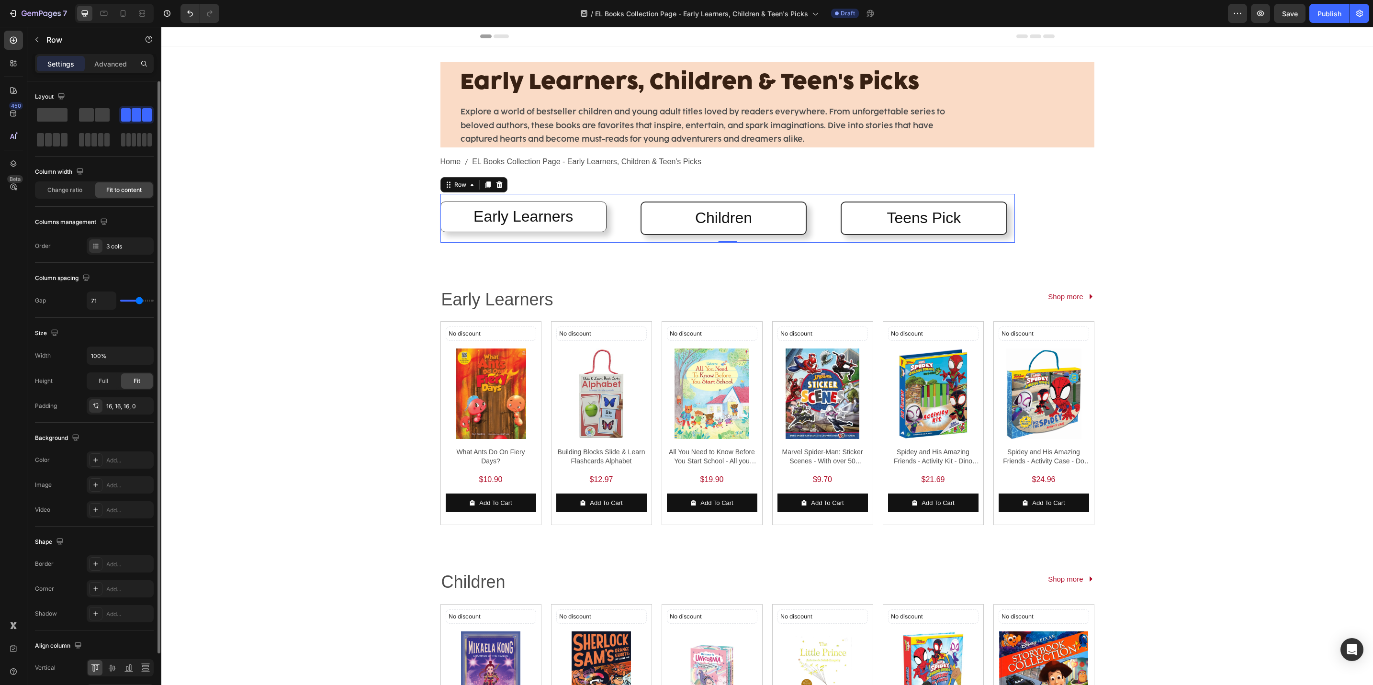
type input "74"
type input "71"
type input "68"
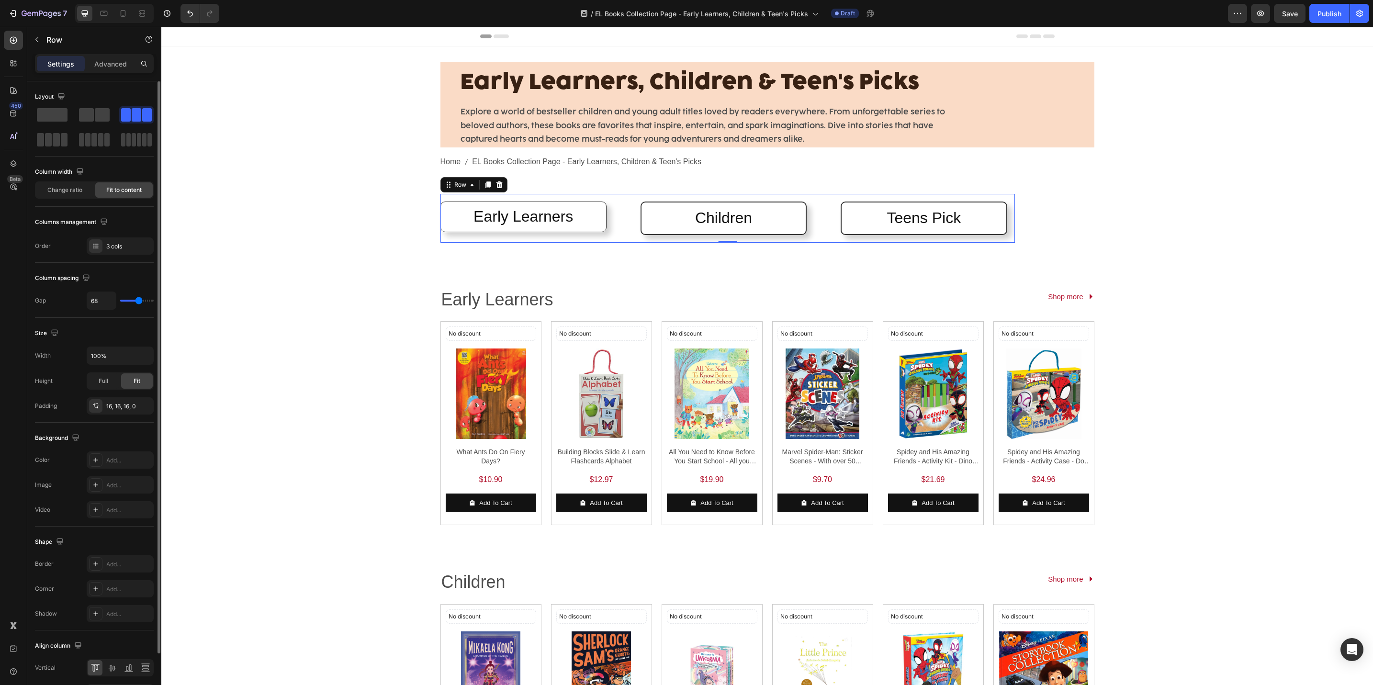
type input "64"
type input "58"
type input "61"
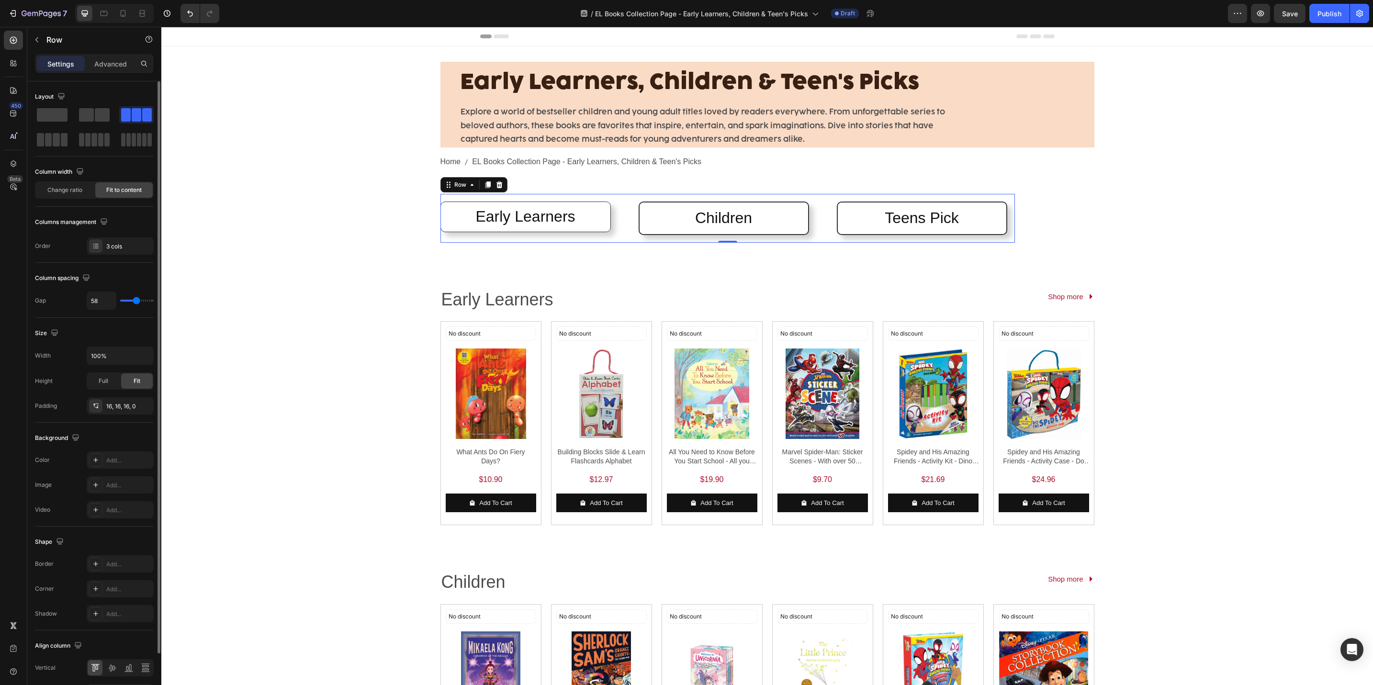
type input "61"
type input "71"
type input "74"
drag, startPoint x: 124, startPoint y: 299, endPoint x: 140, endPoint y: 309, distance: 18.9
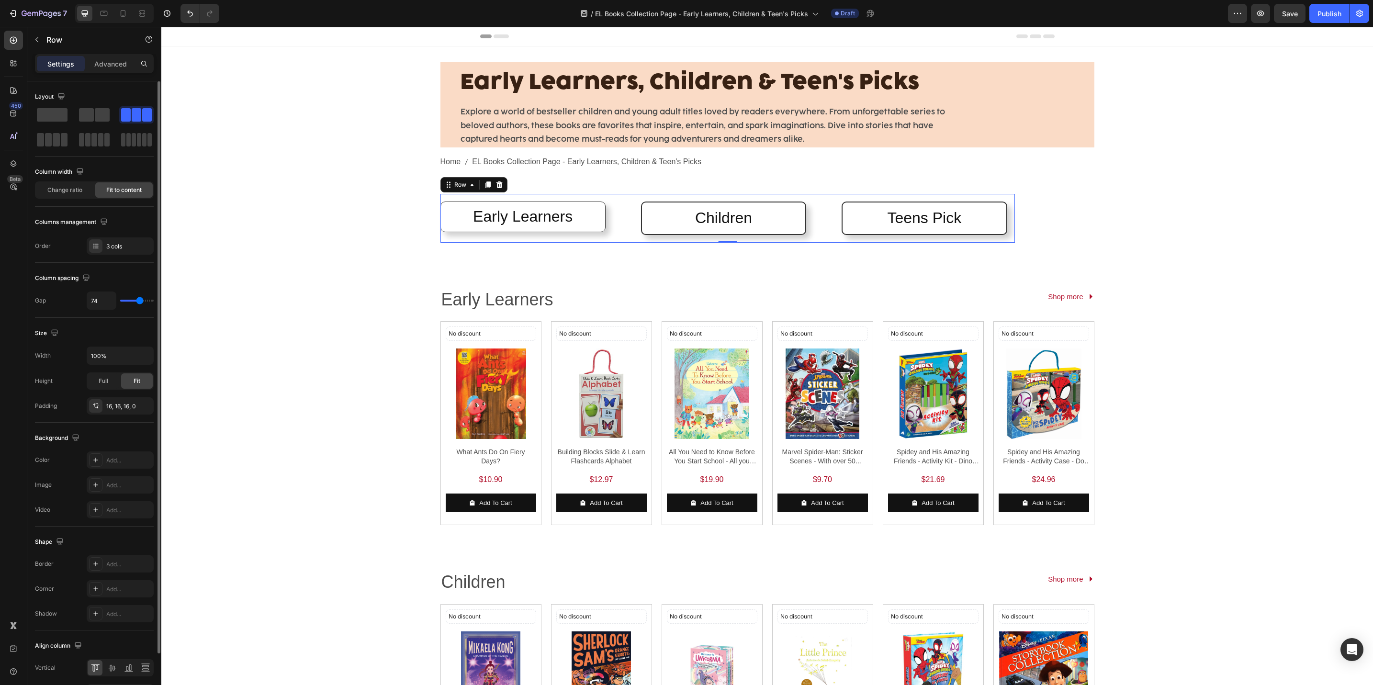
type input "74"
click at [140, 302] on input "range" at bounding box center [137, 301] width 34 height 2
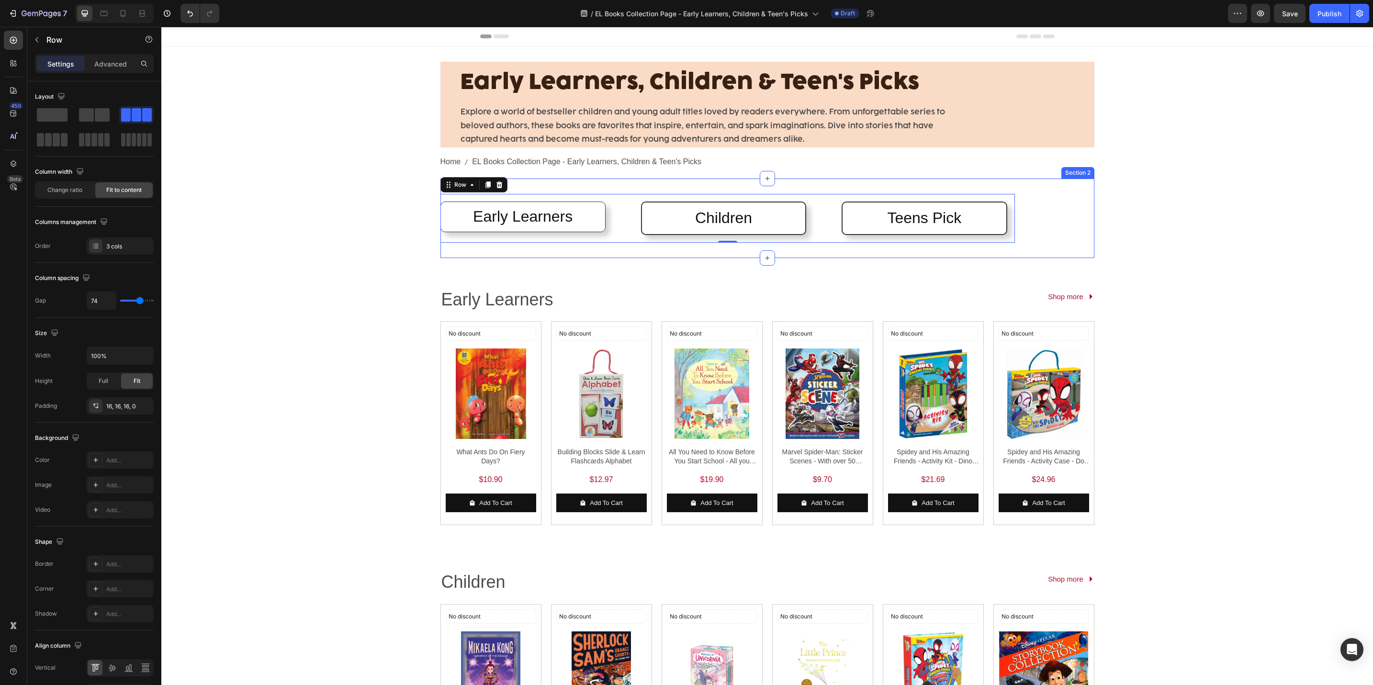
click at [1032, 210] on div "Early Learners Heading Row Children Heading Row Teens Pick Heading Row Row 0 Ro…" at bounding box center [768, 218] width 654 height 79
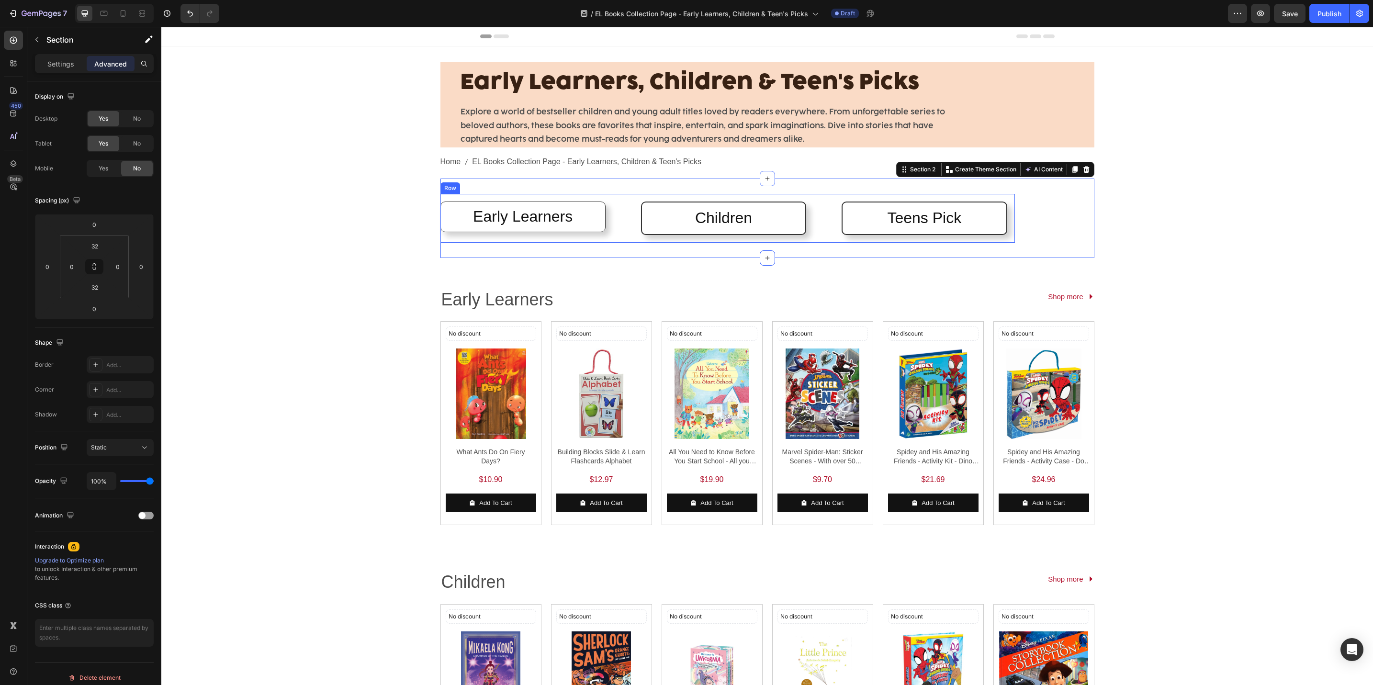
click at [1006, 217] on div "Early Learners Heading Row Children Heading Row Teens Pick Heading Row Row" at bounding box center [728, 218] width 575 height 49
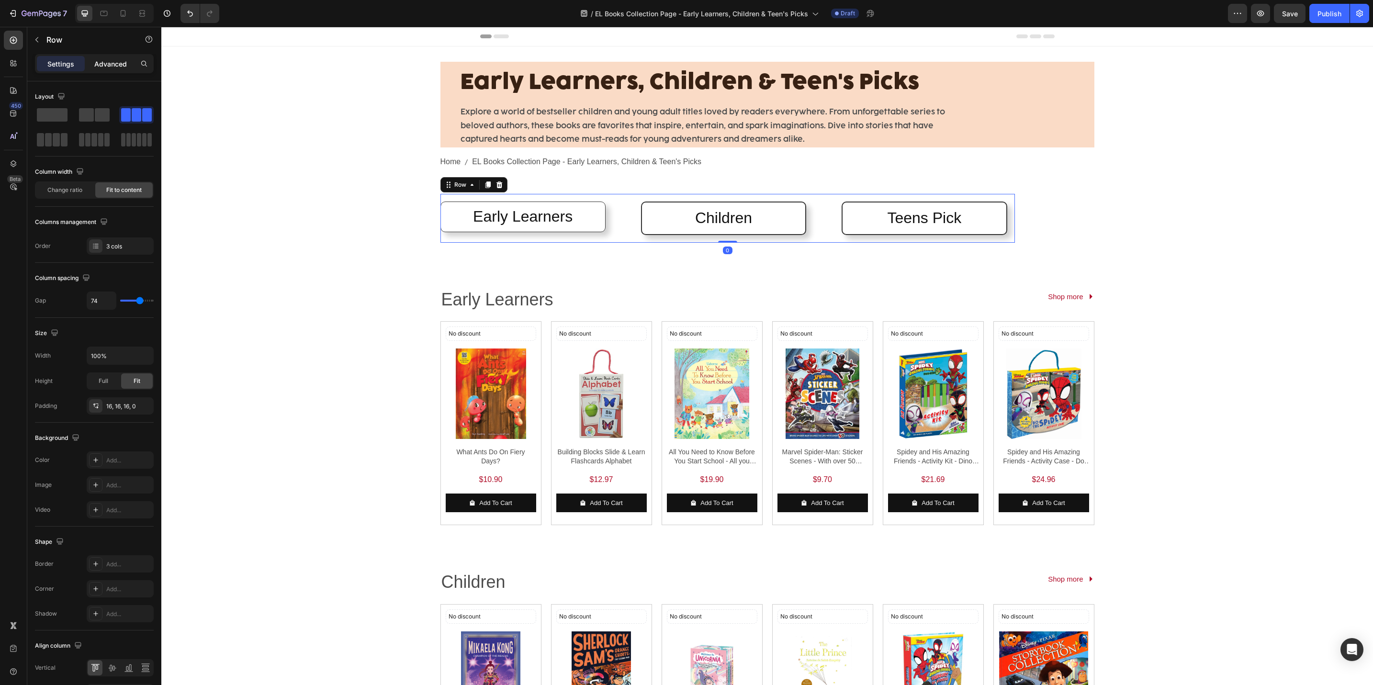
click at [112, 60] on p "Advanced" at bounding box center [110, 64] width 33 height 10
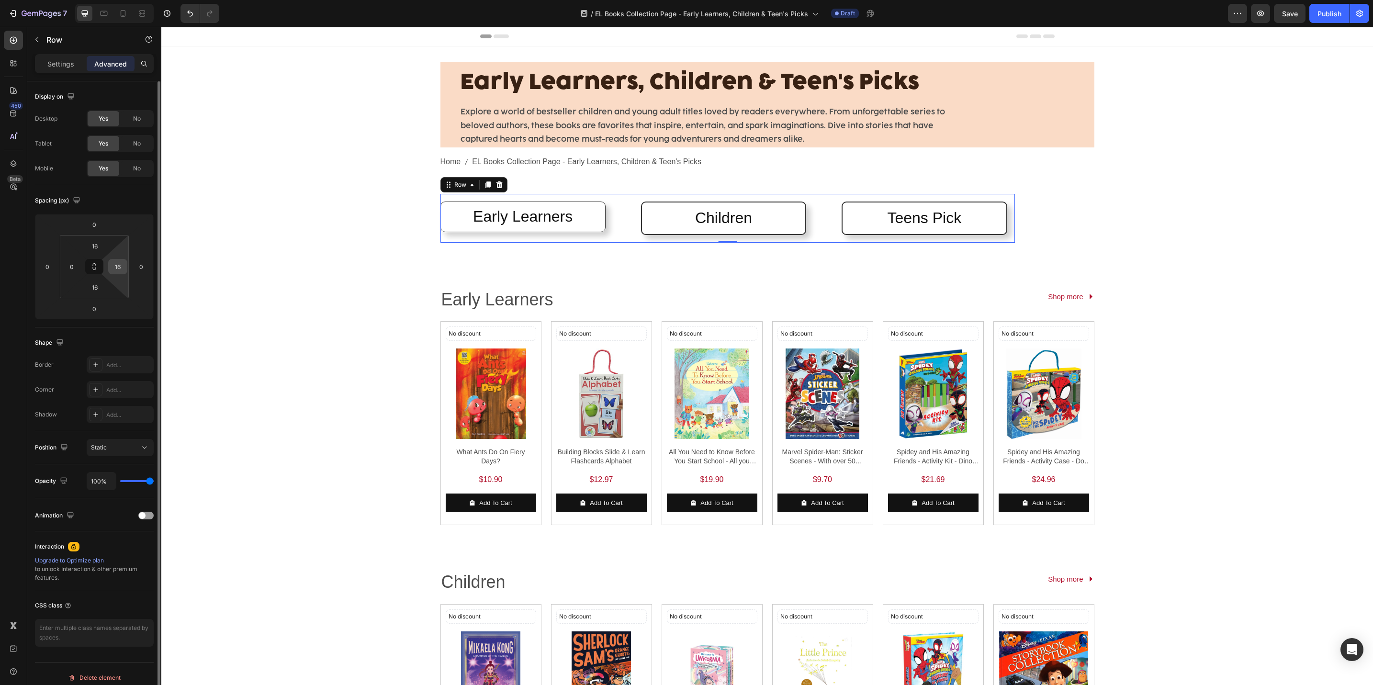
click at [124, 269] on input "16" at bounding box center [118, 267] width 14 height 14
type input "0"
click at [284, 278] on div "Early Learners, Children & Teen's Picks Heading Explore a world of bestseller c…" at bounding box center [767, 576] width 1212 height 1060
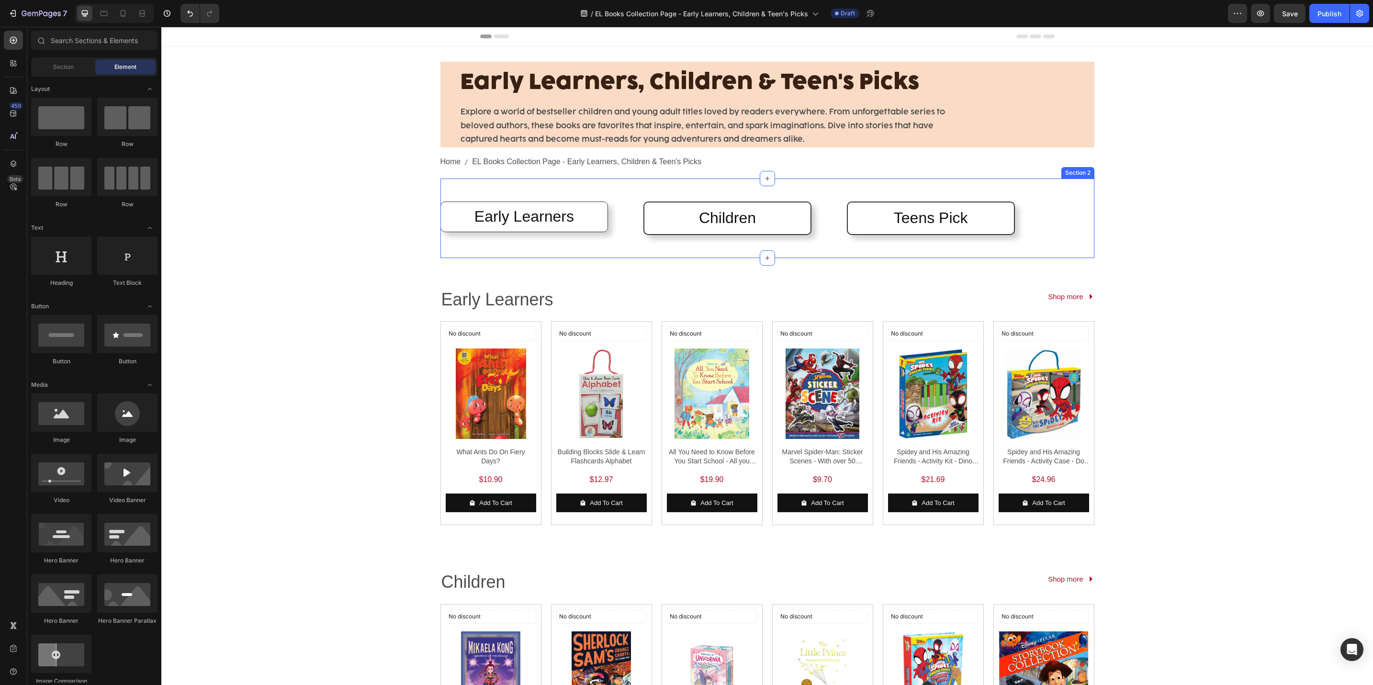
click at [722, 249] on div "Early Learners Heading Row Children Heading Row Teens Pick Heading Row Row Row …" at bounding box center [768, 218] width 654 height 79
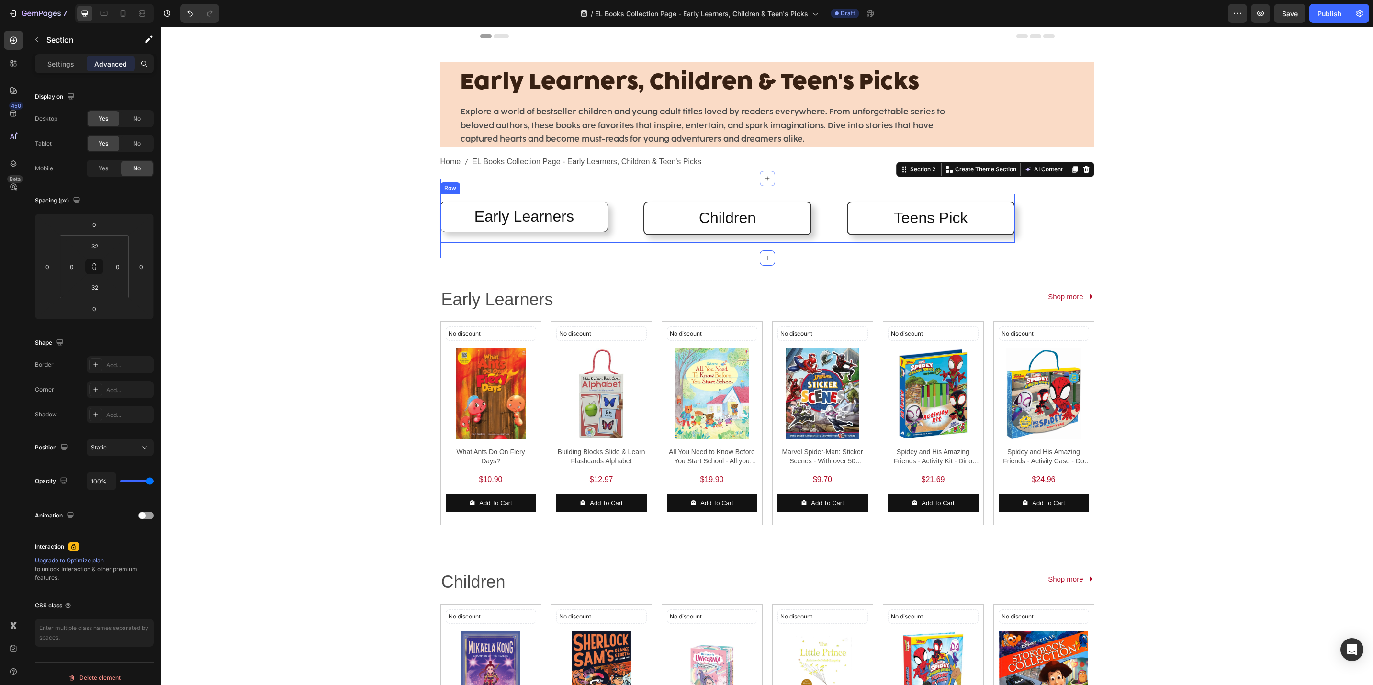
click at [831, 236] on div "Early Learners Heading Row Children Heading Row Teens Pick Heading Row Row" at bounding box center [728, 218] width 575 height 49
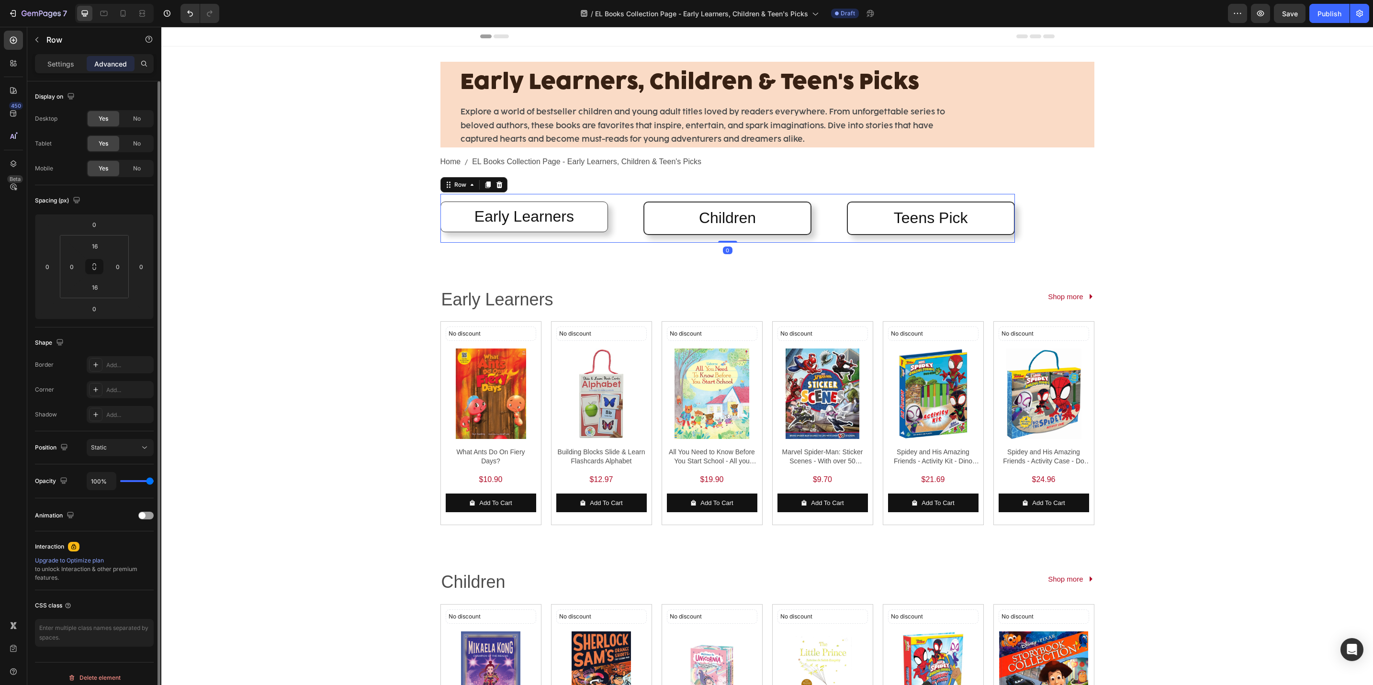
scroll to position [11, 0]
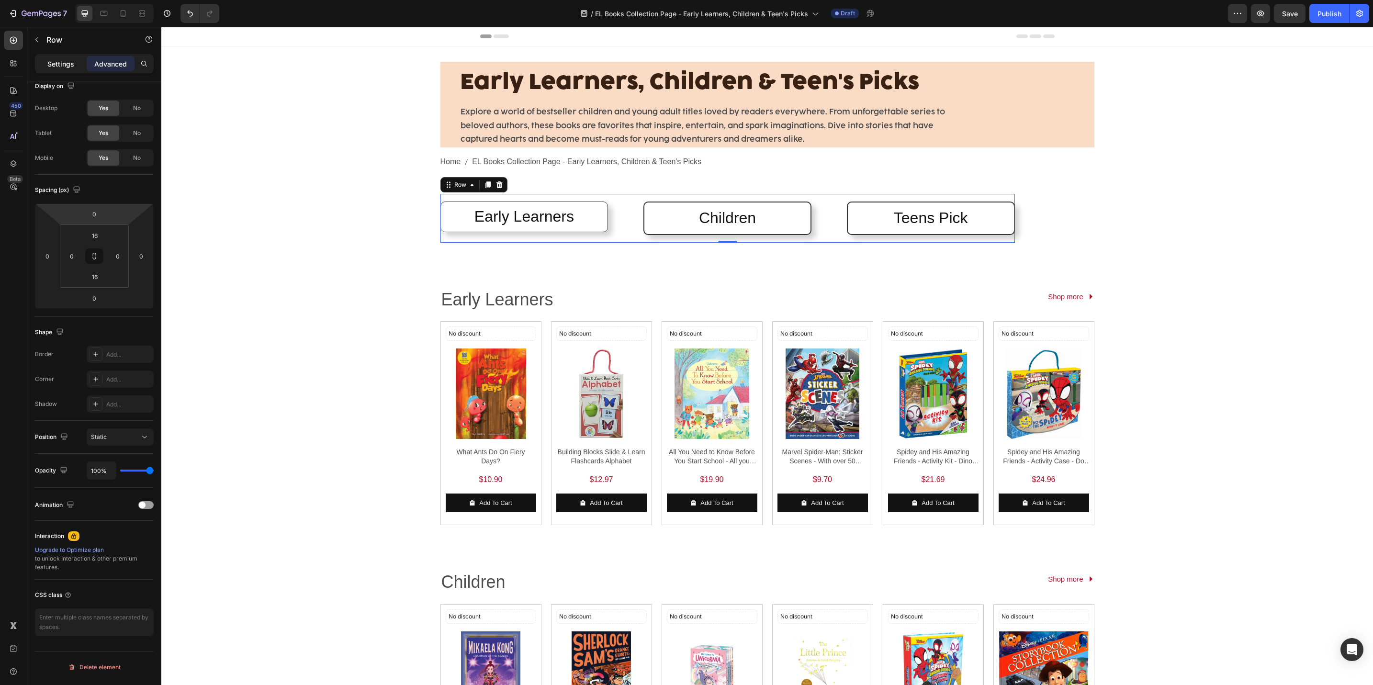
click at [62, 65] on p "Settings" at bounding box center [60, 64] width 27 height 10
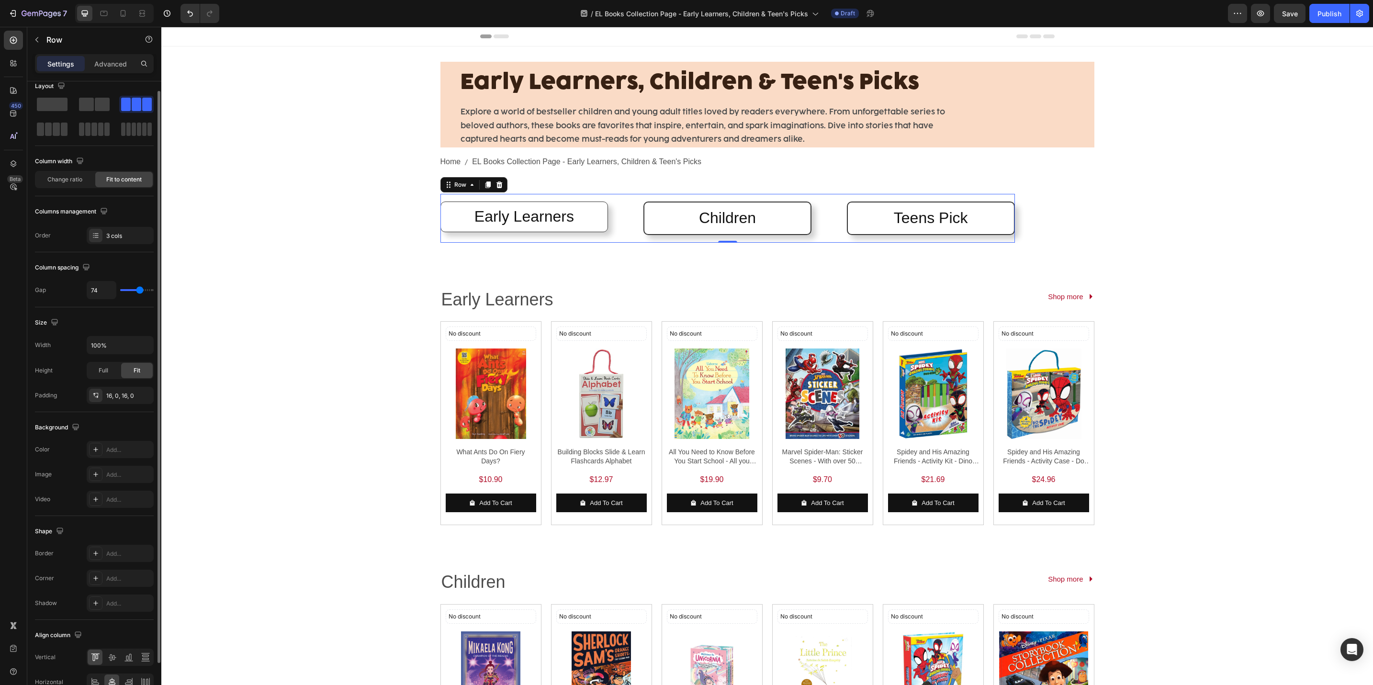
scroll to position [65, 0]
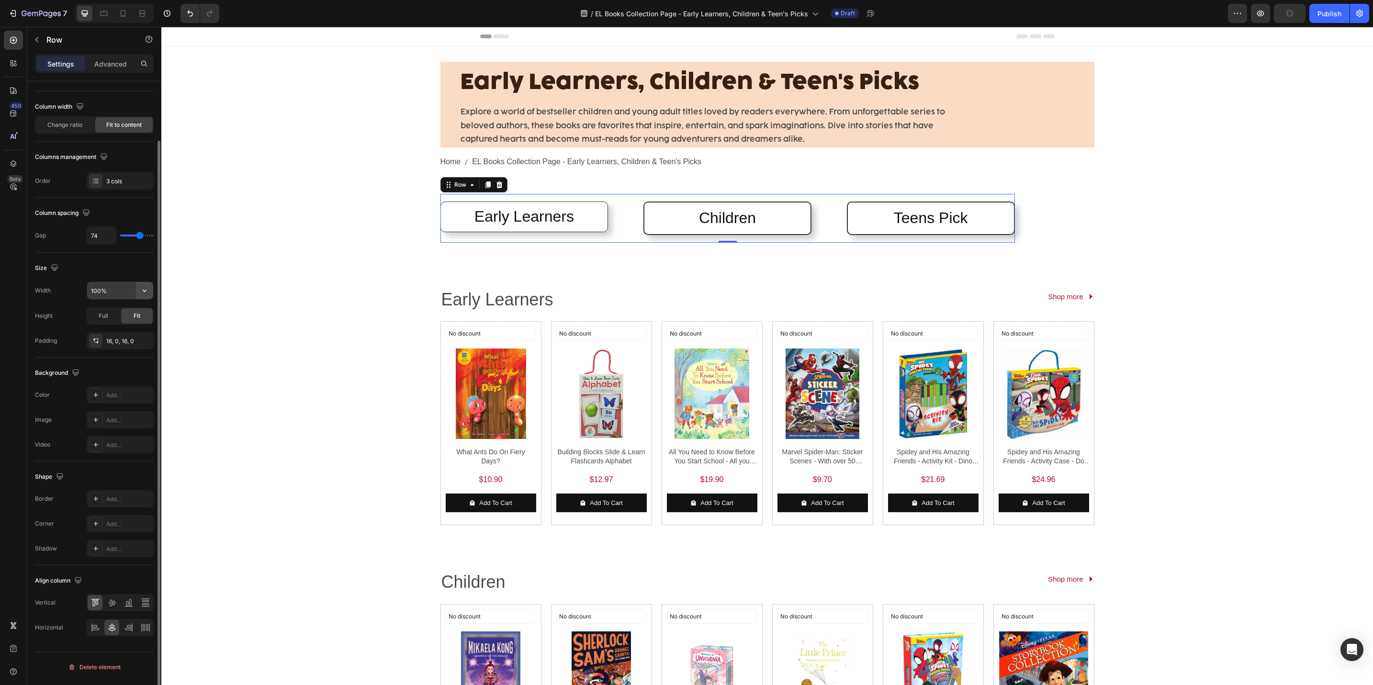
click at [142, 294] on icon "button" at bounding box center [145, 291] width 10 height 10
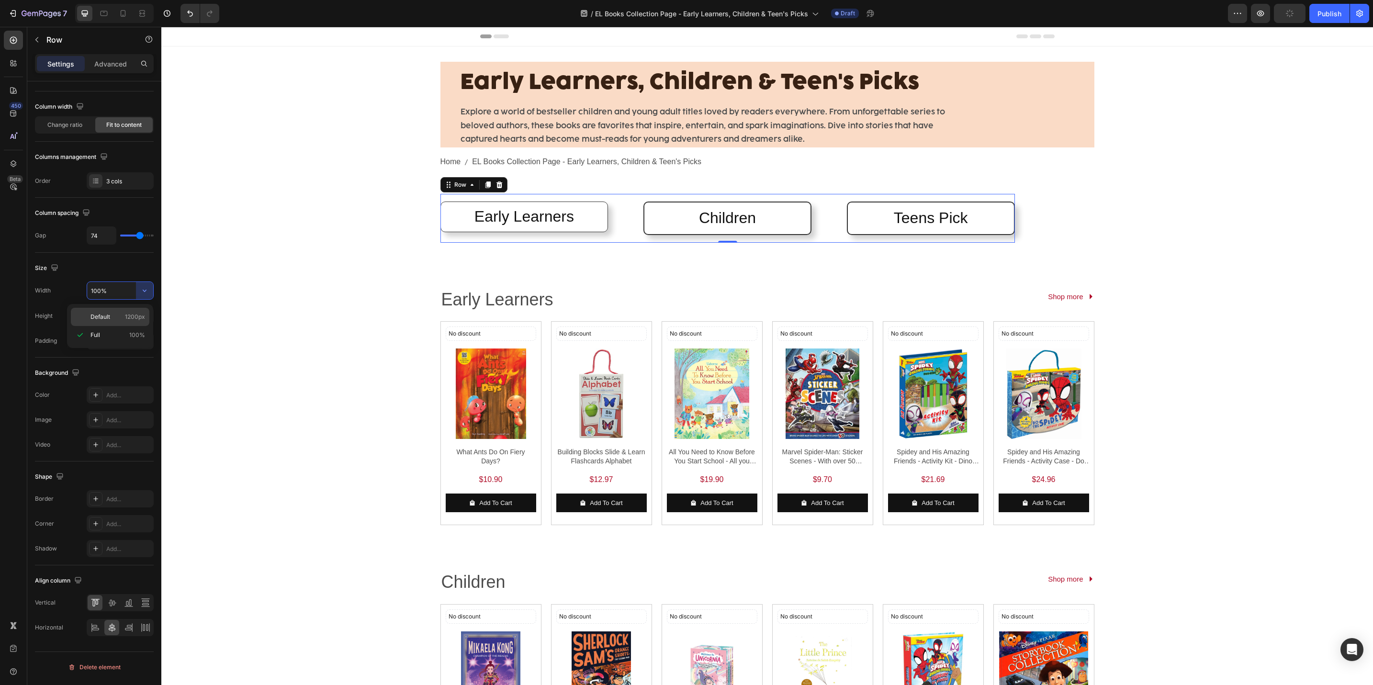
click at [118, 316] on p "Default 1200px" at bounding box center [118, 317] width 55 height 9
type input "1200"
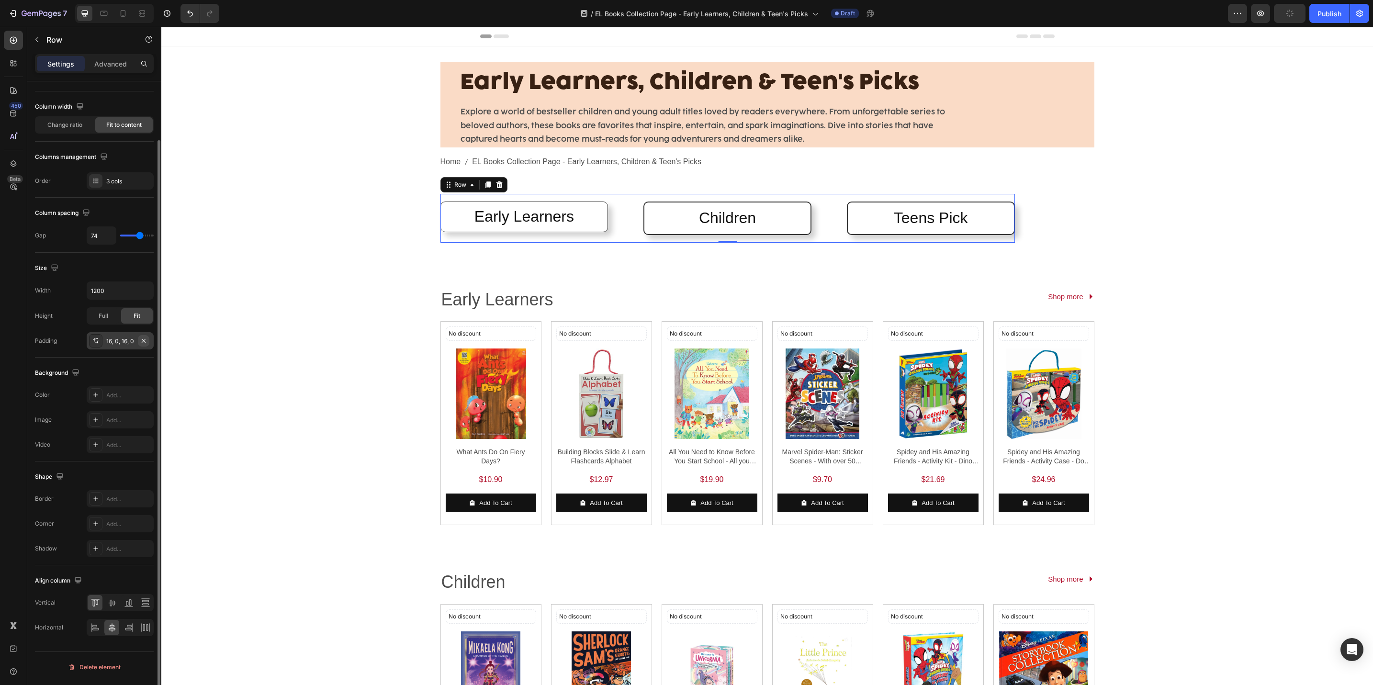
click at [142, 342] on icon "button" at bounding box center [144, 341] width 8 height 8
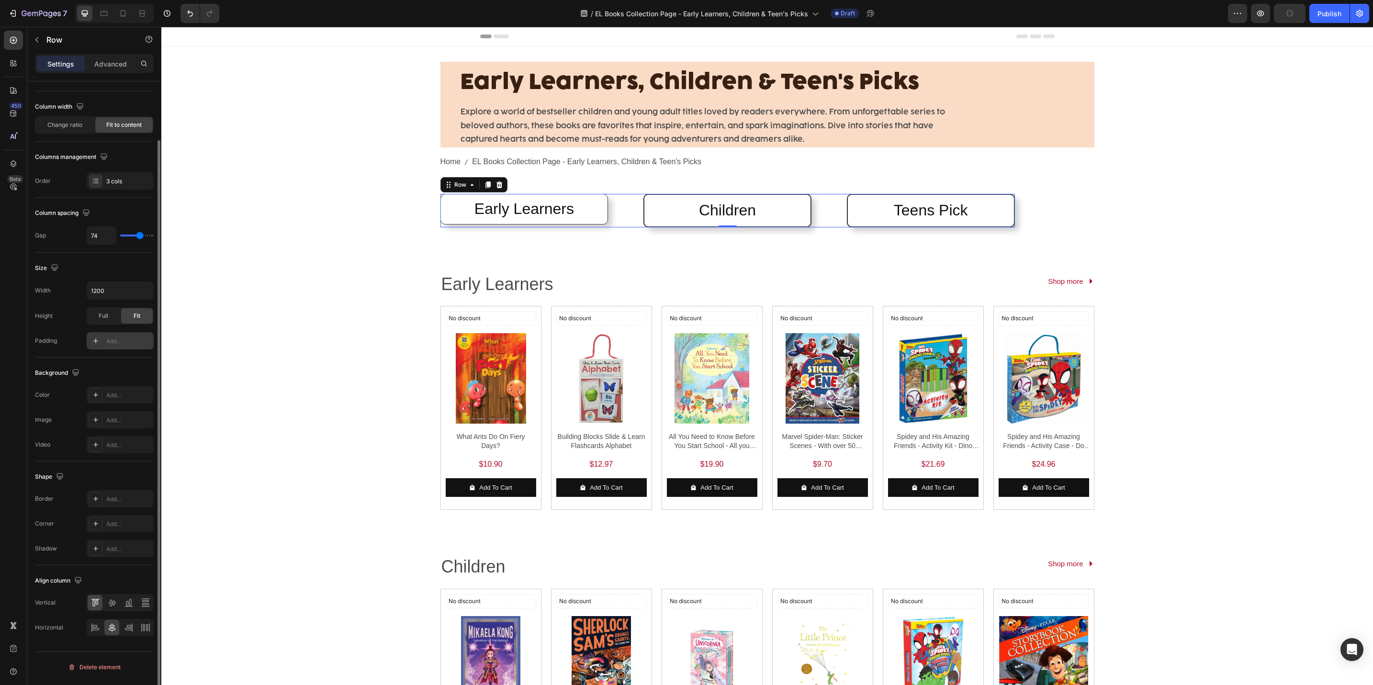
click at [293, 328] on div "Early Learners, Children & Teen's Picks Heading Explore a world of bestseller c…" at bounding box center [767, 568] width 1212 height 1045
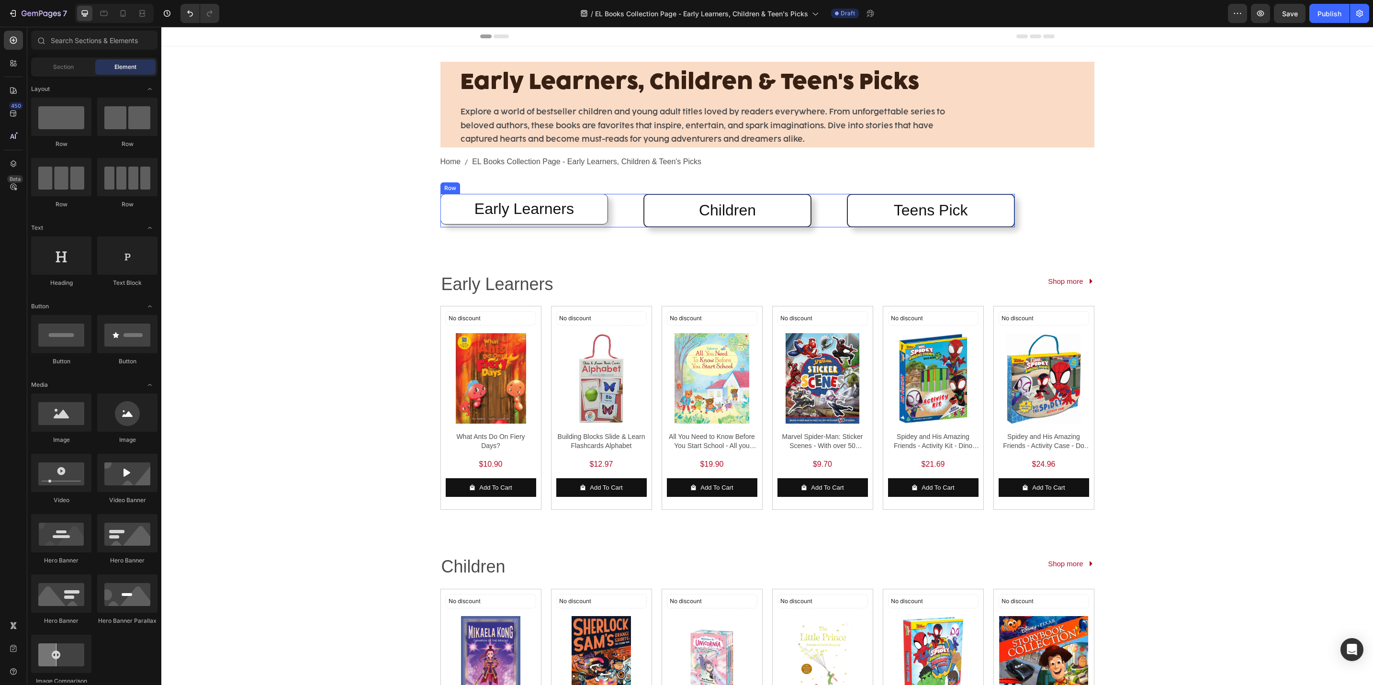
click at [829, 221] on div "Early Learners Heading Row Children Heading Row Teens Pick Heading Row Row" at bounding box center [728, 211] width 575 height 34
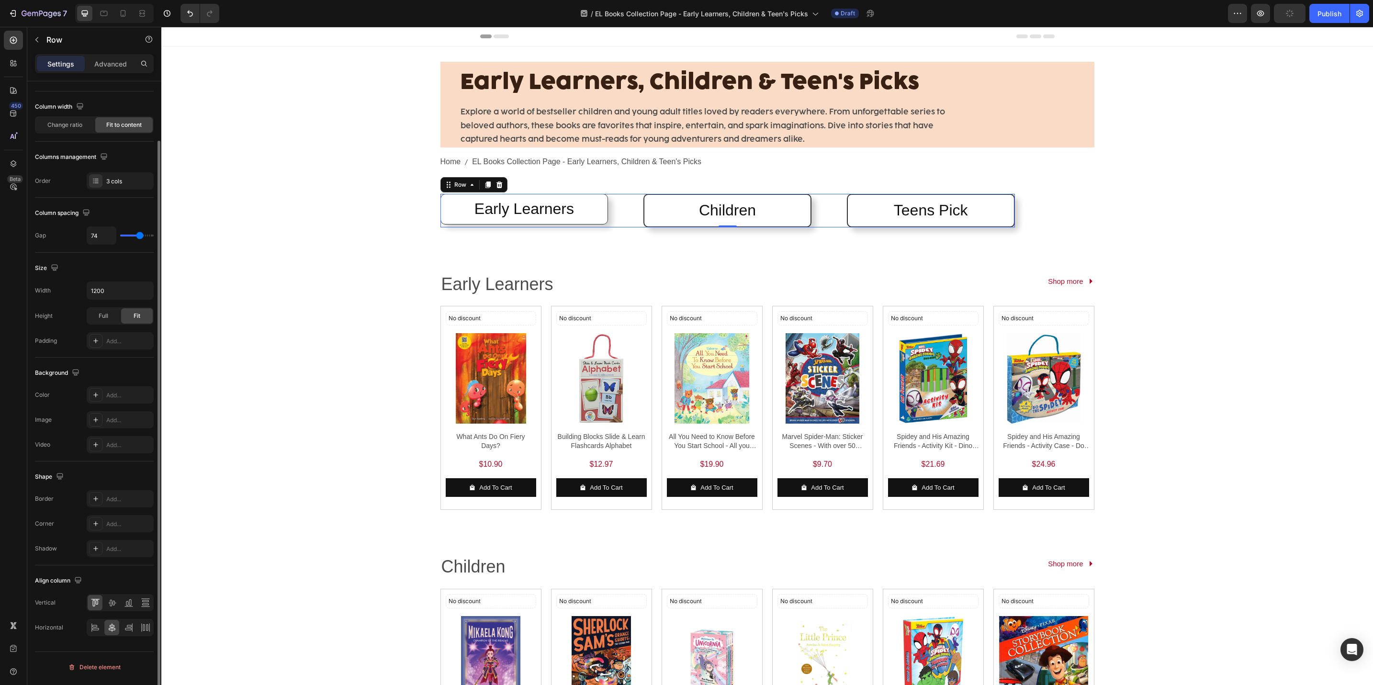
type input "51"
type input "58"
type input "68"
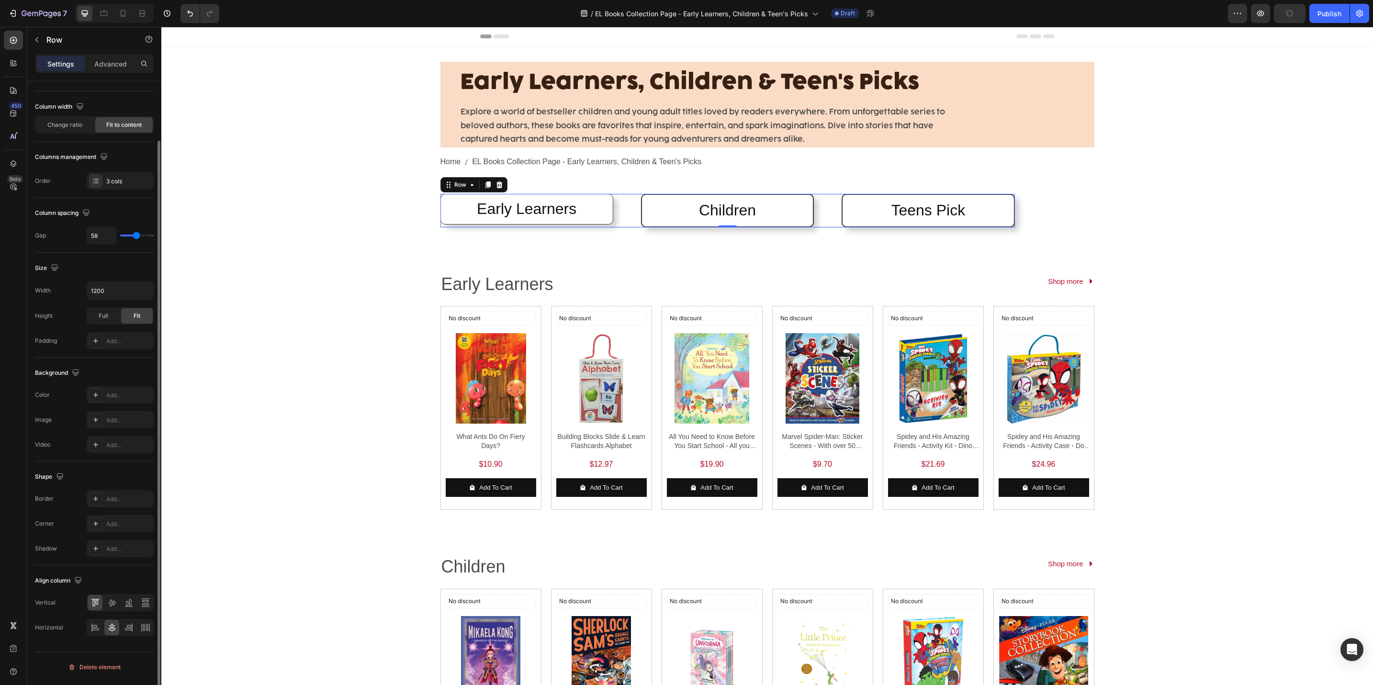
type input "68"
type input "71"
type input "74"
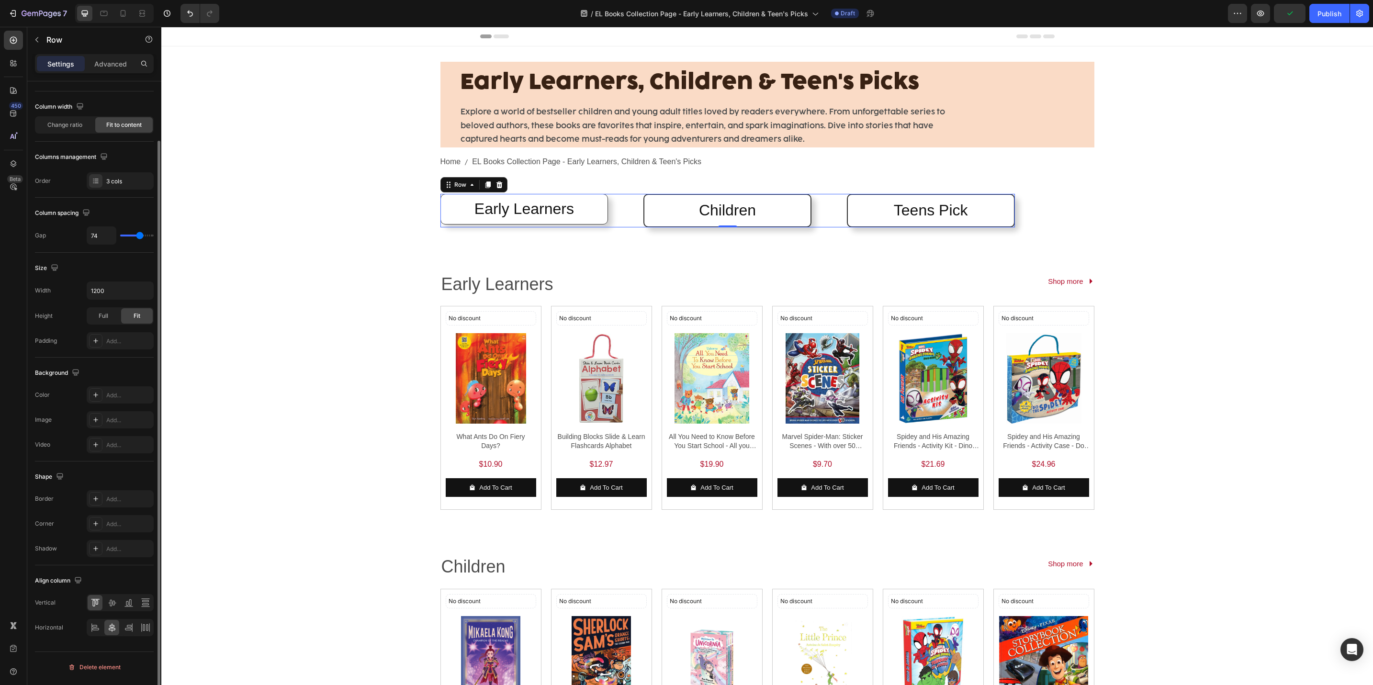
type input "78"
type input "81"
type input "84"
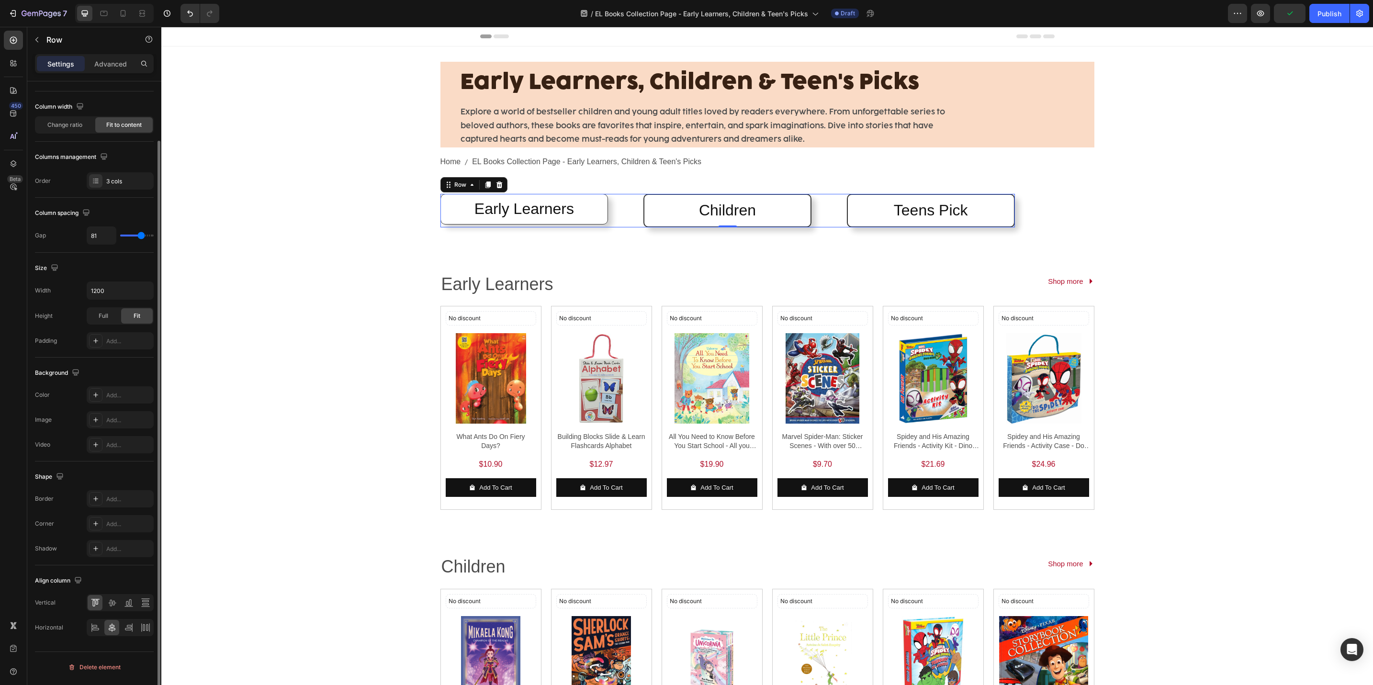
type input "84"
type input "88"
type input "104"
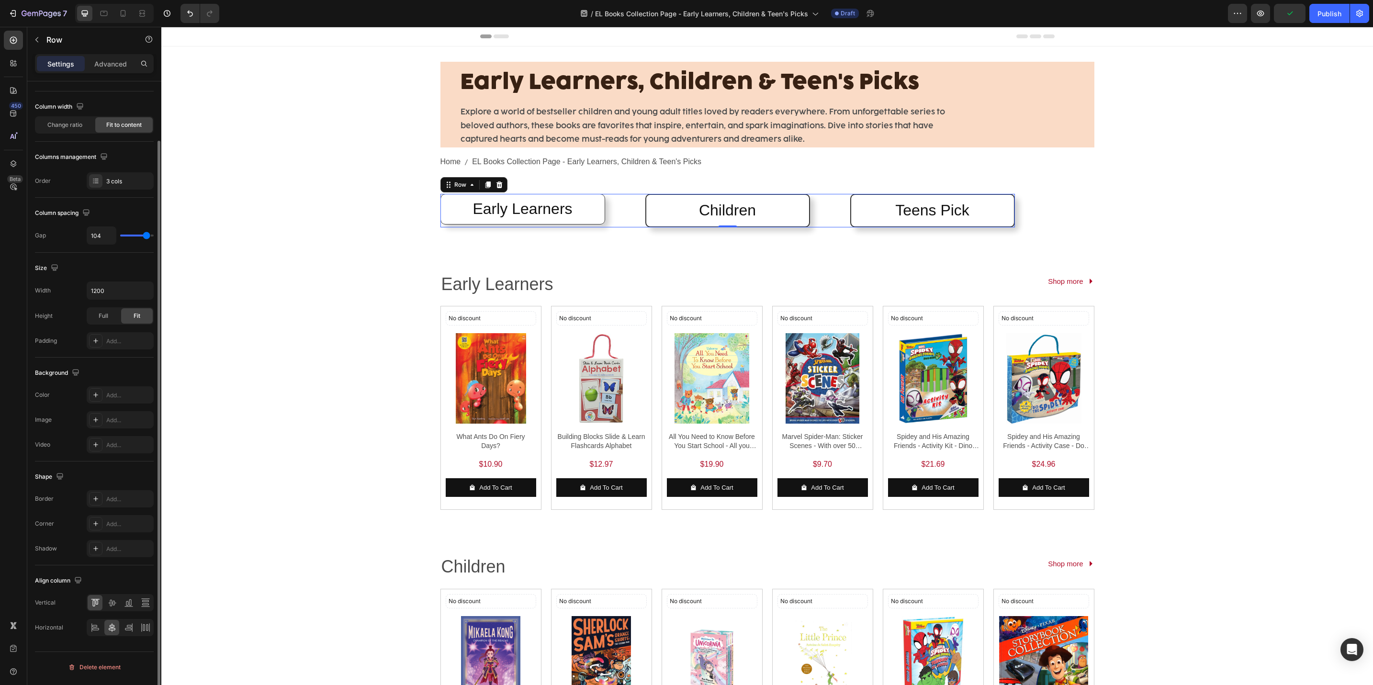
type input "111"
drag, startPoint x: 136, startPoint y: 238, endPoint x: 148, endPoint y: 236, distance: 11.7
type input "111"
click at [148, 236] on input "range" at bounding box center [137, 236] width 34 height 2
click at [102, 238] on input "111" at bounding box center [101, 235] width 29 height 17
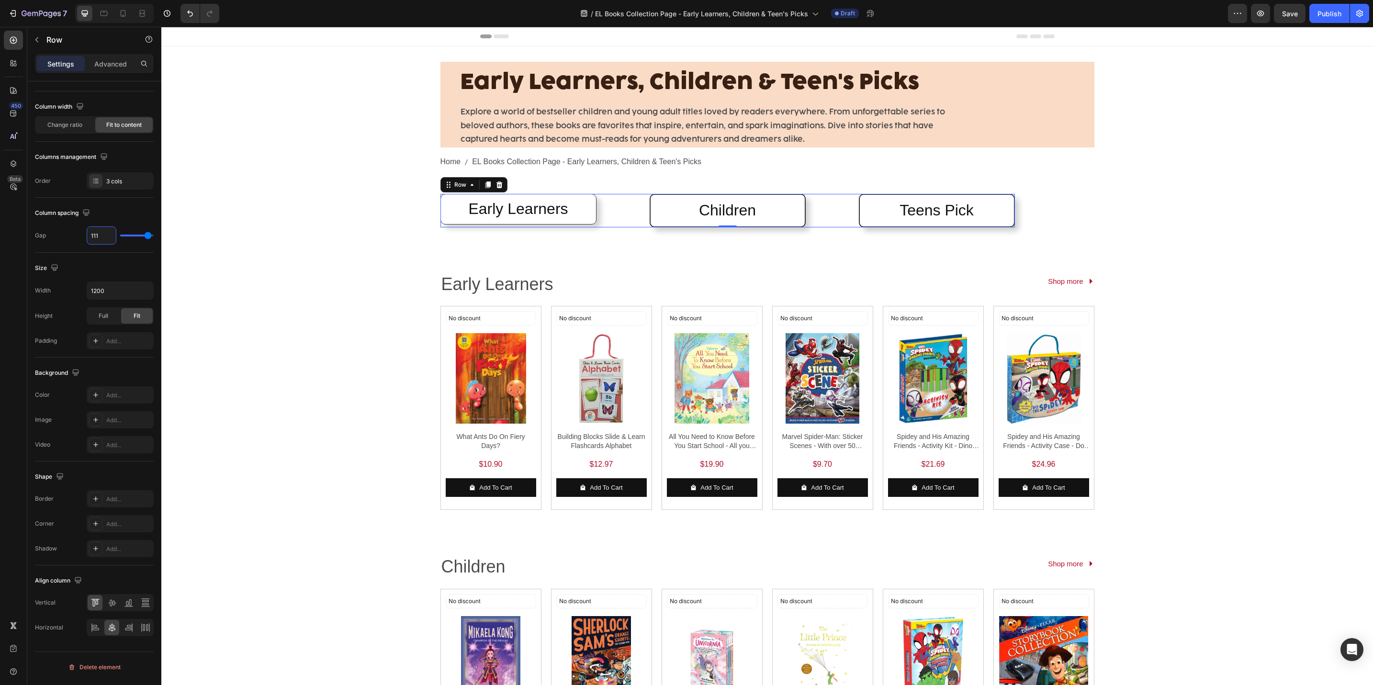
click at [233, 239] on div "Early Learners, Children & Teen's Picks Heading Explore a world of bestseller c…" at bounding box center [767, 568] width 1212 height 1045
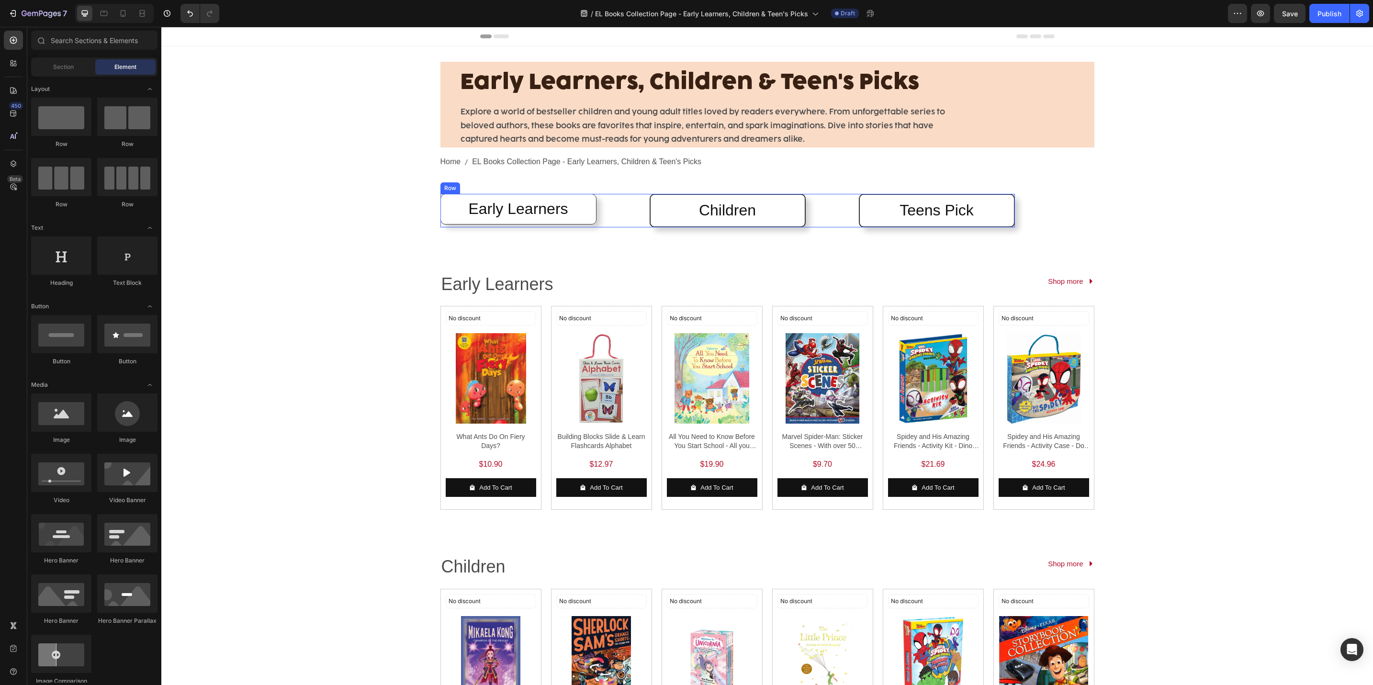
click at [457, 226] on div "Early Learners Heading Row" at bounding box center [519, 211] width 156 height 34
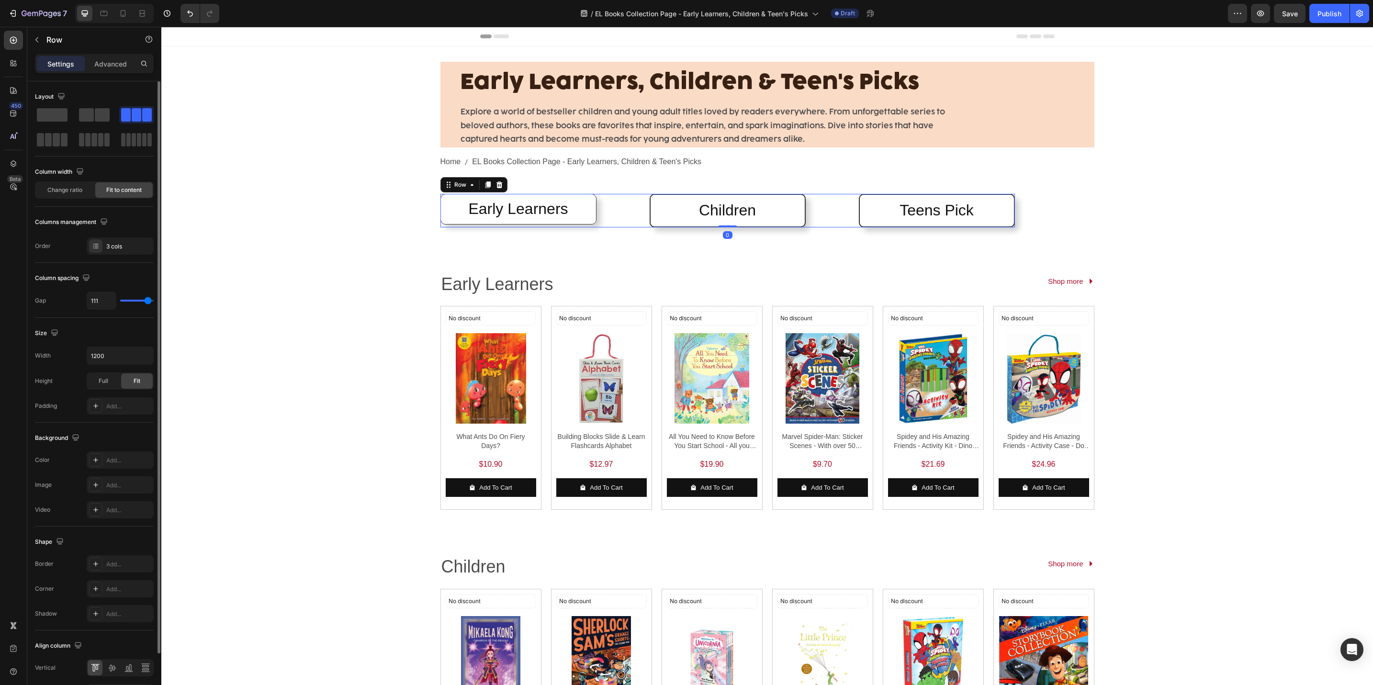
type input "101"
type input "98"
type input "91"
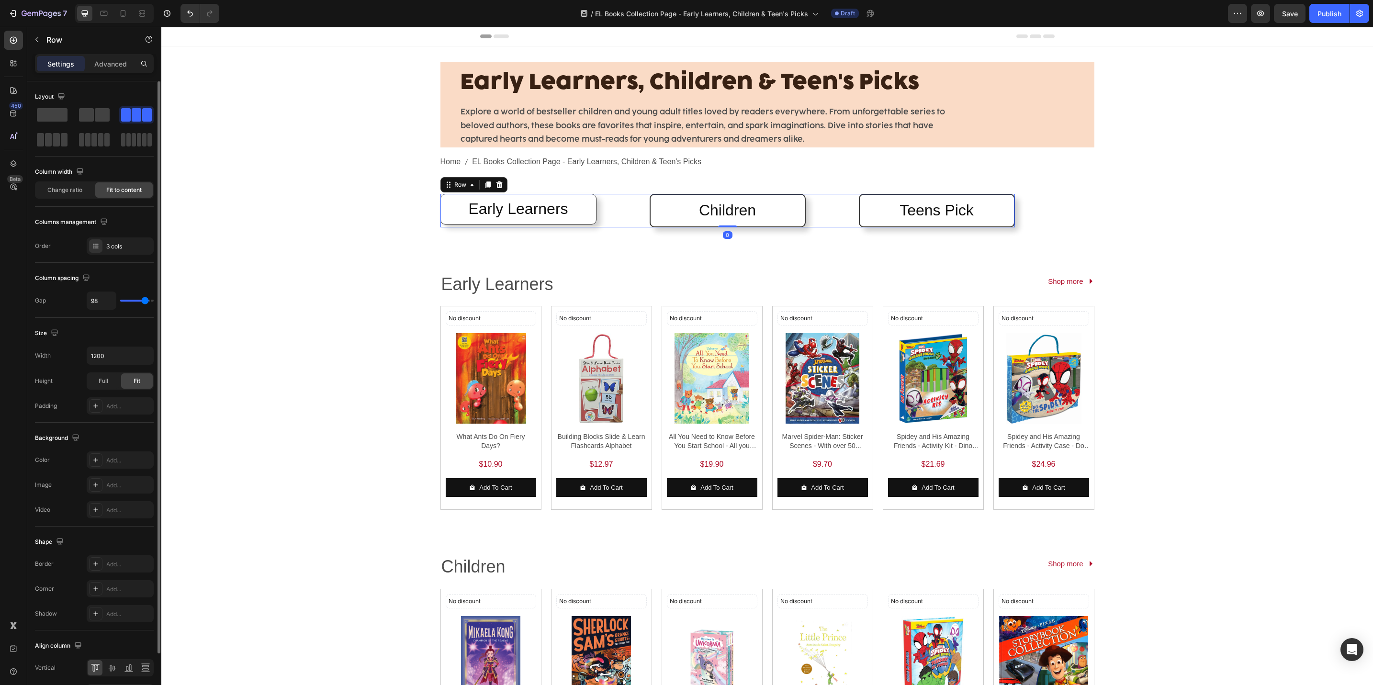
type input "91"
type input "81"
type input "78"
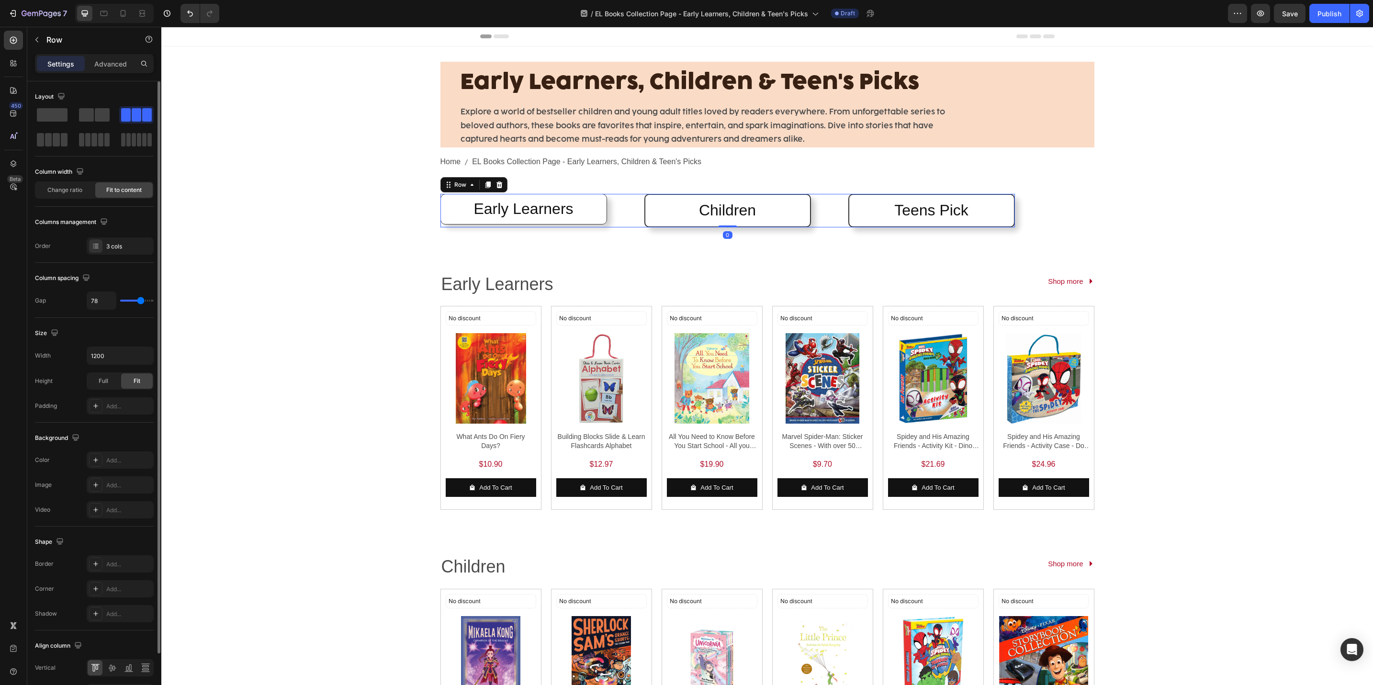
type input "71"
type input "64"
type input "61"
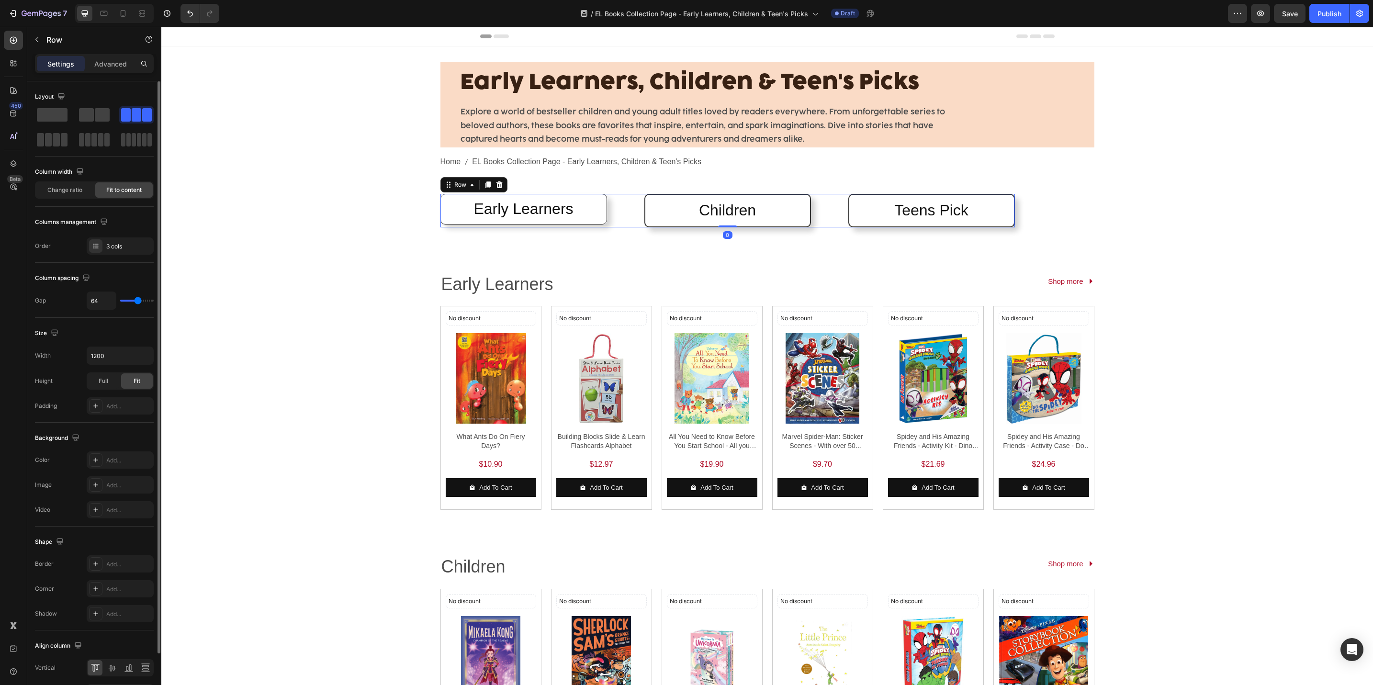
type input "61"
type input "74"
type input "94"
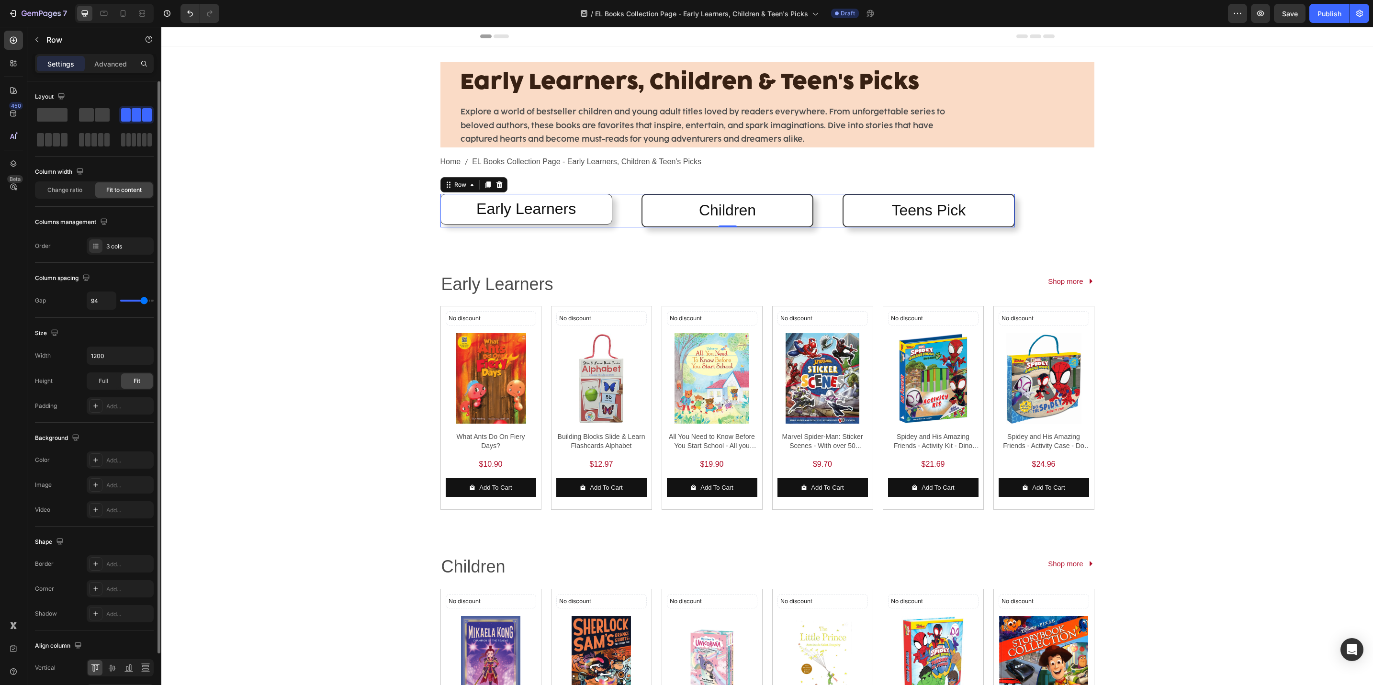
type input "98"
type input "101"
type input "104"
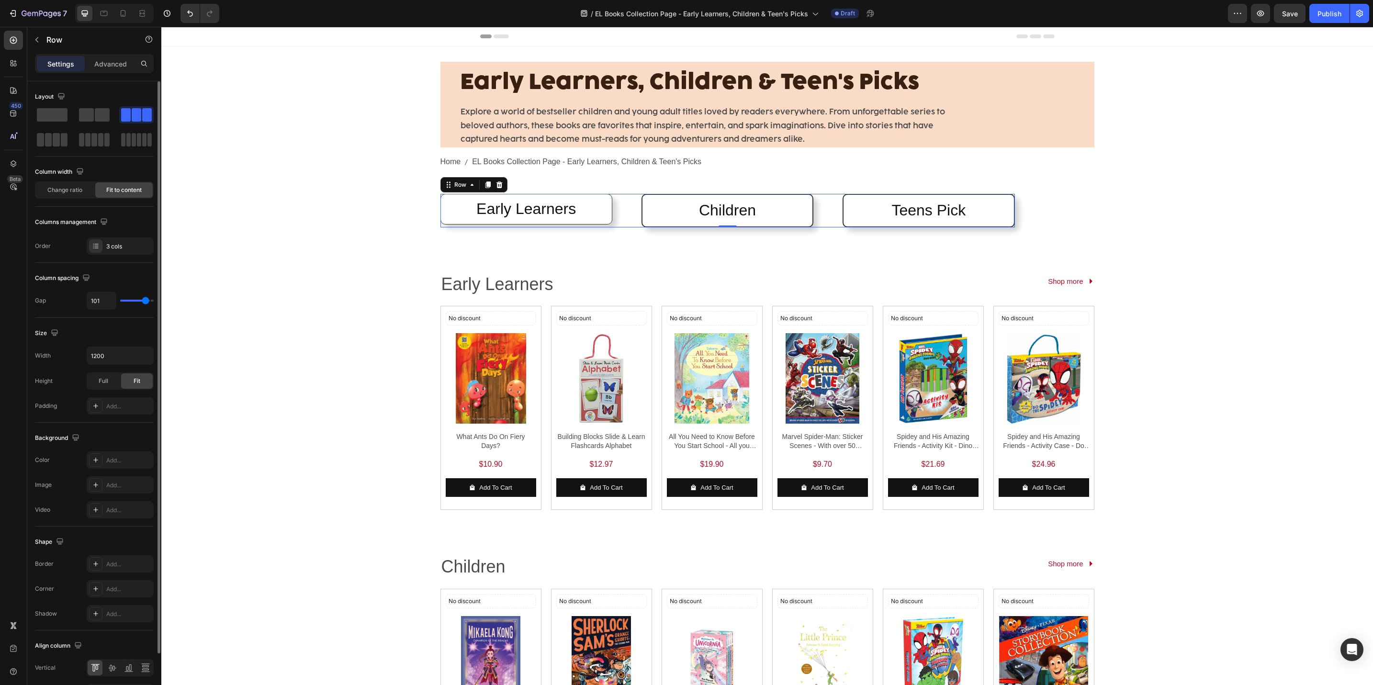
type input "104"
type input "101"
type input "84"
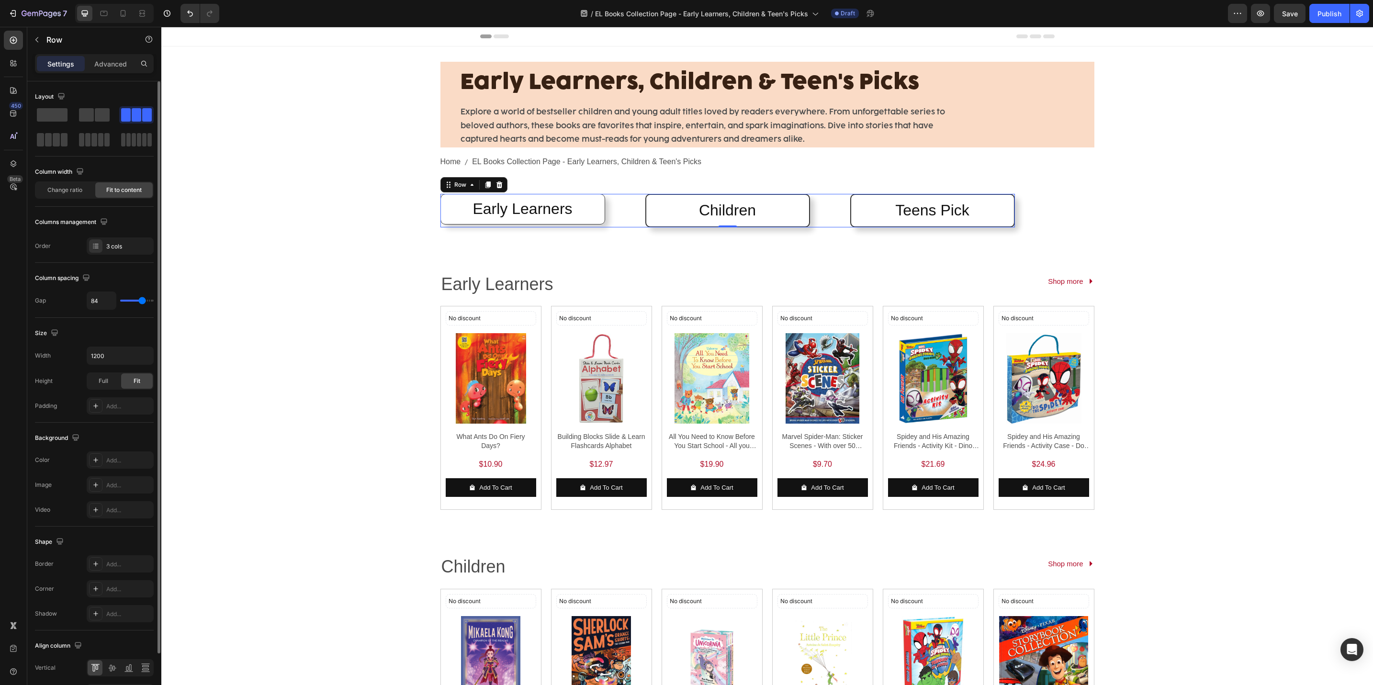
type input "88"
type input "94"
type input "104"
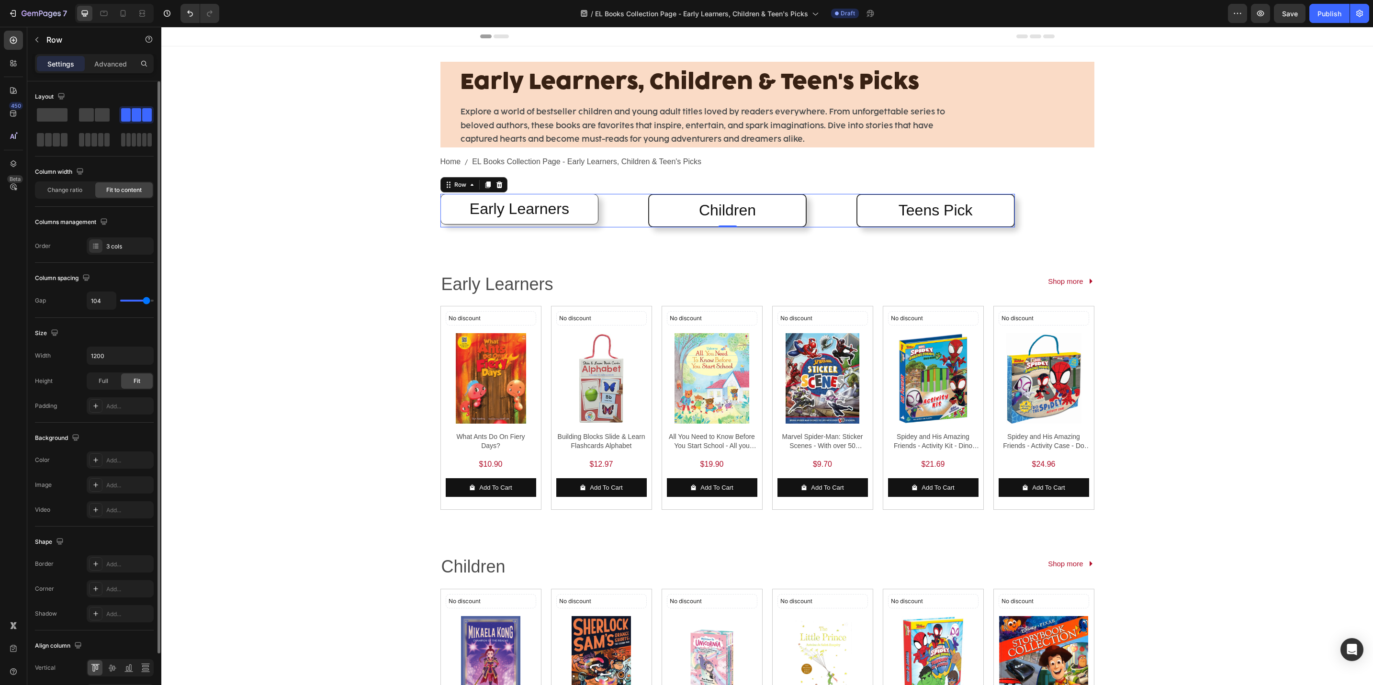
type input "104"
click at [147, 301] on input "range" at bounding box center [137, 301] width 34 height 2
click at [105, 378] on div "Full" at bounding box center [104, 381] width 32 height 15
click at [129, 381] on div "Fit" at bounding box center [137, 381] width 32 height 15
click at [98, 384] on div "Full" at bounding box center [104, 381] width 32 height 15
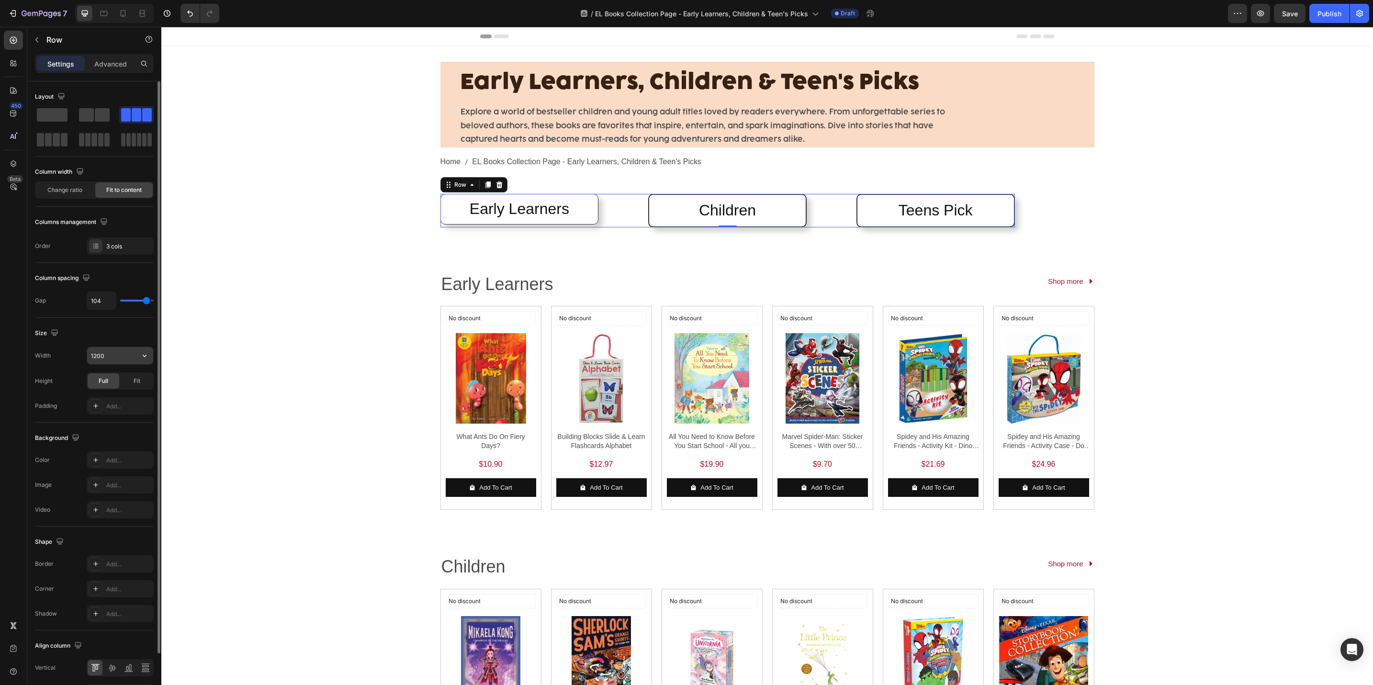
click at [146, 357] on icon "button" at bounding box center [145, 356] width 4 height 2
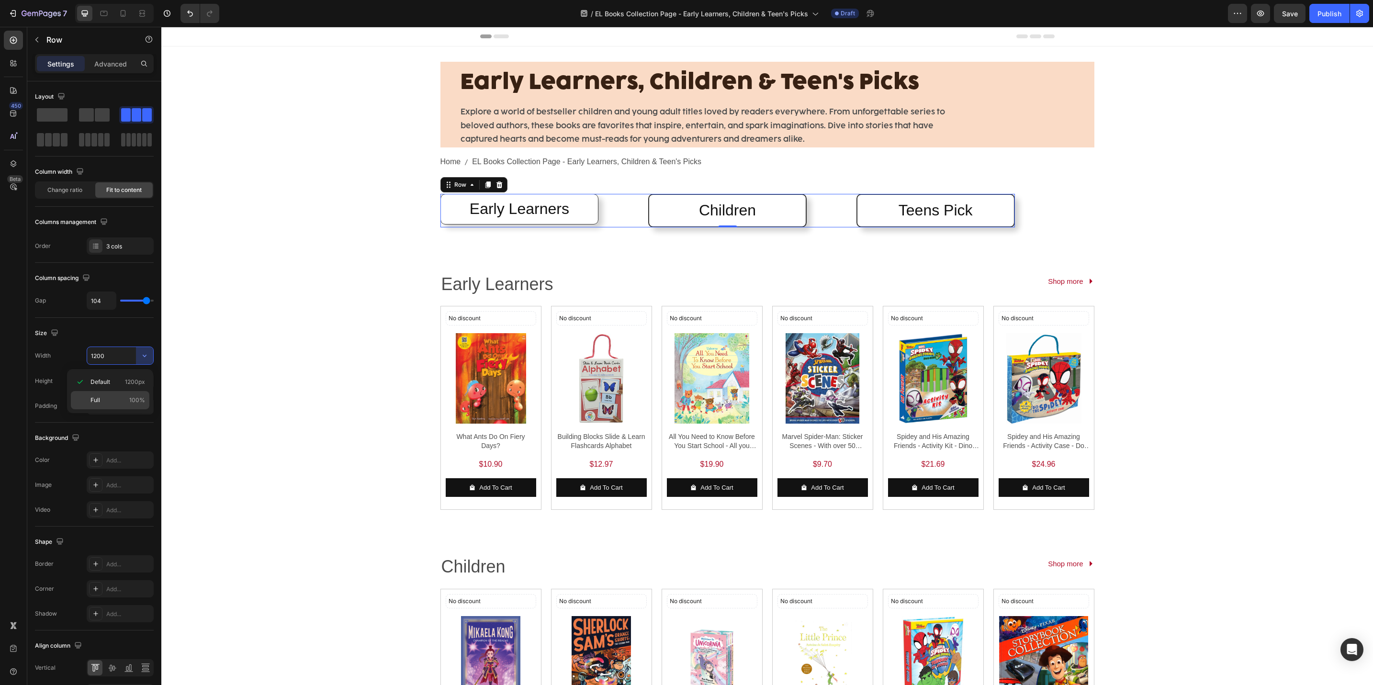
click at [121, 397] on p "Full 100%" at bounding box center [118, 400] width 55 height 9
type input "100%"
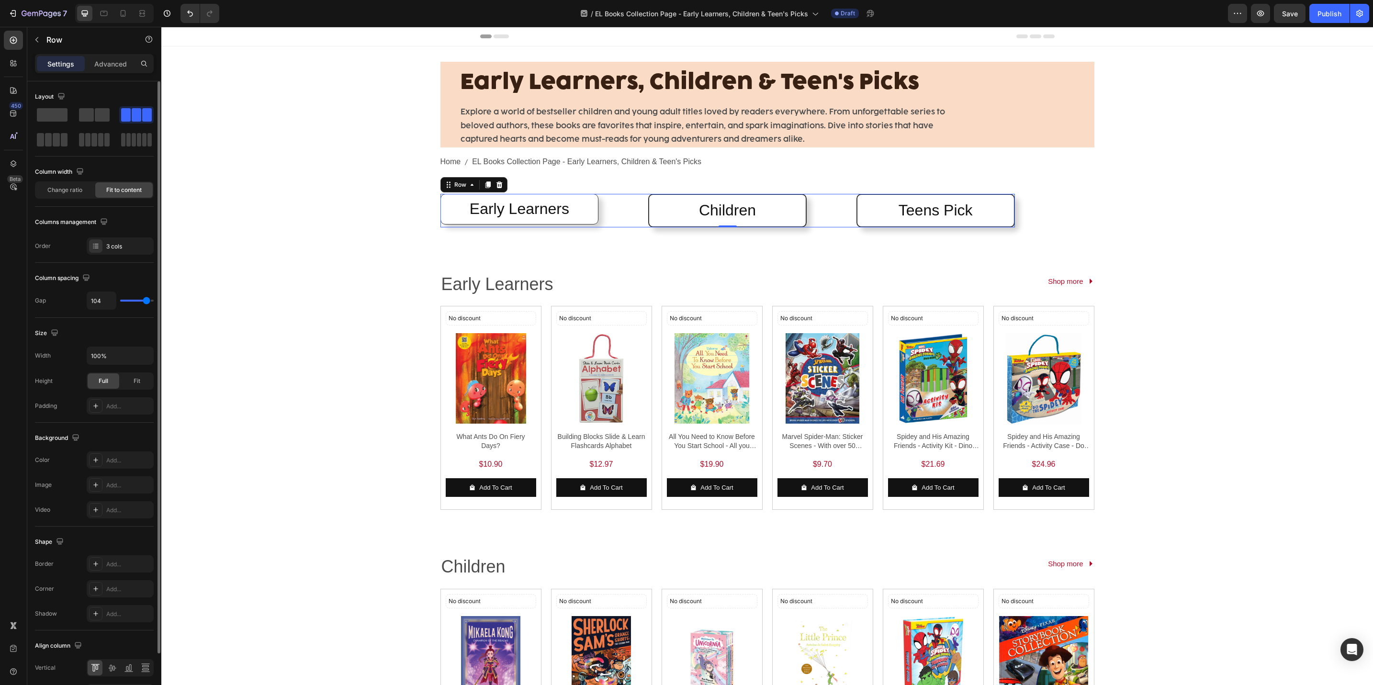
click at [126, 323] on div "Size Width 100% Height Full Fit Padding Add..." at bounding box center [94, 370] width 119 height 105
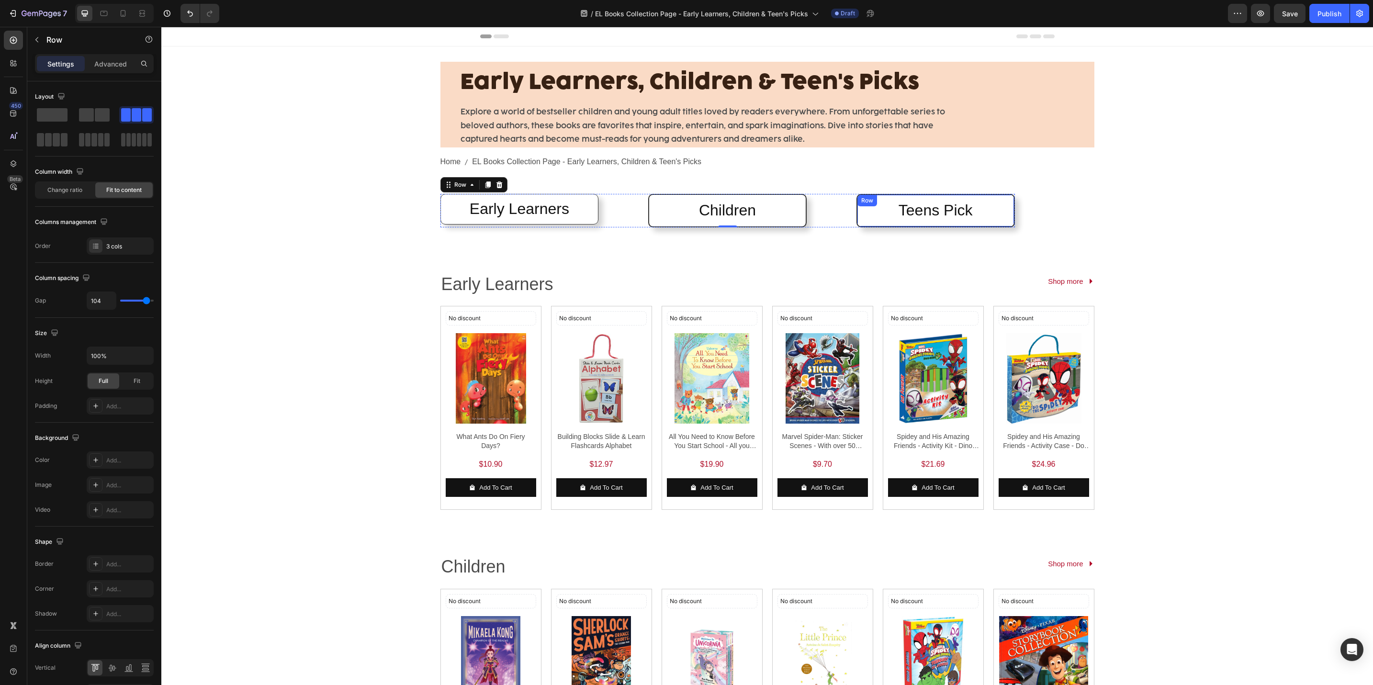
click at [1154, 226] on div "Early Learners, Children & Teen's Picks Heading Explore a world of bestseller c…" at bounding box center [767, 568] width 1212 height 1045
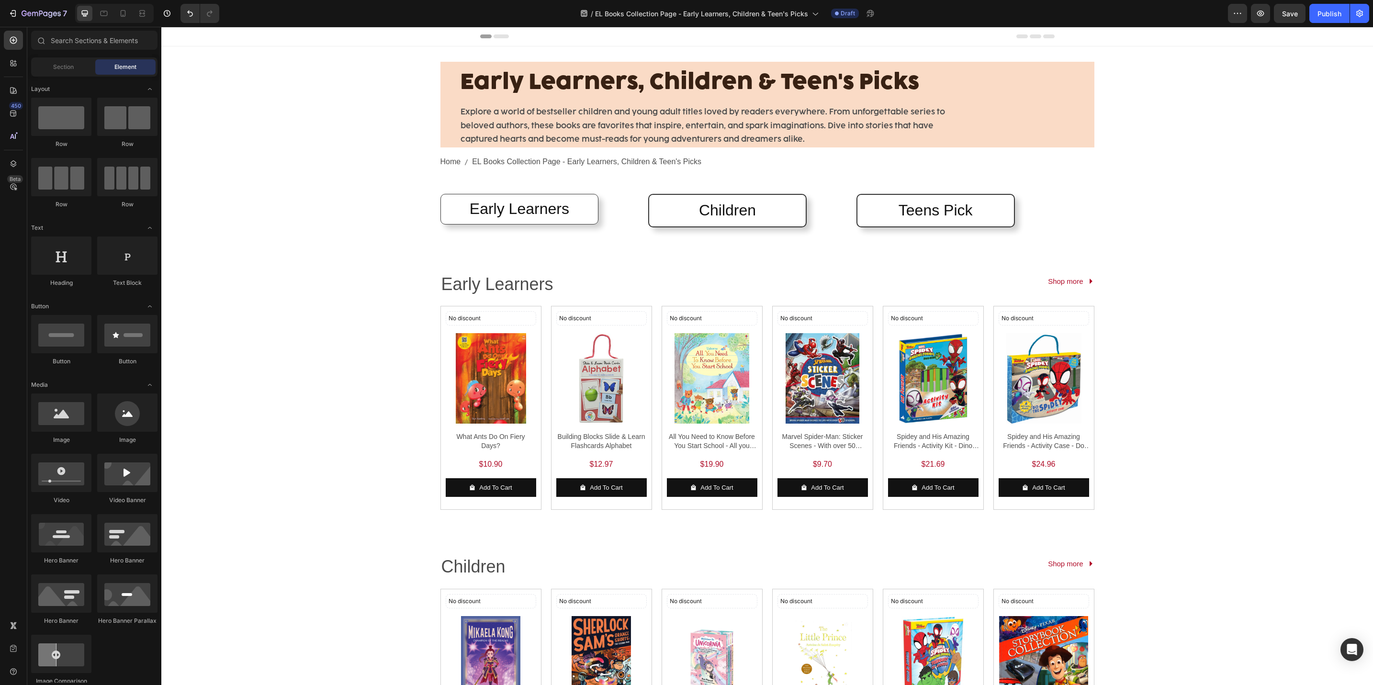
click at [367, 197] on div "Early Learners, Children & Teen's Picks Heading Explore a world of bestseller c…" at bounding box center [767, 568] width 1212 height 1045
click at [518, 225] on div "Early Learners Heading Row" at bounding box center [520, 209] width 159 height 31
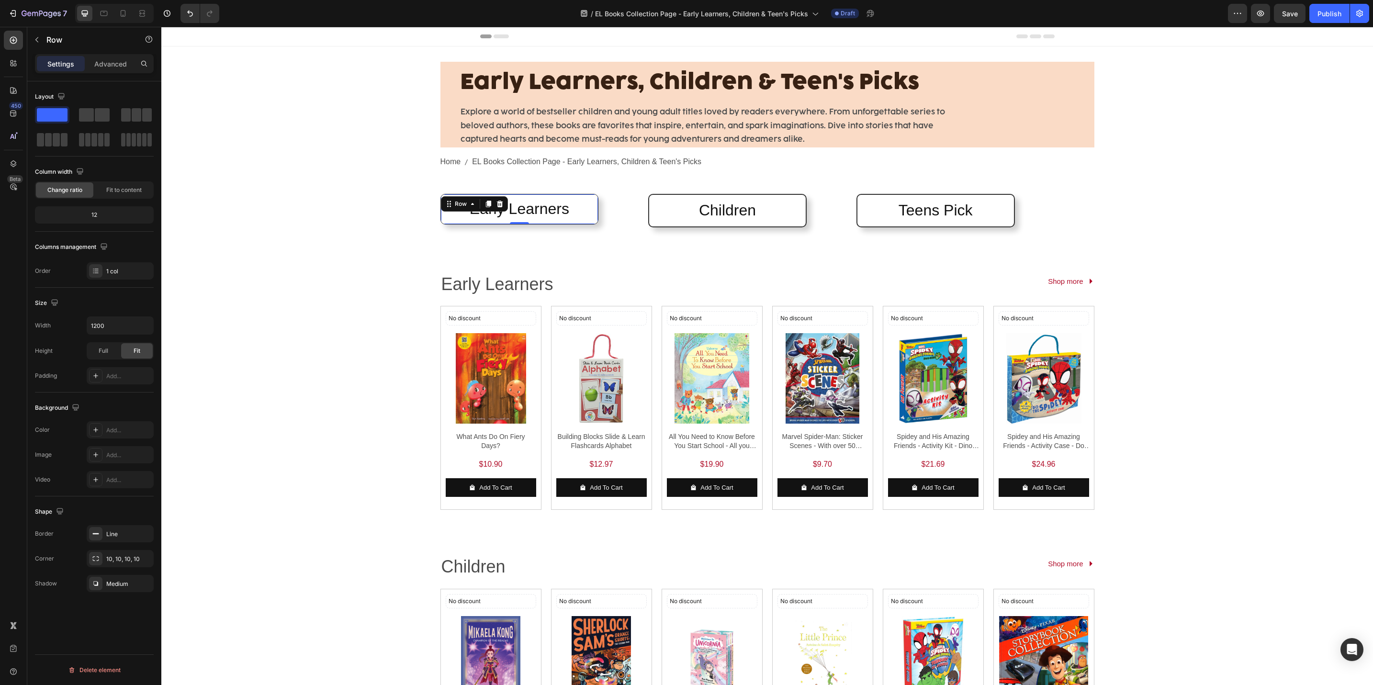
click at [124, 547] on div "Border Line Corner 10, 10, 10, 10 Shadow Medium" at bounding box center [94, 558] width 119 height 67
click at [124, 543] on div "Line" at bounding box center [120, 533] width 67 height 17
click at [141, 430] on div "Add..." at bounding box center [128, 430] width 45 height 9
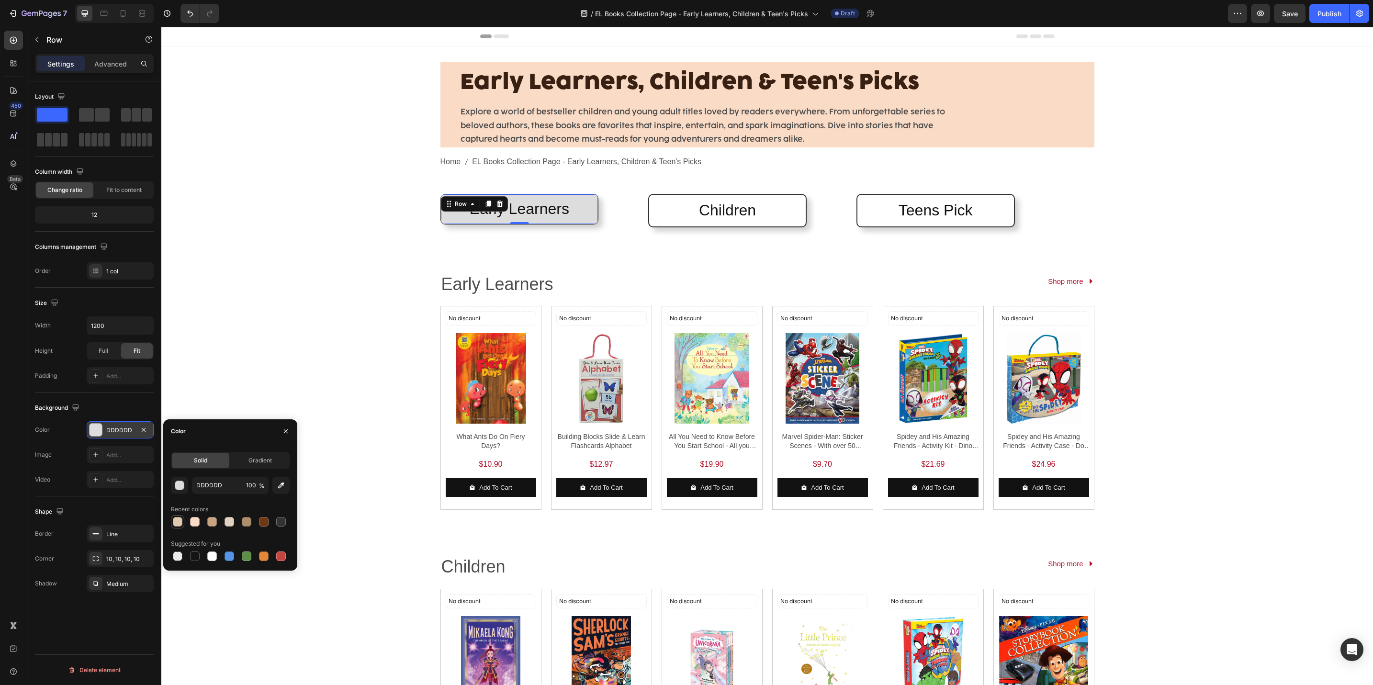
click at [182, 526] on div at bounding box center [177, 521] width 13 height 13
click at [227, 521] on div at bounding box center [230, 522] width 10 height 10
click at [200, 523] on div at bounding box center [194, 521] width 11 height 11
type input "FADBC6"
click at [343, 348] on div "Early Learners, Children & Teen's Picks Heading Explore a world of bestseller c…" at bounding box center [767, 470] width 1212 height 848
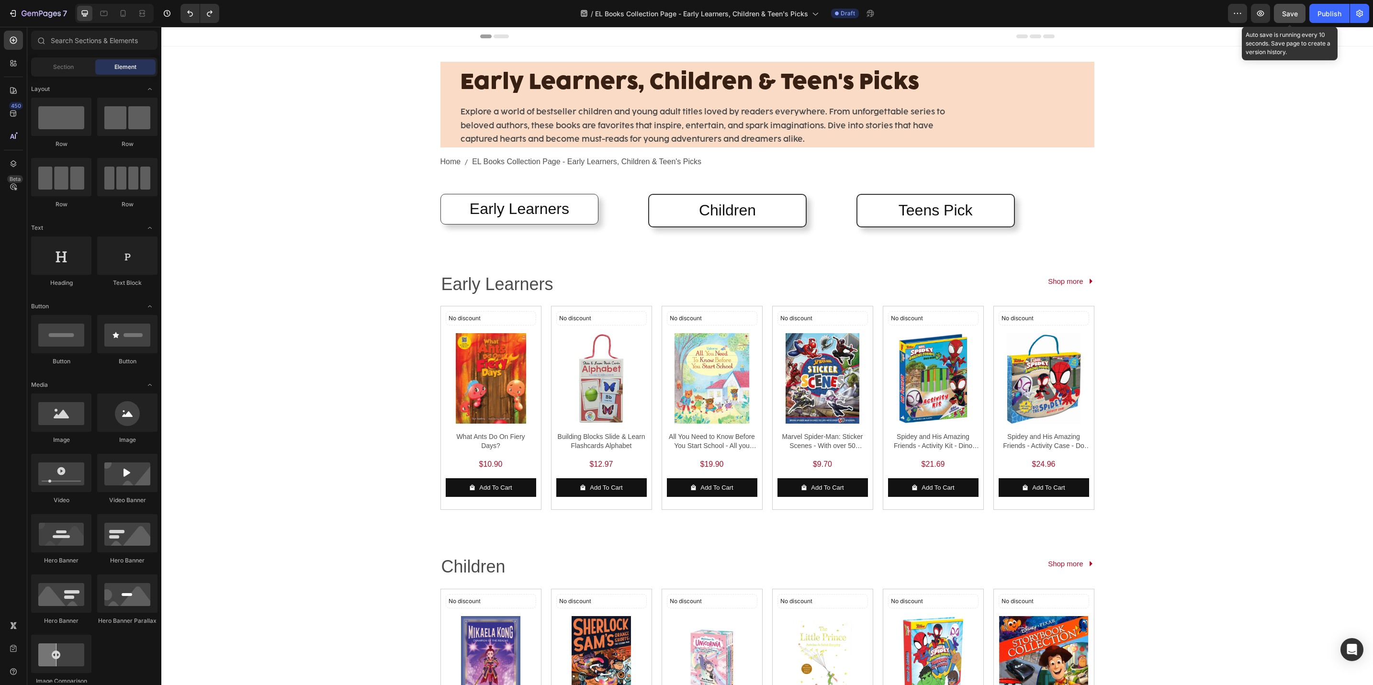
click at [1286, 11] on span "Save" at bounding box center [1290, 14] width 16 height 8
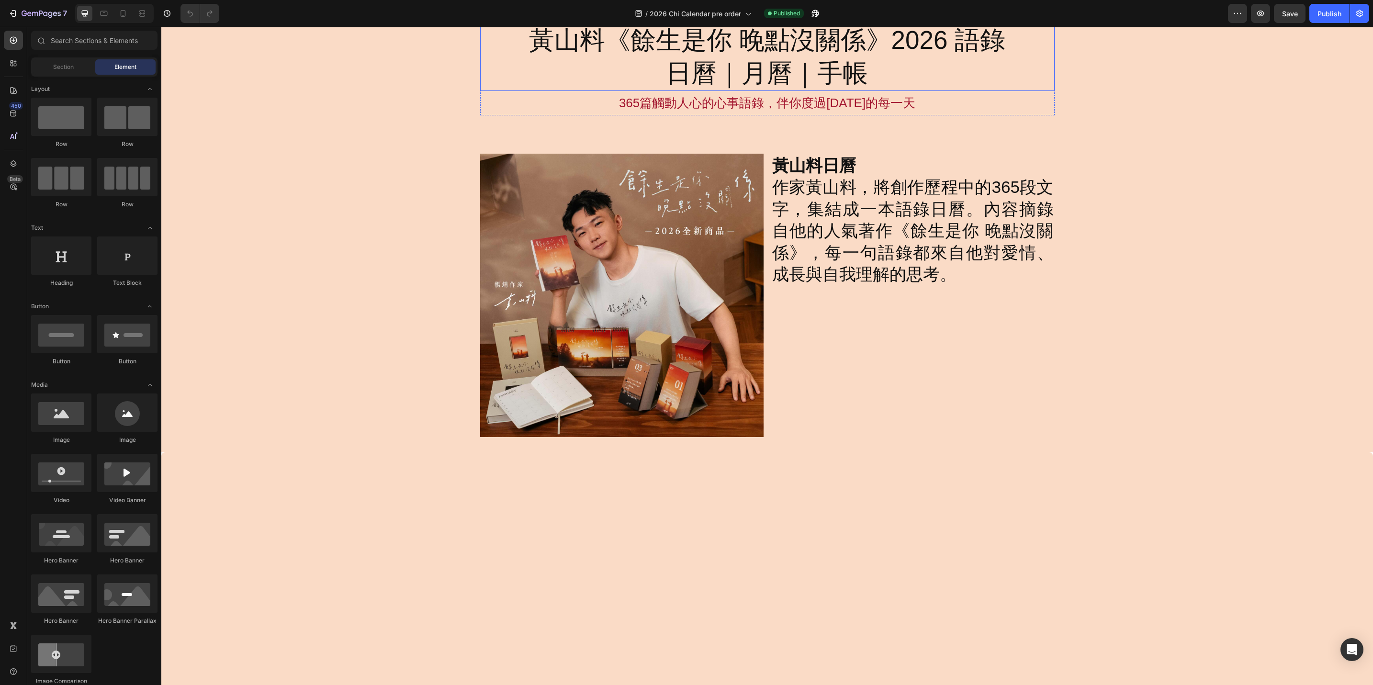
scroll to position [72, 0]
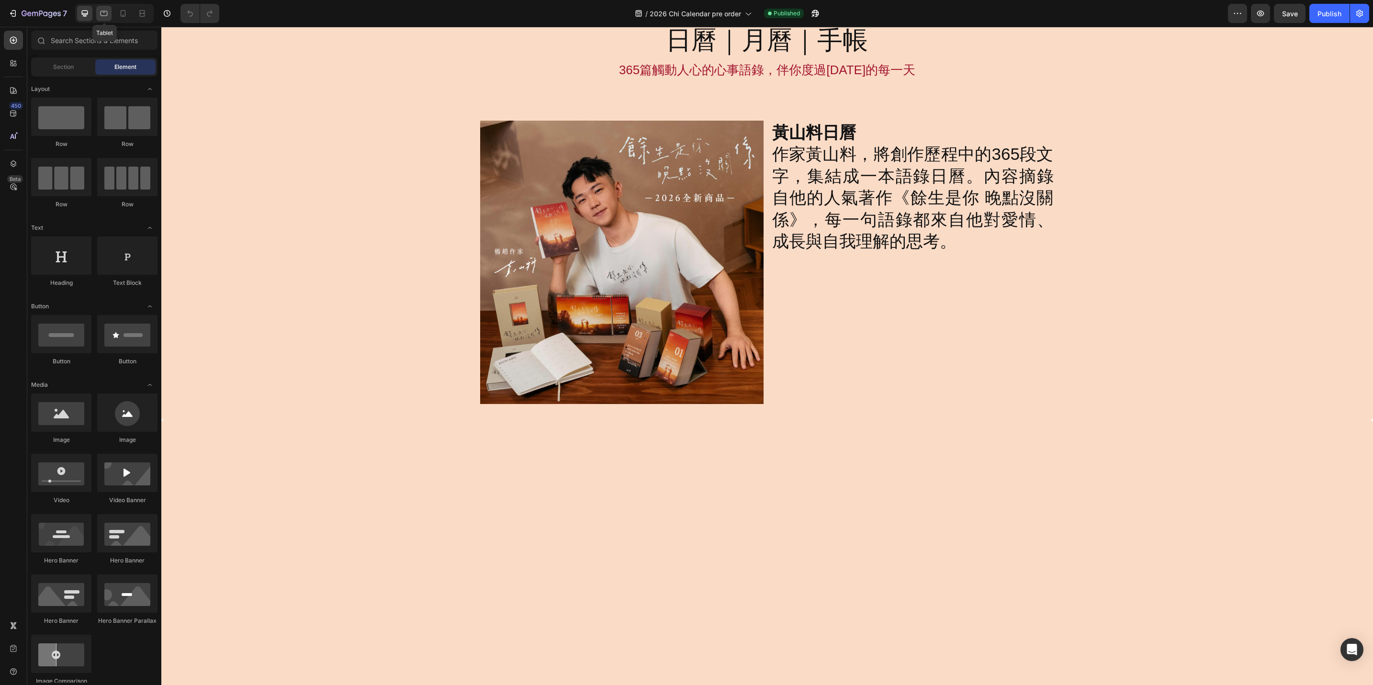
click at [111, 11] on div at bounding box center [103, 13] width 15 height 15
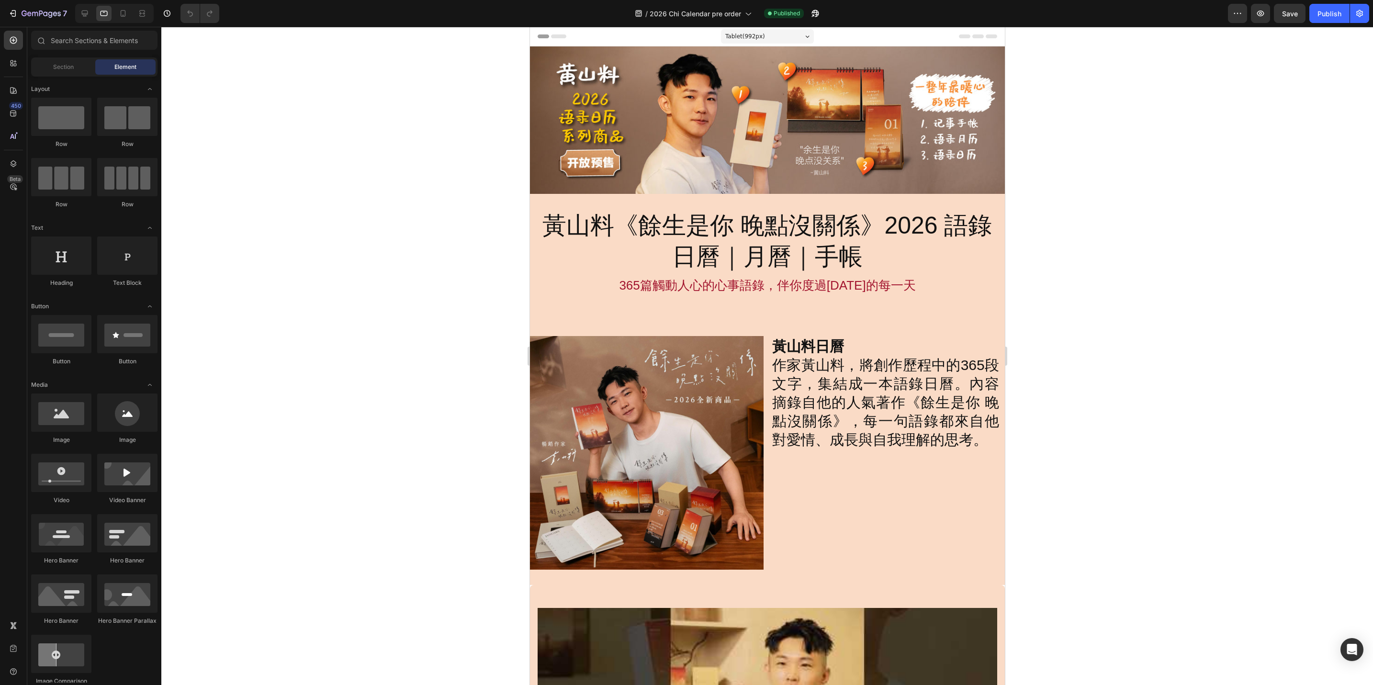
click at [82, 23] on div "7 Version history / 2026 Chi Calendar pre order Published Preview Save Publish" at bounding box center [686, 13] width 1373 height 27
click at [82, 14] on icon at bounding box center [85, 14] width 6 height 6
